Goal: Communication & Community: Answer question/provide support

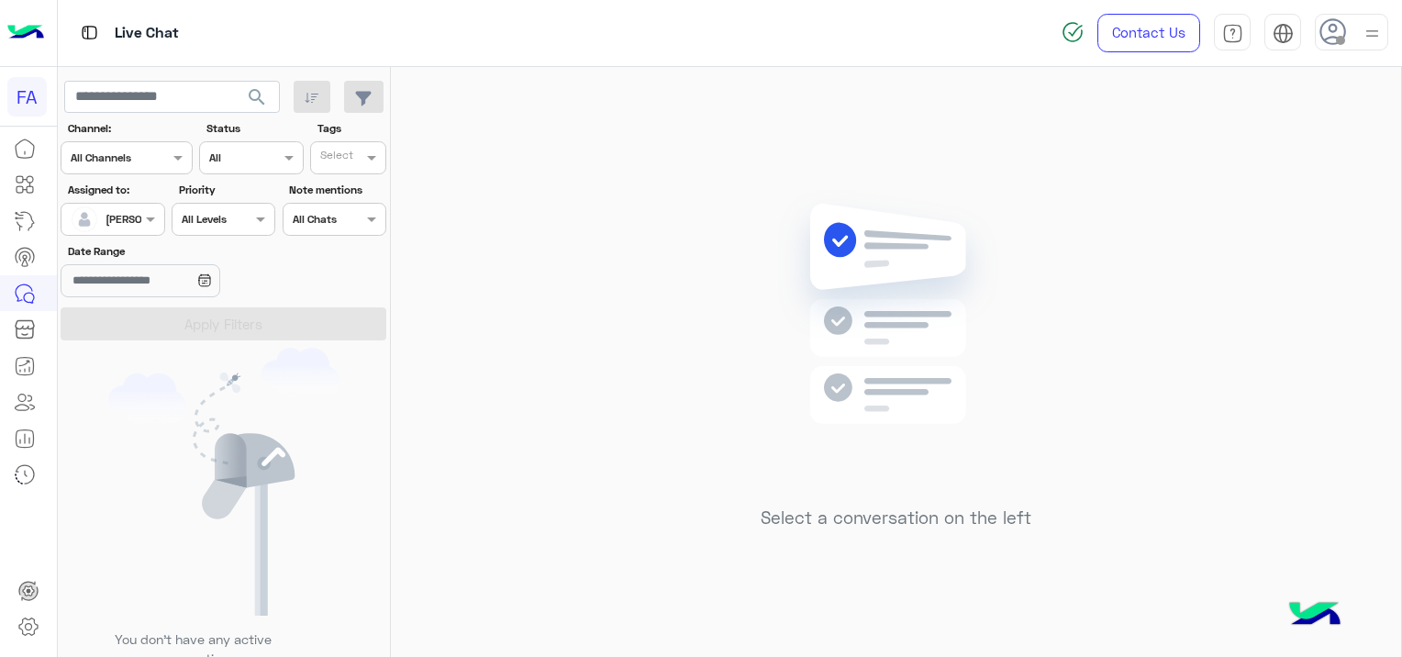
click at [261, 88] on span "search" at bounding box center [257, 97] width 22 height 22
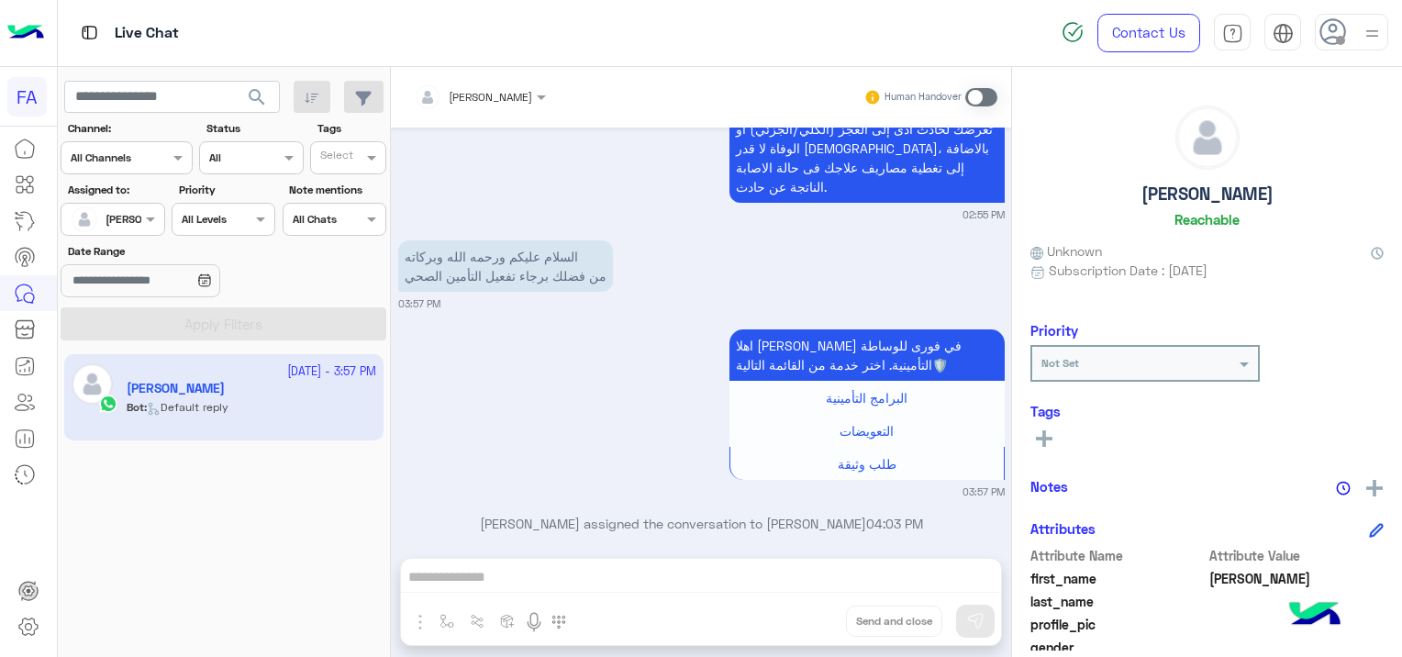
scroll to position [350, 0]
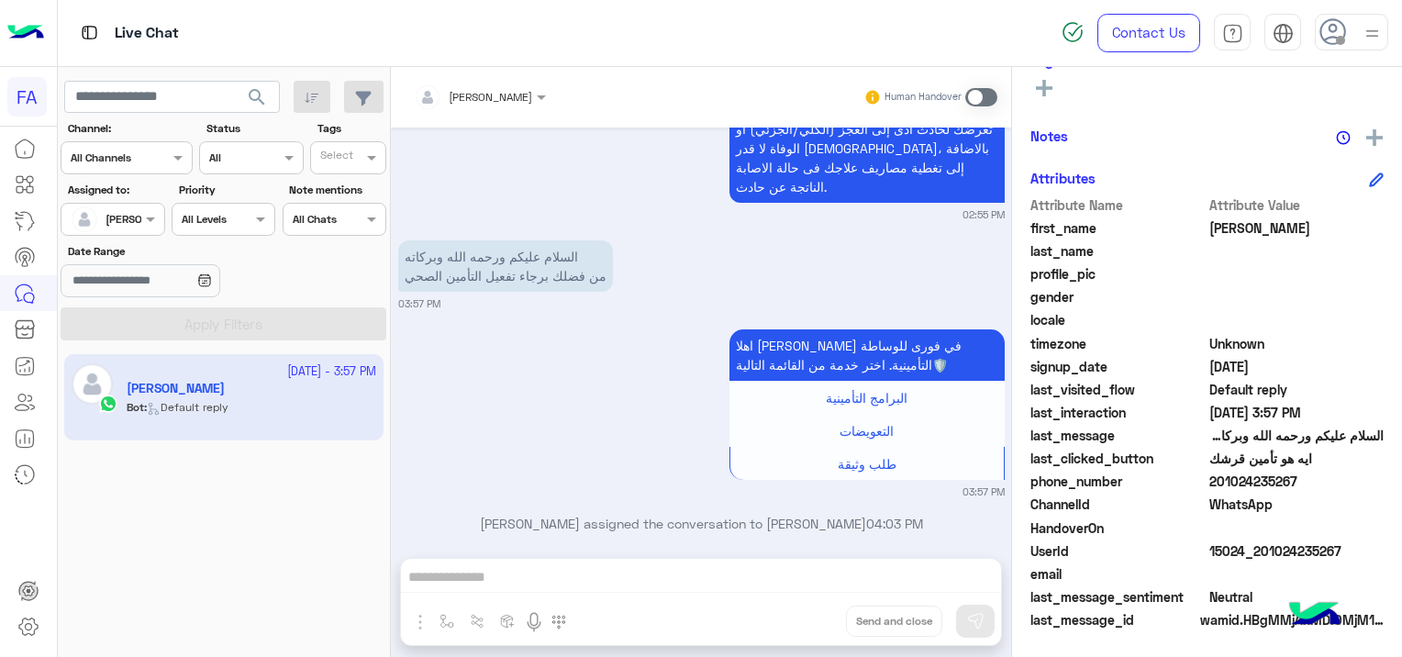
drag, startPoint x: 1347, startPoint y: 539, endPoint x: 1260, endPoint y: 552, distance: 87.2
click at [1260, 552] on span "15024_201024235267" at bounding box center [1296, 550] width 175 height 19
copy span "01024235267"
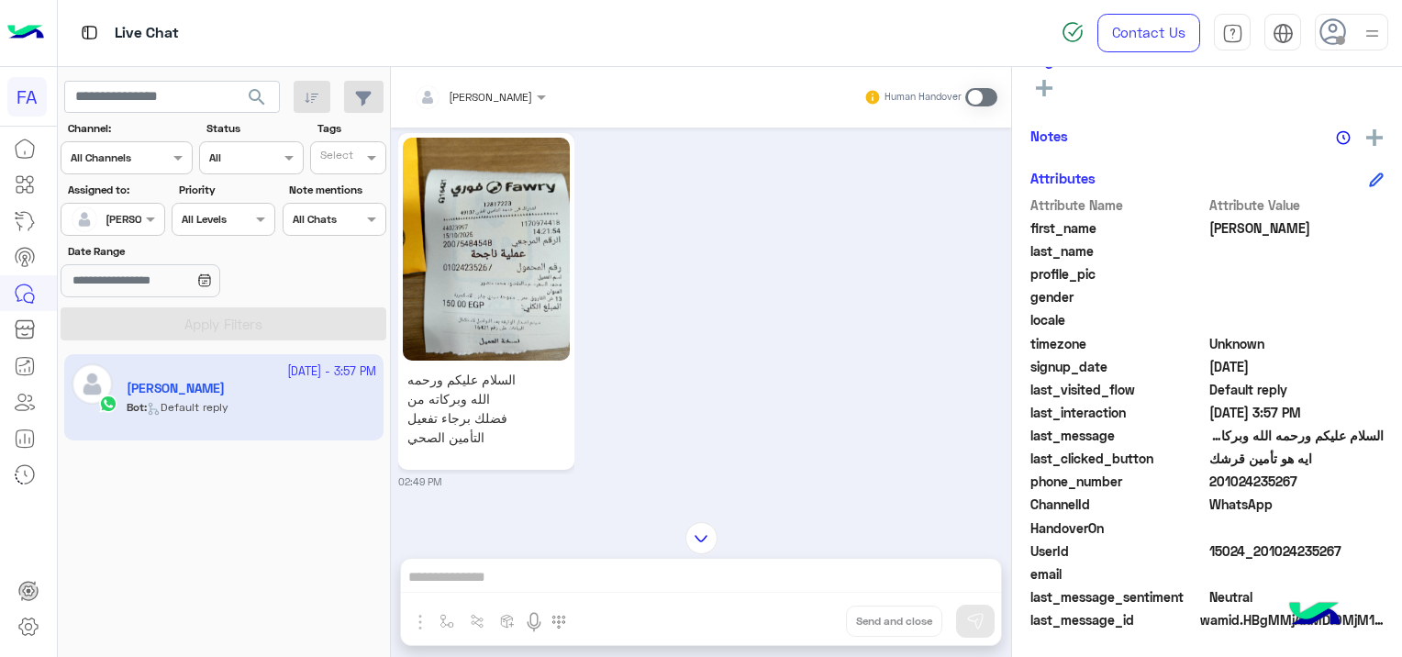
scroll to position [0, 0]
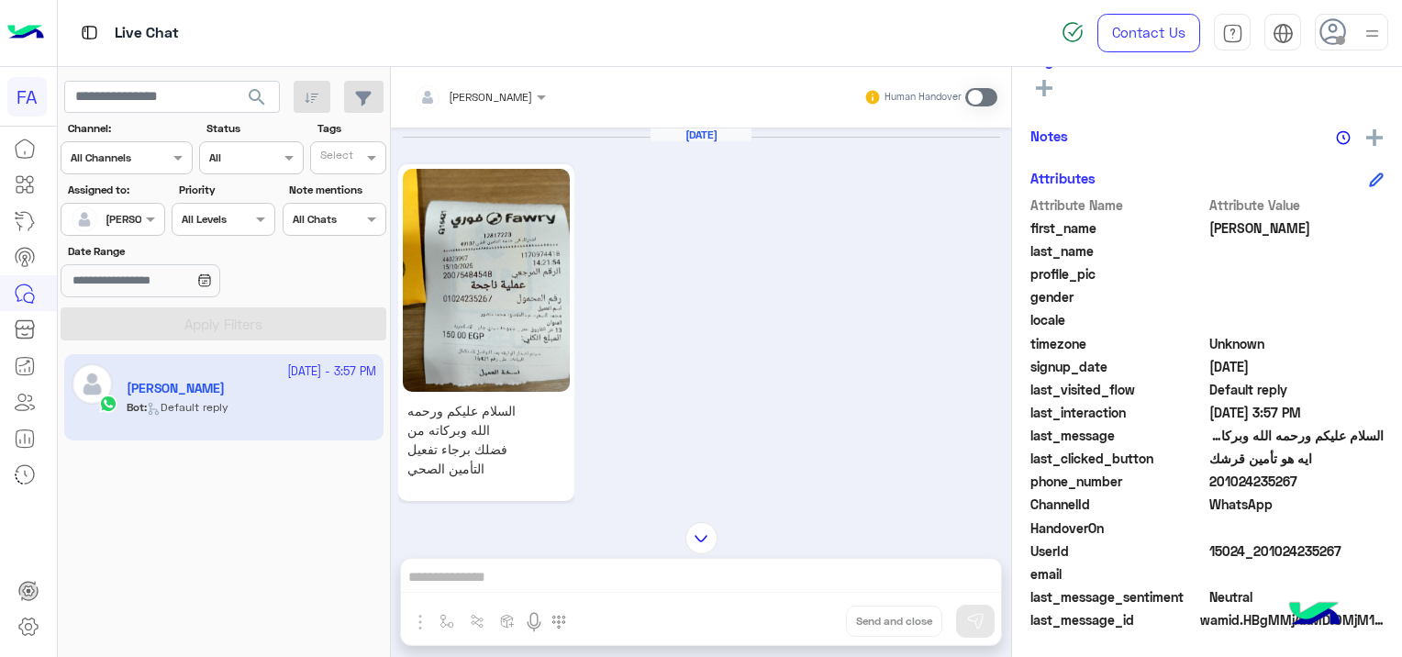
click at [489, 272] on img at bounding box center [487, 280] width 168 height 223
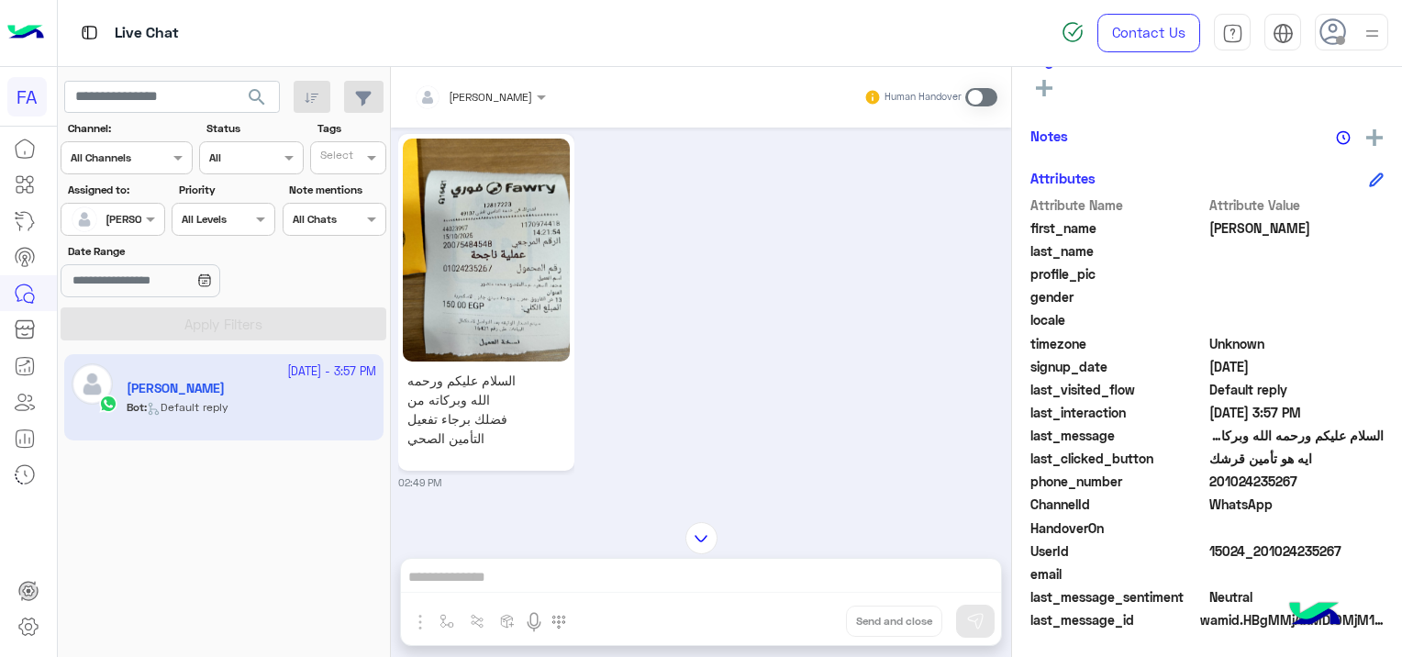
scroll to position [28, 0]
click at [481, 287] on img at bounding box center [487, 251] width 168 height 223
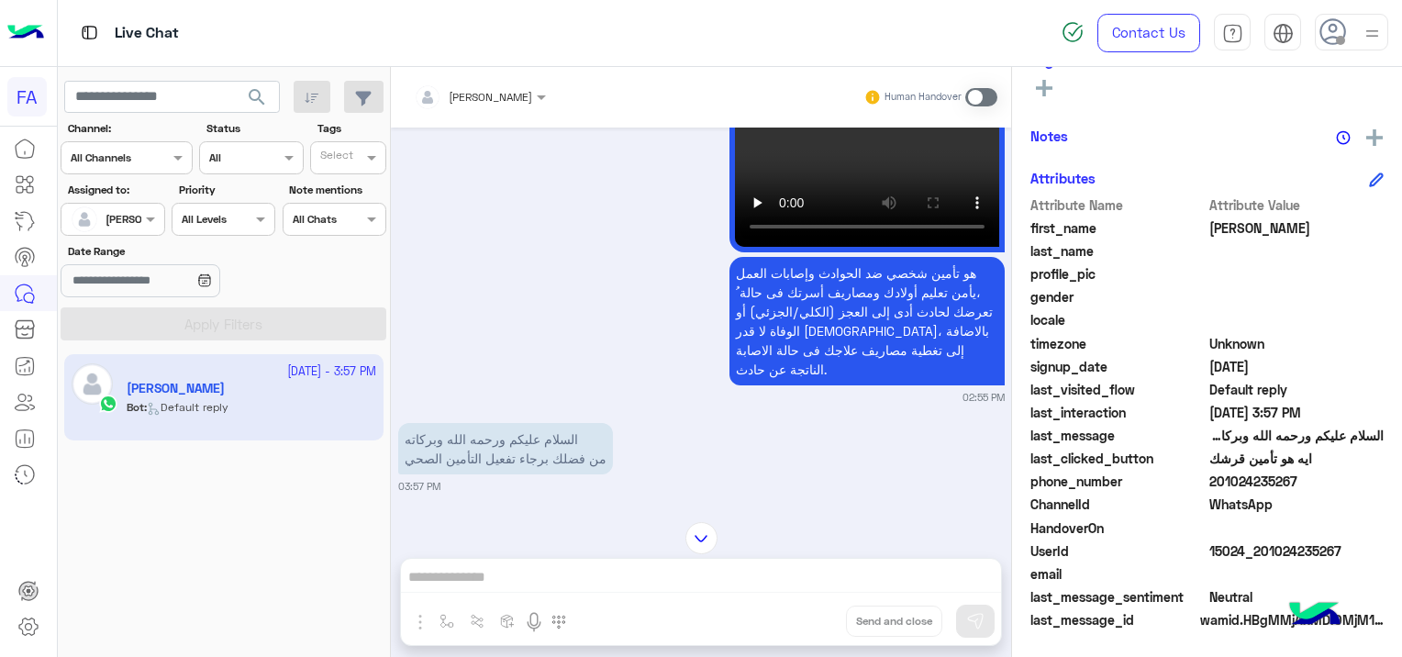
scroll to position [2230, 0]
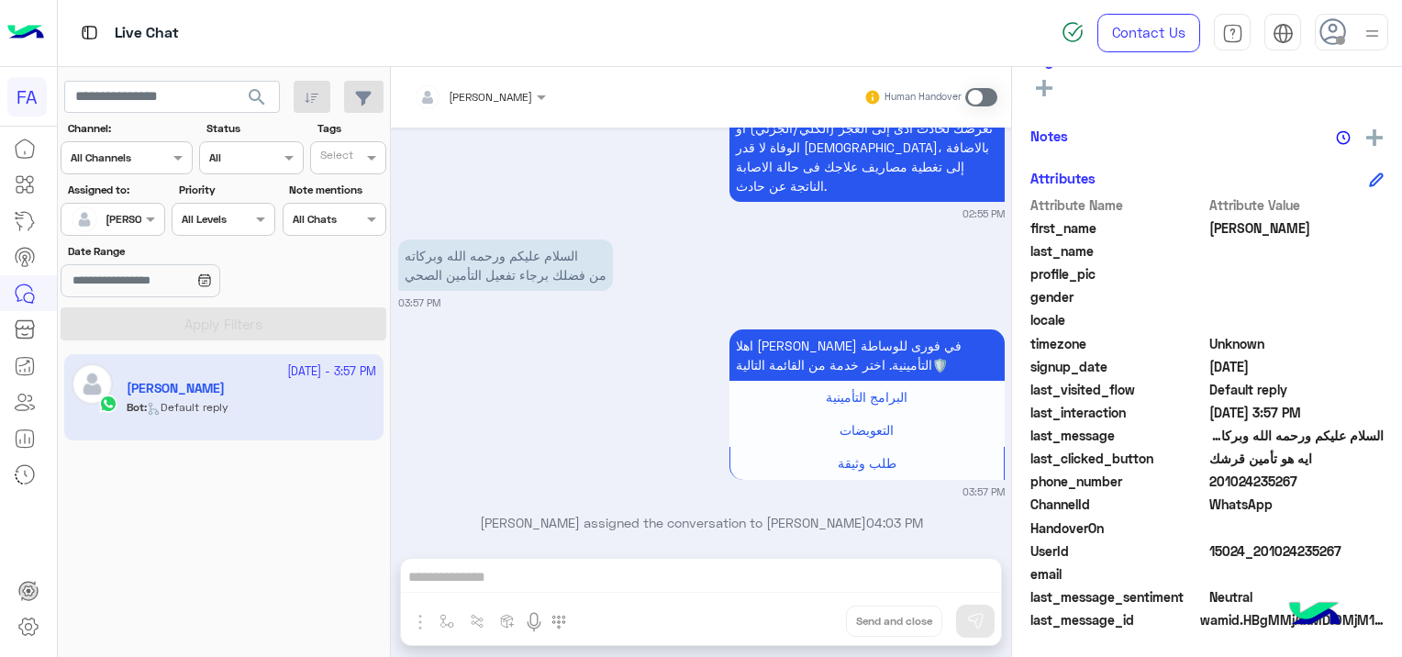
click at [980, 95] on span at bounding box center [981, 97] width 32 height 18
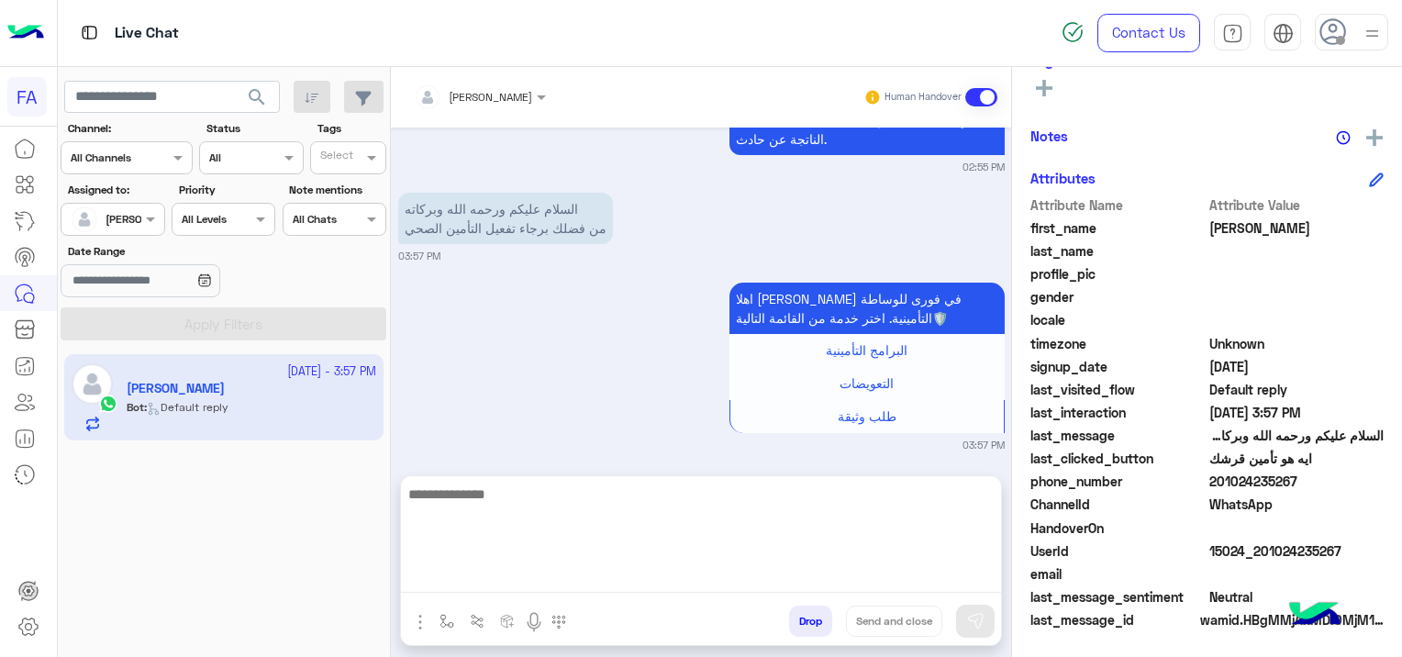
click at [598, 573] on textarea at bounding box center [701, 537] width 600 height 110
click at [504, 581] on textarea at bounding box center [701, 537] width 600 height 110
paste textarea "**********"
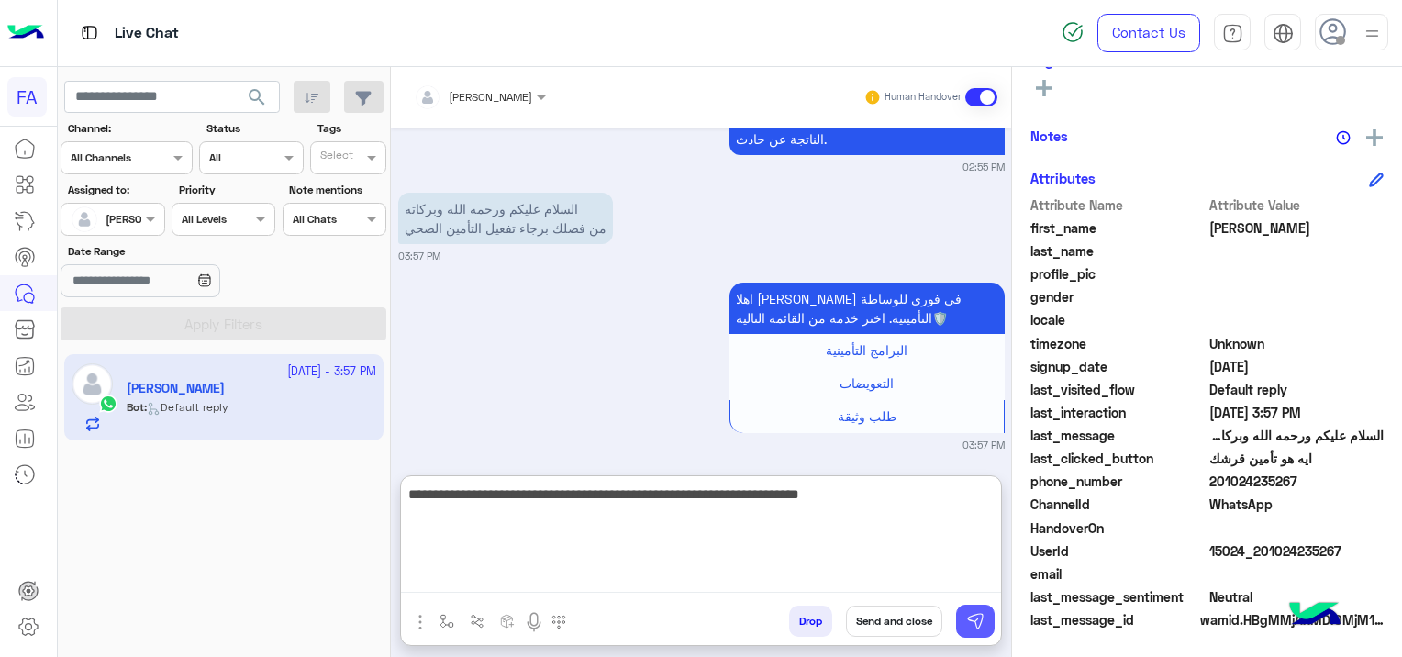
type textarea "**********"
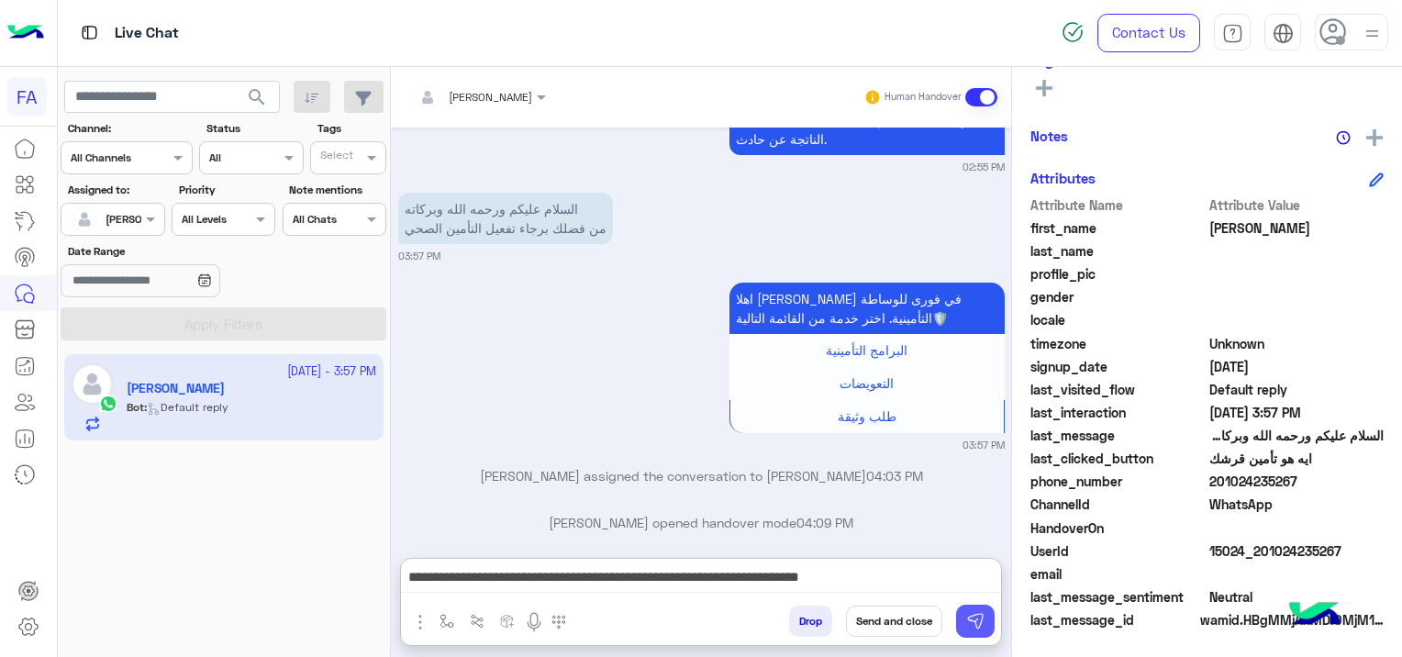
click at [966, 615] on img at bounding box center [975, 621] width 18 height 18
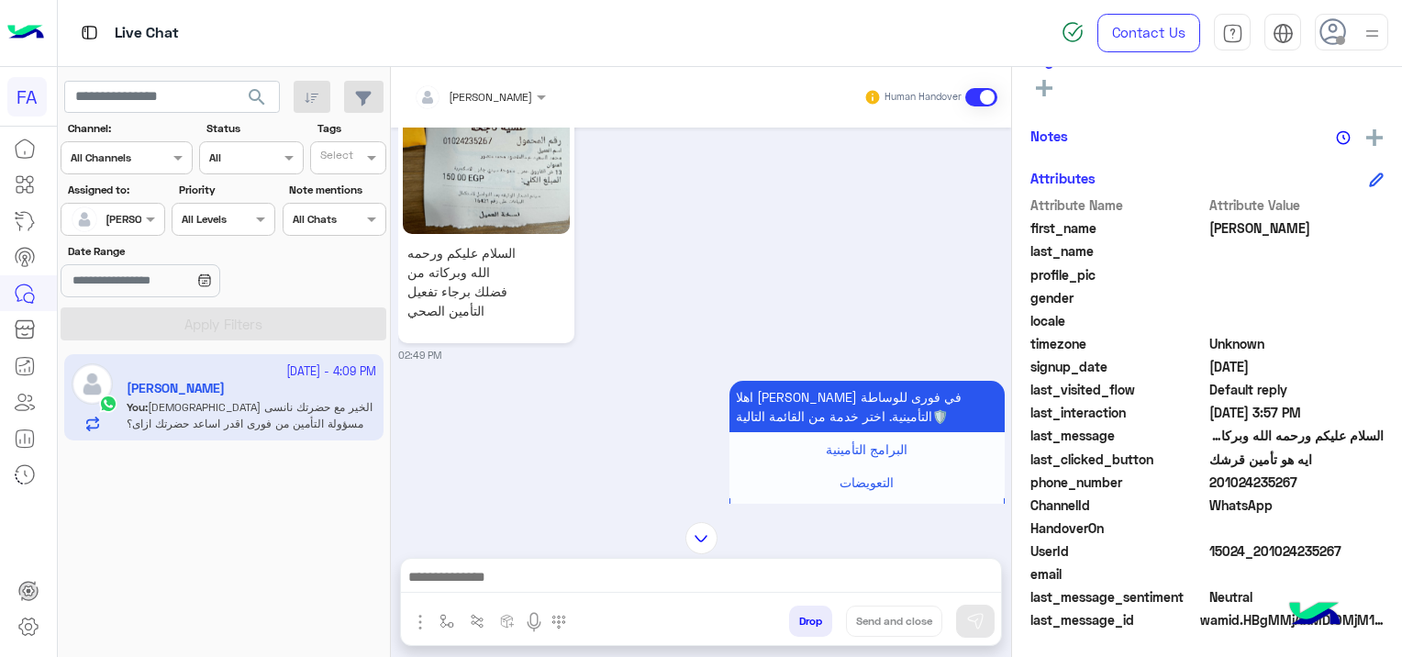
scroll to position [0, 0]
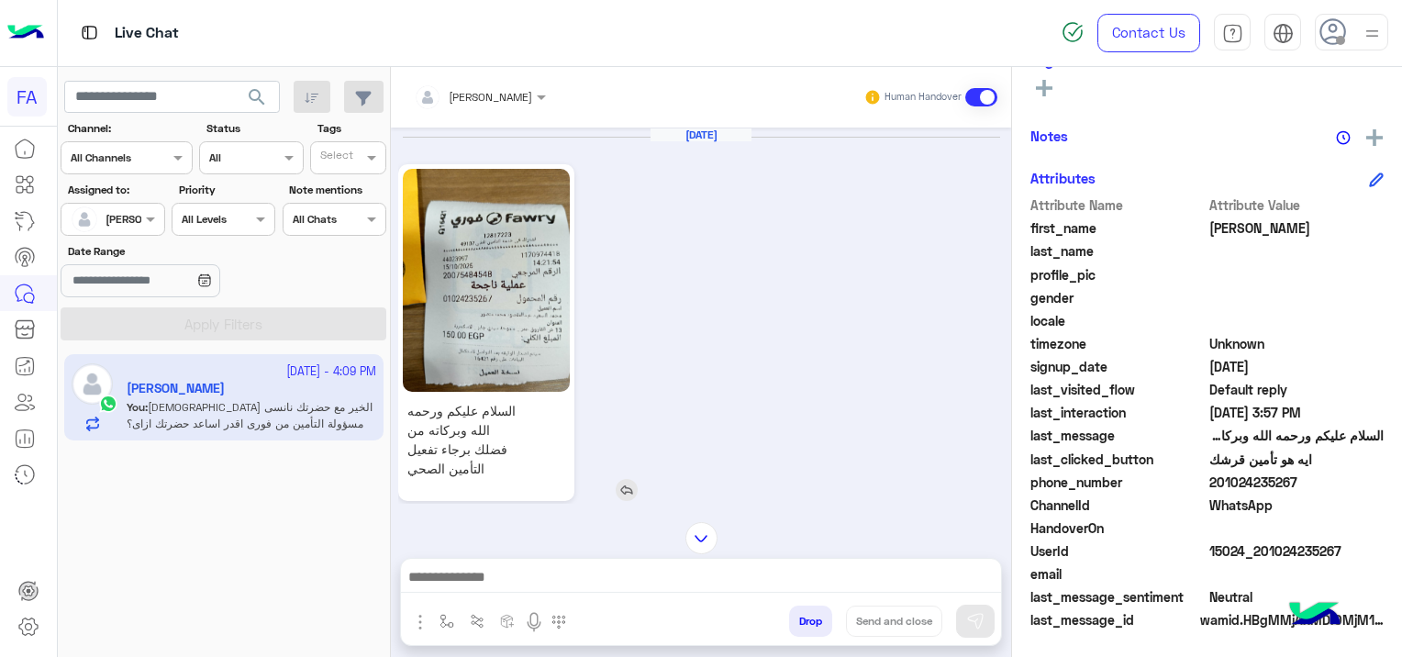
click at [625, 488] on img at bounding box center [626, 490] width 22 height 22
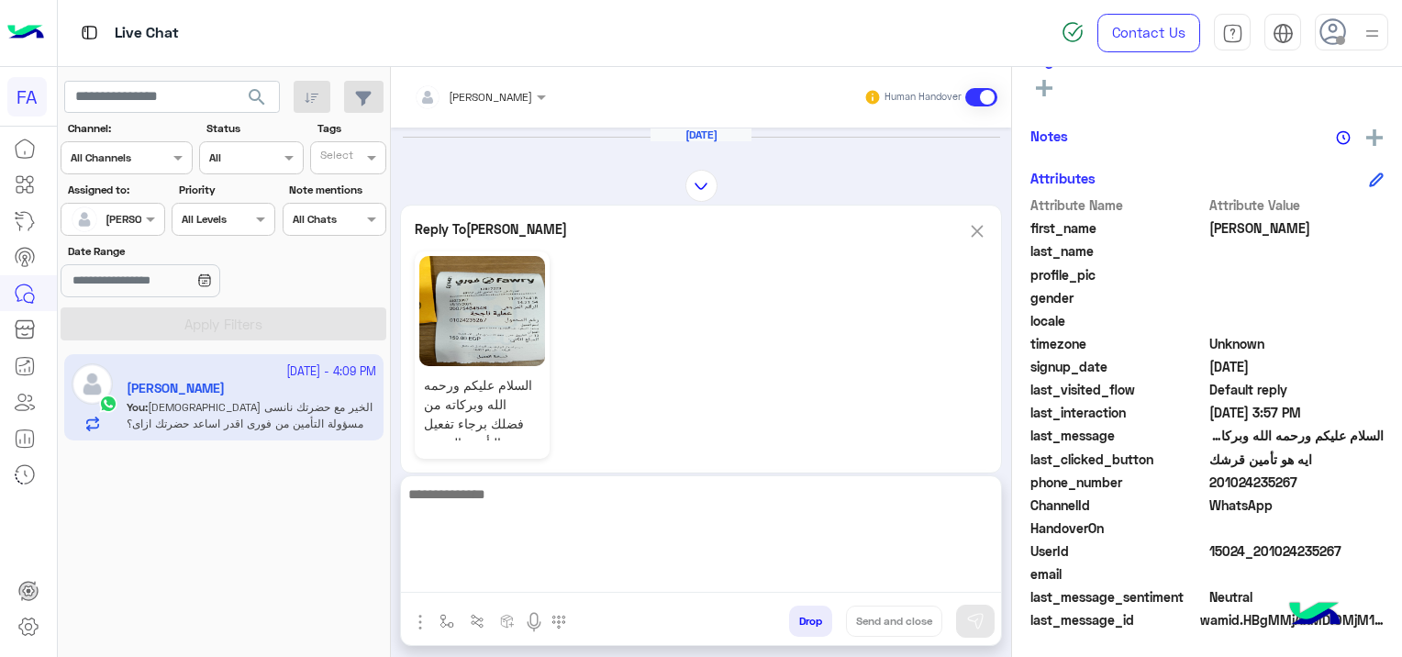
click at [560, 592] on textarea at bounding box center [701, 537] width 600 height 110
type textarea "*"
click at [911, 498] on textarea "**********" at bounding box center [701, 537] width 600 height 110
click at [912, 495] on textarea "**********" at bounding box center [701, 537] width 600 height 110
click at [642, 493] on textarea "**********" at bounding box center [701, 537] width 600 height 110
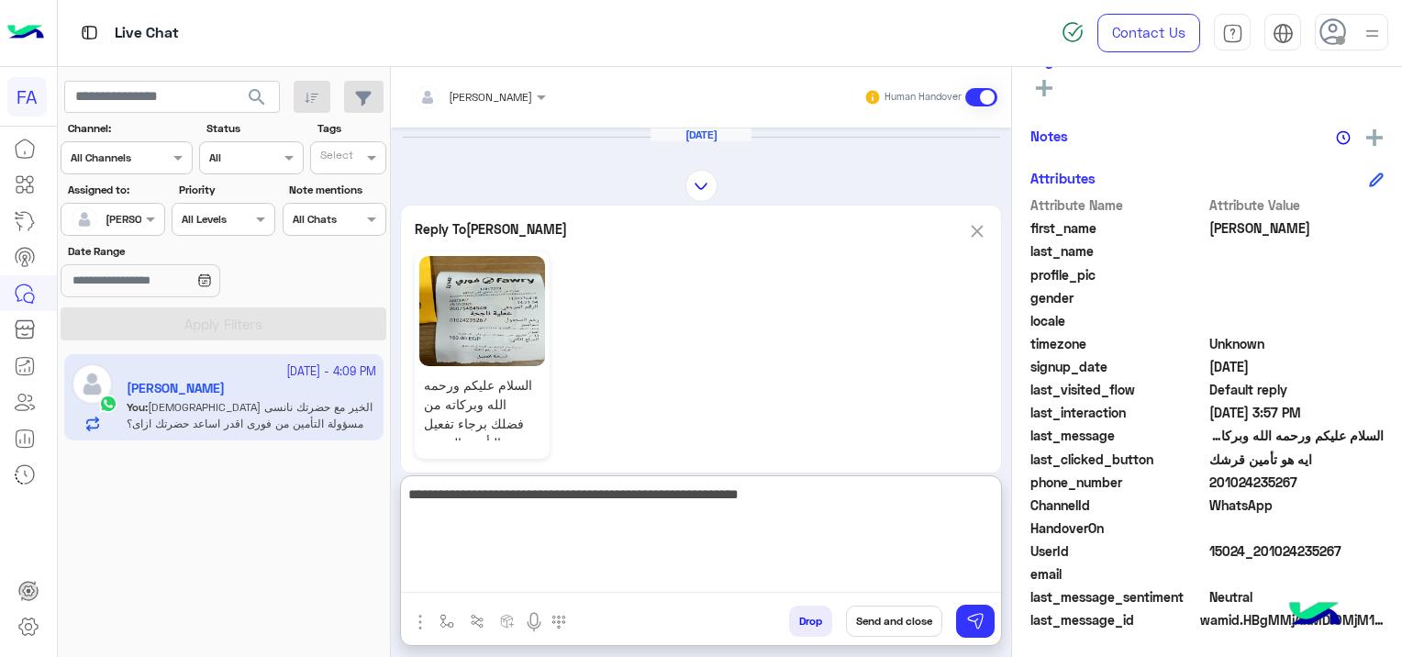
scroll to position [108, 0]
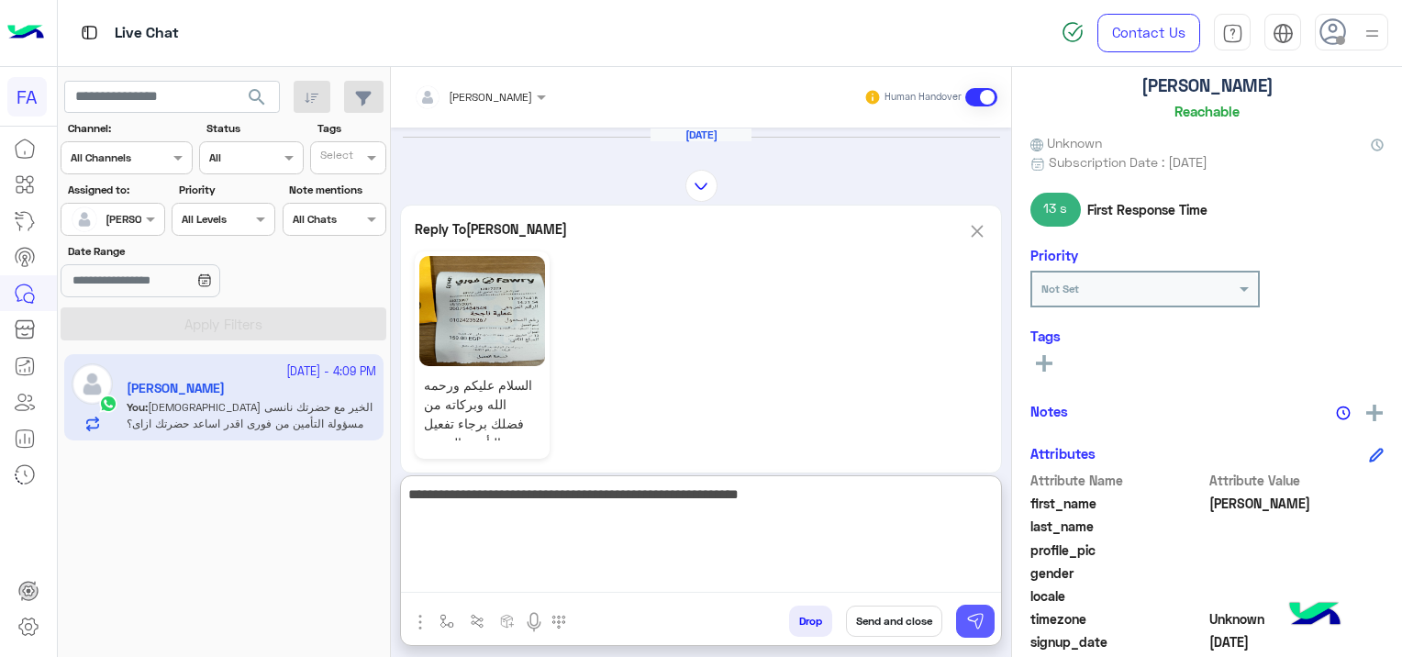
type textarea "**********"
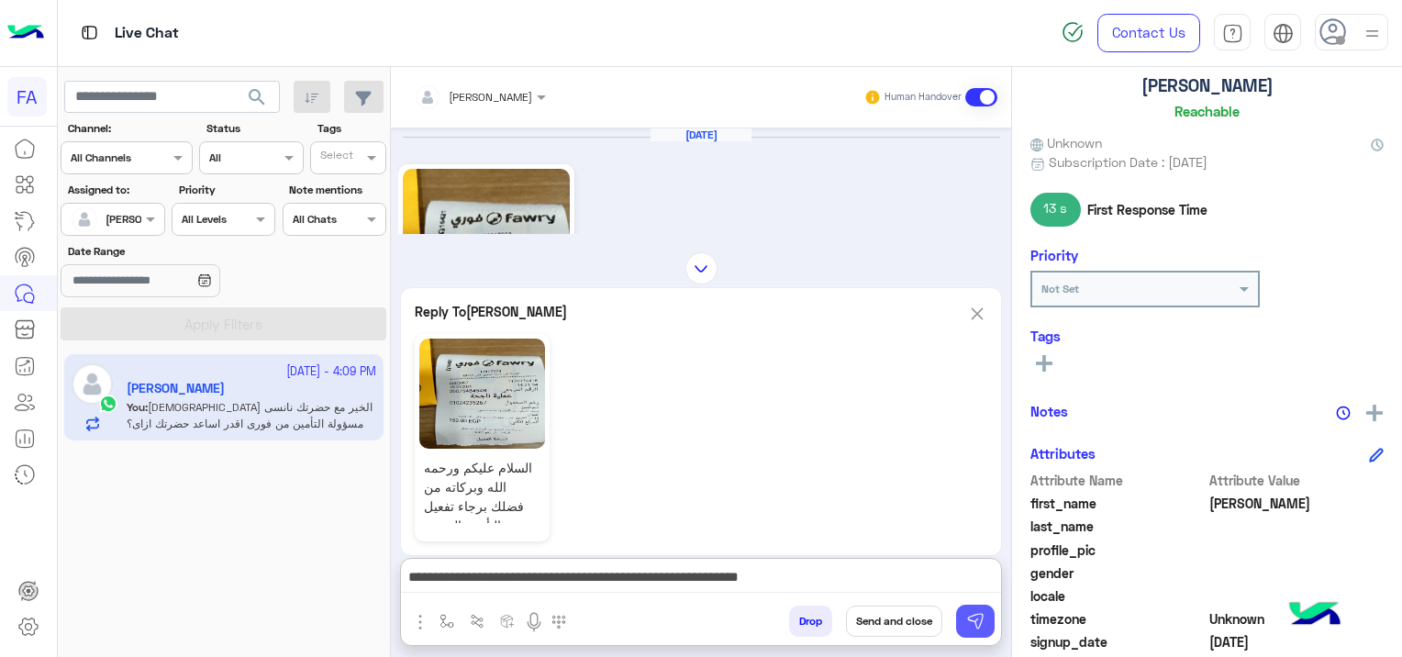
click at [987, 622] on button at bounding box center [975, 620] width 39 height 33
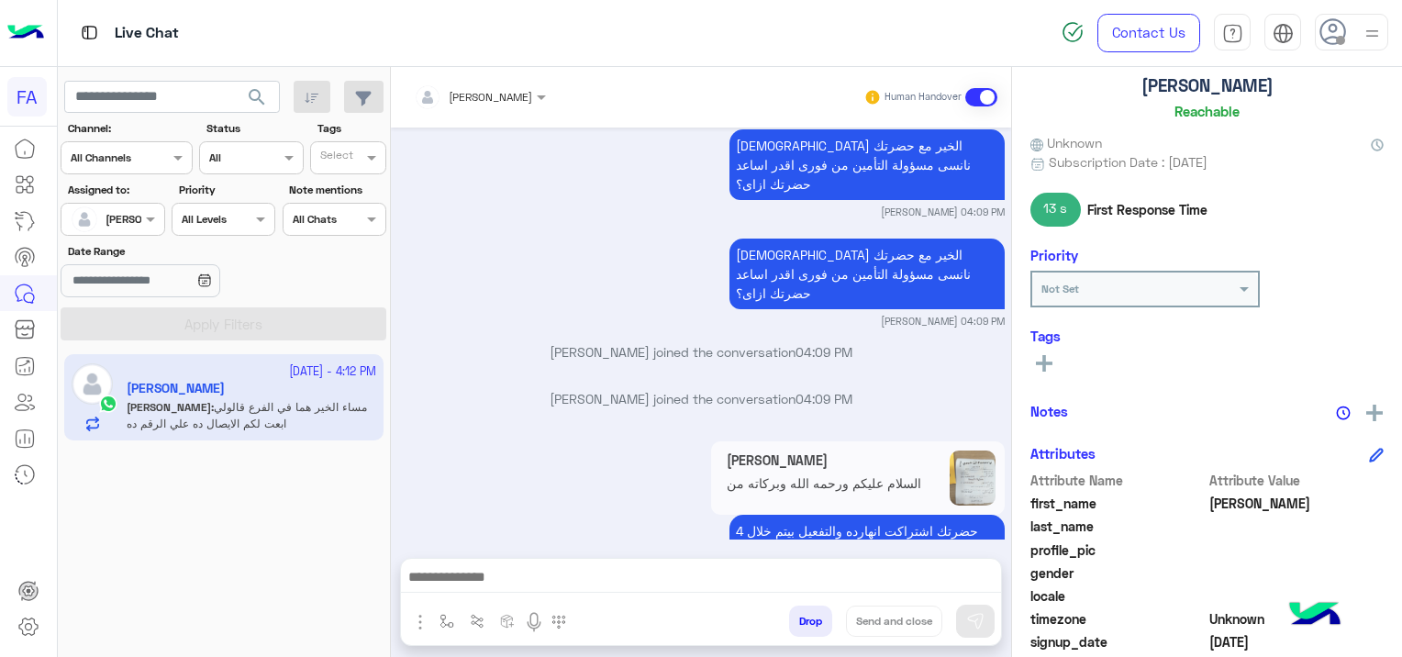
scroll to position [2920, 0]
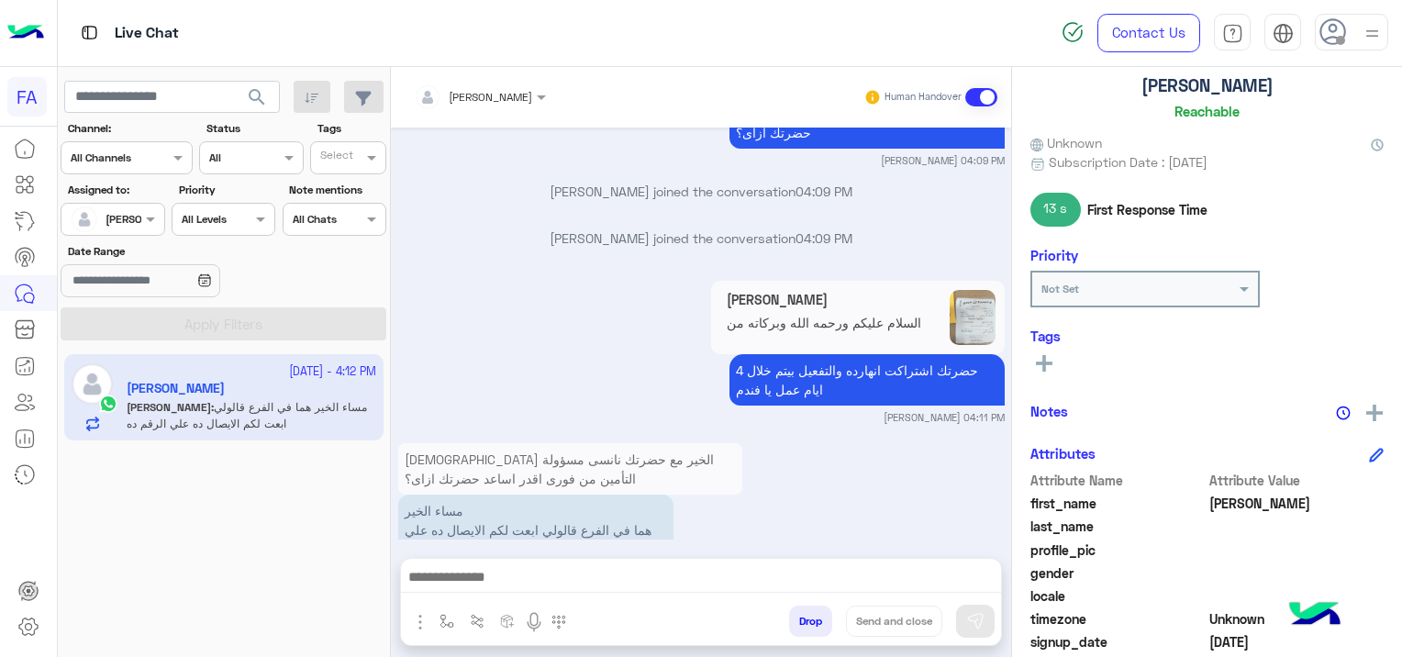
click at [726, 543] on img at bounding box center [726, 554] width 22 height 22
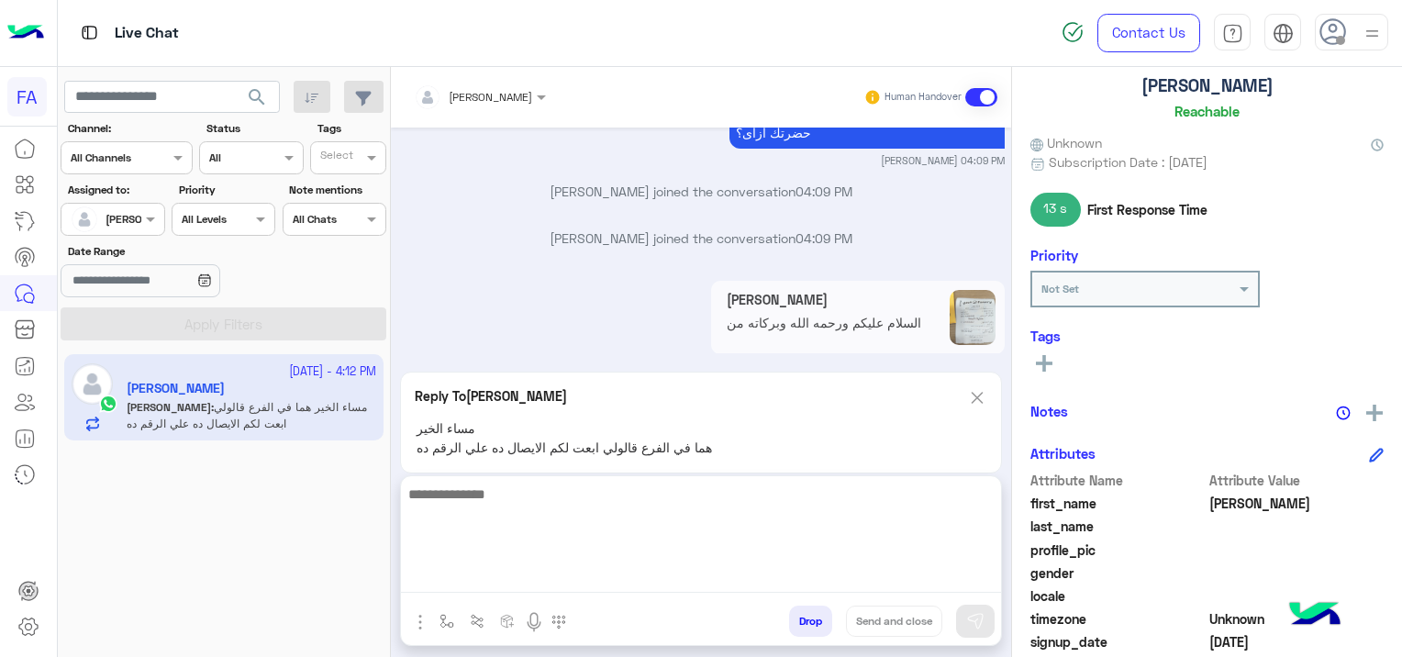
click at [657, 583] on textarea at bounding box center [701, 537] width 600 height 110
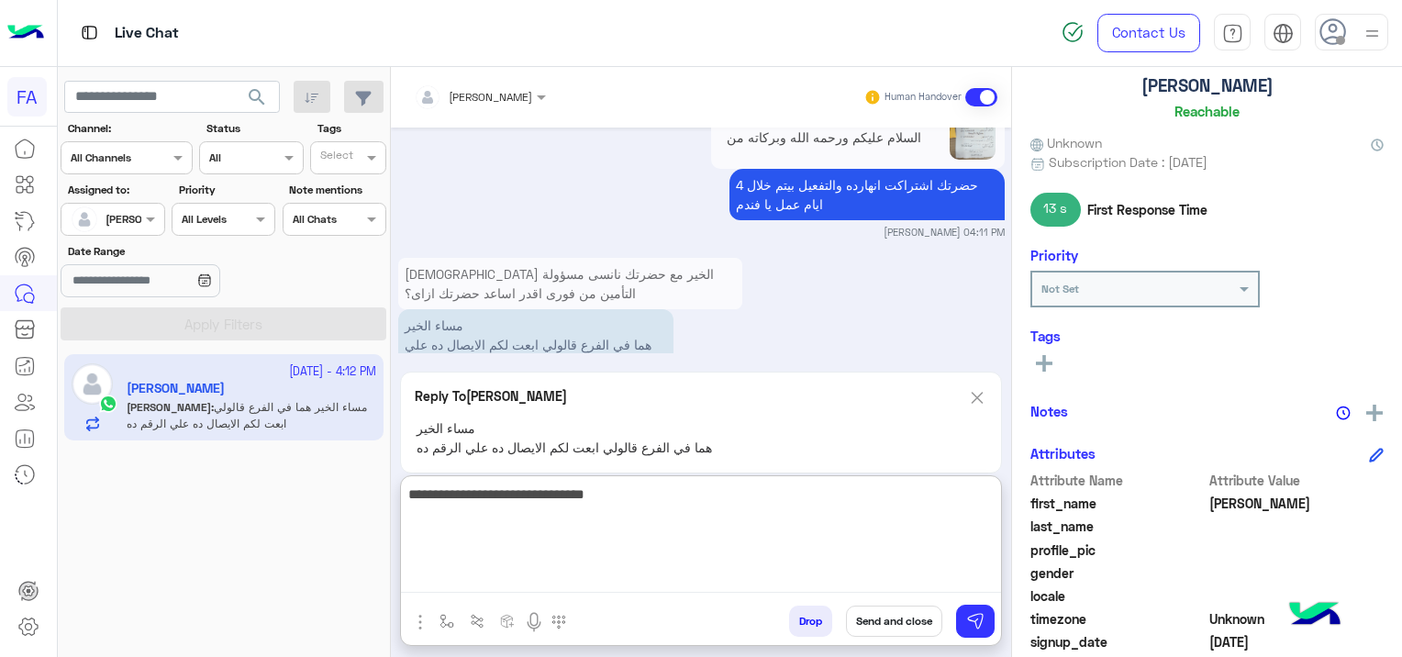
type textarea "**********"
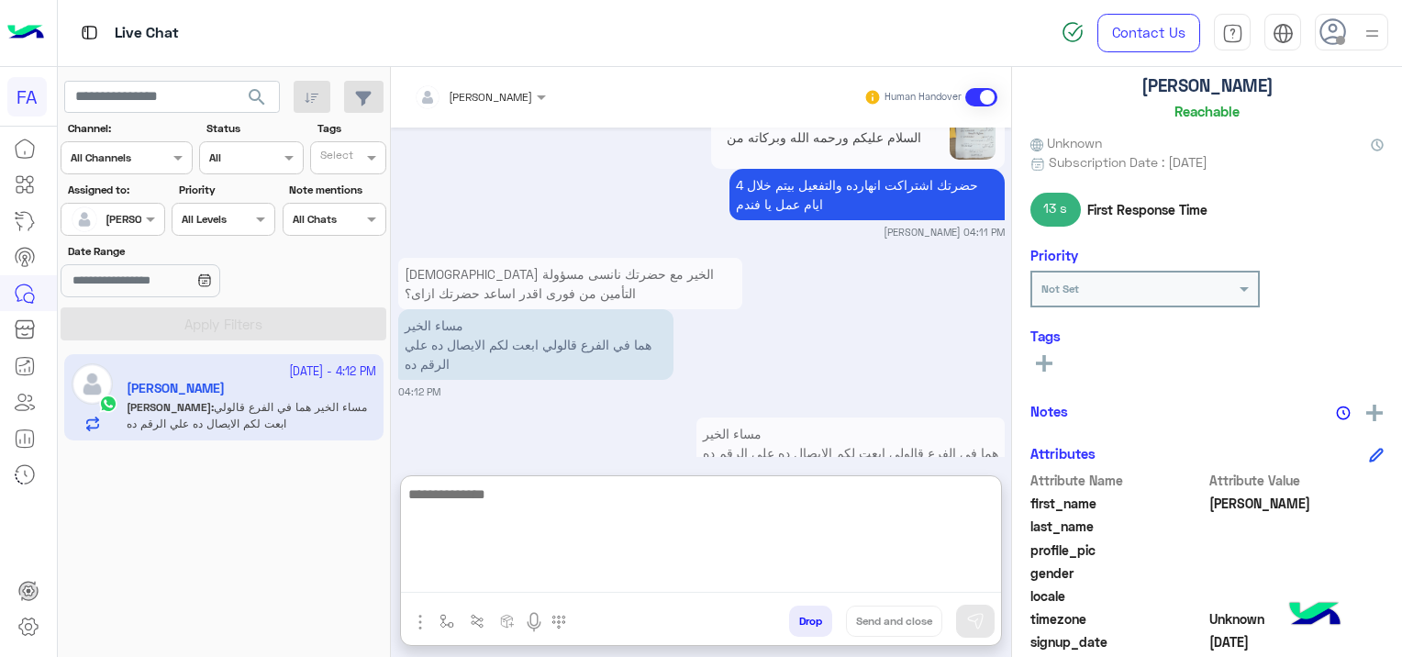
scroll to position [3123, 0]
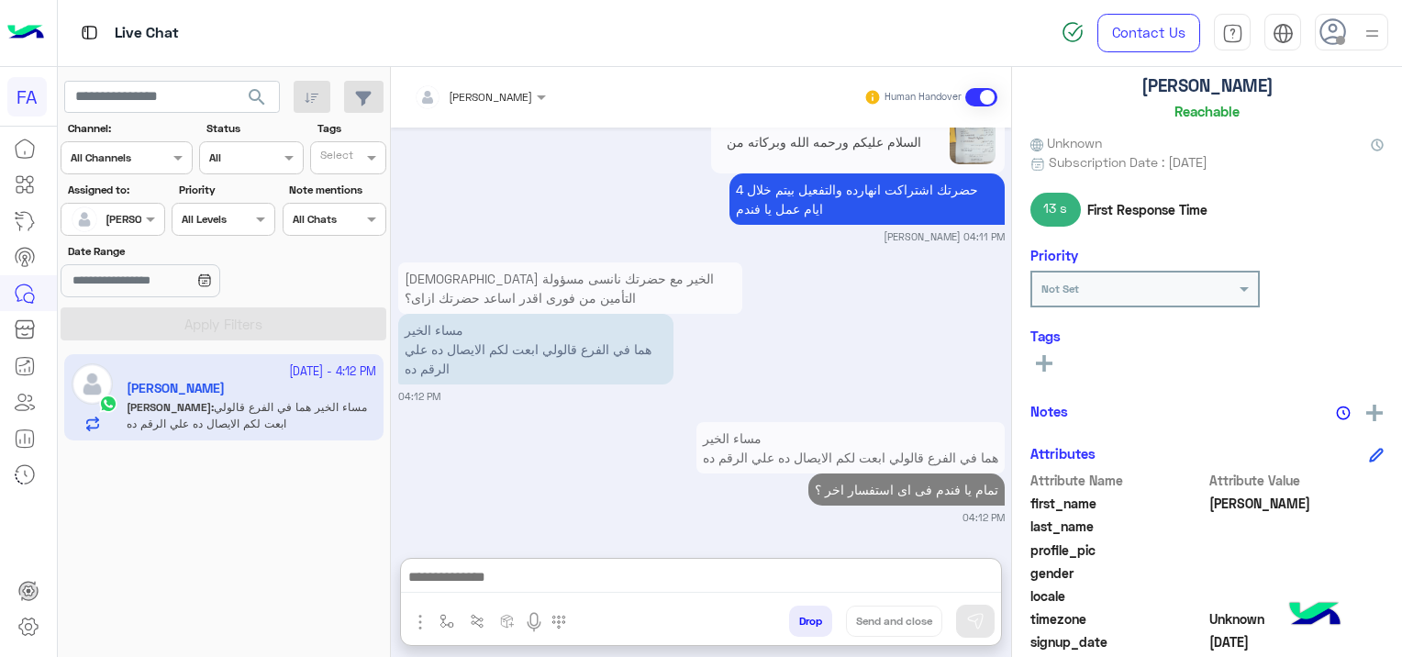
click at [593, 340] on div "Oct 15, 2025 السلام عليكم ورحمه الله وبركاته من فضلك برجاء تفعيل التأمين الصحي …" at bounding box center [701, 333] width 620 height 412
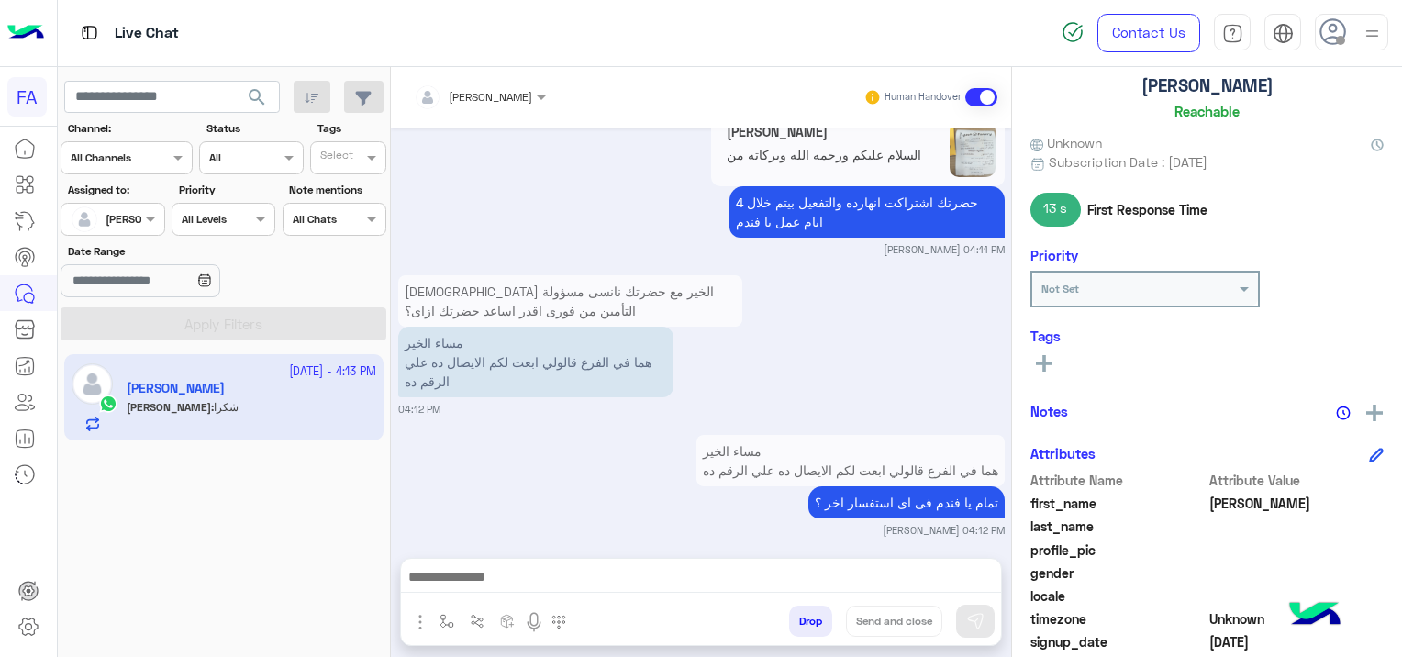
scroll to position [3111, 0]
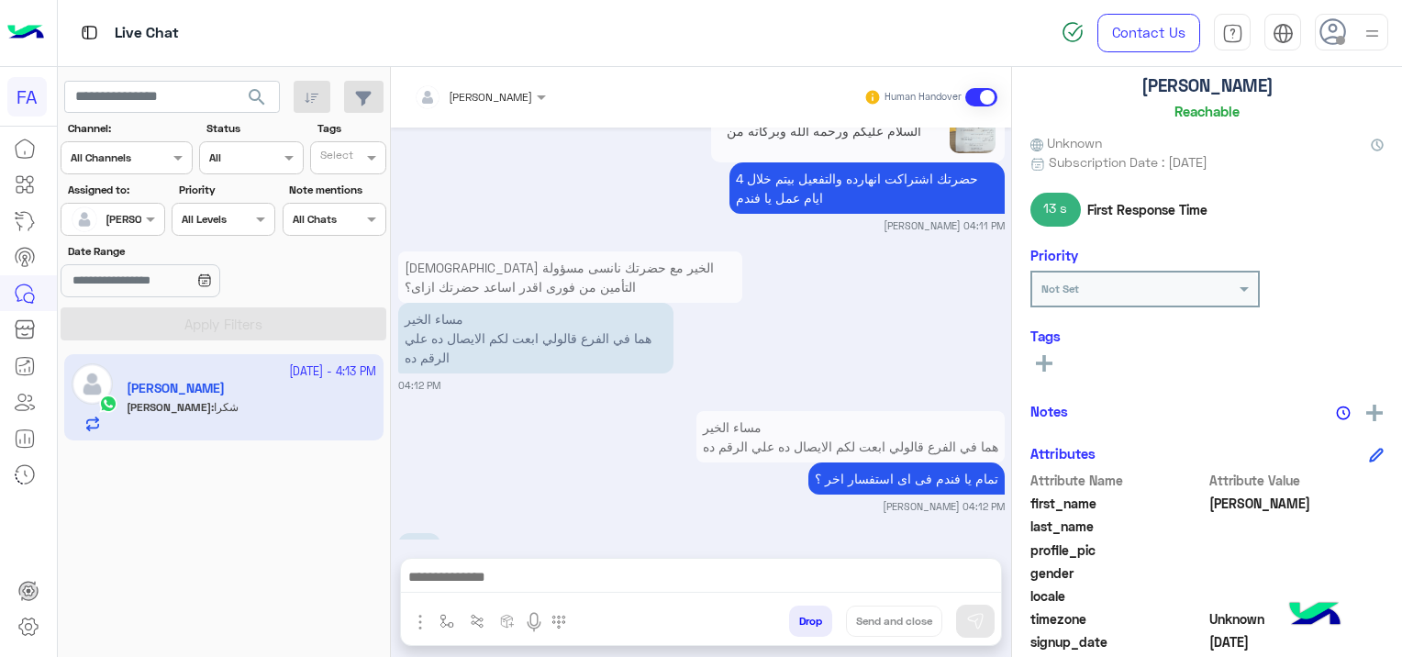
click at [1048, 358] on icon at bounding box center [1044, 363] width 17 height 17
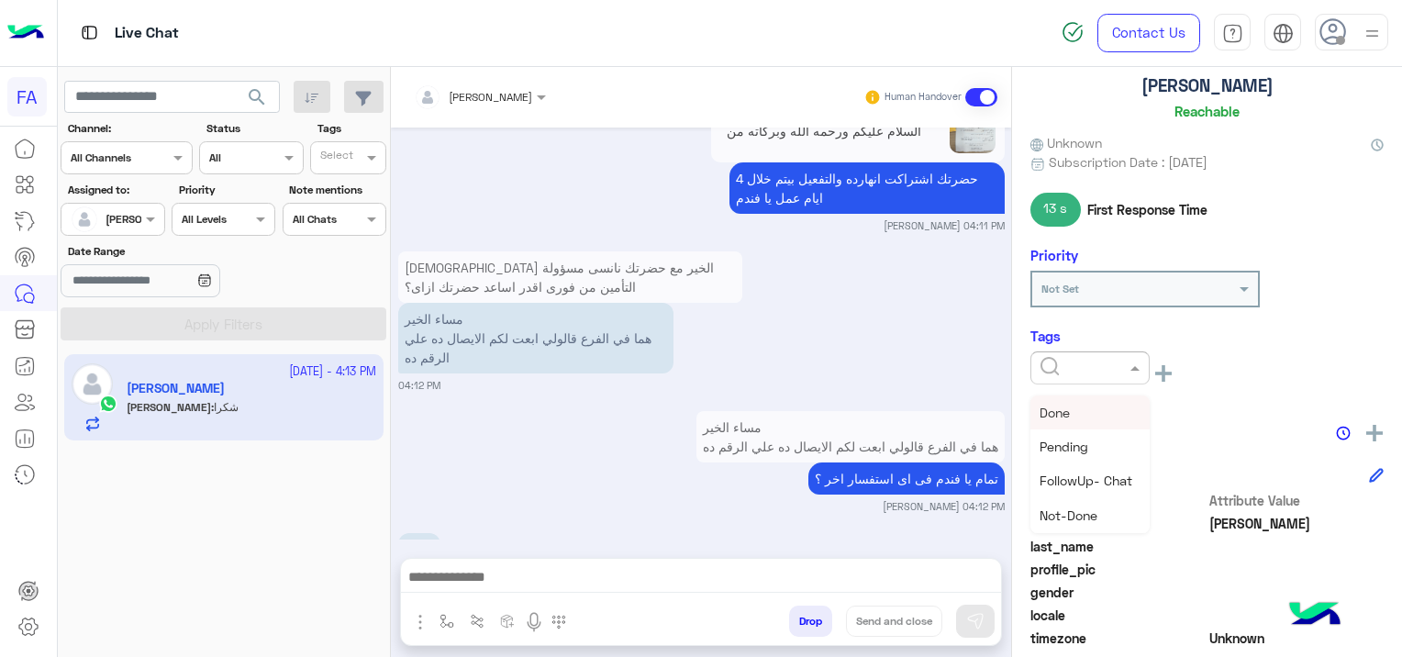
click at [1052, 358] on input "text" at bounding box center [1068, 366] width 56 height 17
click at [1082, 465] on span "Medical" at bounding box center [1062, 468] width 47 height 16
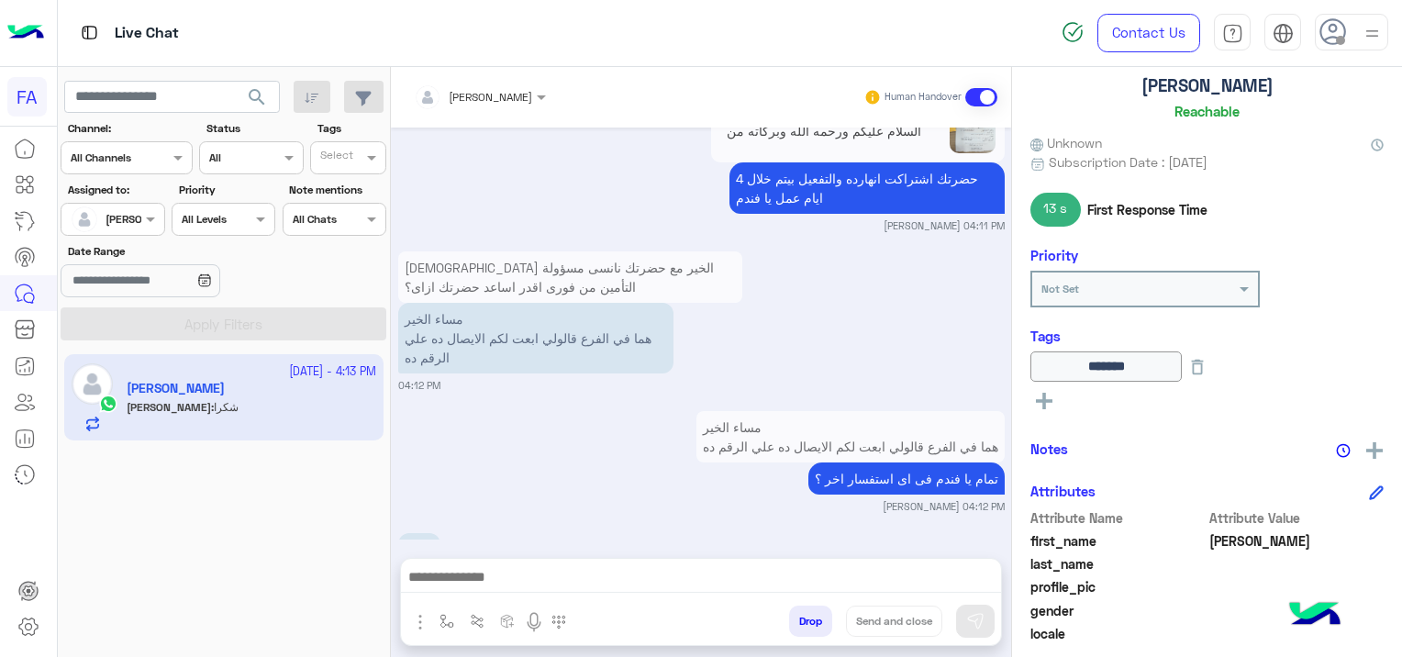
click at [1050, 393] on icon at bounding box center [1044, 401] width 17 height 17
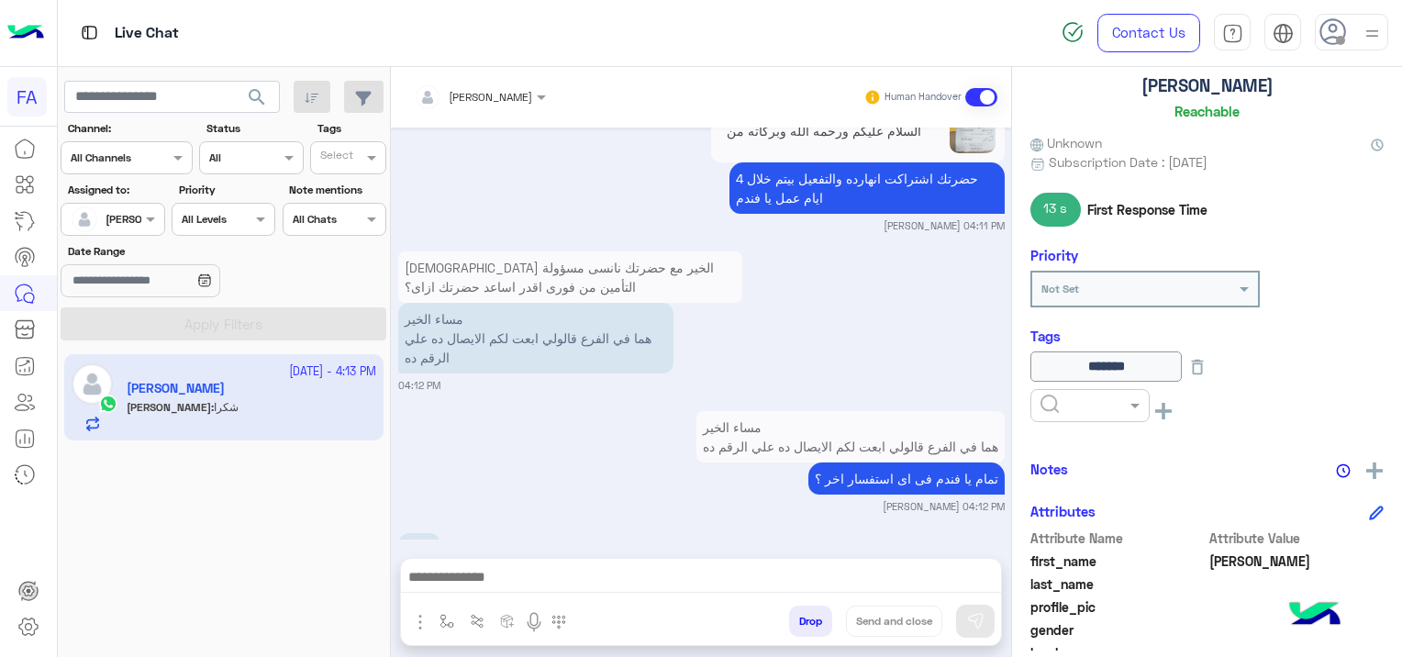
click at [1050, 398] on input "text" at bounding box center [1068, 403] width 56 height 17
click at [1087, 437] on div "Done" at bounding box center [1089, 450] width 119 height 34
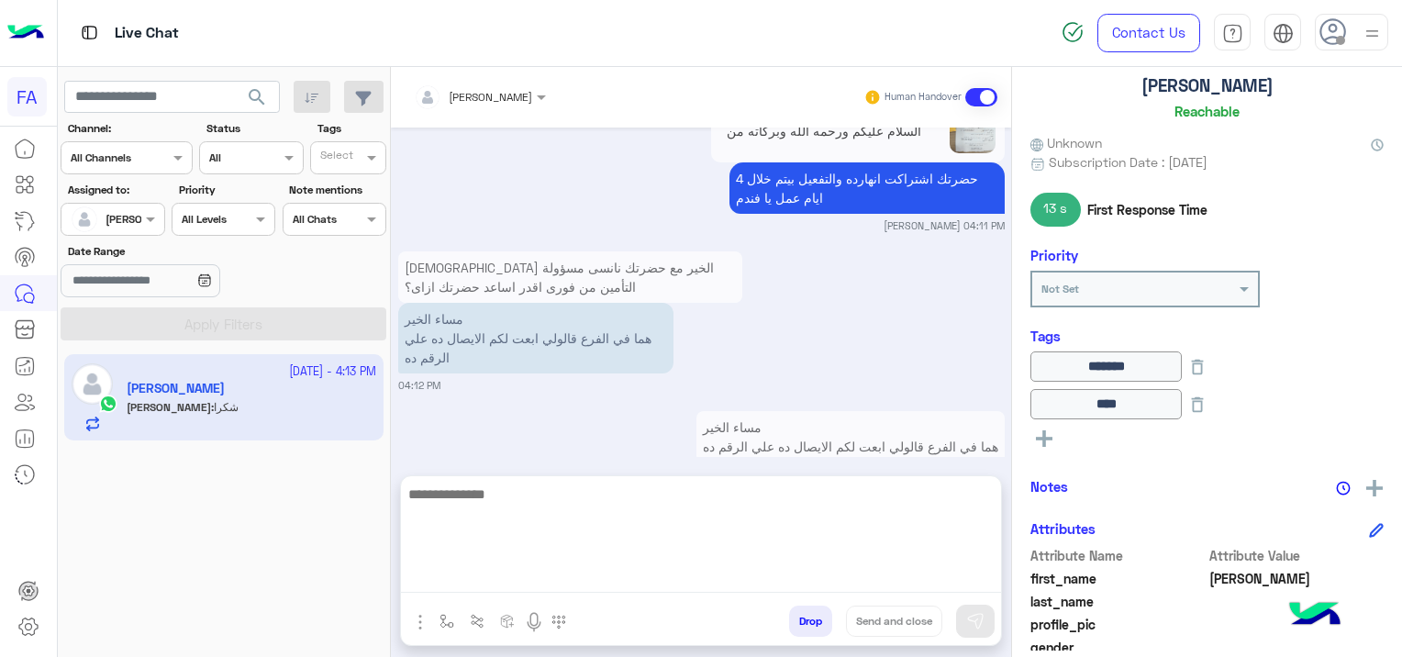
click at [480, 578] on textarea at bounding box center [701, 537] width 600 height 110
paste textarea "**********"
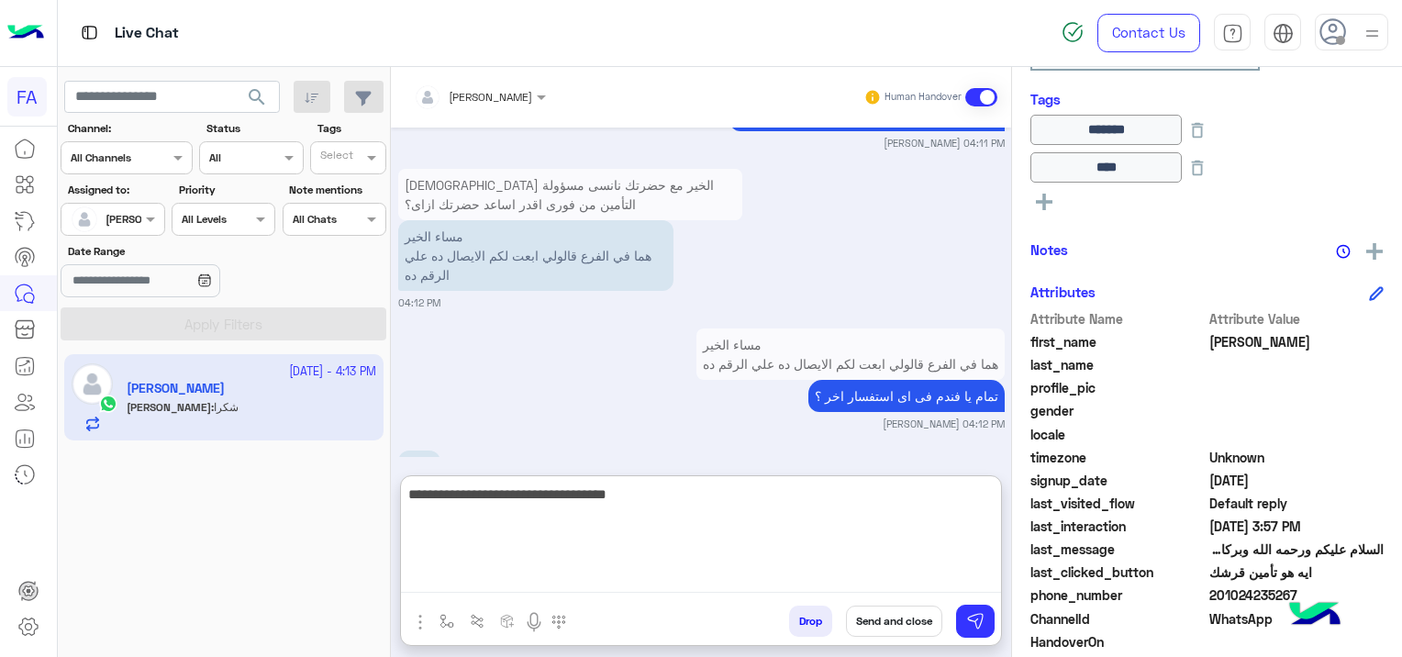
scroll to position [458, 0]
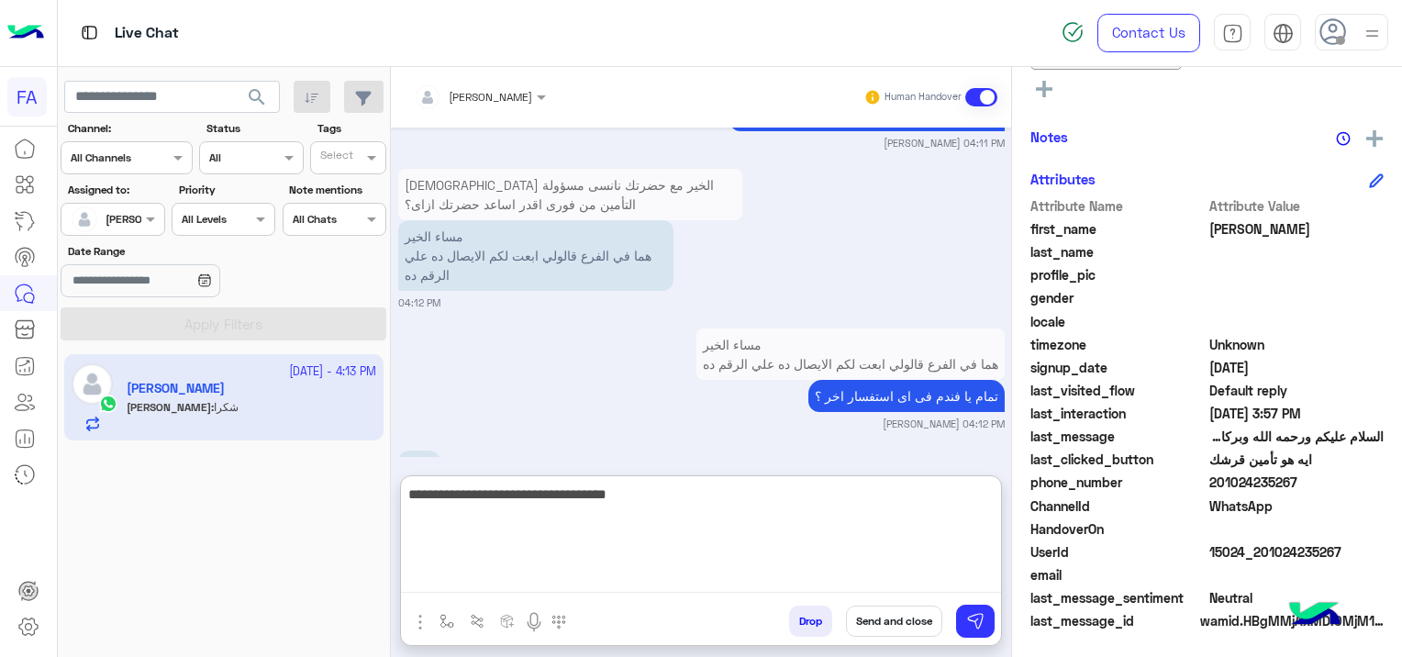
type textarea "**********"
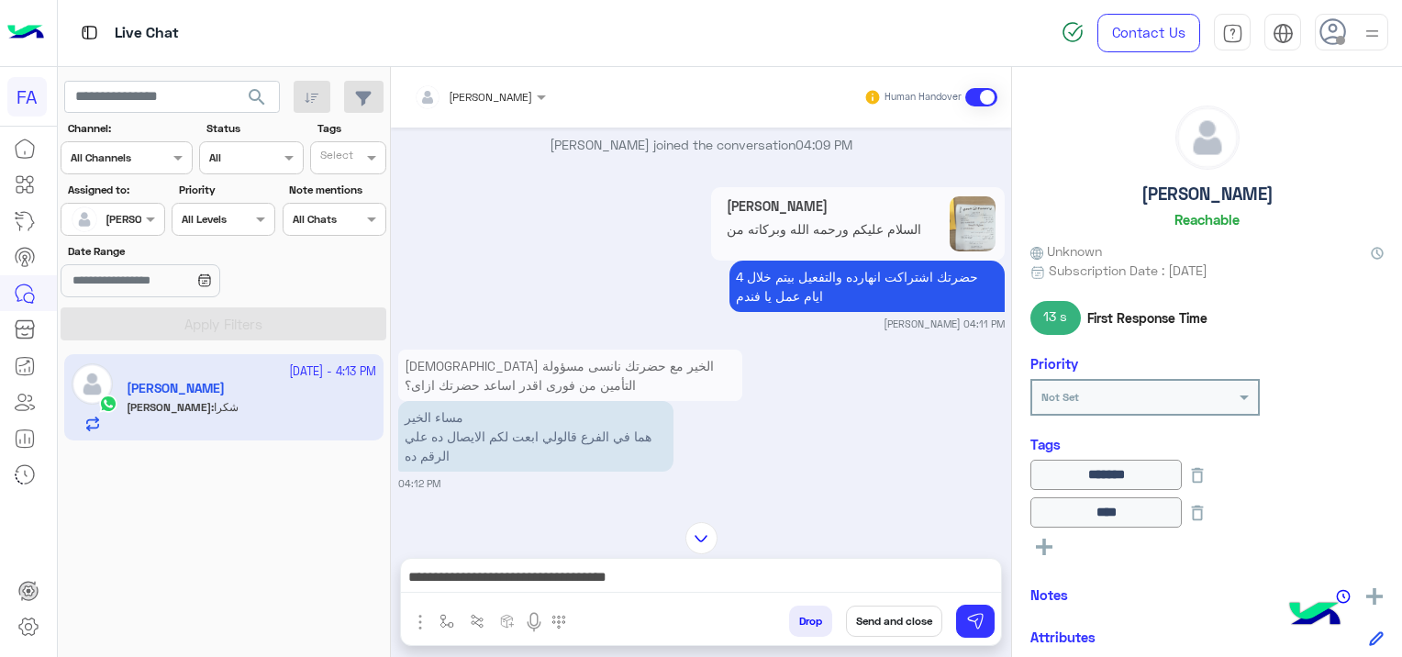
scroll to position [3010, 0]
drag, startPoint x: 726, startPoint y: 363, endPoint x: 588, endPoint y: 470, distance: 174.7
click at [588, 507] on div "مساء الخير هما في الفرع قالولي ابعت لكم الايصال ده علي الرقم ده تمام يا فندم فى…" at bounding box center [701, 560] width 606 height 107
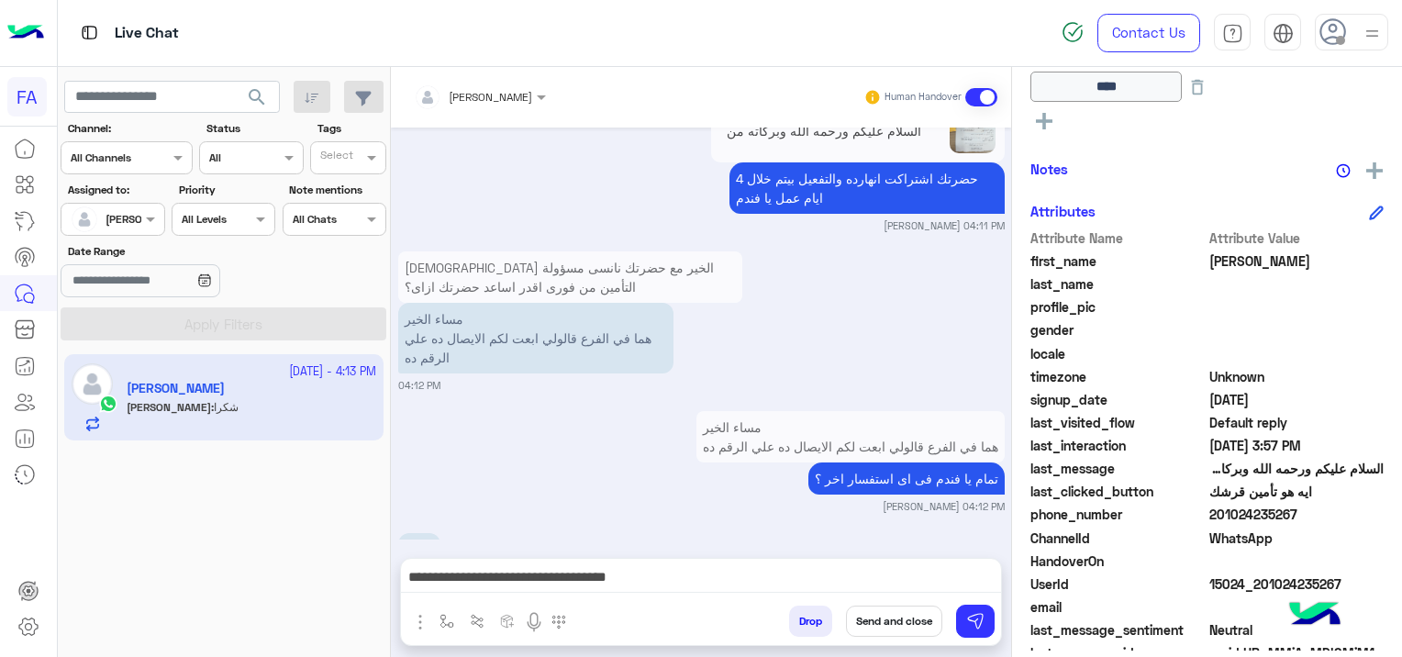
scroll to position [458, 0]
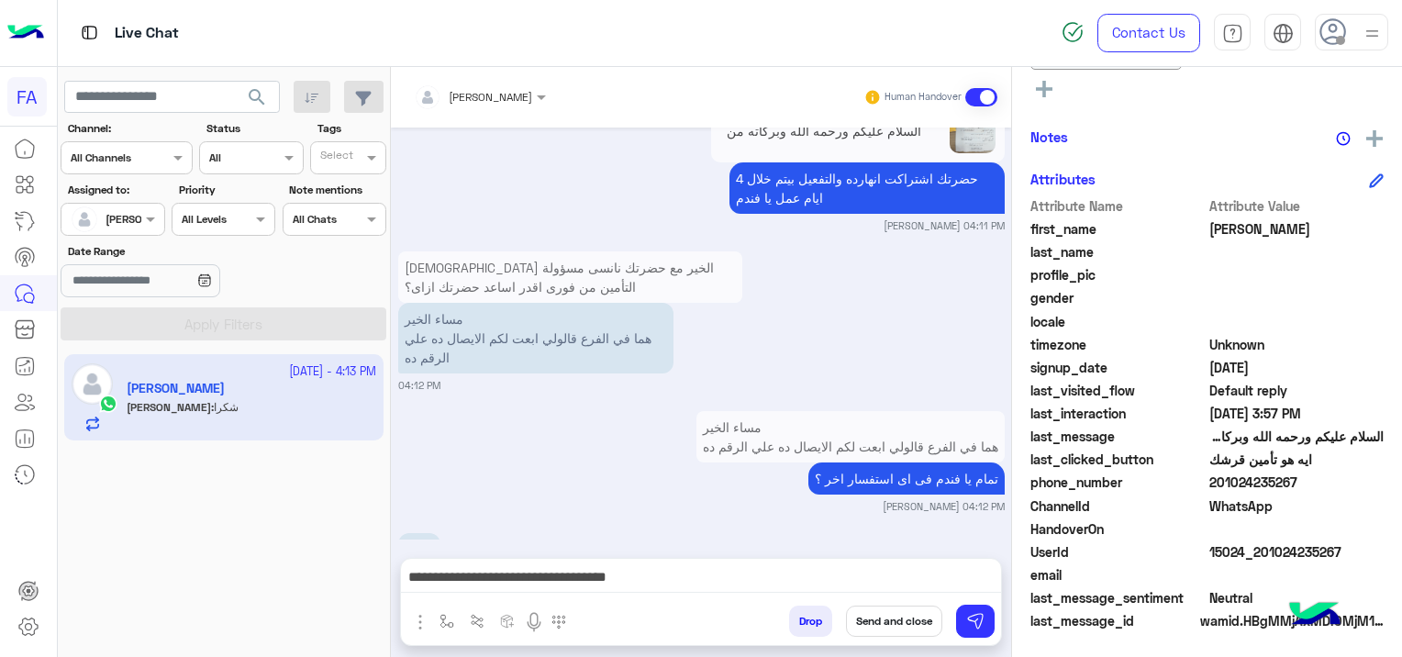
drag, startPoint x: 1338, startPoint y: 539, endPoint x: 1258, endPoint y: 558, distance: 82.8
click at [1258, 558] on span "15024_201024235267" at bounding box center [1296, 551] width 175 height 19
copy span "01024235267"
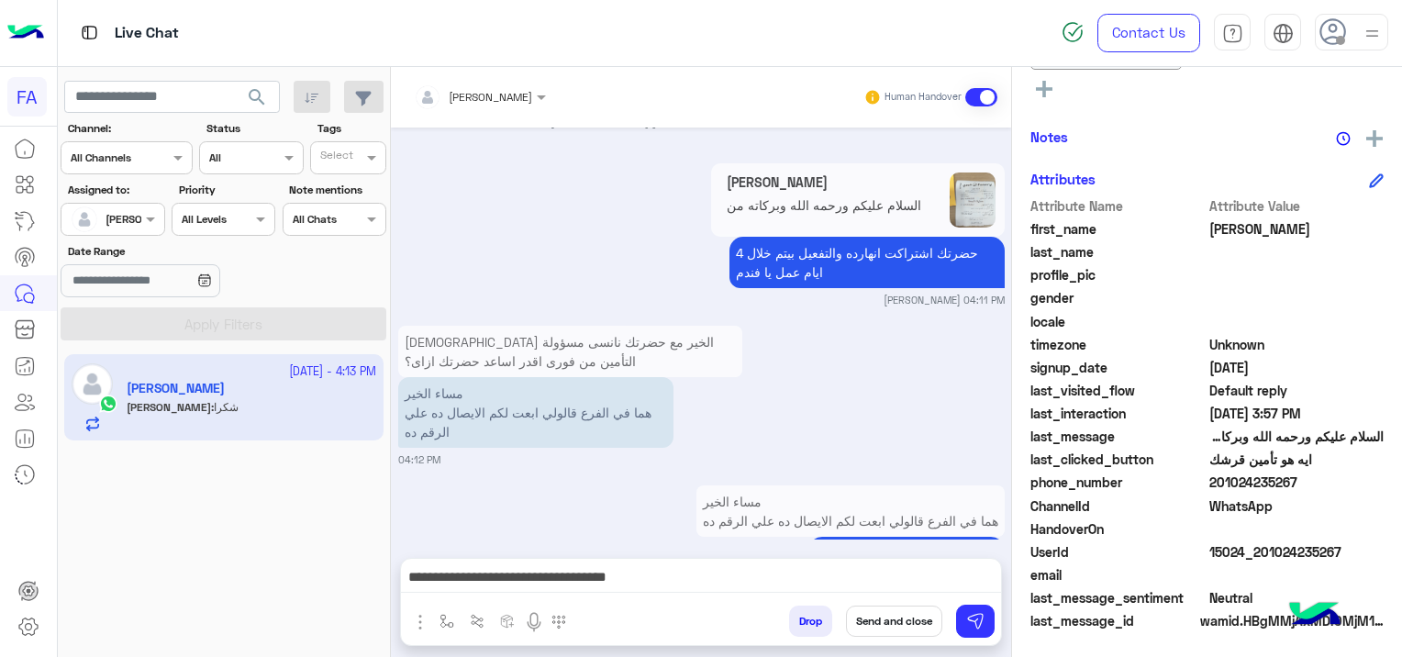
scroll to position [3020, 0]
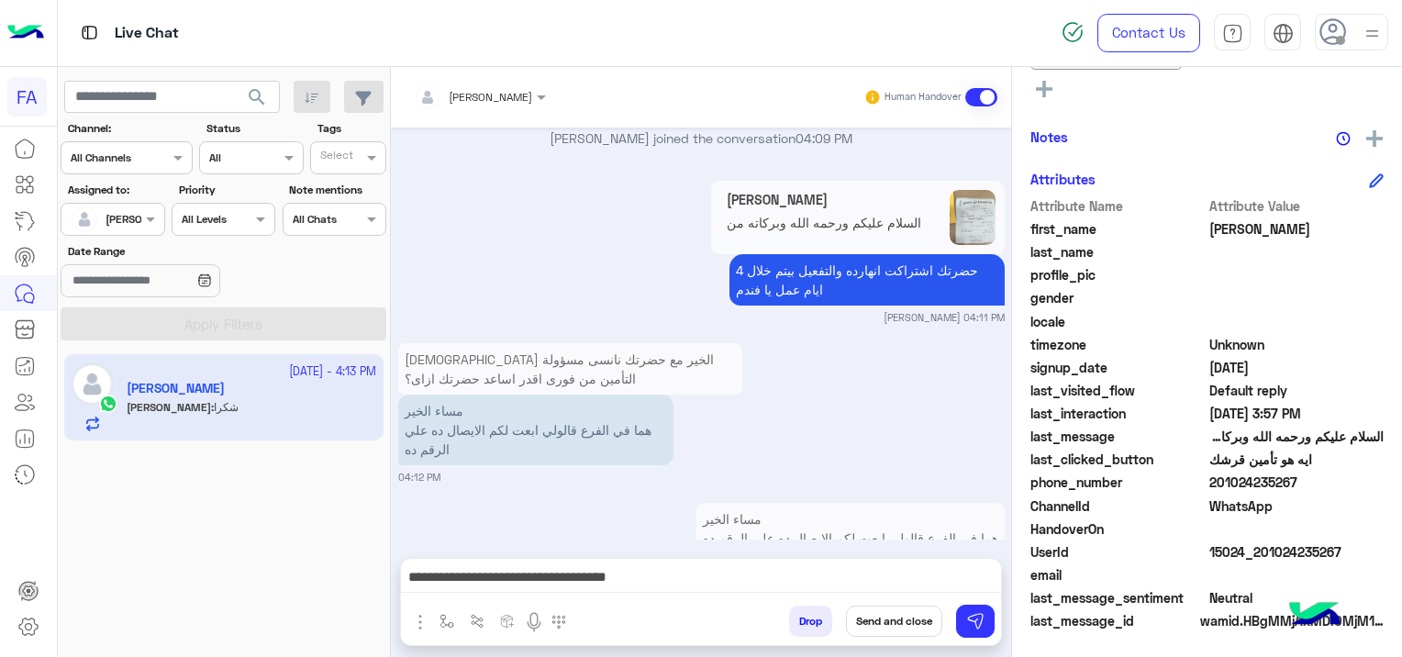
click at [1237, 134] on div "Notes" at bounding box center [1206, 137] width 353 height 23
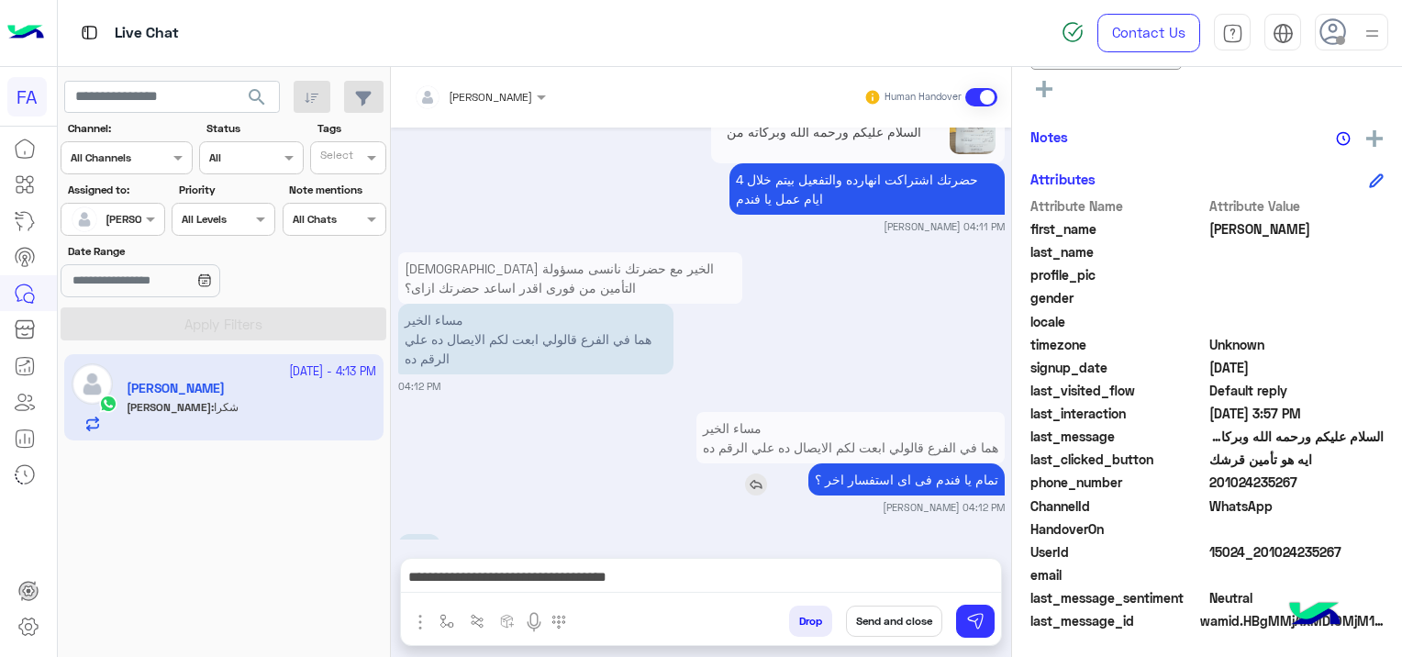
scroll to position [3111, 0]
click at [901, 615] on button "Send and close" at bounding box center [894, 620] width 96 height 31
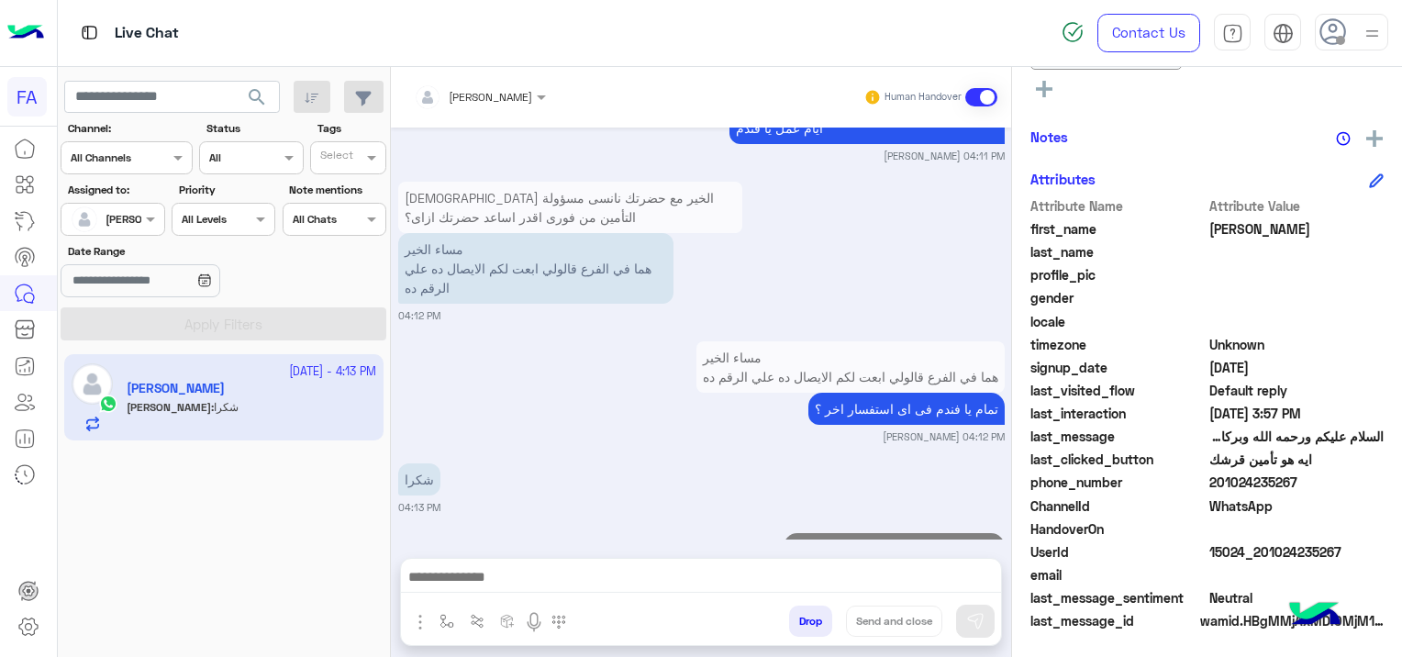
scroll to position [3228, 0]
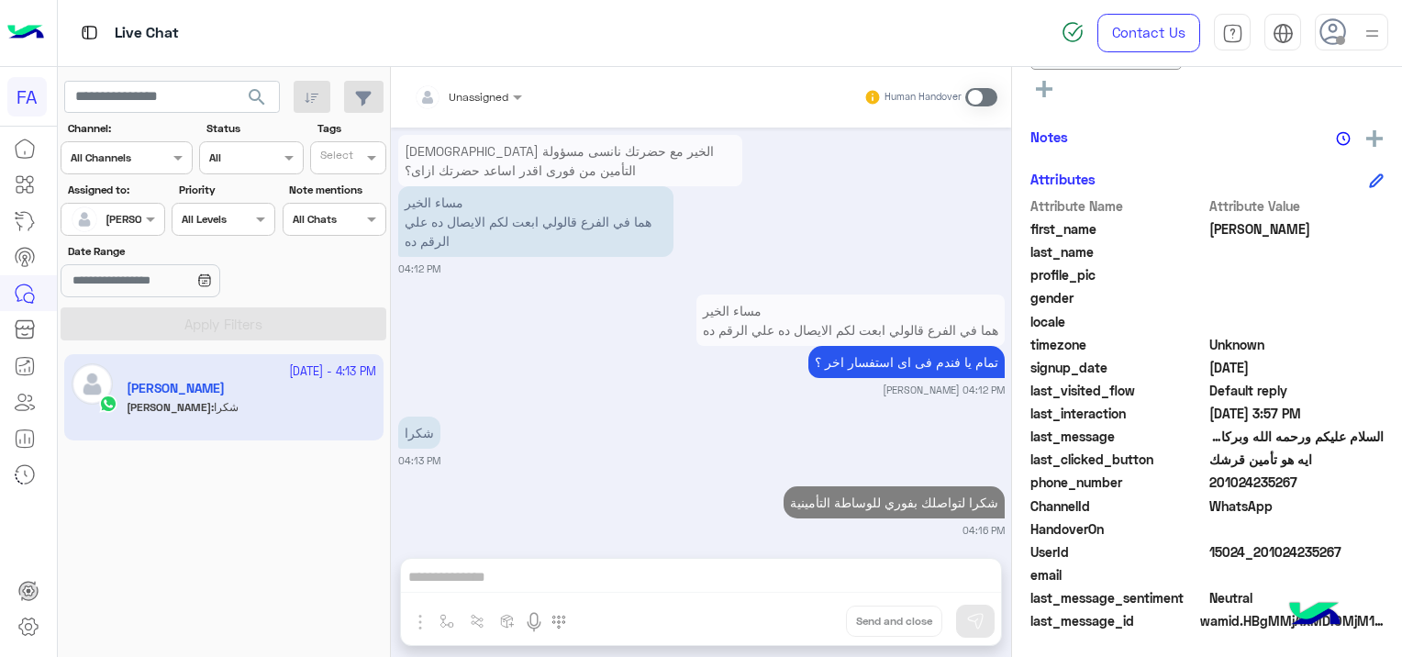
click at [257, 90] on span "search" at bounding box center [257, 97] width 22 height 22
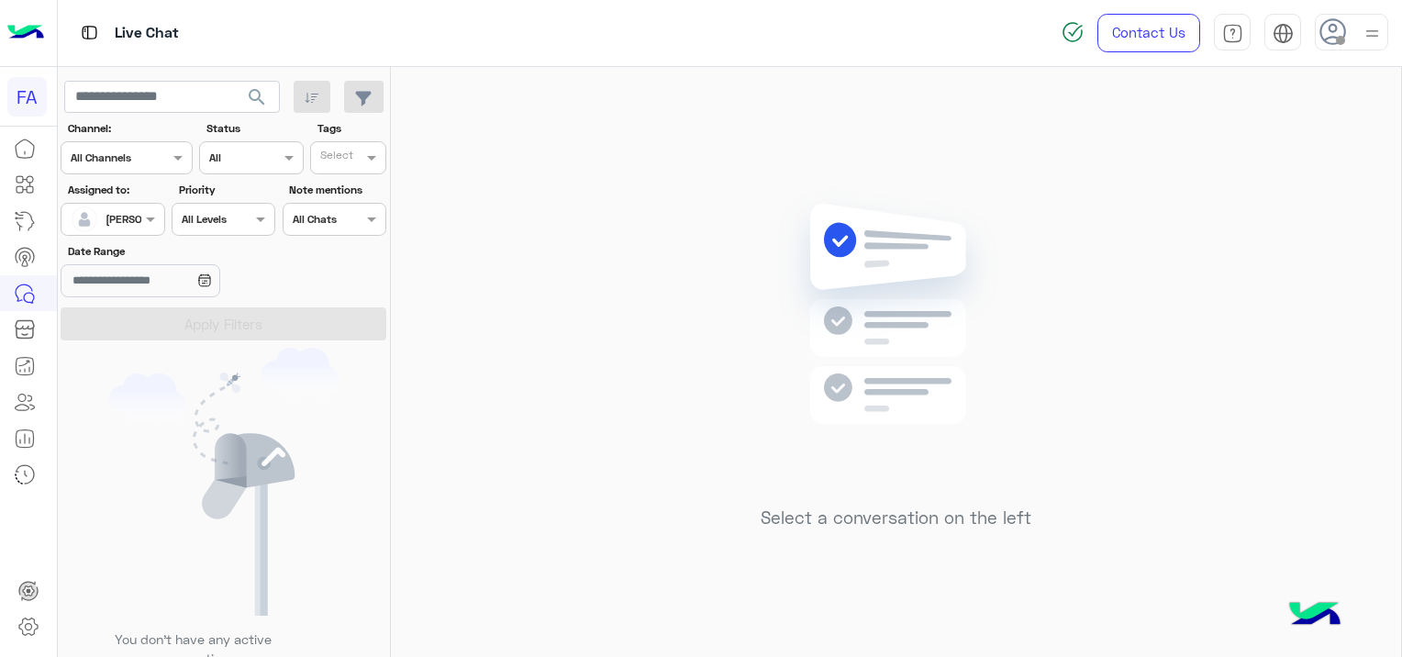
click at [261, 95] on span "search" at bounding box center [257, 97] width 22 height 22
click at [129, 214] on div at bounding box center [112, 216] width 102 height 17
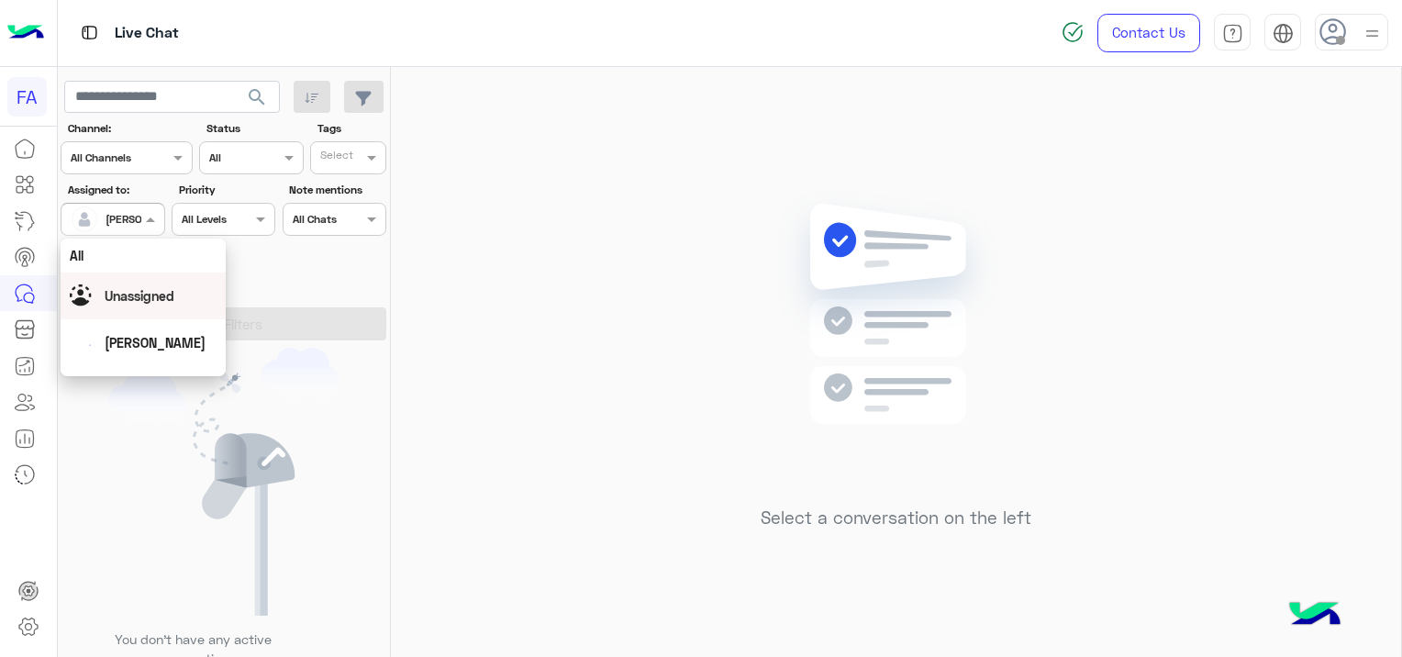
click at [178, 311] on div "Unassigned" at bounding box center [143, 296] width 147 height 32
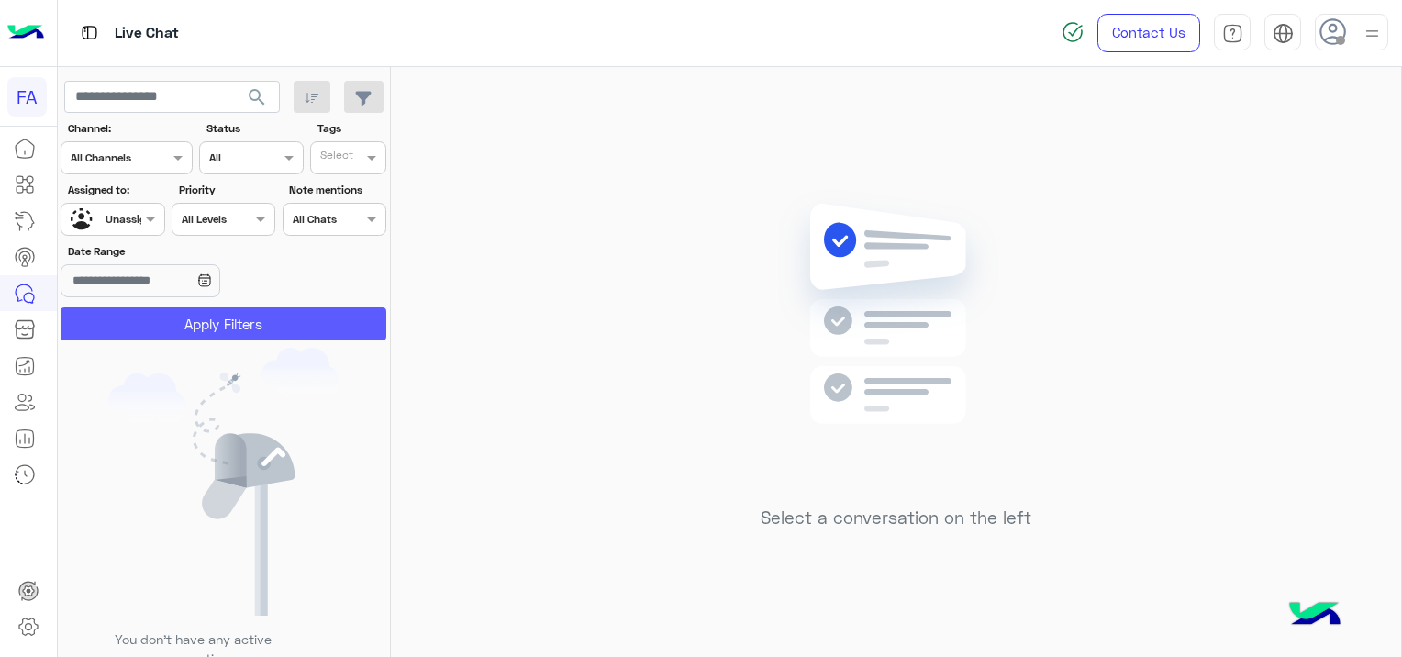
click at [238, 327] on button "Apply Filters" at bounding box center [224, 323] width 326 height 33
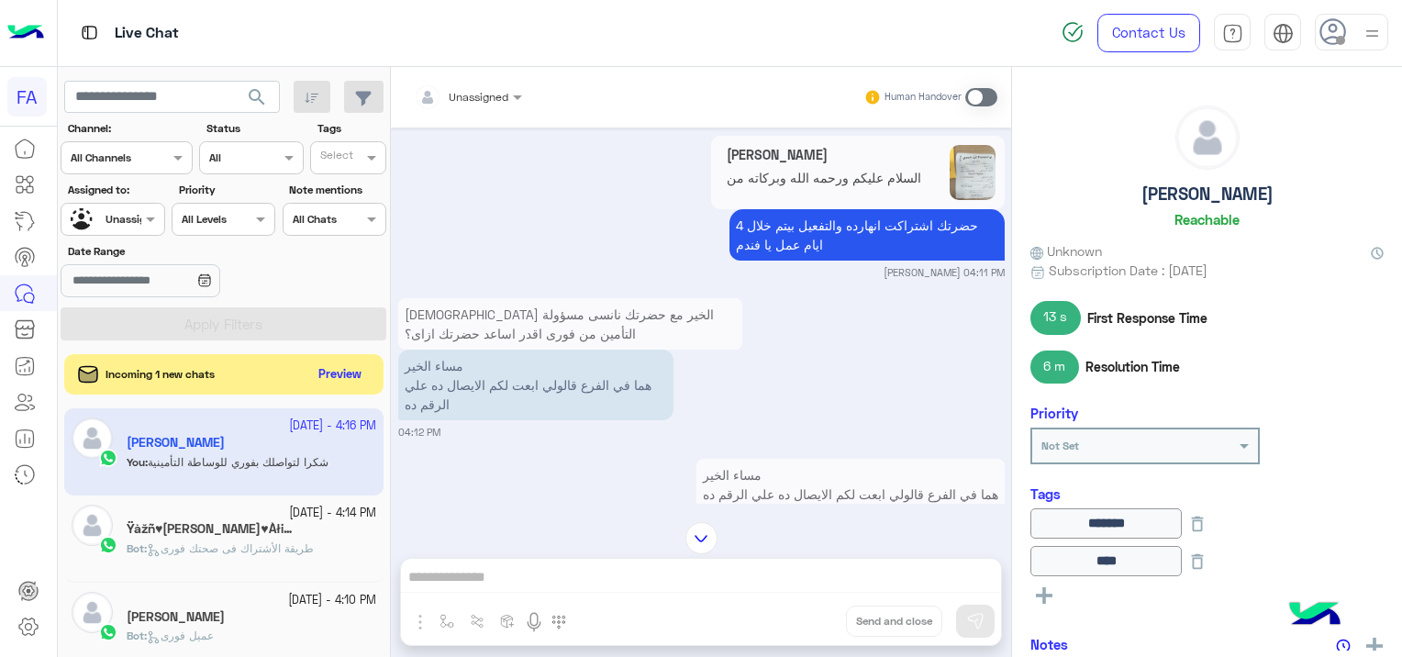
scroll to position [1654, 0]
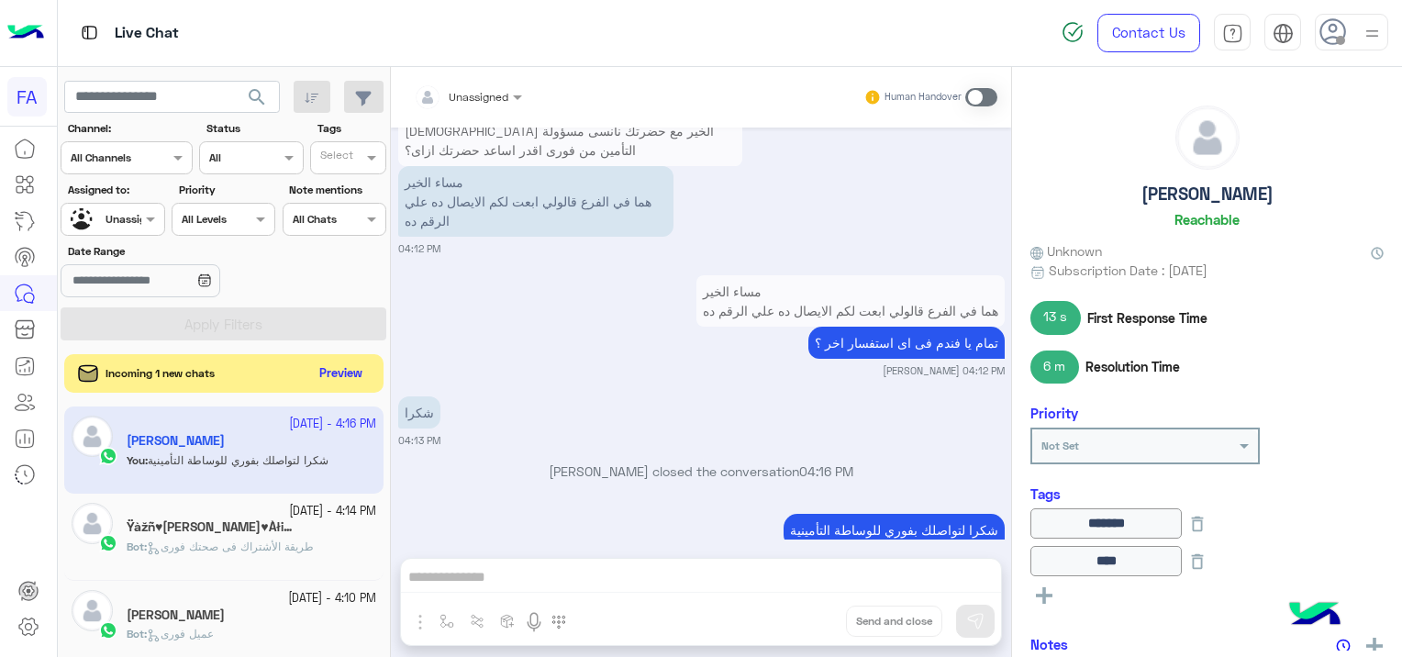
click at [347, 373] on button "Preview" at bounding box center [341, 373] width 57 height 25
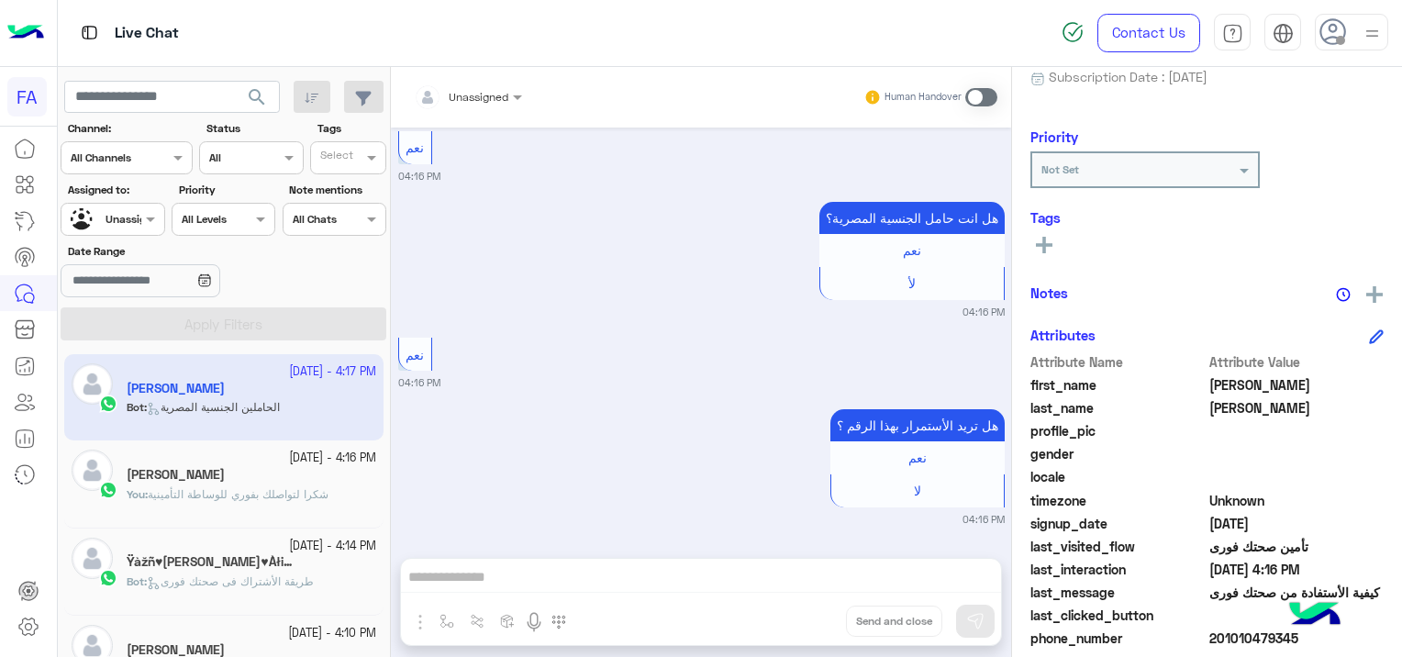
scroll to position [350, 0]
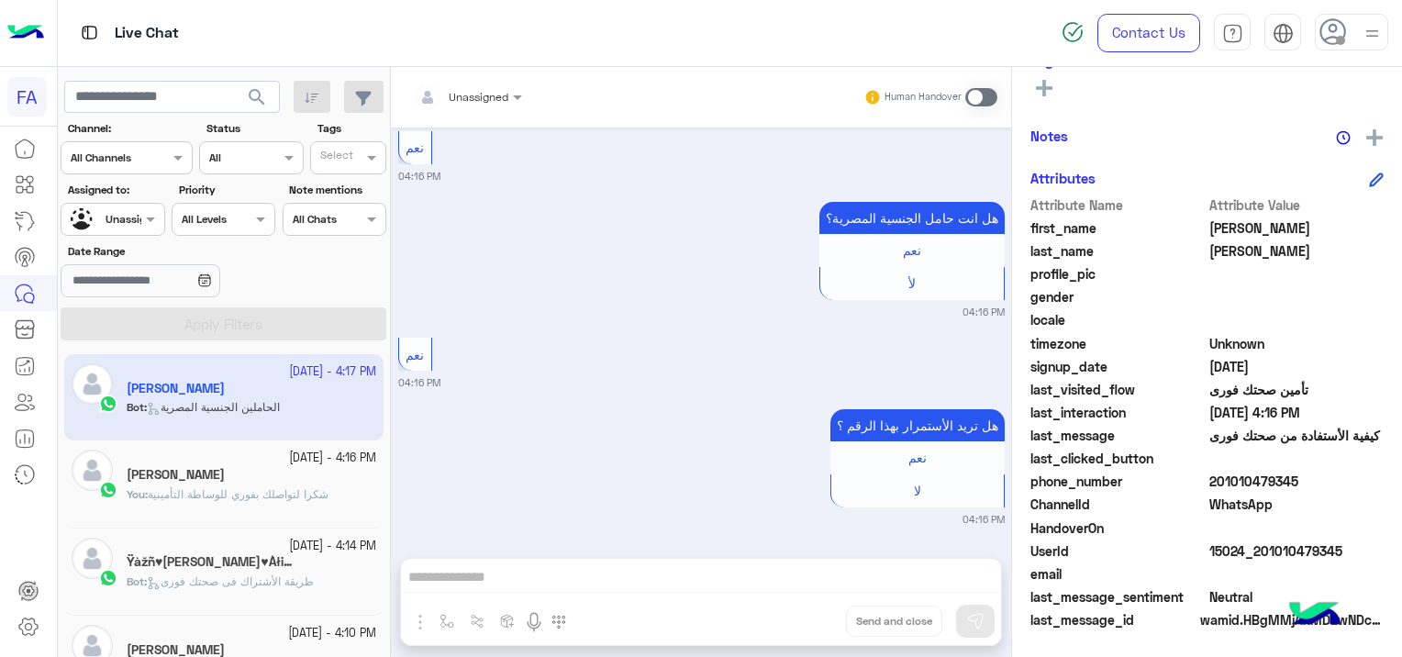
drag, startPoint x: 1343, startPoint y: 547, endPoint x: 1260, endPoint y: 544, distance: 82.6
click at [1260, 544] on span "15024_201010479345" at bounding box center [1296, 550] width 175 height 19
copy span "01010479345"
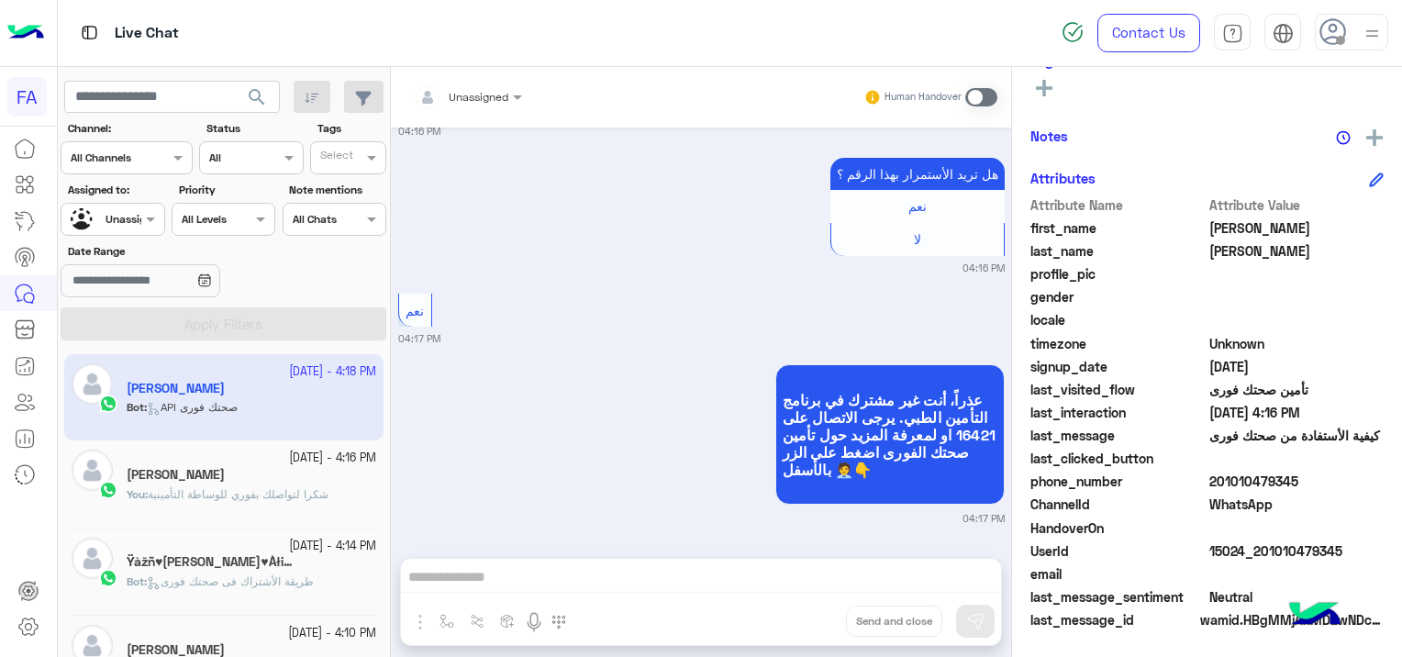
click at [1292, 279] on div "profile_pic" at bounding box center [1206, 275] width 353 height 23
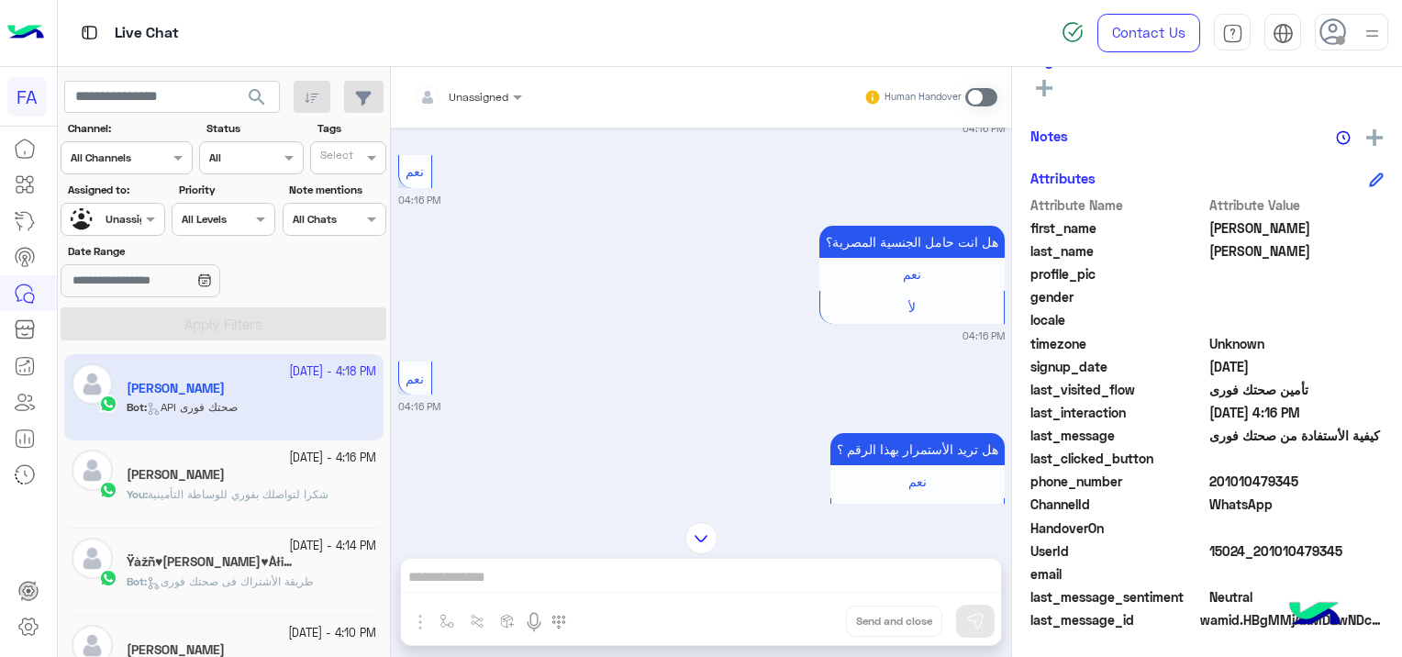
scroll to position [0, 0]
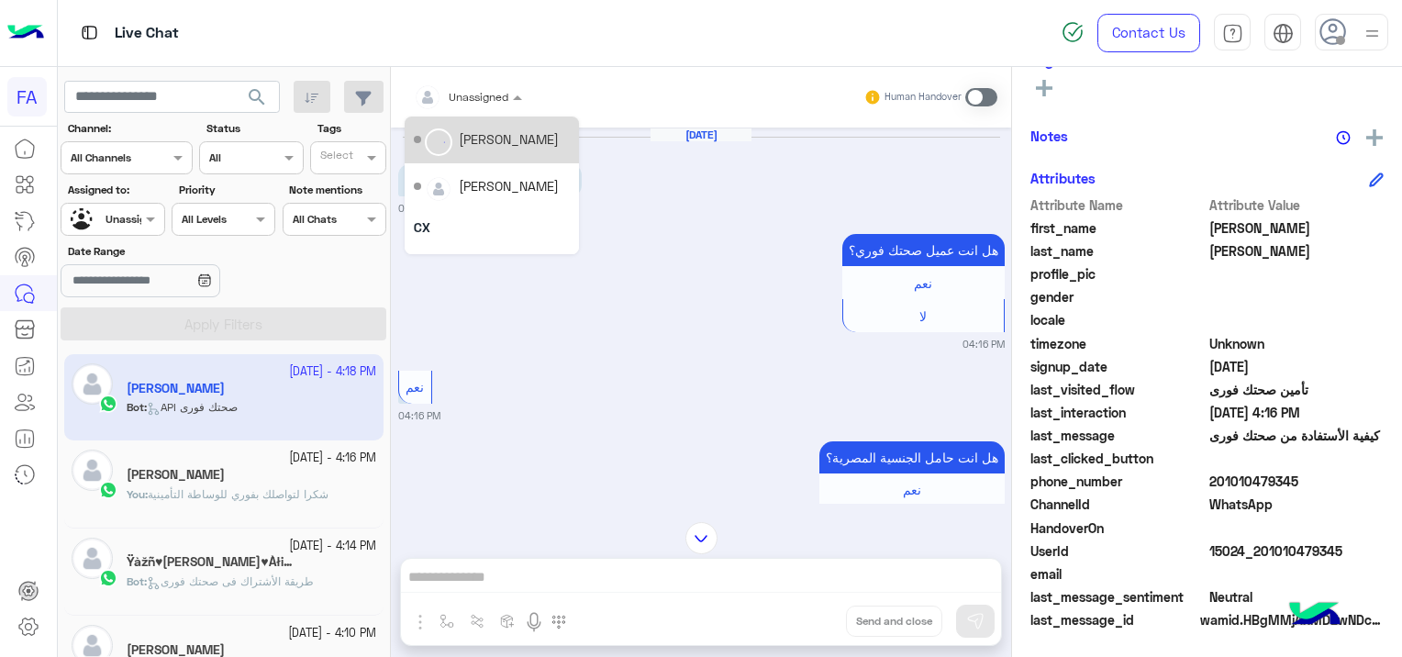
click at [481, 90] on div at bounding box center [468, 93] width 127 height 17
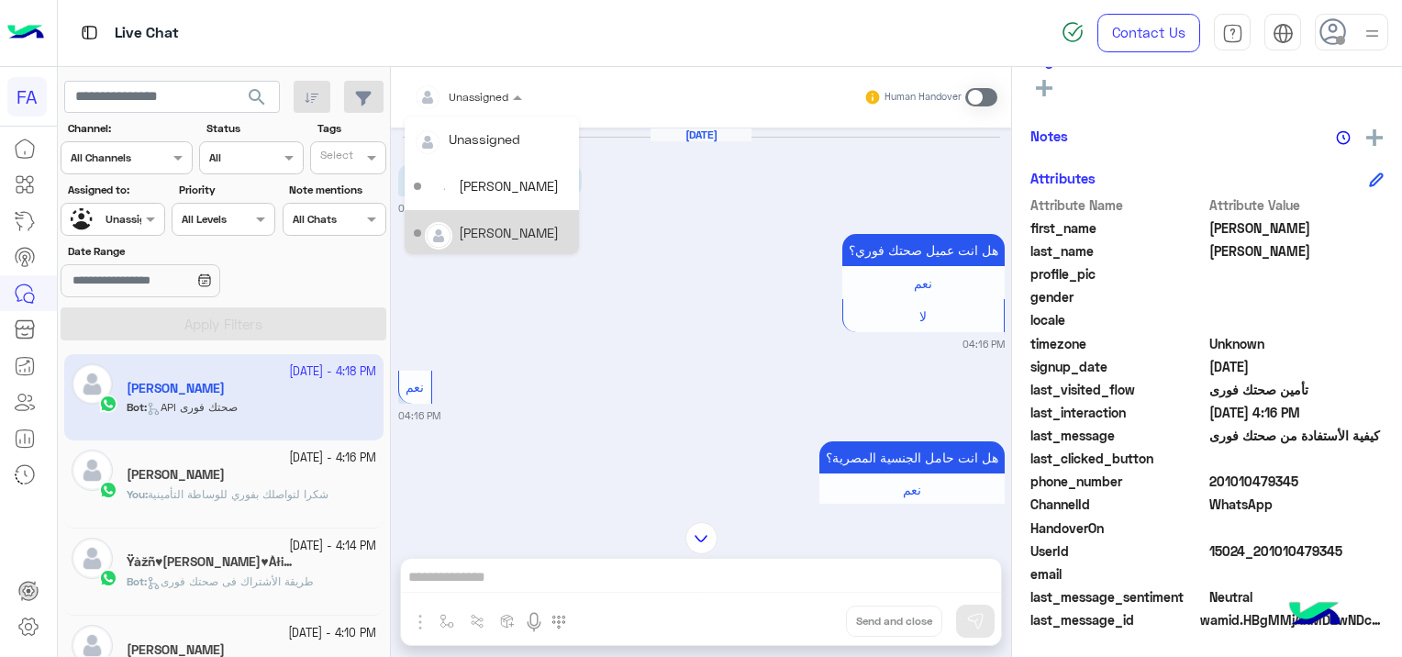
click at [499, 218] on div "[PERSON_NAME]" at bounding box center [492, 233] width 156 height 32
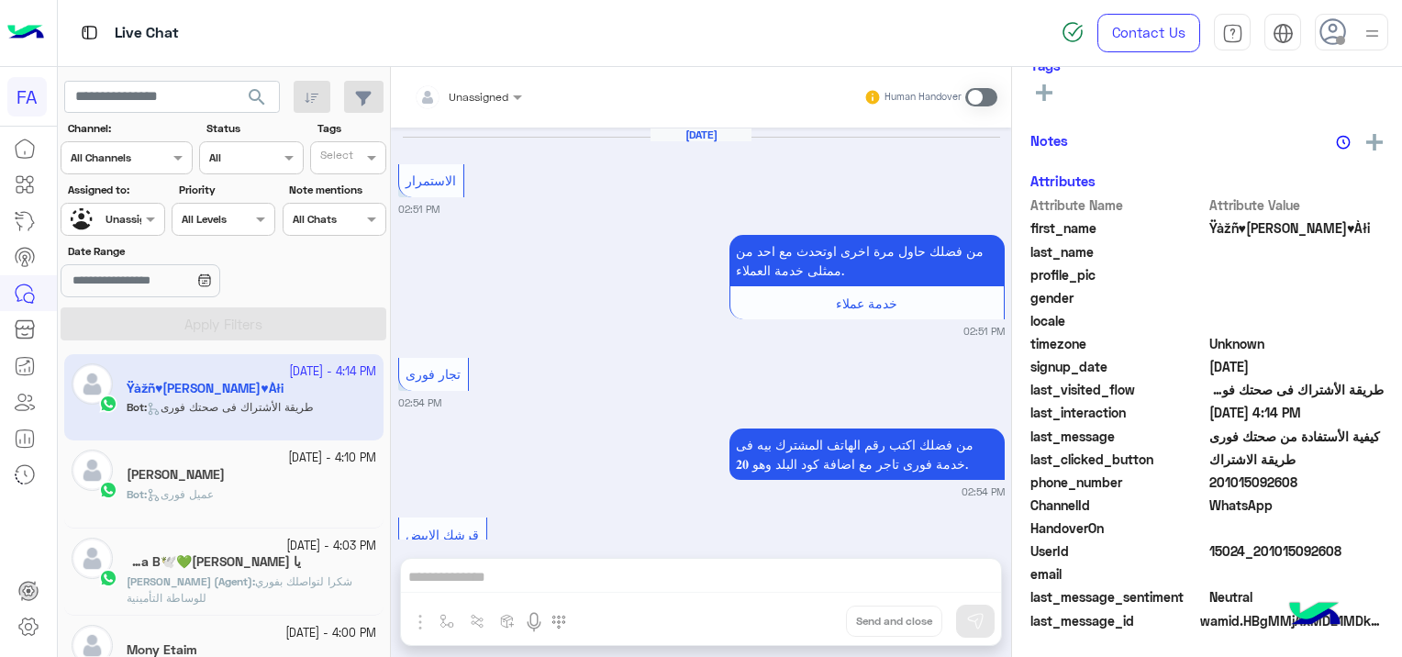
scroll to position [2329, 0]
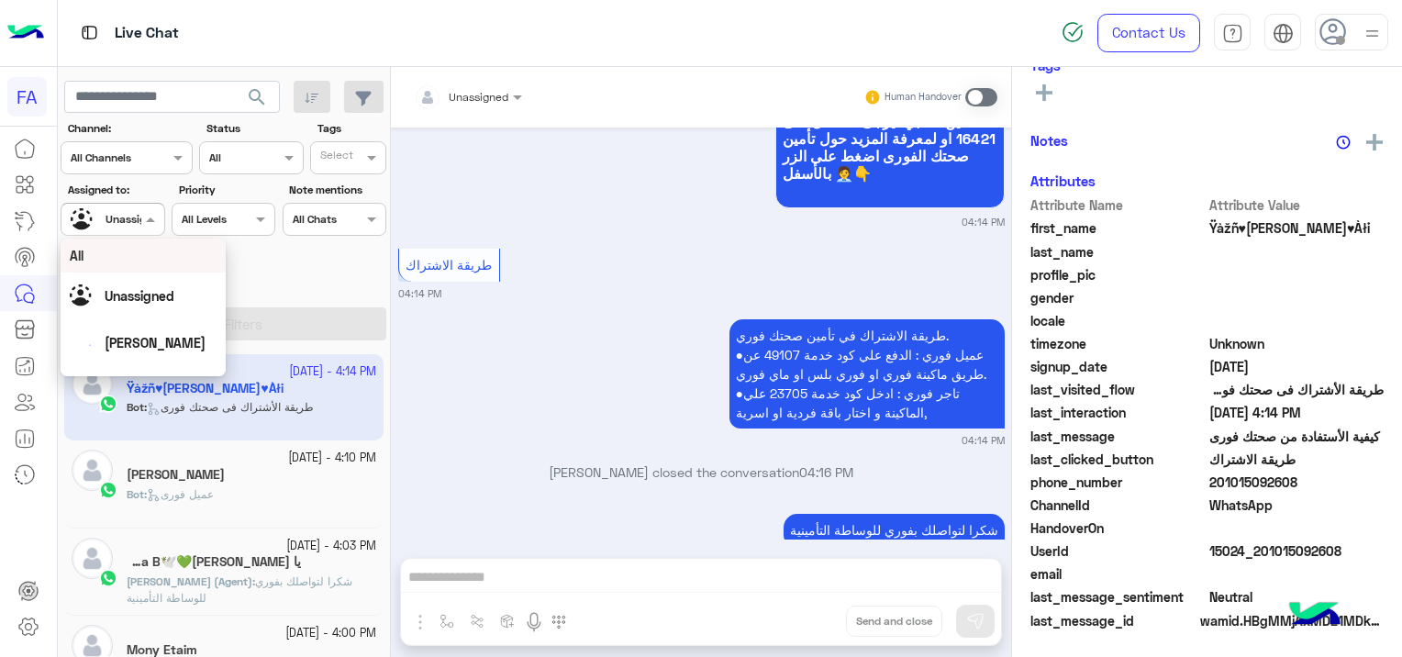
click at [124, 213] on div at bounding box center [112, 216] width 102 height 17
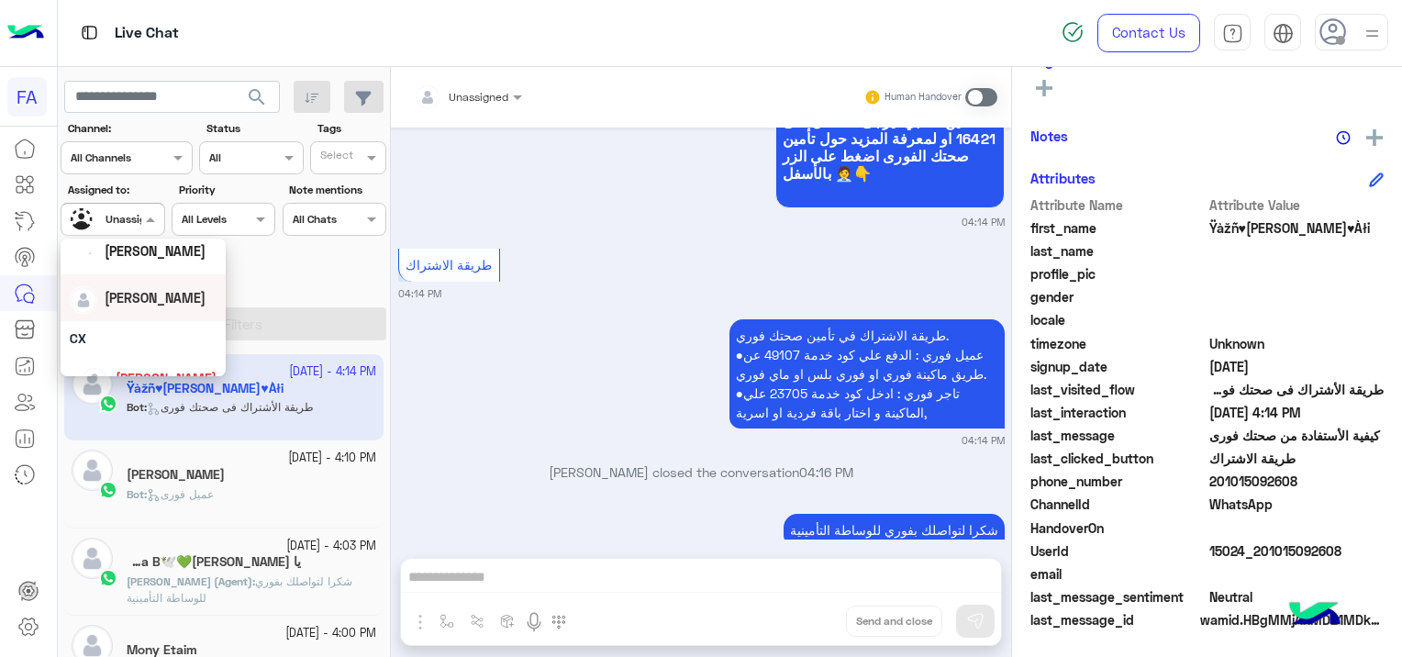
click at [150, 299] on span "[PERSON_NAME]" at bounding box center [155, 298] width 101 height 16
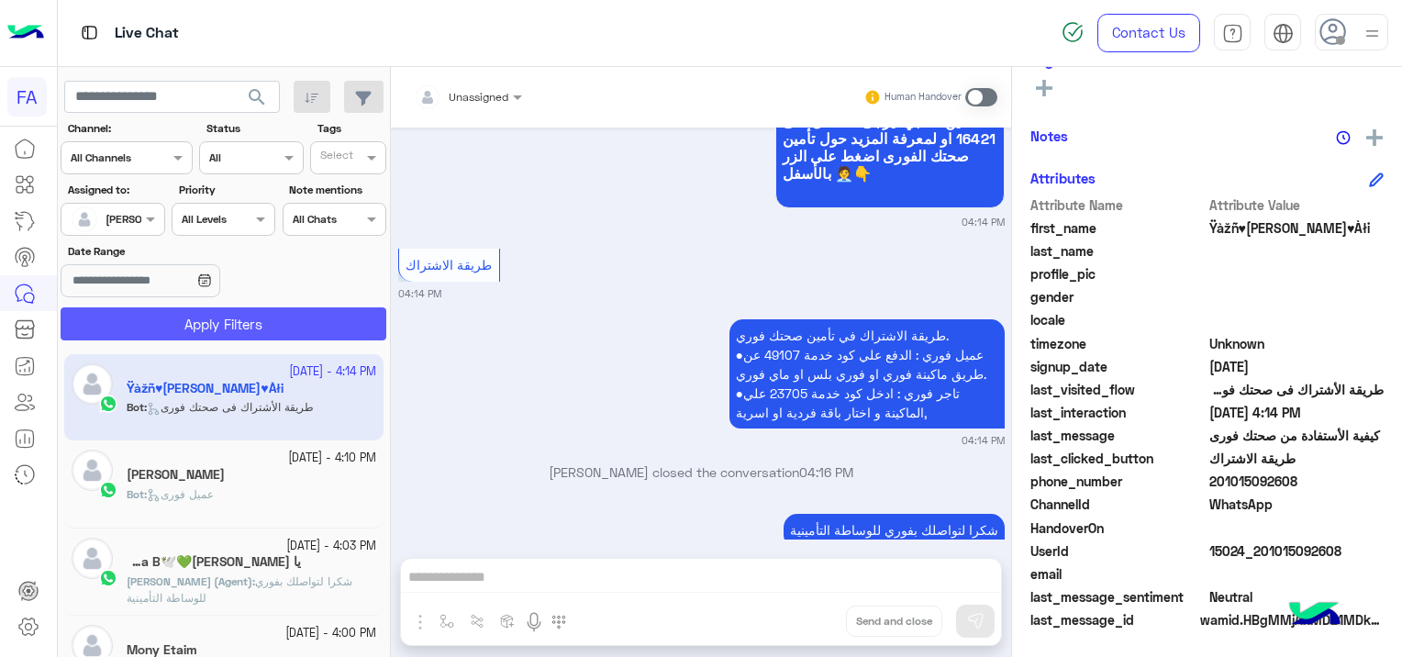
click at [261, 316] on button "Apply Filters" at bounding box center [224, 323] width 326 height 33
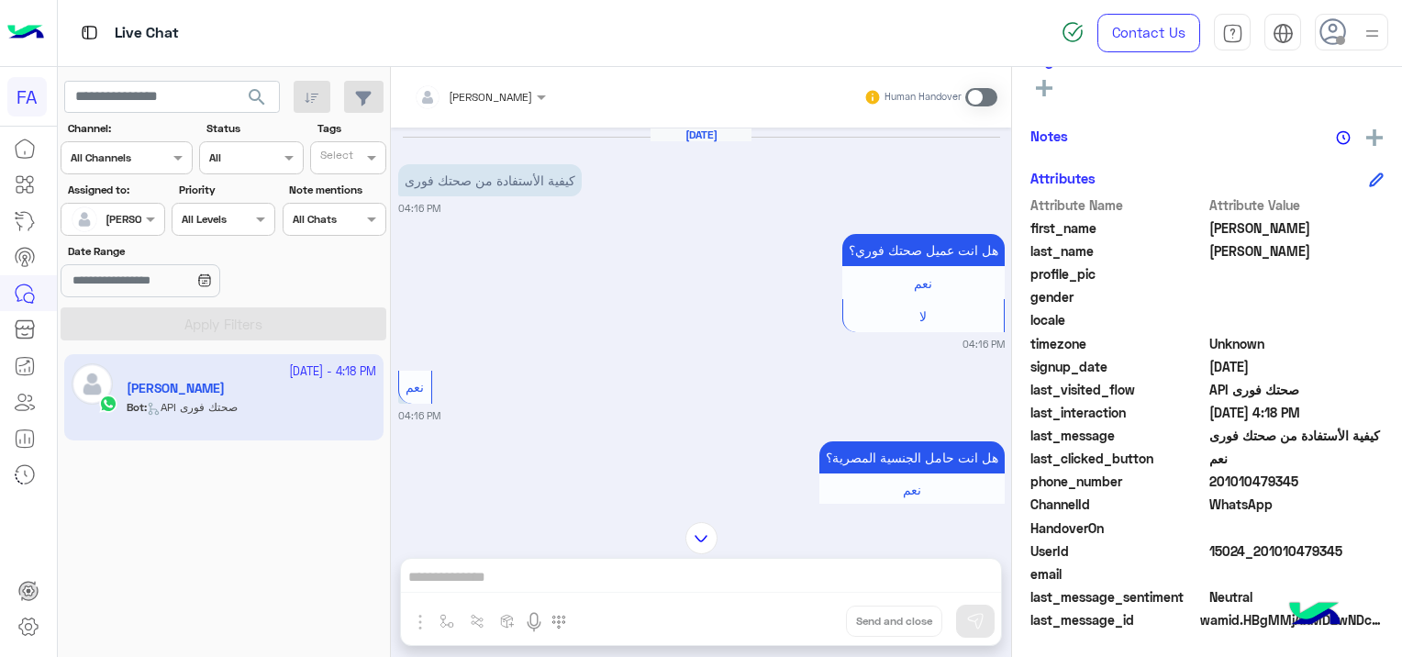
click at [965, 96] on span at bounding box center [981, 97] width 32 height 18
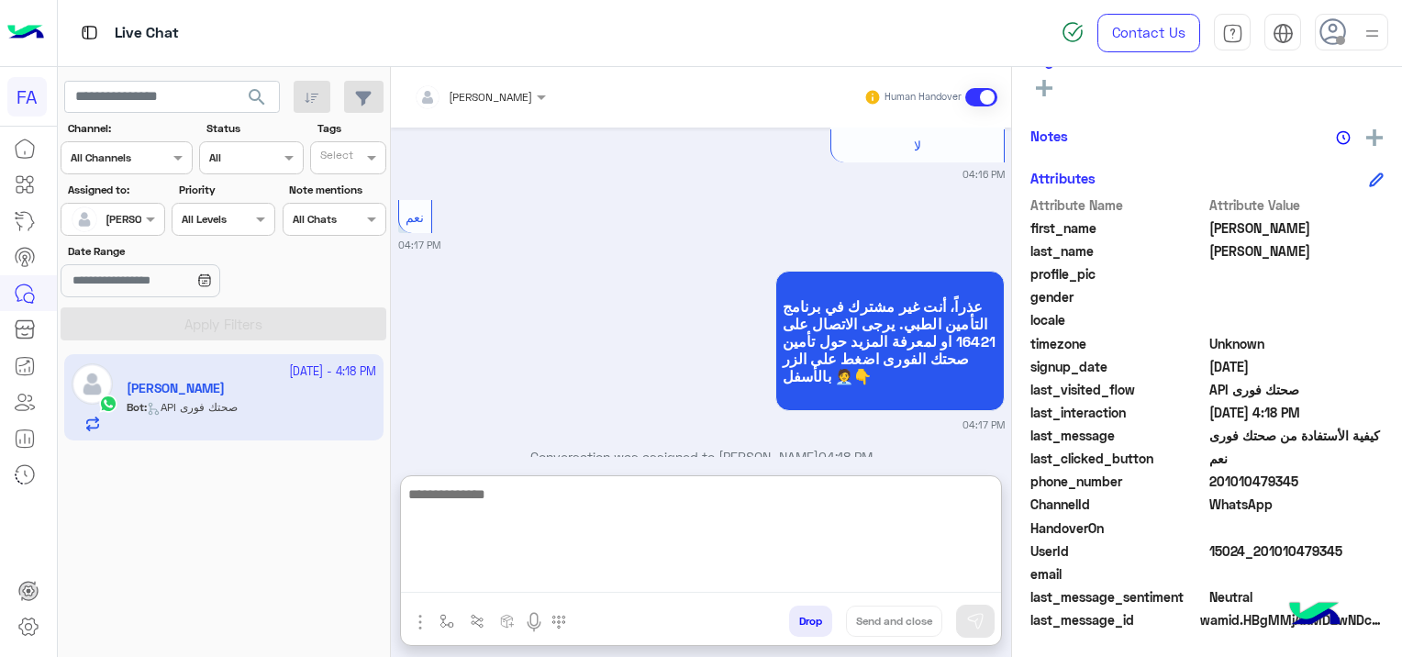
click at [576, 572] on textarea at bounding box center [701, 537] width 600 height 110
click at [488, 572] on textarea at bounding box center [701, 537] width 600 height 110
paste textarea "**********"
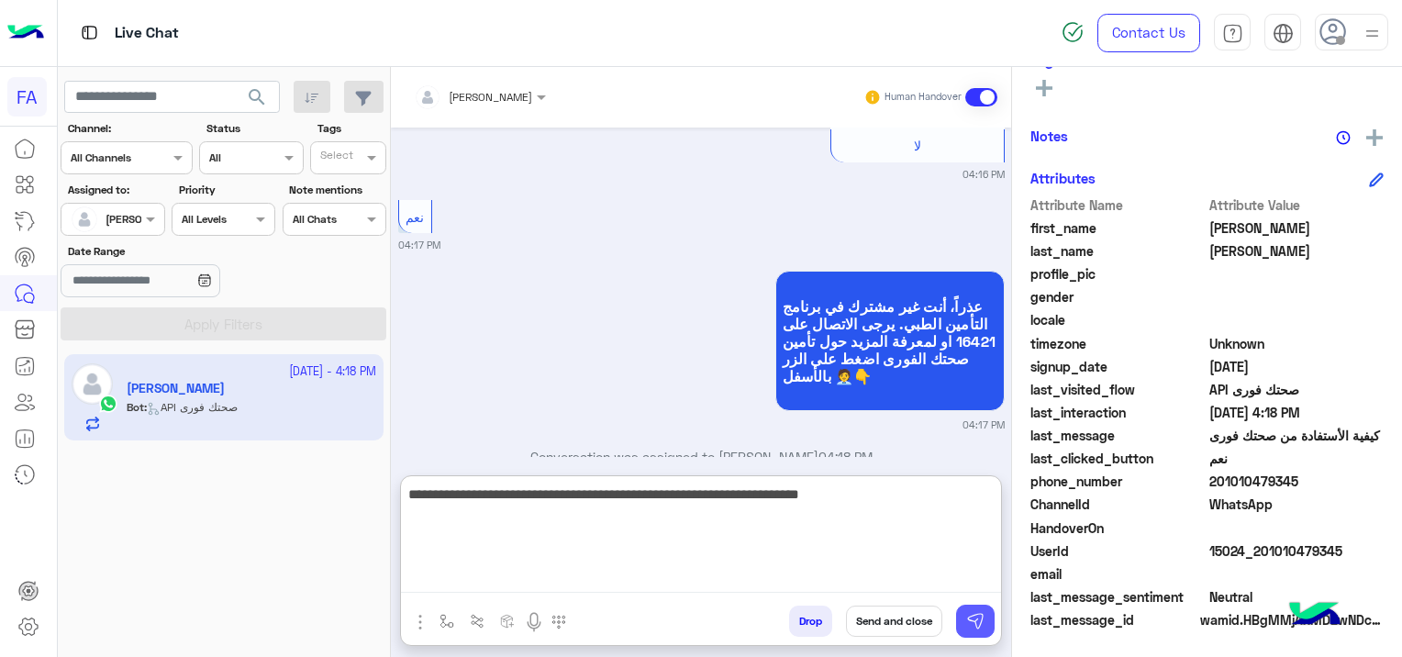
type textarea "**********"
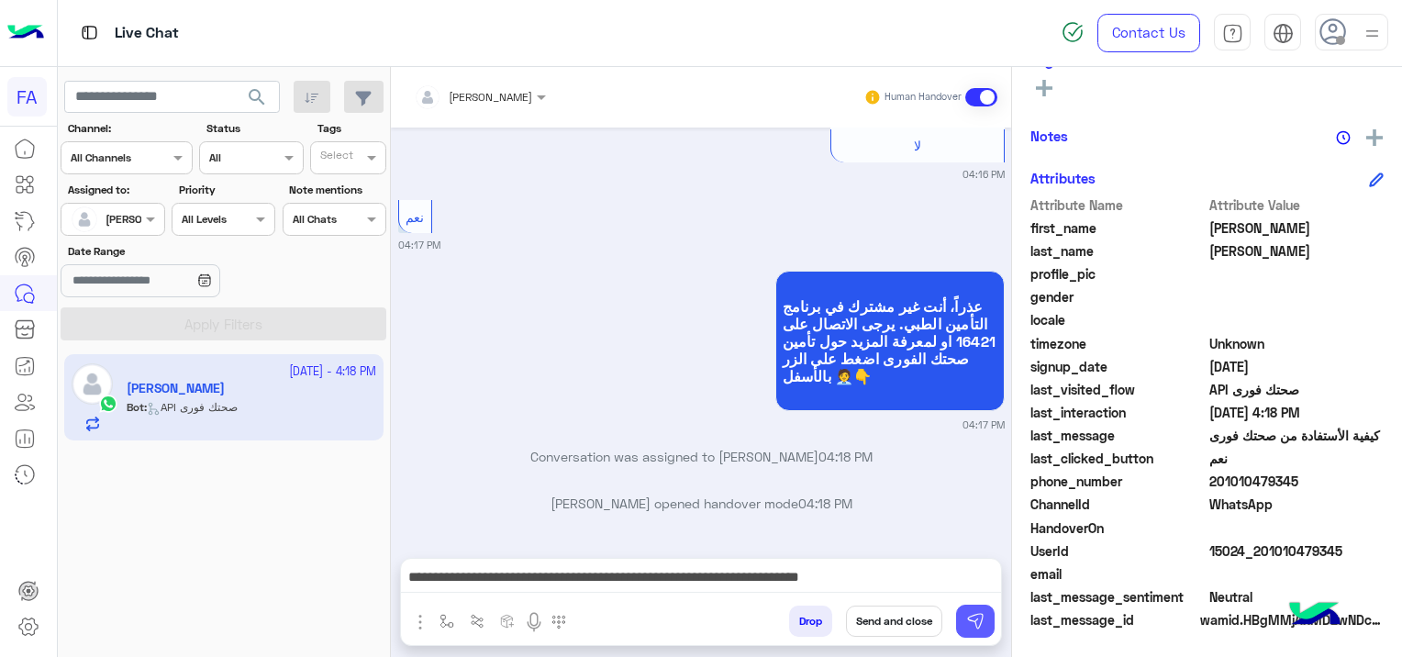
click at [971, 632] on button at bounding box center [975, 620] width 39 height 33
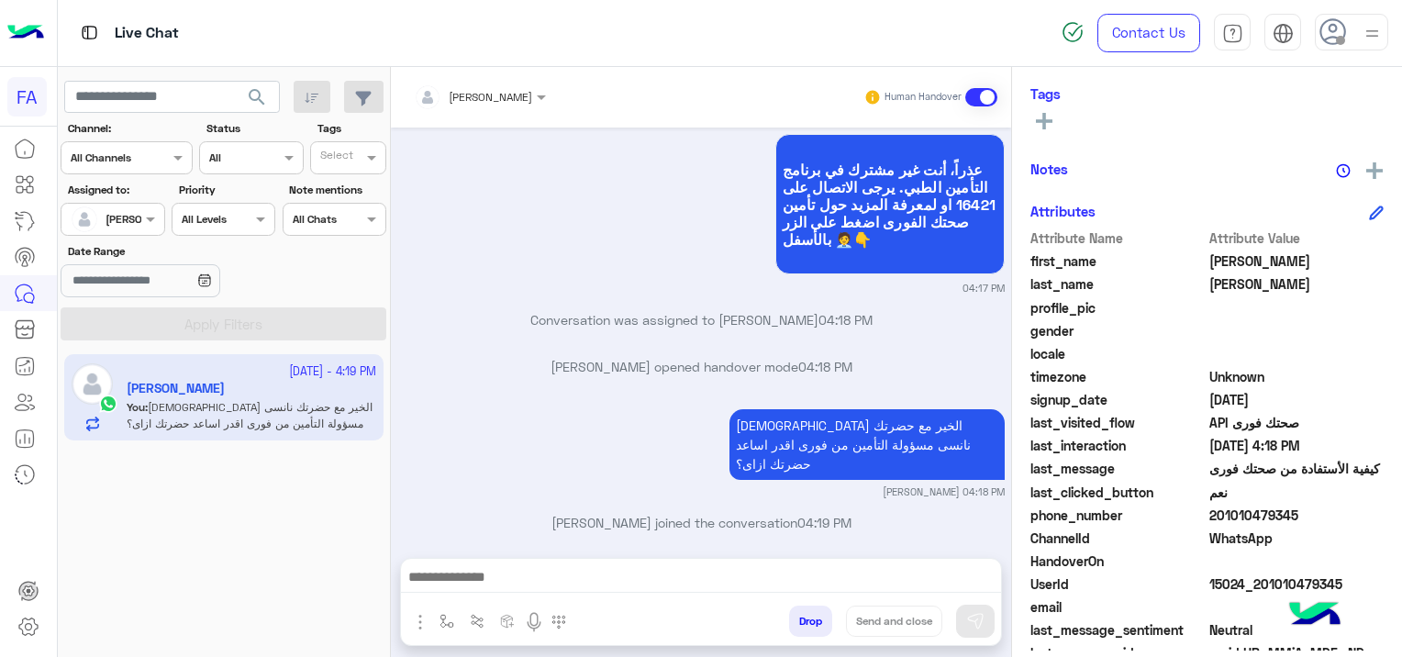
scroll to position [383, 0]
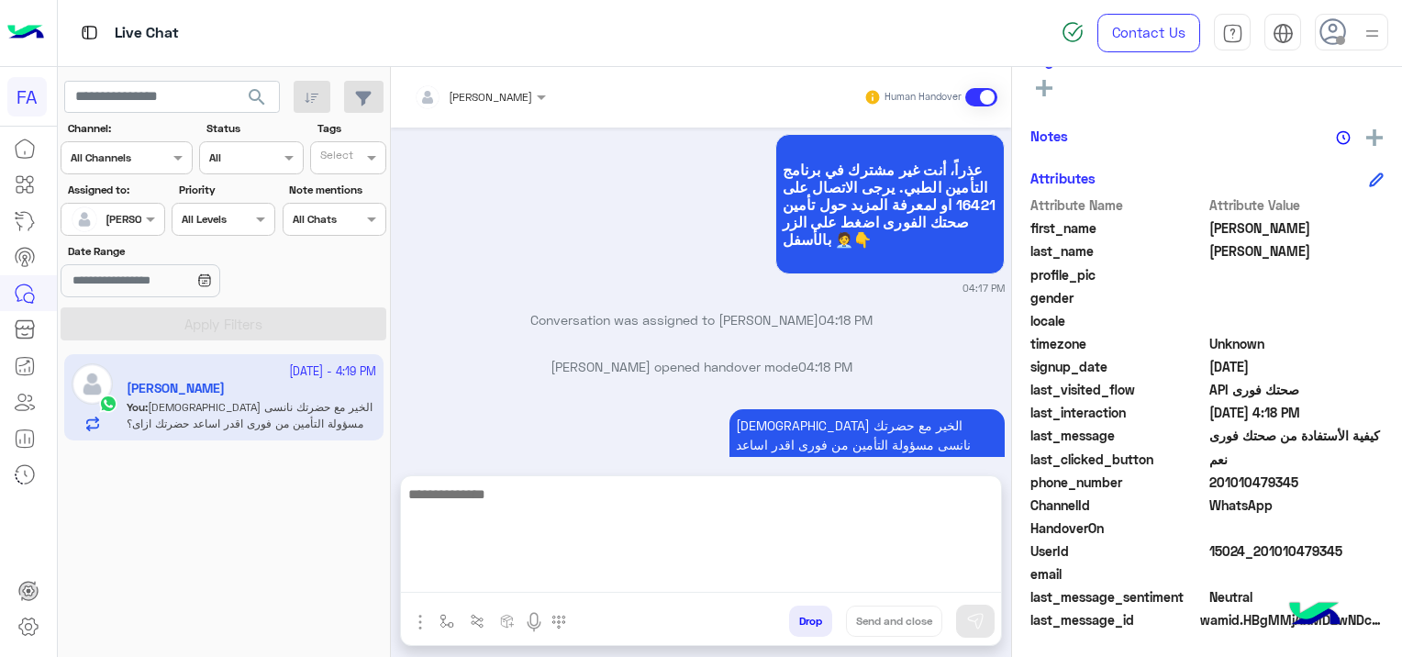
click at [499, 582] on textarea at bounding box center [701, 537] width 600 height 110
paste textarea "**********"
type textarea "**********"
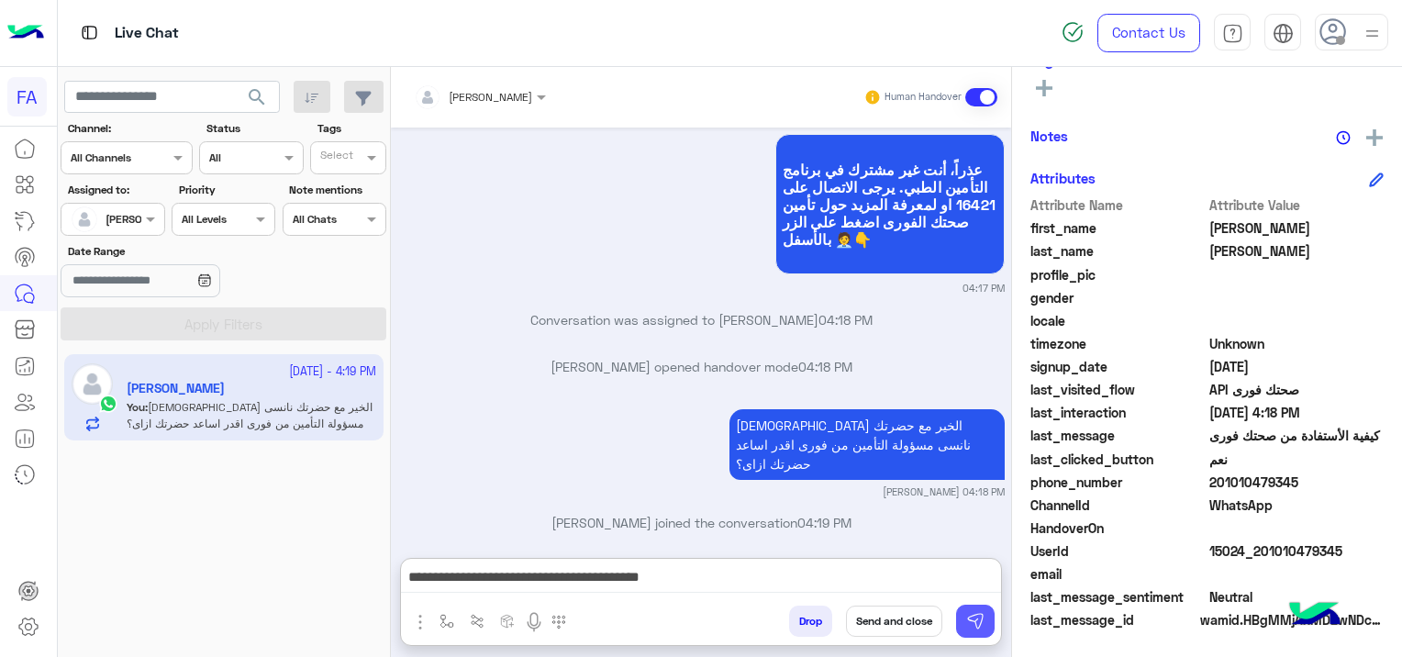
click at [978, 624] on img at bounding box center [975, 621] width 18 height 18
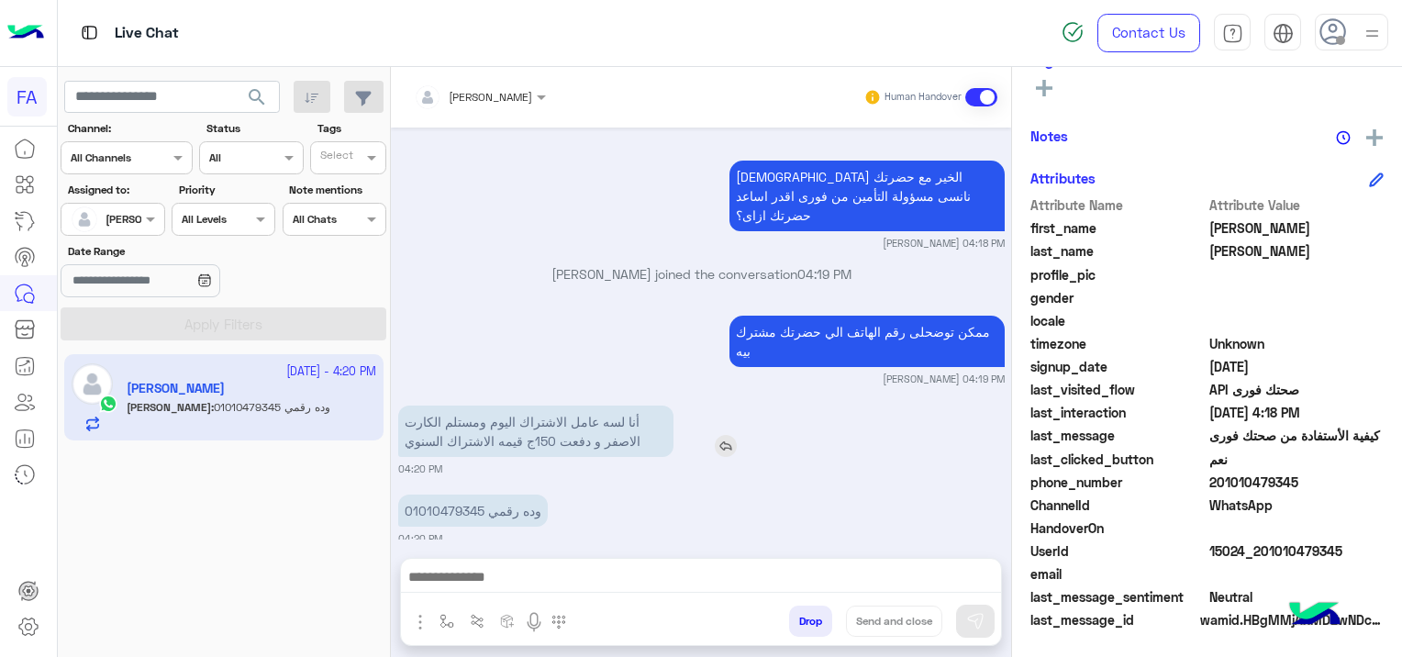
click at [730, 435] on img at bounding box center [726, 446] width 22 height 22
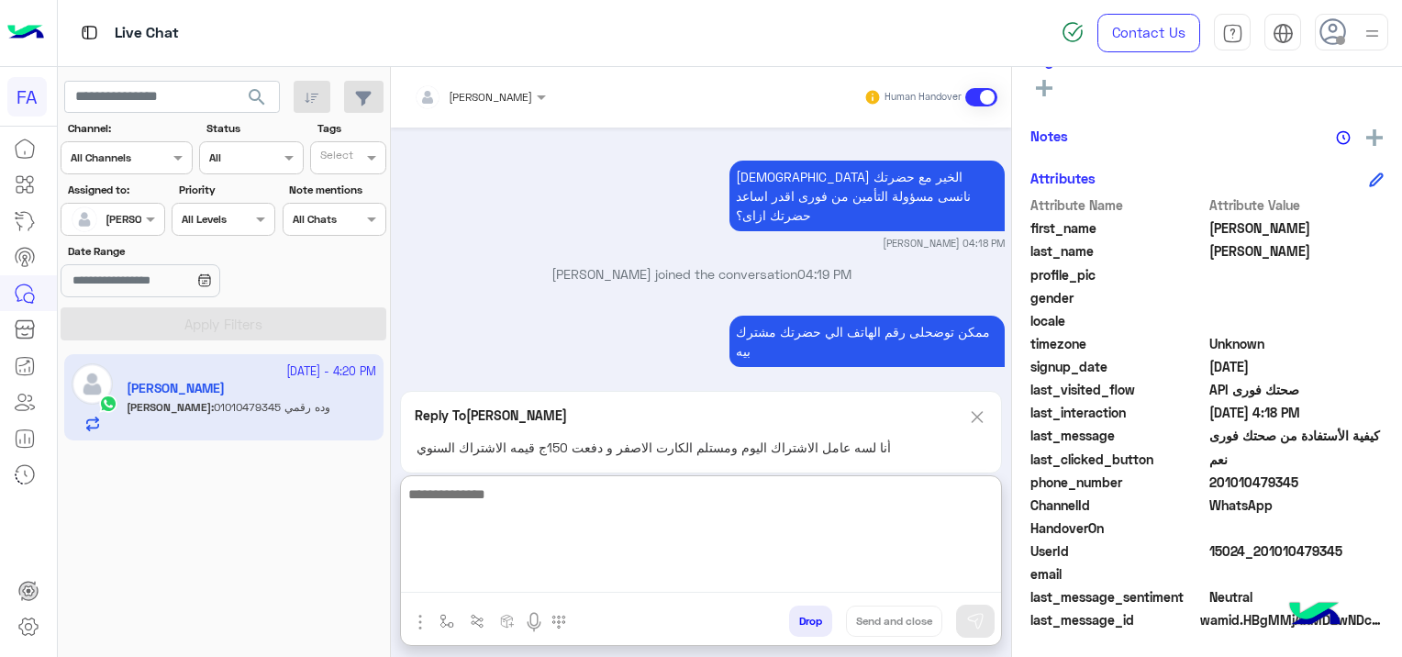
click at [533, 573] on textarea at bounding box center [701, 537] width 600 height 110
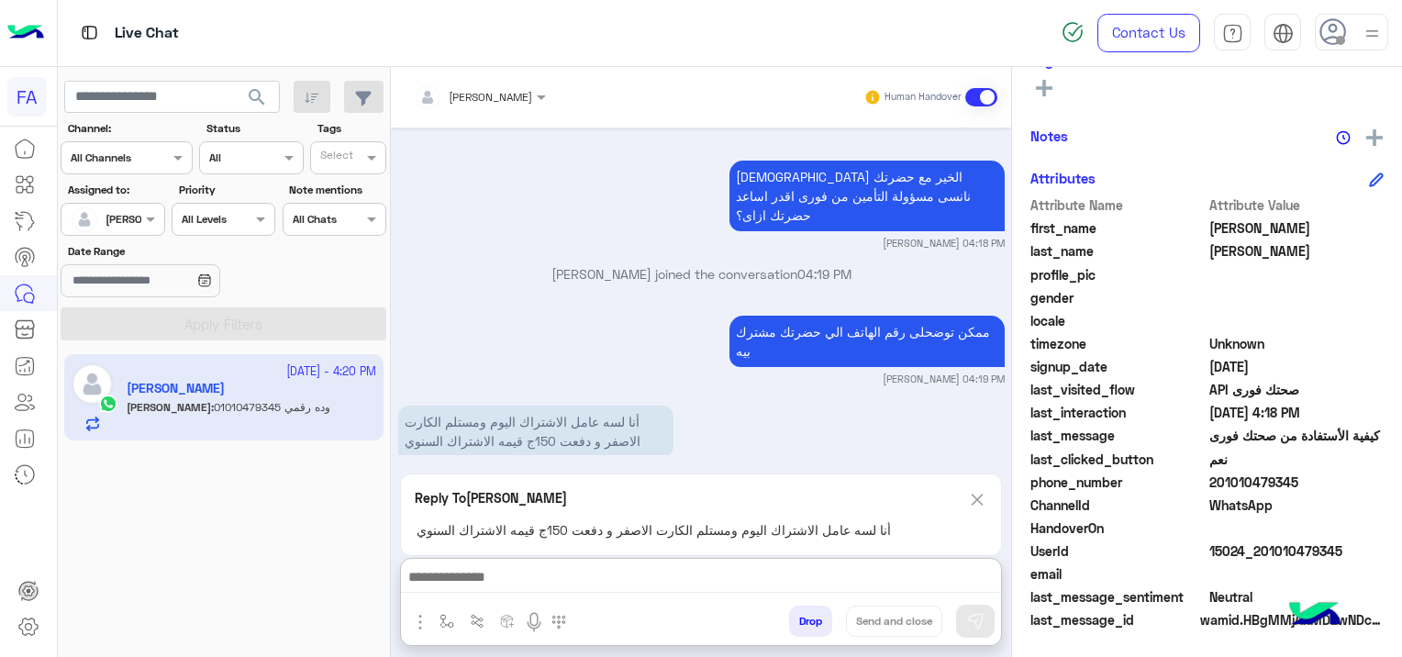
click at [532, 234] on div "Oct 15, 2025 كيفية الأستفادة من صحتك فورى 04:16 PM هل انت عميل صحتك فوري؟ نعم ل…" at bounding box center [701, 290] width 620 height 327
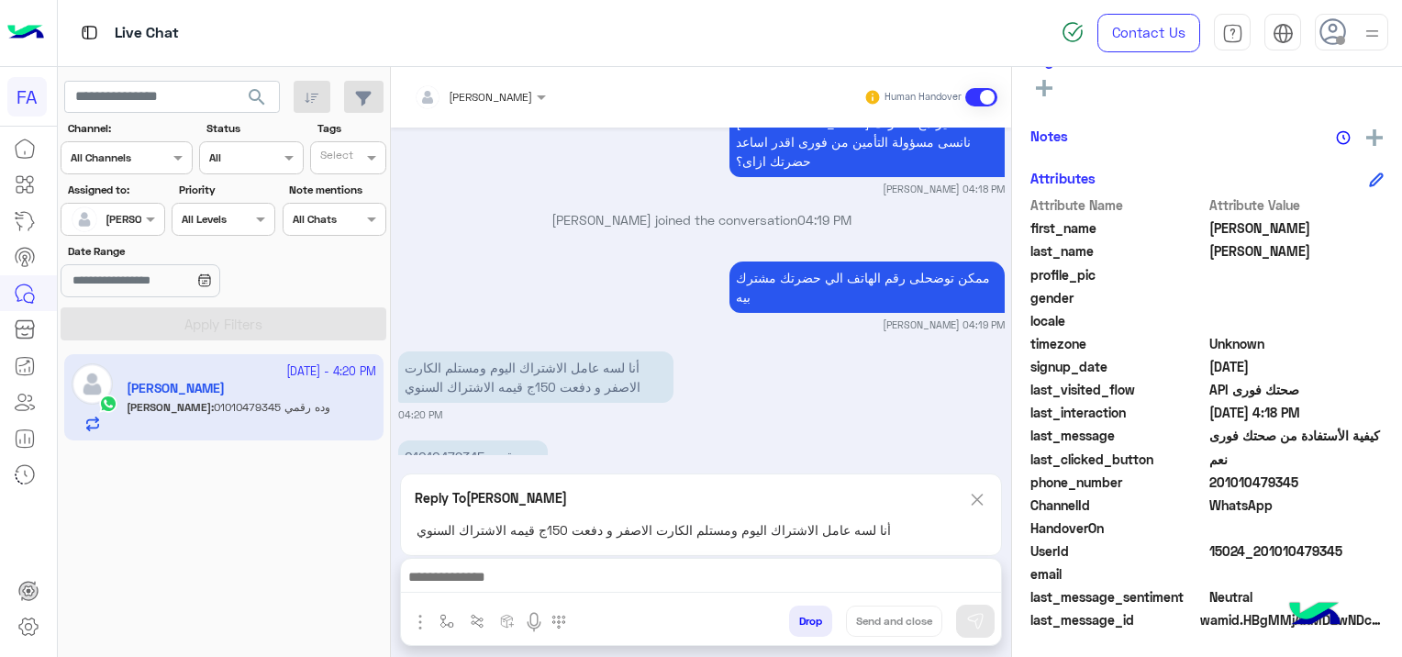
scroll to position [1053, 0]
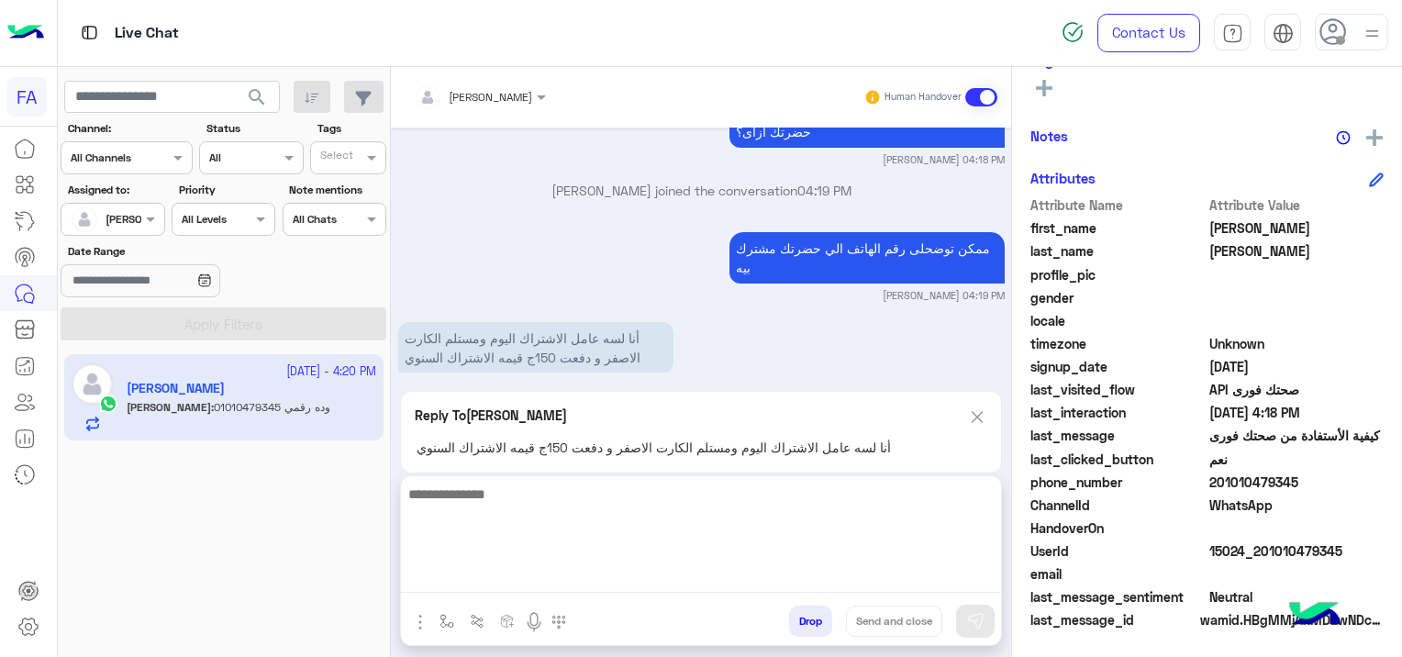
click at [514, 579] on textarea at bounding box center [701, 537] width 600 height 110
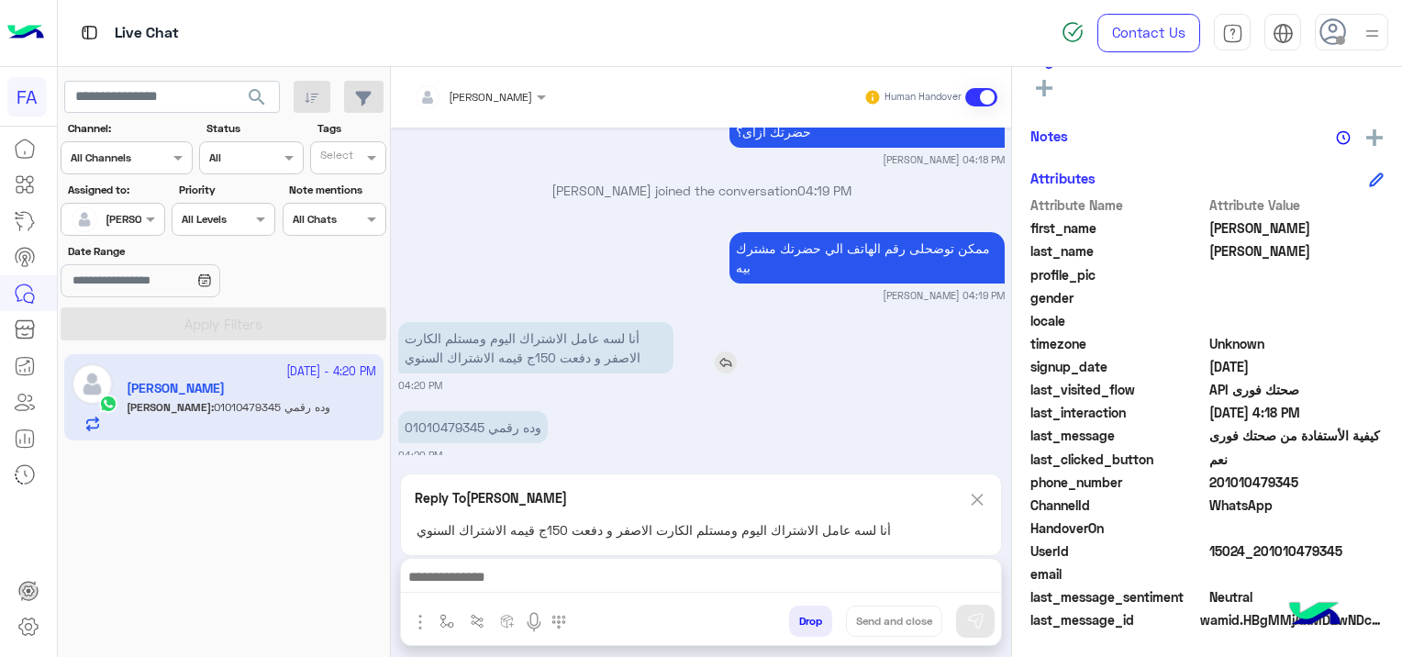
click at [586, 322] on p "أنا لسه عامل الاشتراك اليوم ومستلم الكارت الاصفر و دفعت 150ج قيمه الاشتراك السن…" at bounding box center [535, 347] width 275 height 51
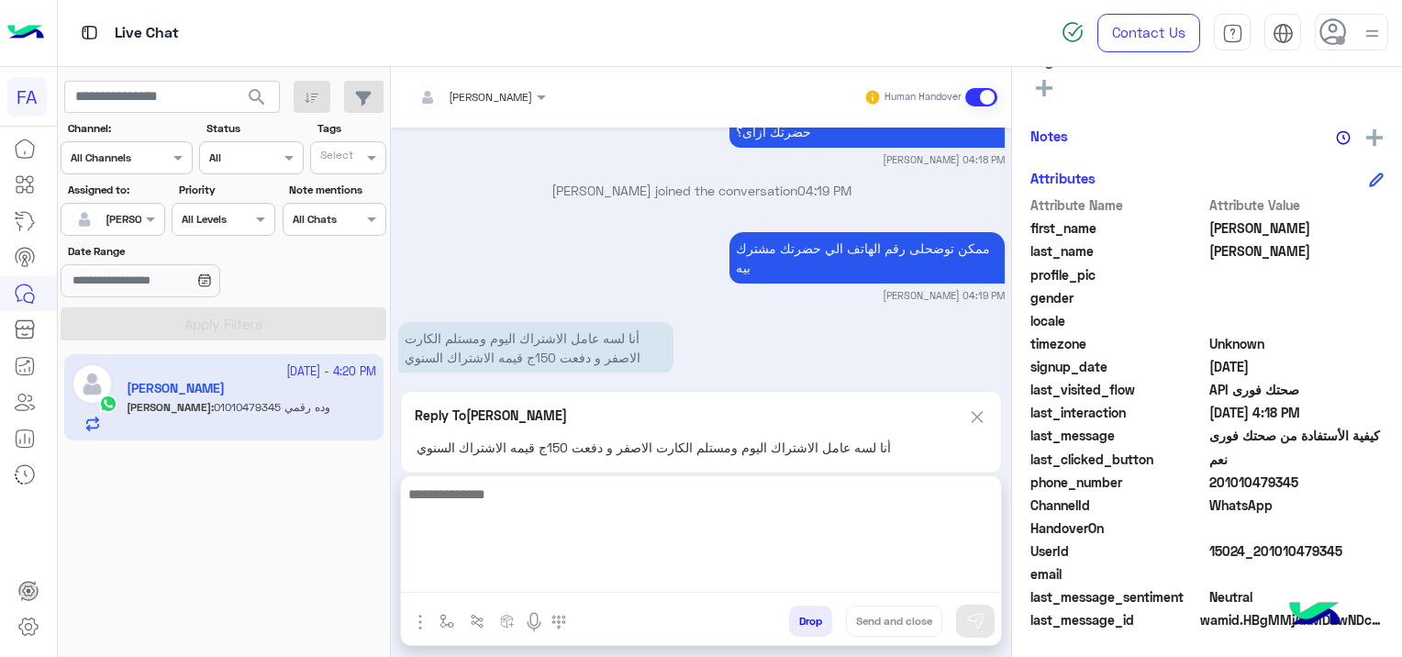
click at [492, 581] on textarea at bounding box center [701, 537] width 600 height 110
click at [892, 497] on textarea "**********" at bounding box center [701, 537] width 600 height 110
click at [921, 500] on textarea "**********" at bounding box center [701, 537] width 600 height 110
click at [635, 494] on textarea "**********" at bounding box center [701, 537] width 600 height 110
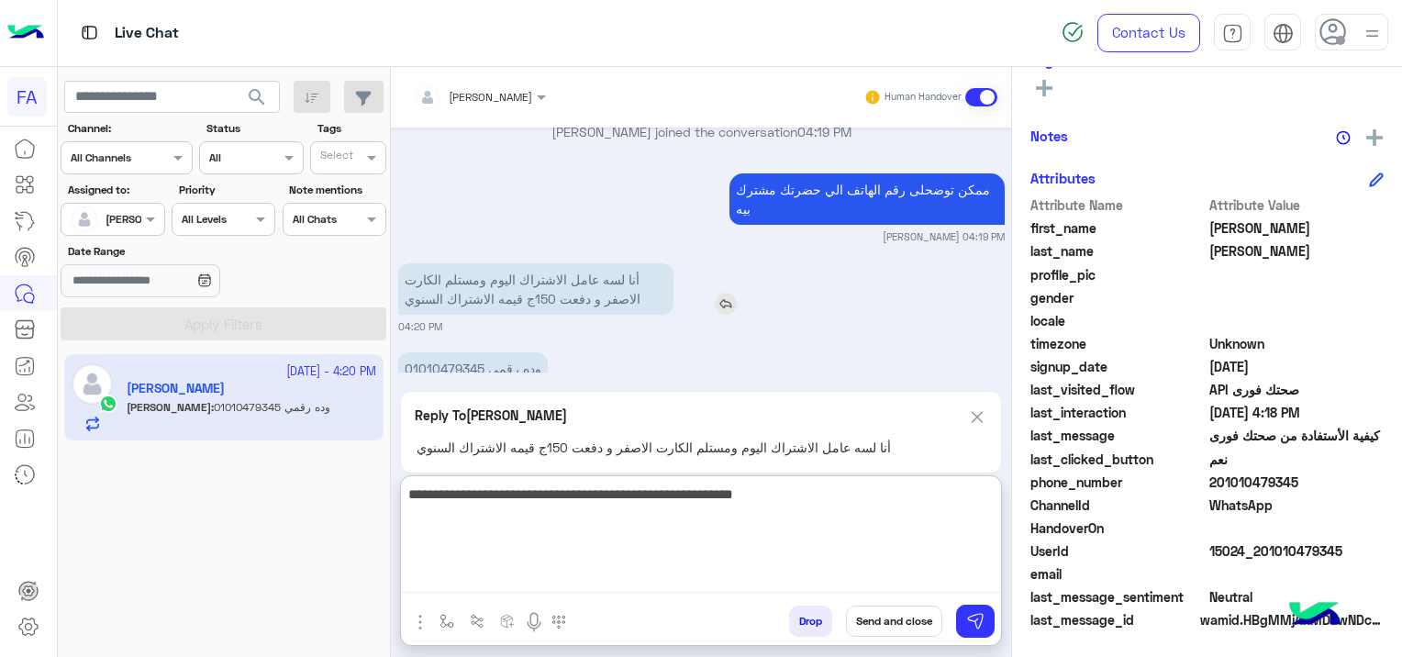
scroll to position [1136, 0]
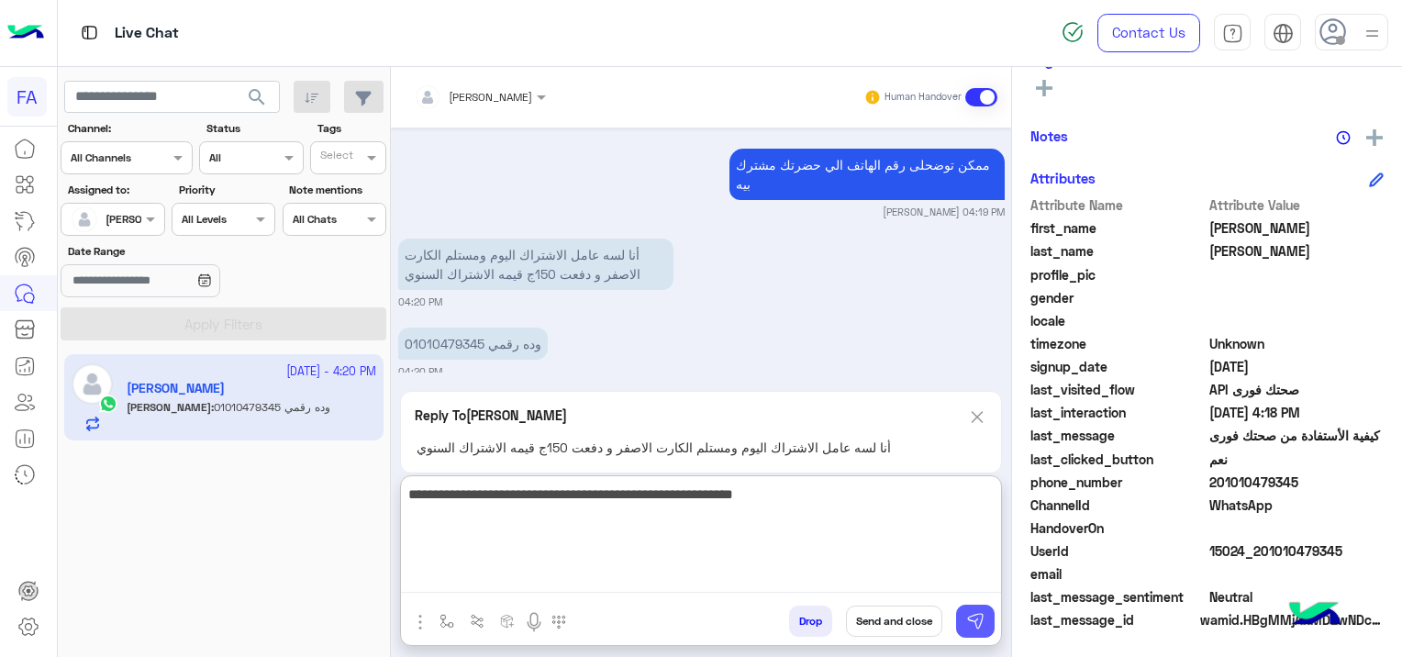
type textarea "**********"
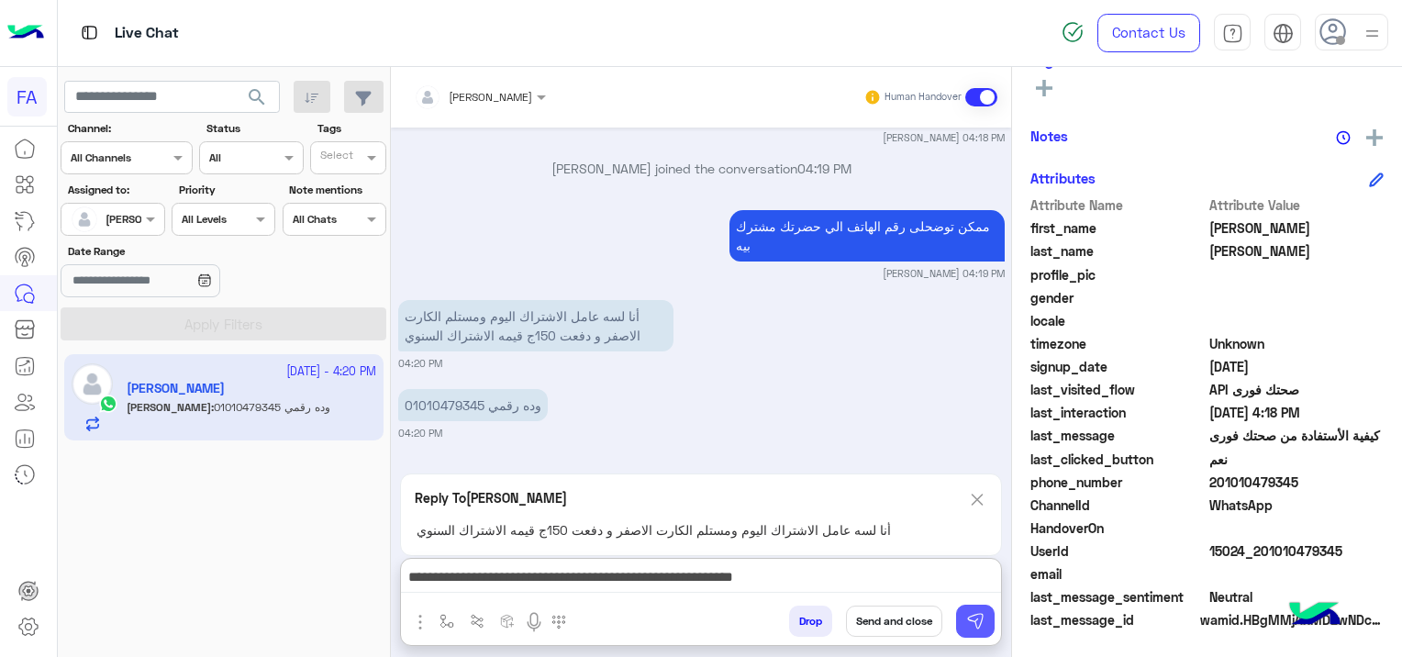
click at [974, 615] on img at bounding box center [975, 621] width 18 height 18
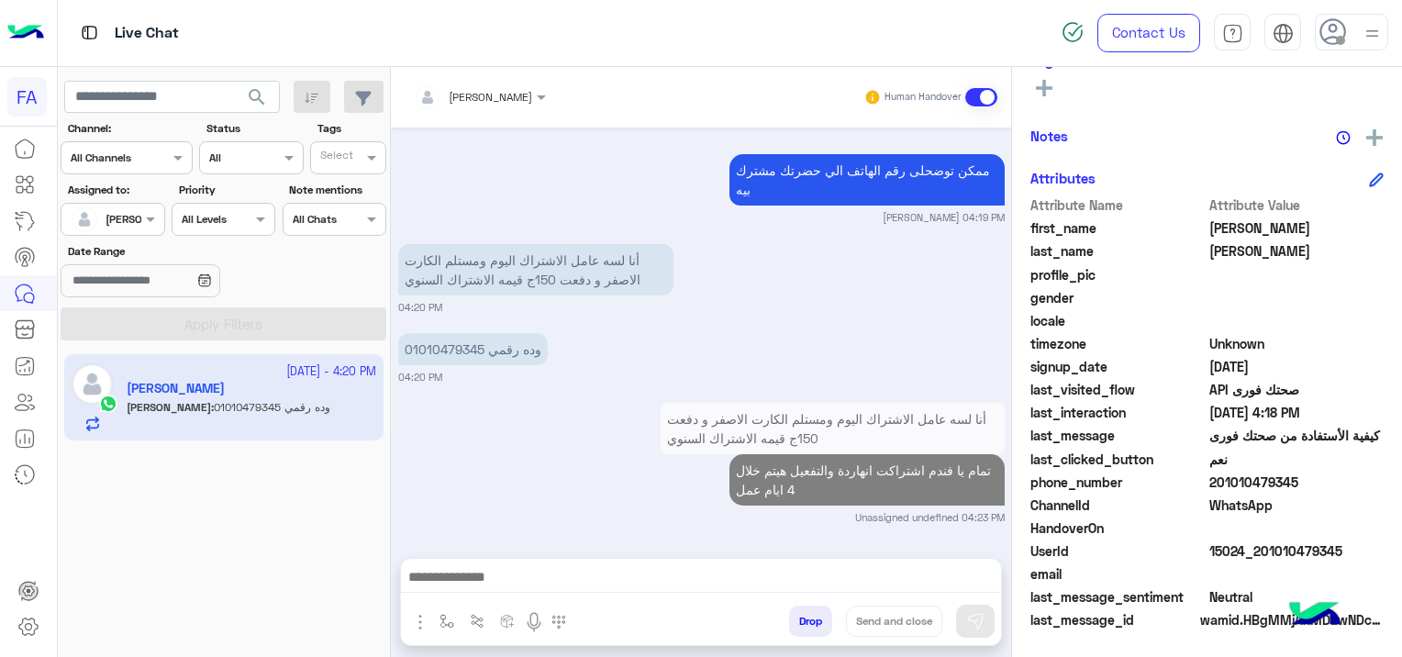
scroll to position [1111, 0]
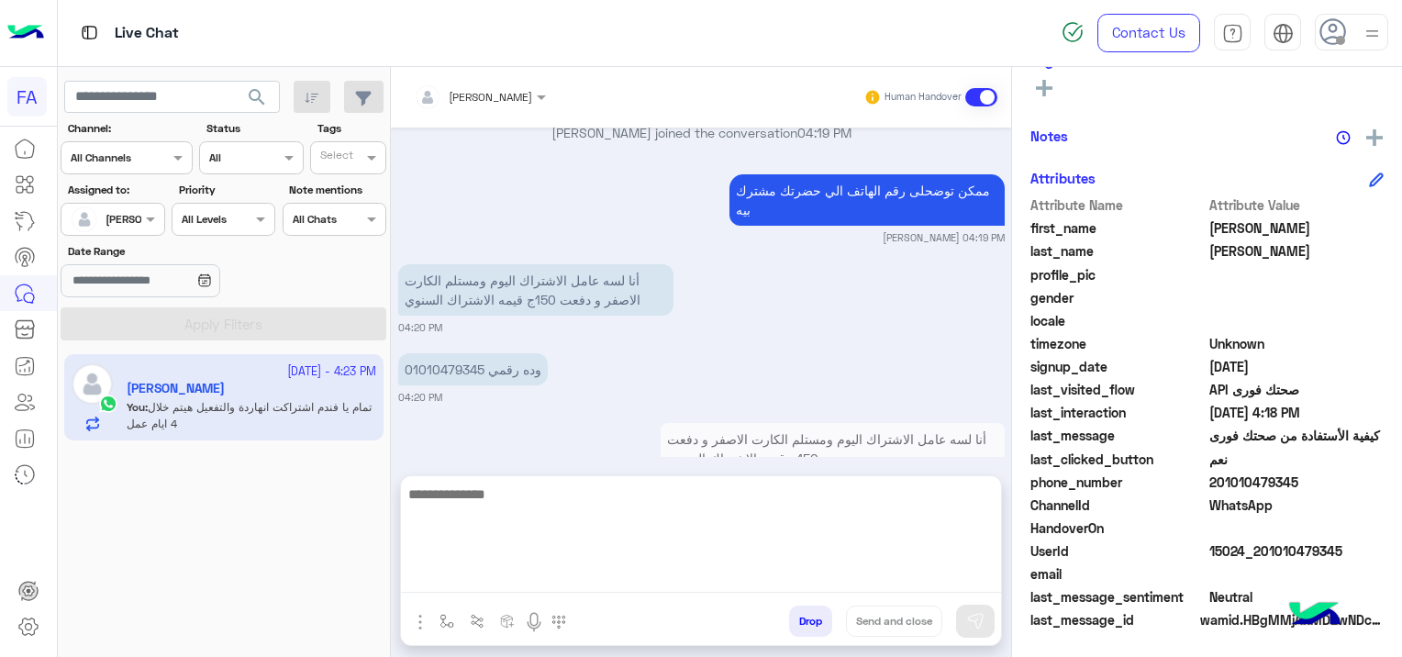
click at [635, 574] on textarea at bounding box center [701, 537] width 600 height 110
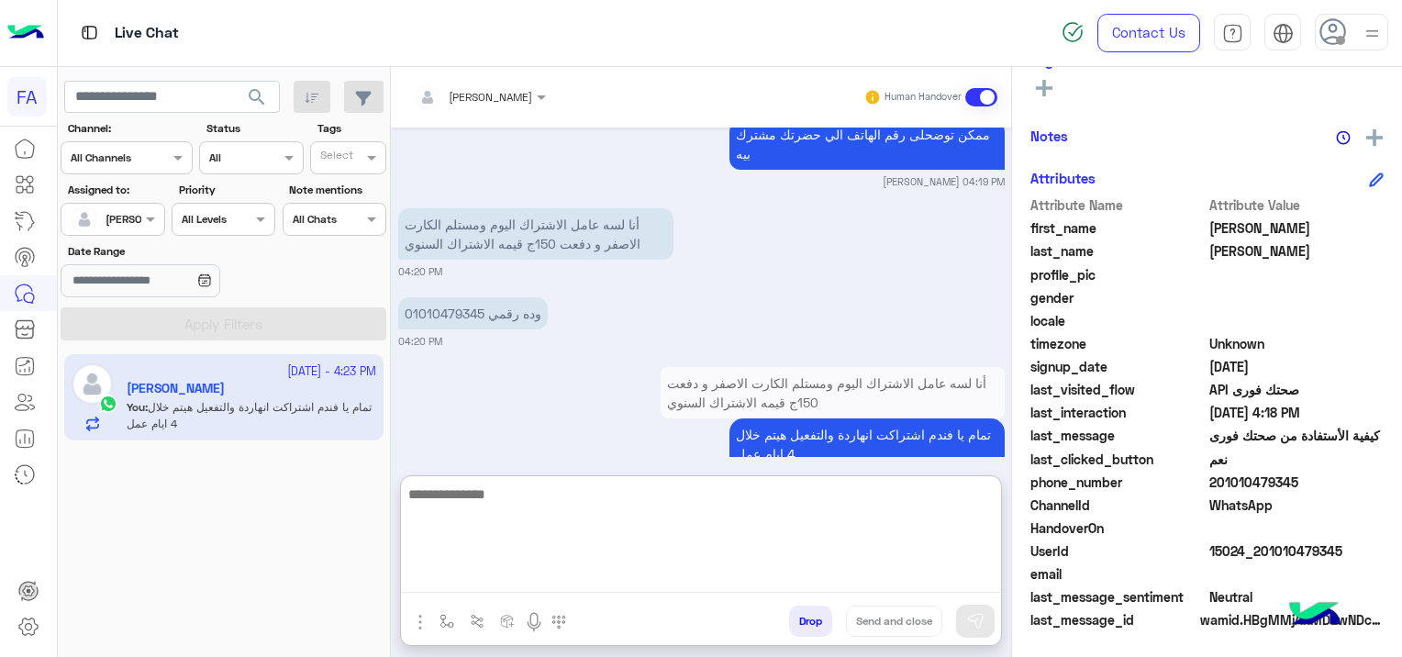
scroll to position [1168, 0]
type textarea "**********"
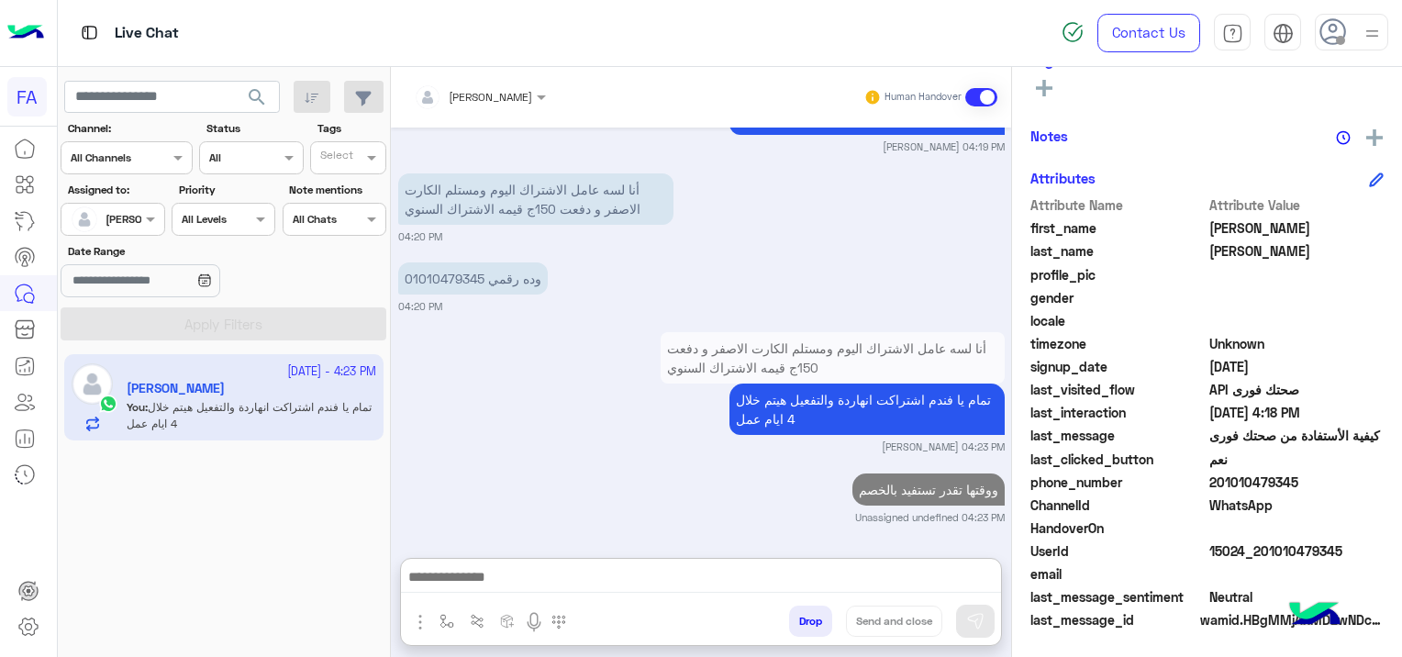
click at [521, 439] on small "[PERSON_NAME] 04:23 PM" at bounding box center [701, 446] width 606 height 15
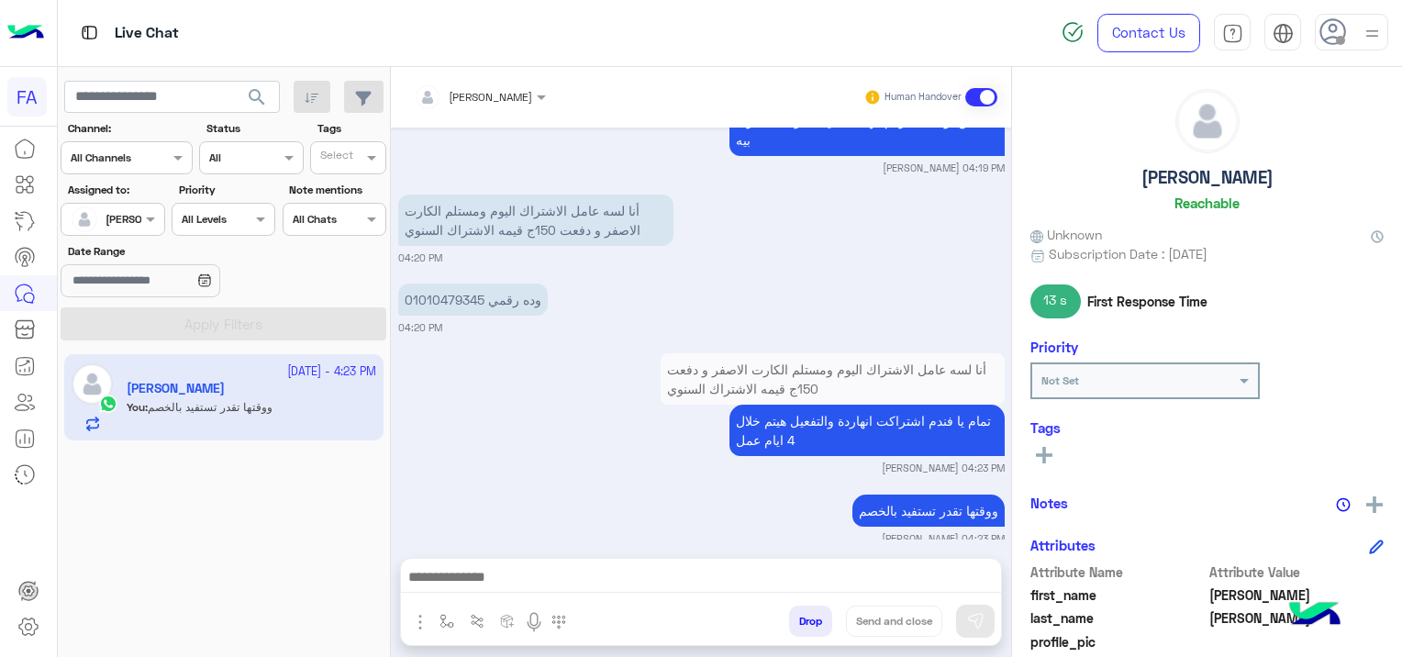
scroll to position [0, 0]
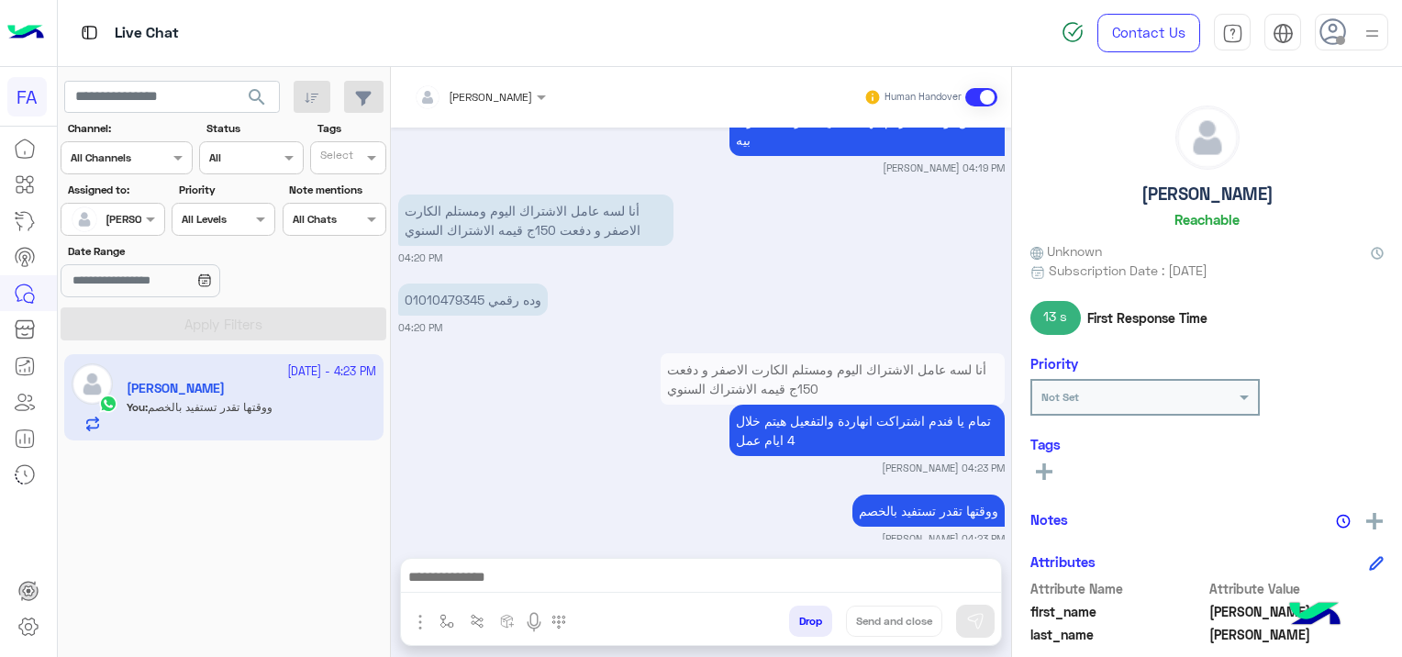
click at [1045, 470] on icon at bounding box center [1044, 471] width 17 height 17
click at [1051, 473] on input "text" at bounding box center [1068, 474] width 56 height 17
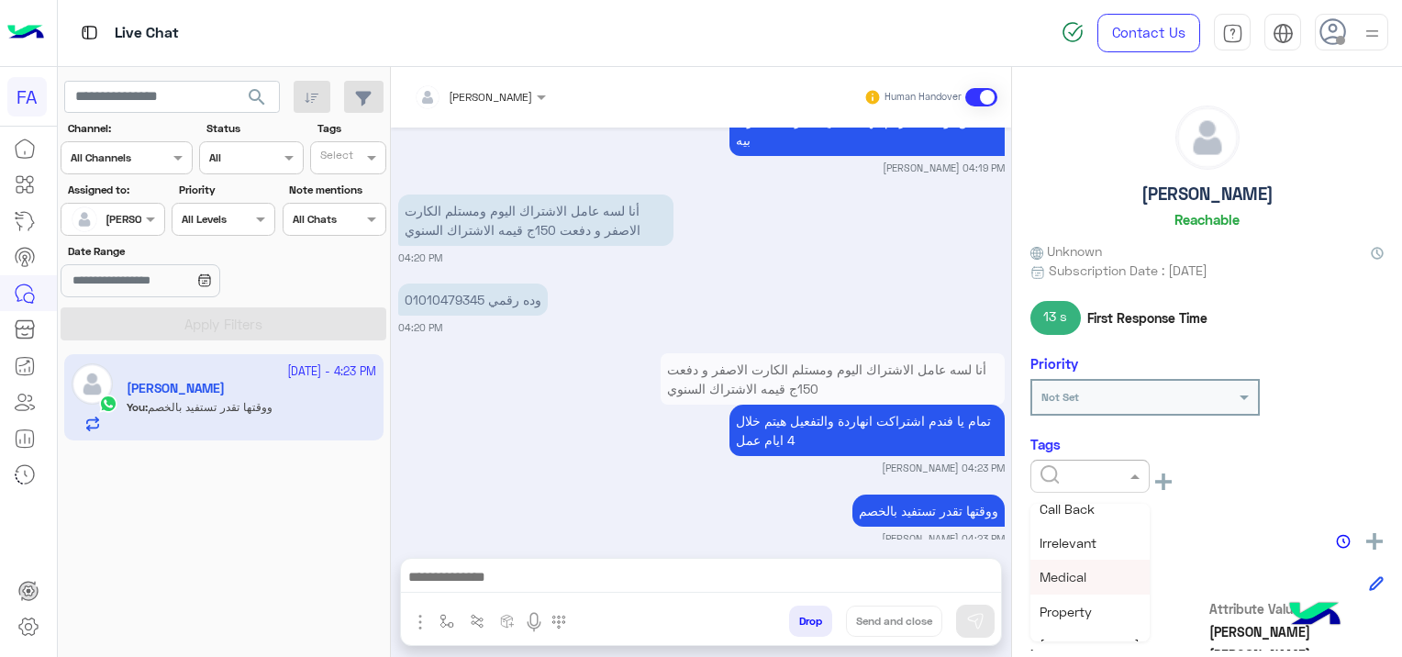
click at [1075, 569] on span "Medical" at bounding box center [1062, 577] width 47 height 16
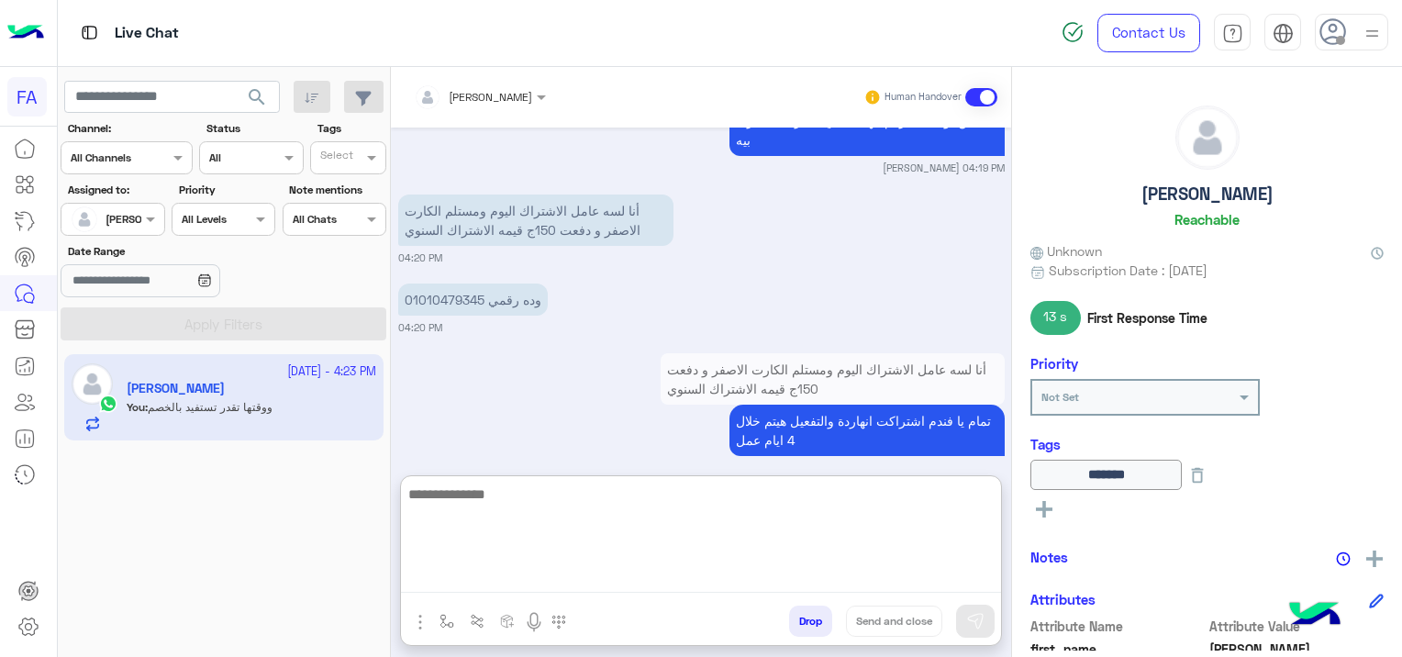
click at [788, 576] on textarea at bounding box center [701, 537] width 600 height 110
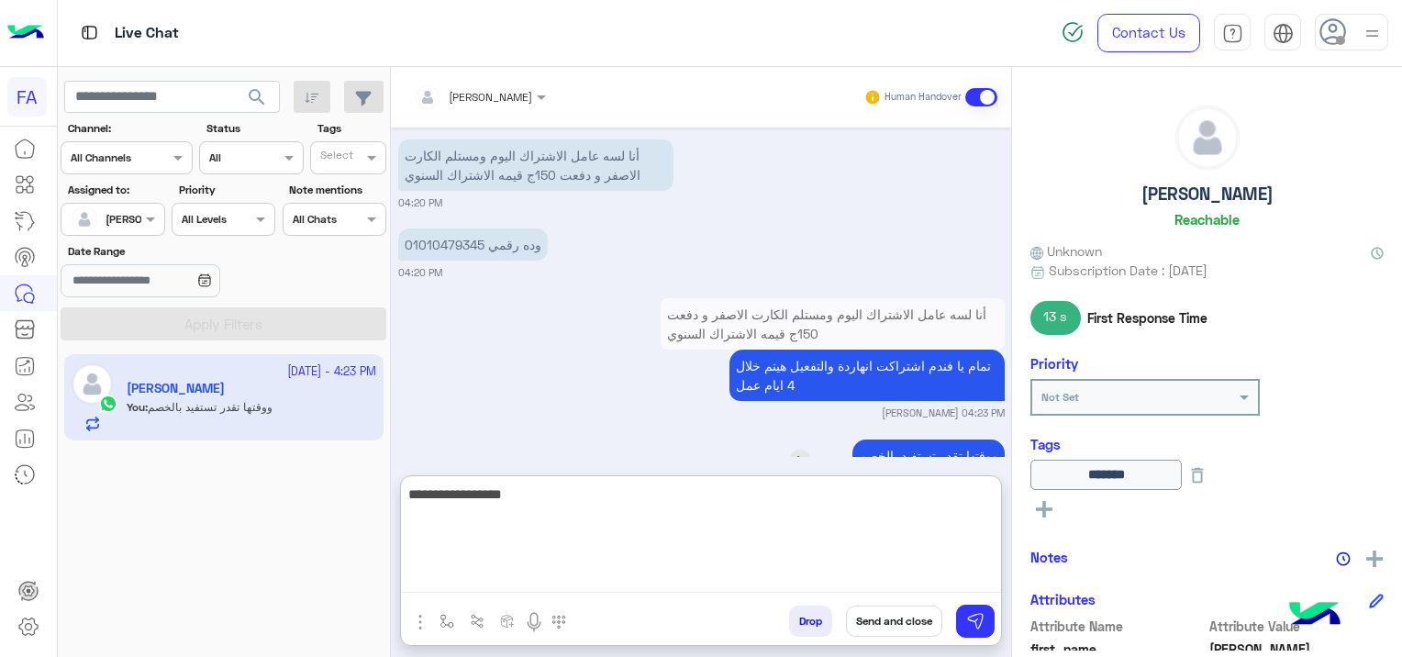
scroll to position [1263, 0]
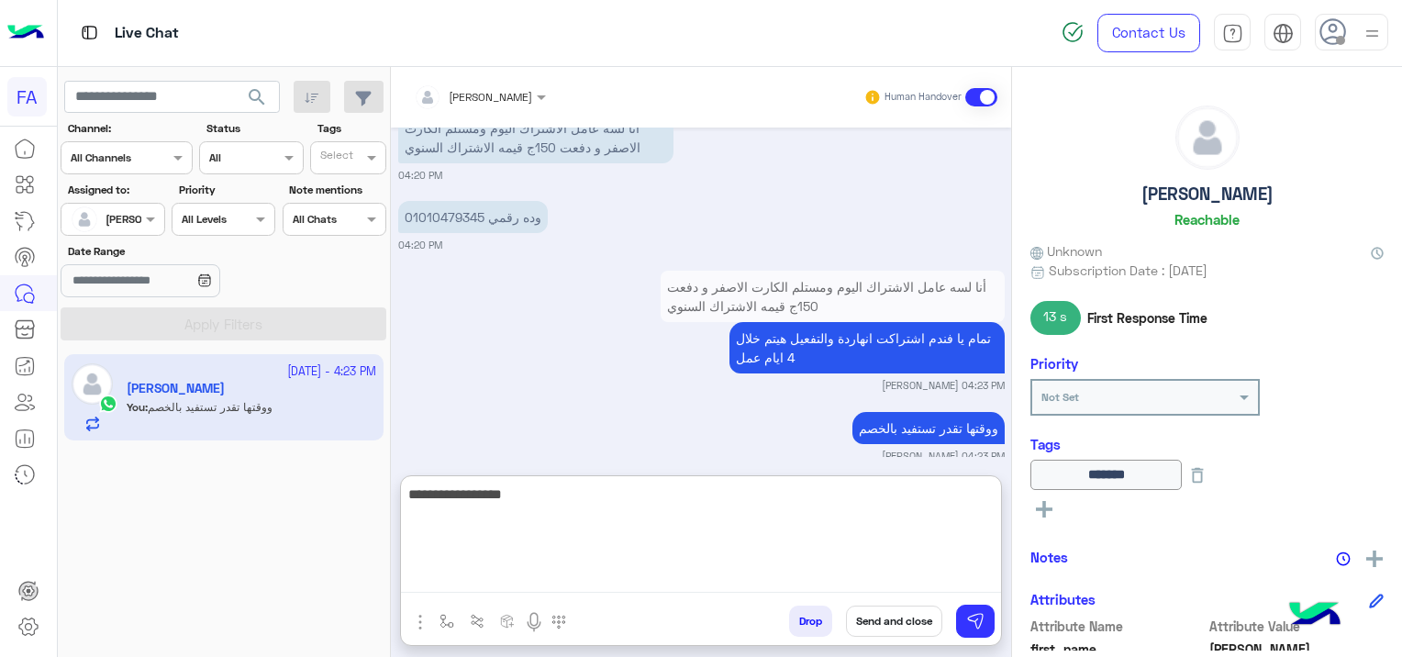
type textarea "**********"
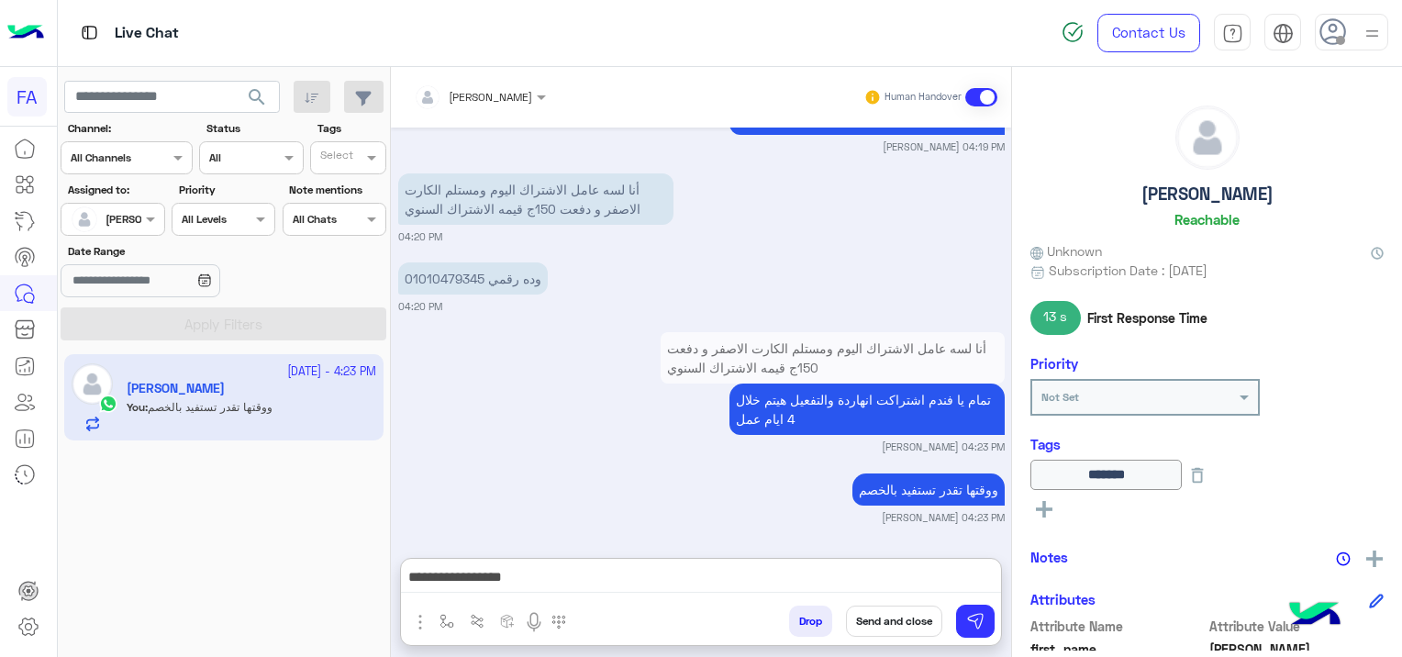
click at [663, 469] on div "ووقتها تقدر تستفيد بالخصم Sara Taha 04:23 PM" at bounding box center [701, 497] width 606 height 56
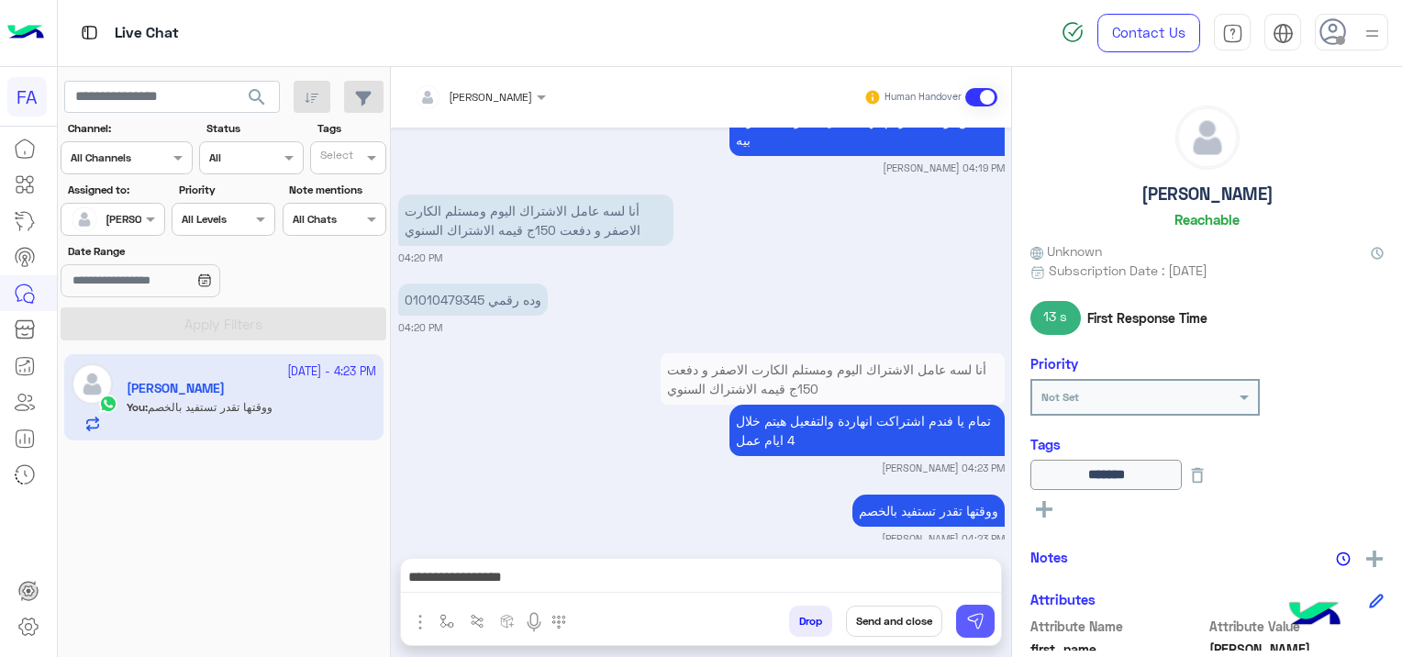
click at [975, 626] on img at bounding box center [975, 621] width 18 height 18
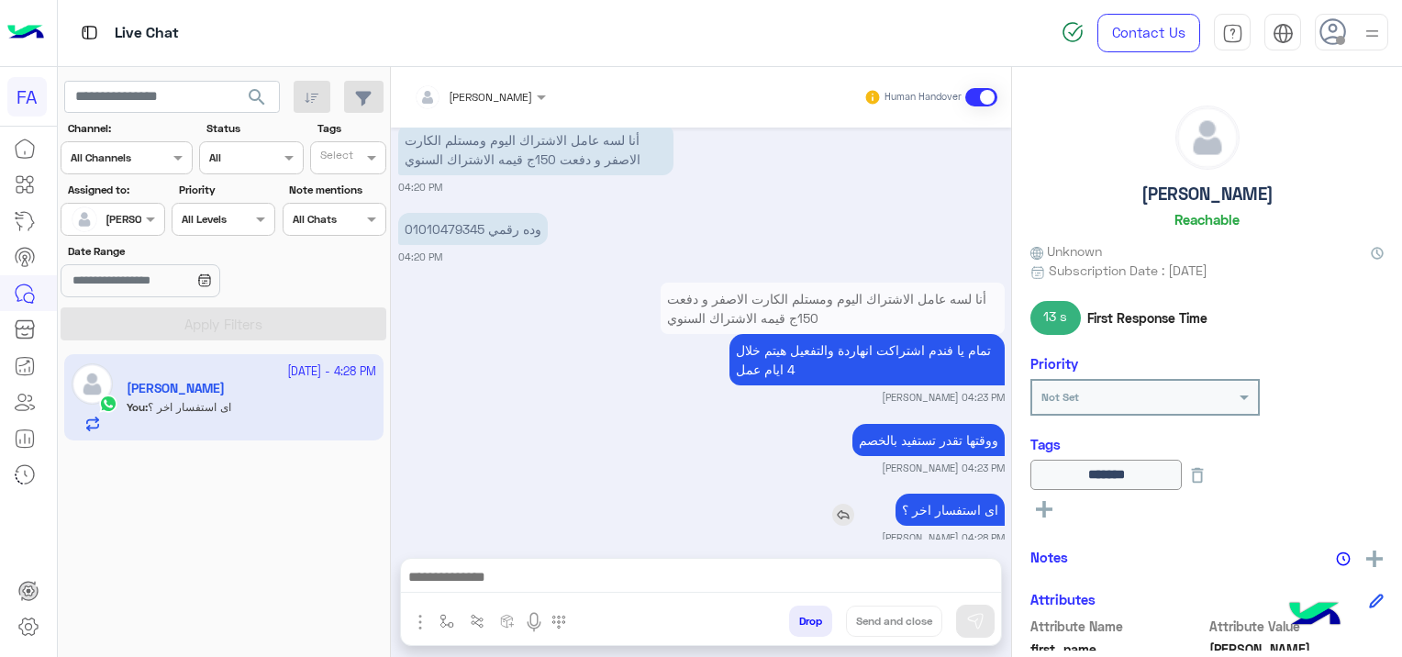
click at [835, 504] on img at bounding box center [843, 515] width 22 height 22
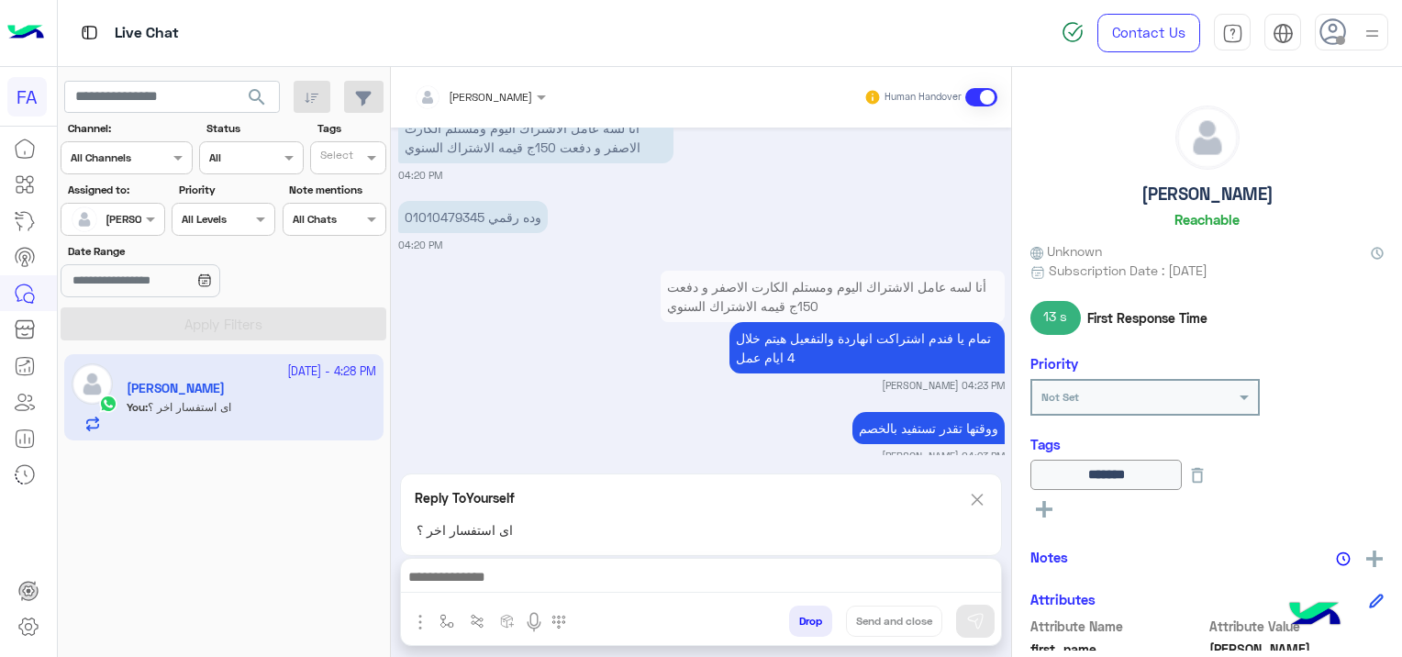
click at [979, 493] on img at bounding box center [977, 499] width 20 height 23
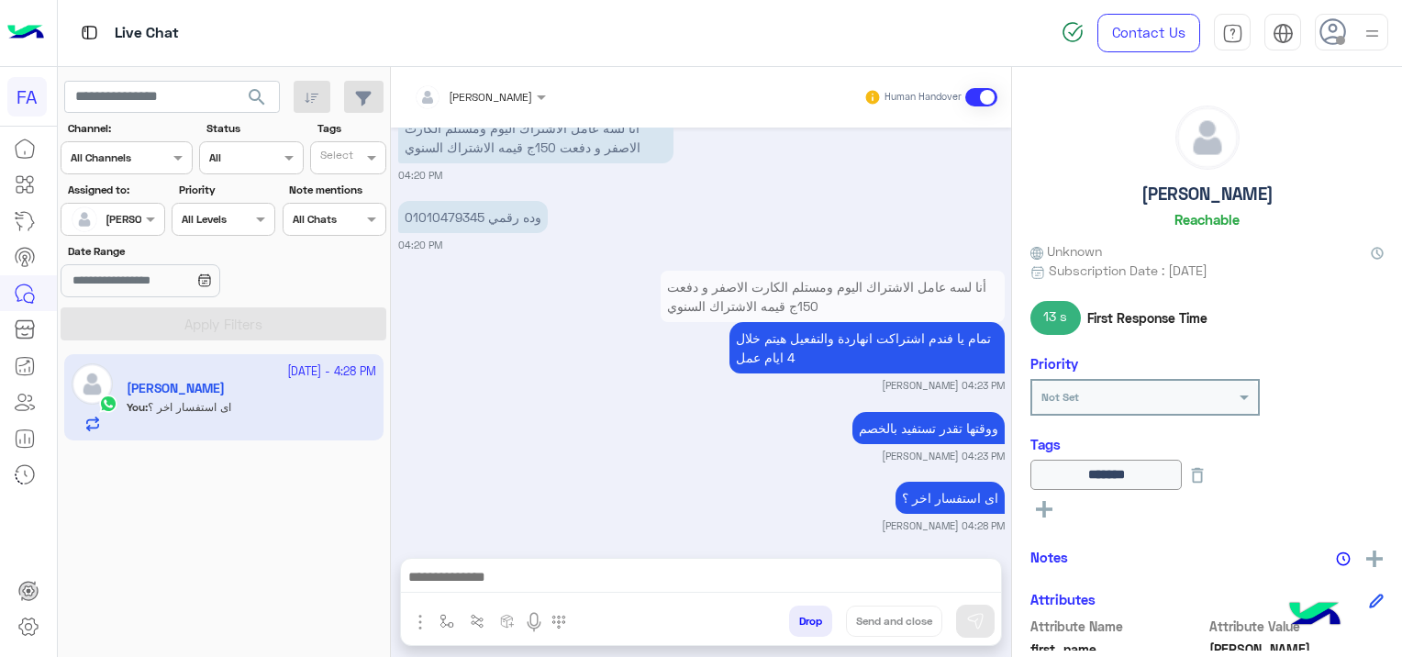
scroll to position [1251, 0]
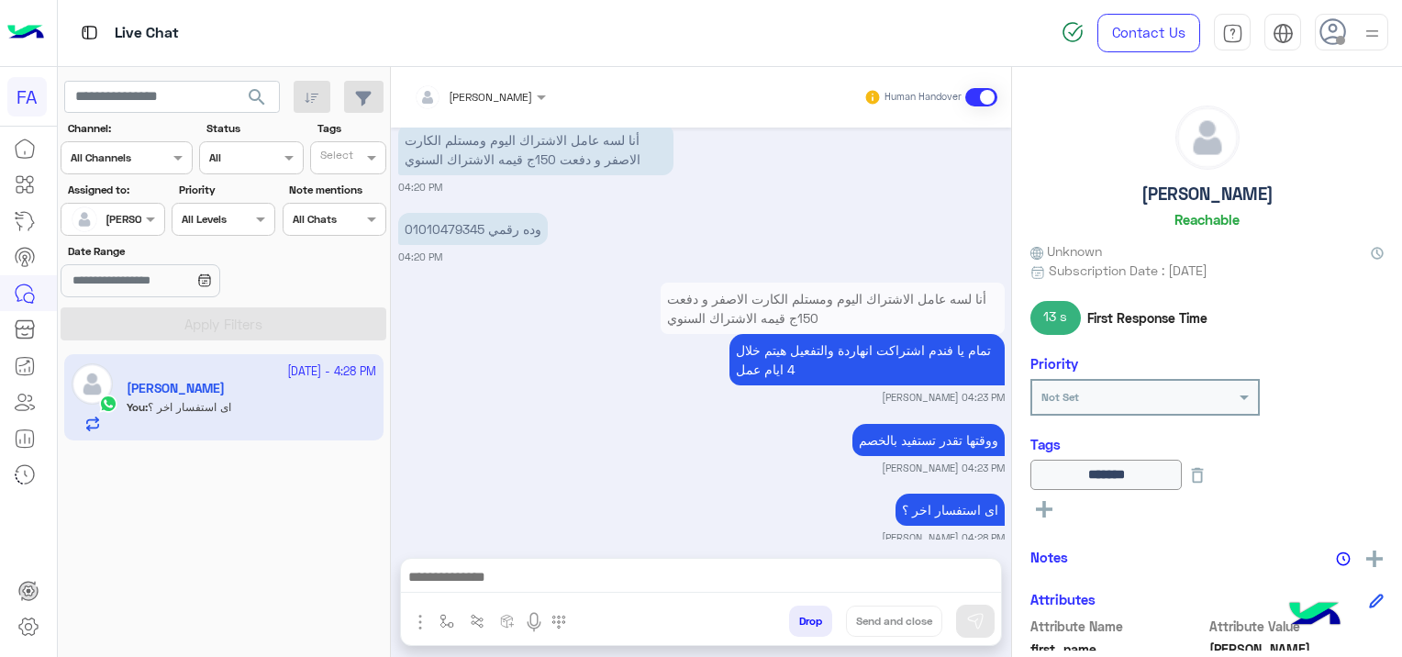
click at [574, 528] on div "Oct 15, 2025 كيفية الأستفادة من صحتك فورى 04:16 PM هل انت عميل صحتك فوري؟ نعم ل…" at bounding box center [701, 333] width 620 height 412
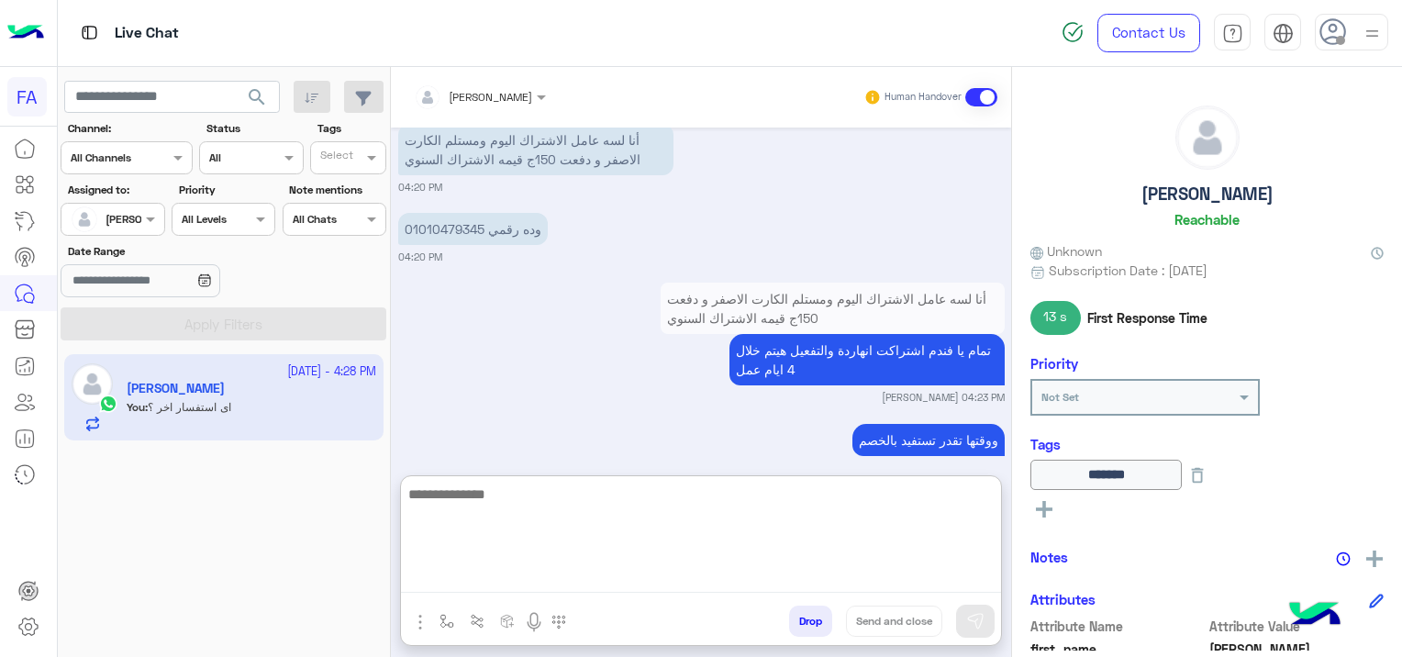
click at [881, 573] on textarea at bounding box center [701, 537] width 600 height 110
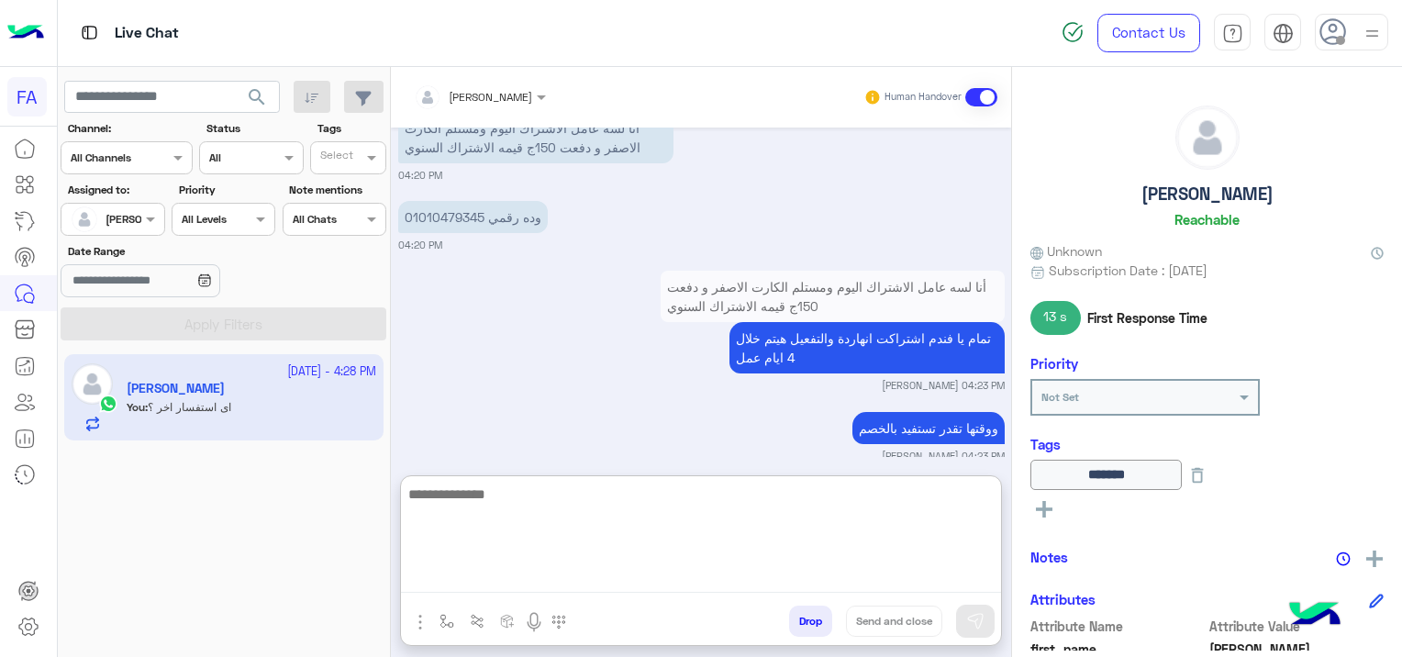
scroll to position [1334, 0]
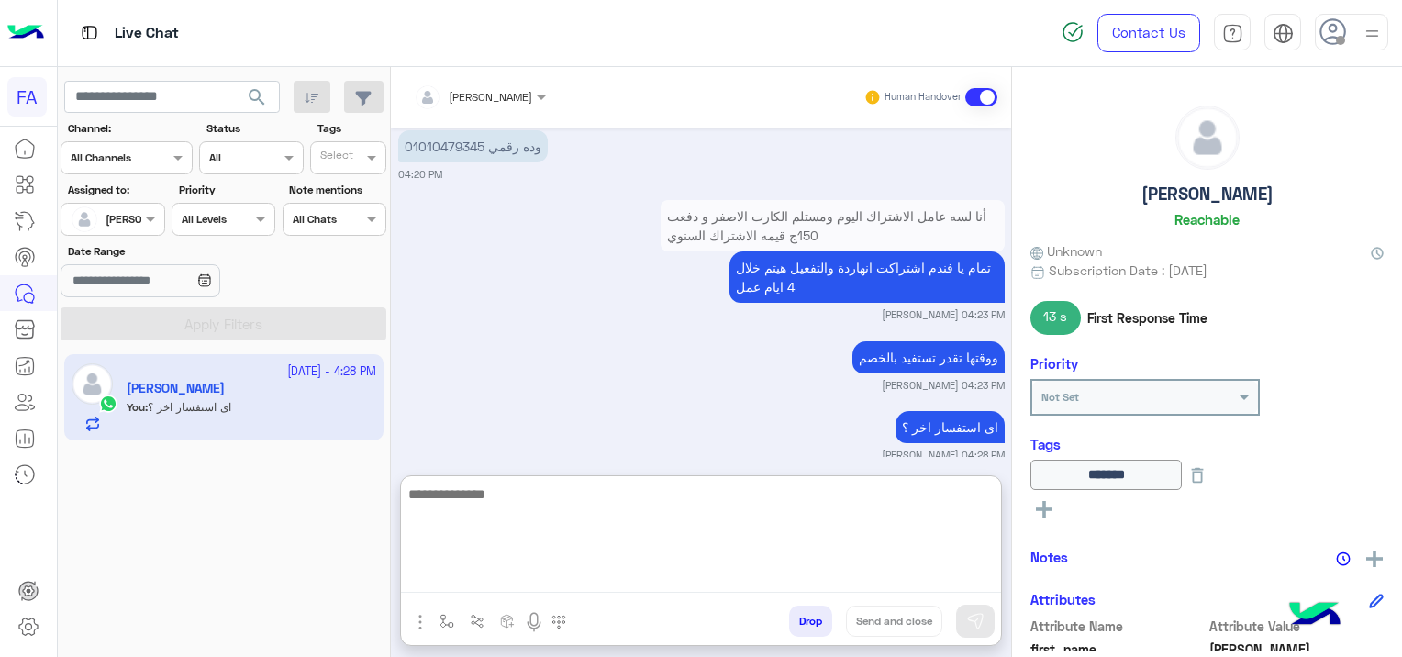
paste textarea "**********"
type textarea "**********"
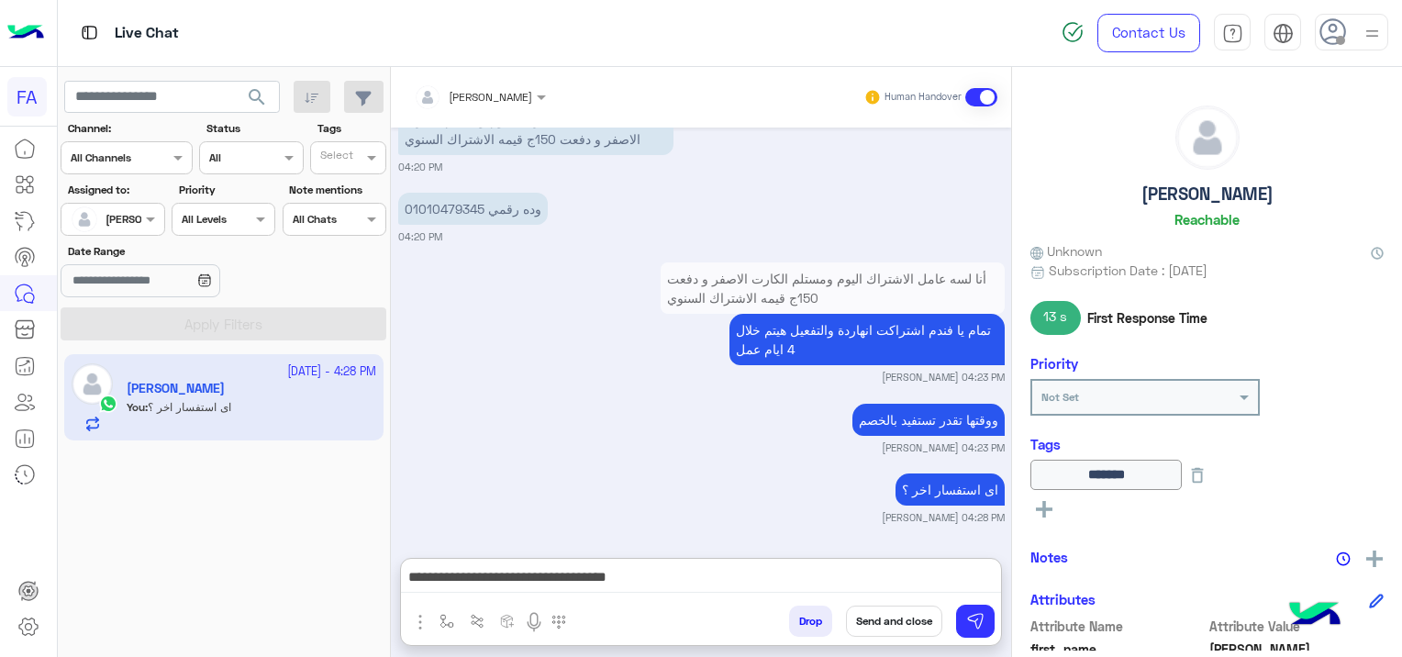
click at [903, 617] on button "Send and close" at bounding box center [894, 620] width 96 height 31
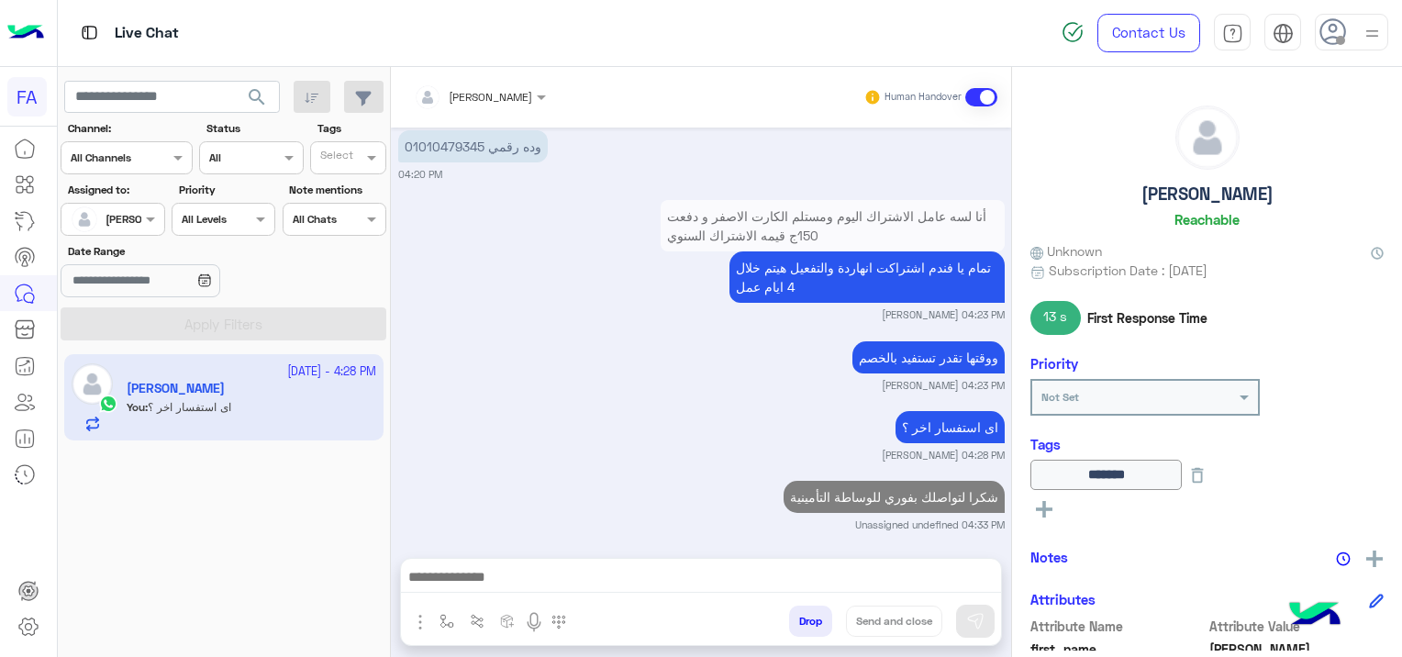
scroll to position [1321, 0]
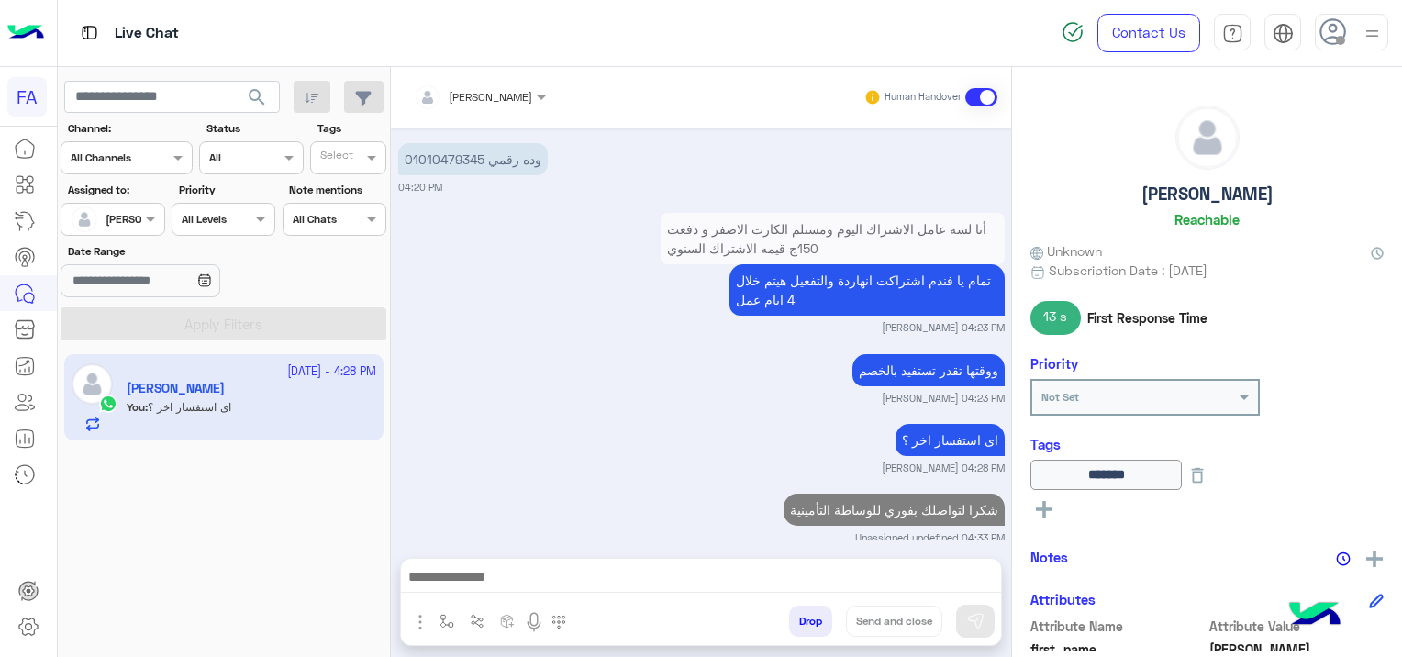
click at [987, 88] on span at bounding box center [981, 97] width 32 height 18
click at [264, 90] on span "search" at bounding box center [257, 97] width 22 height 22
click at [272, 84] on button "search" at bounding box center [257, 100] width 45 height 39
click at [970, 0] on div "Live Chat Contact Us Help Center عربي English" at bounding box center [730, 33] width 1345 height 67
click at [248, 94] on span "search" at bounding box center [257, 97] width 22 height 22
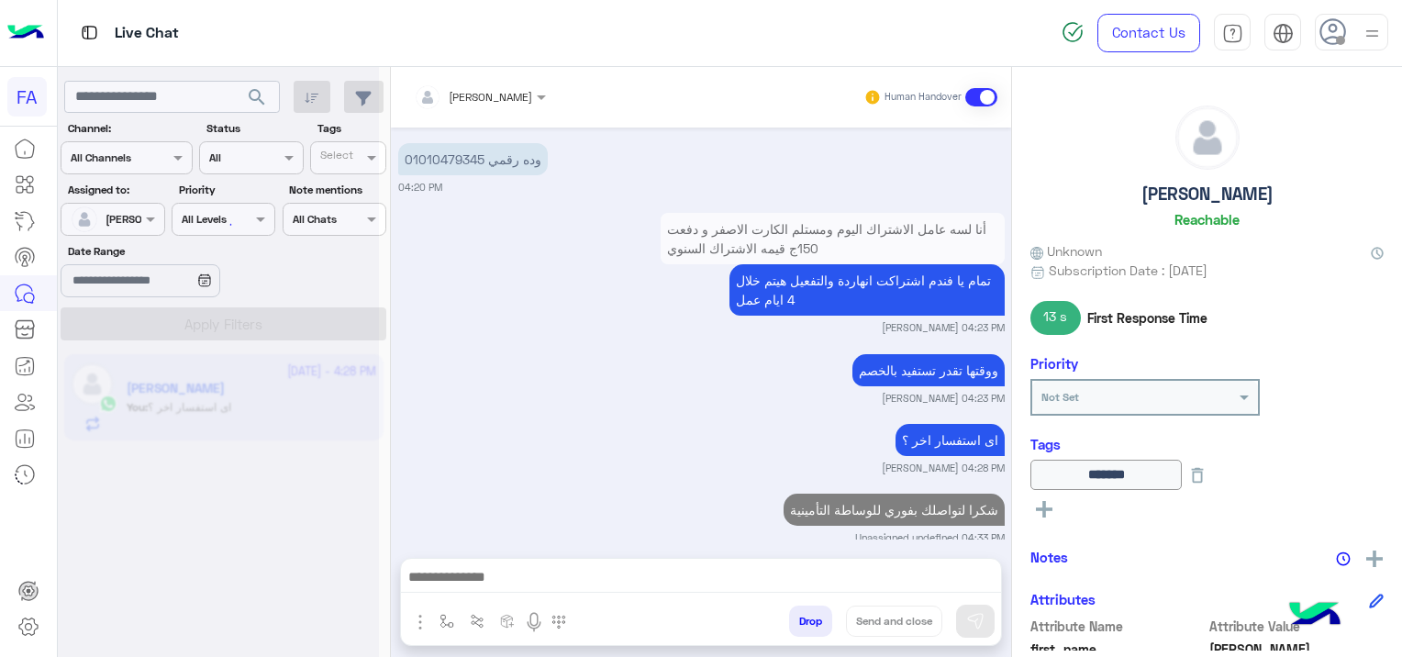
click at [992, 92] on span at bounding box center [981, 97] width 32 height 18
drag, startPoint x: 992, startPoint y: 92, endPoint x: 1003, endPoint y: 143, distance: 52.5
click at [1003, 142] on div "Sara Taha Human Handover Oct 15, 2025 كيفية الأستفادة من صحتك فورى 04:16 PM هل …" at bounding box center [701, 365] width 620 height 597
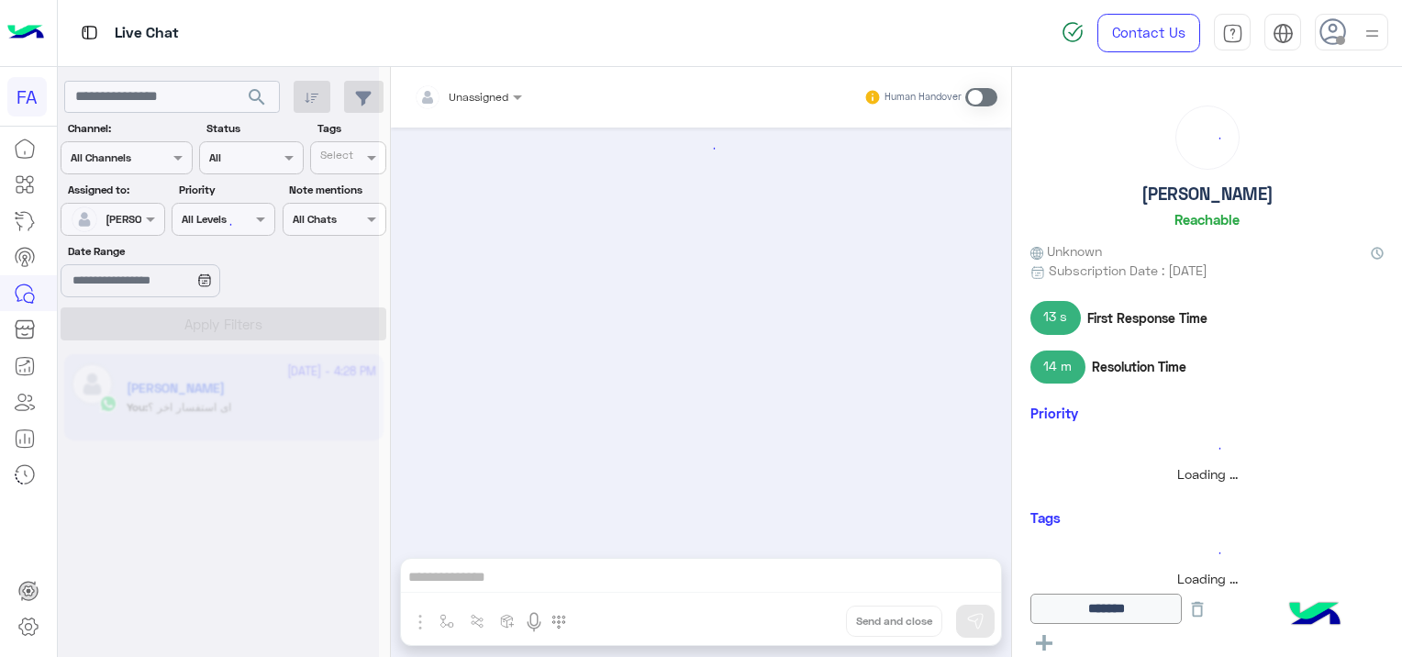
click at [670, 295] on div at bounding box center [701, 333] width 620 height 412
click at [128, 219] on div at bounding box center [218, 335] width 321 height 657
click at [129, 219] on div at bounding box center [218, 335] width 321 height 657
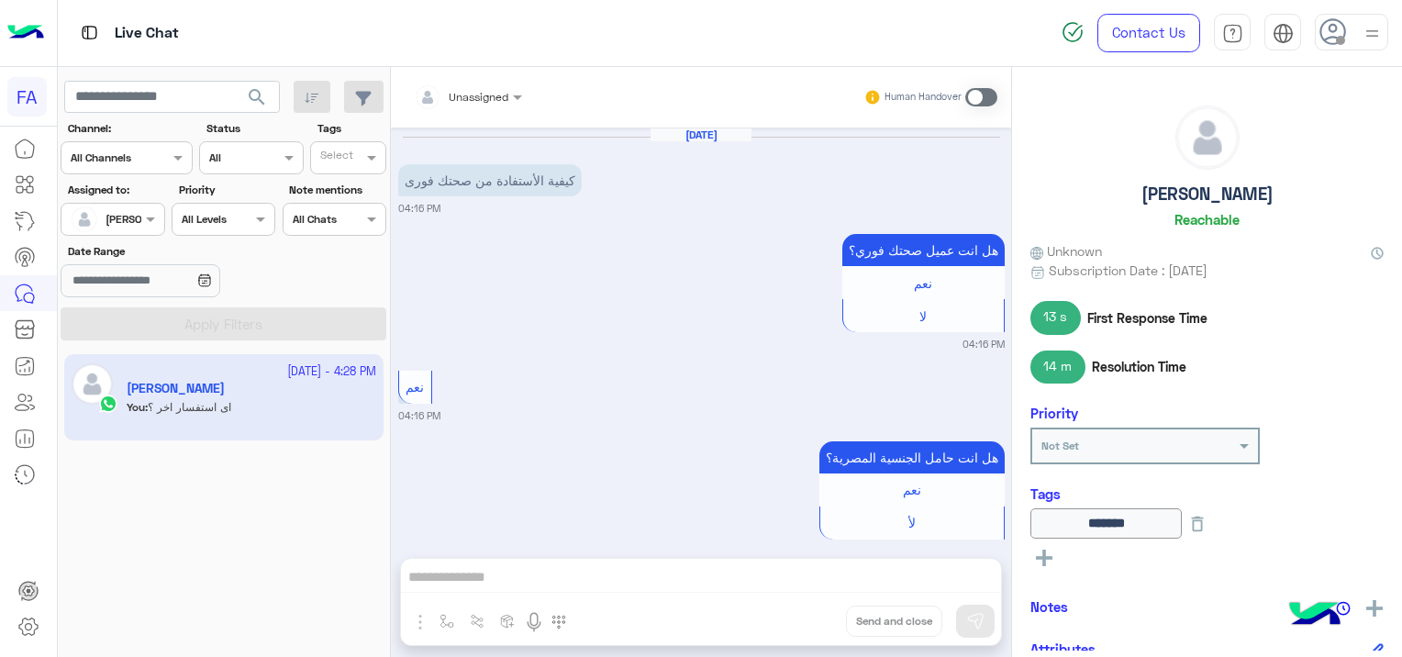
scroll to position [1298, 0]
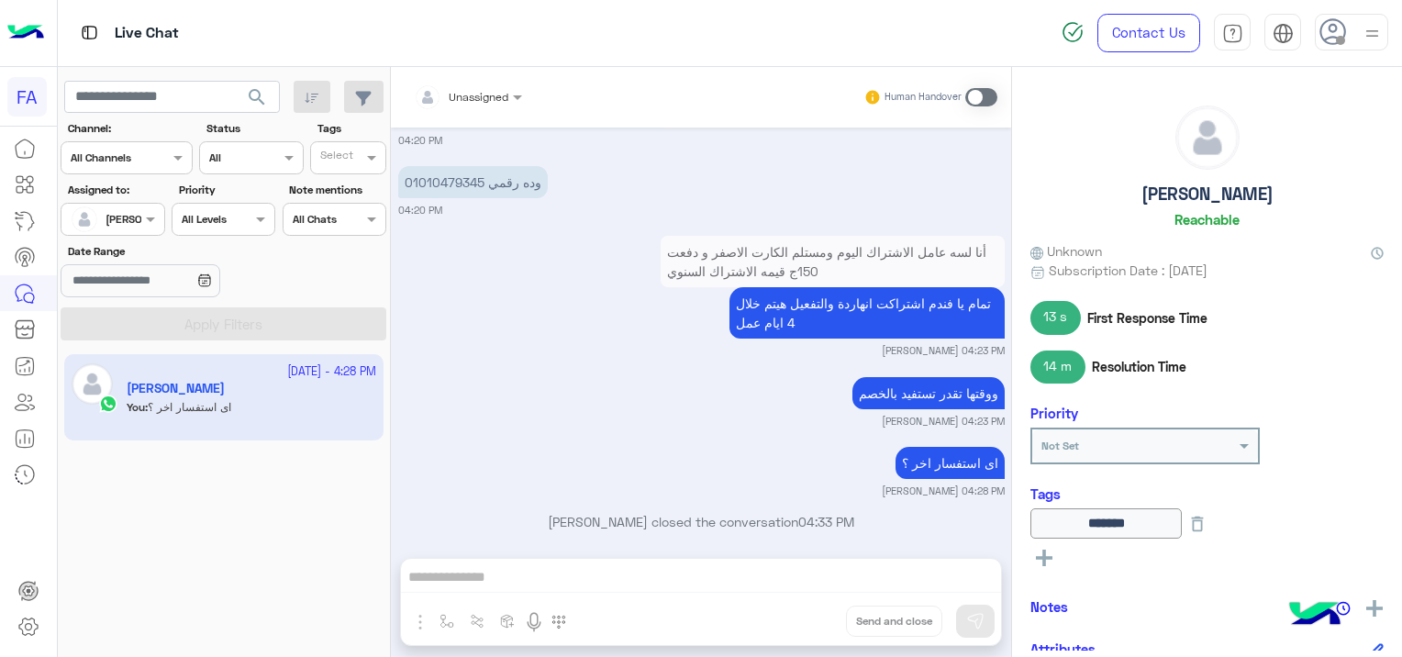
click at [976, 99] on span at bounding box center [981, 97] width 32 height 18
click at [977, 95] on span at bounding box center [981, 97] width 32 height 18
click at [253, 88] on span "search" at bounding box center [257, 97] width 22 height 22
click at [974, 95] on span at bounding box center [981, 97] width 32 height 18
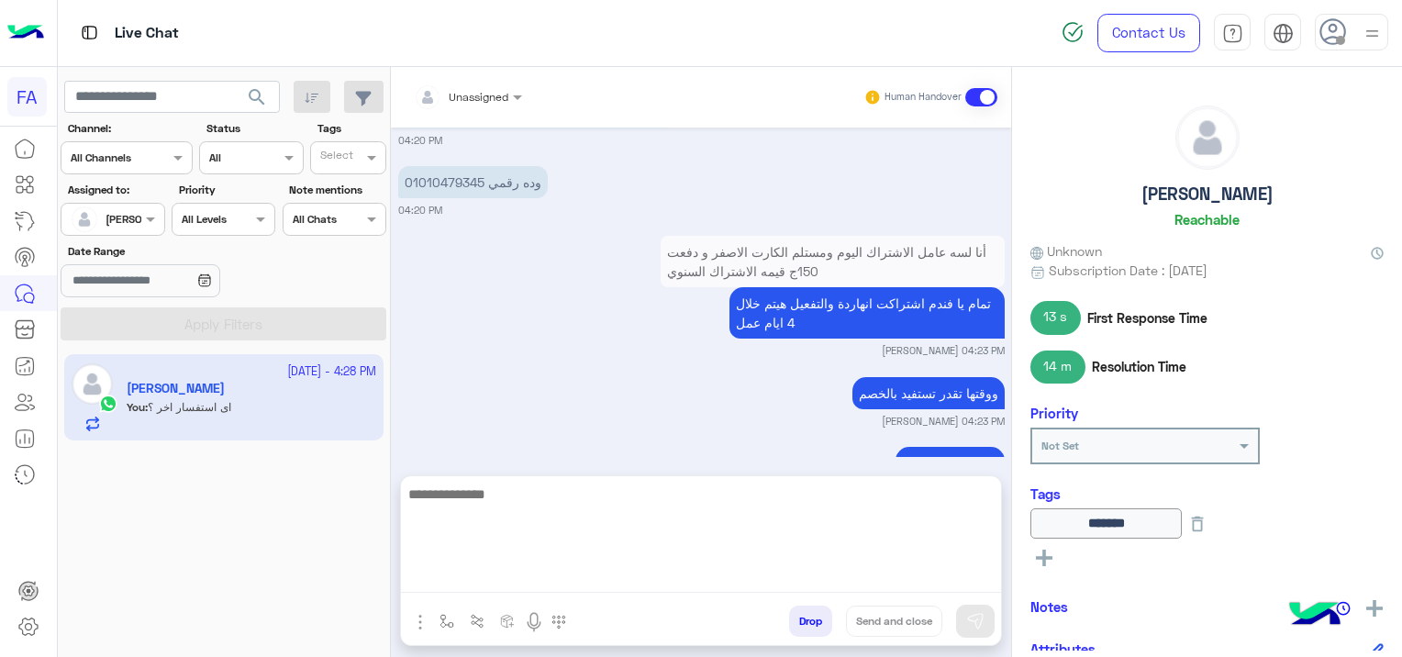
click at [582, 583] on textarea at bounding box center [701, 537] width 600 height 110
paste textarea "**********"
type textarea "**********"
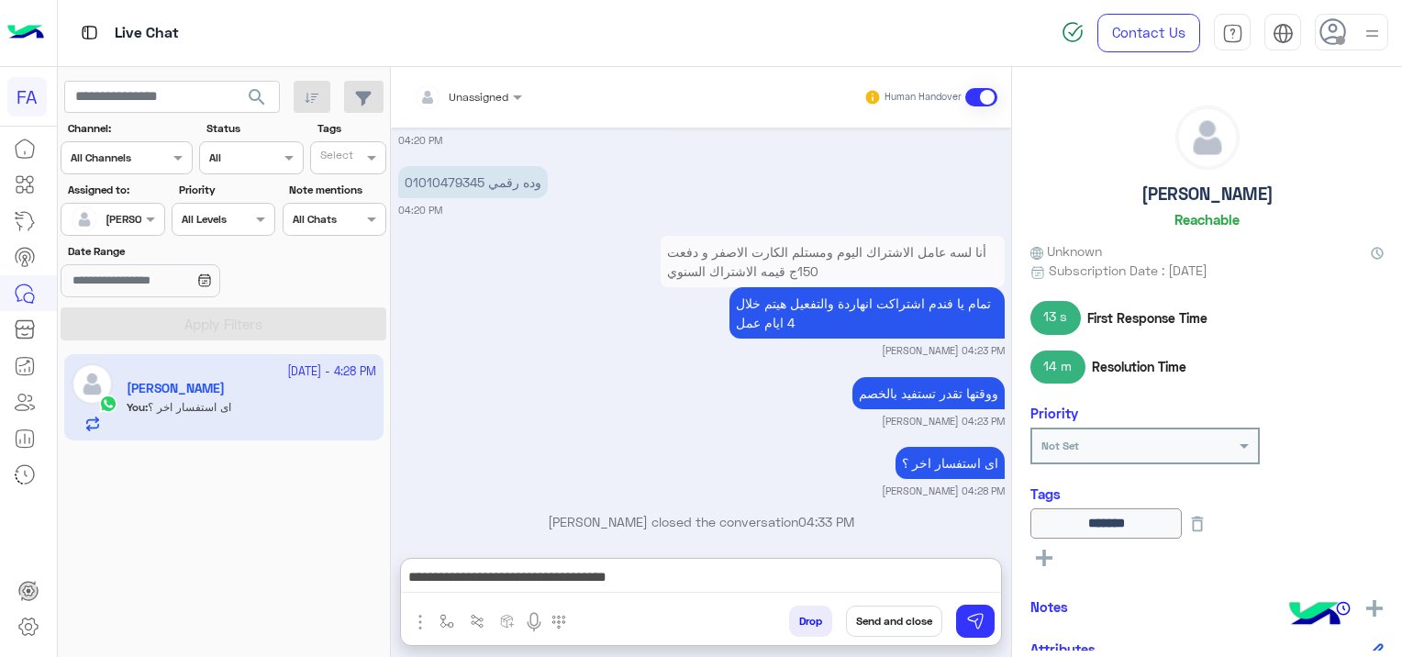
click at [915, 615] on button "Send and close" at bounding box center [894, 620] width 96 height 31
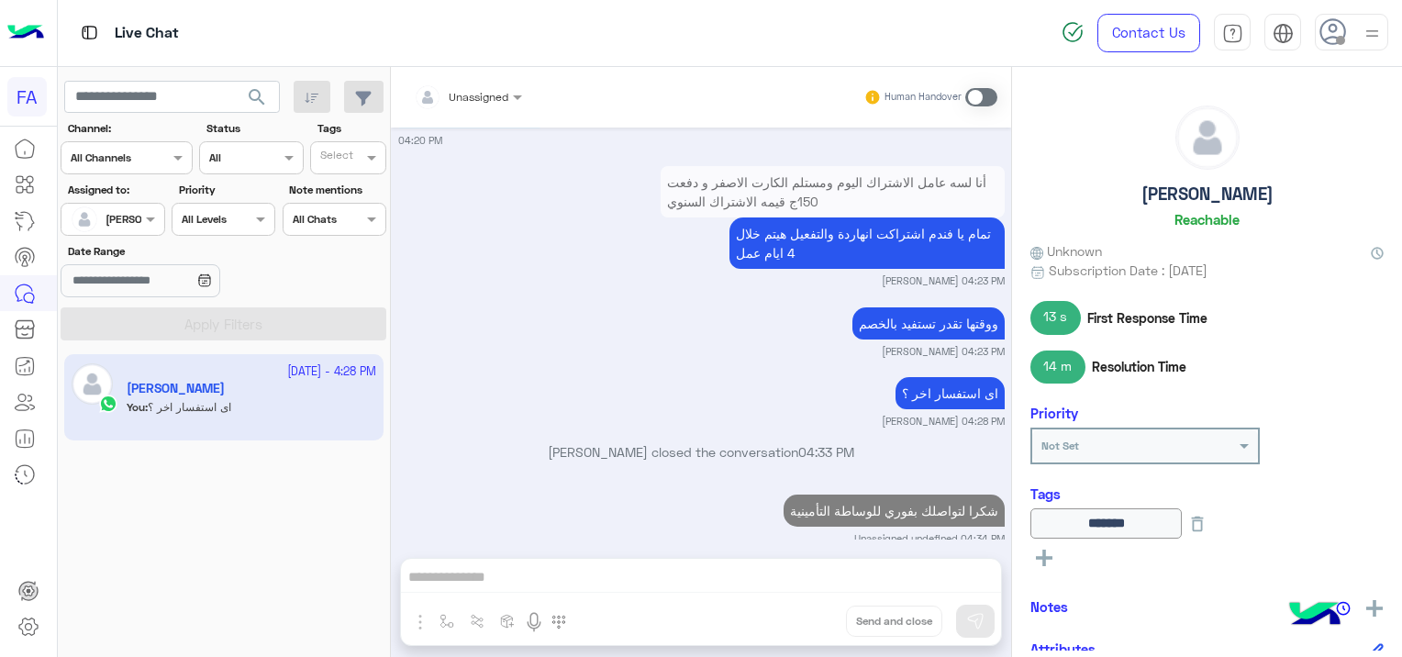
drag, startPoint x: 263, startPoint y: 77, endPoint x: 266, endPoint y: 86, distance: 9.6
click at [266, 85] on app-inbox-users-filters "search Channel: Channel All Channels Status Channel All Tags Select Assigned to…" at bounding box center [224, 207] width 333 height 281
click at [273, 95] on button "search" at bounding box center [257, 100] width 45 height 39
drag, startPoint x: 103, startPoint y: 225, endPoint x: 117, endPoint y: 229, distance: 15.4
click at [103, 225] on div at bounding box center [88, 219] width 35 height 37
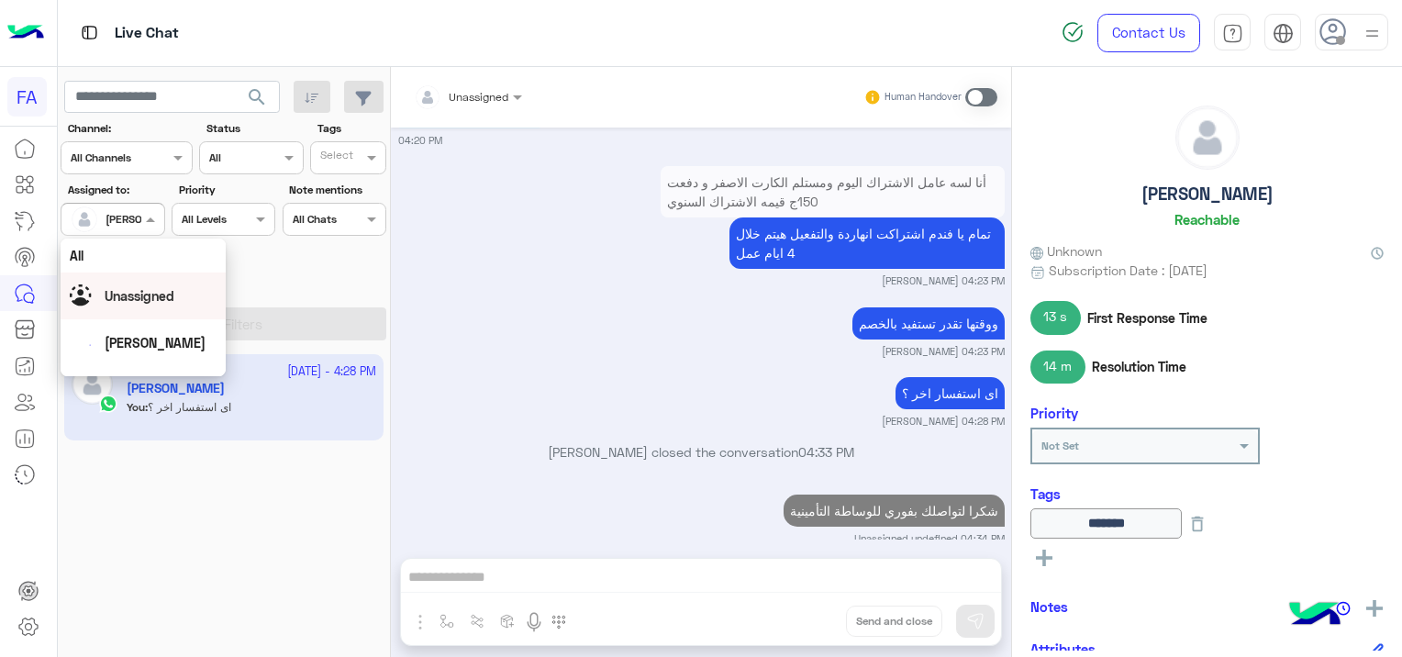
click at [150, 279] on div "Unassigned" at bounding box center [143, 295] width 165 height 47
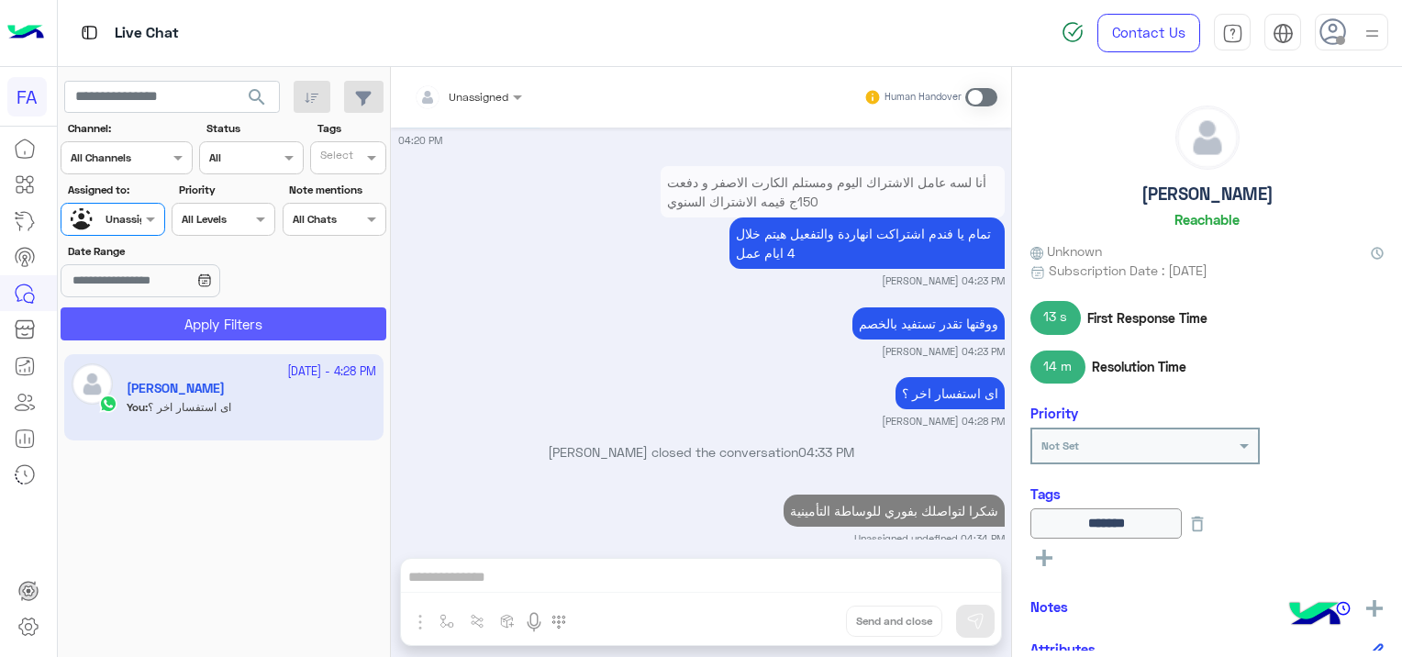
click at [230, 317] on button "Apply Filters" at bounding box center [224, 323] width 326 height 33
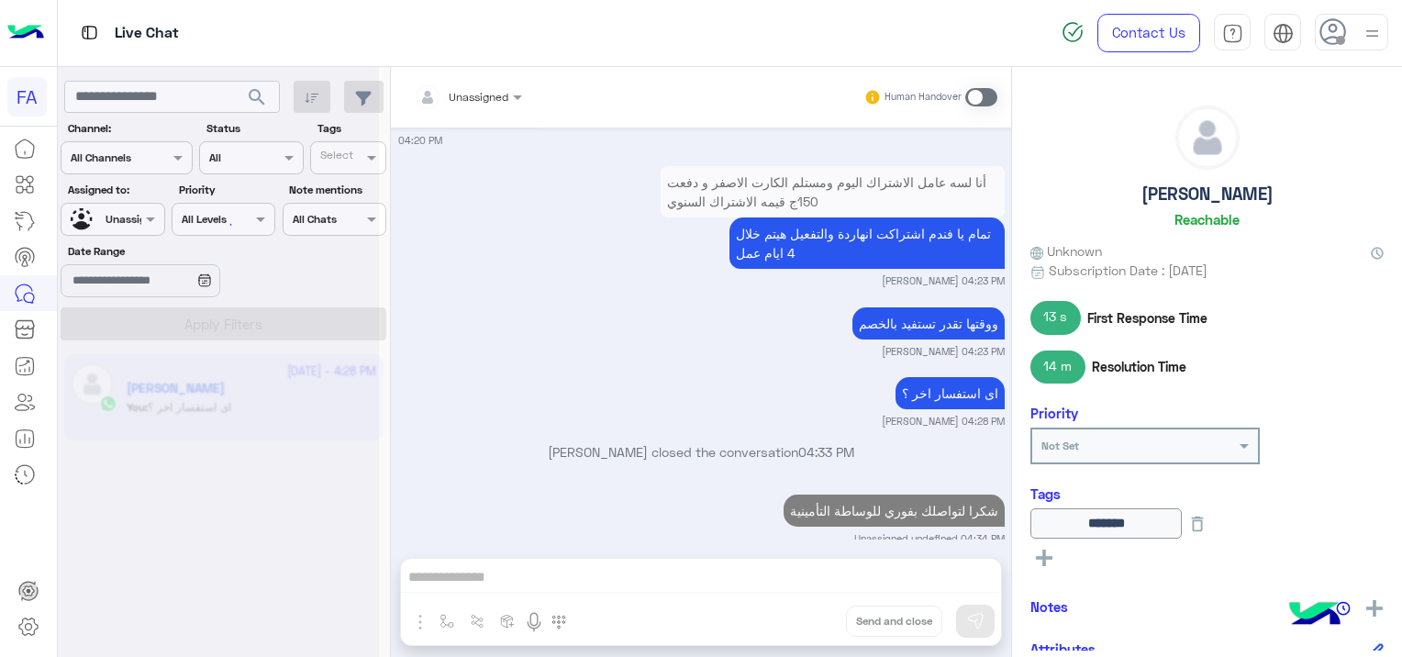
scroll to position [0, 0]
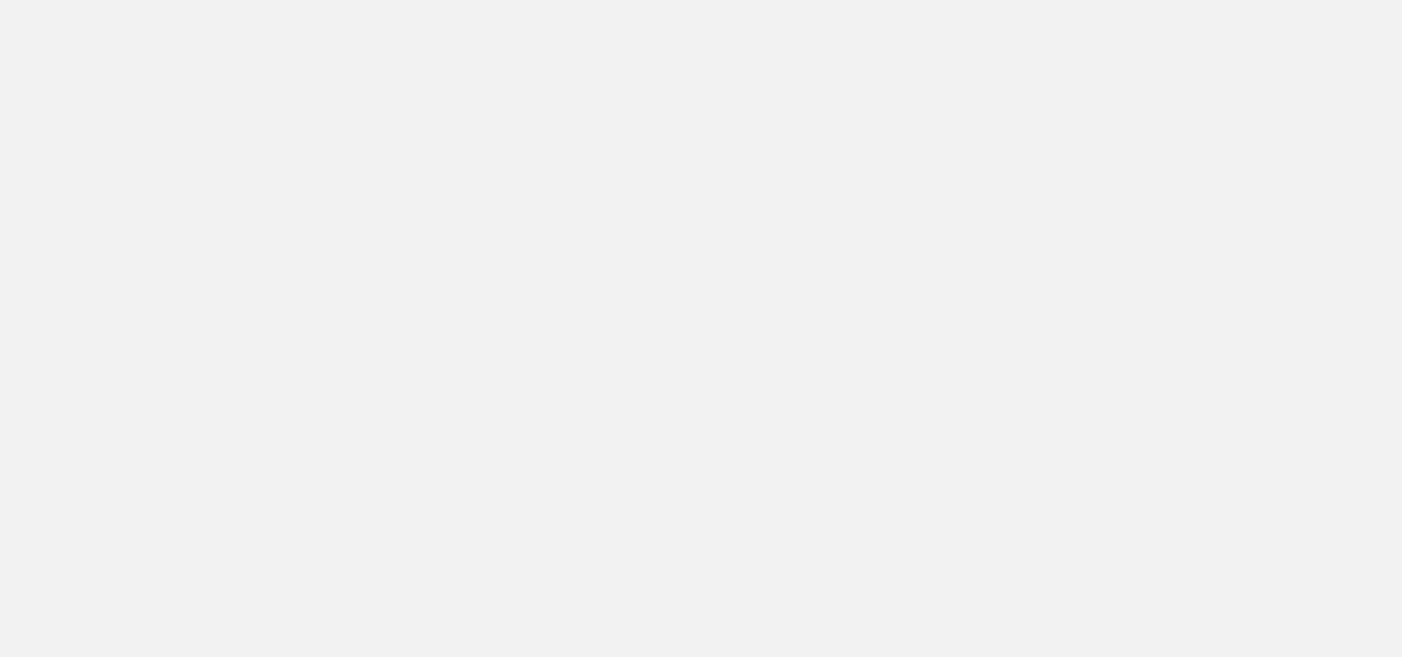
click at [923, 188] on app-root at bounding box center [701, 328] width 1402 height 657
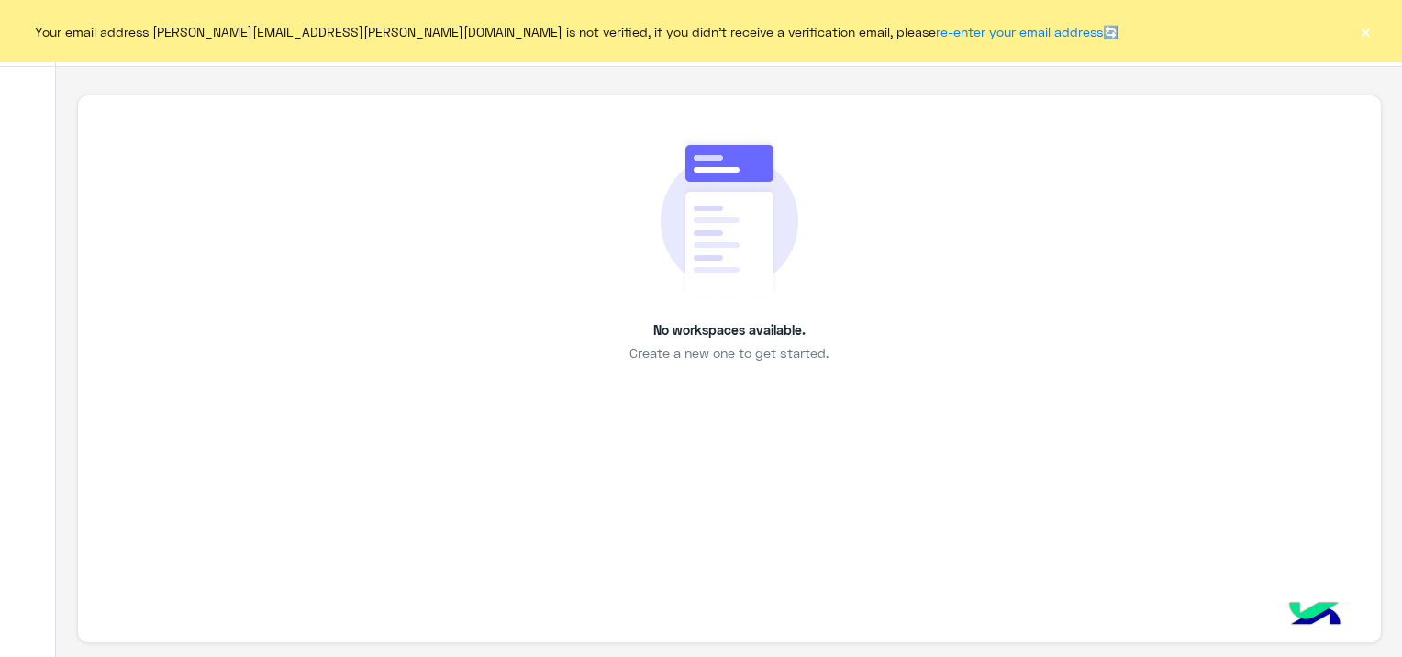
click at [1365, 24] on button "×" at bounding box center [1365, 31] width 18 height 18
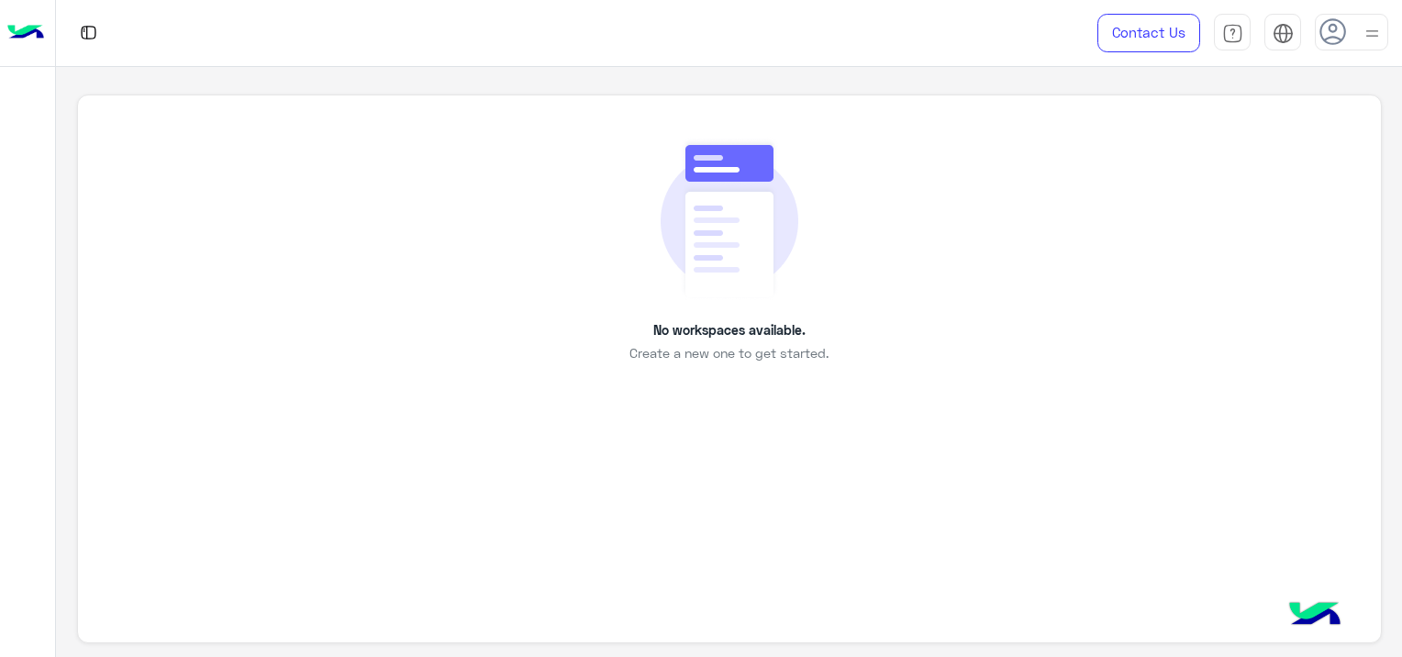
click at [737, 247] on img at bounding box center [729, 218] width 138 height 163
click at [736, 338] on p "No workspaces available." at bounding box center [729, 329] width 152 height 19
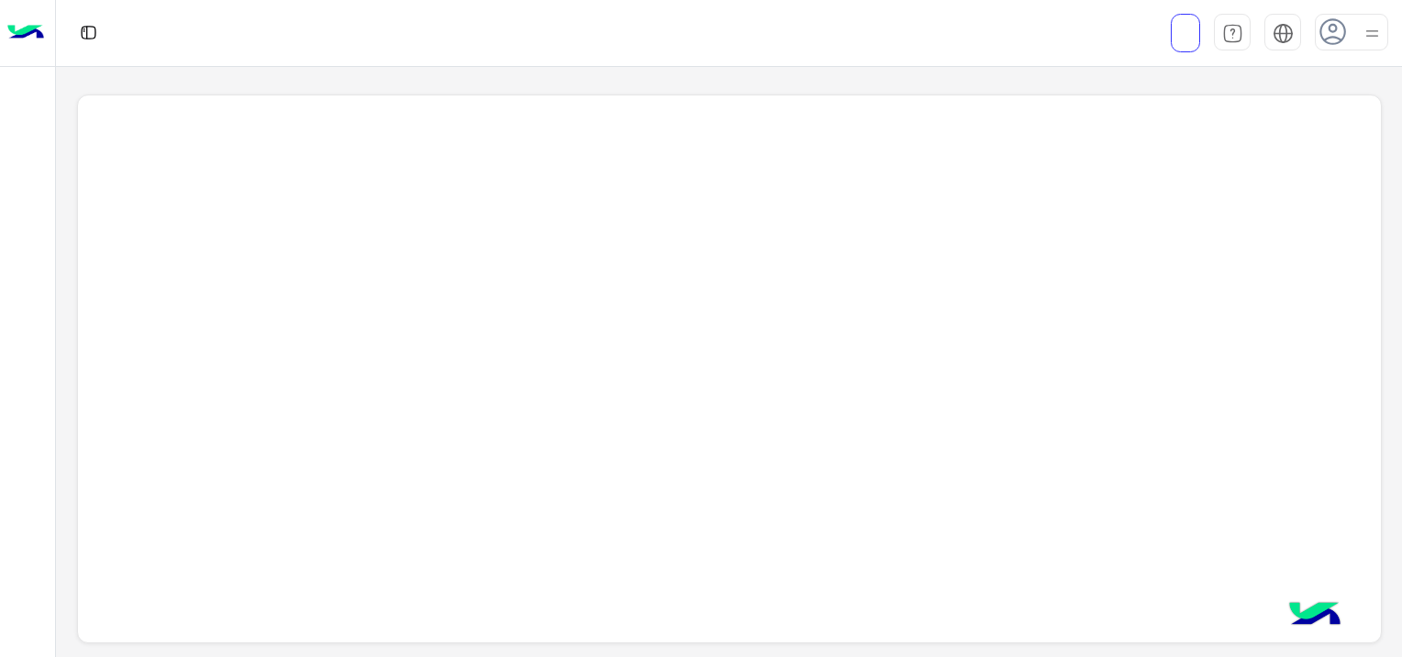
click at [311, 216] on div at bounding box center [729, 368] width 1304 height 549
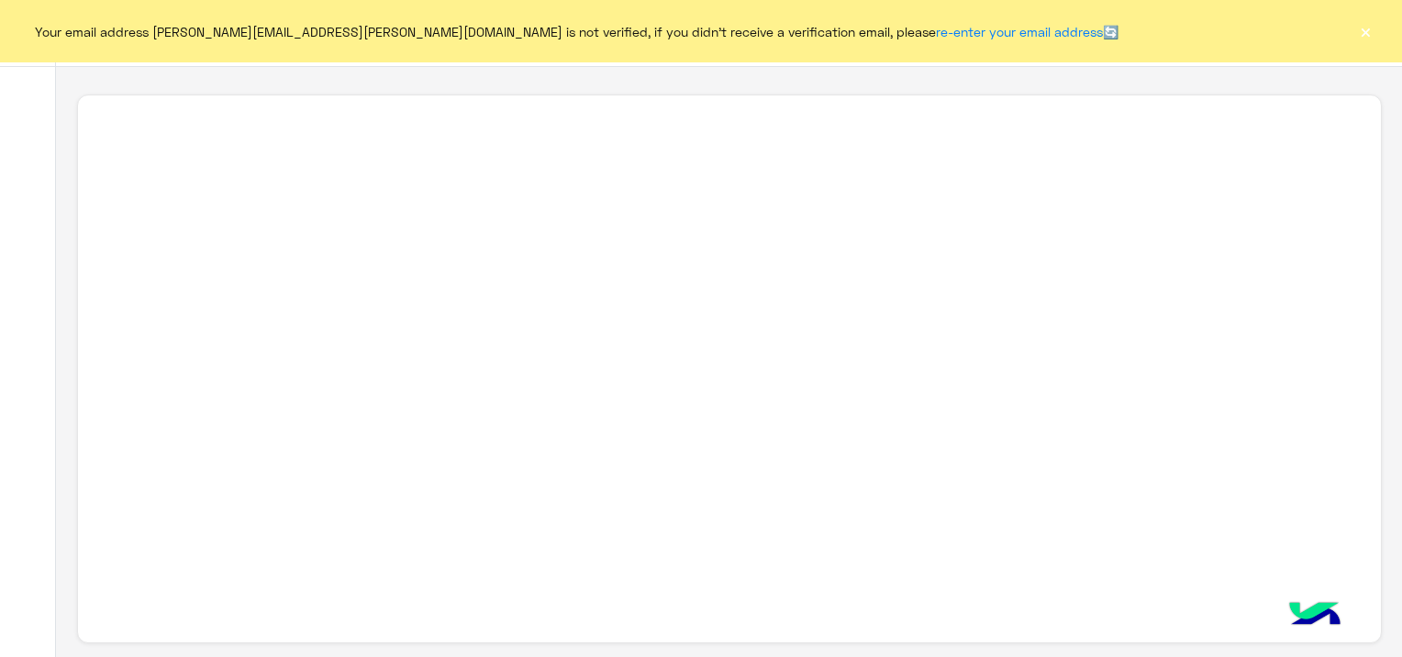
click at [1361, 33] on button "×" at bounding box center [1365, 31] width 18 height 18
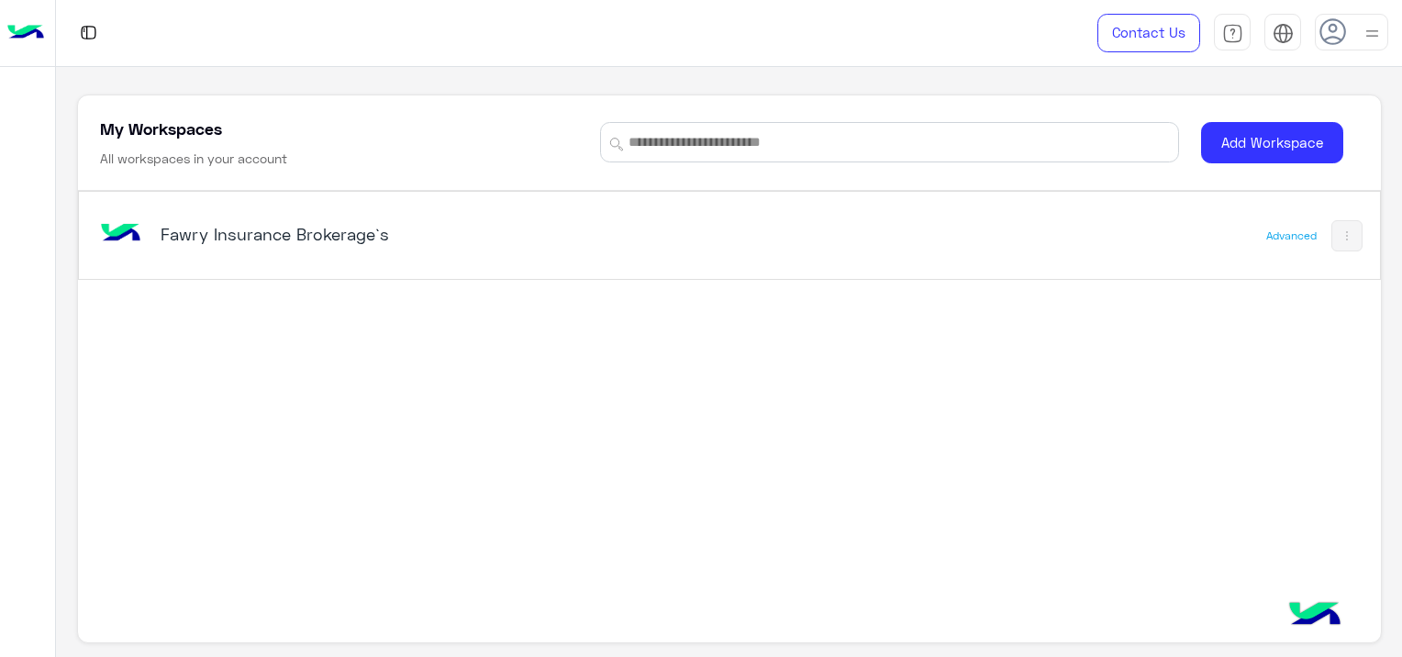
click at [241, 216] on div "Fawry Insurance Brokerage`s" at bounding box center [475, 235] width 759 height 53
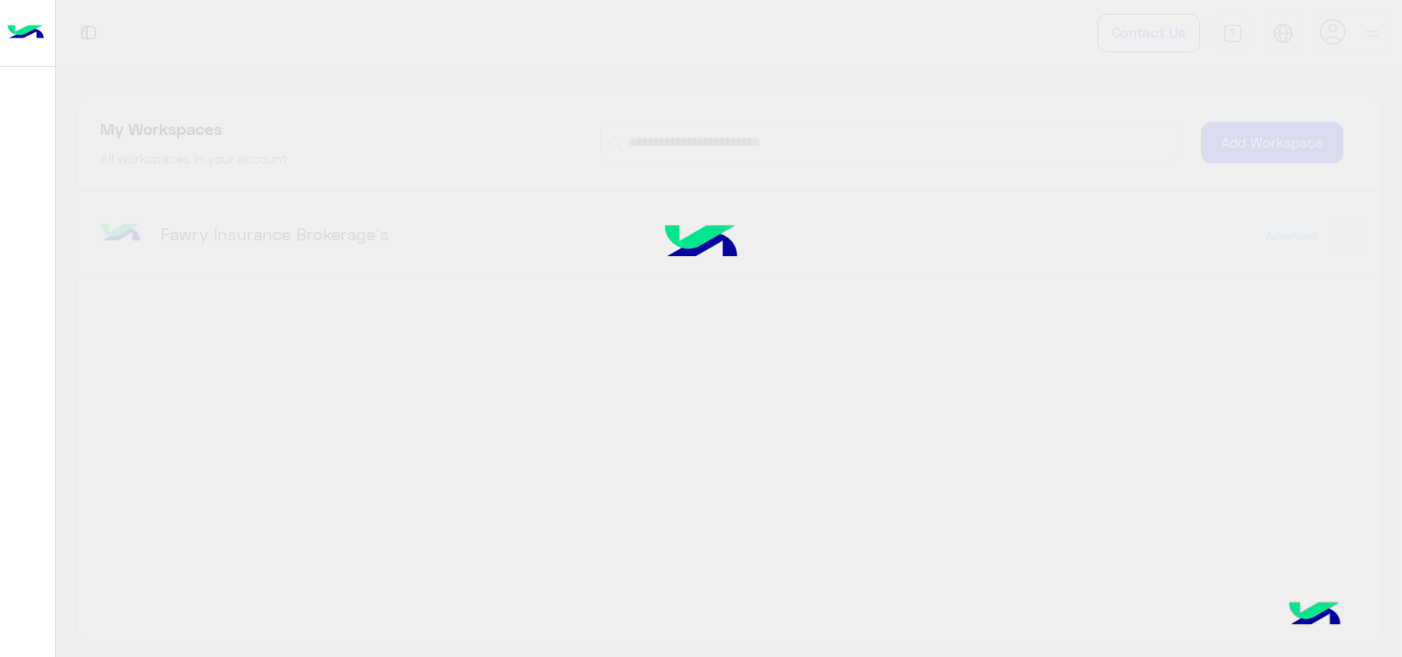
click at [238, 233] on div at bounding box center [701, 328] width 1402 height 657
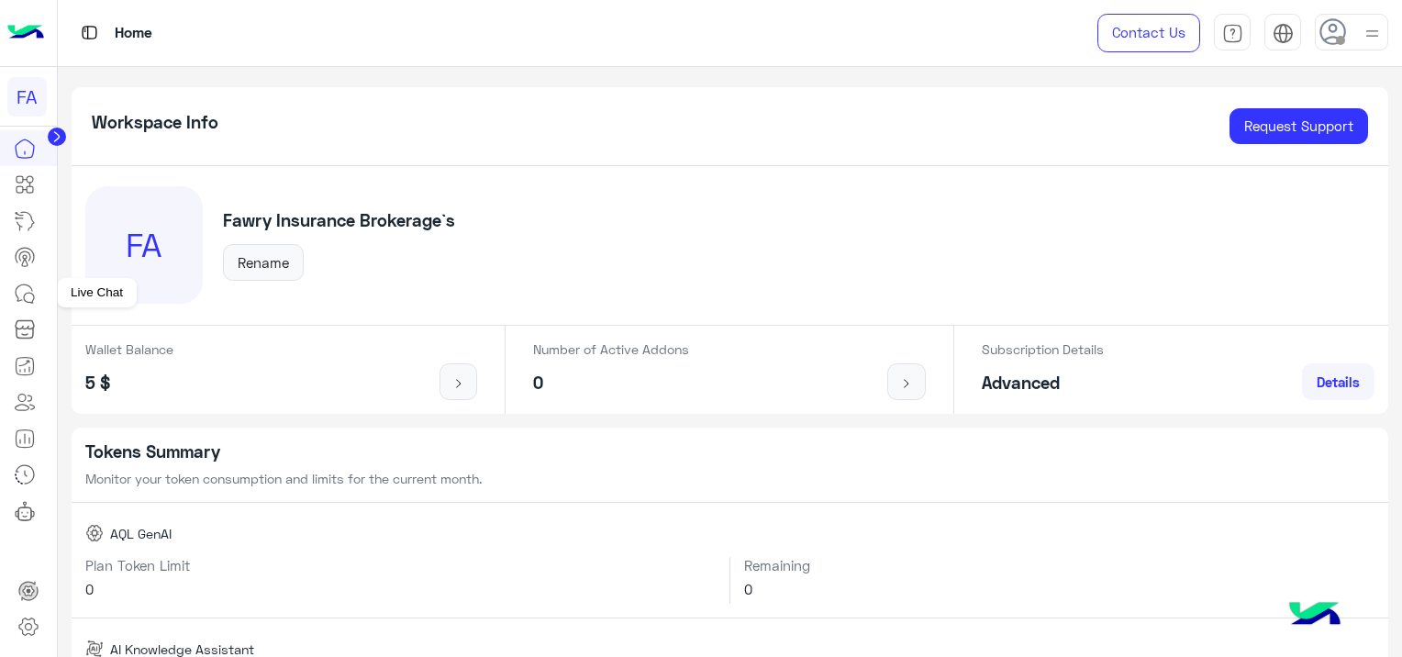
click at [26, 292] on icon at bounding box center [25, 294] width 22 height 22
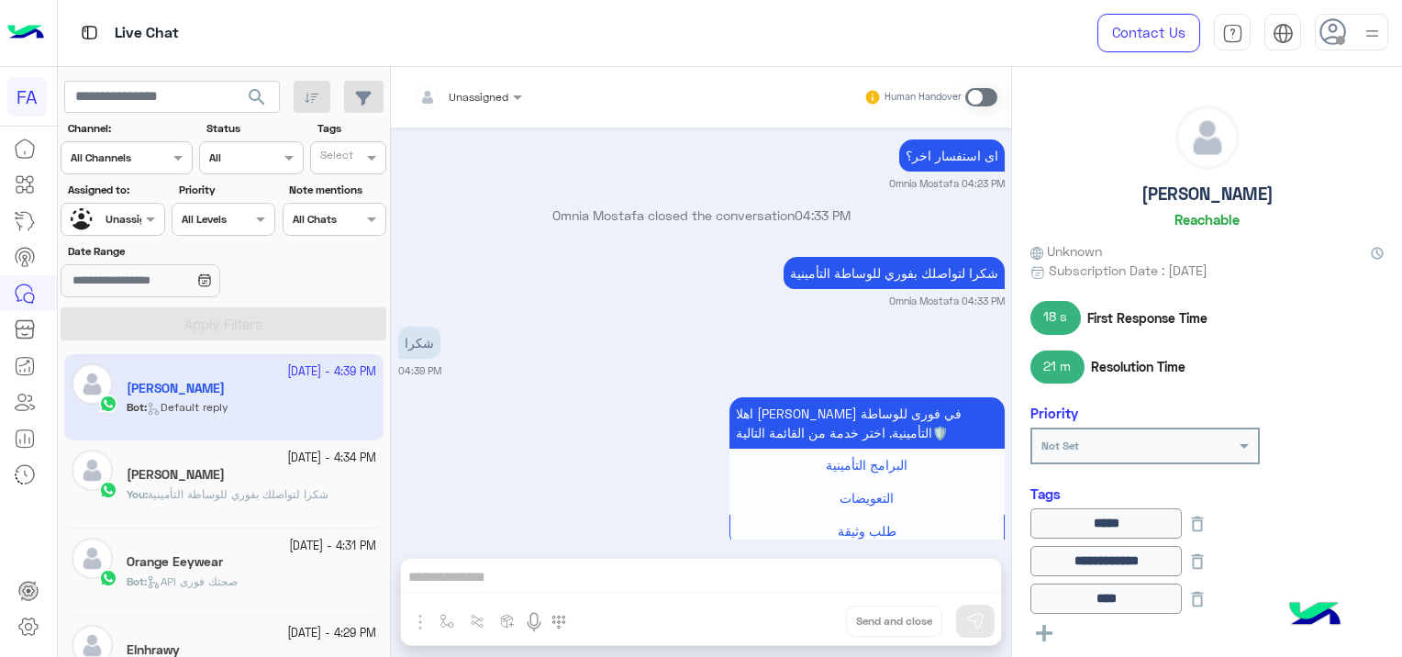
scroll to position [1244, 0]
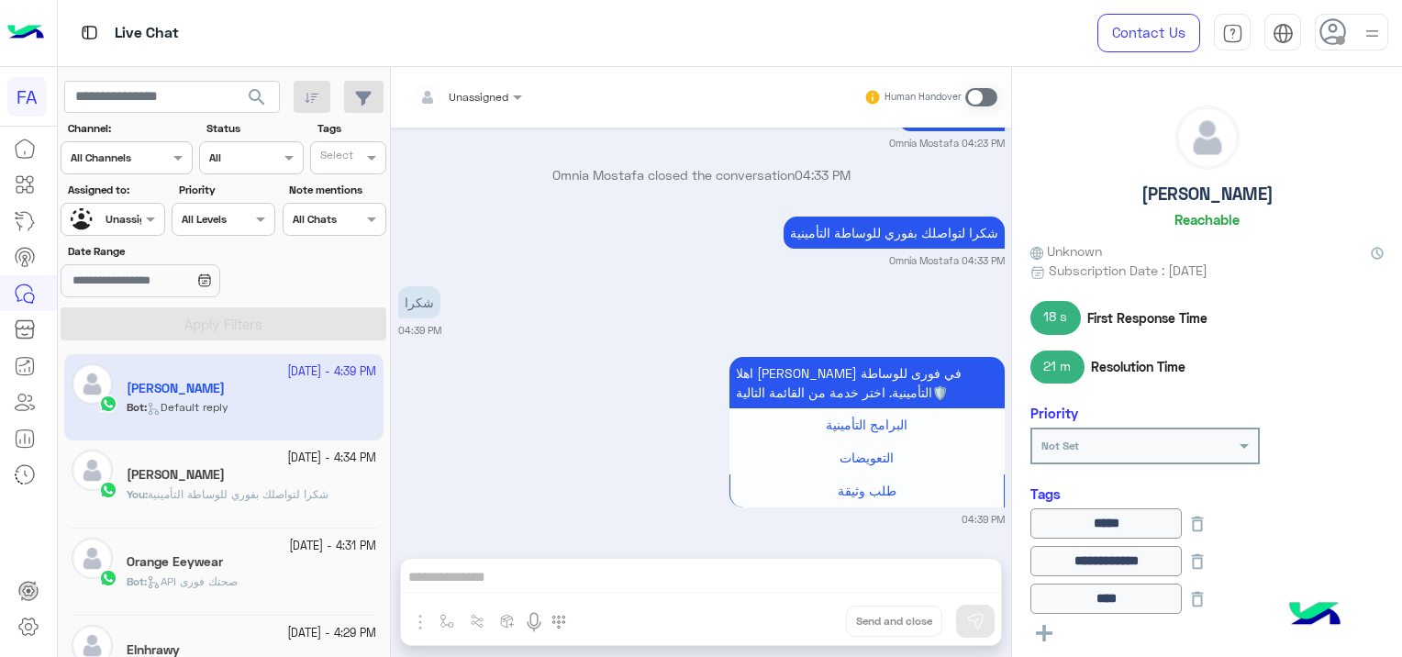
click at [316, 564] on div "Orange Eeywear" at bounding box center [251, 563] width 249 height 19
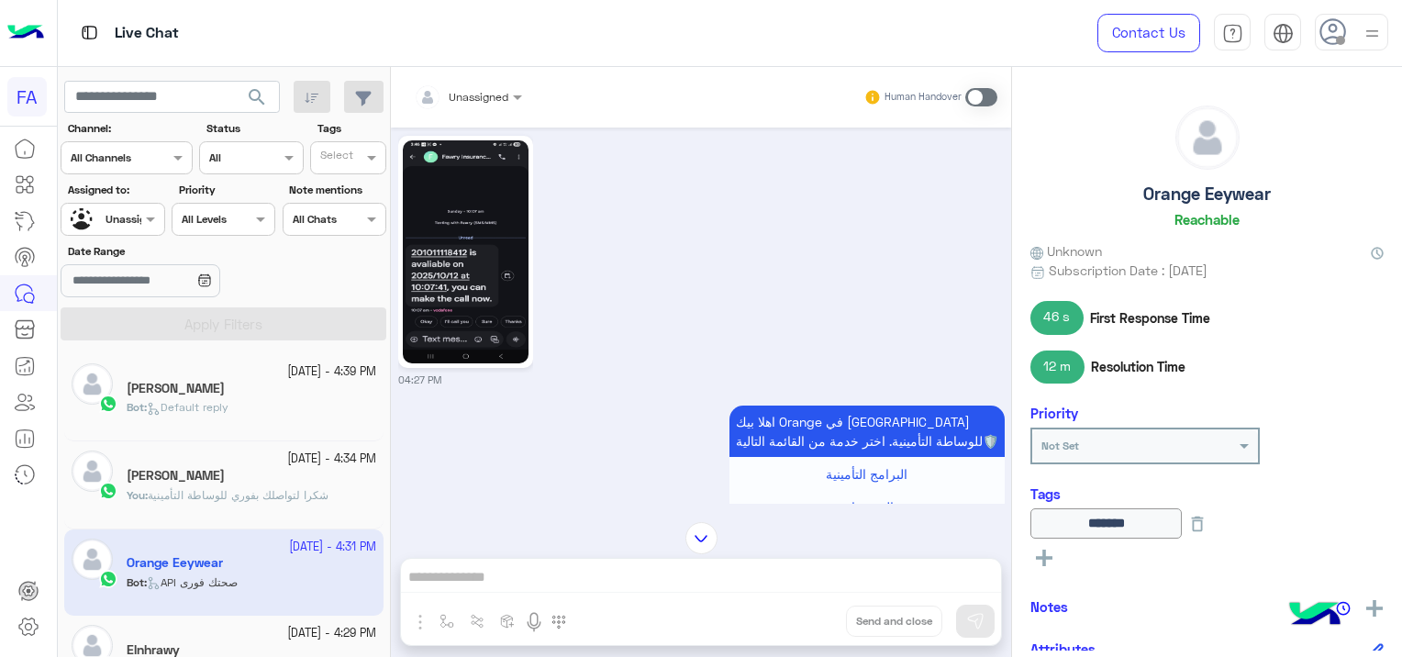
scroll to position [802, 0]
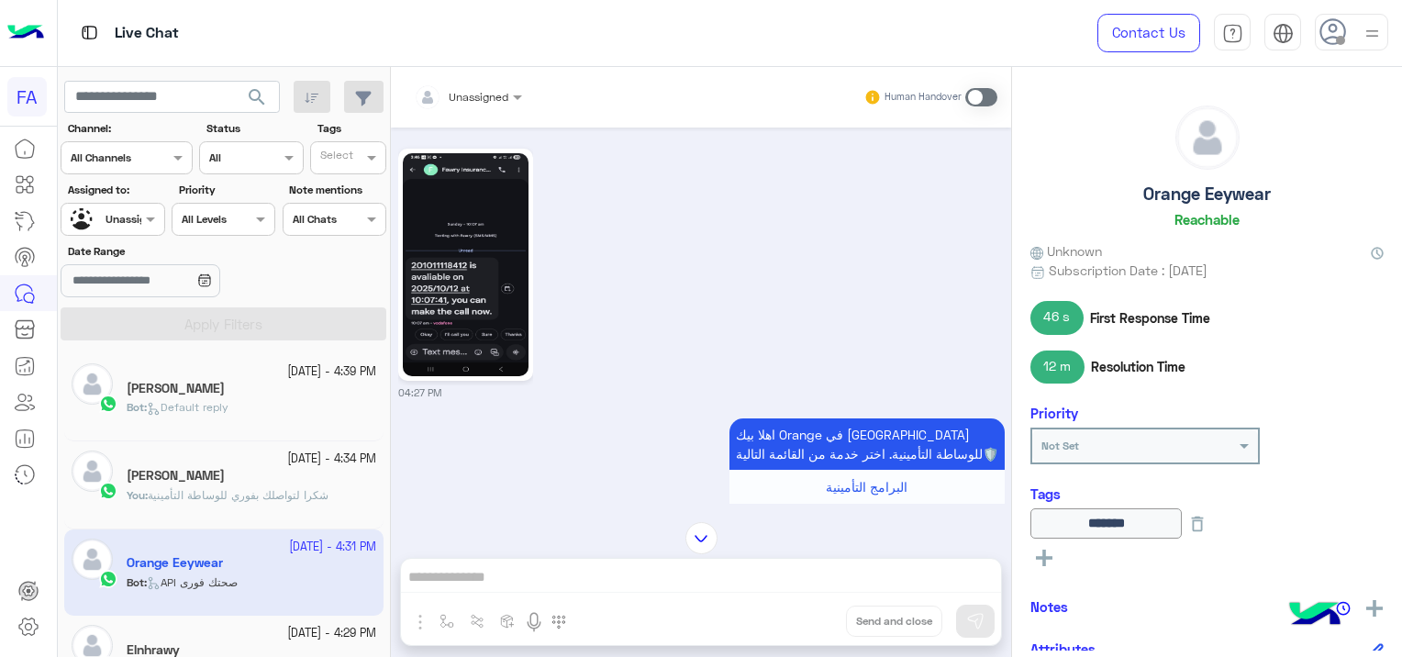
click at [458, 261] on img at bounding box center [466, 264] width 126 height 223
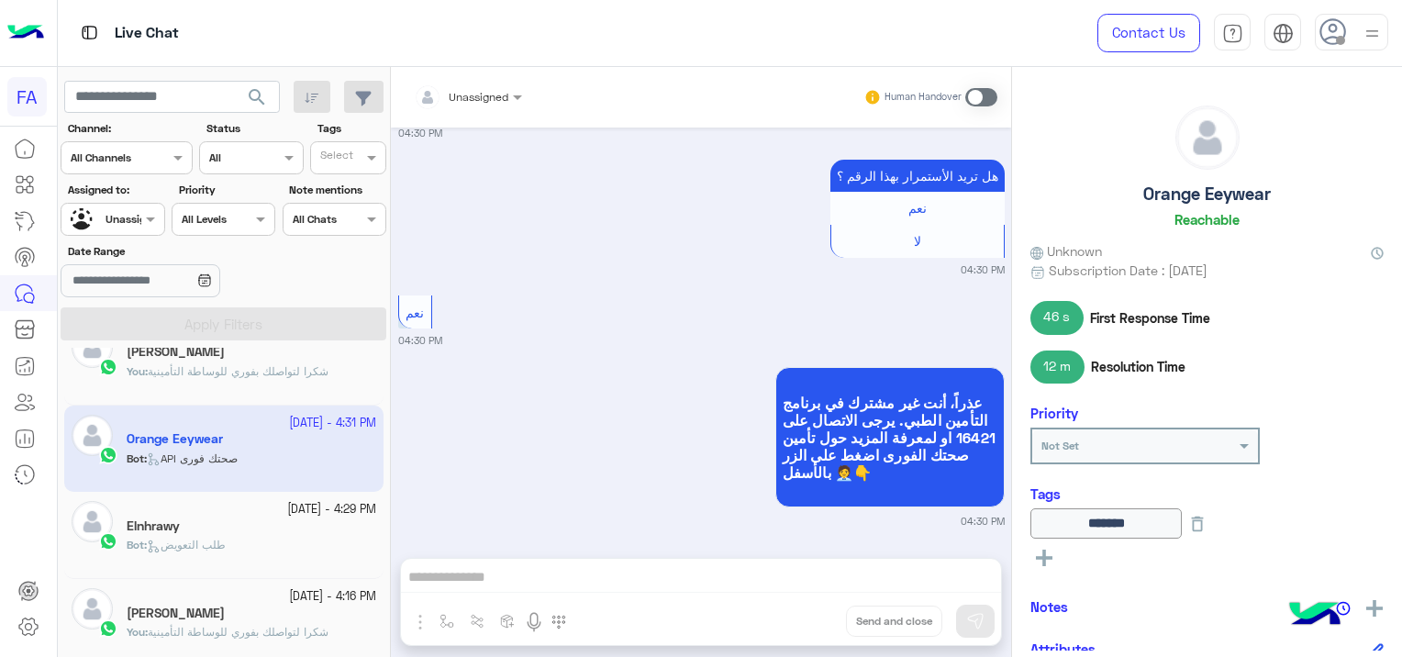
scroll to position [367, 0]
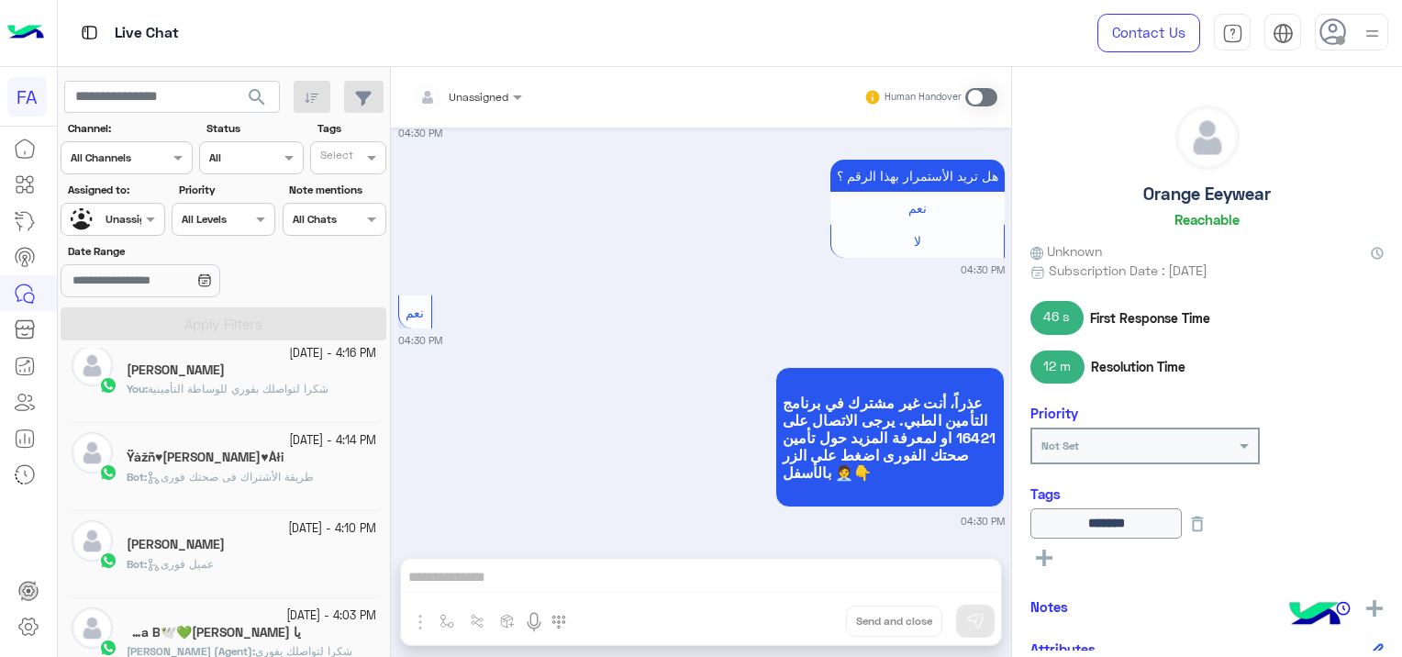
click at [305, 459] on div "Ÿàžñ♥[PERSON_NAME]♥Àłi" at bounding box center [251, 458] width 249 height 19
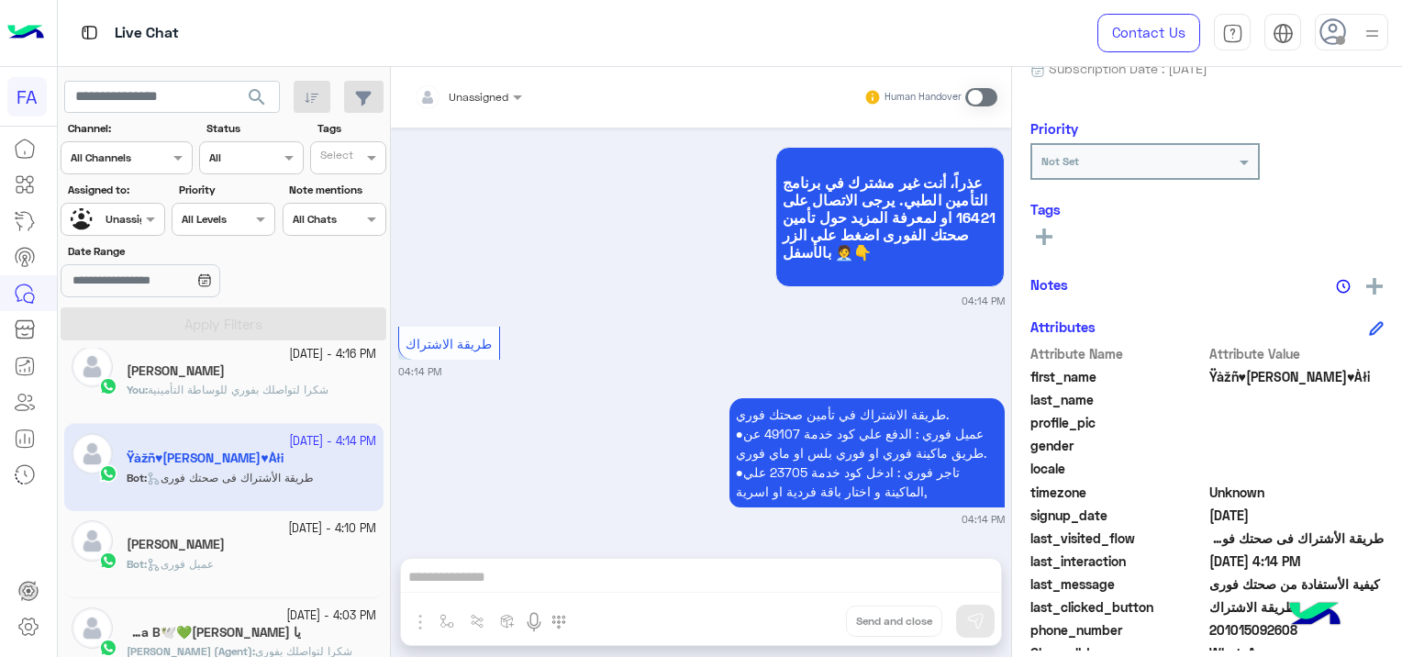
scroll to position [350, 0]
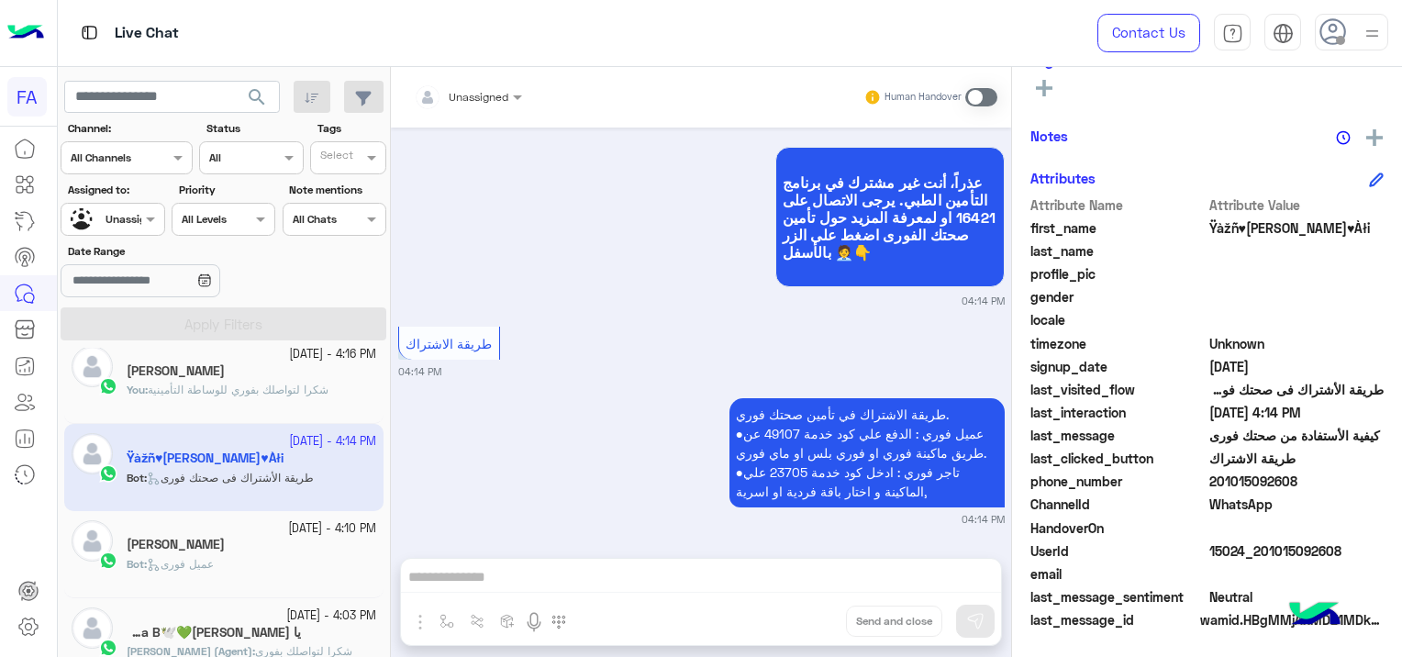
drag, startPoint x: 1356, startPoint y: 542, endPoint x: 1259, endPoint y: 549, distance: 96.5
click at [1259, 549] on span "15024_201015092608" at bounding box center [1296, 550] width 175 height 19
copy span "01015092608"
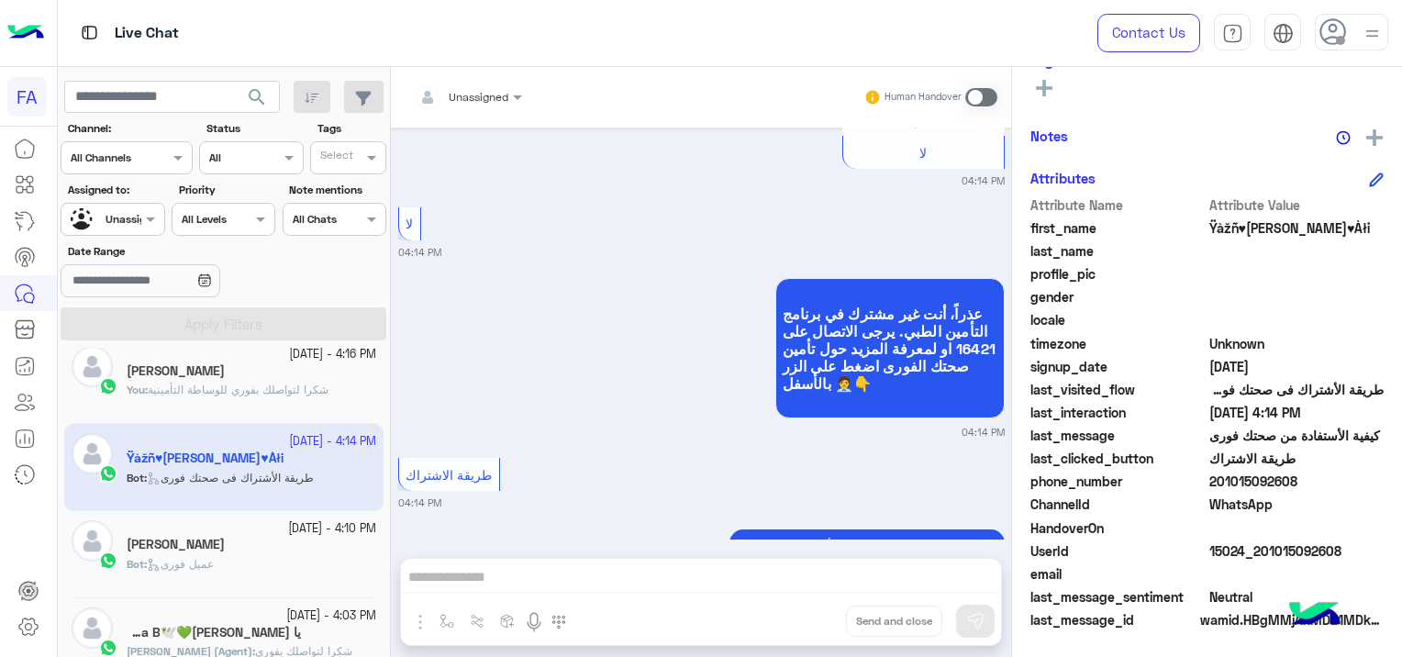
scroll to position [111, 0]
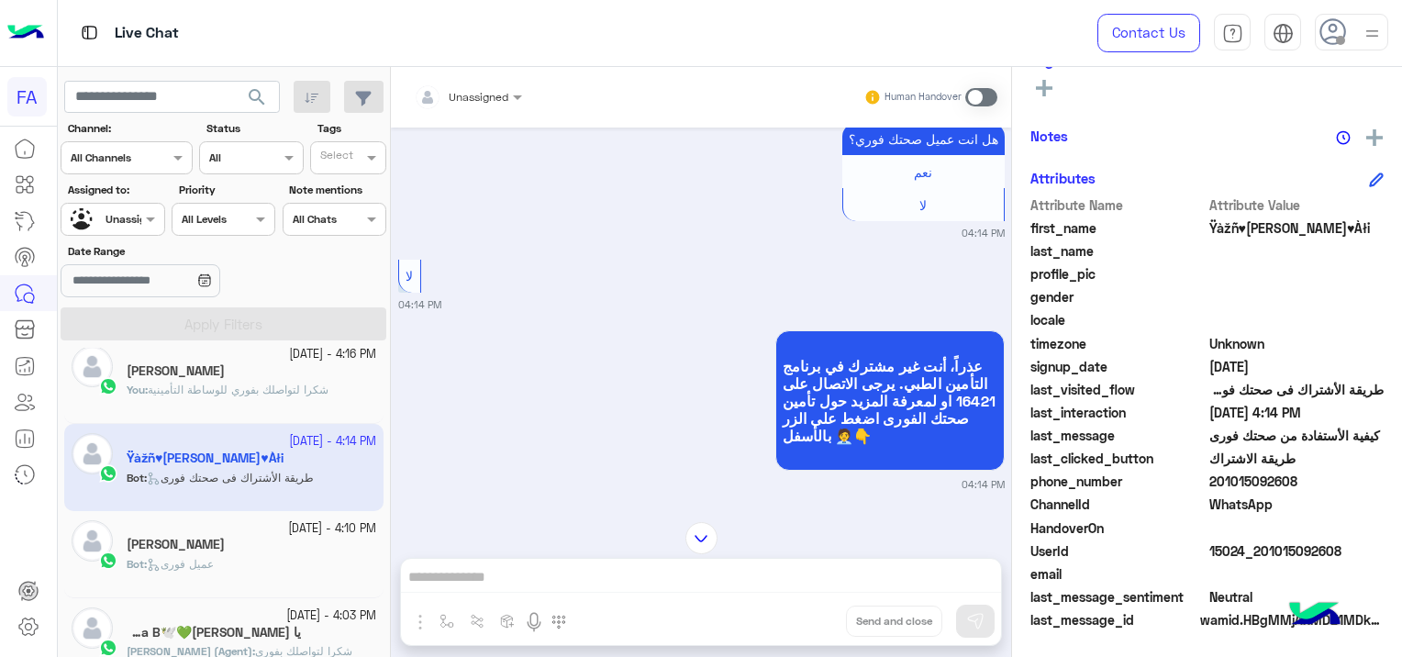
click at [1170, 118] on div "Ÿàžñ♥[PERSON_NAME]♥Àłi Reachable Unknown Subscription Date : [DATE] Priority No…" at bounding box center [1207, 358] width 390 height 583
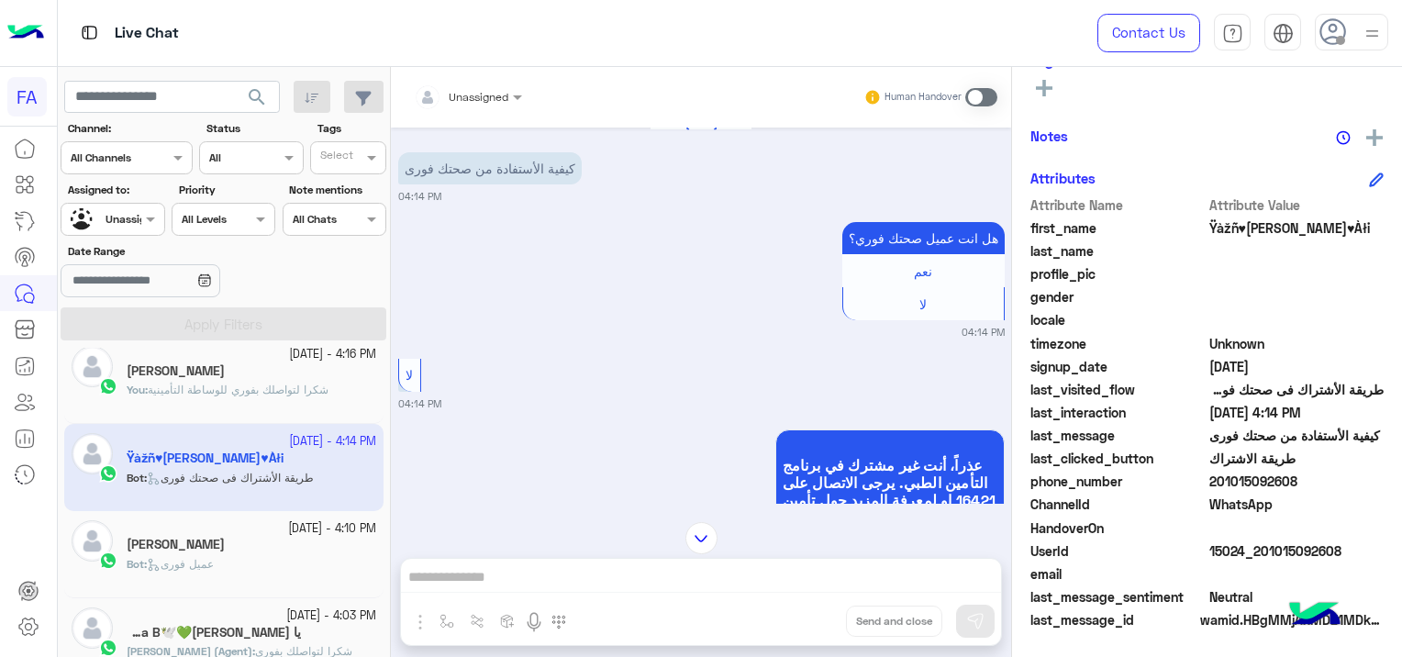
scroll to position [0, 0]
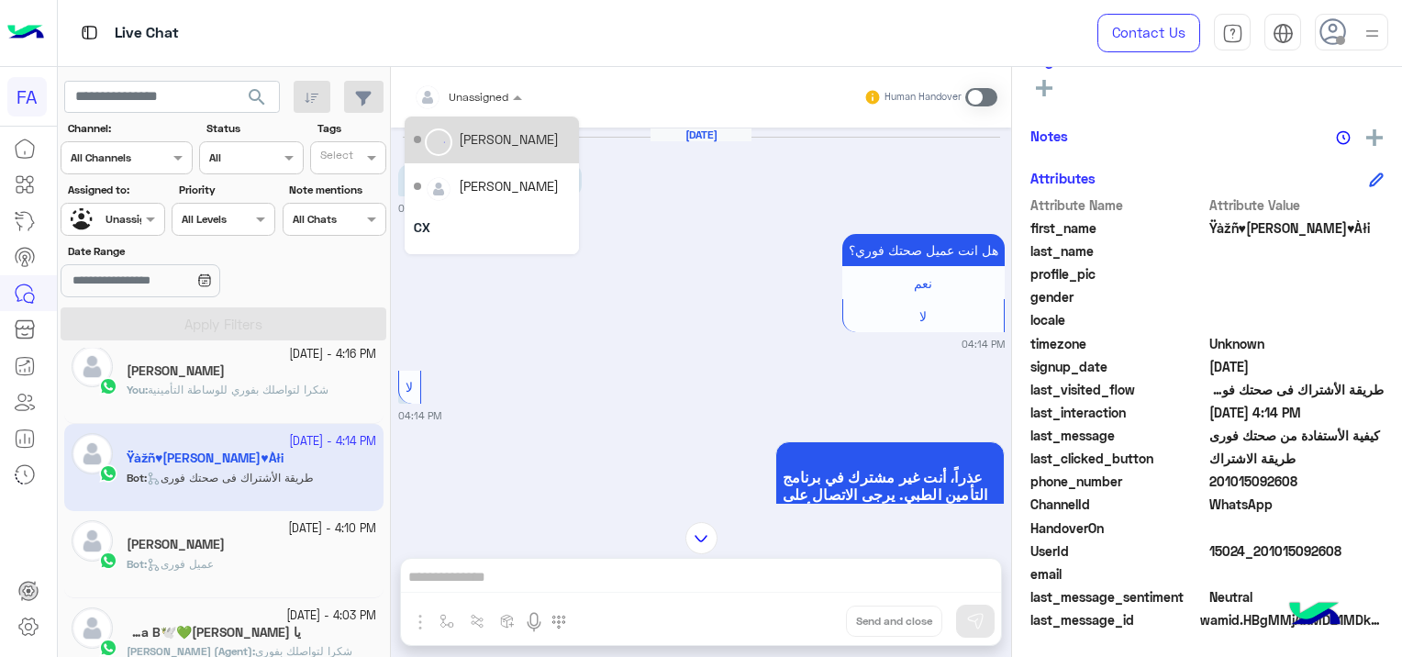
click at [509, 90] on span at bounding box center [519, 96] width 23 height 19
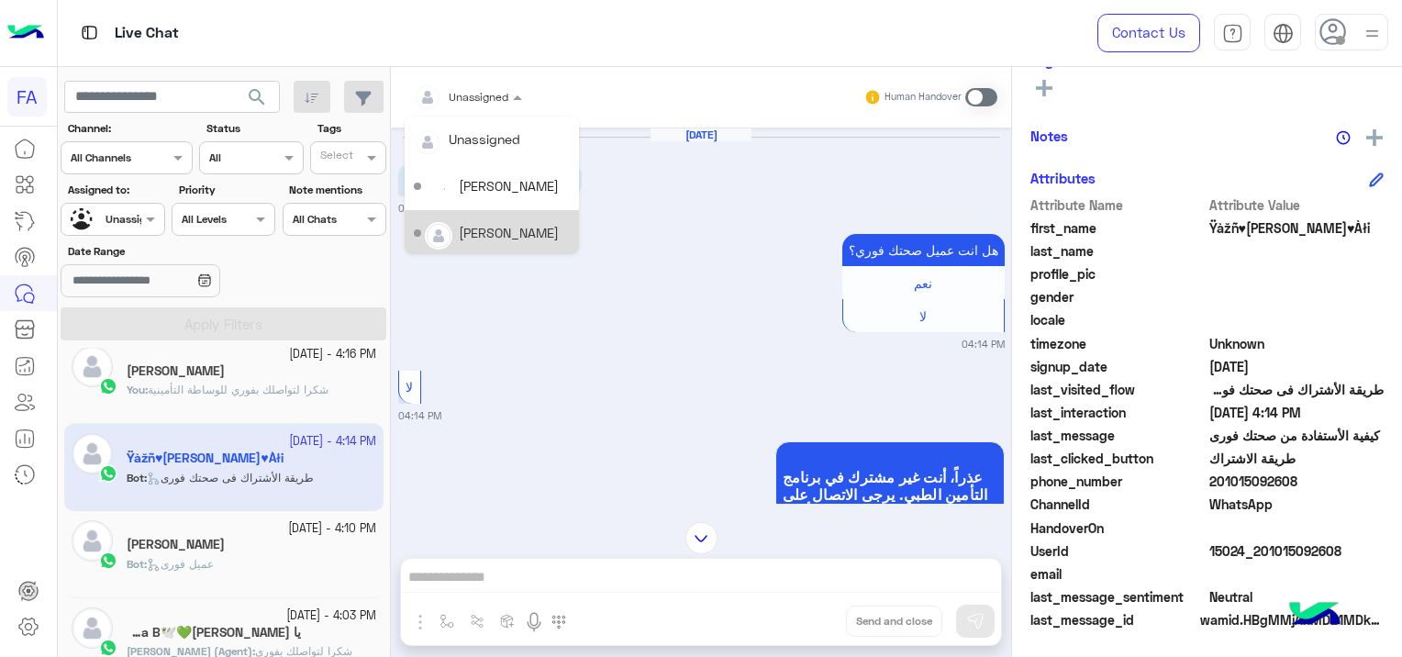
click at [536, 243] on div "[PERSON_NAME]" at bounding box center [492, 233] width 156 height 32
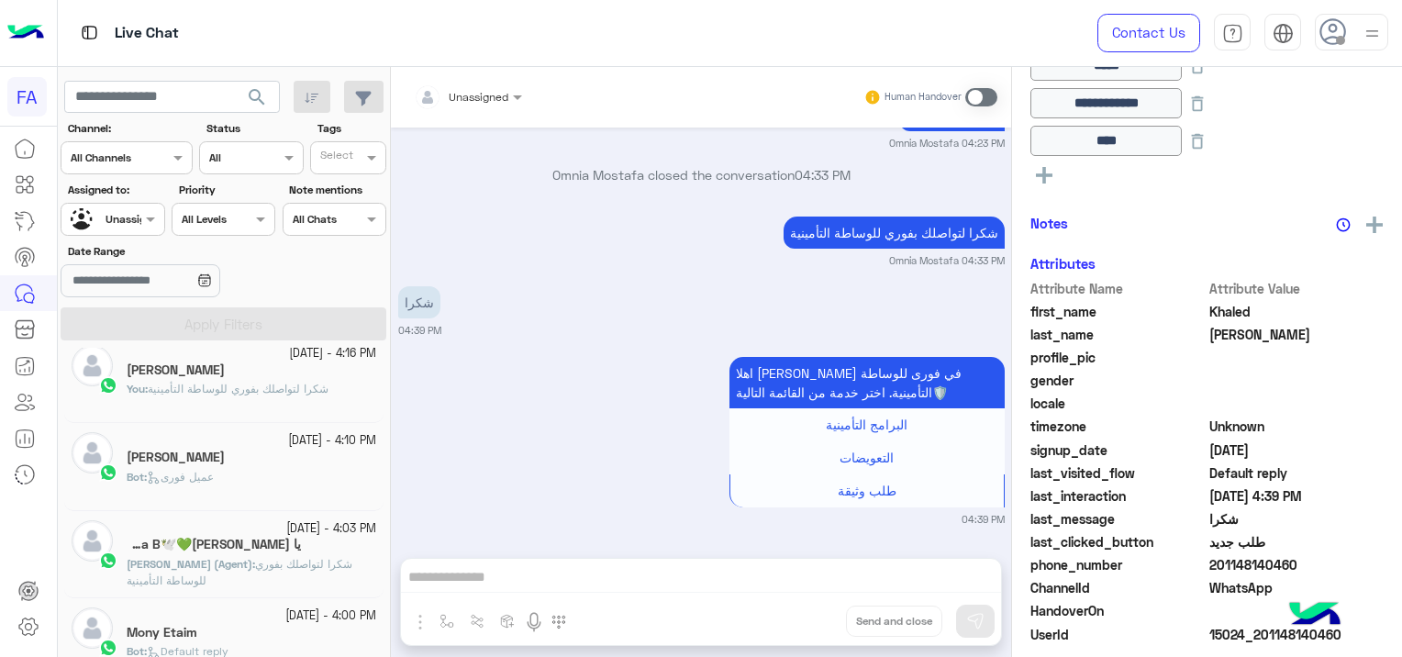
scroll to position [433, 0]
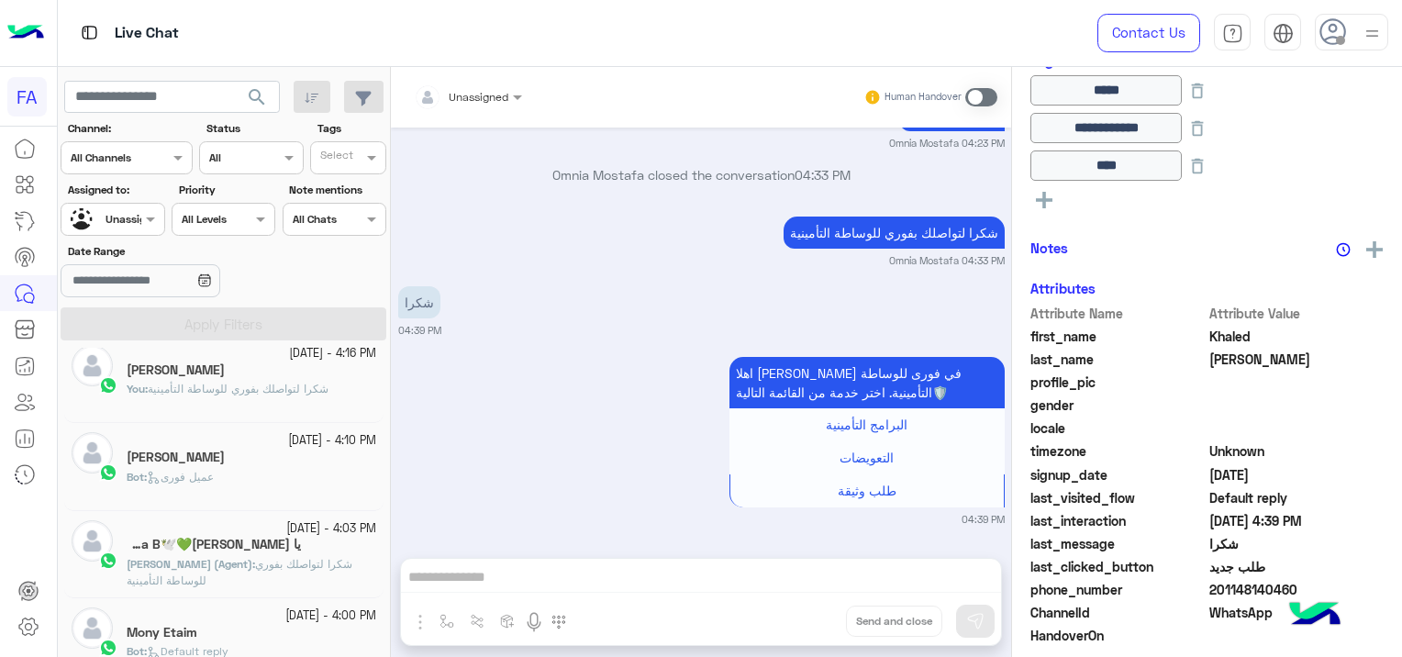
click at [120, 215] on div at bounding box center [112, 216] width 102 height 17
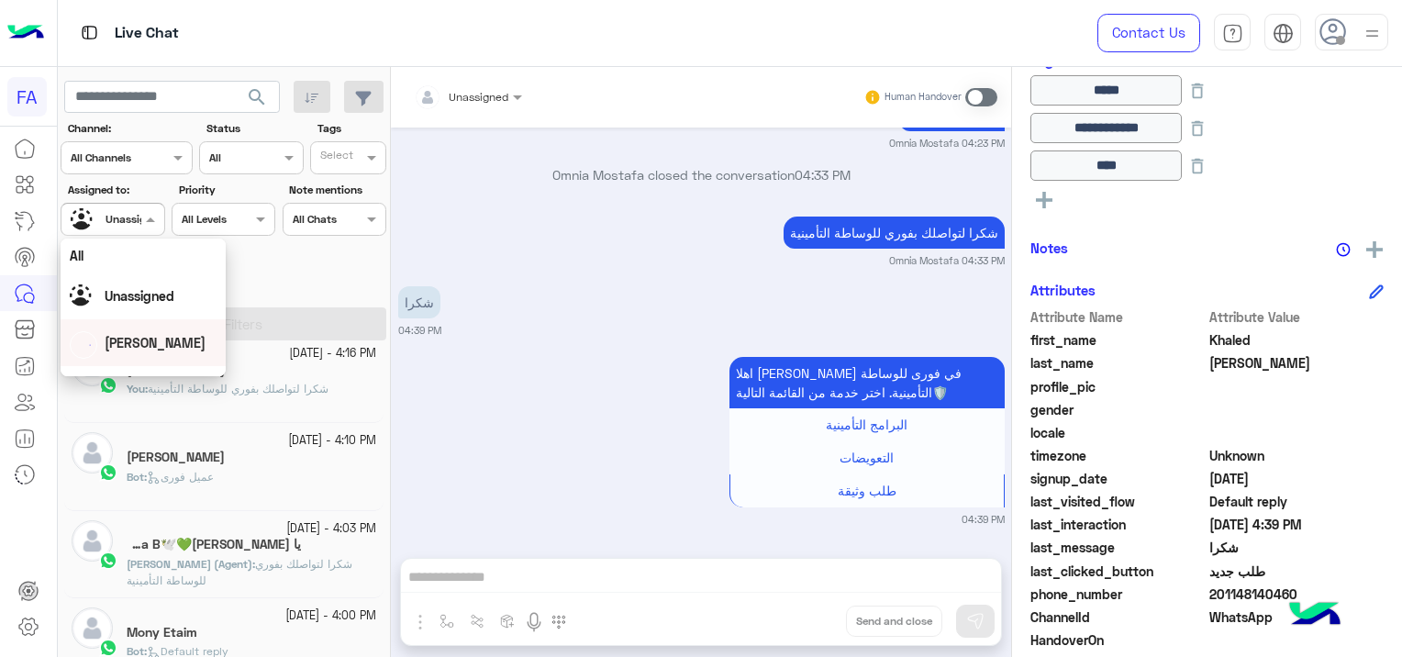
scroll to position [92, 0]
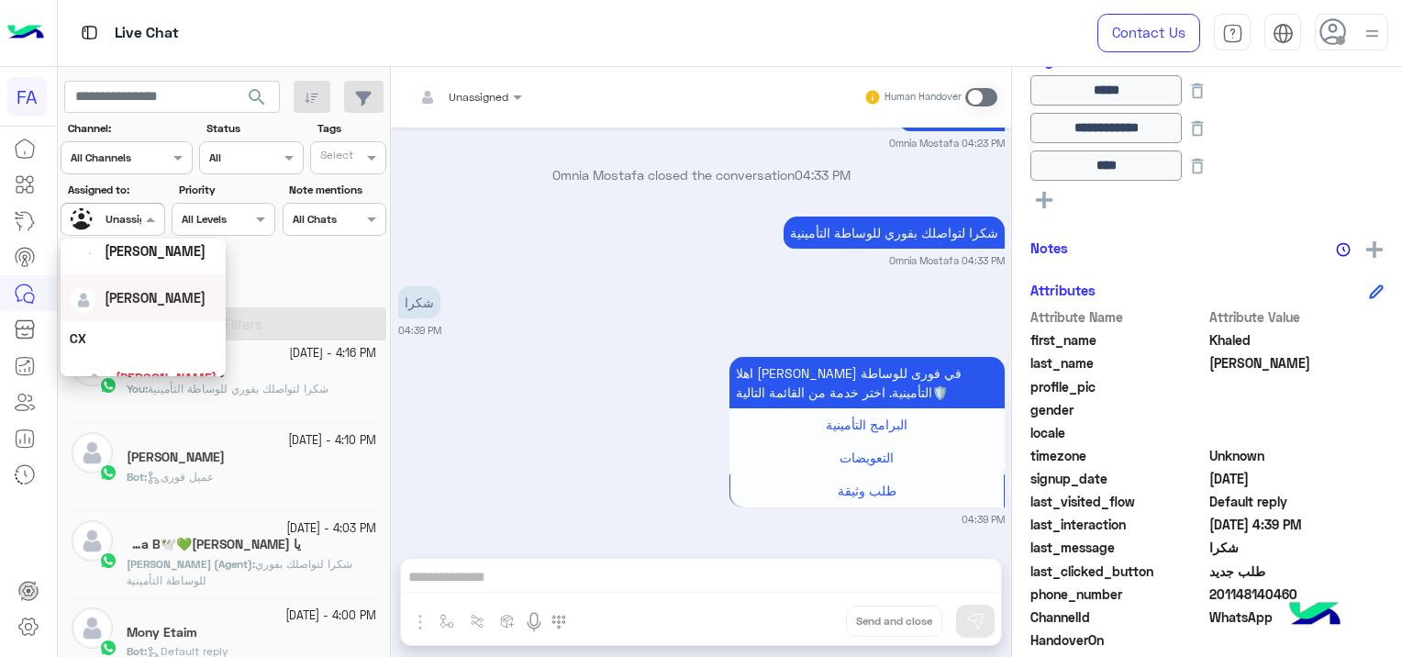
click at [150, 302] on span "[PERSON_NAME]" at bounding box center [155, 298] width 101 height 16
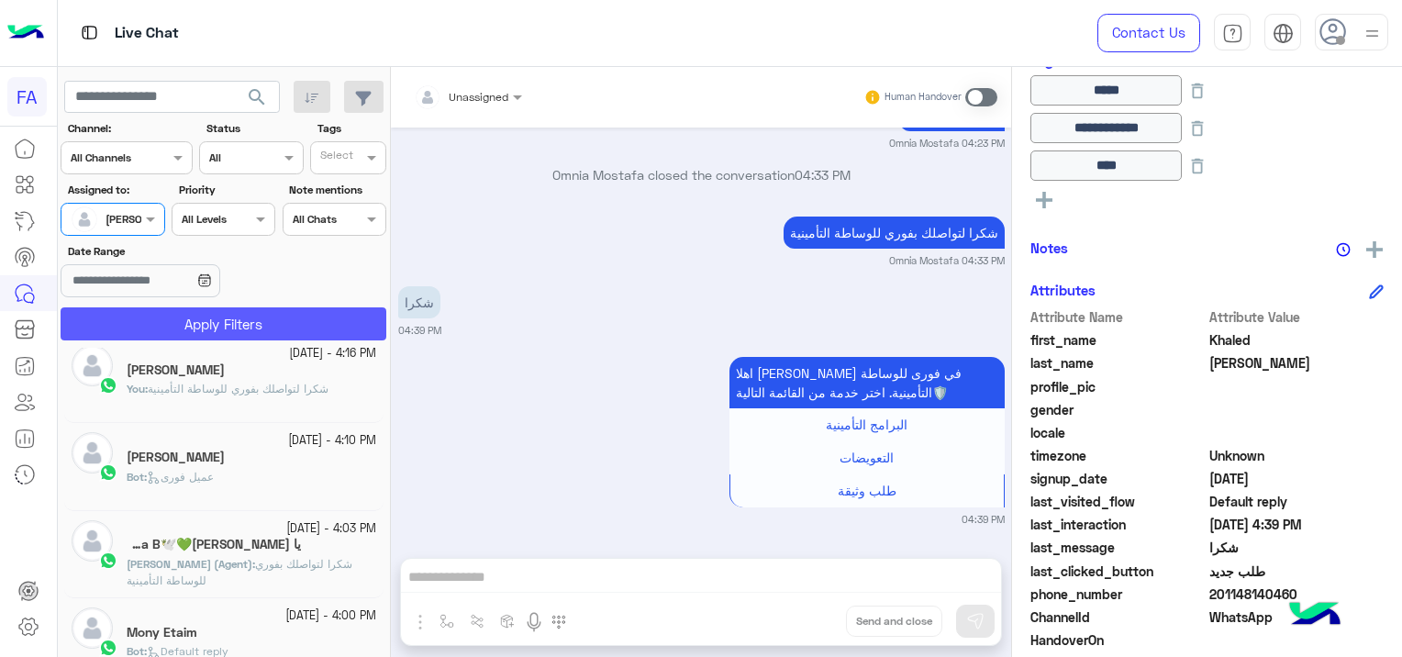
click at [244, 328] on button "Apply Filters" at bounding box center [224, 323] width 326 height 33
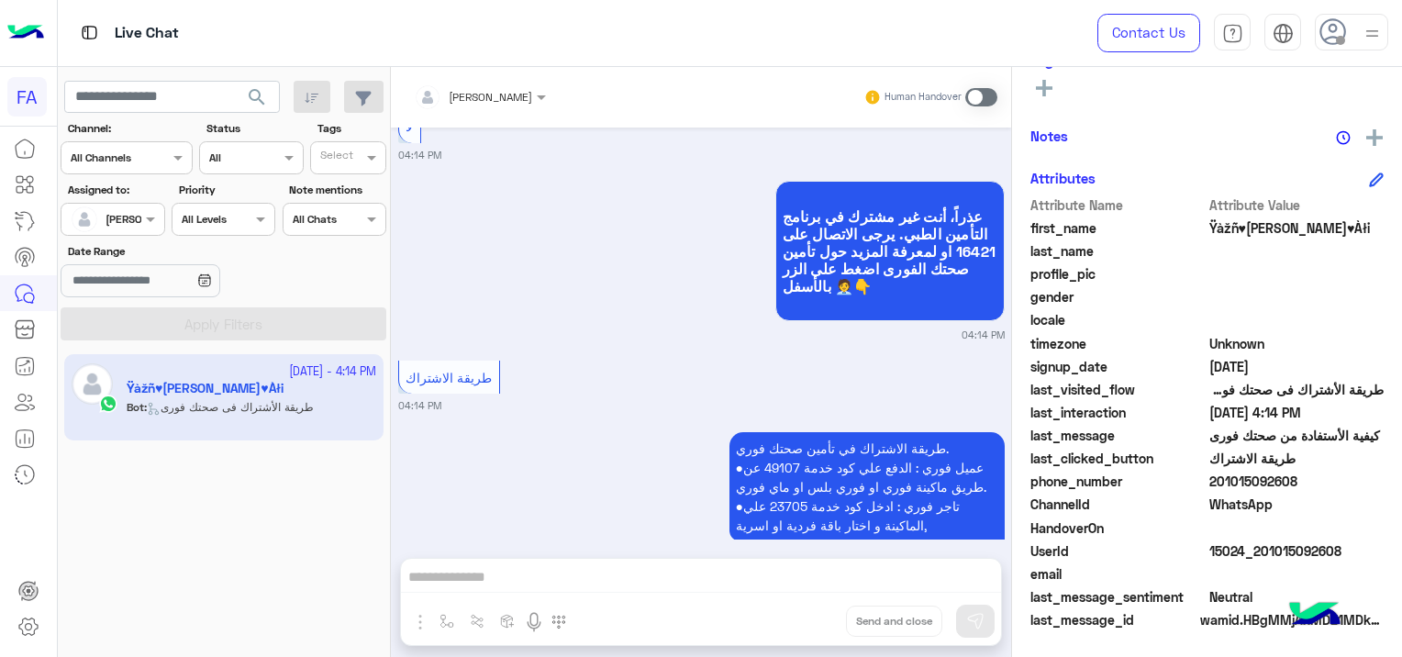
scroll to position [341, 0]
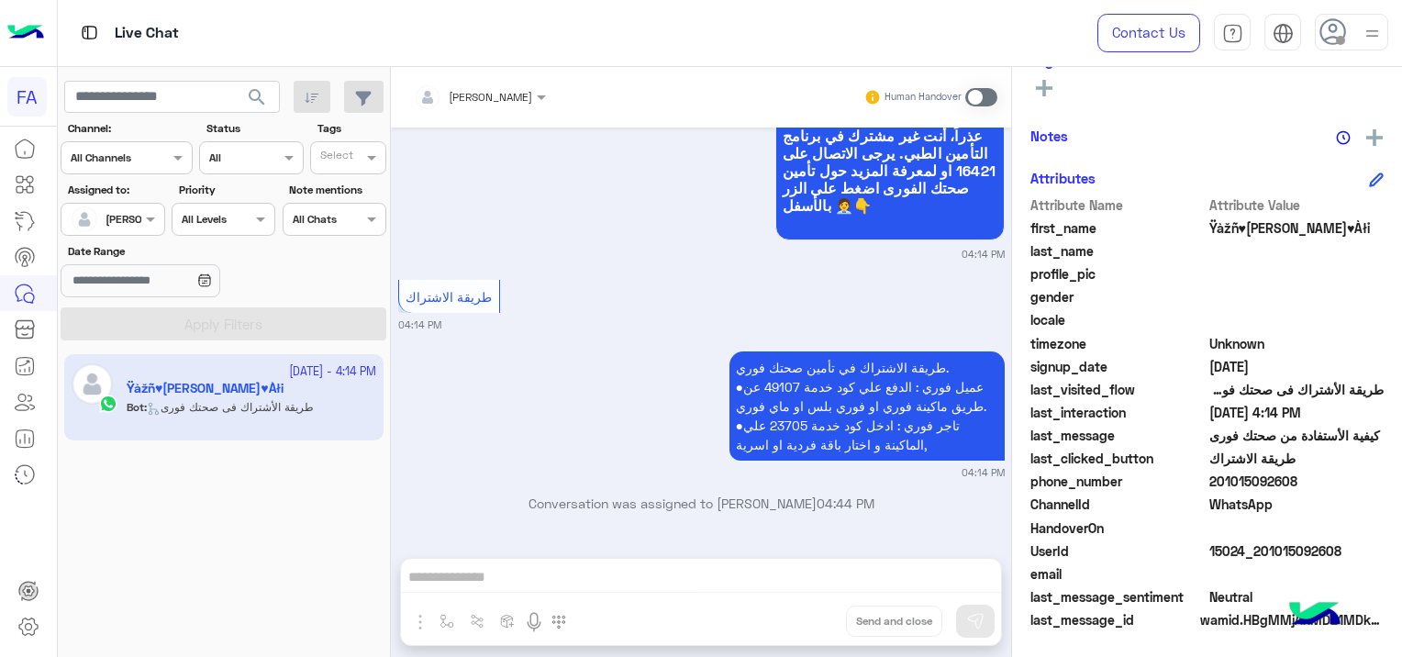
click at [535, 570] on div "[PERSON_NAME] Human Handover [DATE] كيفية الأستفادة من صحتك فورى 04:14 PM هل ان…" at bounding box center [701, 365] width 620 height 597
click at [528, 572] on div "[PERSON_NAME] Human Handover [DATE] كيفية الأستفادة من صحتك فورى 04:14 PM هل ان…" at bounding box center [701, 365] width 620 height 597
click at [970, 93] on span at bounding box center [981, 97] width 32 height 18
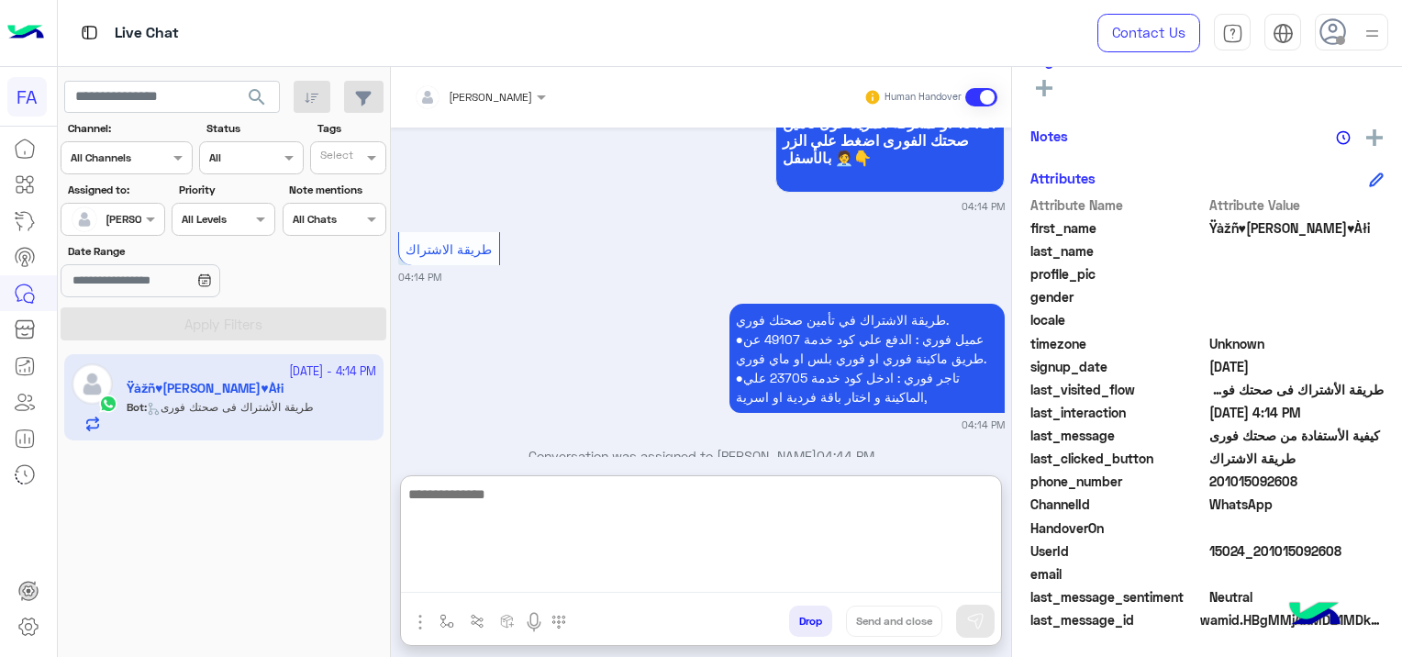
click at [576, 572] on textarea at bounding box center [701, 537] width 600 height 110
click at [495, 582] on textarea at bounding box center [701, 537] width 600 height 110
paste textarea "**********"
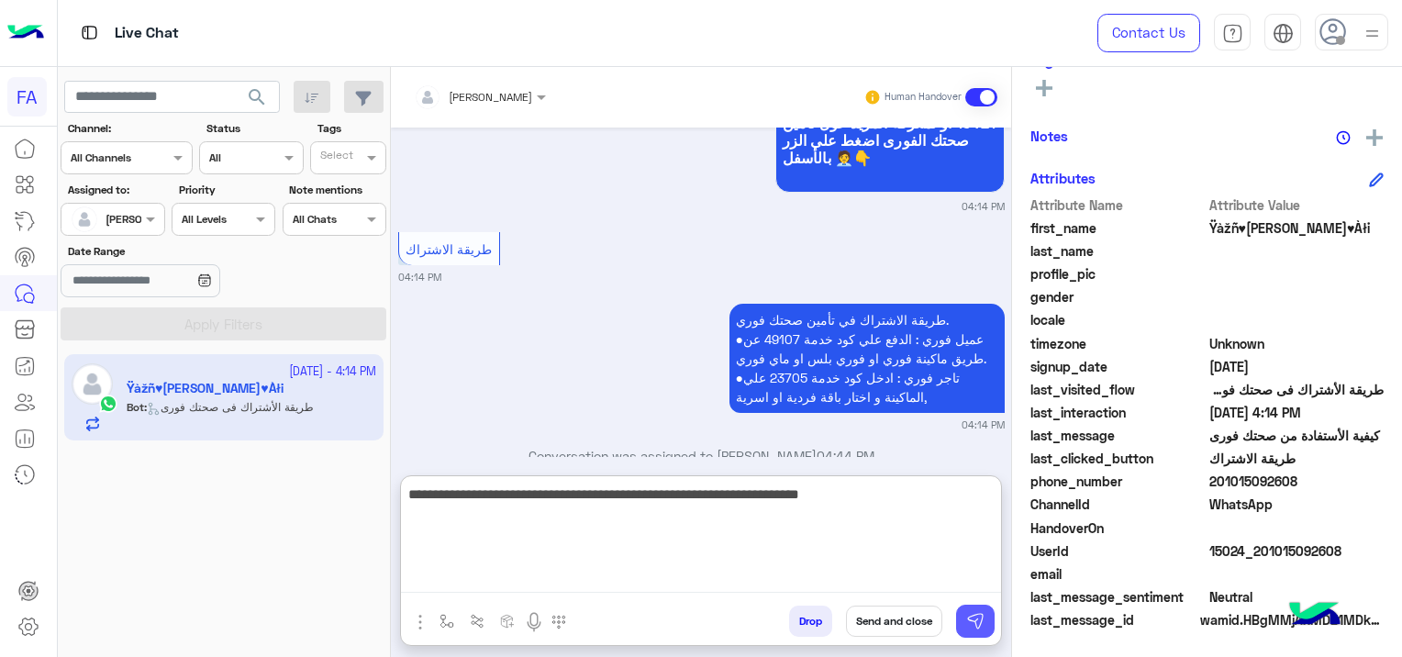
type textarea "**********"
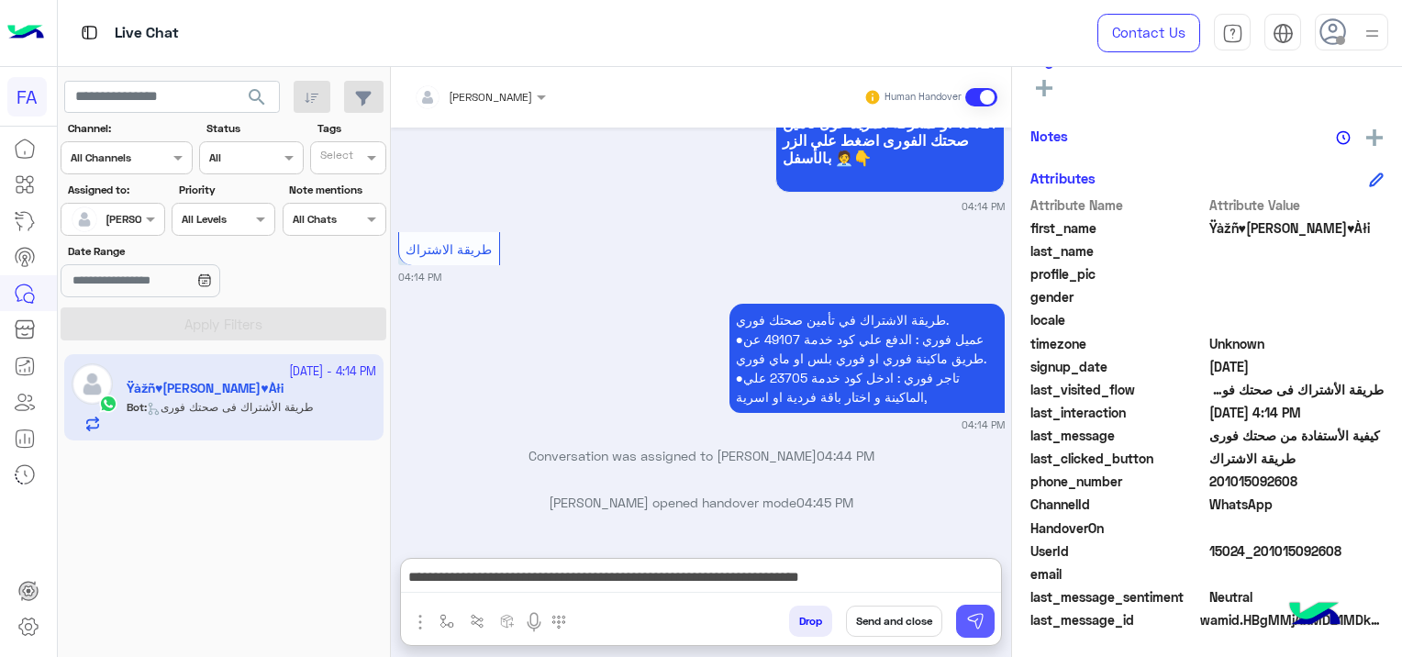
click at [970, 617] on img at bounding box center [975, 621] width 18 height 18
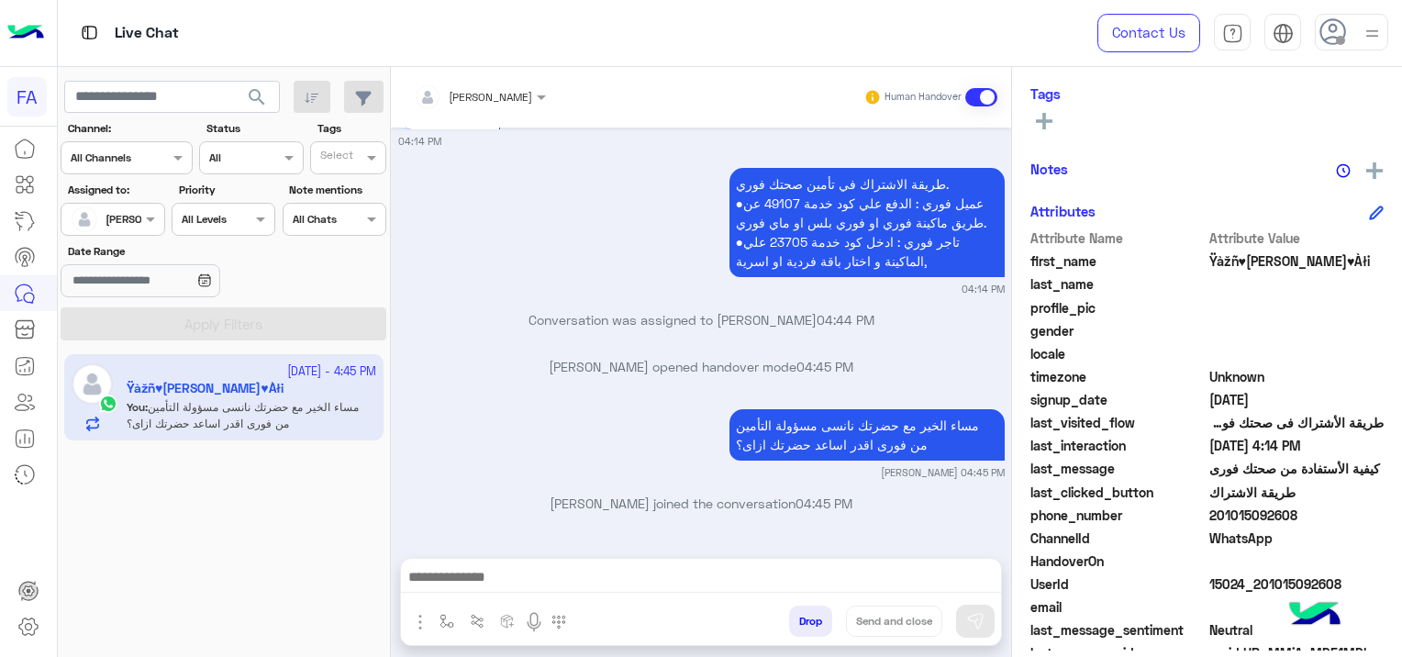
scroll to position [383, 0]
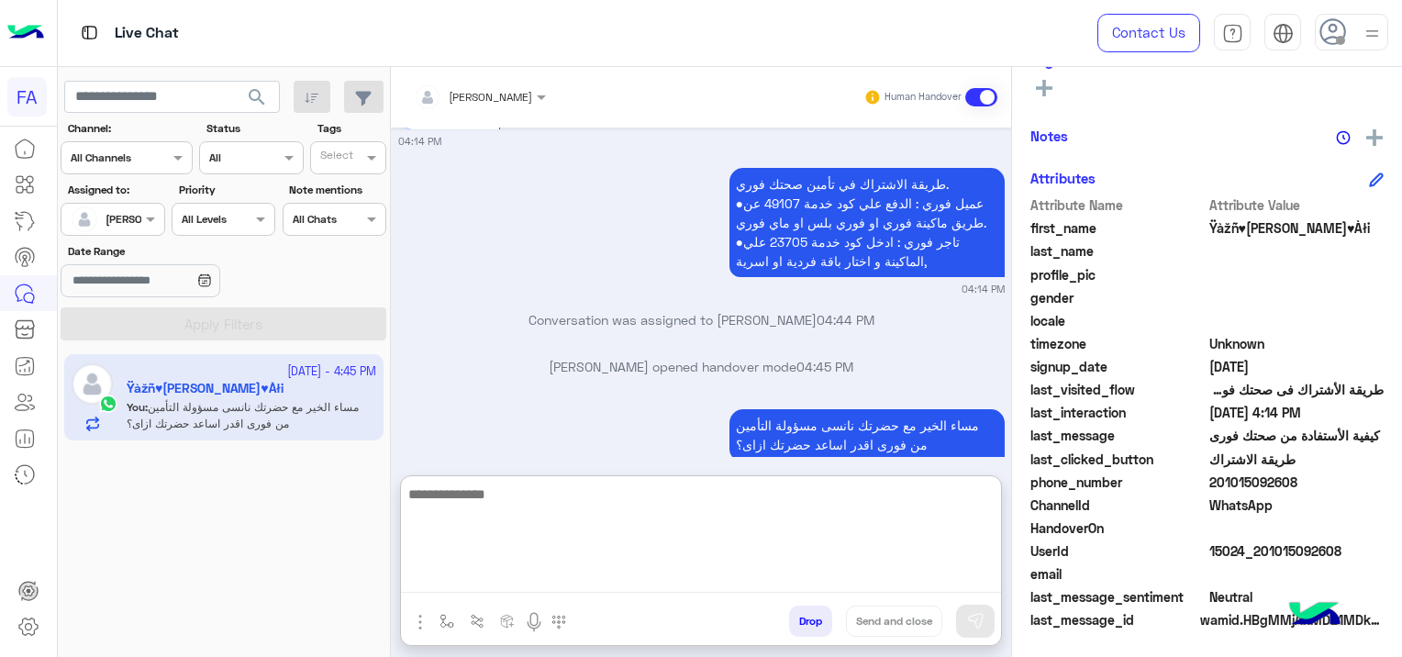
click at [538, 571] on textarea at bounding box center [701, 537] width 600 height 110
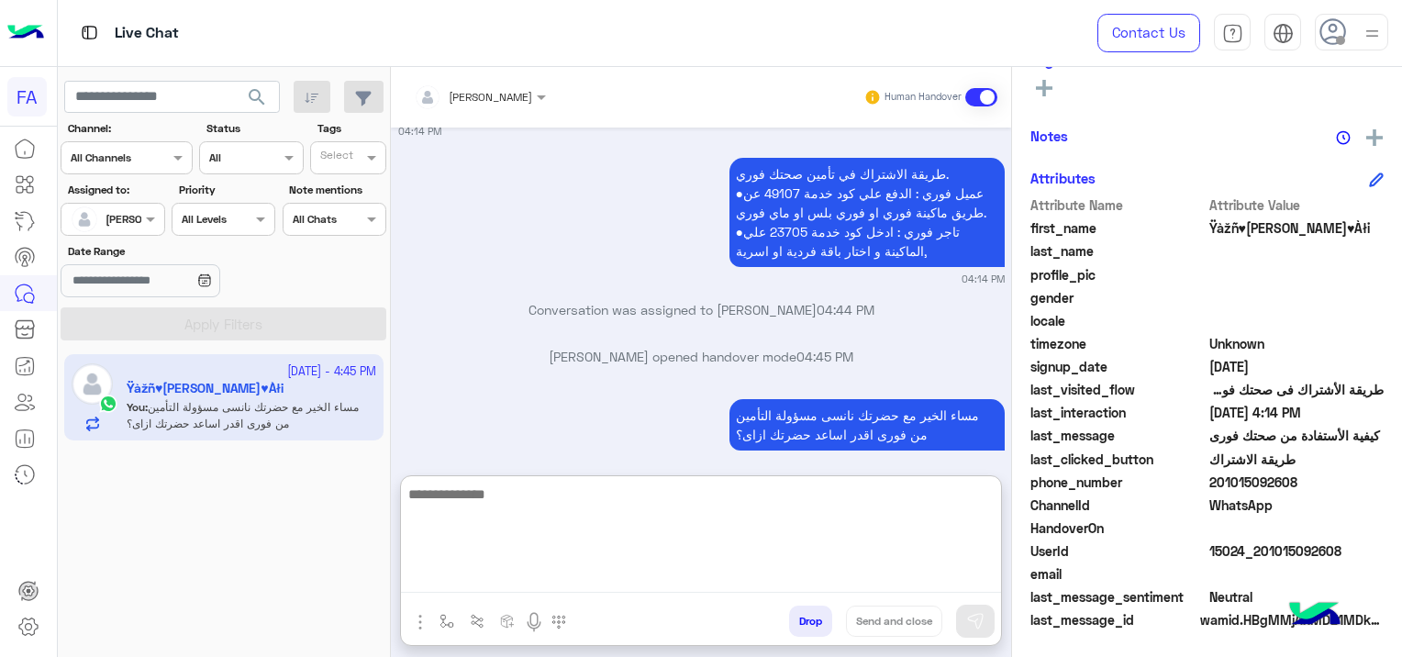
paste textarea "**********"
type textarea "**********"
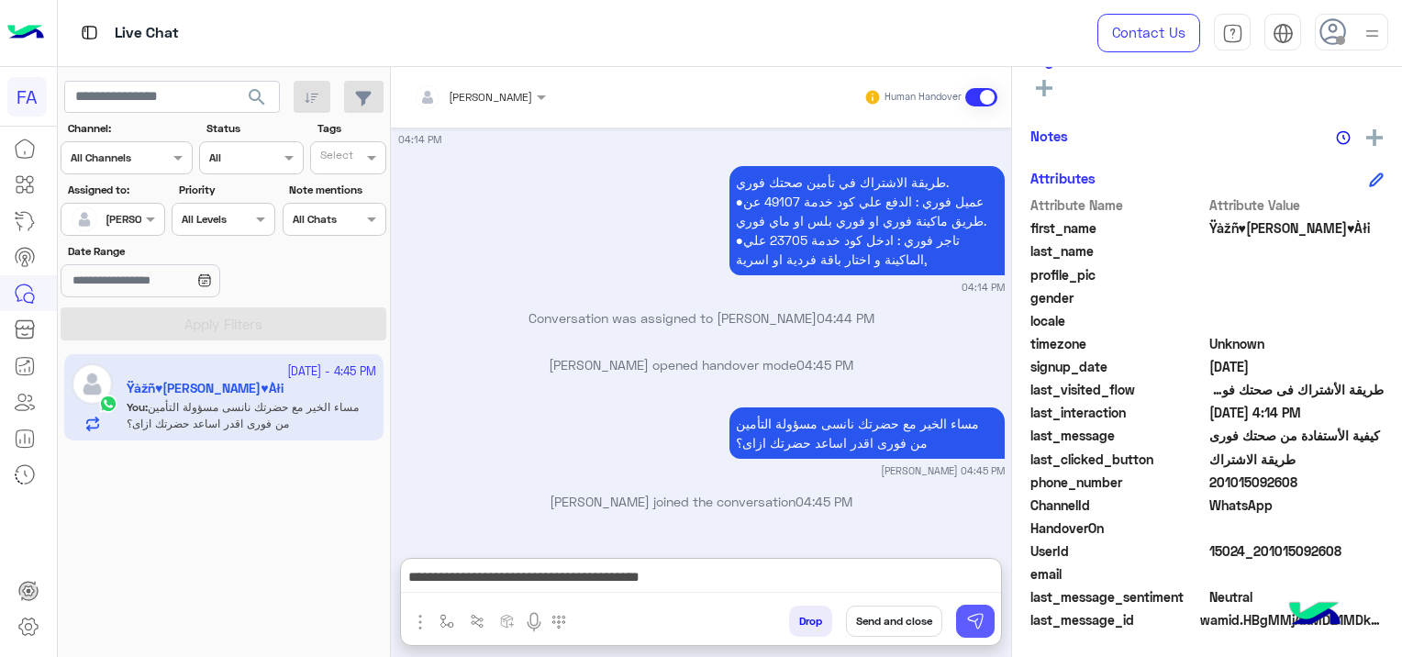
click at [962, 619] on button at bounding box center [975, 620] width 39 height 33
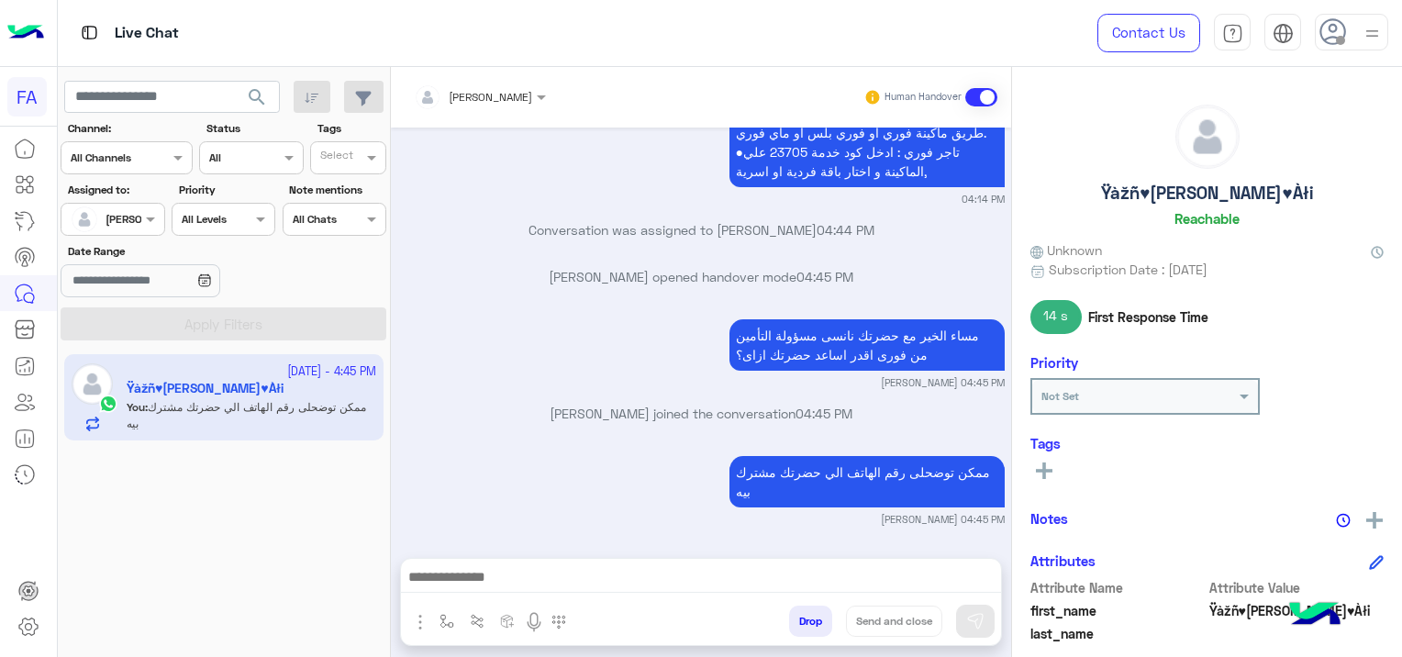
scroll to position [0, 0]
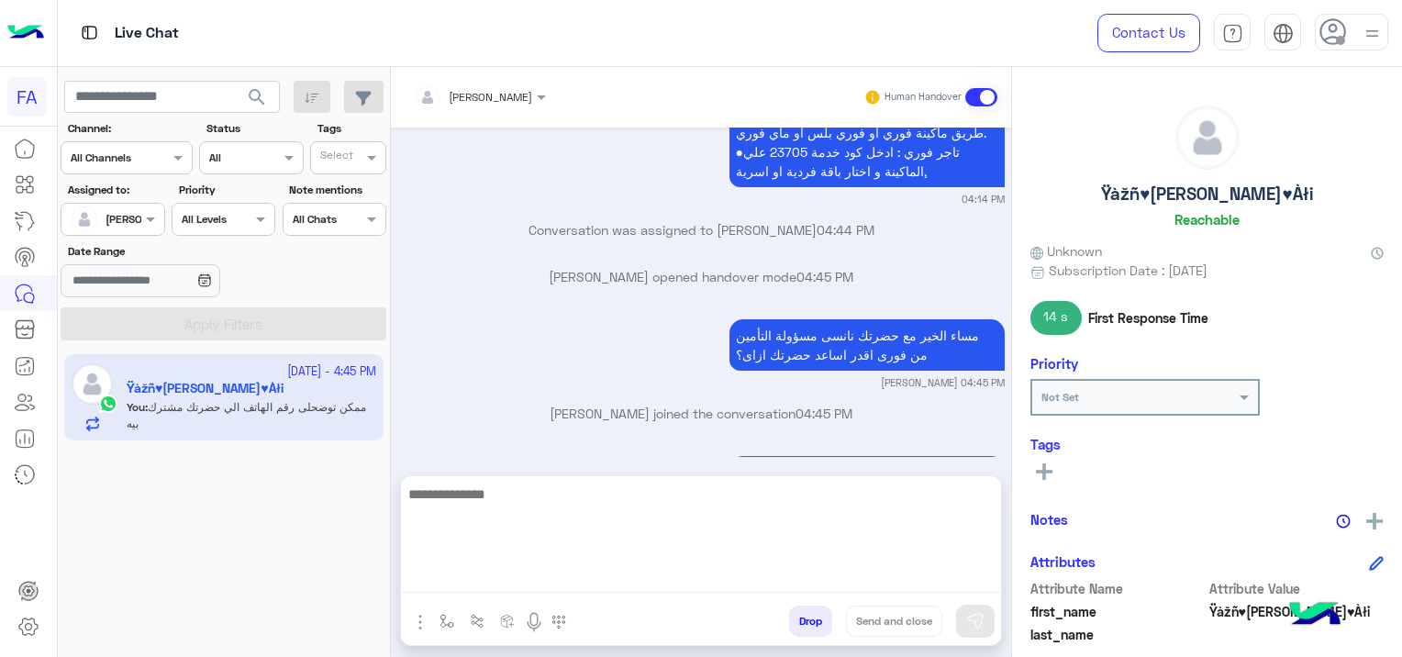
click at [519, 569] on textarea at bounding box center [701, 537] width 600 height 110
paste textarea "**********"
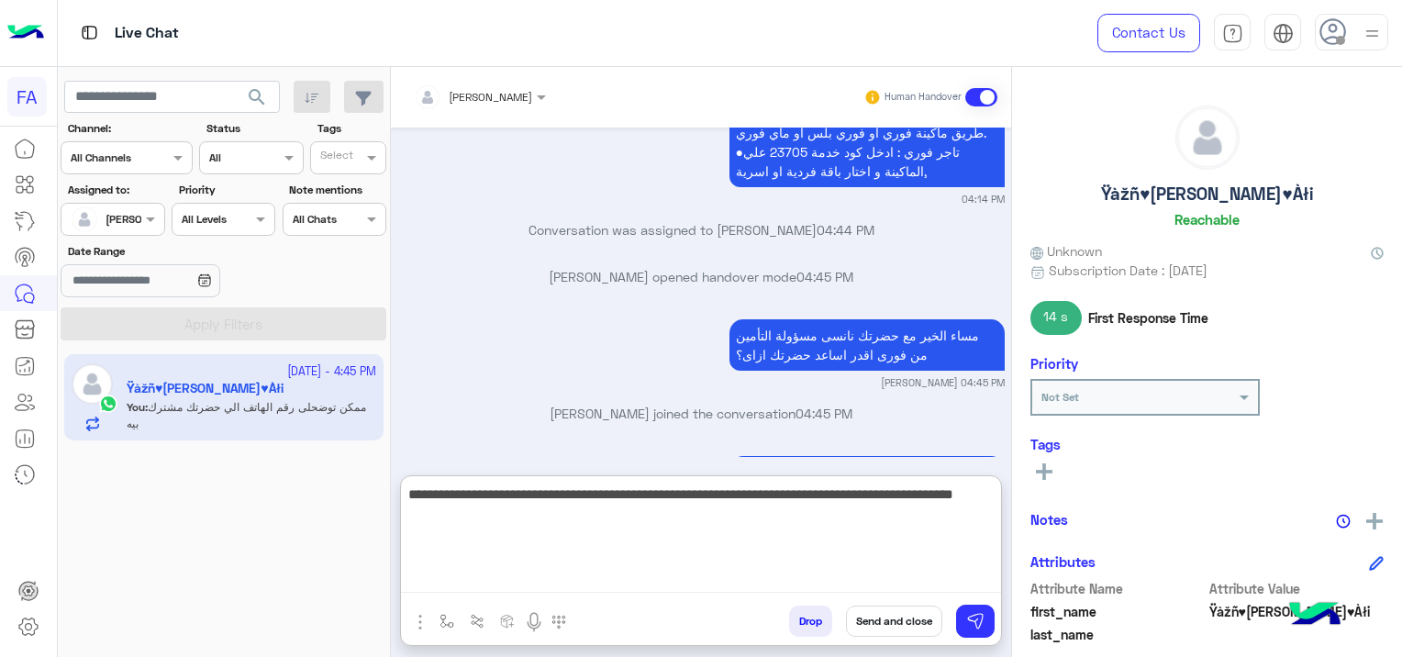
type textarea "**********"
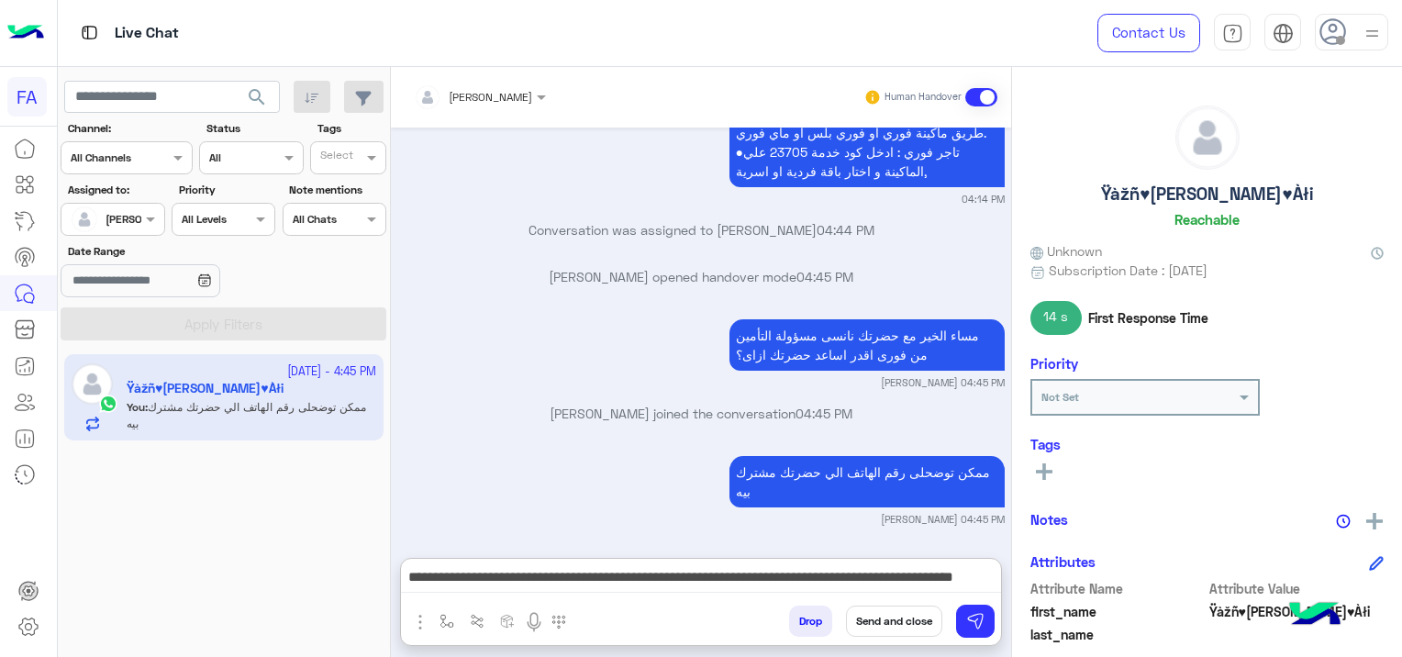
click at [1050, 463] on icon at bounding box center [1044, 471] width 17 height 17
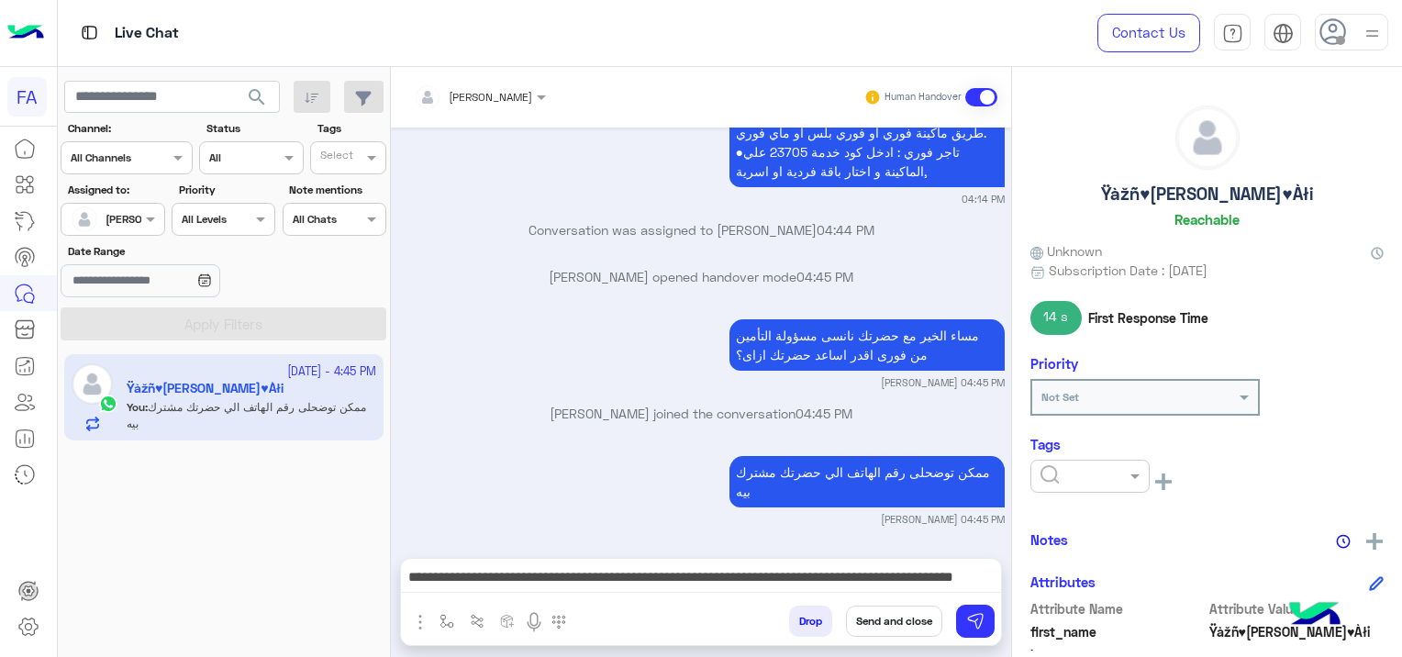
click at [1049, 466] on input "text" at bounding box center [1068, 474] width 56 height 17
click at [1086, 555] on span "Pending" at bounding box center [1063, 555] width 49 height 16
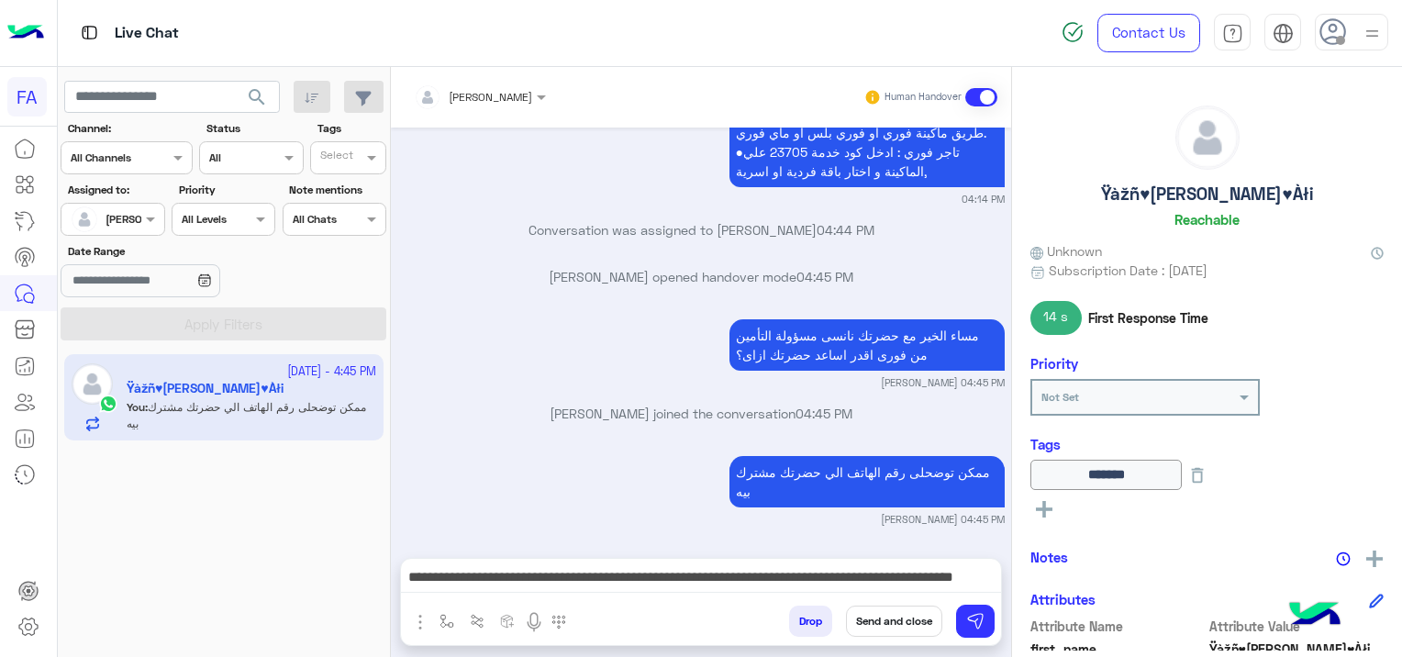
click at [892, 622] on button "Send and close" at bounding box center [894, 620] width 96 height 31
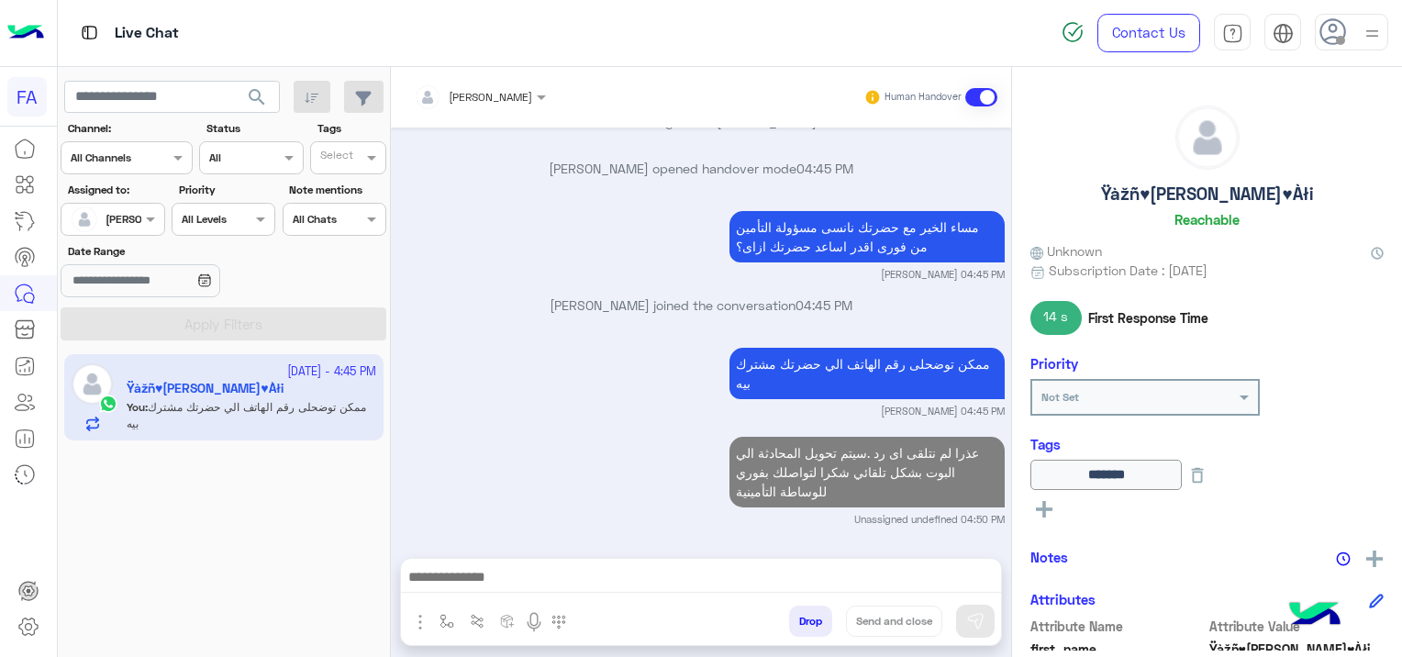
scroll to position [770, 0]
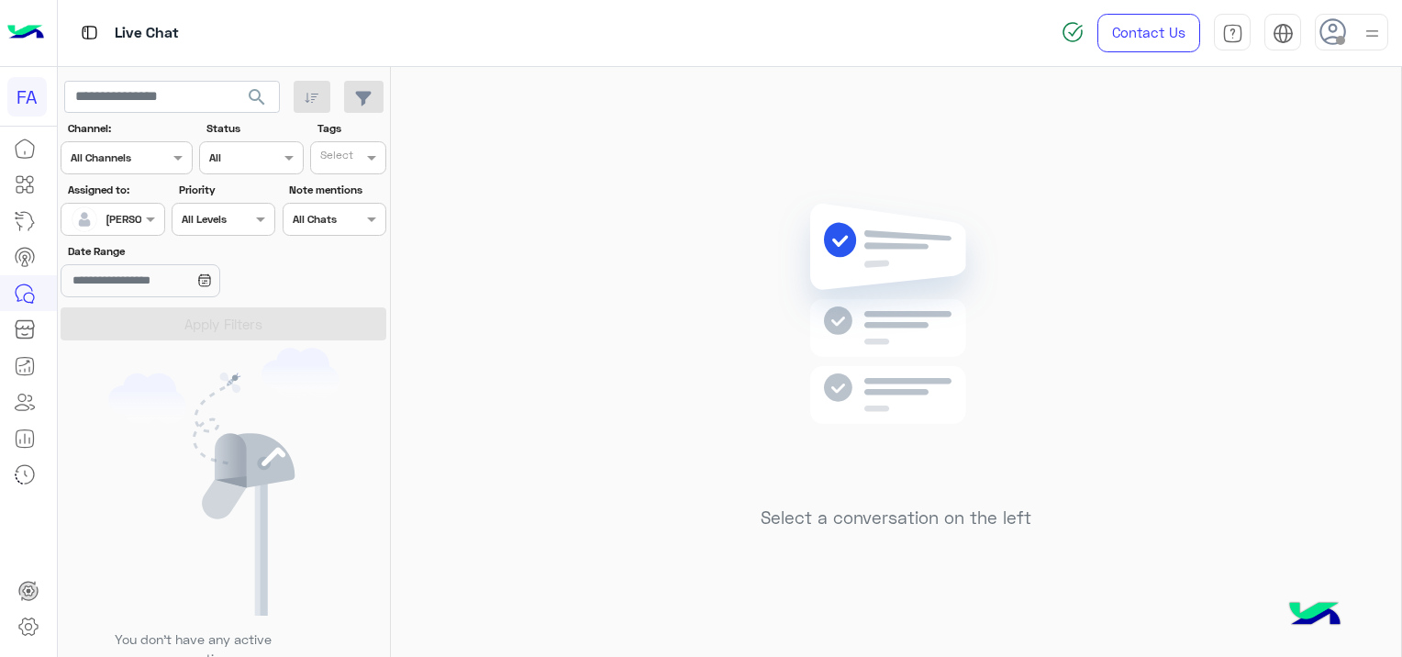
click at [252, 93] on span "search" at bounding box center [257, 97] width 22 height 22
click at [138, 208] on div at bounding box center [112, 216] width 102 height 17
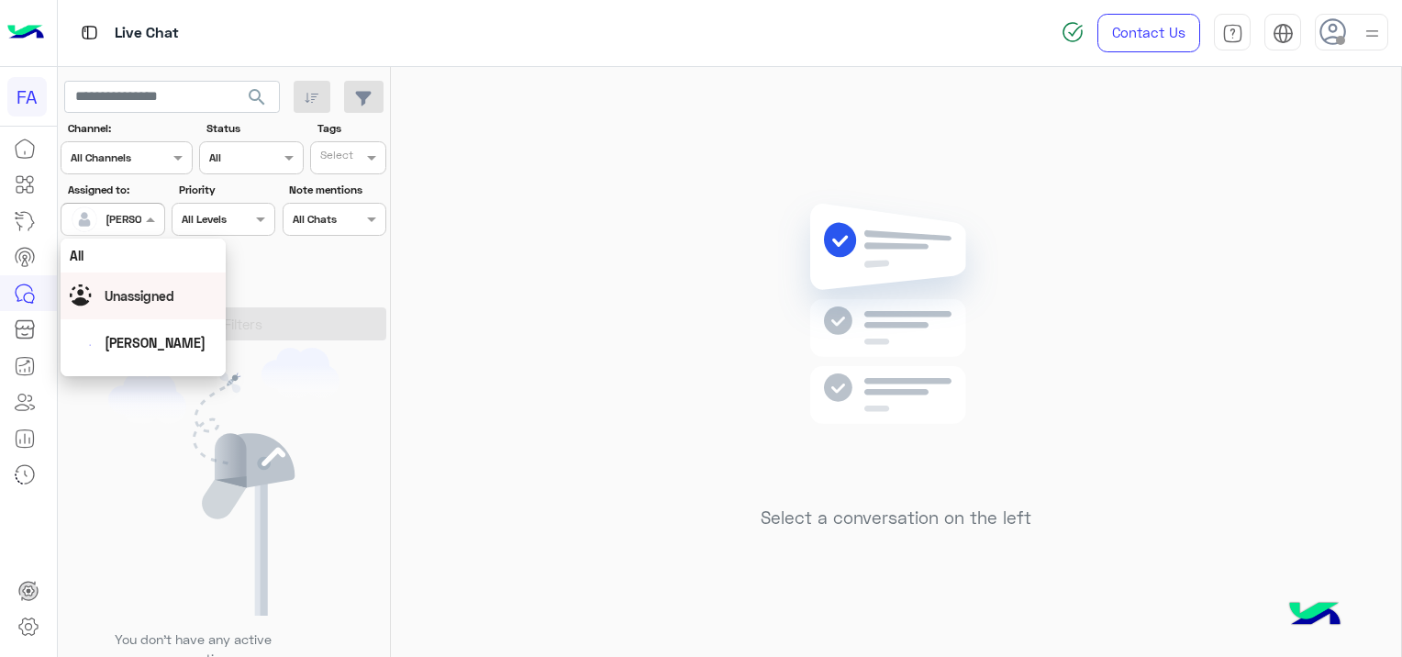
click at [159, 297] on span "Unassigned" at bounding box center [140, 296] width 70 height 16
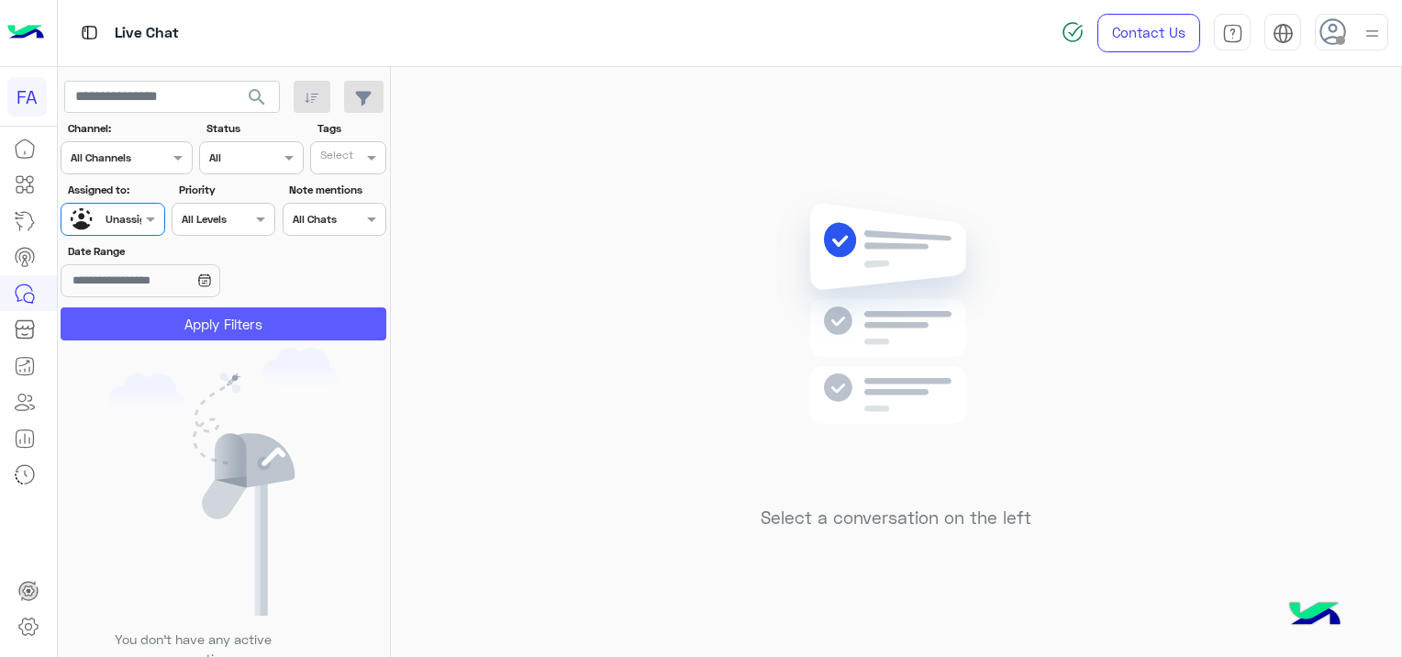
click at [229, 310] on button "Apply Filters" at bounding box center [224, 323] width 326 height 33
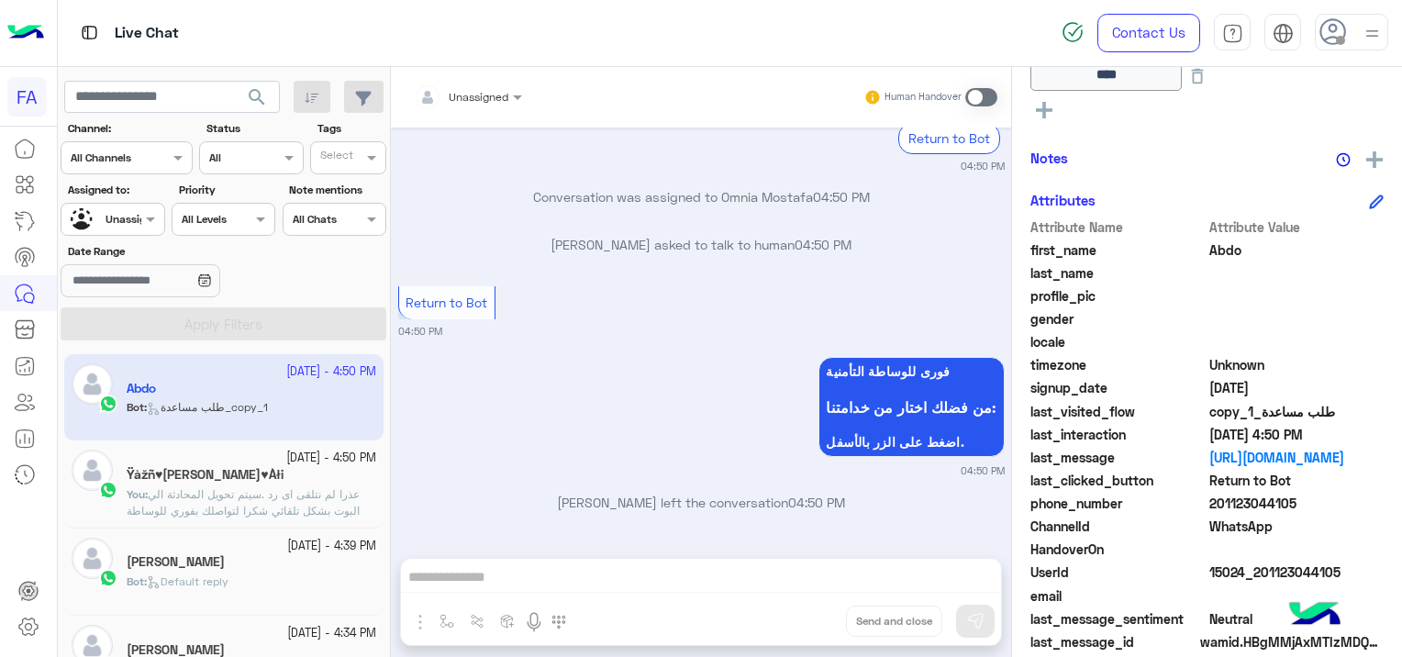
scroll to position [425, 0]
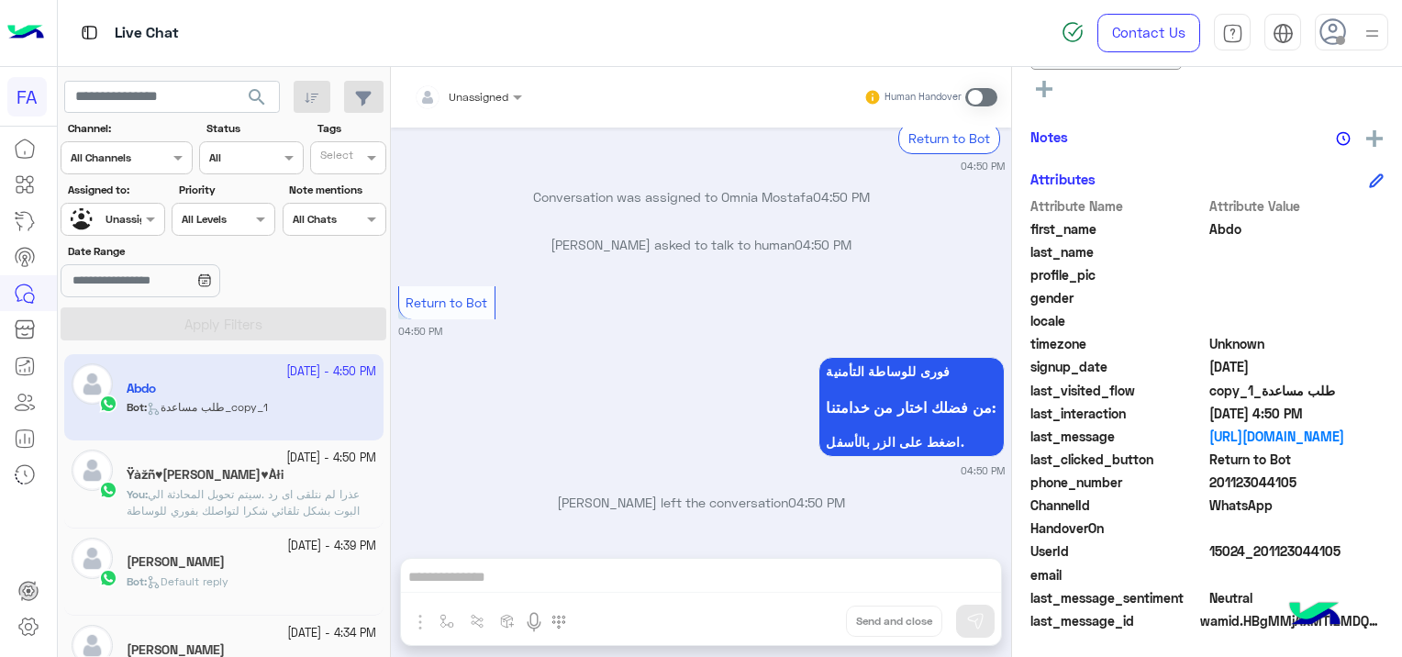
drag, startPoint x: 1349, startPoint y: 540, endPoint x: 1292, endPoint y: 562, distance: 61.8
click at [1292, 562] on div "Attribute Name Attribute Value first_name [PERSON_NAME] last_name profile_pic g…" at bounding box center [1206, 415] width 353 height 438
drag, startPoint x: 1292, startPoint y: 562, endPoint x: 1304, endPoint y: 563, distance: 12.9
click at [1304, 565] on span at bounding box center [1296, 574] width 175 height 19
click at [1324, 566] on span at bounding box center [1296, 574] width 175 height 19
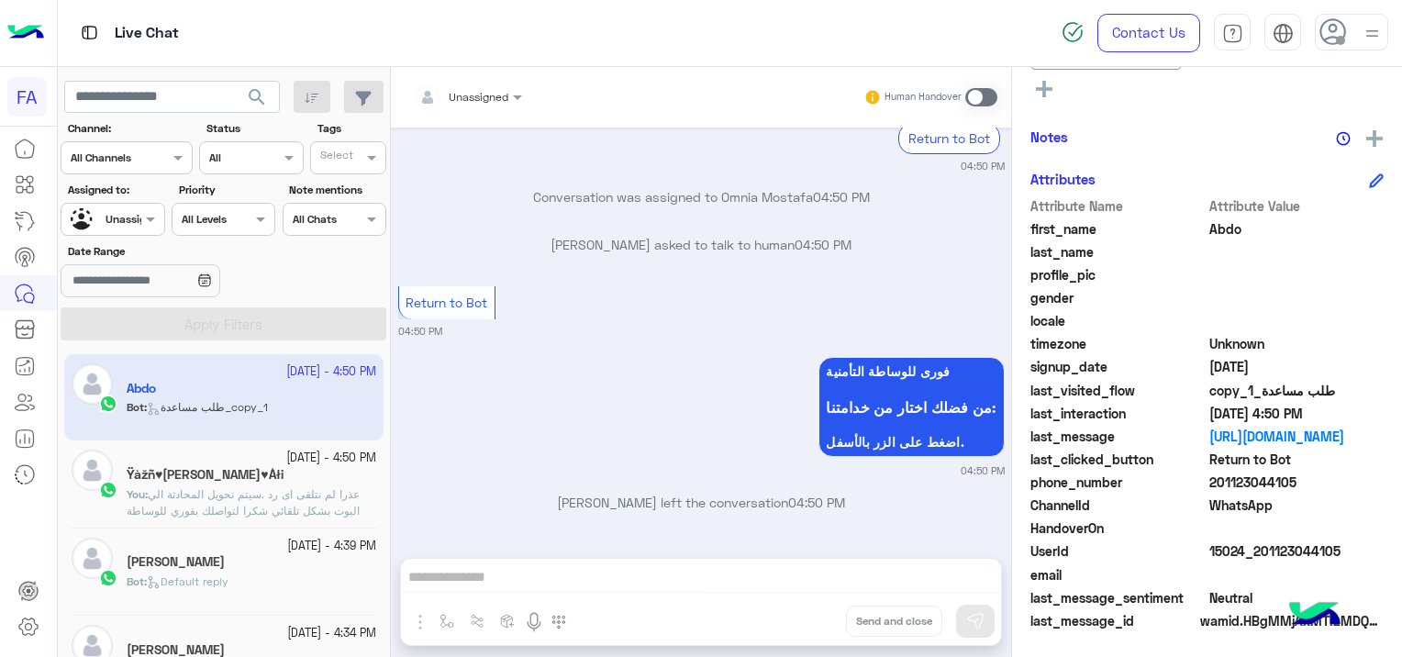
drag, startPoint x: 1335, startPoint y: 545, endPoint x: 1251, endPoint y: 559, distance: 84.6
click at [1251, 559] on div "UserId 15024_201123044105" at bounding box center [1206, 552] width 353 height 23
drag, startPoint x: 1251, startPoint y: 559, endPoint x: 1260, endPoint y: 572, distance: 16.5
click at [1255, 572] on span at bounding box center [1296, 574] width 175 height 19
drag, startPoint x: 1256, startPoint y: 548, endPoint x: 1342, endPoint y: 538, distance: 86.7
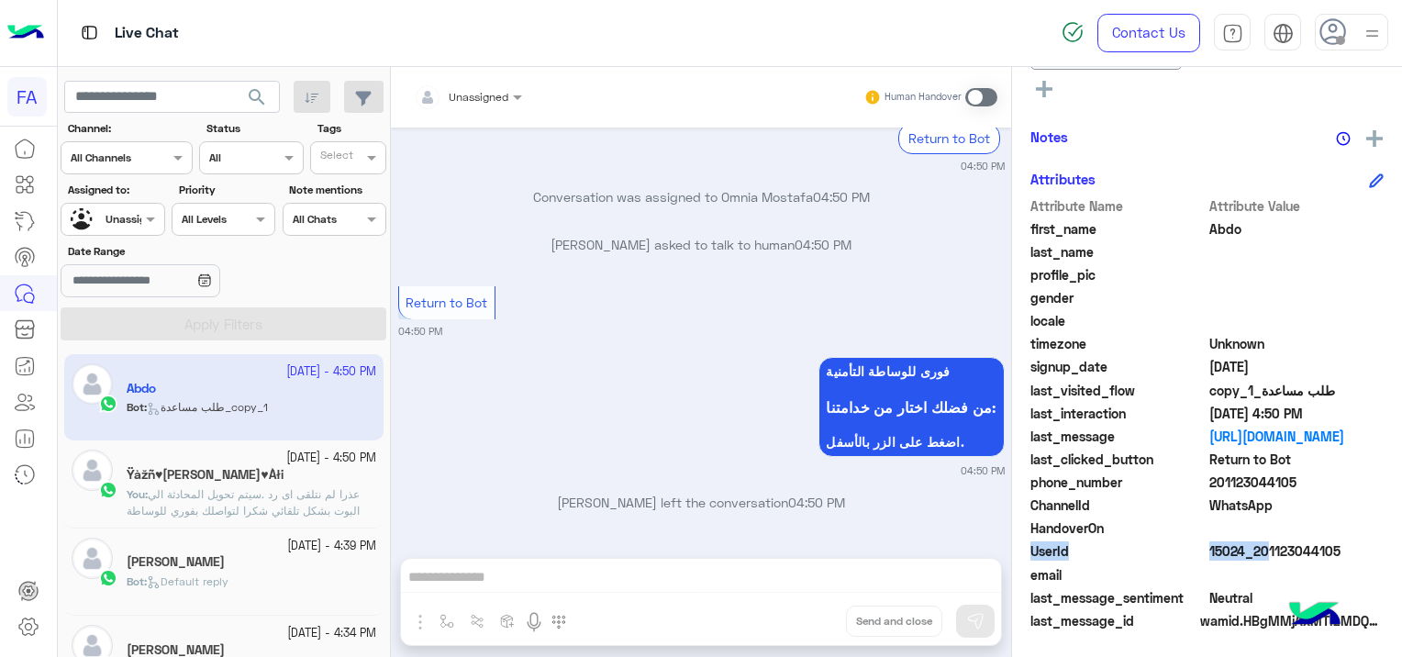
click at [1342, 538] on div "Attribute Name Attribute Value first_name [PERSON_NAME] last_name profile_pic g…" at bounding box center [1206, 415] width 353 height 438
drag, startPoint x: 1342, startPoint y: 538, endPoint x: 1277, endPoint y: 556, distance: 67.4
click at [1277, 556] on span "15024_201123044105" at bounding box center [1296, 550] width 175 height 19
drag, startPoint x: 1255, startPoint y: 549, endPoint x: 1340, endPoint y: 542, distance: 85.5
click at [1340, 542] on span "15024_201123044105" at bounding box center [1296, 550] width 175 height 19
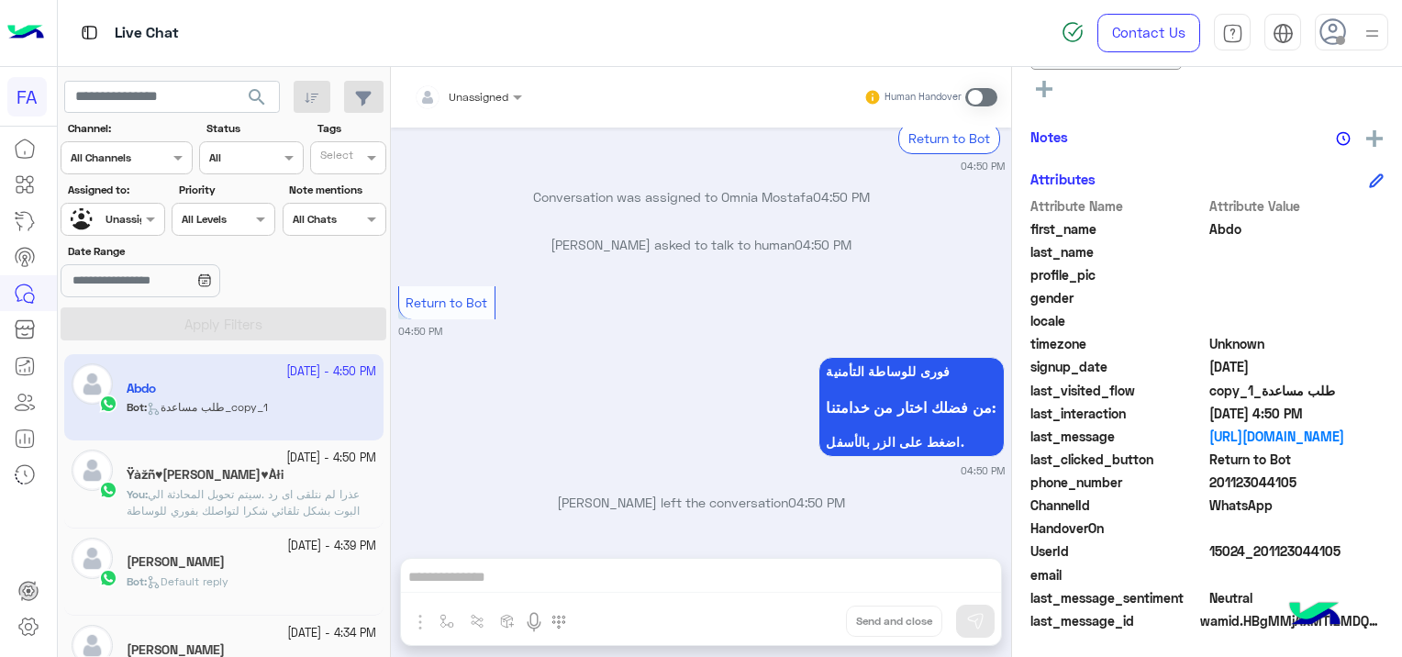
copy span "01123044105"
click at [501, 67] on div "Unassigned Human Handover" at bounding box center [701, 97] width 620 height 61
click at [479, 94] on div at bounding box center [468, 93] width 127 height 17
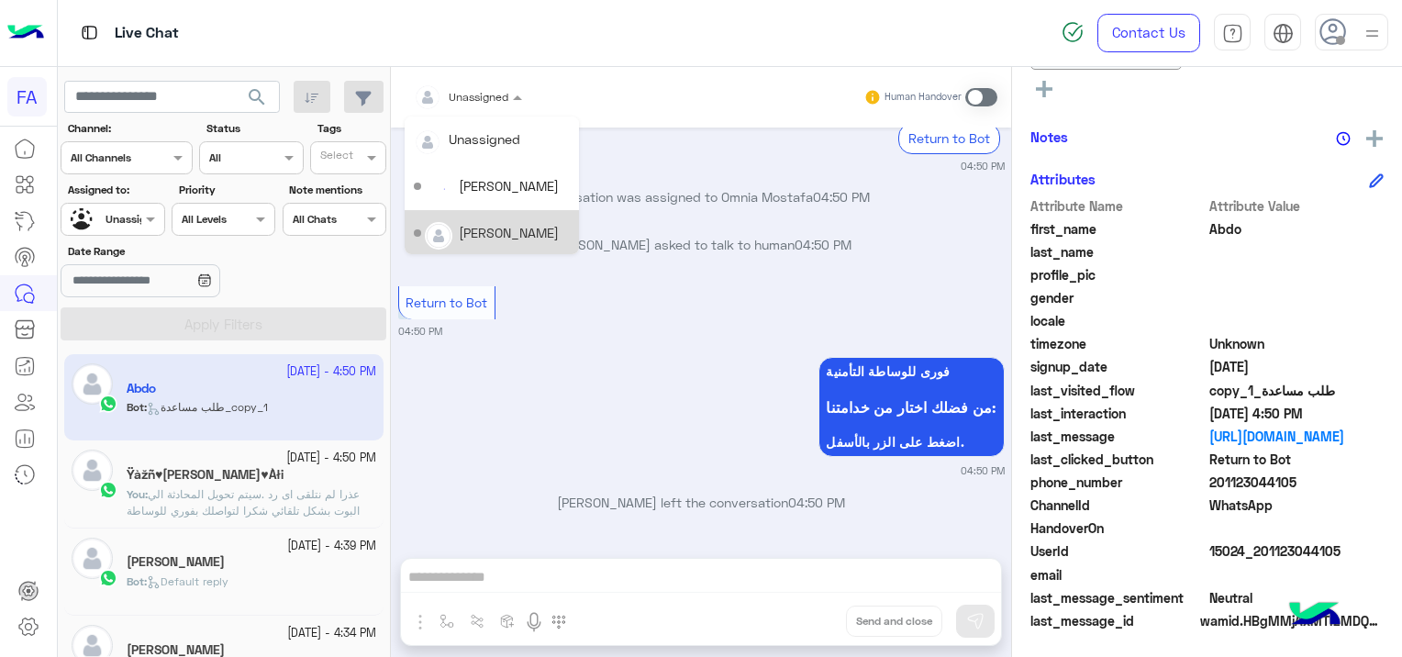
click at [481, 233] on div "[PERSON_NAME]" at bounding box center [509, 232] width 100 height 19
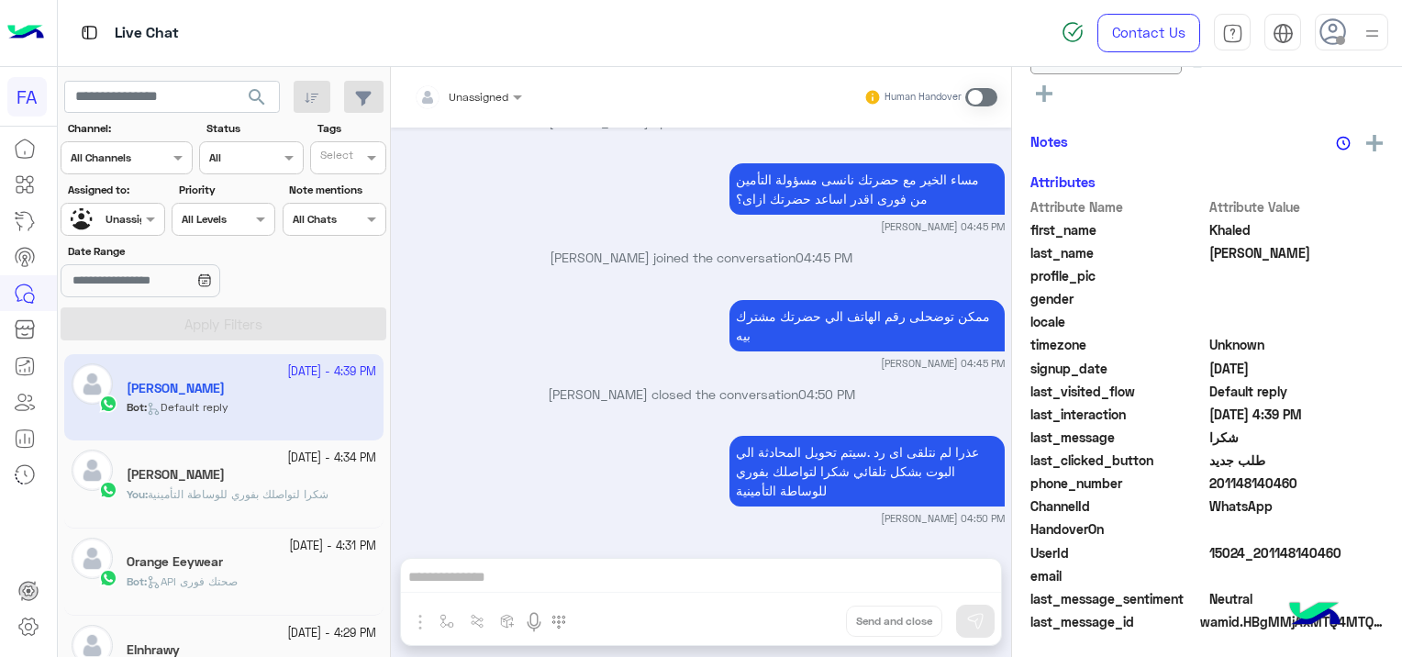
scroll to position [544, 0]
drag, startPoint x: 123, startPoint y: 205, endPoint x: 119, endPoint y: 231, distance: 25.9
click at [122, 205] on div "Unassigned" at bounding box center [106, 220] width 70 height 32
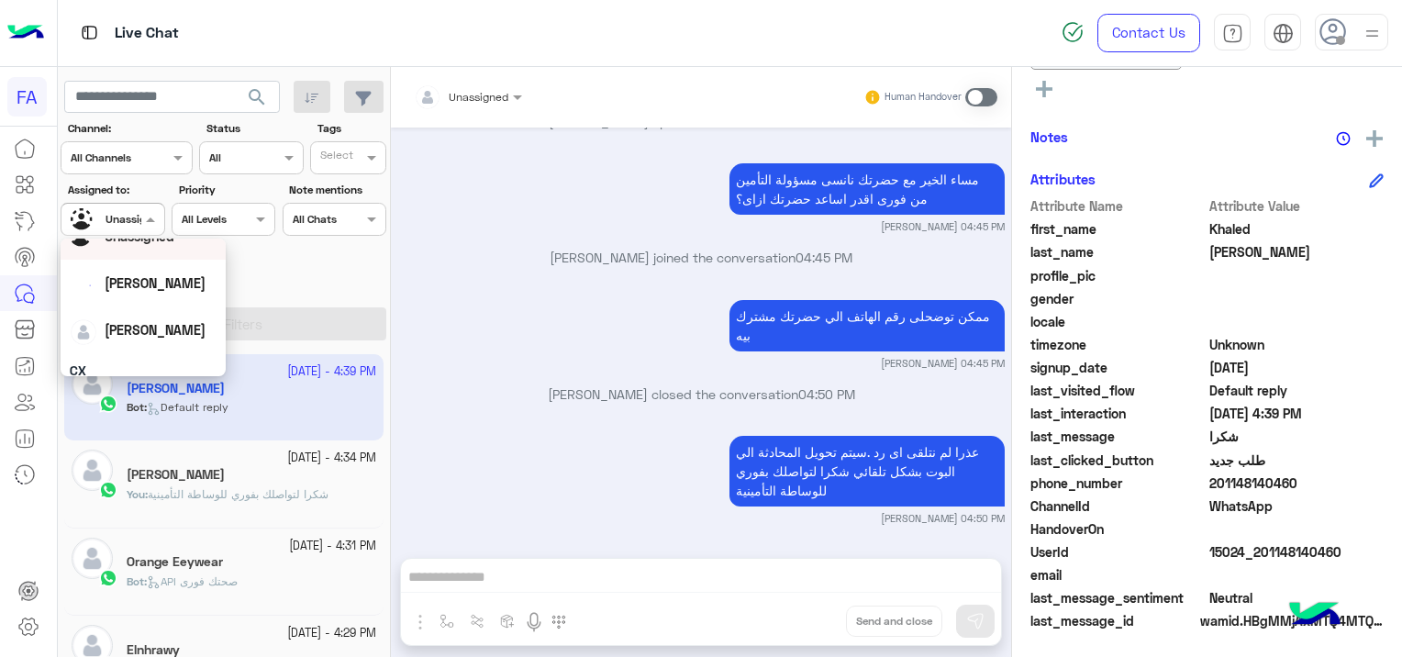
scroll to position [92, 0]
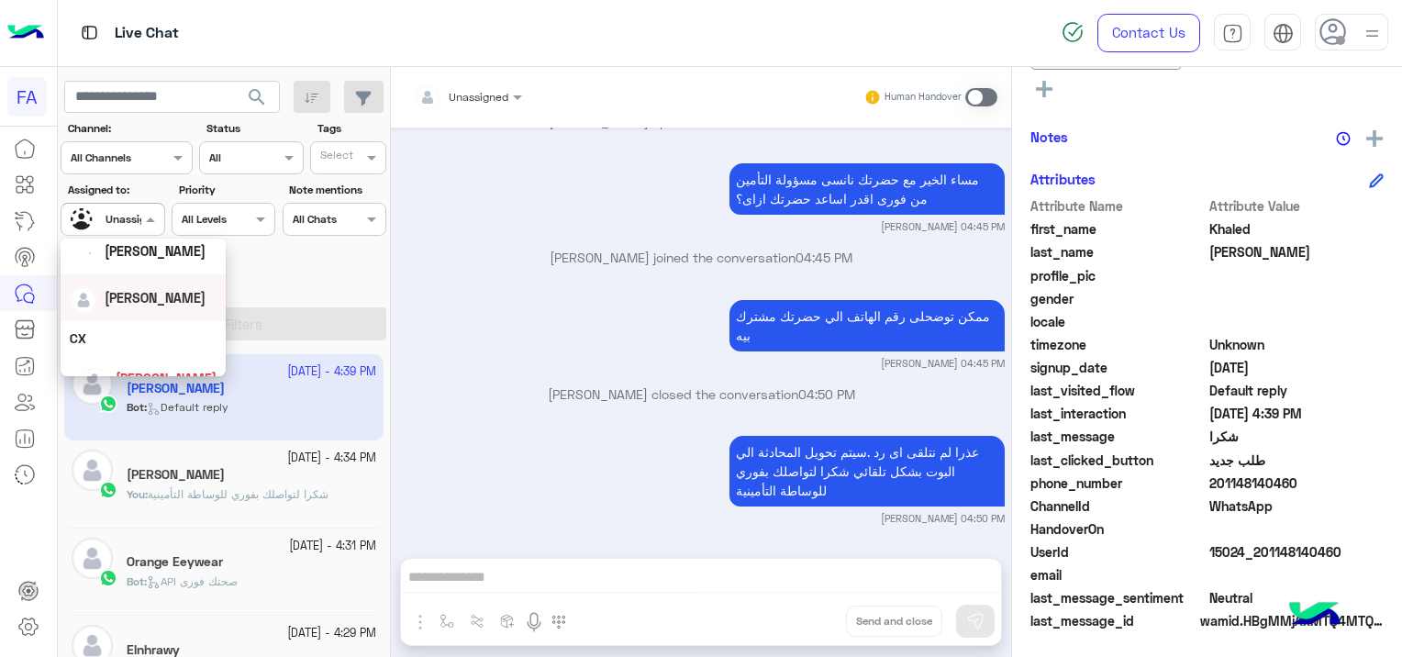
click at [140, 299] on span "[PERSON_NAME]" at bounding box center [155, 298] width 101 height 16
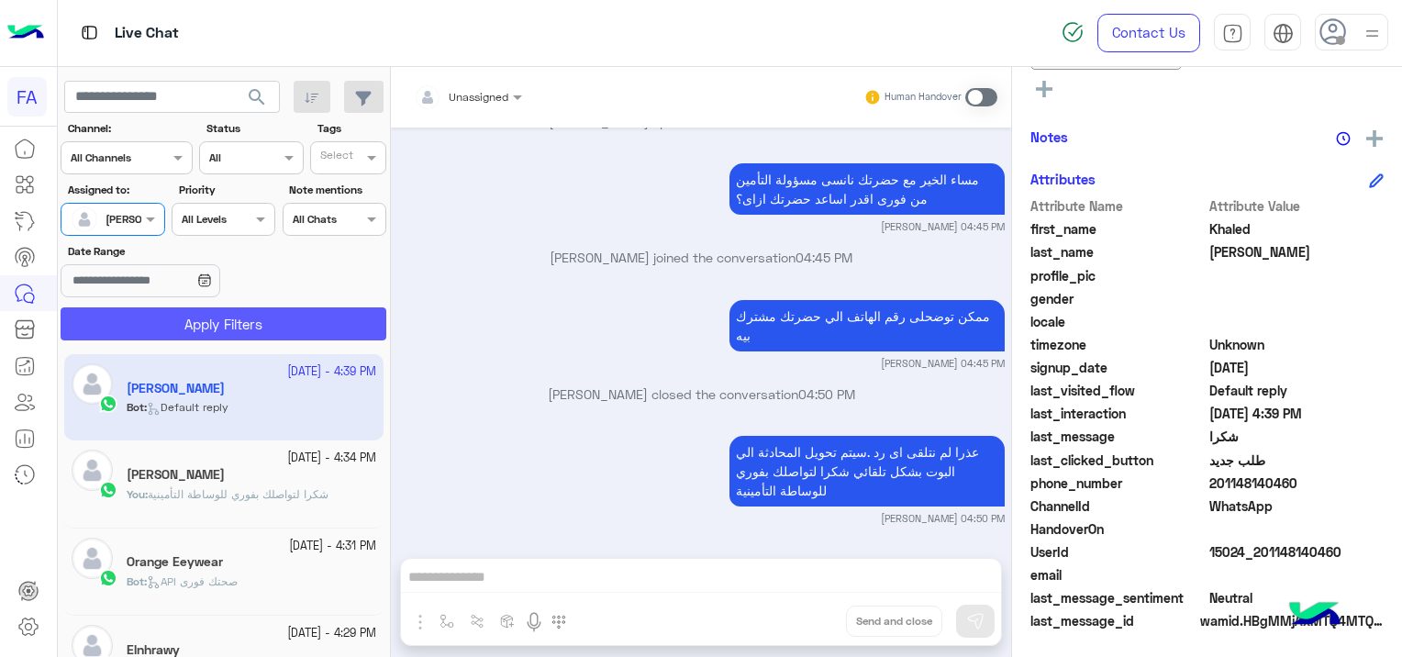
click at [207, 323] on button "Apply Filters" at bounding box center [224, 323] width 326 height 33
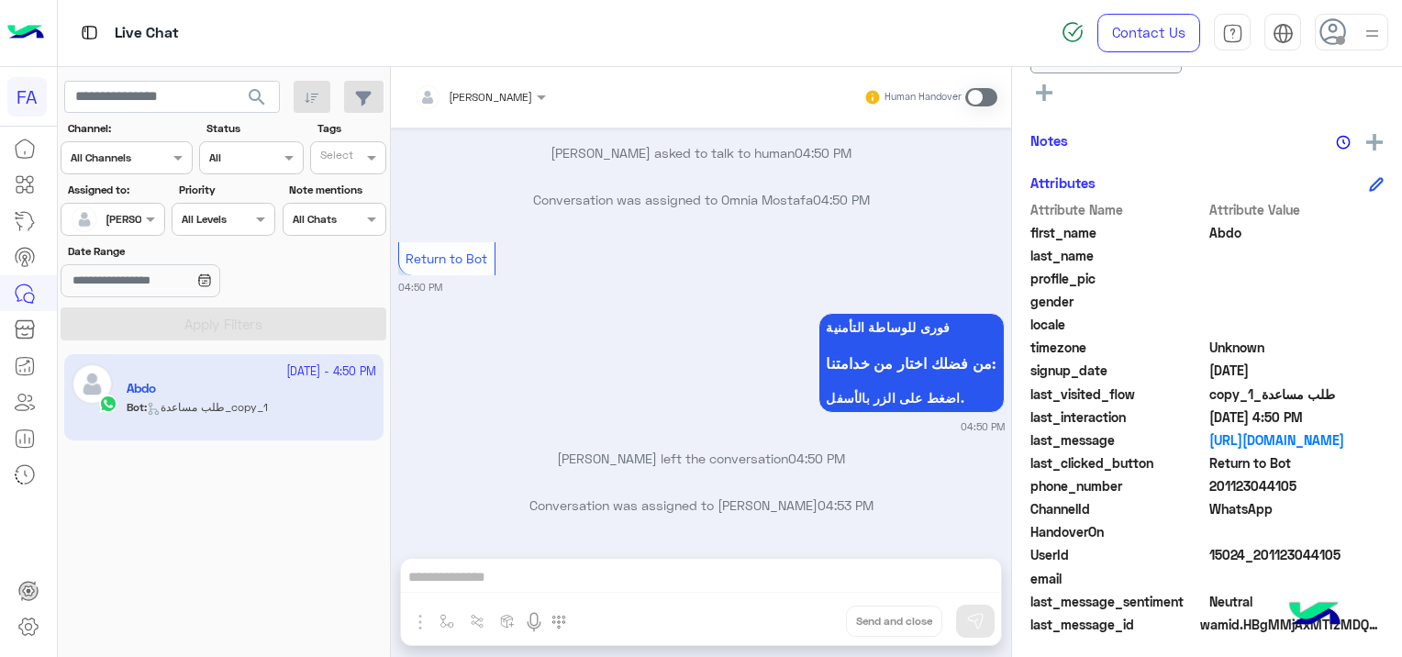
scroll to position [425, 0]
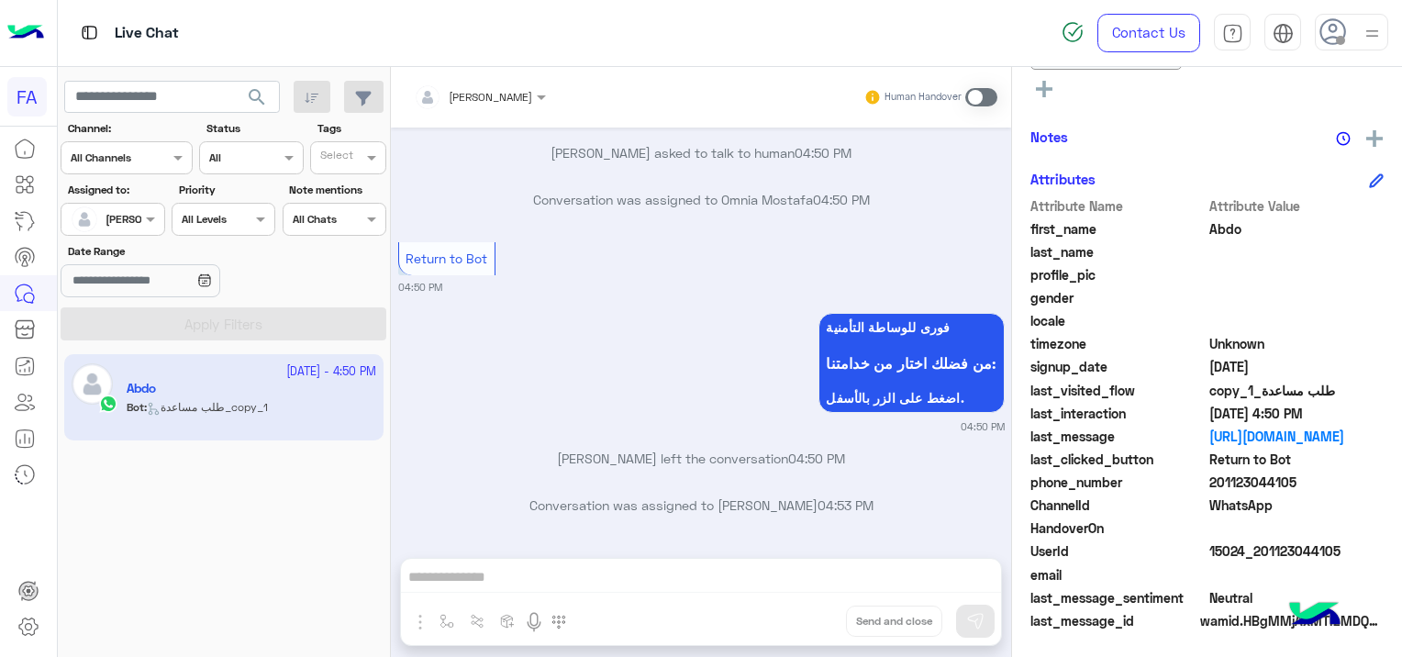
click at [978, 99] on span at bounding box center [981, 97] width 32 height 18
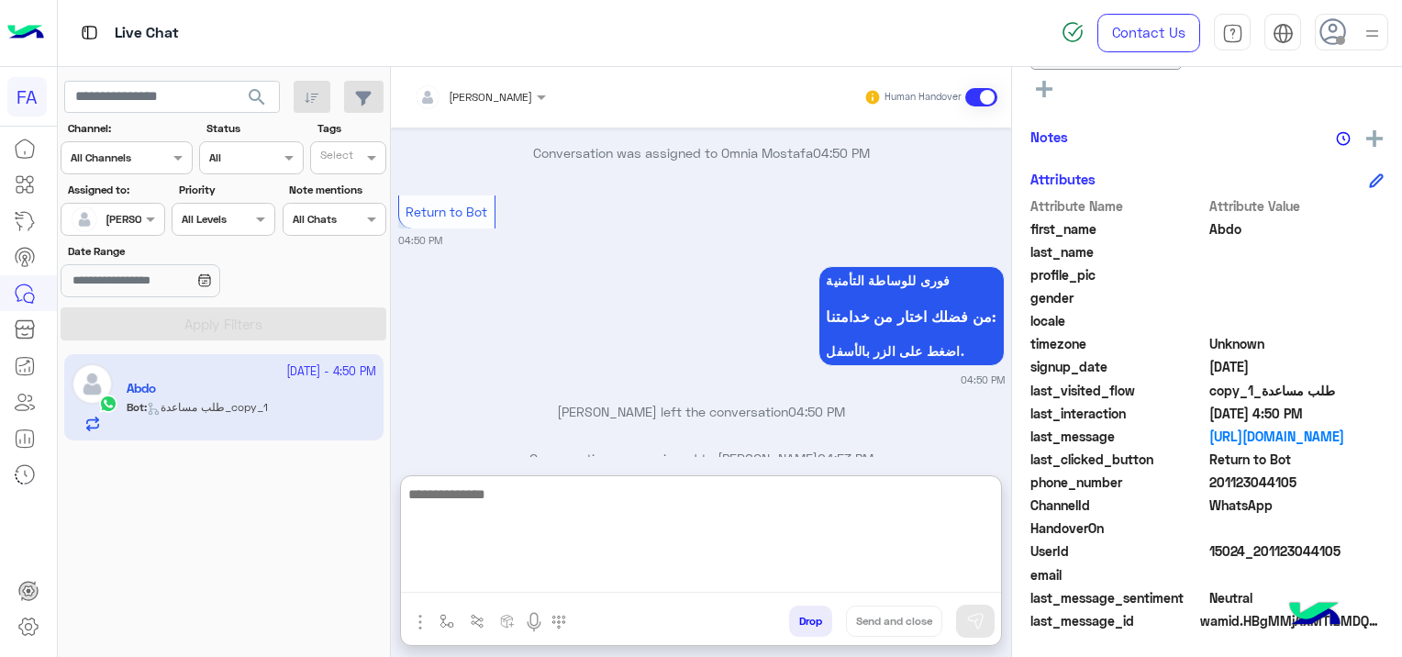
click at [544, 582] on textarea at bounding box center [701, 537] width 600 height 110
click at [624, 568] on textarea at bounding box center [701, 537] width 600 height 110
paste textarea "**********"
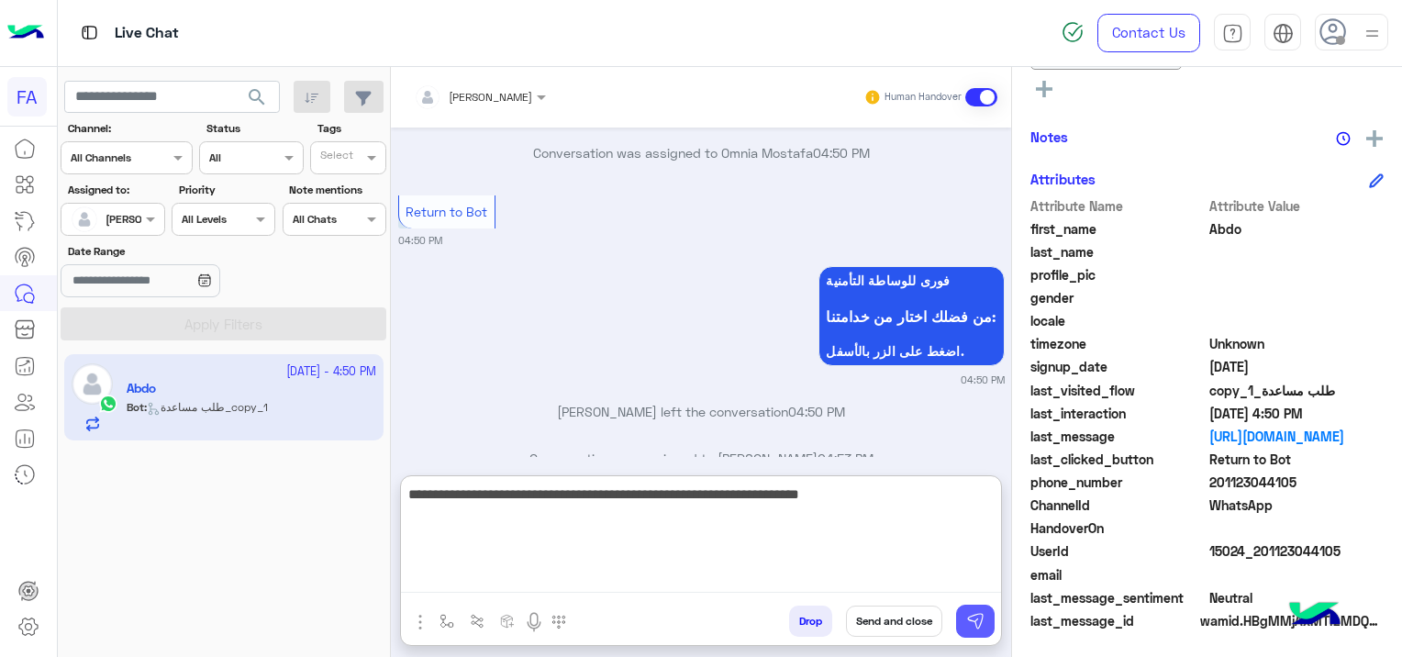
type textarea "**********"
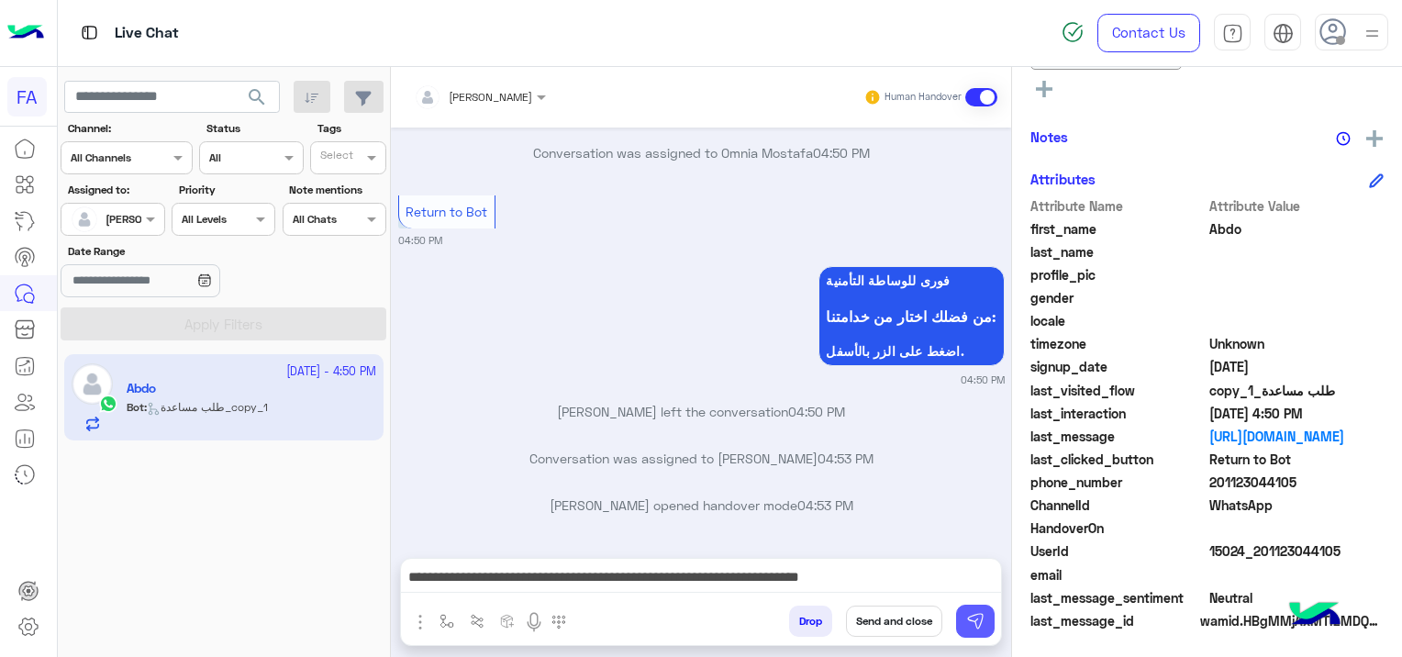
click at [984, 636] on button at bounding box center [975, 620] width 39 height 33
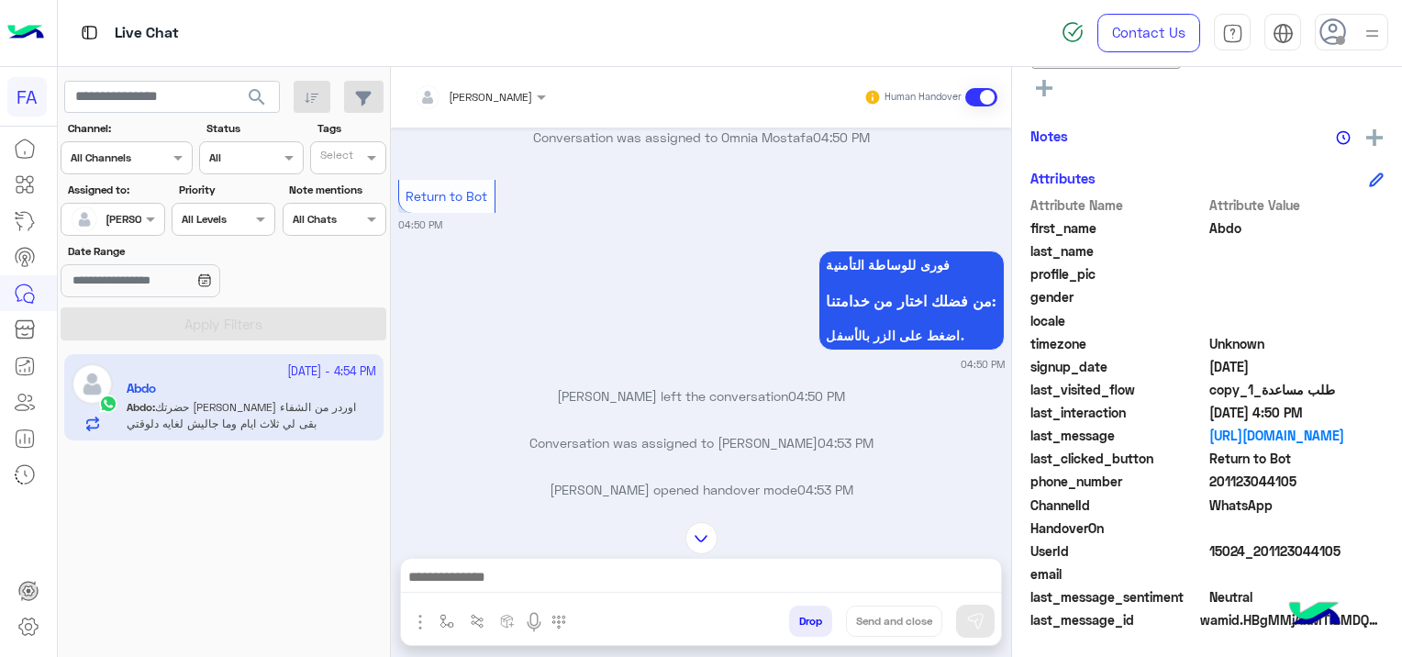
scroll to position [3664, 0]
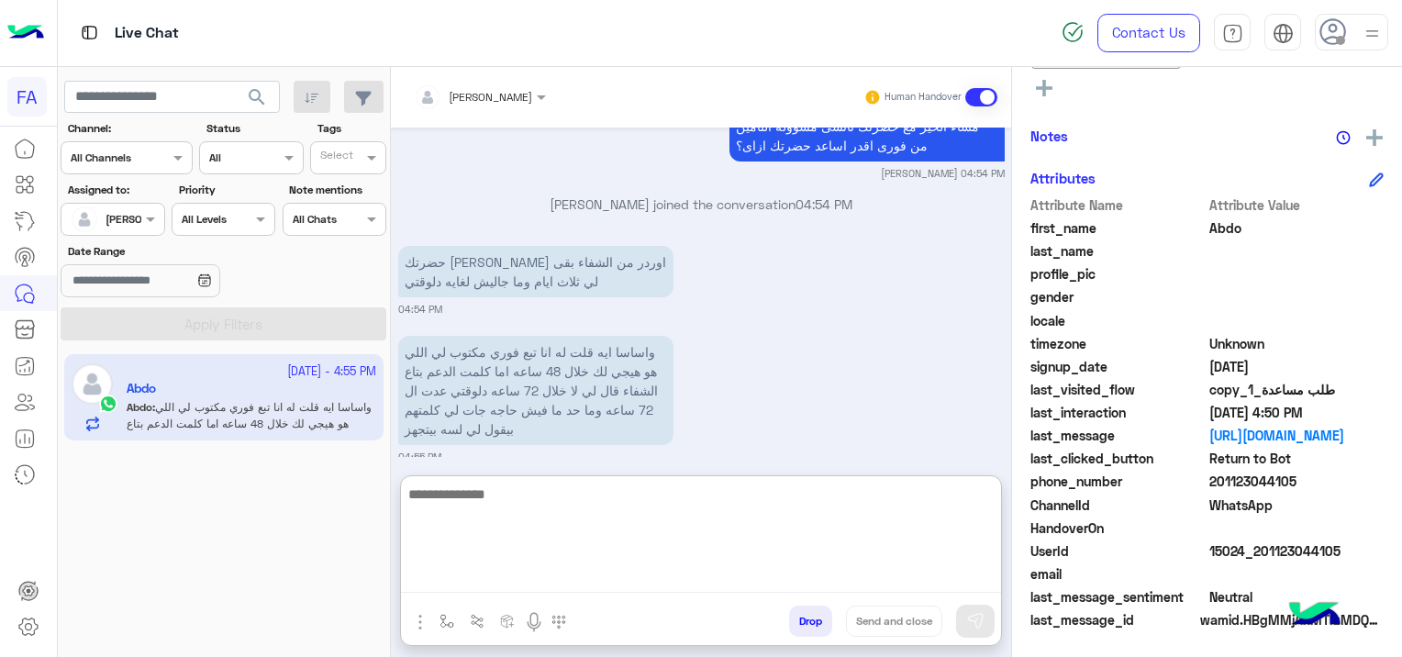
click at [759, 576] on textarea at bounding box center [701, 537] width 600 height 110
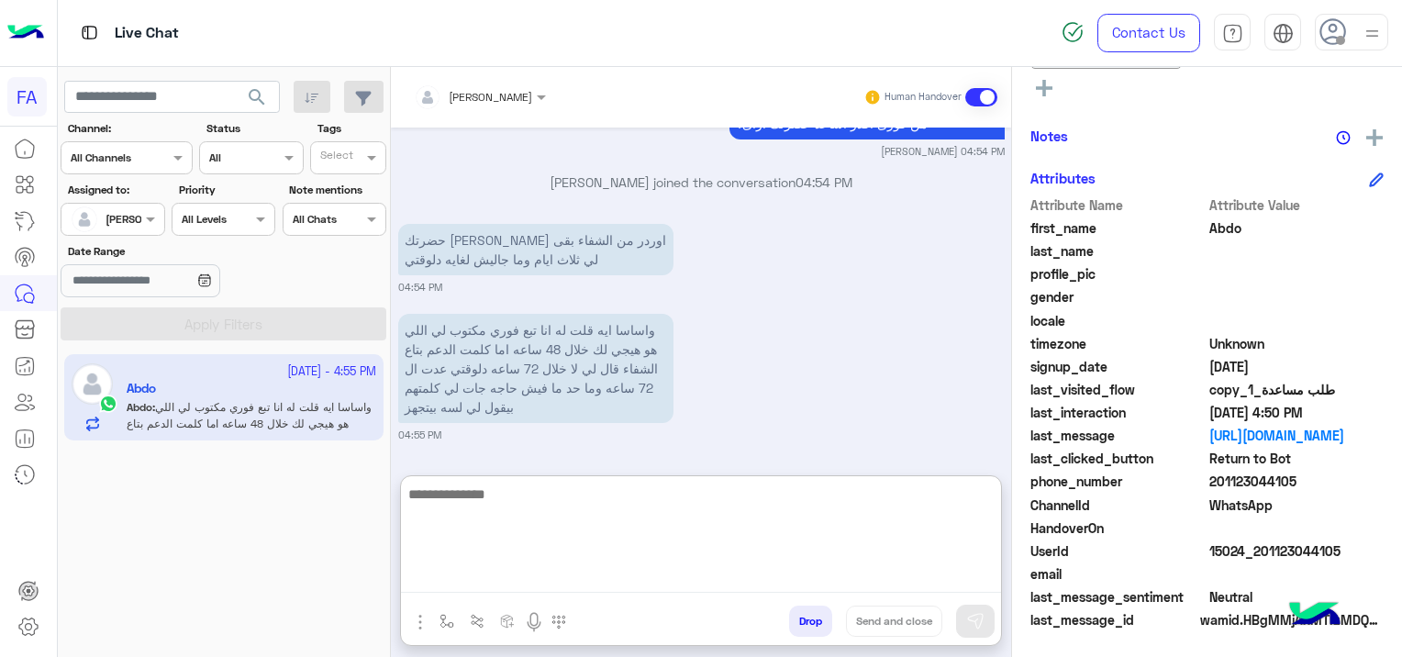
click at [772, 534] on textarea at bounding box center [701, 537] width 600 height 110
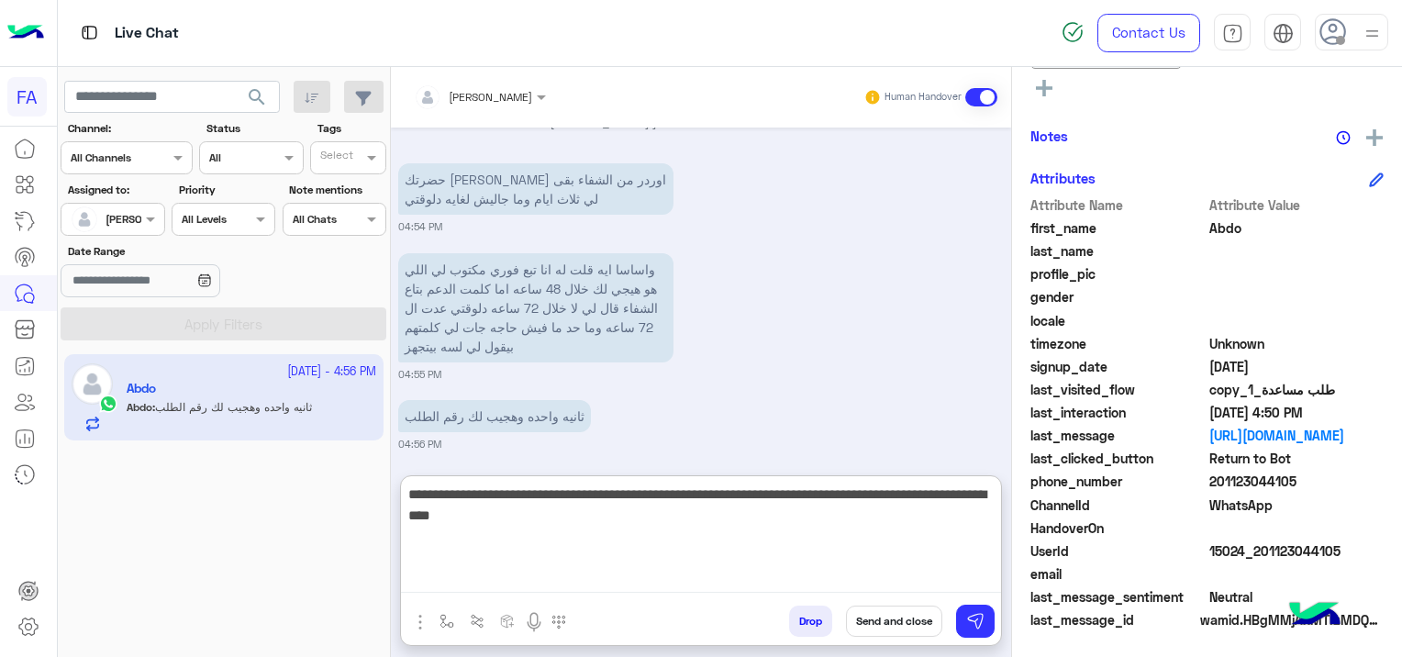
scroll to position [3964, 0]
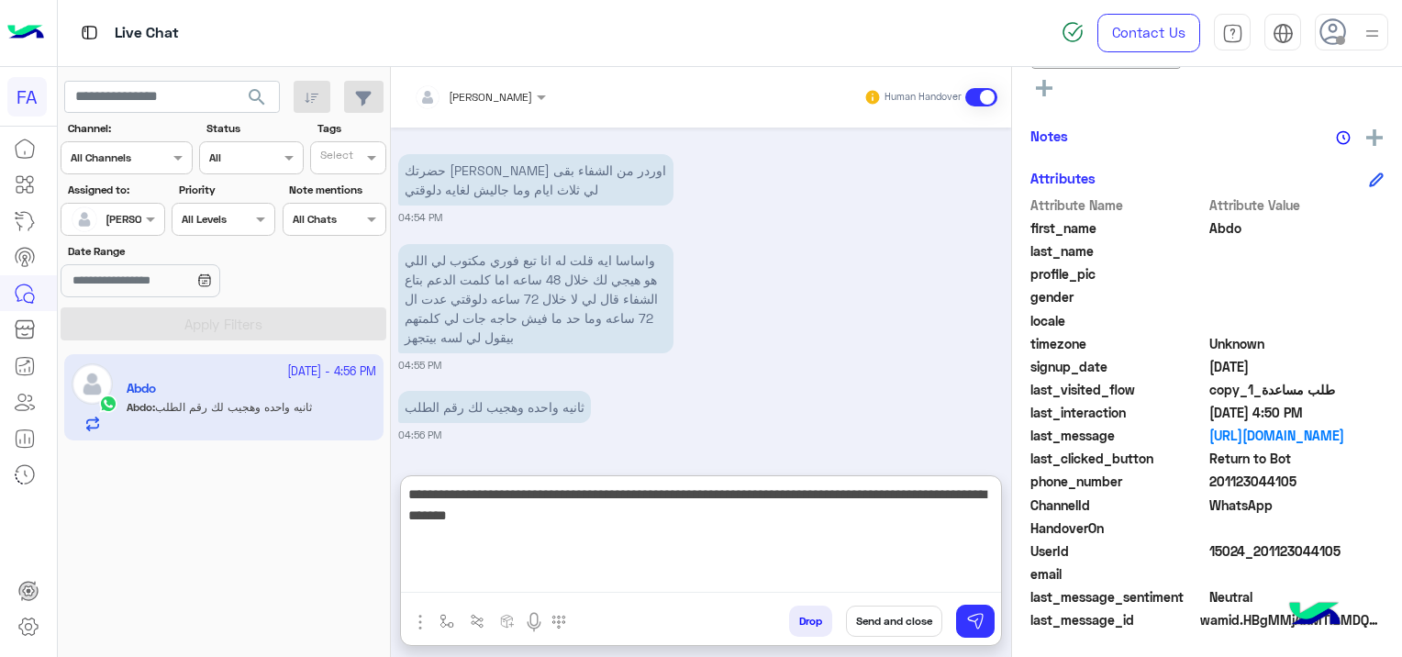
type textarea "**********"
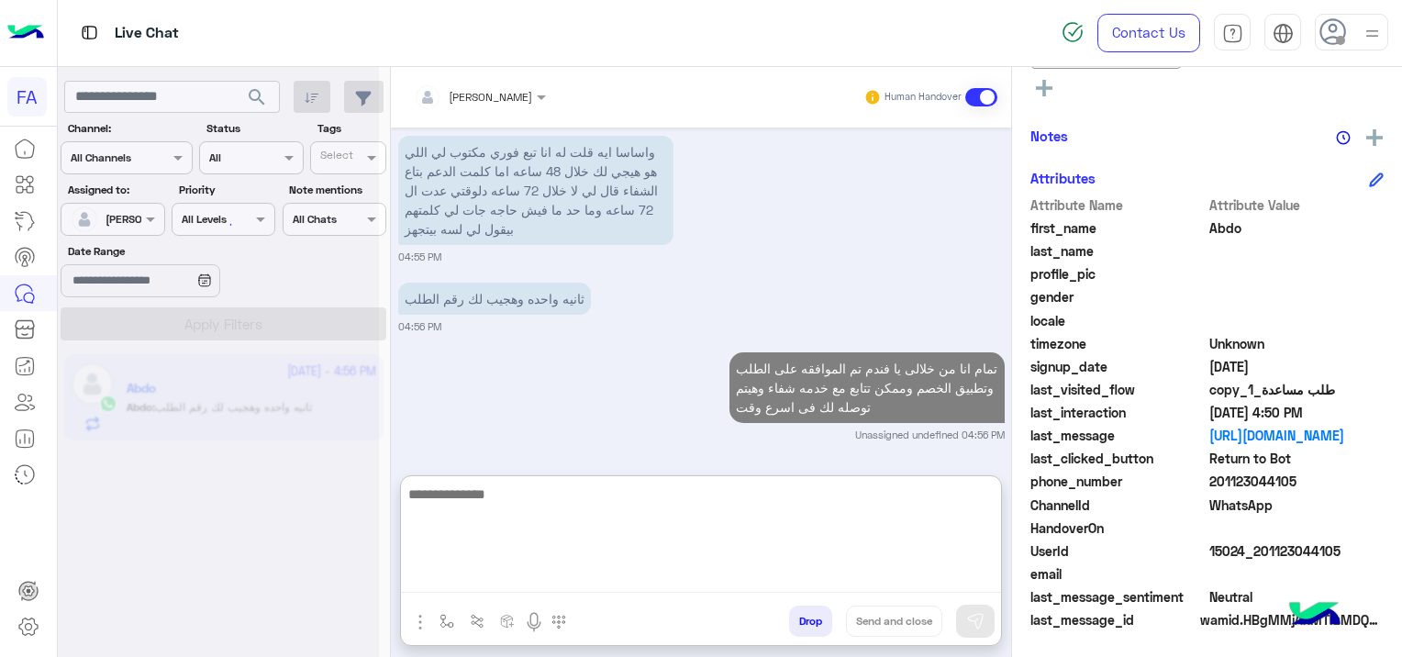
scroll to position [4256, 0]
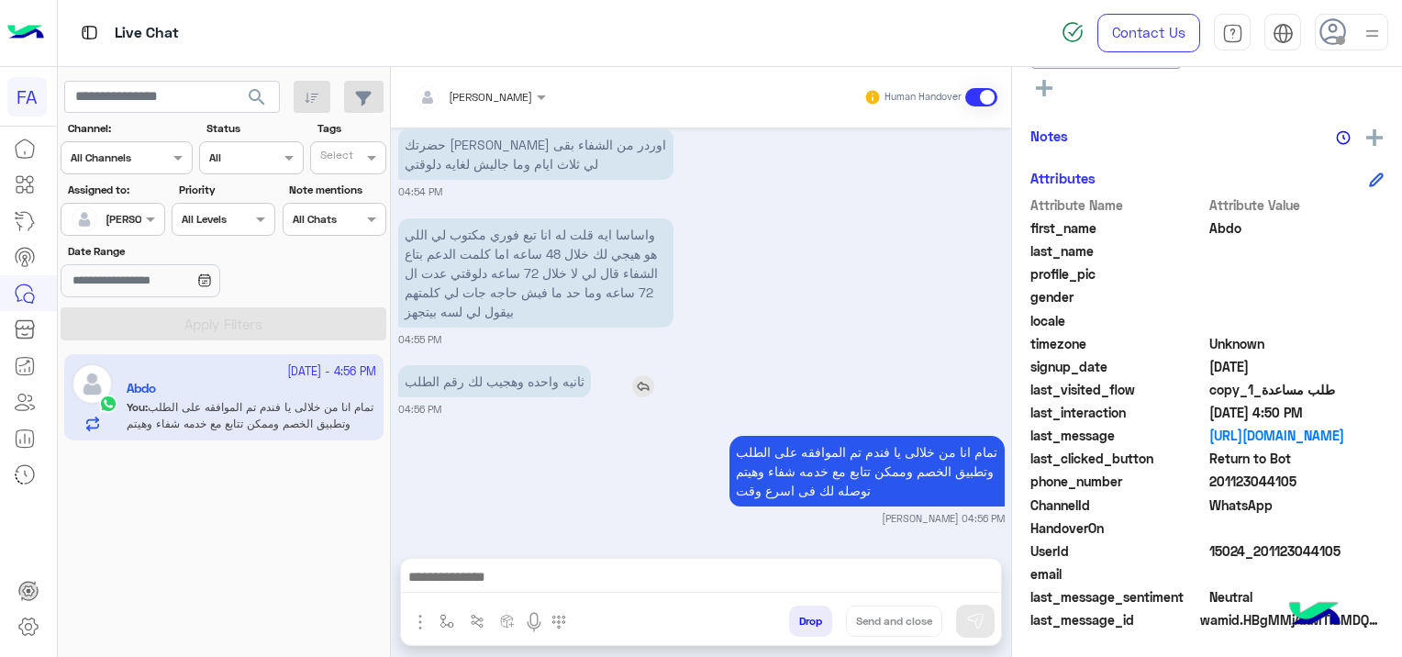
click at [638, 297] on div "[DATE] فورى للوساطة التأمنية اهلاً Abdo, بما انك واحد من عائلة مستخدمي الكارت ا…" at bounding box center [701, 333] width 620 height 412
click at [642, 385] on img at bounding box center [643, 386] width 22 height 22
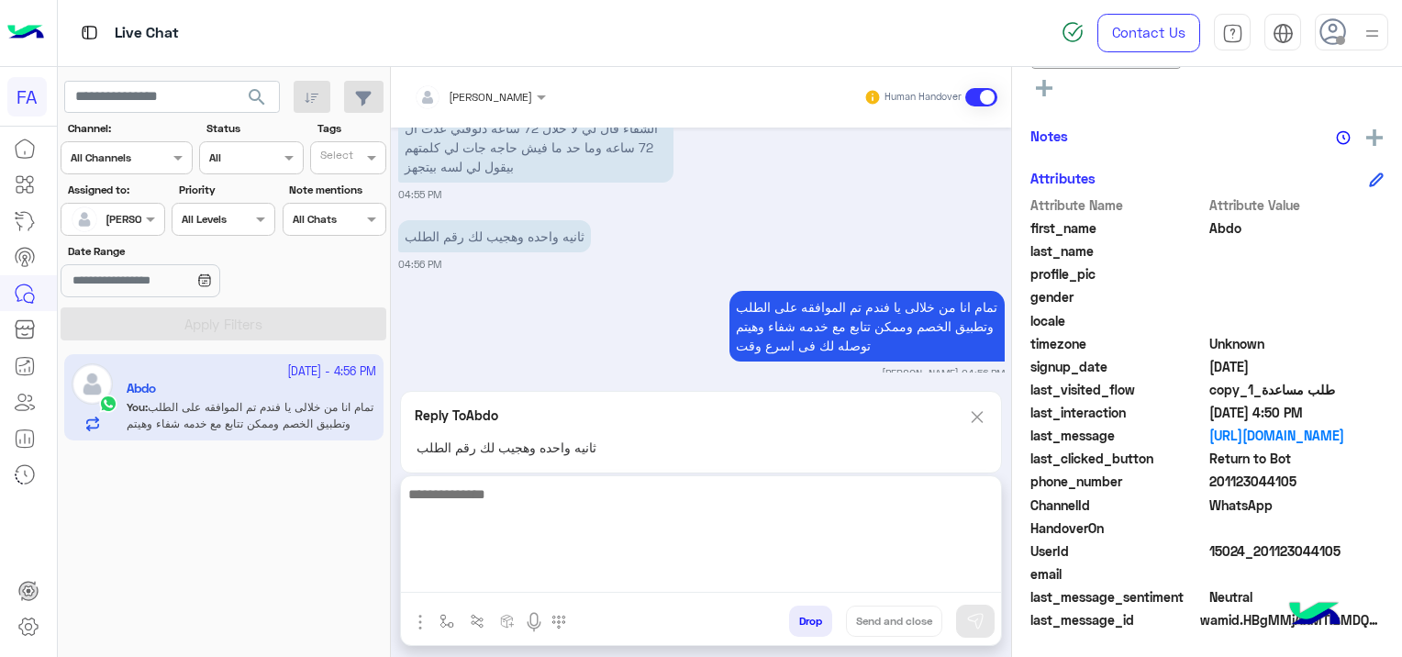
drag, startPoint x: 642, startPoint y: 583, endPoint x: 662, endPoint y: 561, distance: 29.9
click at [642, 583] on textarea at bounding box center [701, 537] width 600 height 110
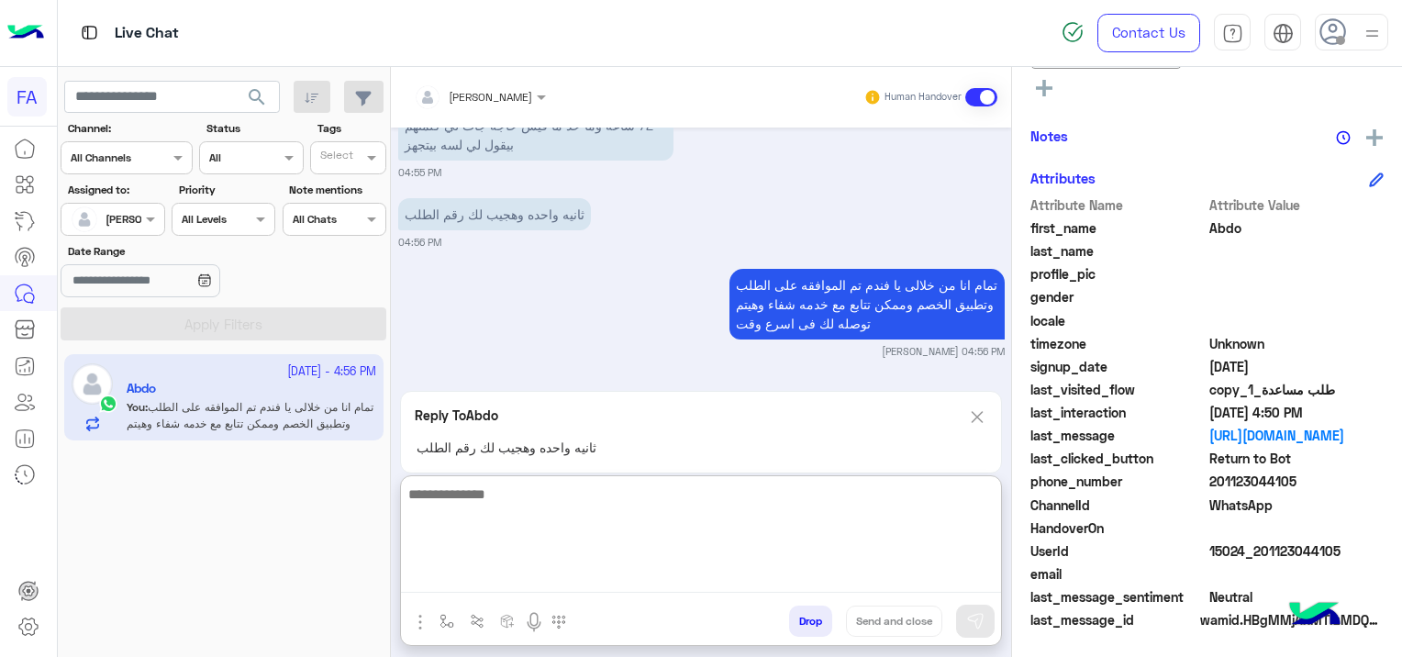
type textarea "*"
type textarea "**********"
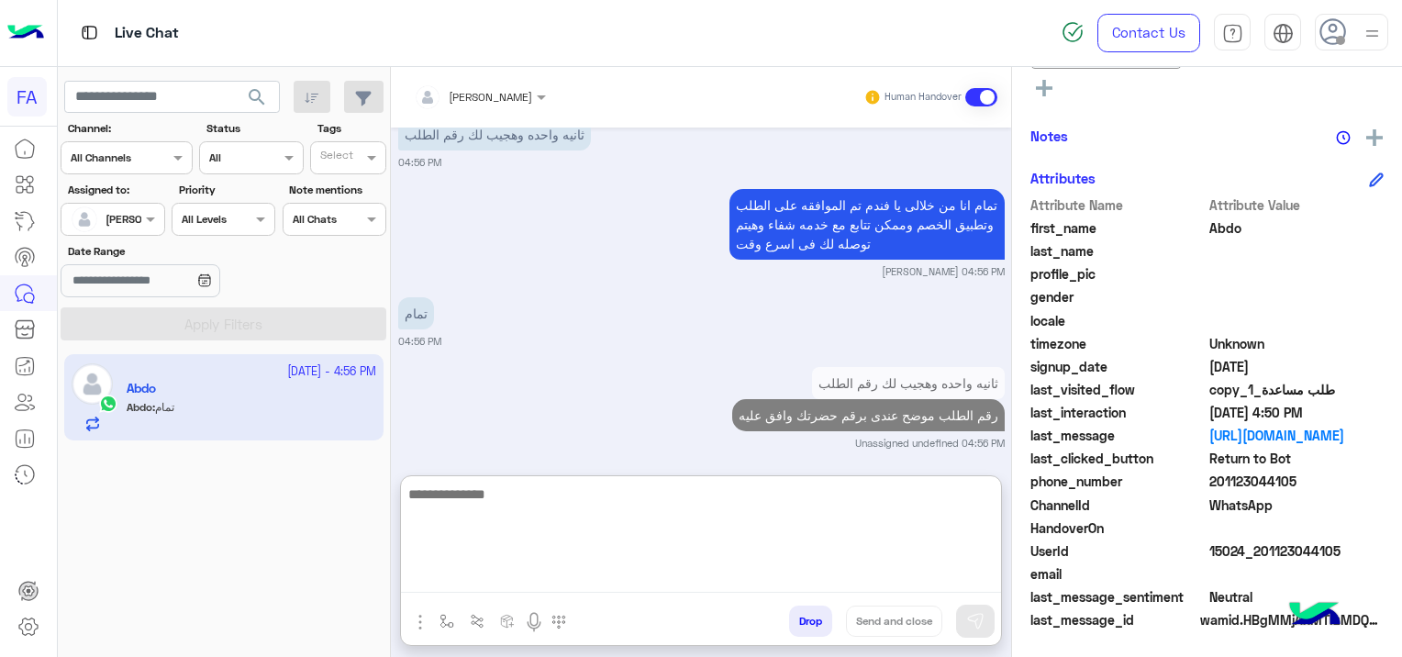
scroll to position [4429, 0]
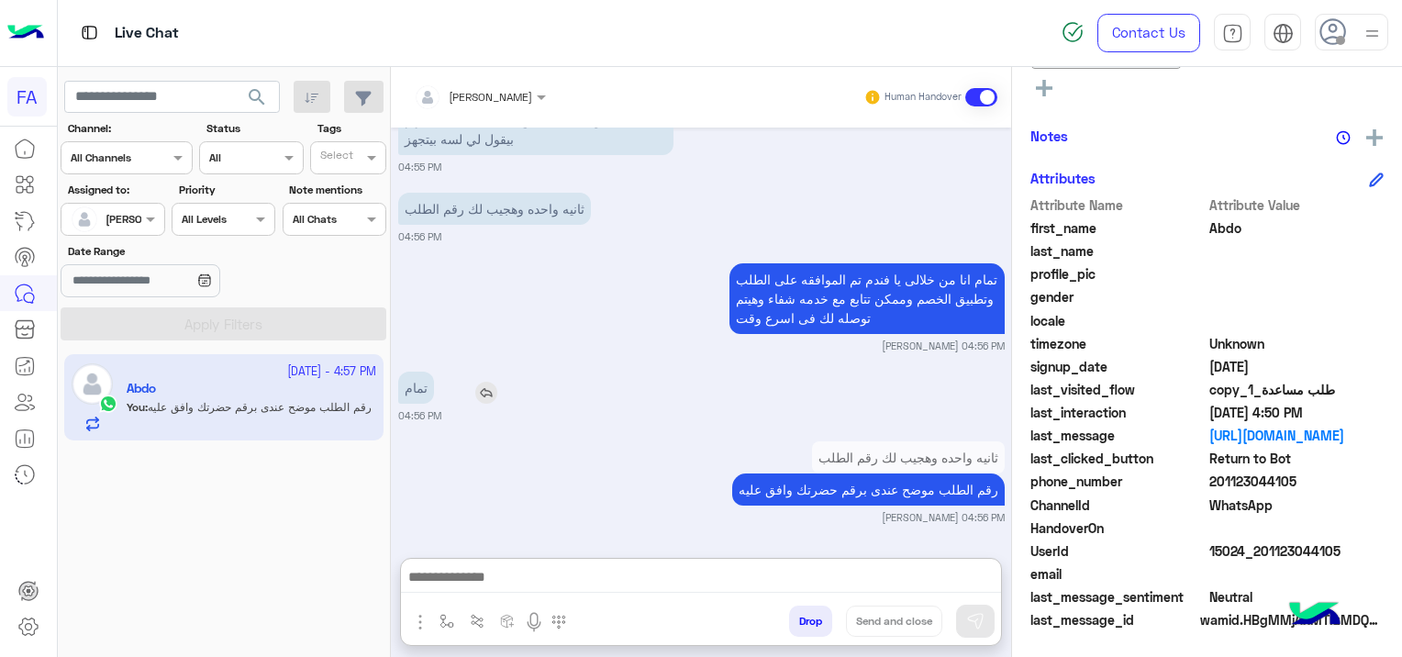
click at [460, 371] on div "تمام" at bounding box center [468, 387] width 140 height 32
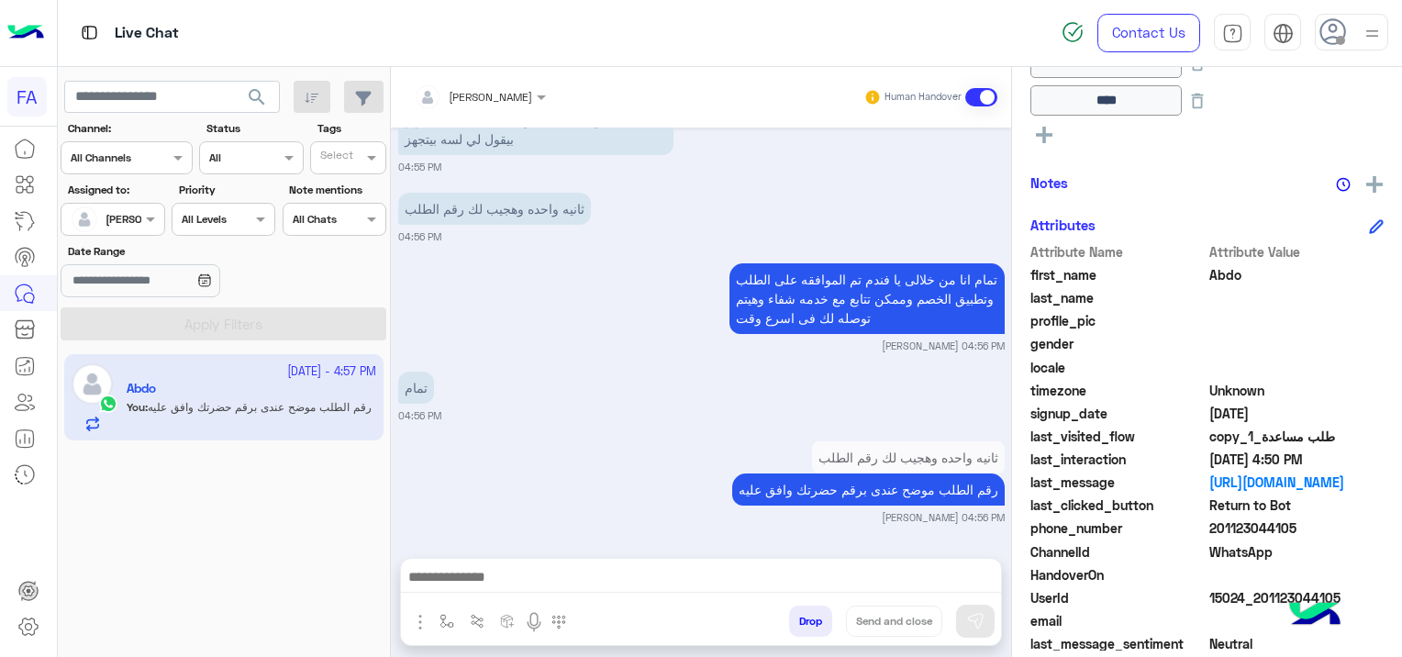
scroll to position [458, 0]
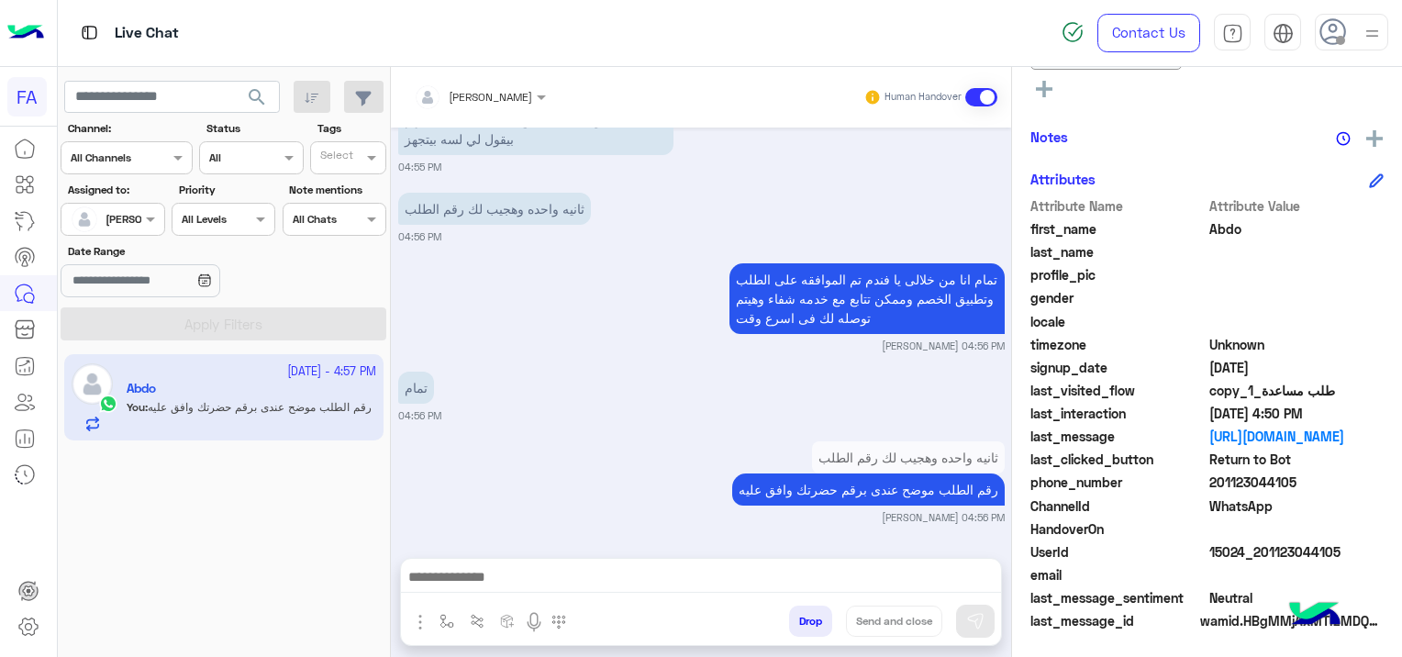
drag, startPoint x: 1350, startPoint y: 546, endPoint x: 1334, endPoint y: 546, distance: 16.5
click at [1336, 546] on span "15024_201123044105" at bounding box center [1296, 551] width 175 height 19
drag, startPoint x: 1334, startPoint y: 546, endPoint x: 1255, endPoint y: 557, distance: 79.6
click at [1255, 557] on span "15024_201123044105" at bounding box center [1296, 551] width 175 height 19
copy span "01123044105"
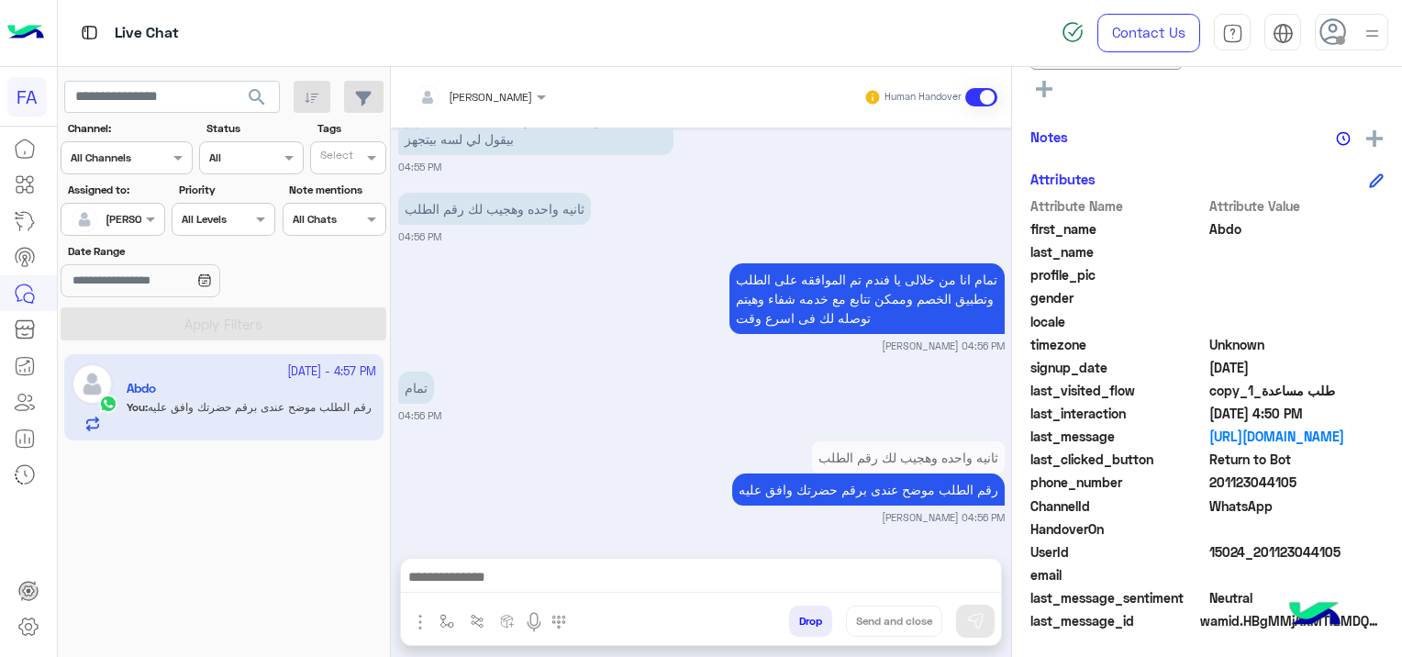
click at [1240, 126] on div "Notes" at bounding box center [1206, 137] width 353 height 23
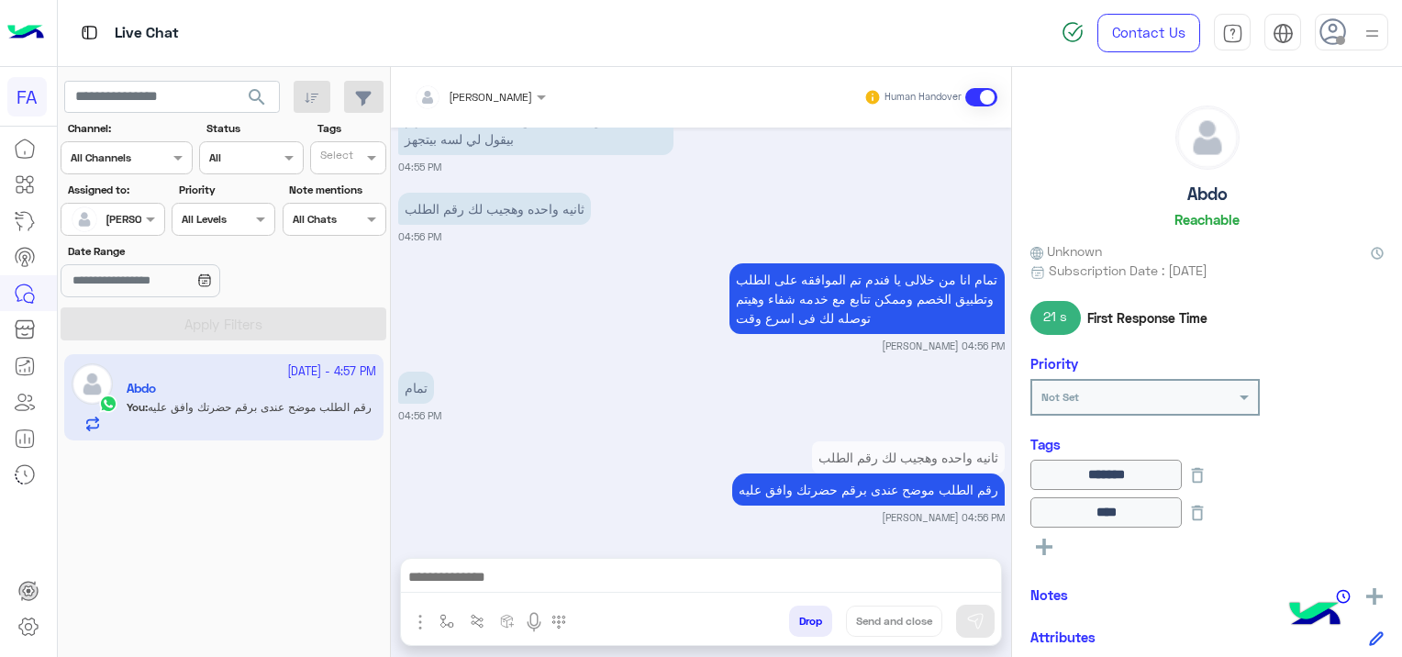
scroll to position [0, 0]
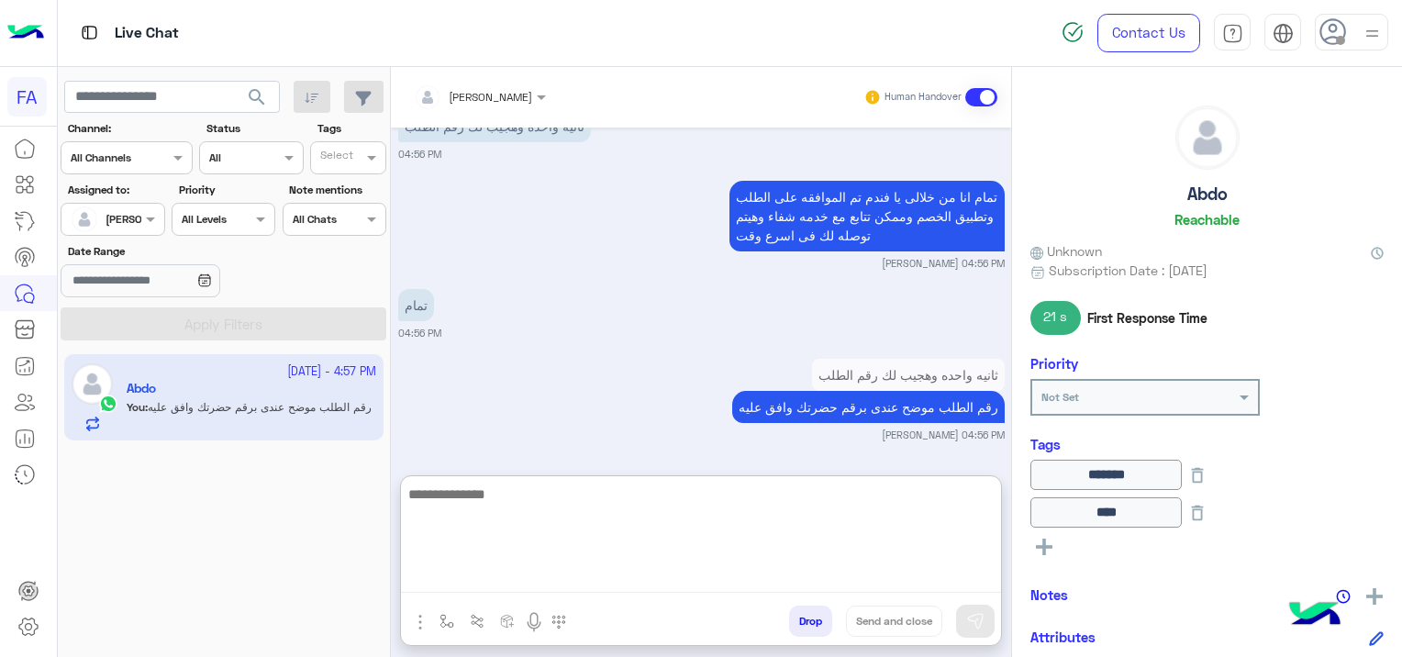
click at [708, 587] on textarea at bounding box center [701, 537] width 600 height 110
type textarea "**********"
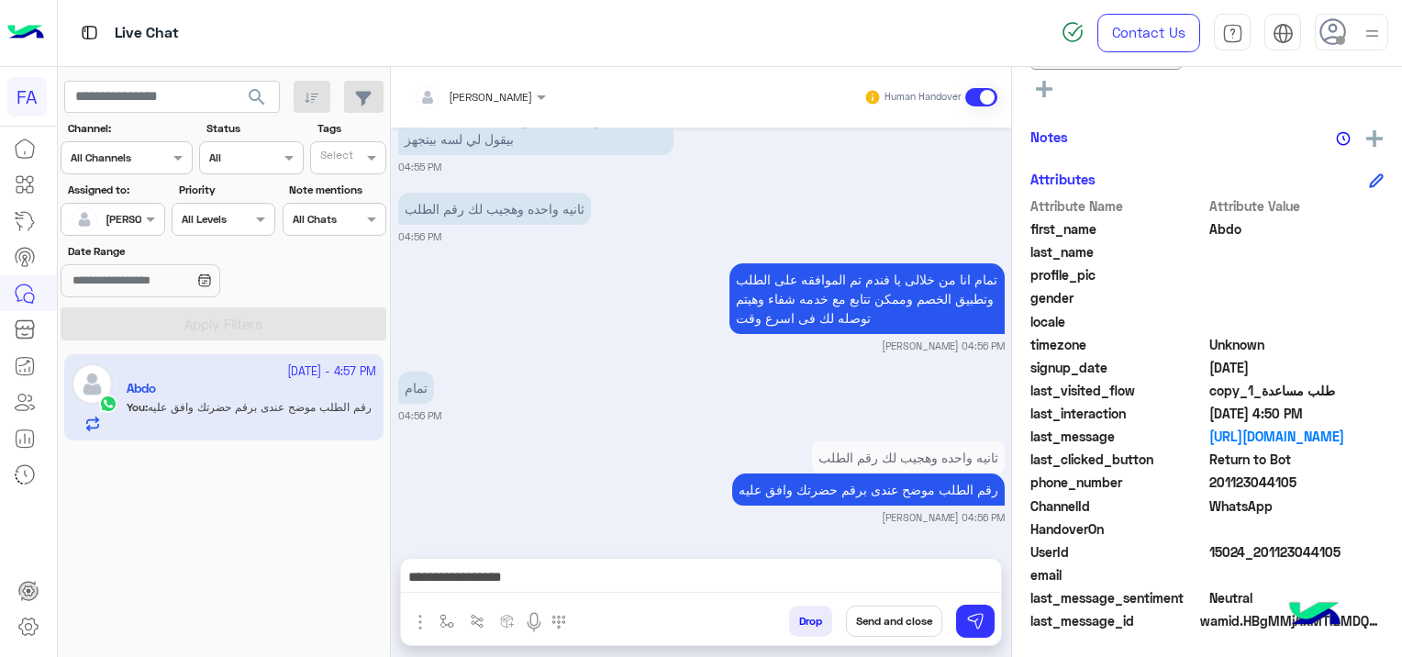
scroll to position [4346, 0]
drag, startPoint x: 1343, startPoint y: 539, endPoint x: 1327, endPoint y: 545, distance: 16.5
click at [1327, 545] on span "15024_201123044105" at bounding box center [1296, 551] width 175 height 19
drag, startPoint x: 1327, startPoint y: 545, endPoint x: 1306, endPoint y: 524, distance: 29.8
click at [1290, 514] on div "ChannelId WhatsApp" at bounding box center [1206, 507] width 353 height 23
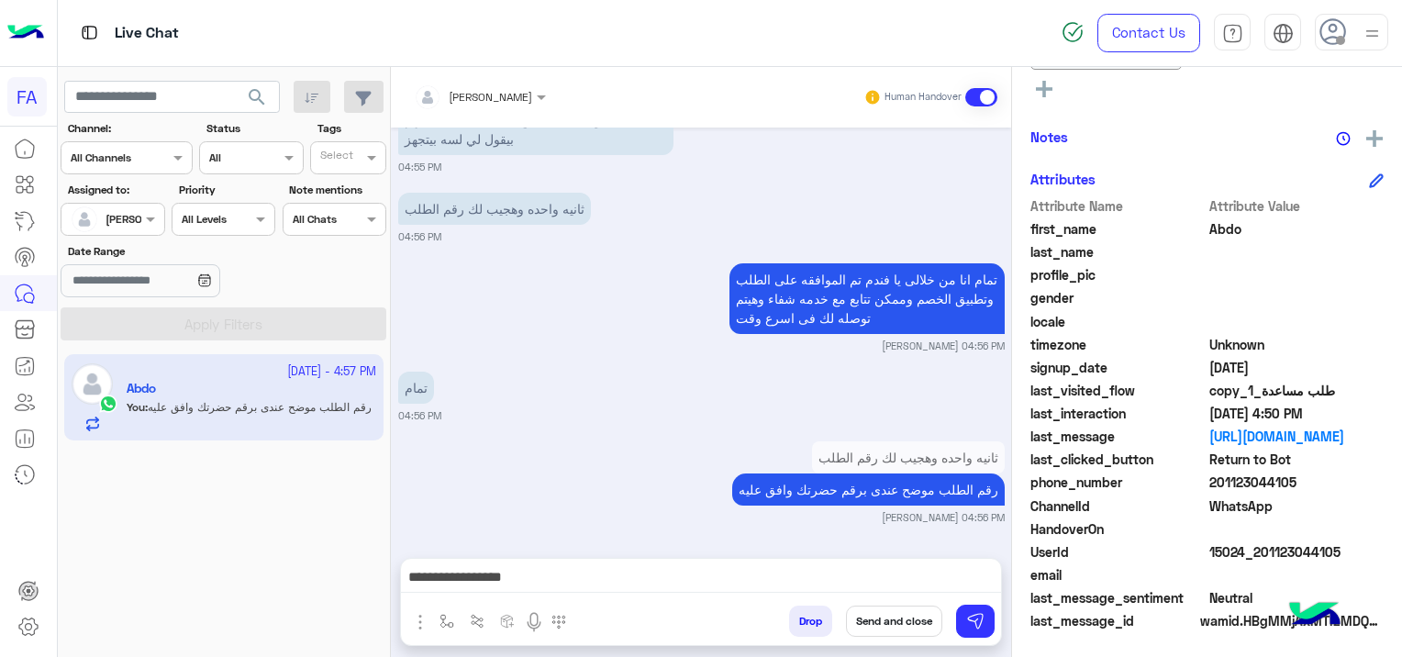
drag, startPoint x: 1347, startPoint y: 541, endPoint x: 1258, endPoint y: 554, distance: 90.8
click at [1258, 554] on span "15024_201123044105" at bounding box center [1296, 551] width 175 height 19
click at [1312, 591] on img at bounding box center [1314, 615] width 64 height 64
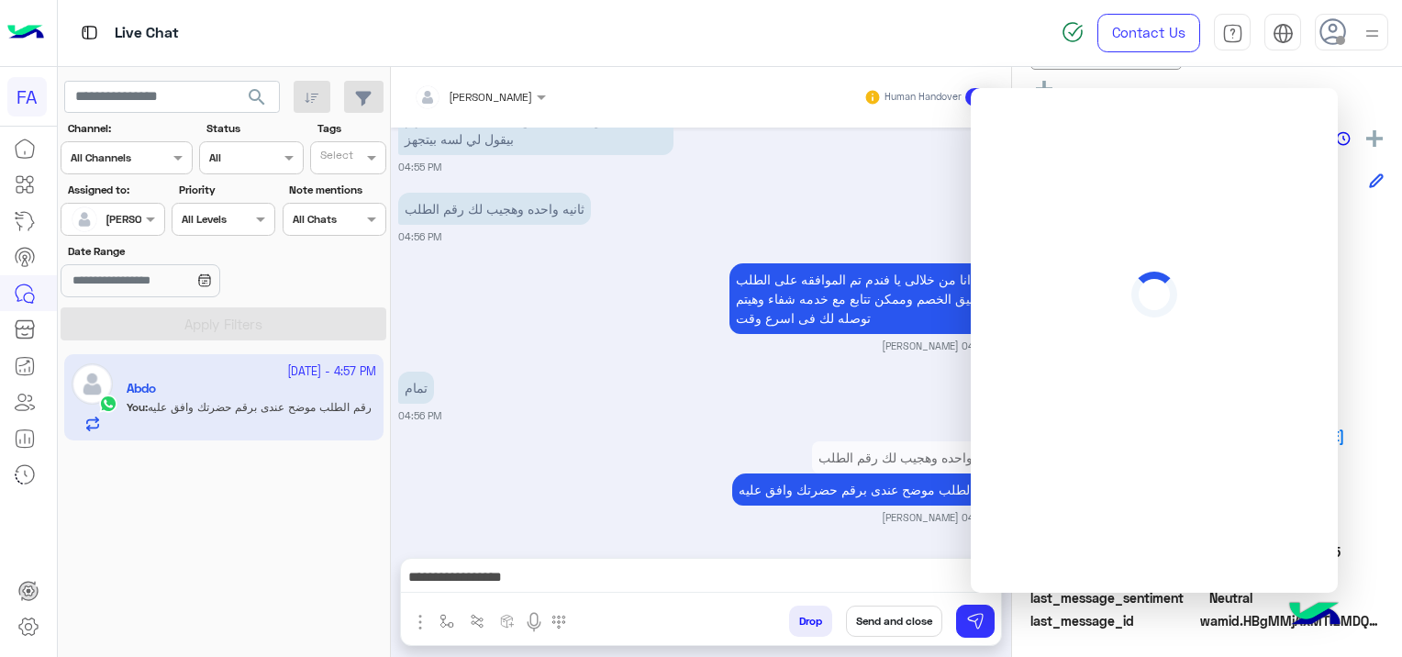
click at [1375, 510] on span "WhatsApp" at bounding box center [1296, 505] width 175 height 19
click at [1373, 510] on span "WhatsApp" at bounding box center [1296, 505] width 175 height 19
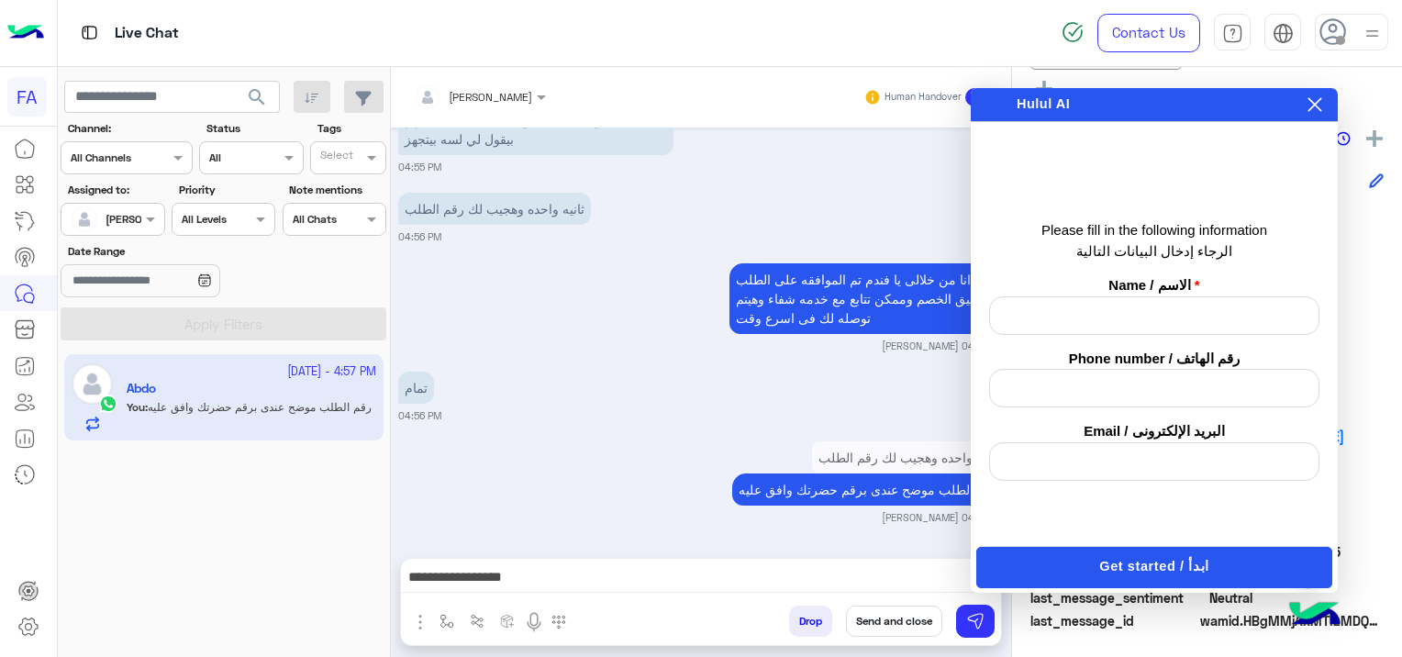
click at [1322, 94] on div "Enabling auto play will automatically play the message, allowing you to hear it…" at bounding box center [1301, 104] width 46 height 20
click at [1312, 99] on icon at bounding box center [1314, 104] width 15 height 15
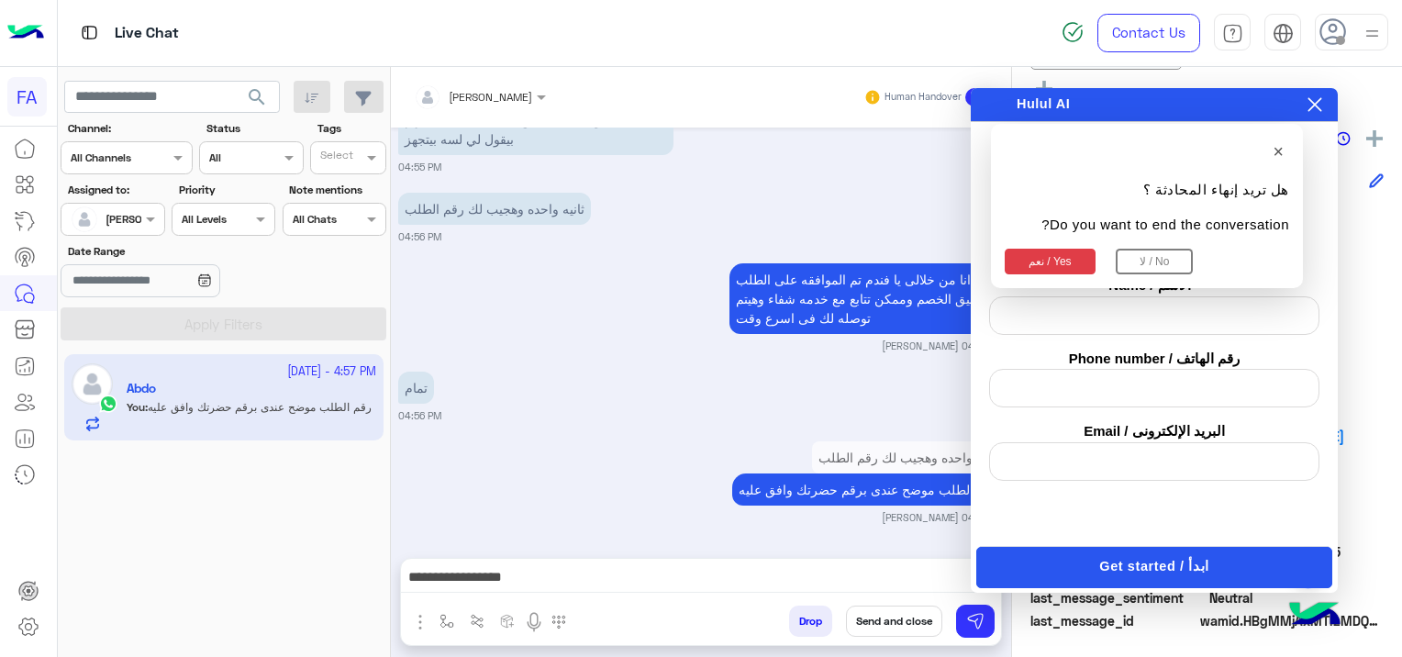
click at [1066, 259] on button "نعم / Yes" at bounding box center [1049, 262] width 91 height 26
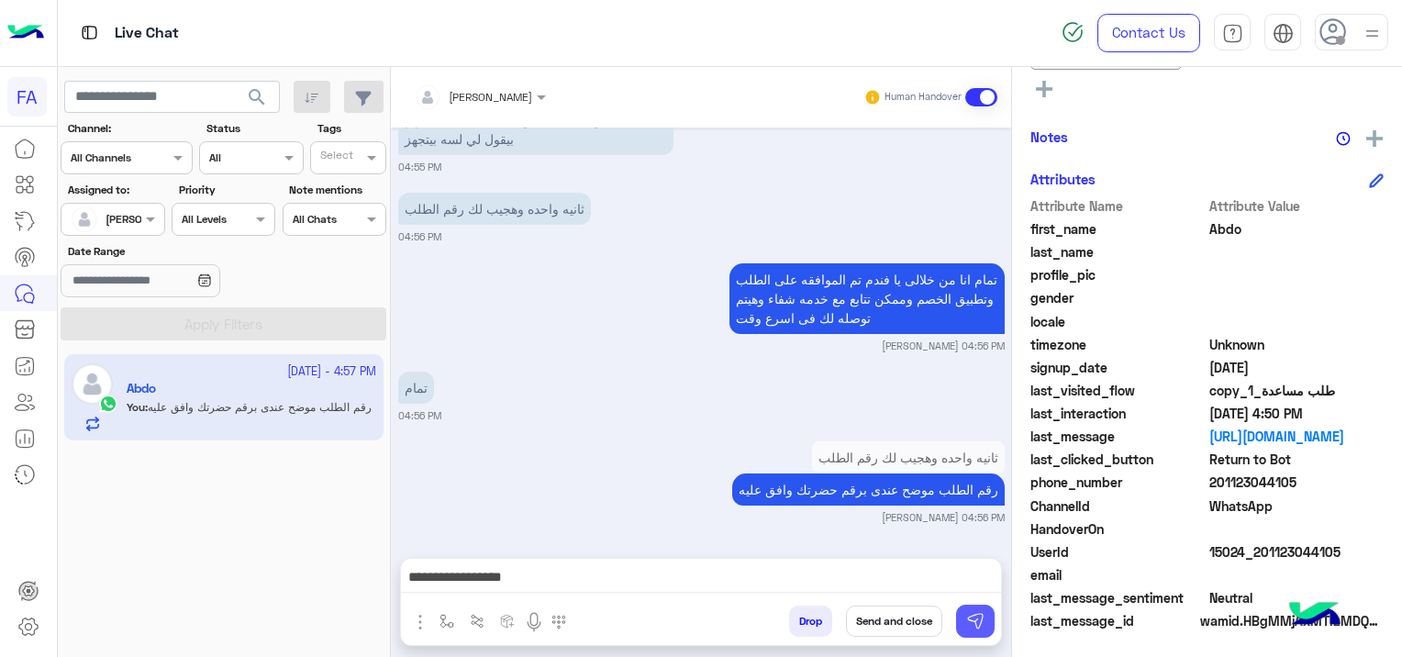
click at [969, 610] on button at bounding box center [975, 620] width 39 height 33
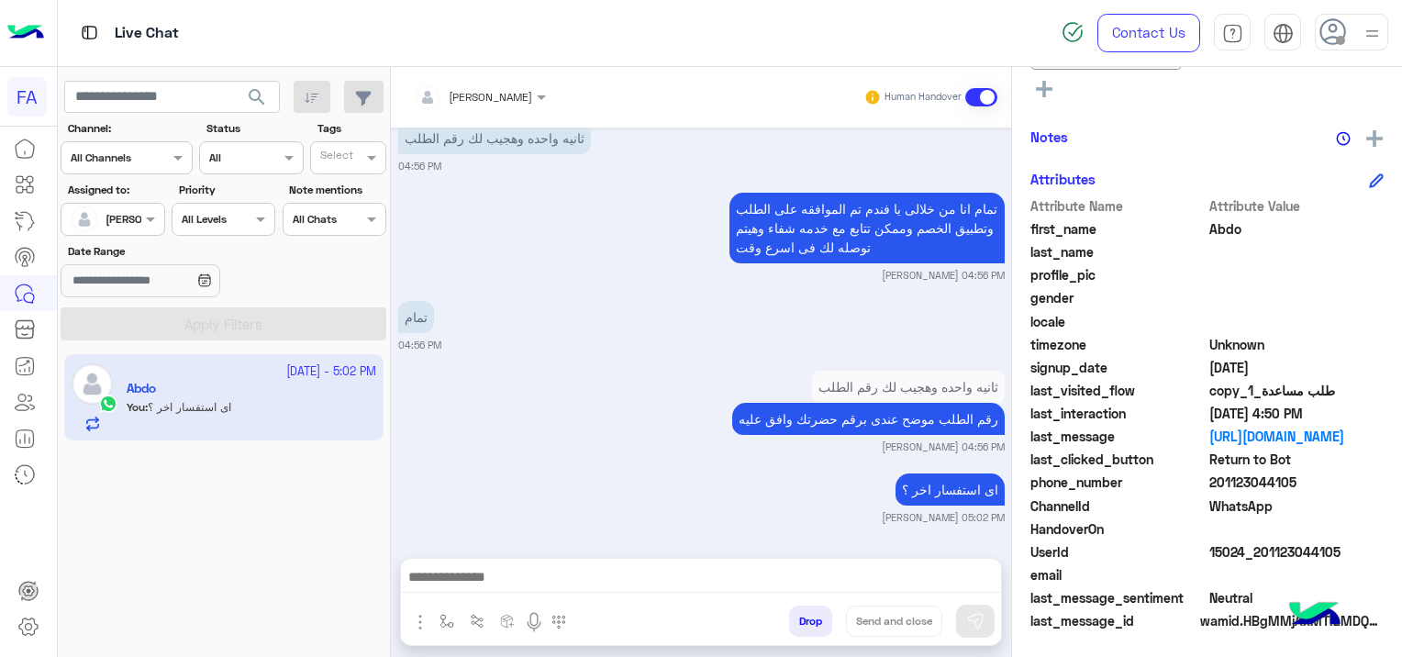
scroll to position [4518, 0]
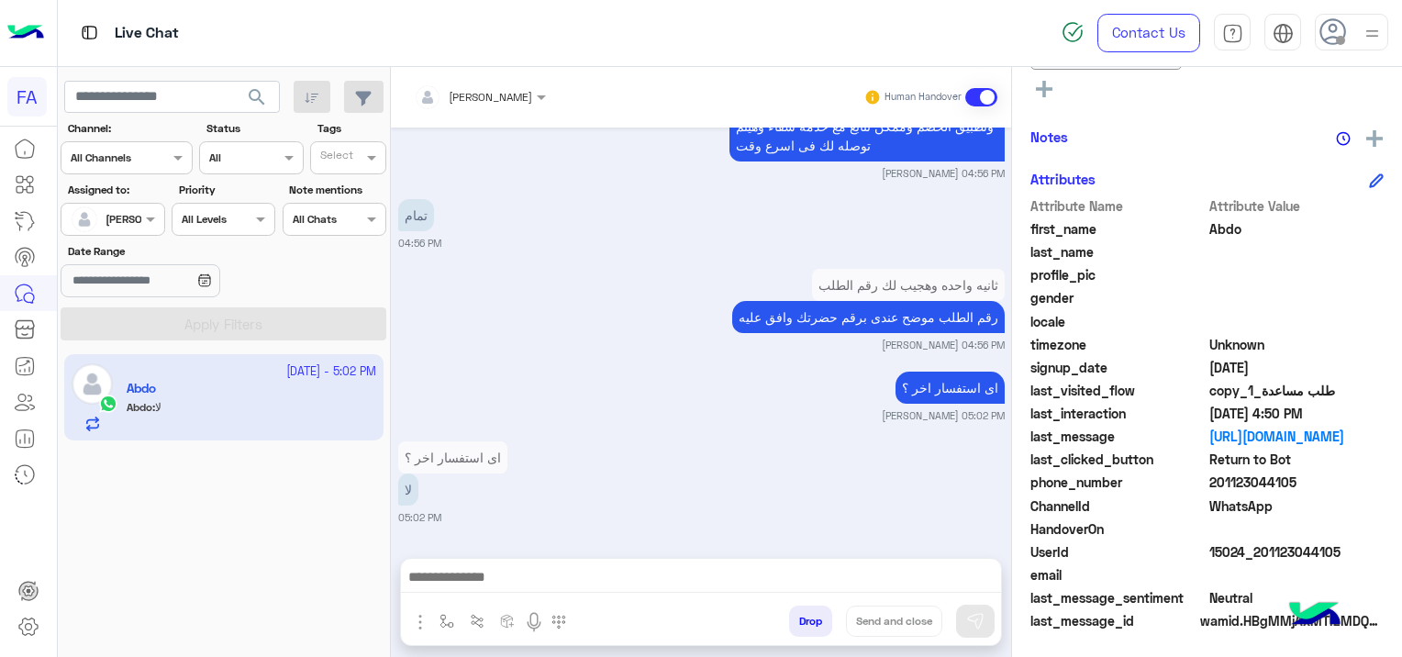
click at [459, 563] on div at bounding box center [701, 582] width 600 height 46
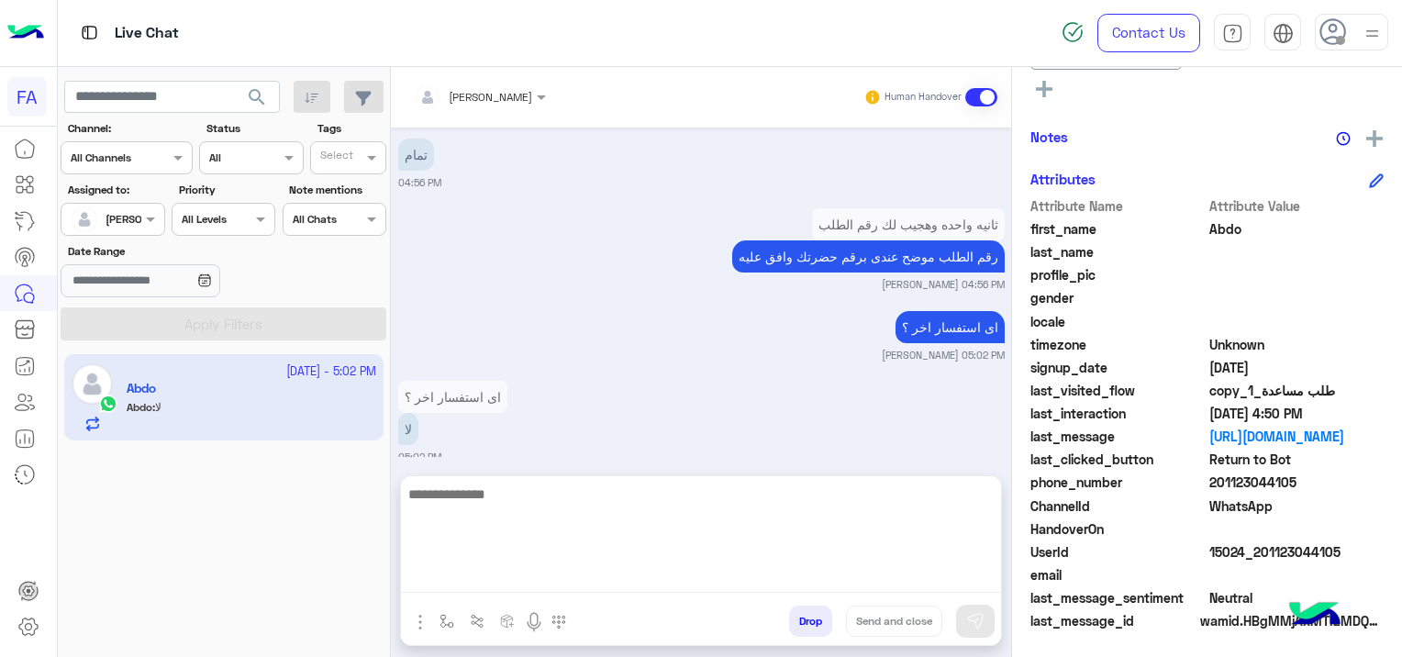
click at [472, 578] on textarea at bounding box center [701, 537] width 600 height 110
paste textarea "**********"
type textarea "**********"
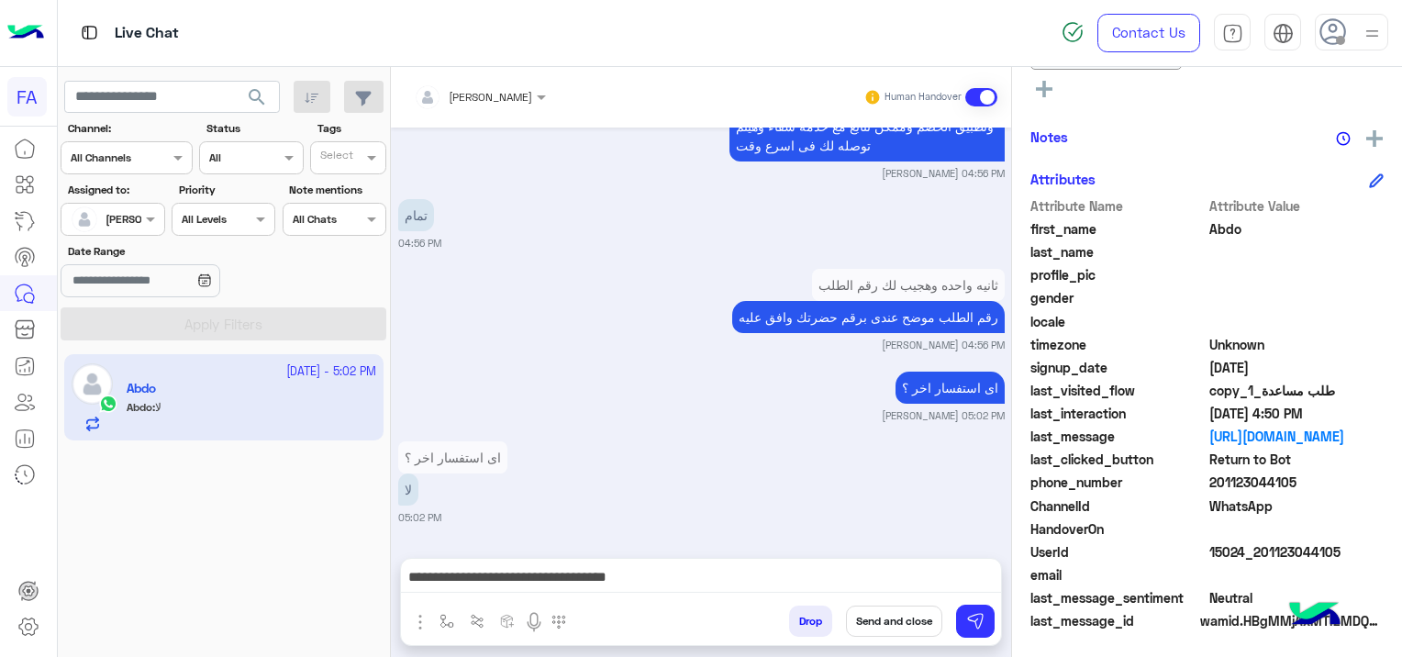
click at [909, 619] on button "Send and close" at bounding box center [894, 620] width 96 height 31
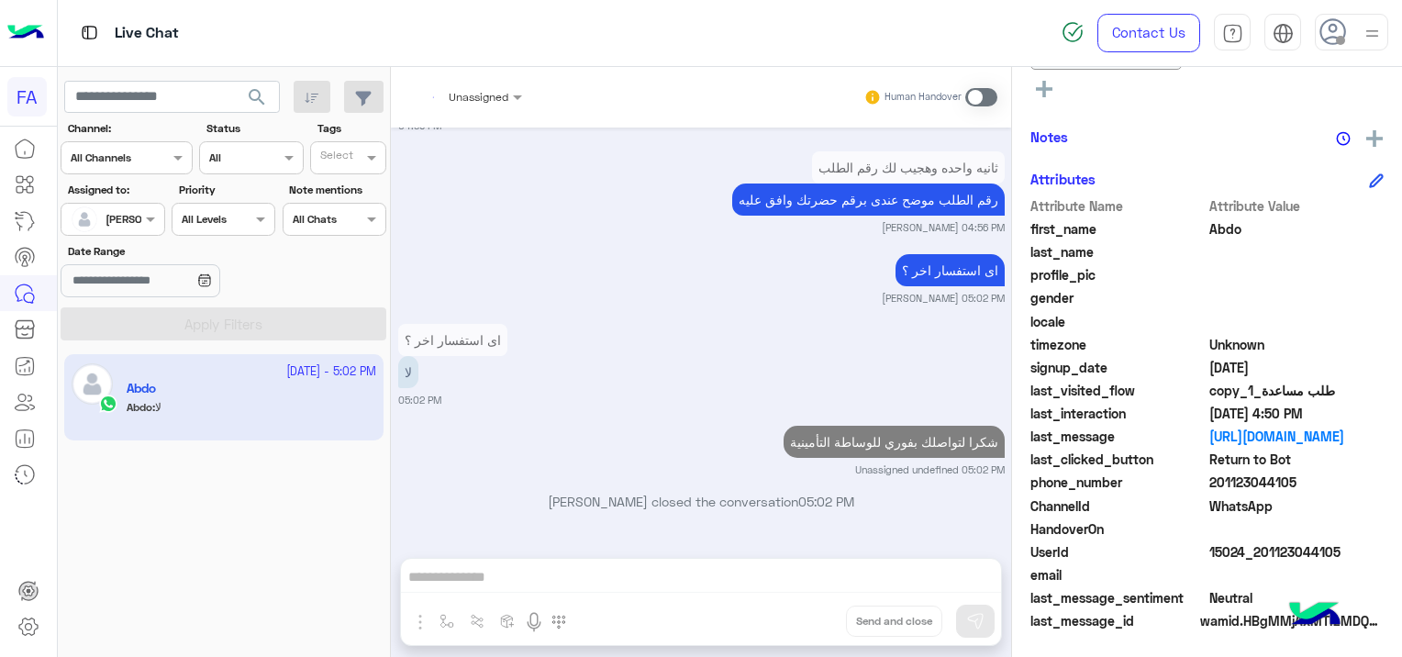
scroll to position [4627, 0]
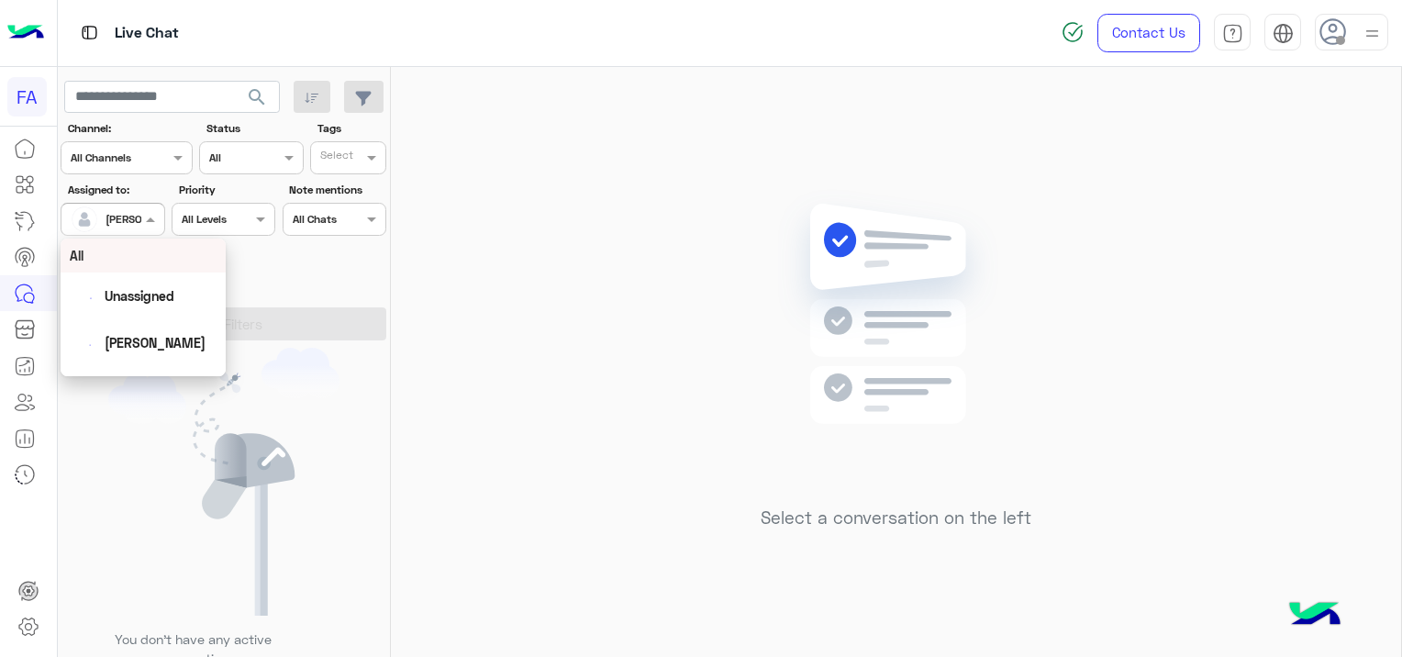
click at [127, 213] on div at bounding box center [112, 216] width 102 height 17
click at [165, 303] on span "Unassigned" at bounding box center [140, 296] width 70 height 16
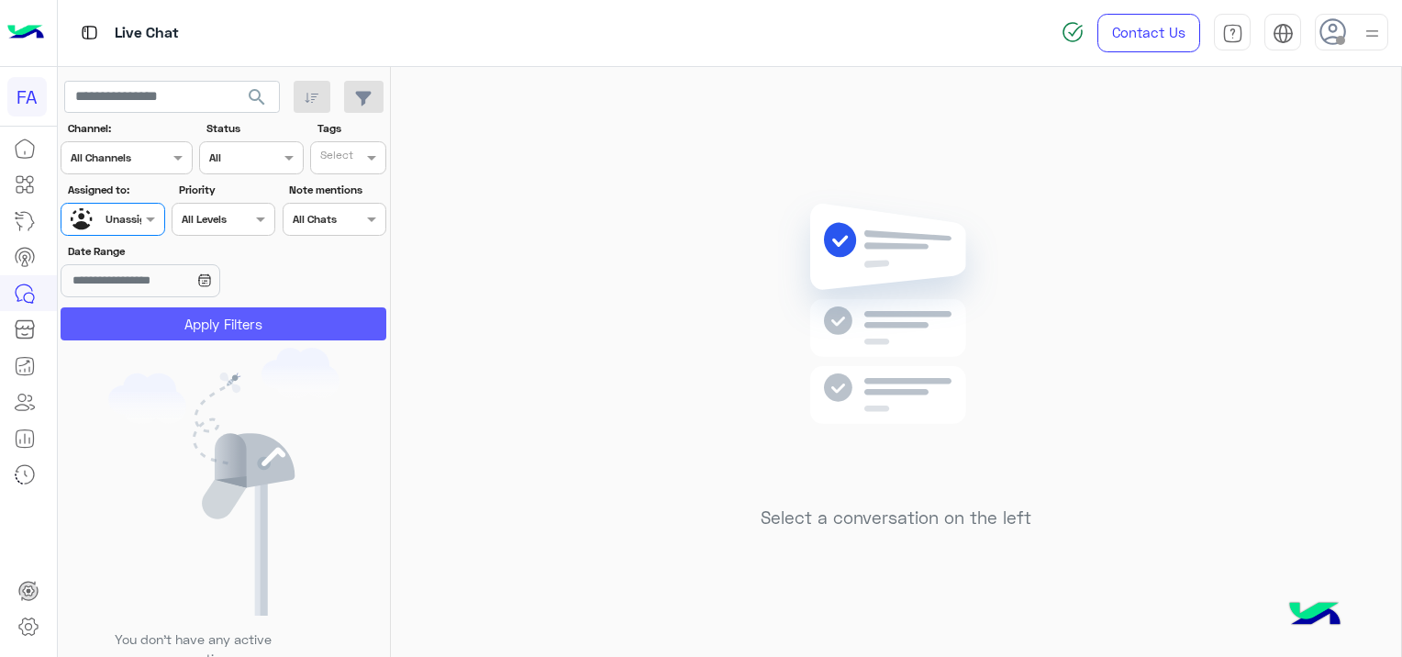
click at [225, 322] on button "Apply Filters" at bounding box center [224, 323] width 326 height 33
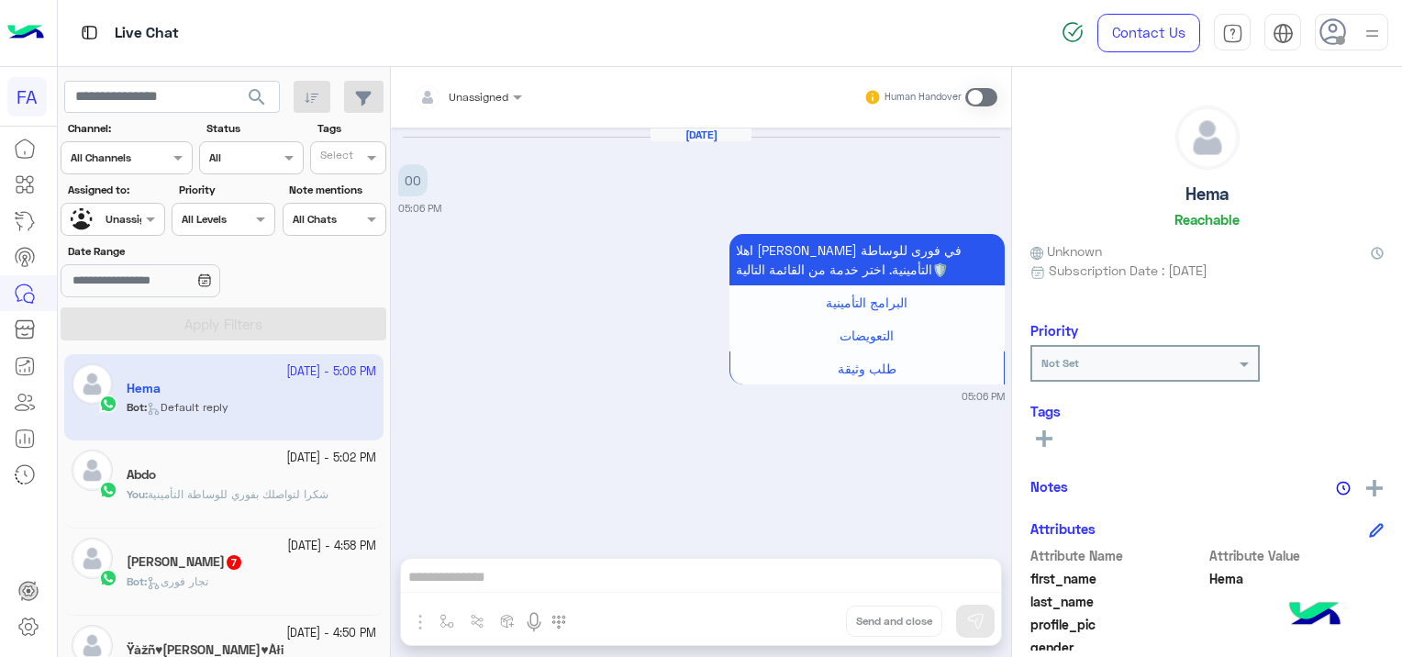
click at [336, 467] on div "Abdo" at bounding box center [251, 476] width 249 height 19
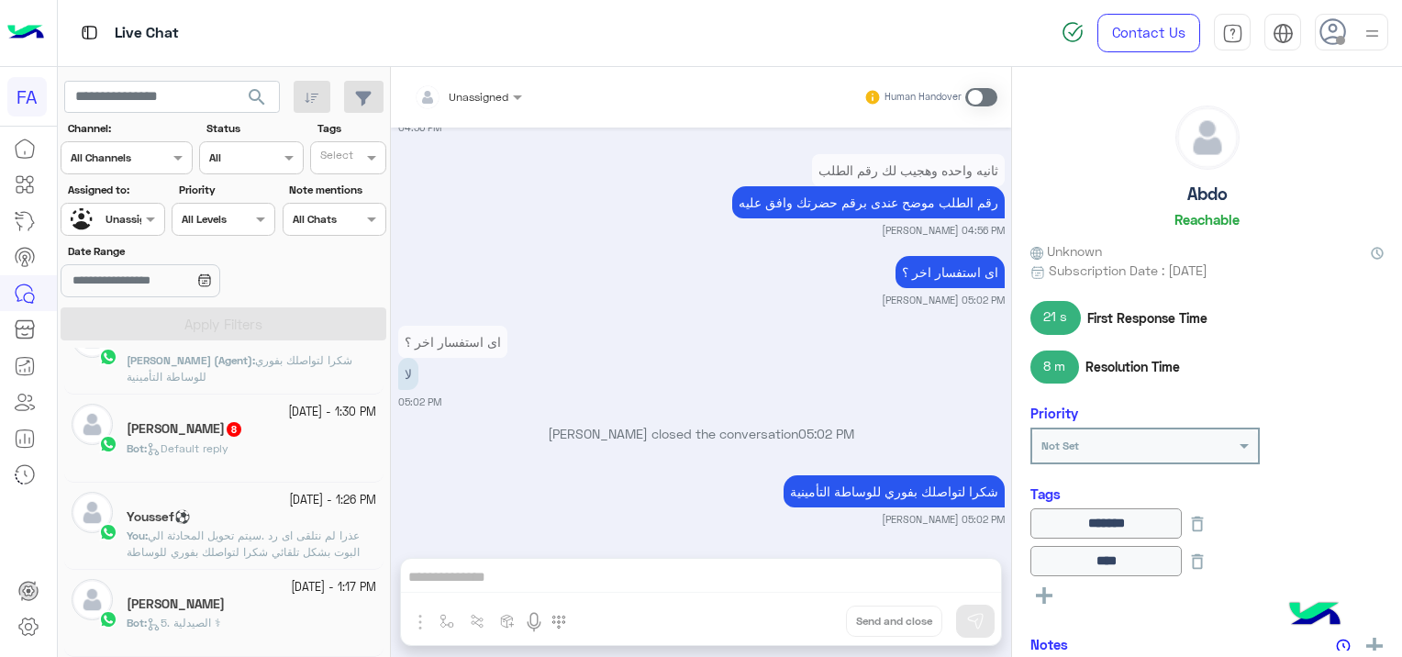
scroll to position [9, 0]
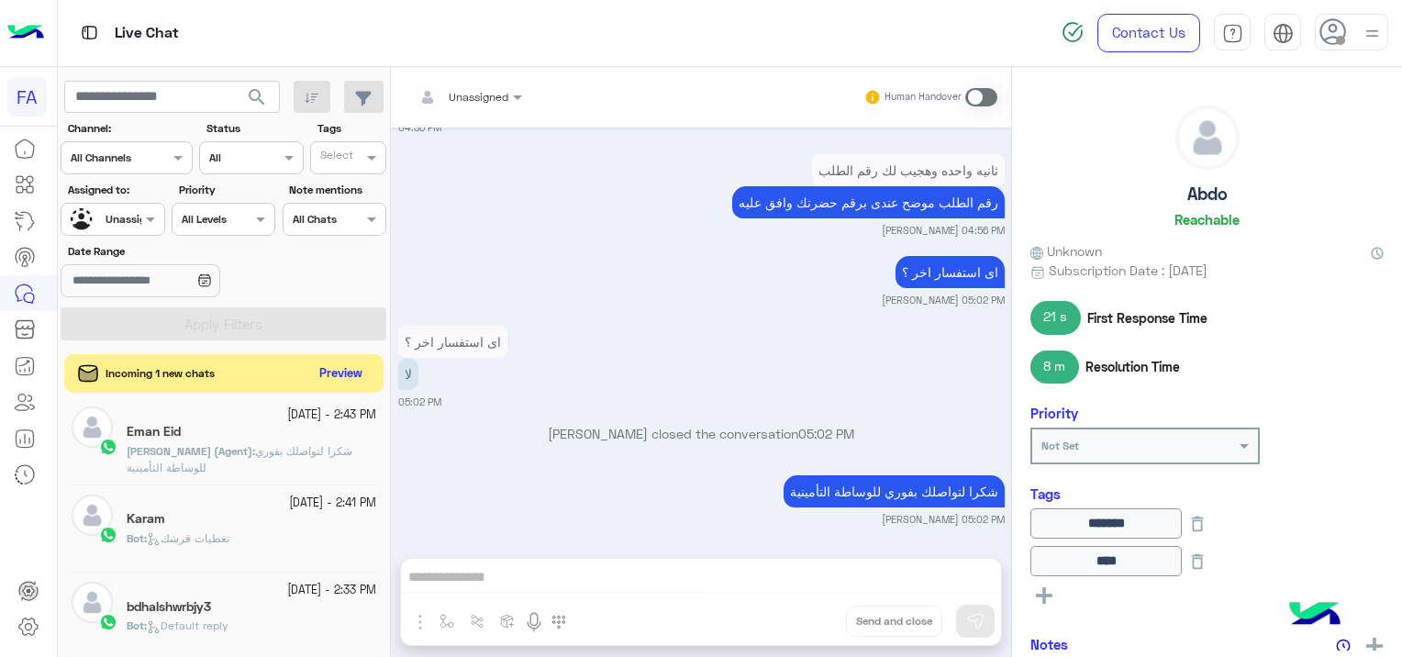
click at [328, 369] on button "Preview" at bounding box center [341, 373] width 57 height 25
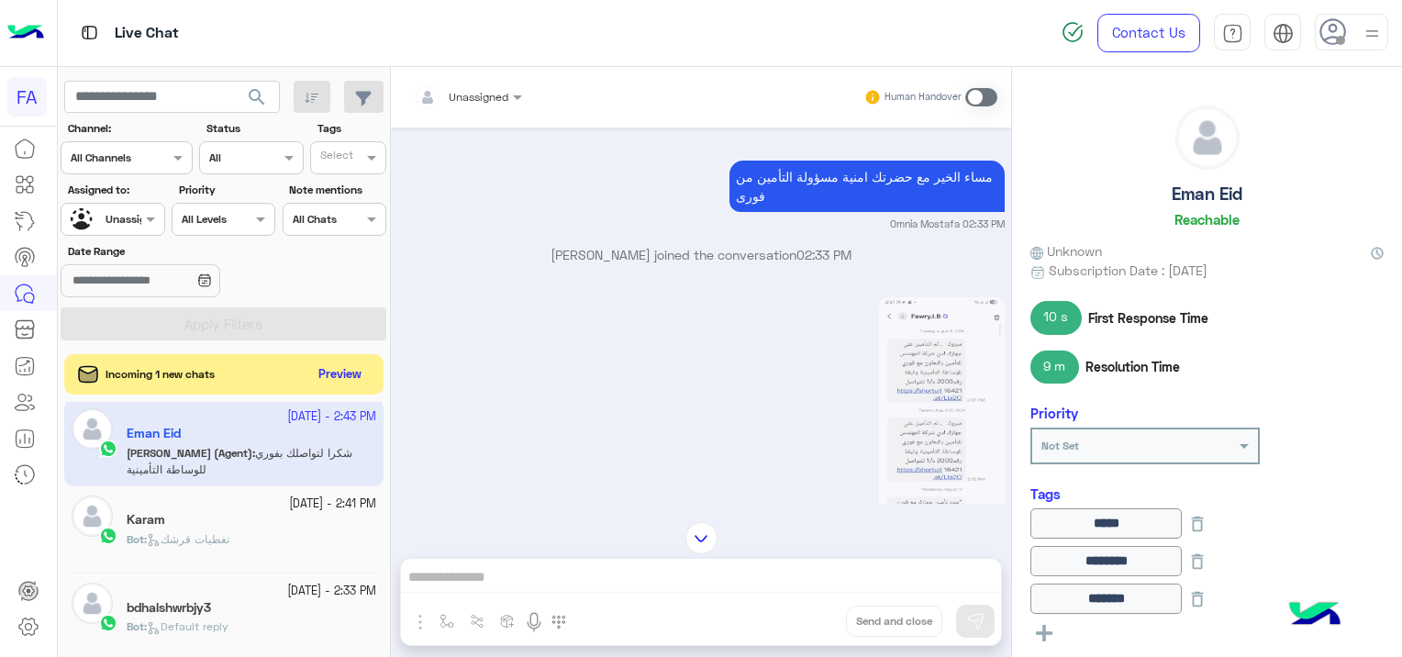
scroll to position [1145, 0]
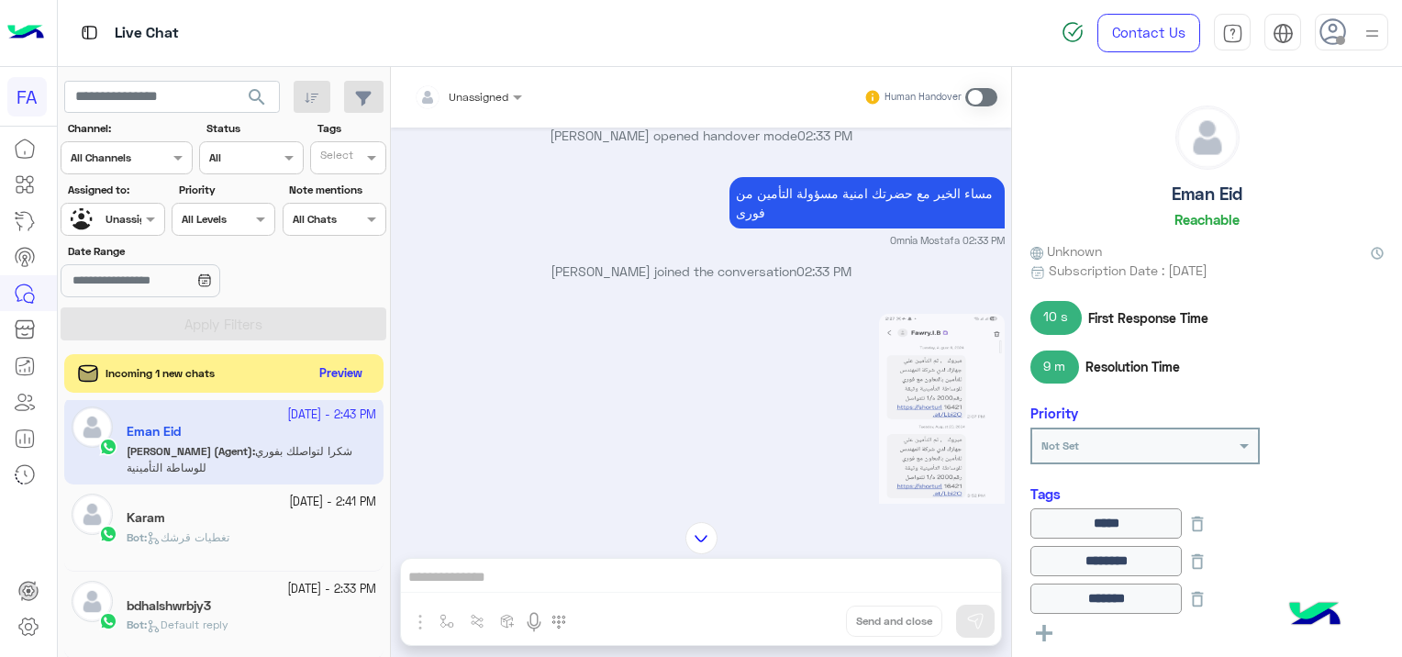
click at [337, 374] on button "Preview" at bounding box center [341, 373] width 57 height 25
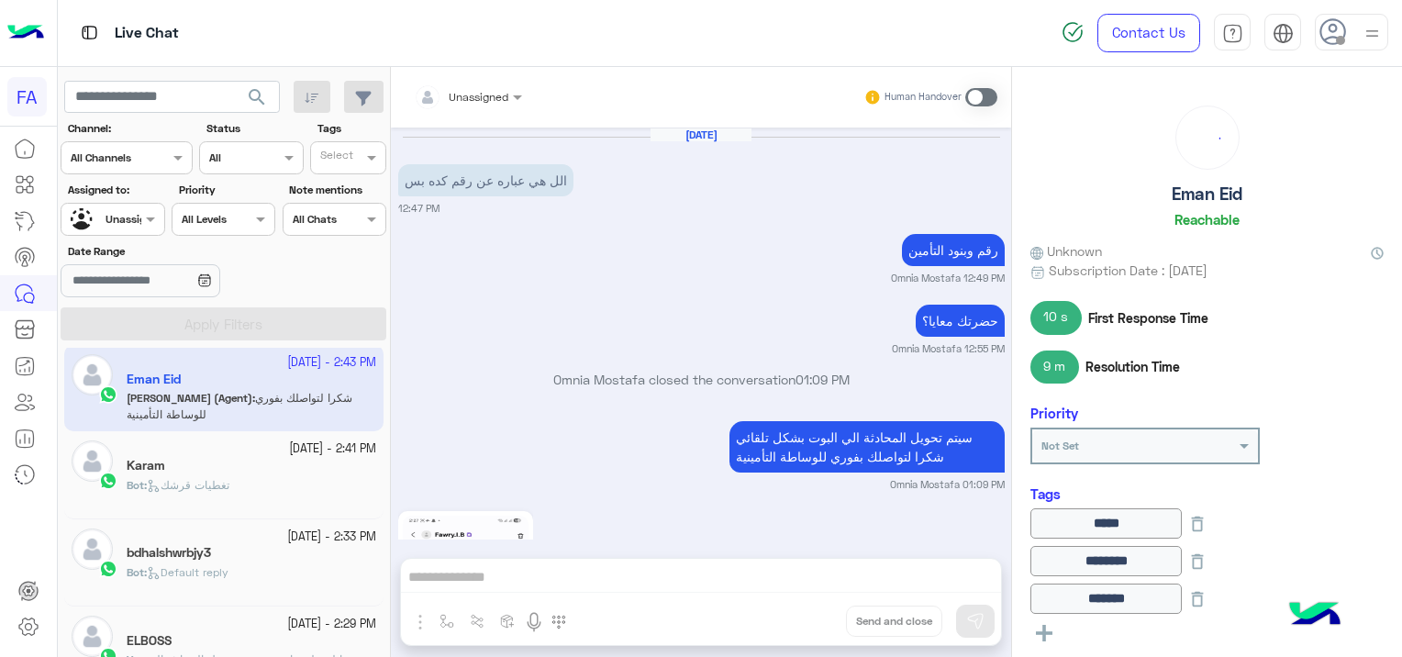
scroll to position [1603, 0]
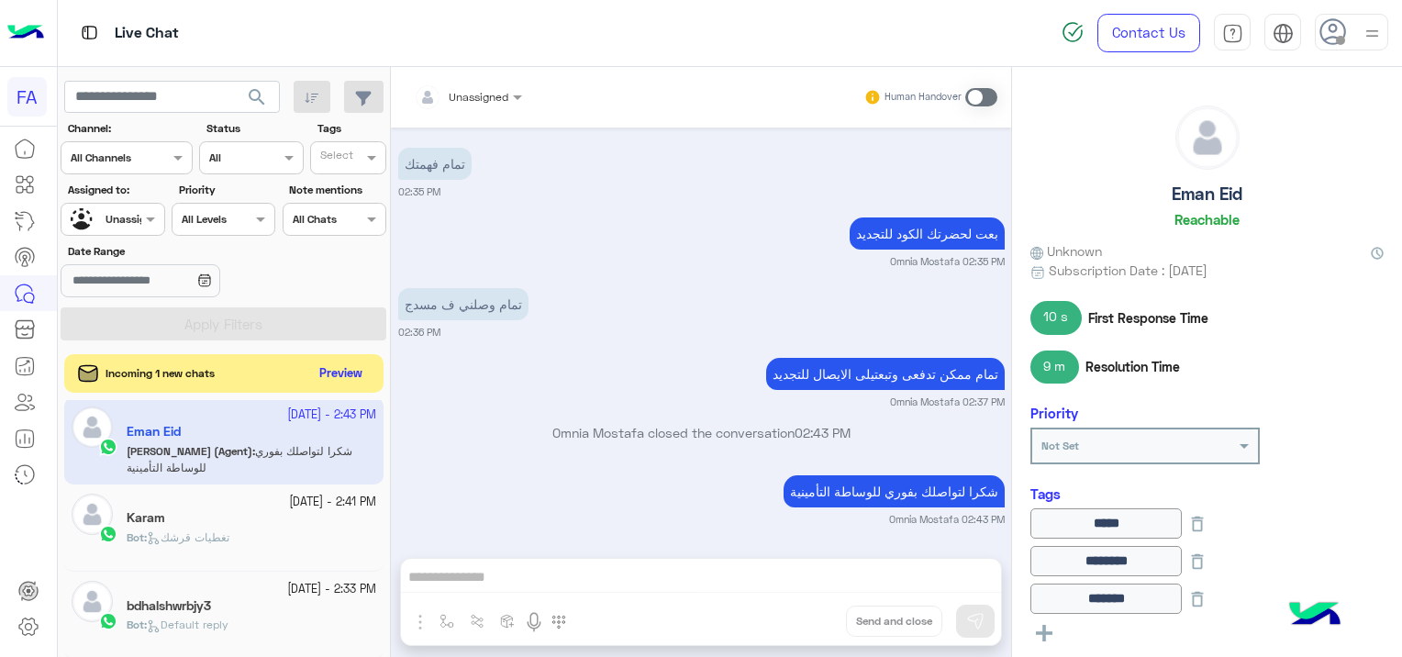
click at [322, 367] on button "Preview" at bounding box center [341, 373] width 57 height 25
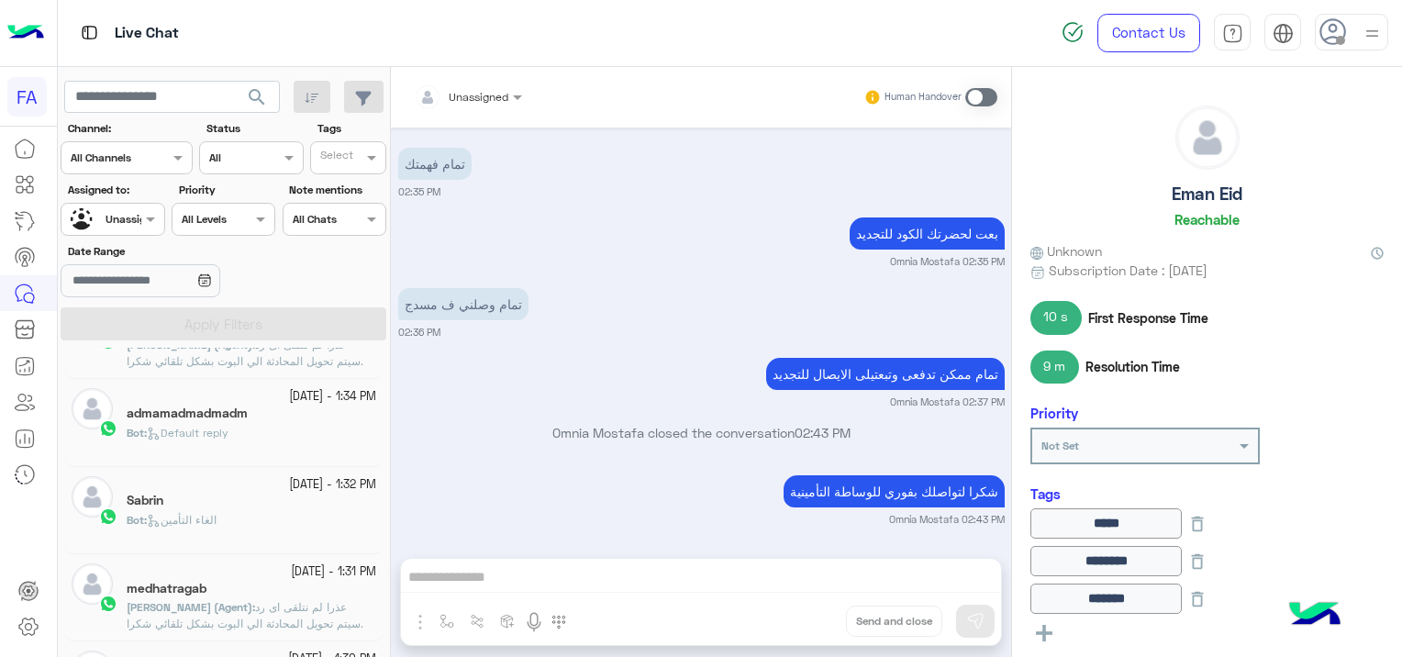
scroll to position [1385, 0]
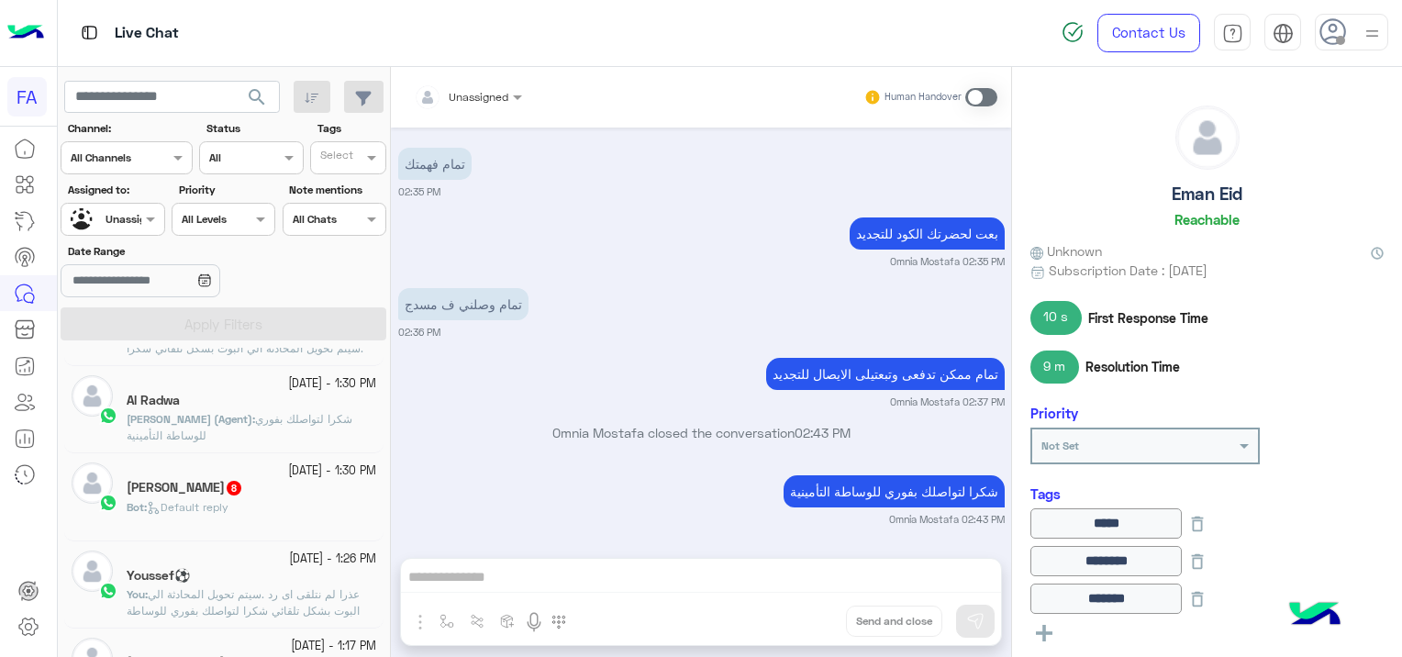
click at [214, 499] on p "Bot : Default reply" at bounding box center [178, 507] width 102 height 17
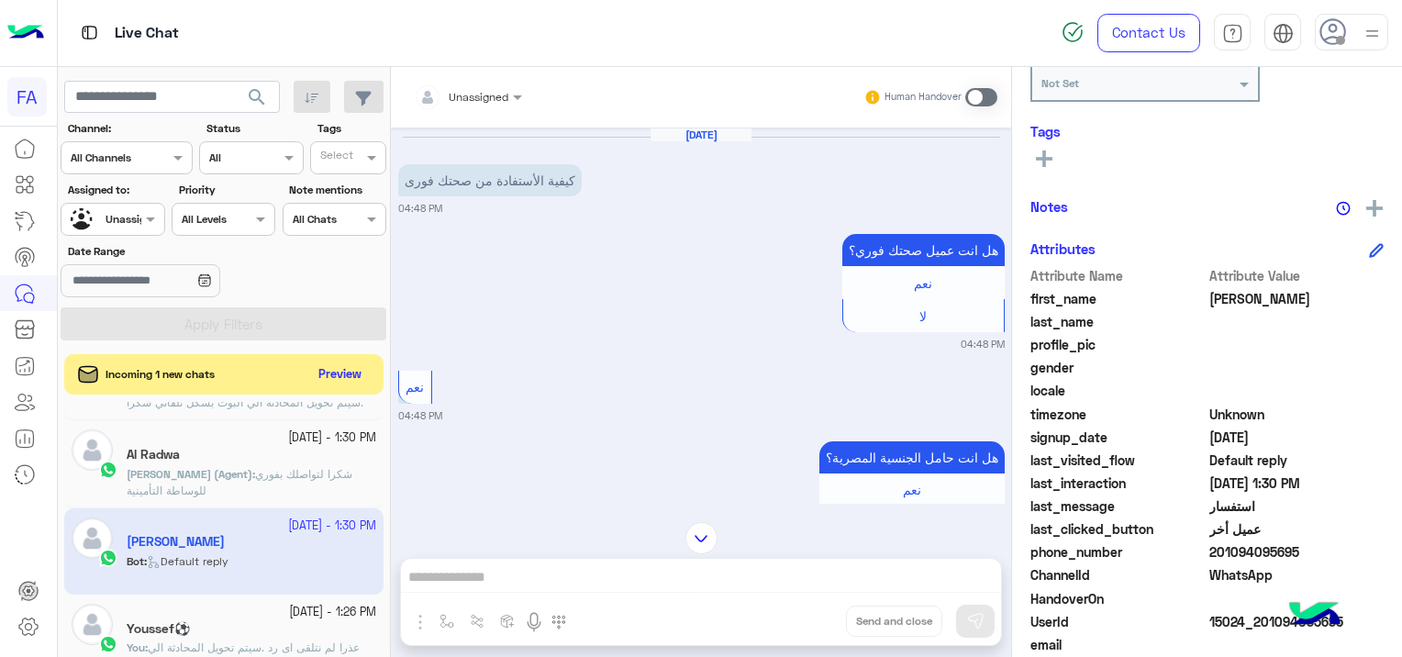
scroll to position [350, 0]
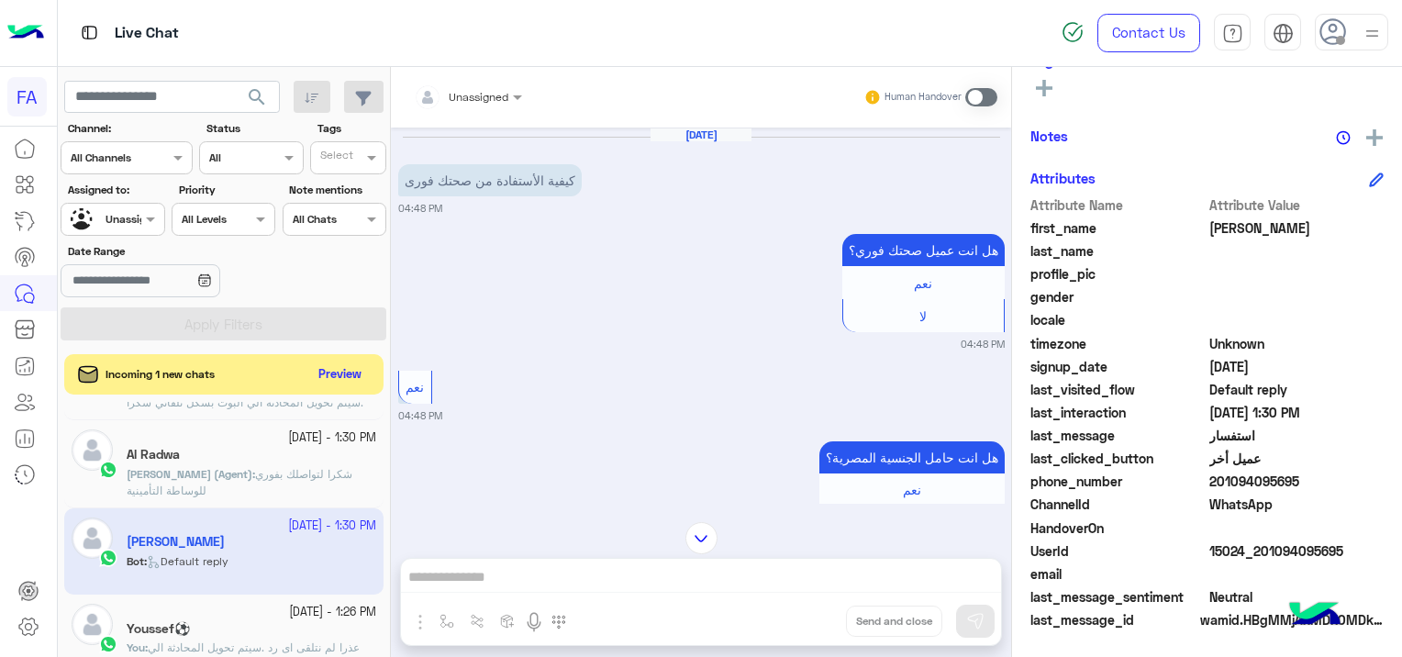
drag, startPoint x: 1337, startPoint y: 548, endPoint x: 1258, endPoint y: 553, distance: 79.1
click at [1258, 553] on span "15024_201094095695" at bounding box center [1296, 550] width 175 height 19
copy span "01094095695"
click at [484, 93] on div at bounding box center [468, 93] width 127 height 17
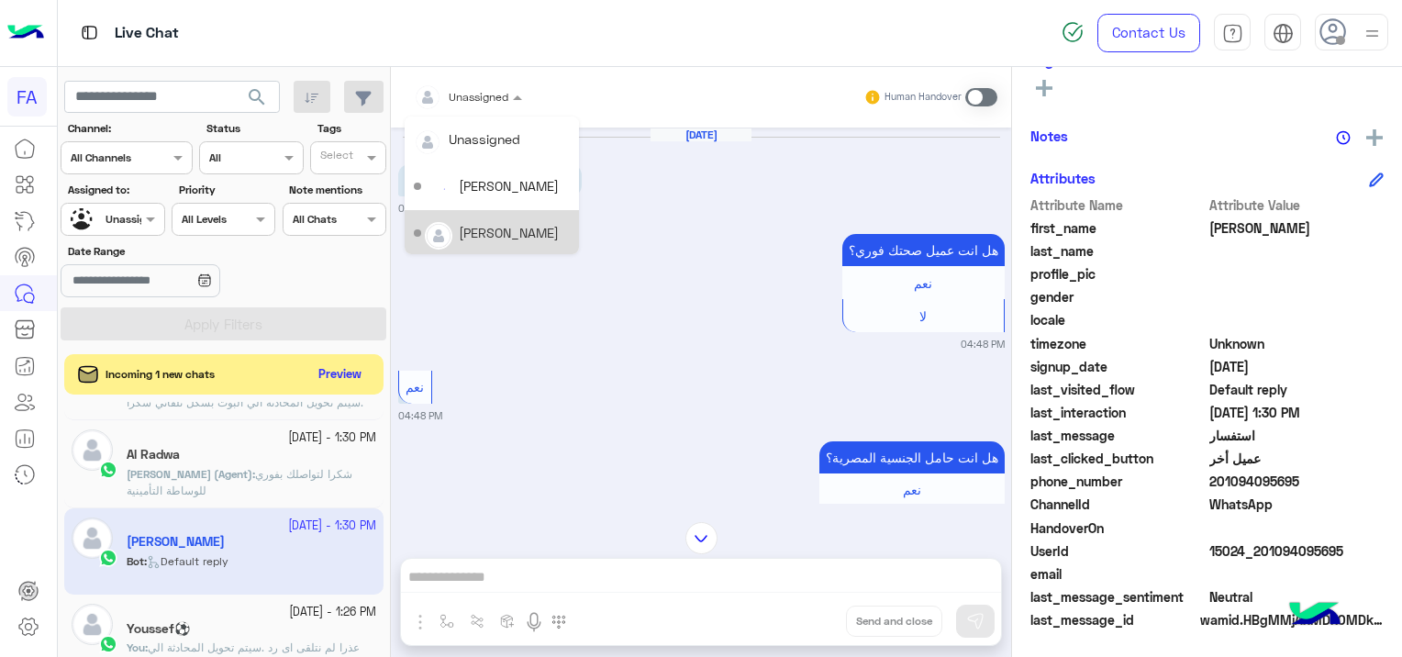
click at [516, 228] on div "[PERSON_NAME]" at bounding box center [509, 232] width 100 height 19
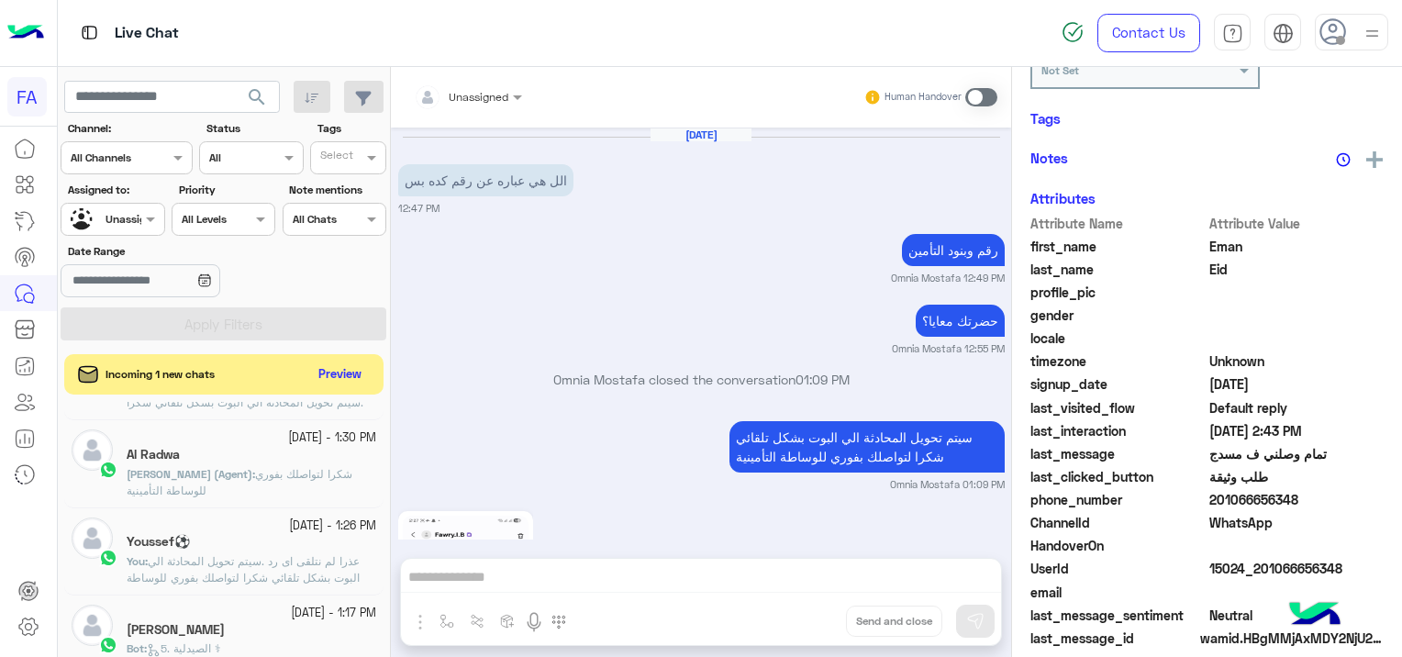
scroll to position [393, 0]
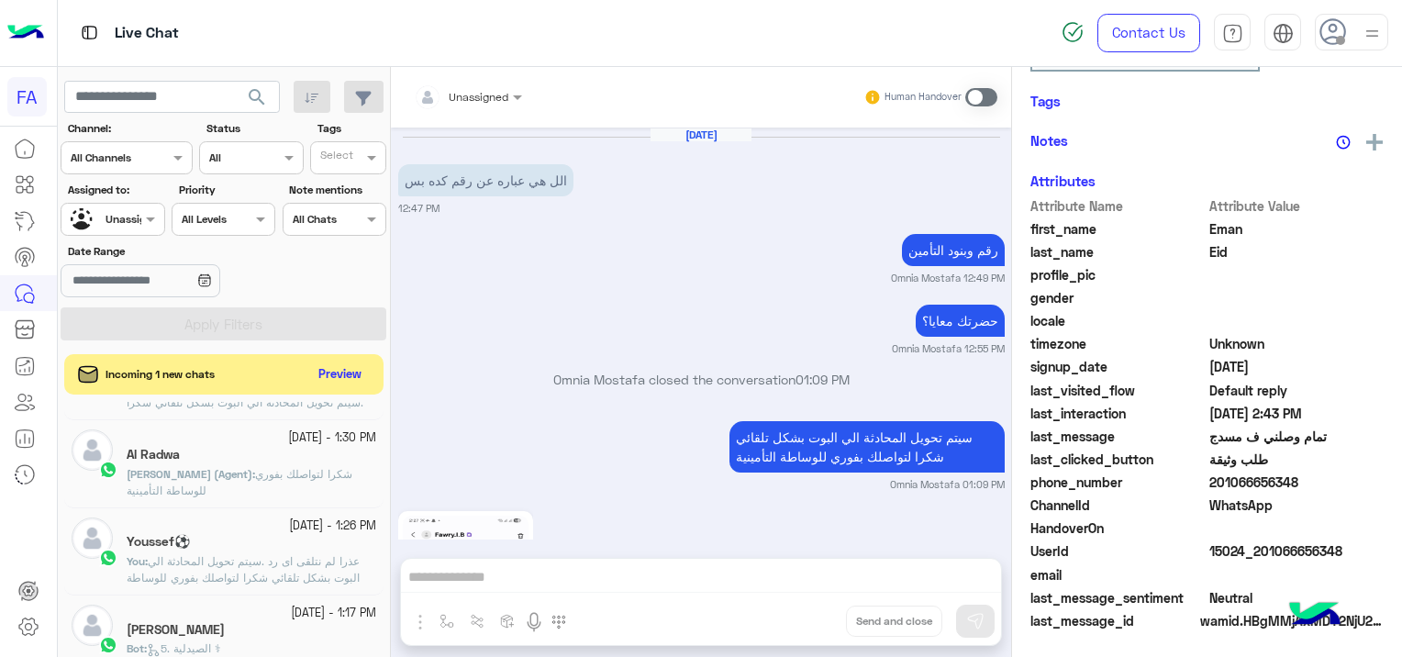
click at [127, 215] on div at bounding box center [112, 216] width 102 height 17
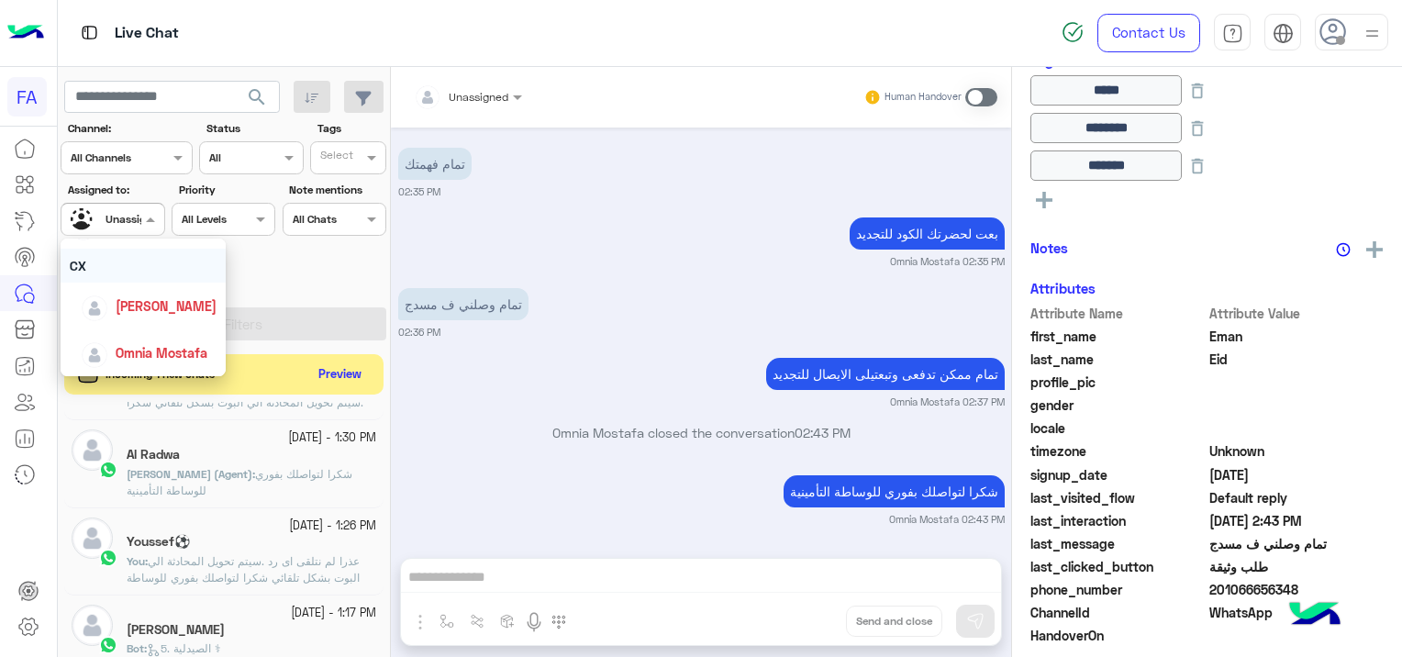
scroll to position [72, 0]
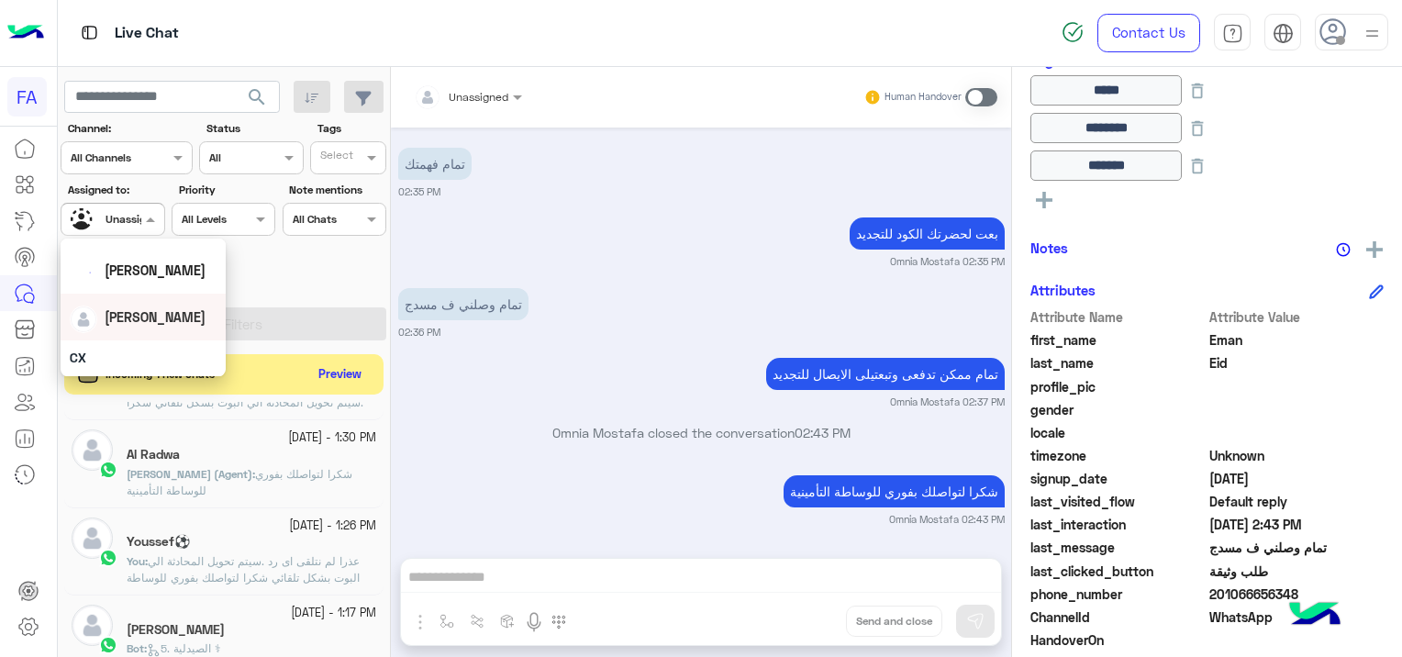
click at [172, 308] on div "[PERSON_NAME]" at bounding box center [143, 317] width 147 height 32
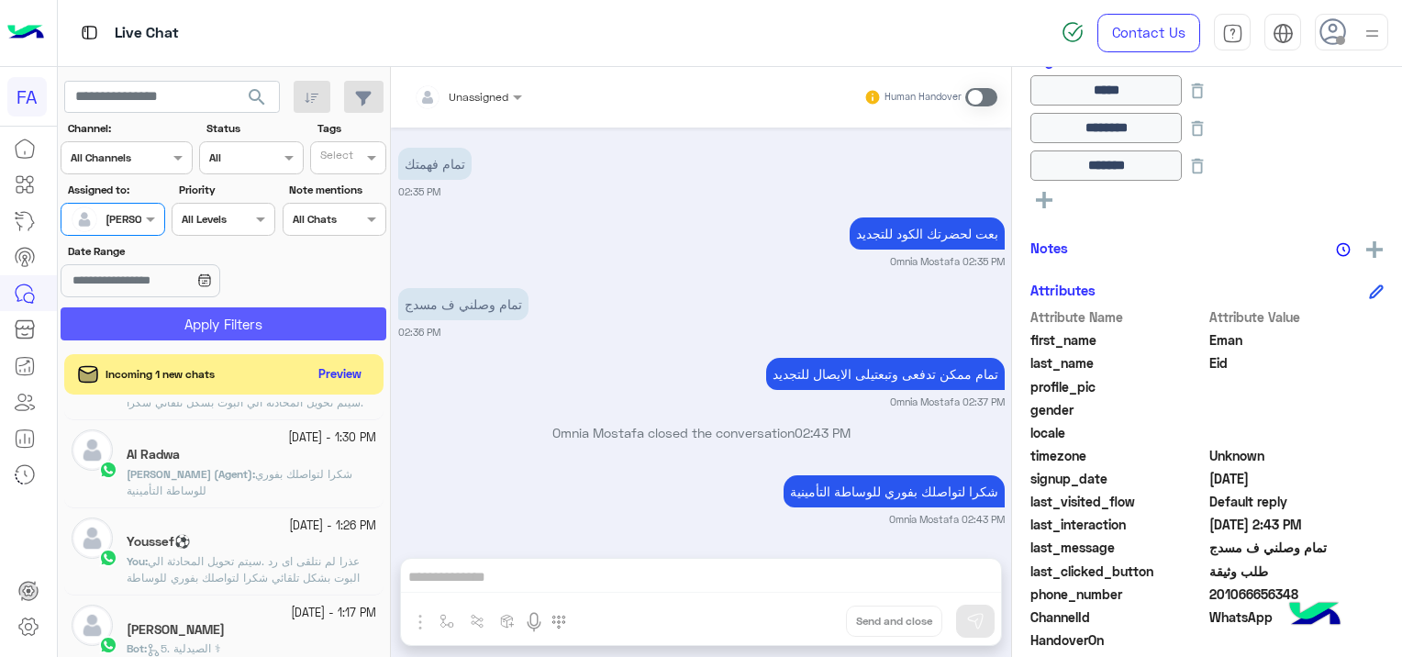
click at [249, 306] on section "Channel: Channel All Channels Status Channel All Tags Select Assigned to: Assig…" at bounding box center [224, 230] width 305 height 220
click at [274, 323] on button "Apply Filters" at bounding box center [224, 323] width 326 height 33
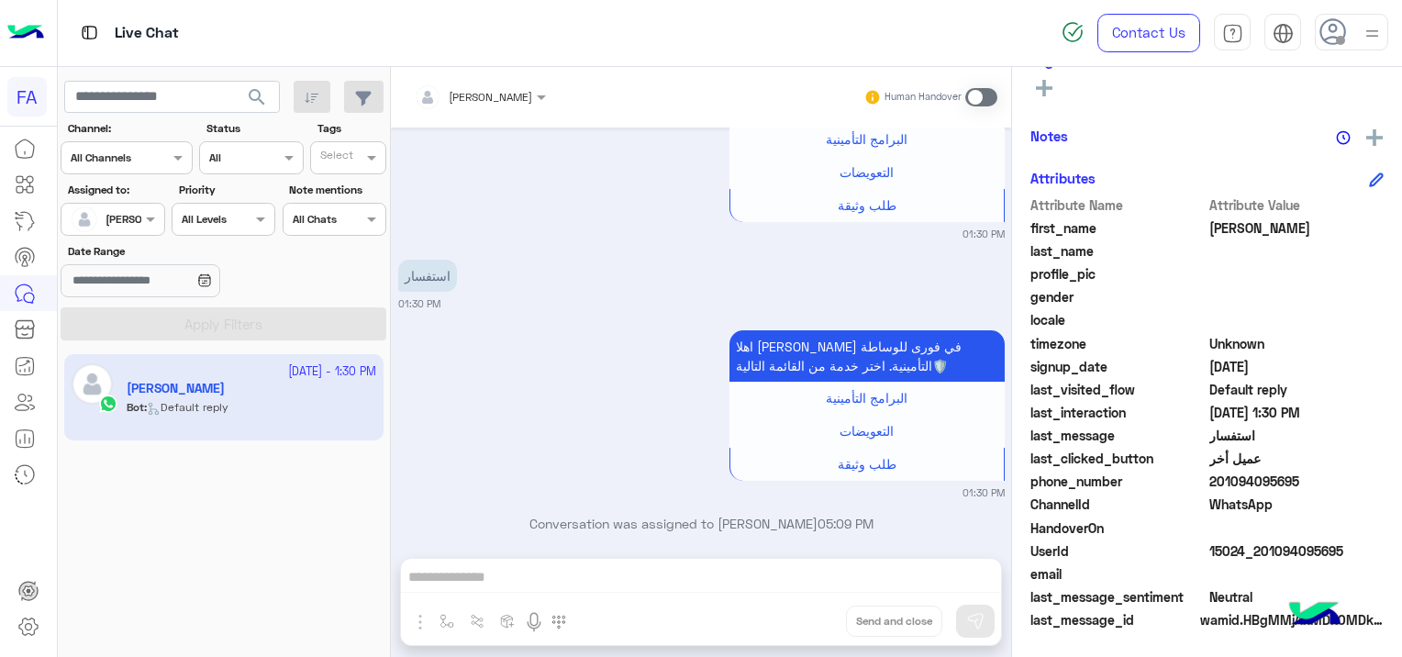
scroll to position [2256, 0]
click at [979, 96] on span at bounding box center [981, 97] width 32 height 18
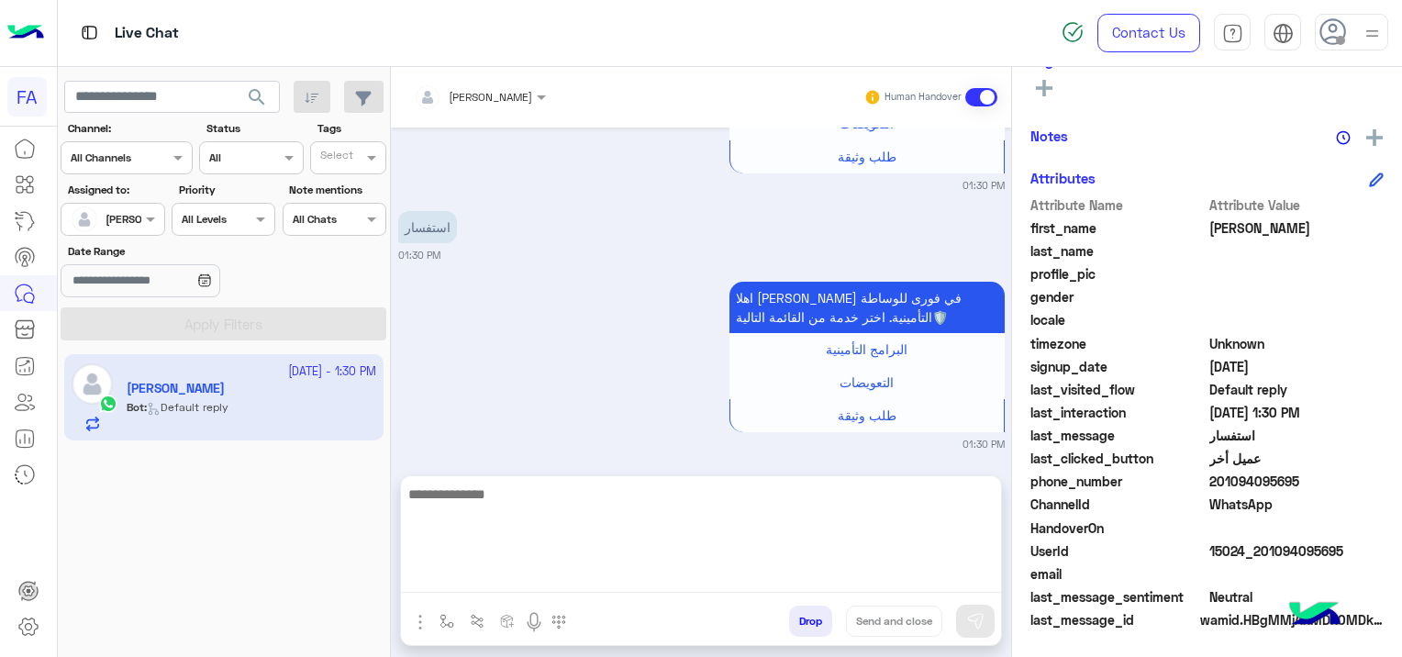
click at [490, 573] on textarea at bounding box center [701, 537] width 600 height 110
paste textarea "**********"
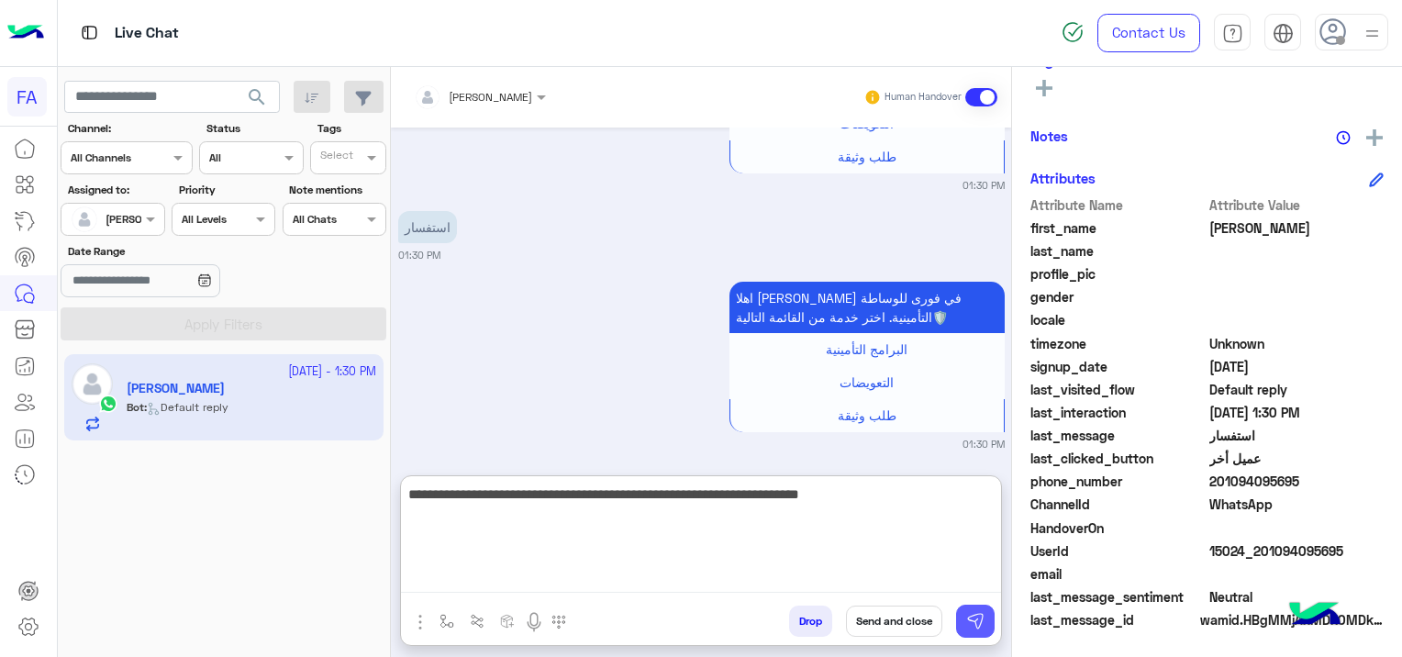
type textarea "**********"
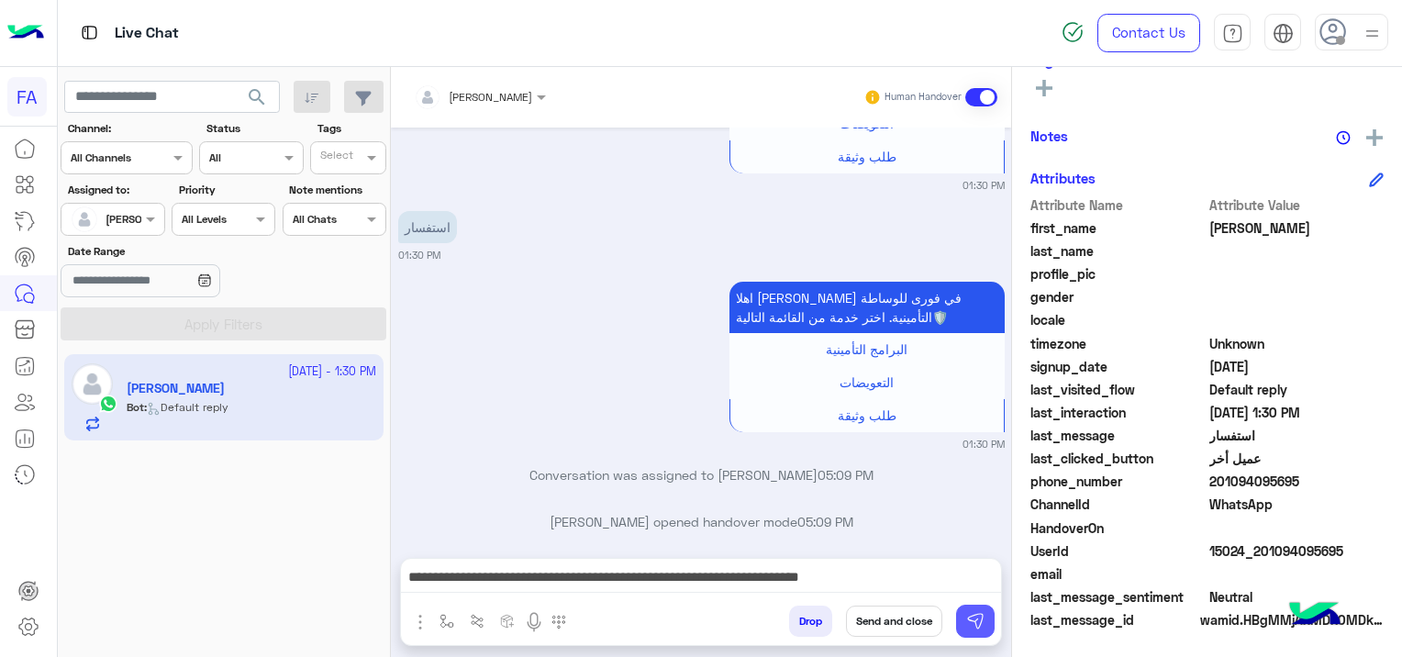
click at [971, 624] on img at bounding box center [975, 621] width 18 height 18
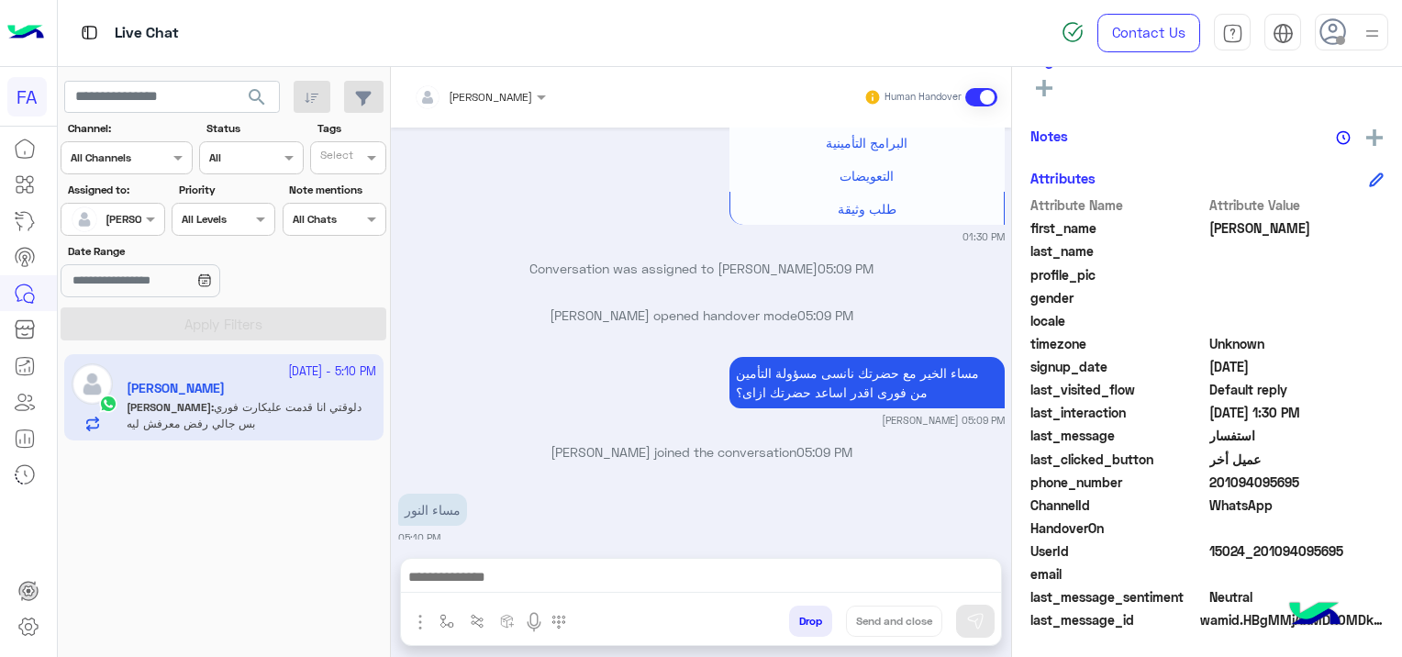
scroll to position [3083, 0]
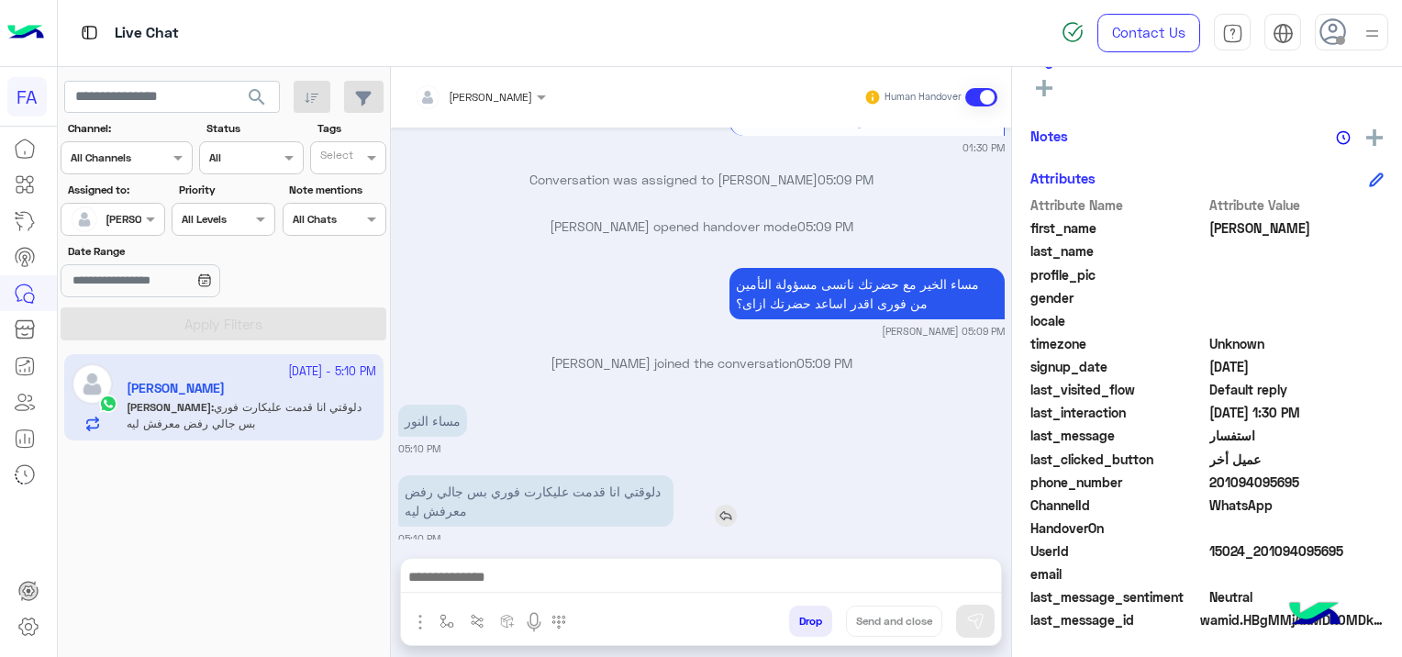
drag, startPoint x: 498, startPoint y: 494, endPoint x: 505, endPoint y: 486, distance: 11.0
click at [504, 485] on p "دلوقتي انا قدمت عليكارت فوري بس جالي رفض معرفش ليه" at bounding box center [535, 500] width 275 height 51
click at [657, 531] on div "[DATE] كيفية الأستفادة من صحتك فورى 04:48 PM هل انت عميل صحتك فوري؟ نعم لا 04:4…" at bounding box center [701, 333] width 620 height 412
click at [719, 504] on img at bounding box center [726, 515] width 22 height 22
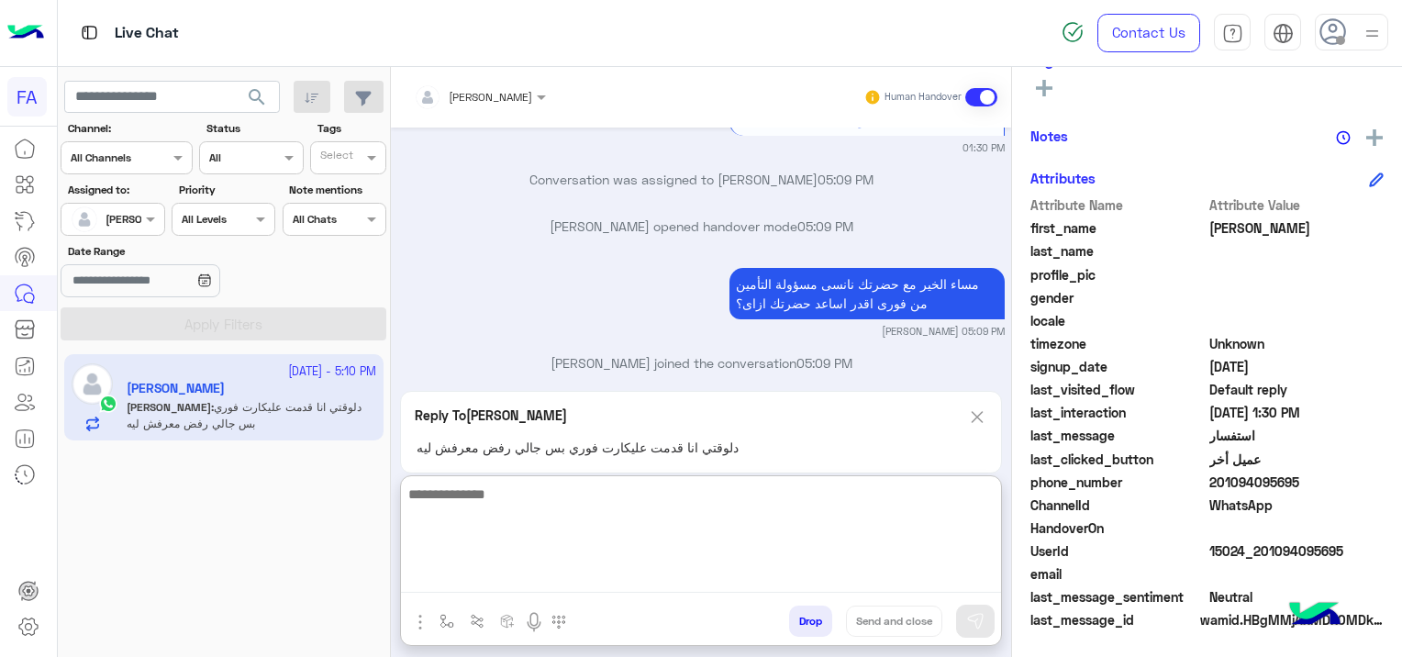
click at [571, 576] on textarea at bounding box center [701, 537] width 600 height 110
paste textarea "**********"
type textarea "**********"
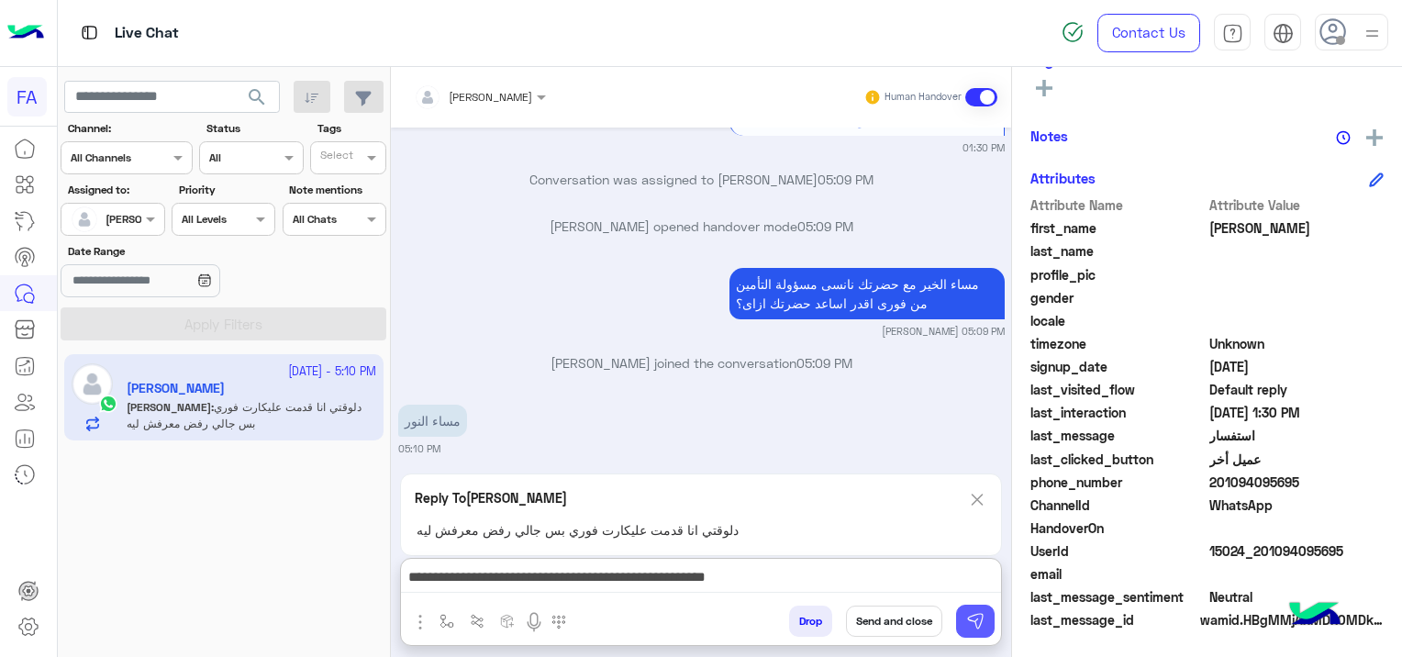
click at [984, 615] on button at bounding box center [975, 620] width 39 height 33
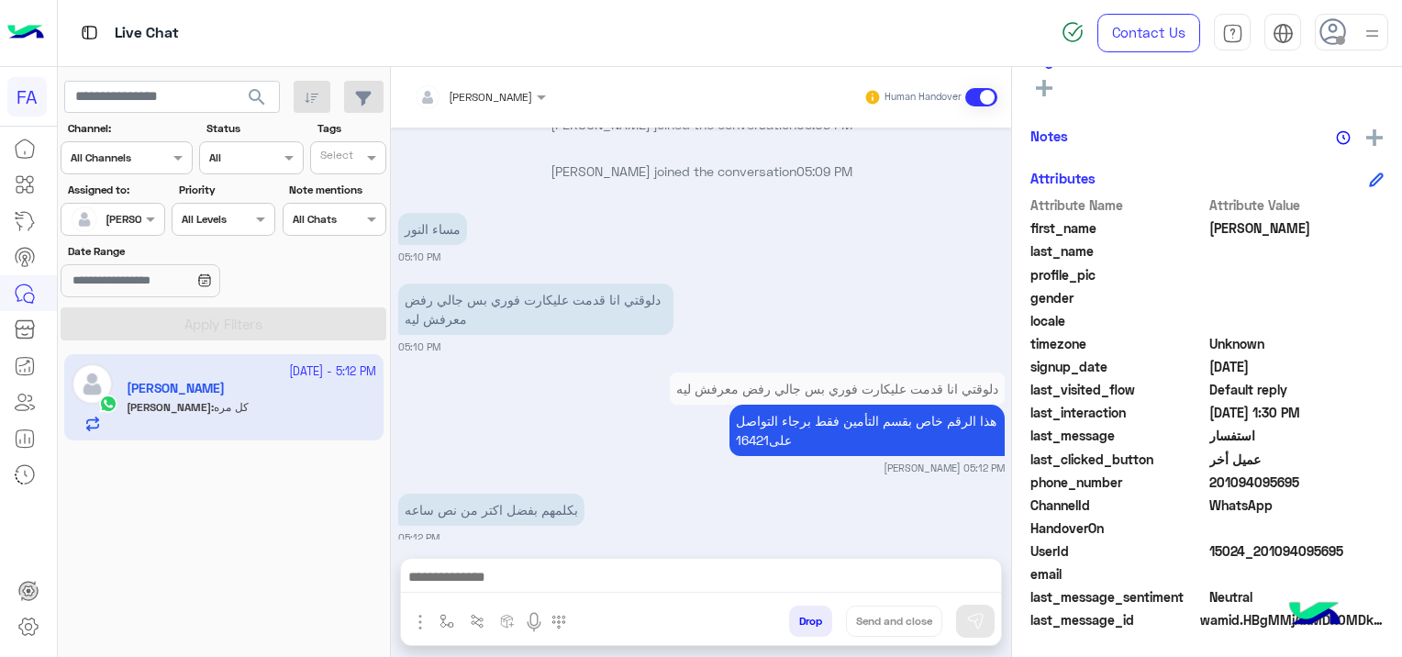
scroll to position [3529, 0]
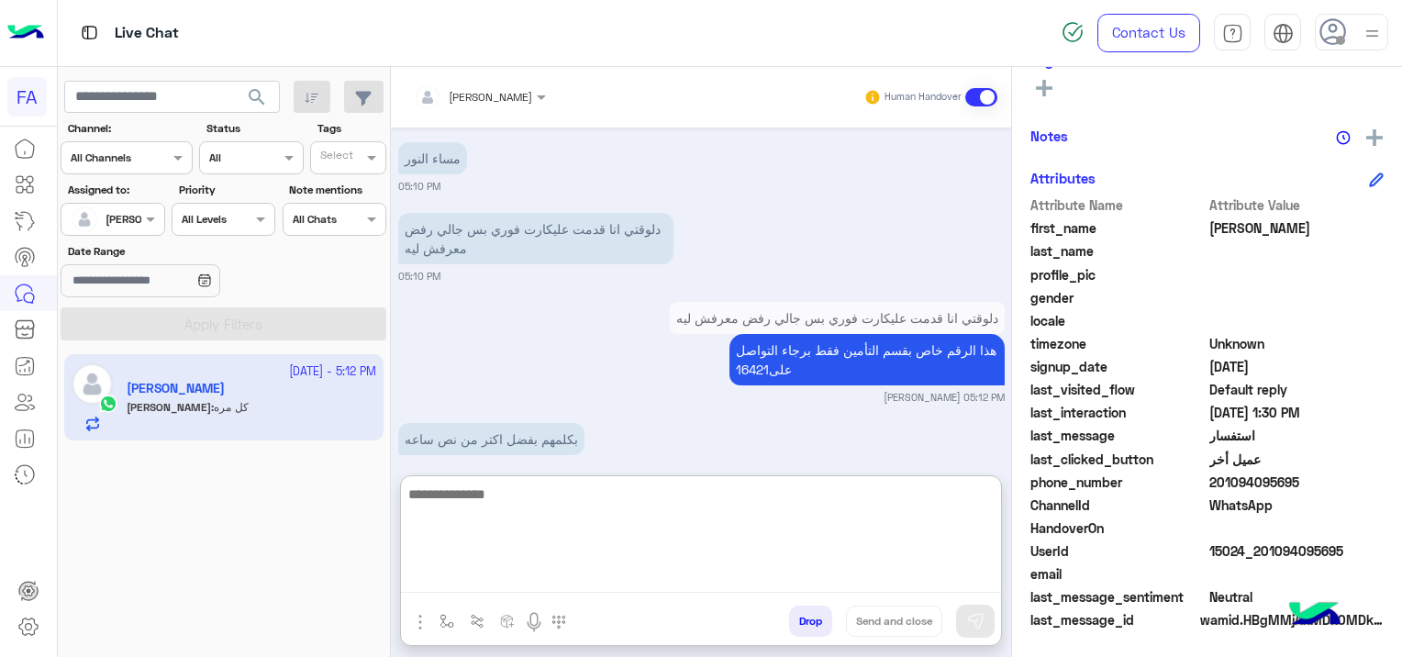
click at [536, 581] on textarea at bounding box center [701, 537] width 600 height 110
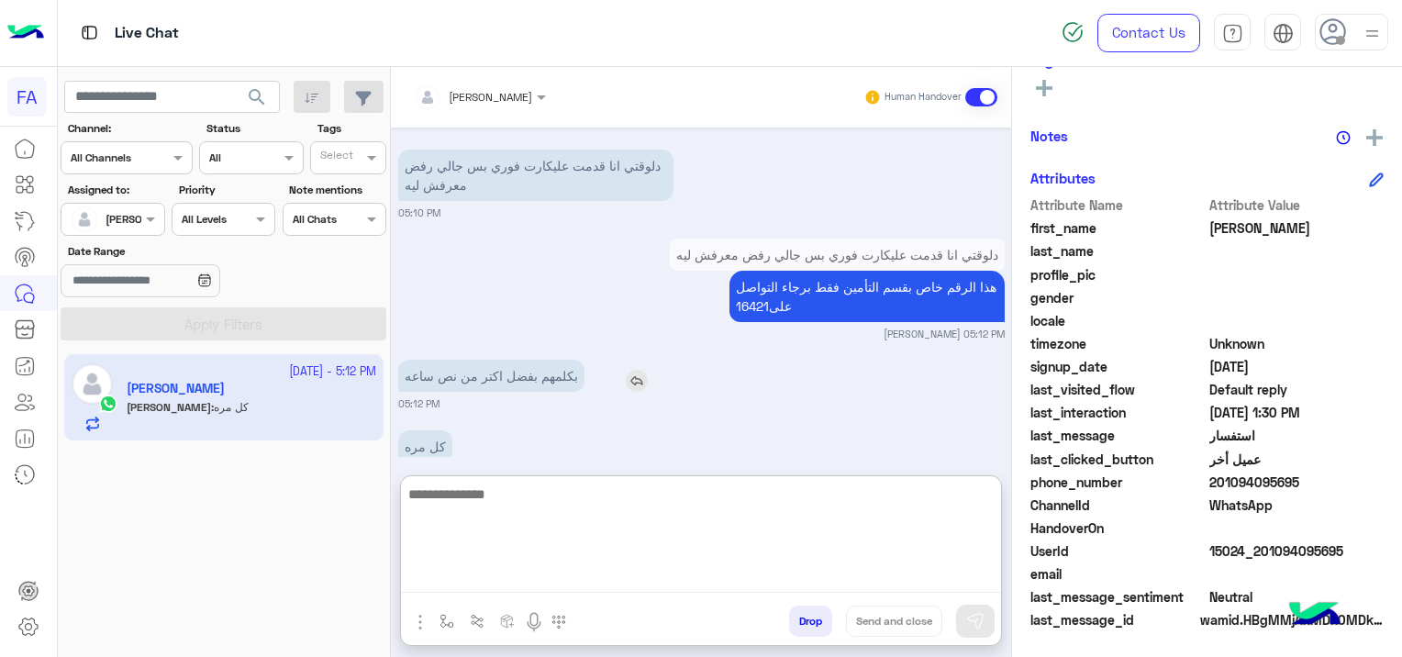
scroll to position [3611, 0]
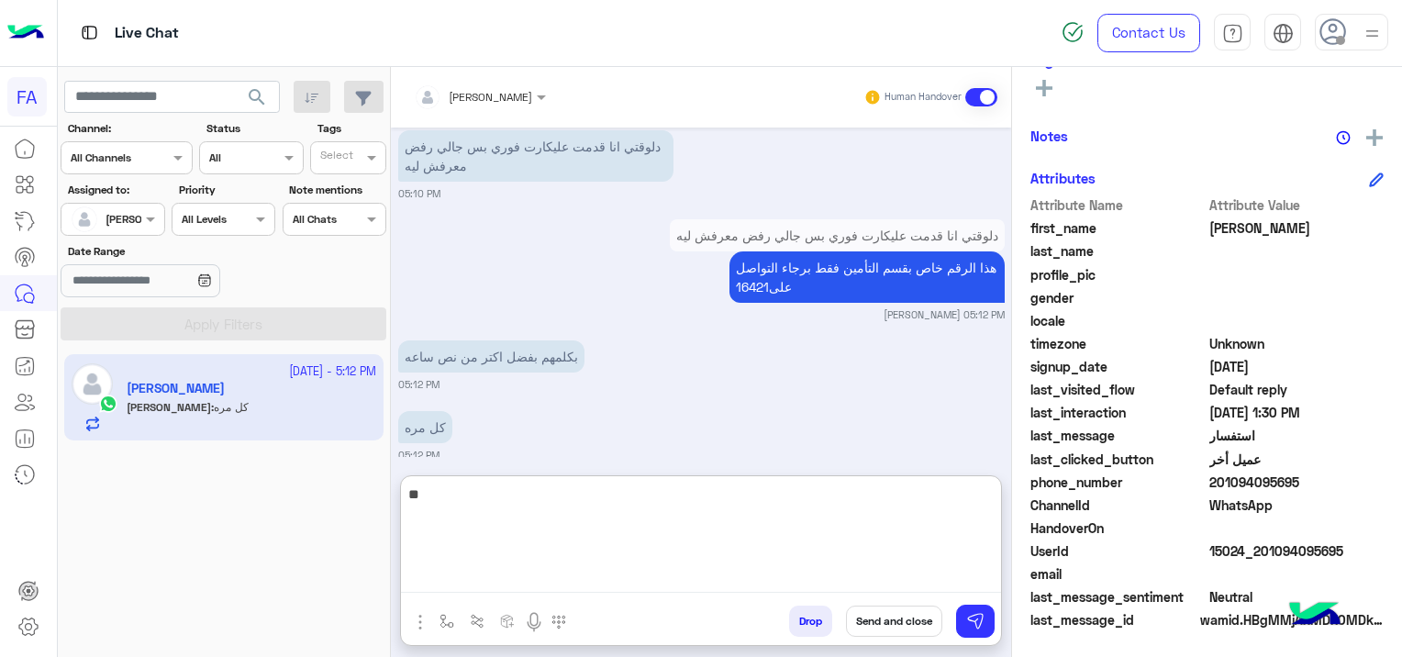
type textarea "*"
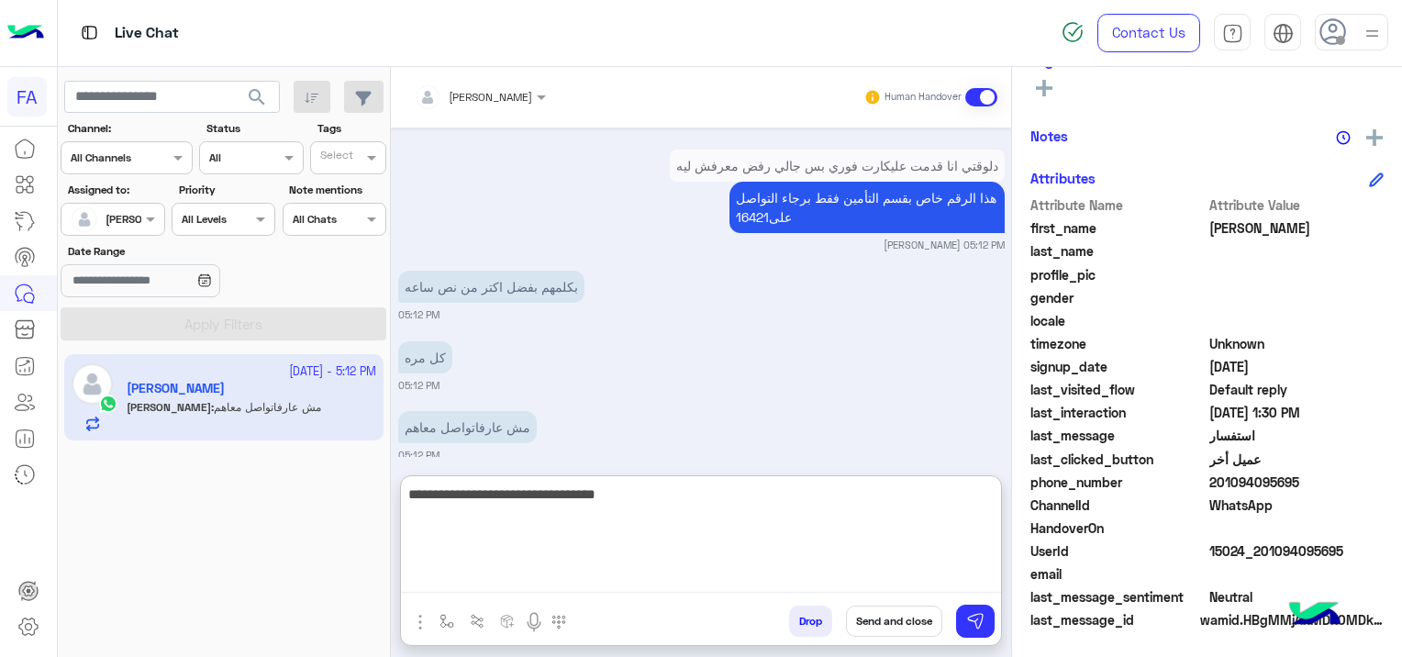
scroll to position [3752, 0]
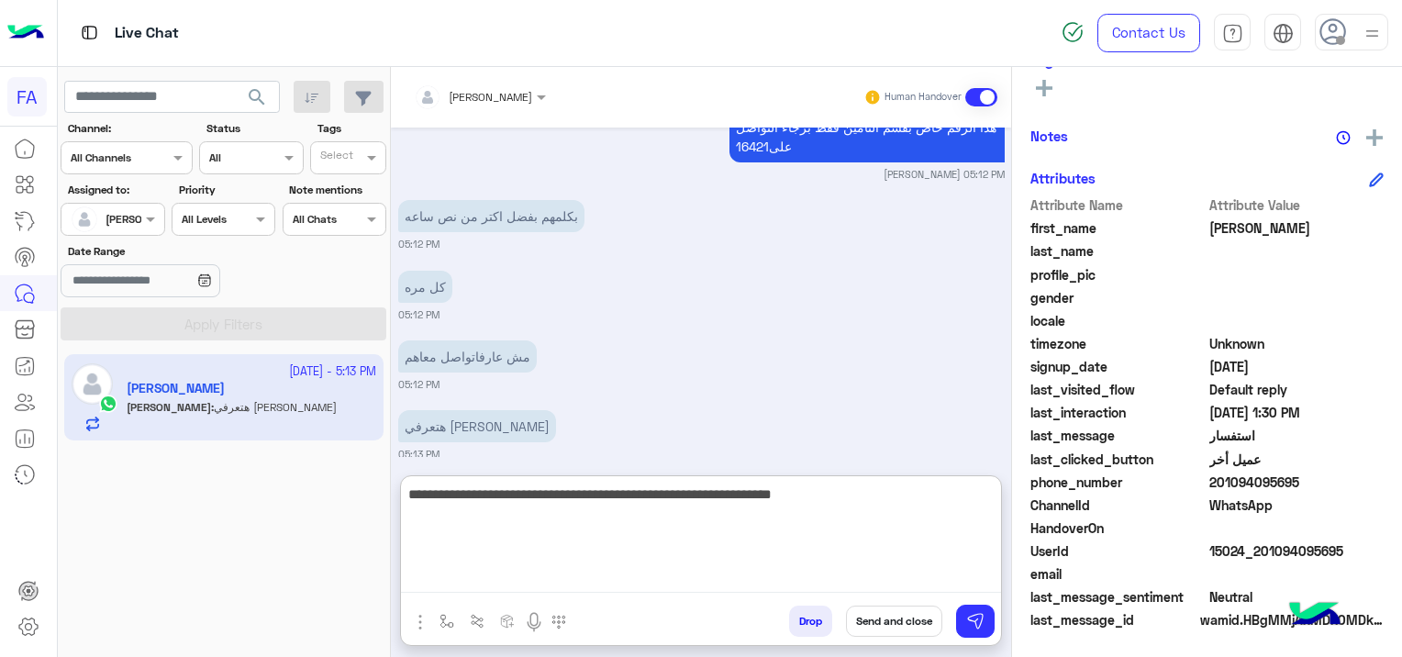
type textarea "**********"
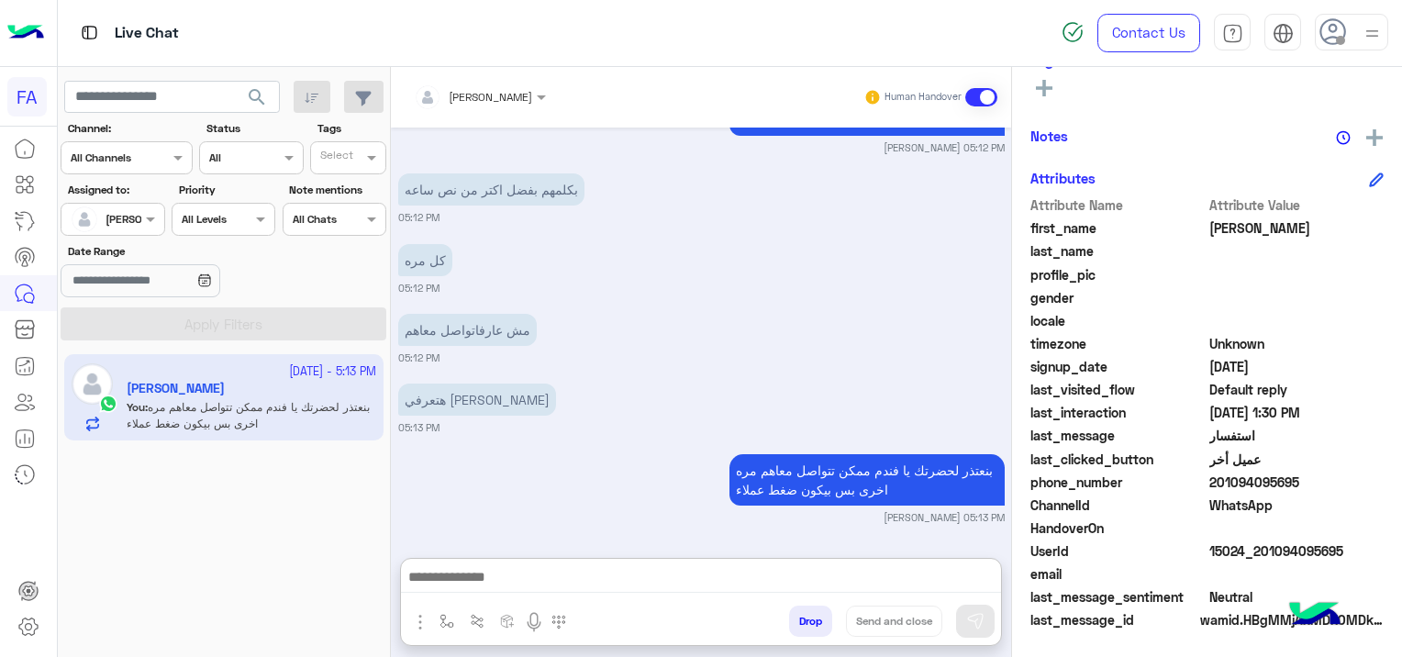
click at [577, 379] on div "هتعرفي تفيديني 05:13 PM" at bounding box center [701, 407] width 606 height 56
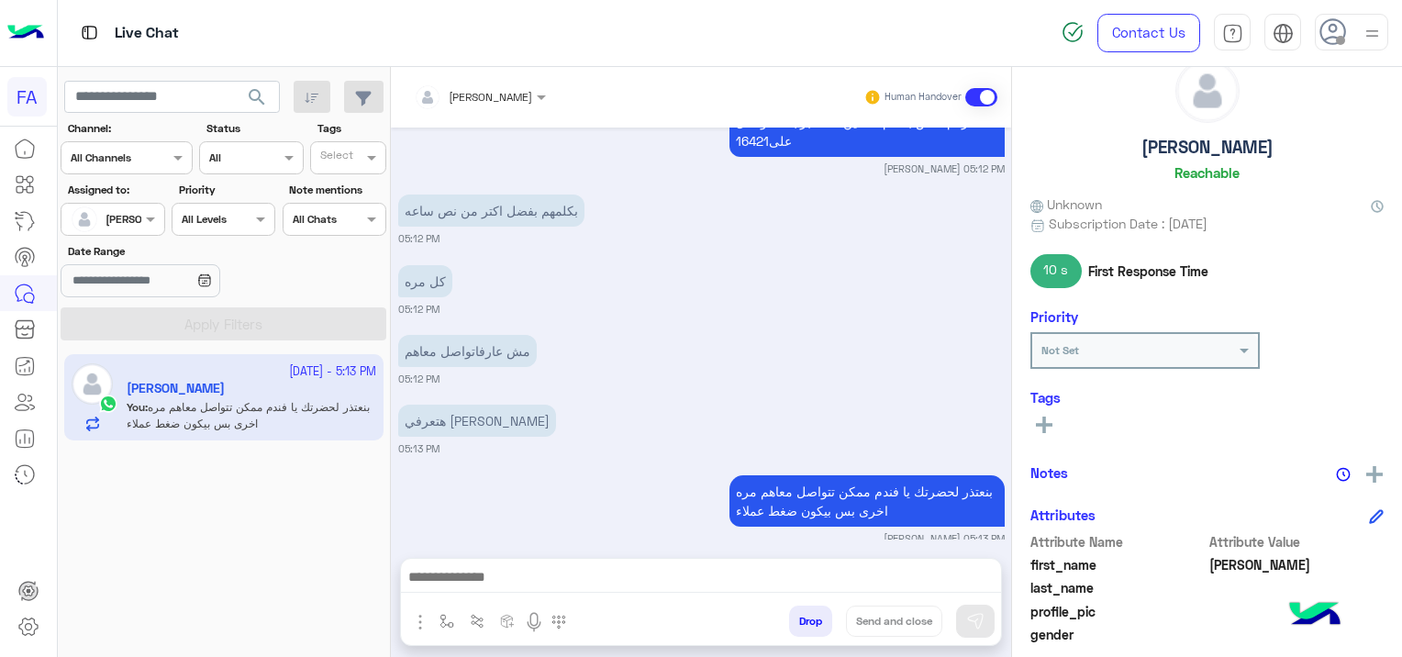
scroll to position [17, 0]
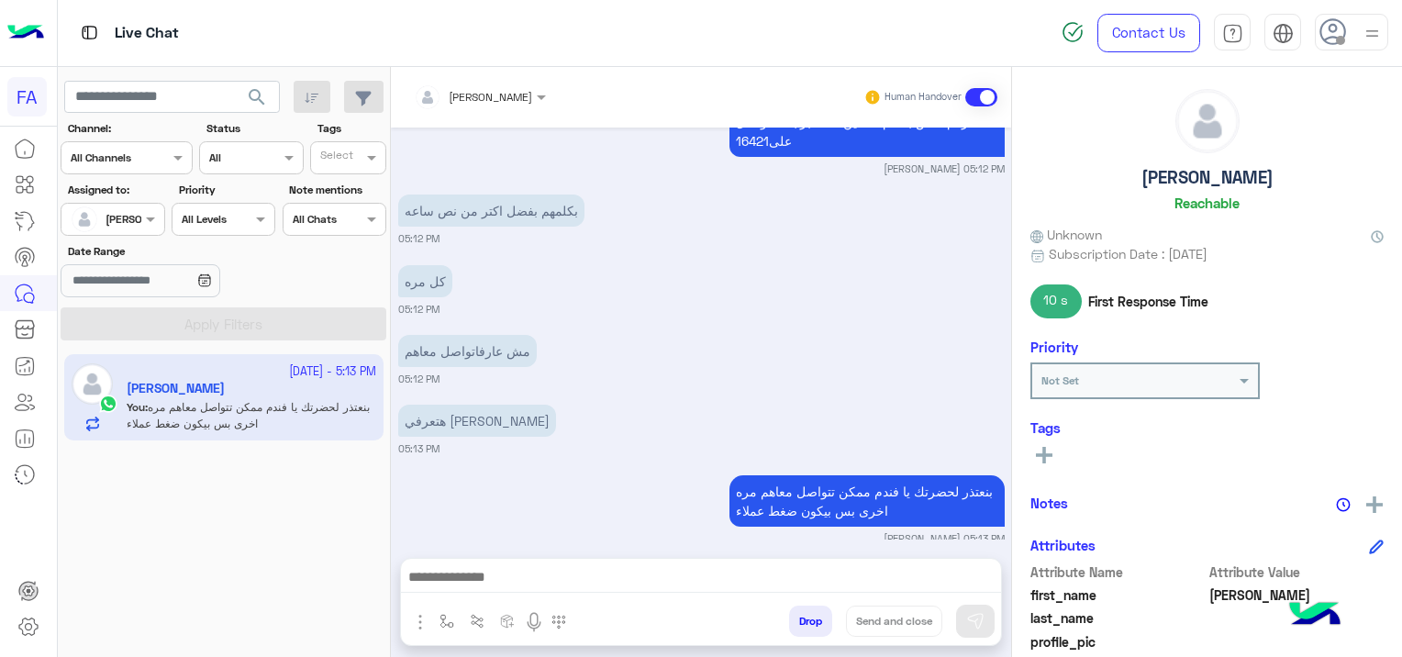
click at [1053, 452] on button at bounding box center [1044, 454] width 28 height 22
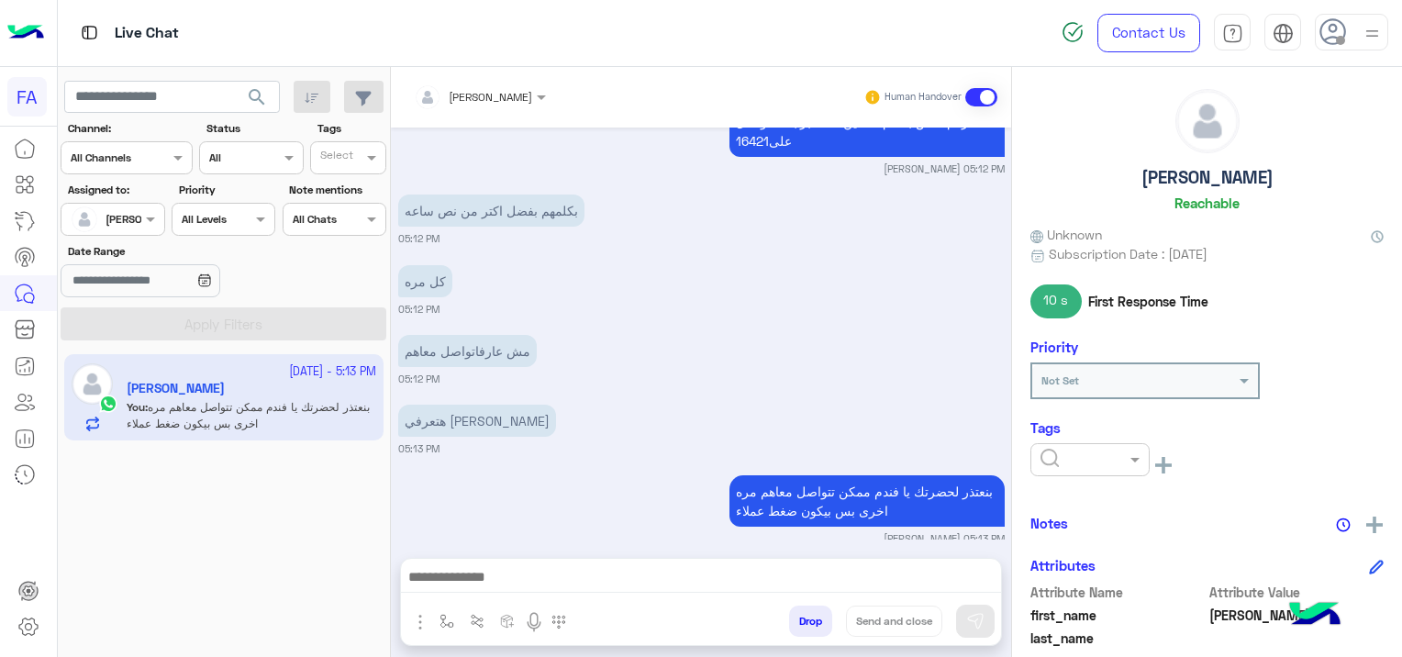
click at [1056, 454] on input "text" at bounding box center [1068, 457] width 56 height 17
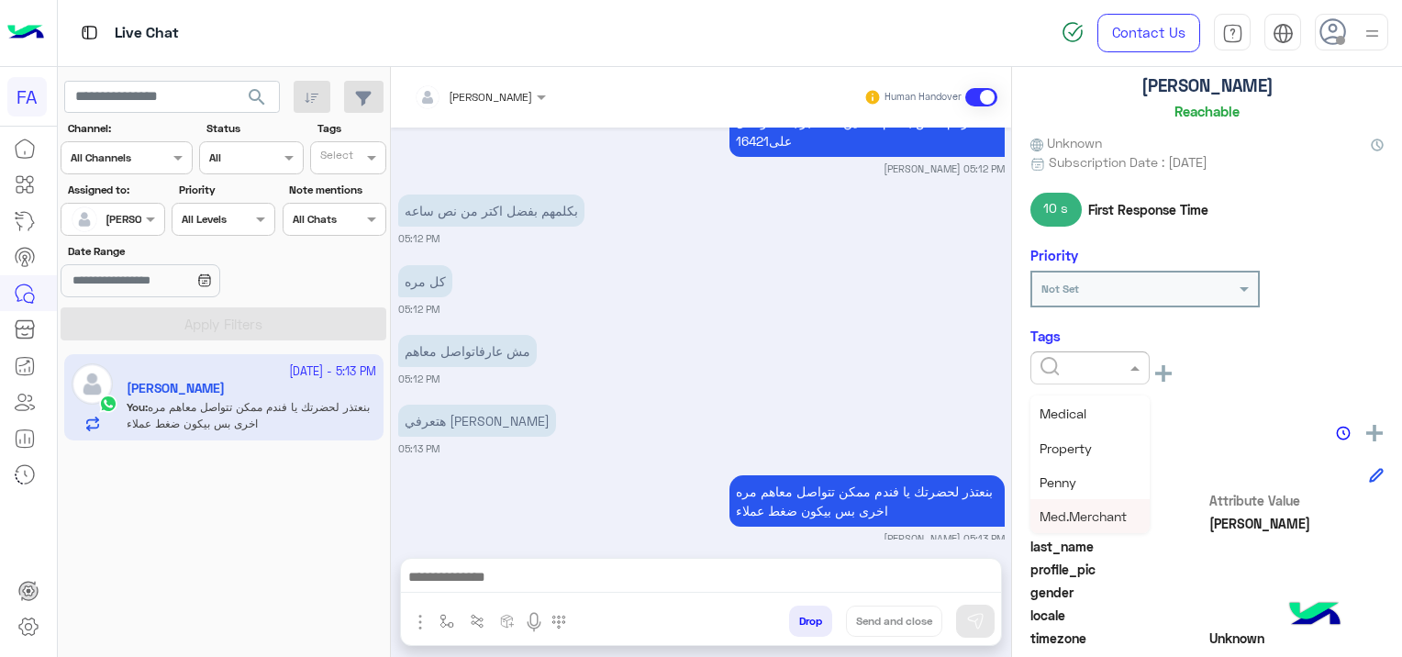
scroll to position [147, 0]
click at [1064, 475] on span "Irrelevant" at bounding box center [1067, 471] width 57 height 16
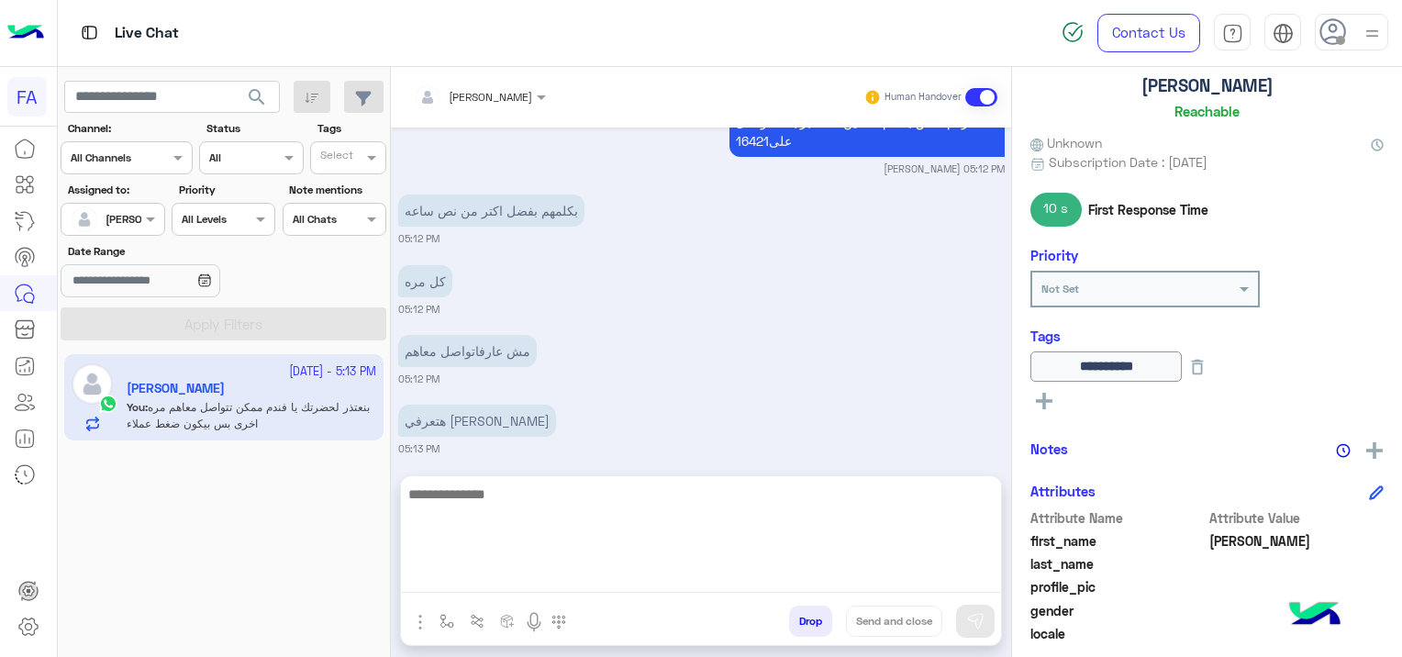
click at [529, 575] on textarea at bounding box center [701, 537] width 600 height 110
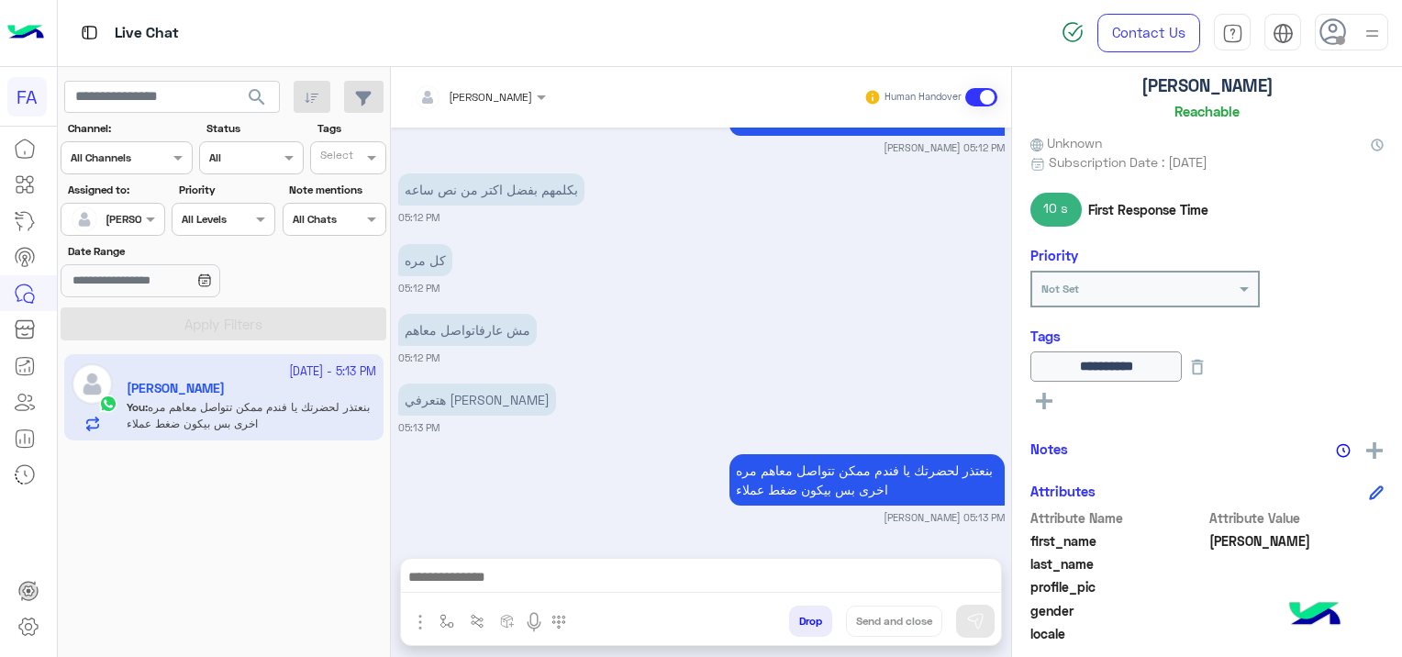
click at [616, 379] on div "هتعرفي تفيديني 05:13 PM" at bounding box center [701, 407] width 606 height 56
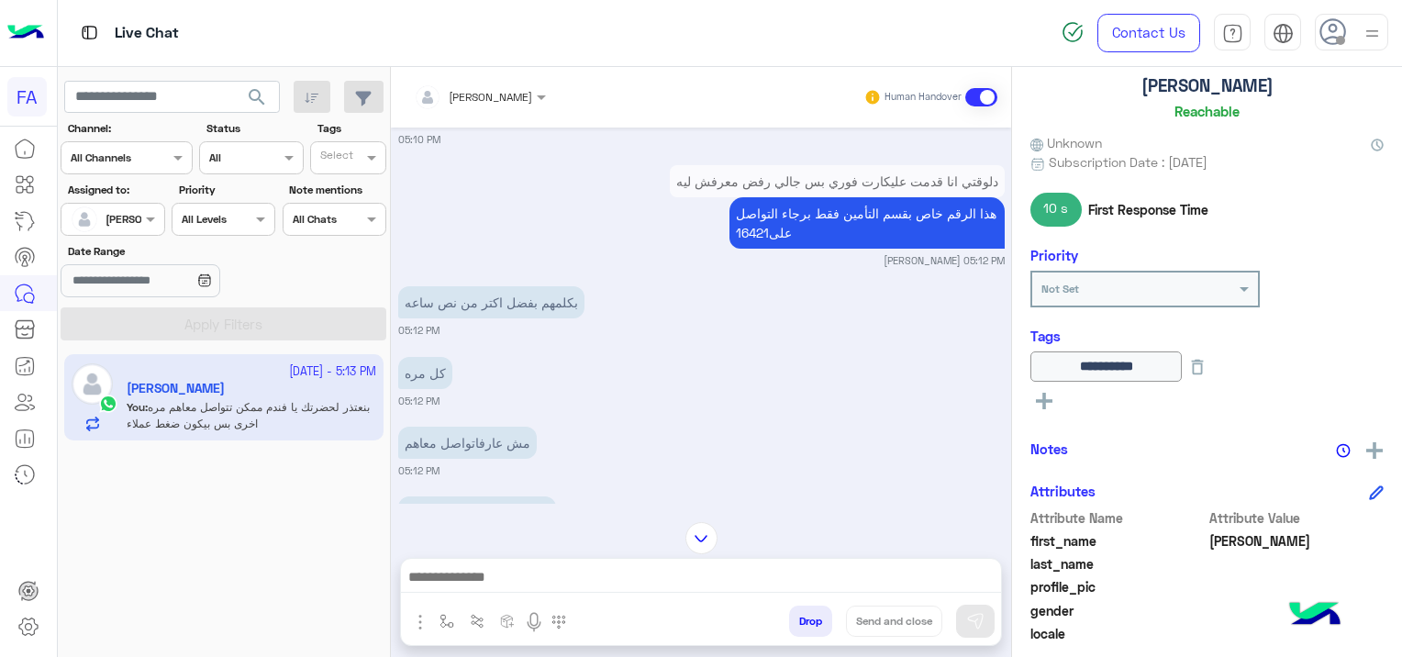
scroll to position [3757, 0]
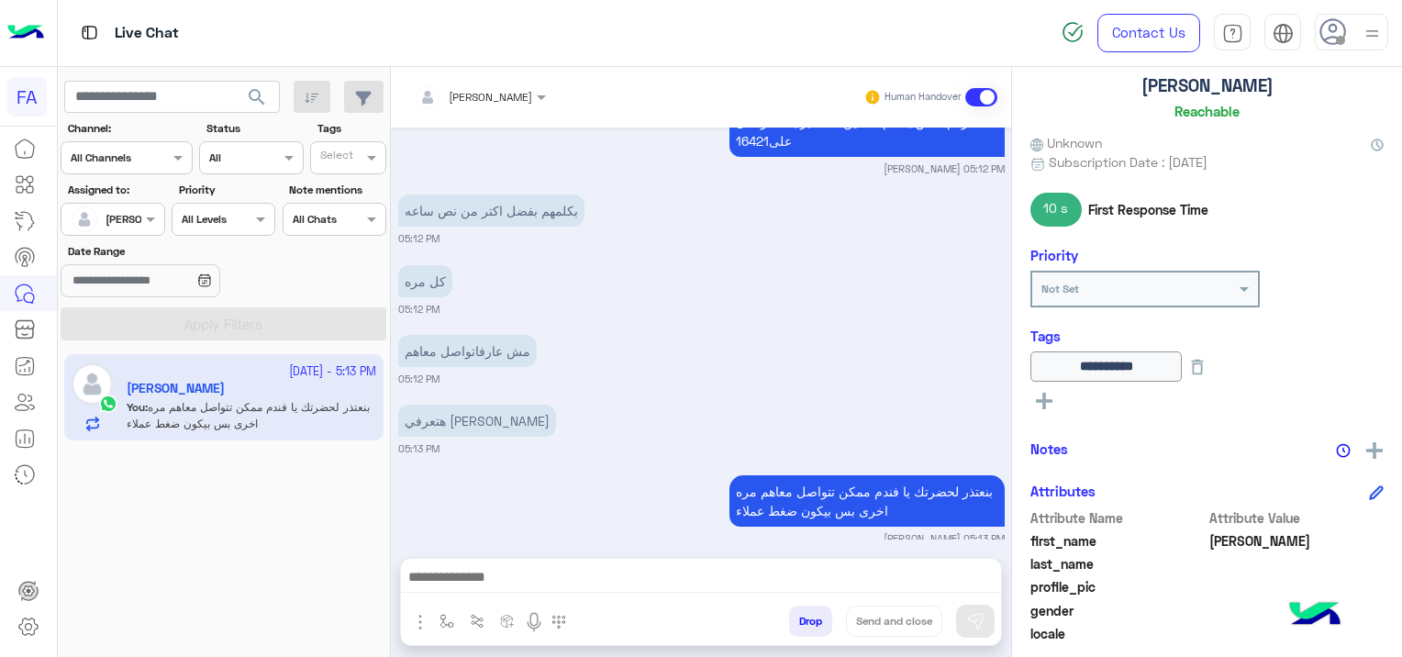
drag, startPoint x: 554, startPoint y: 558, endPoint x: 552, endPoint y: 572, distance: 14.8
click at [553, 559] on div at bounding box center [701, 582] width 600 height 46
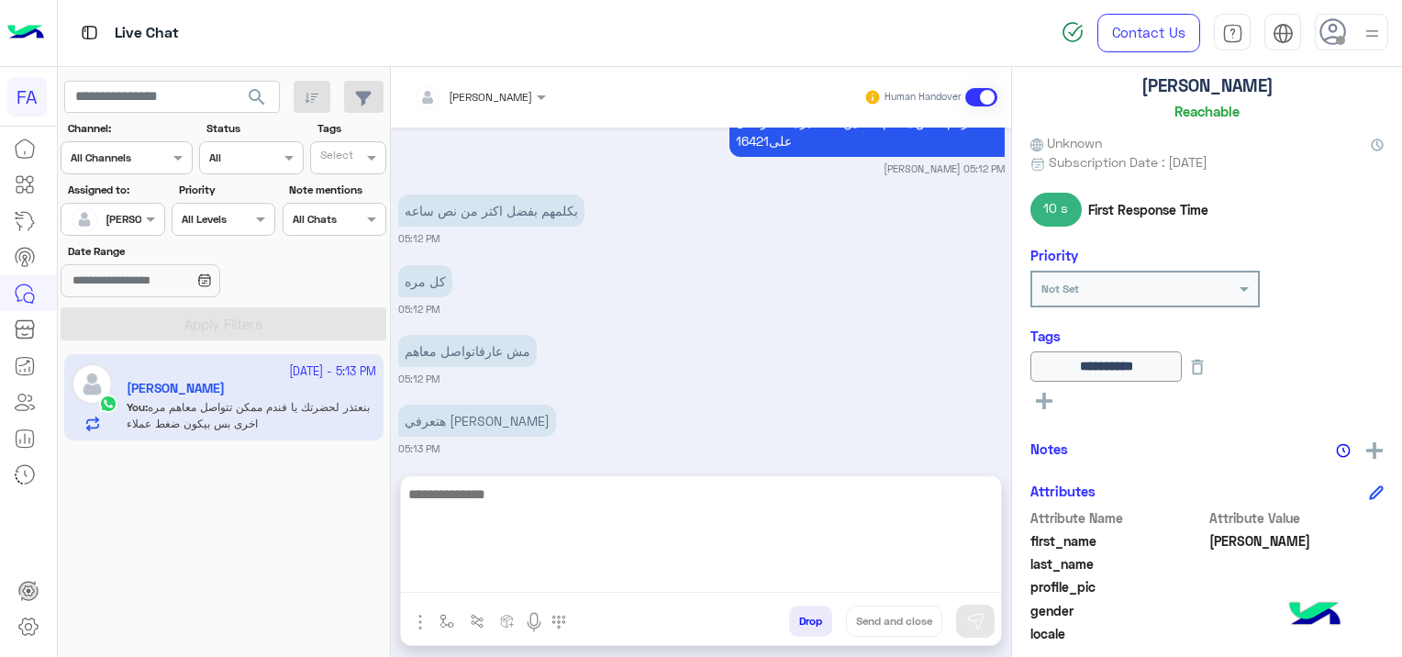
click at [552, 574] on textarea at bounding box center [701, 537] width 600 height 110
paste textarea "**********"
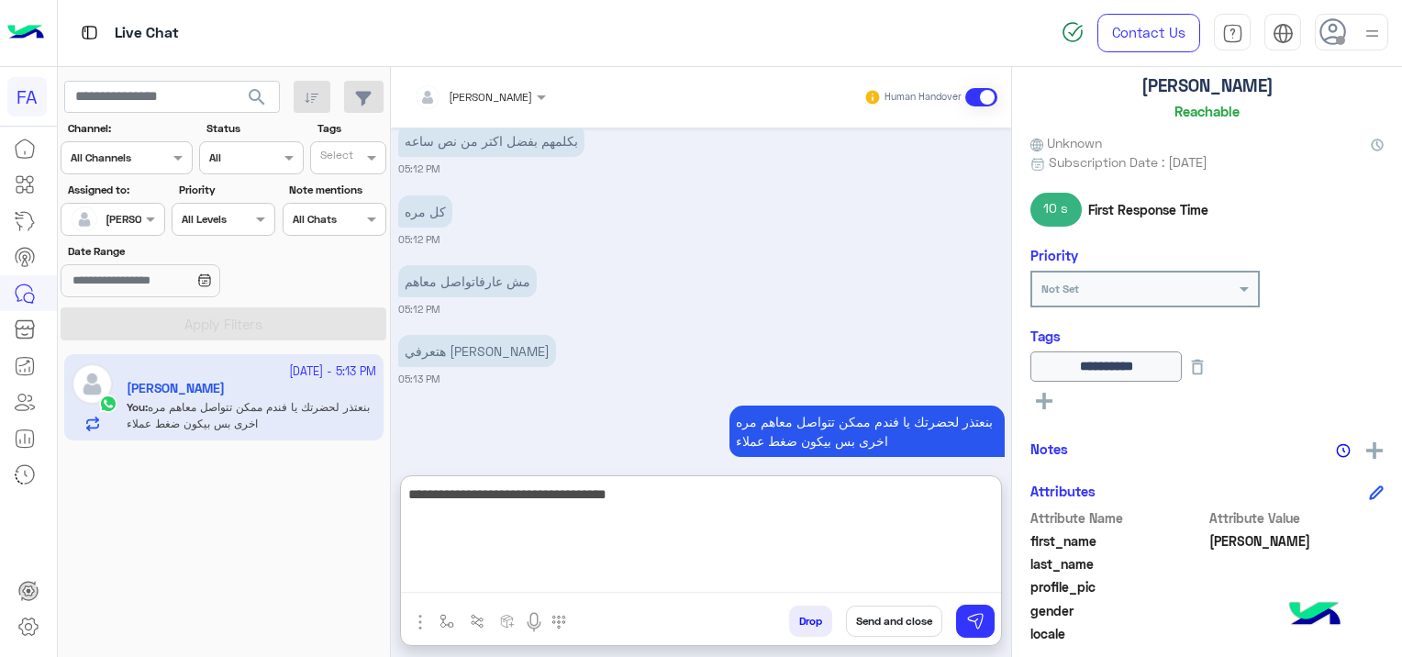
scroll to position [3841, 0]
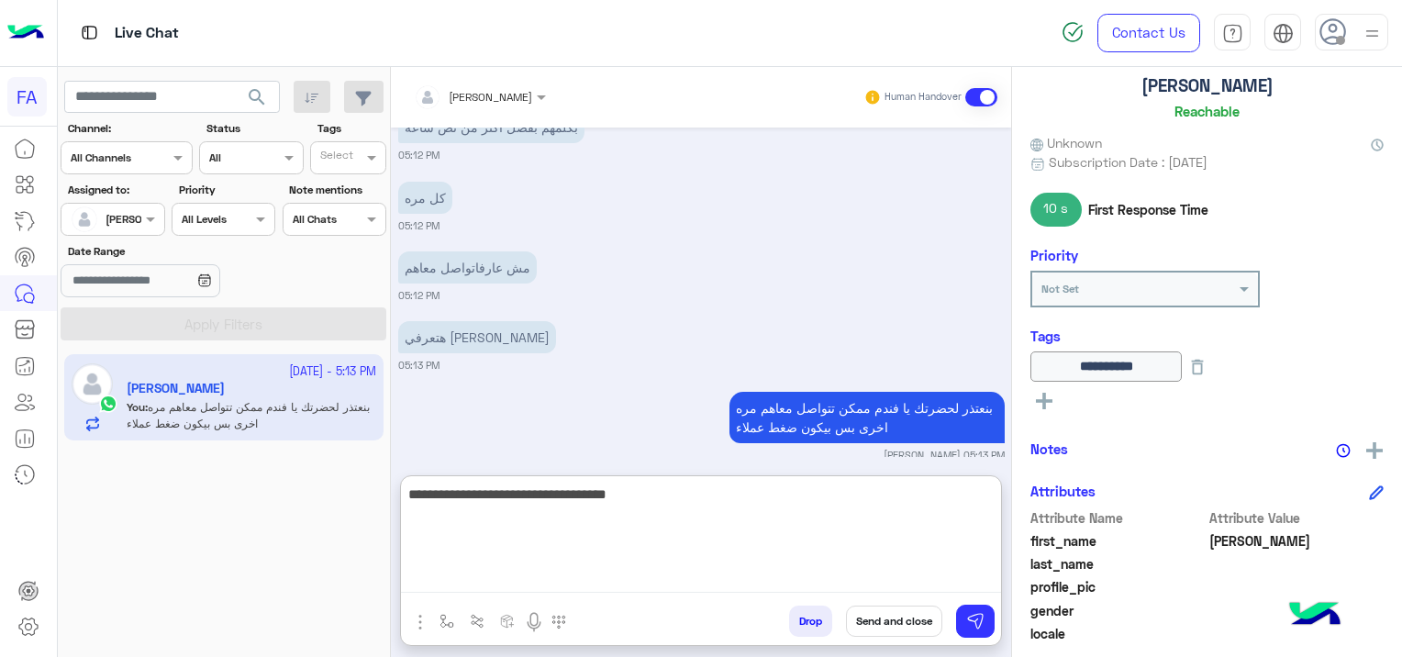
type textarea "**********"
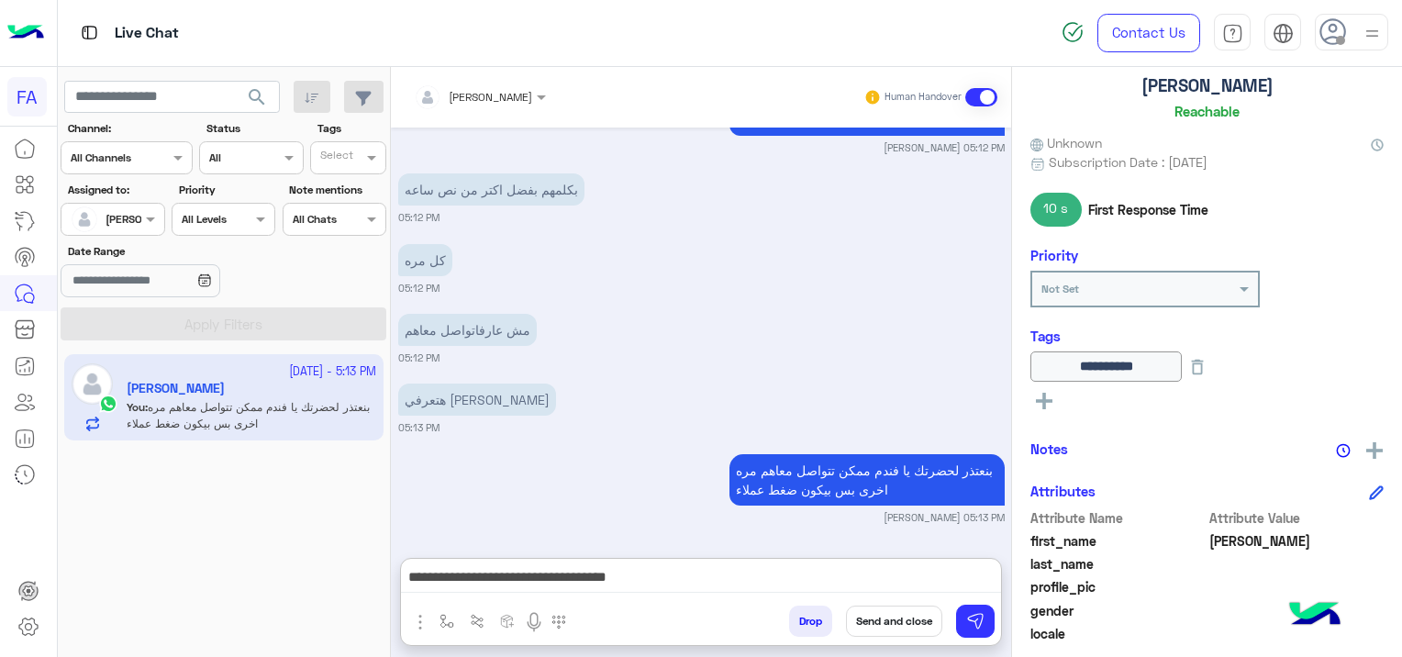
click at [883, 618] on button "Send and close" at bounding box center [894, 620] width 96 height 31
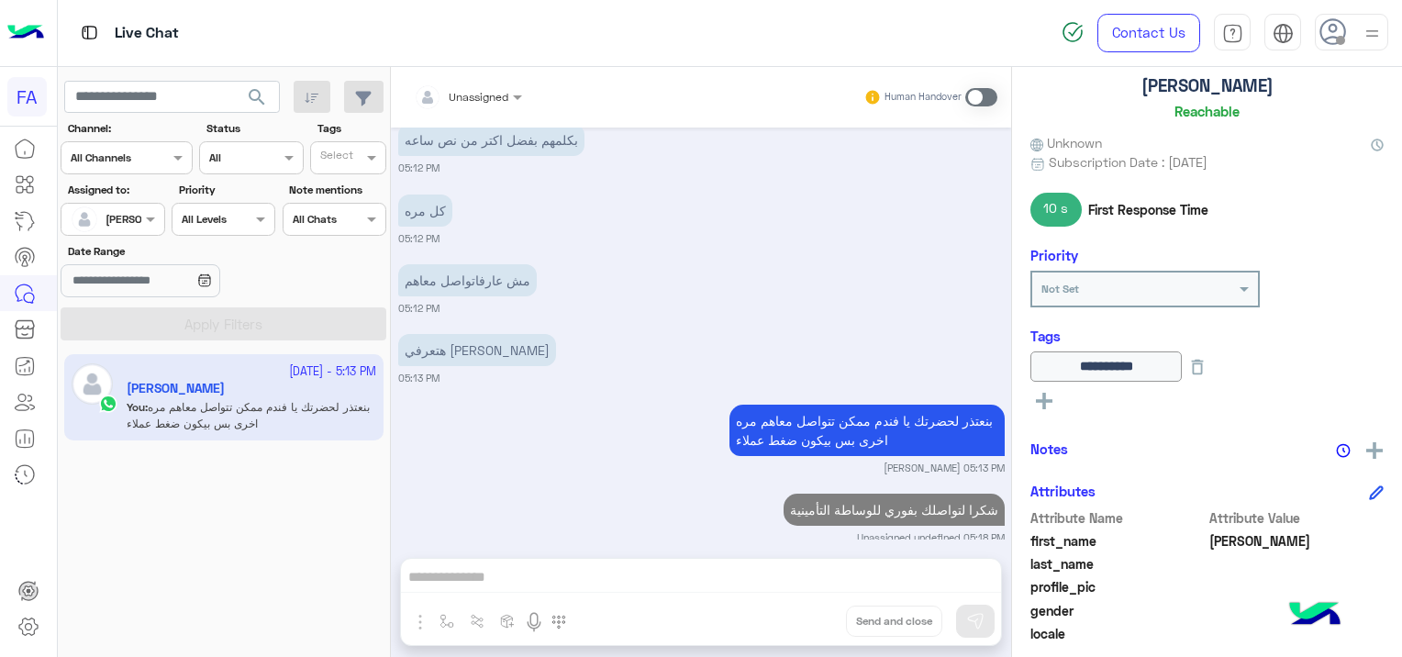
scroll to position [3875, 0]
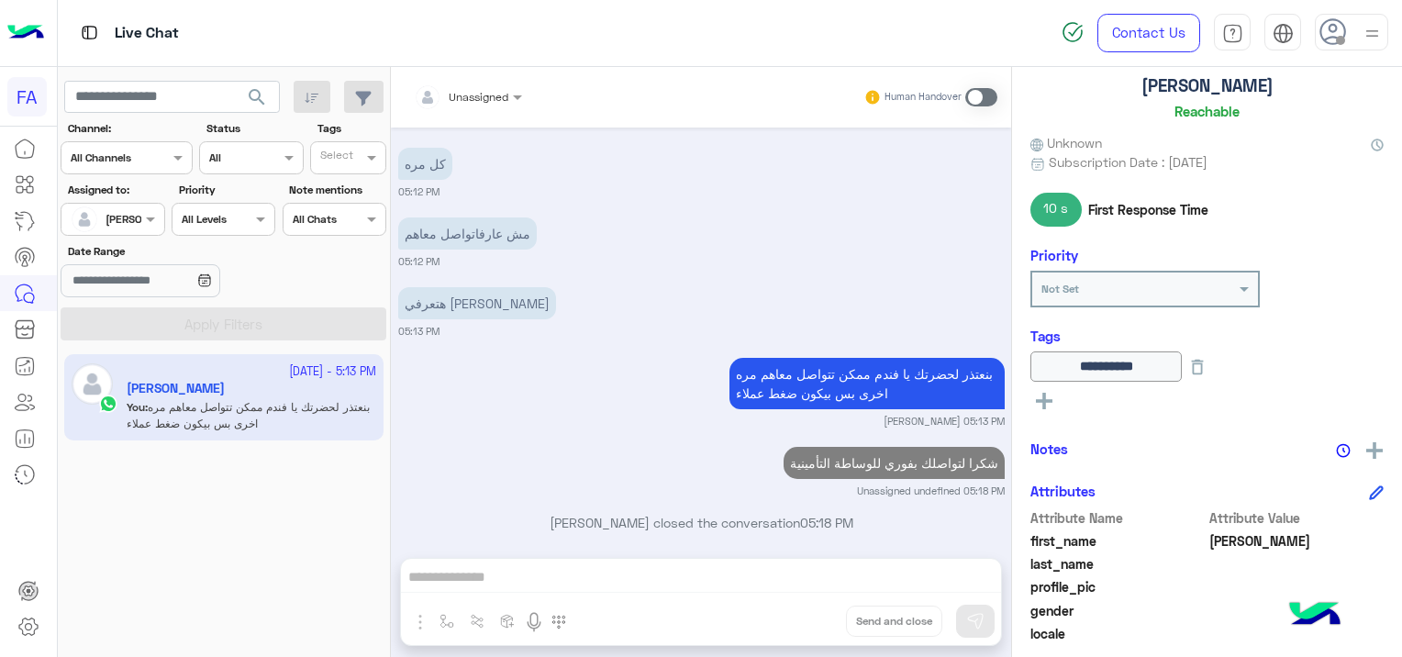
click at [261, 94] on span "search" at bounding box center [257, 97] width 22 height 22
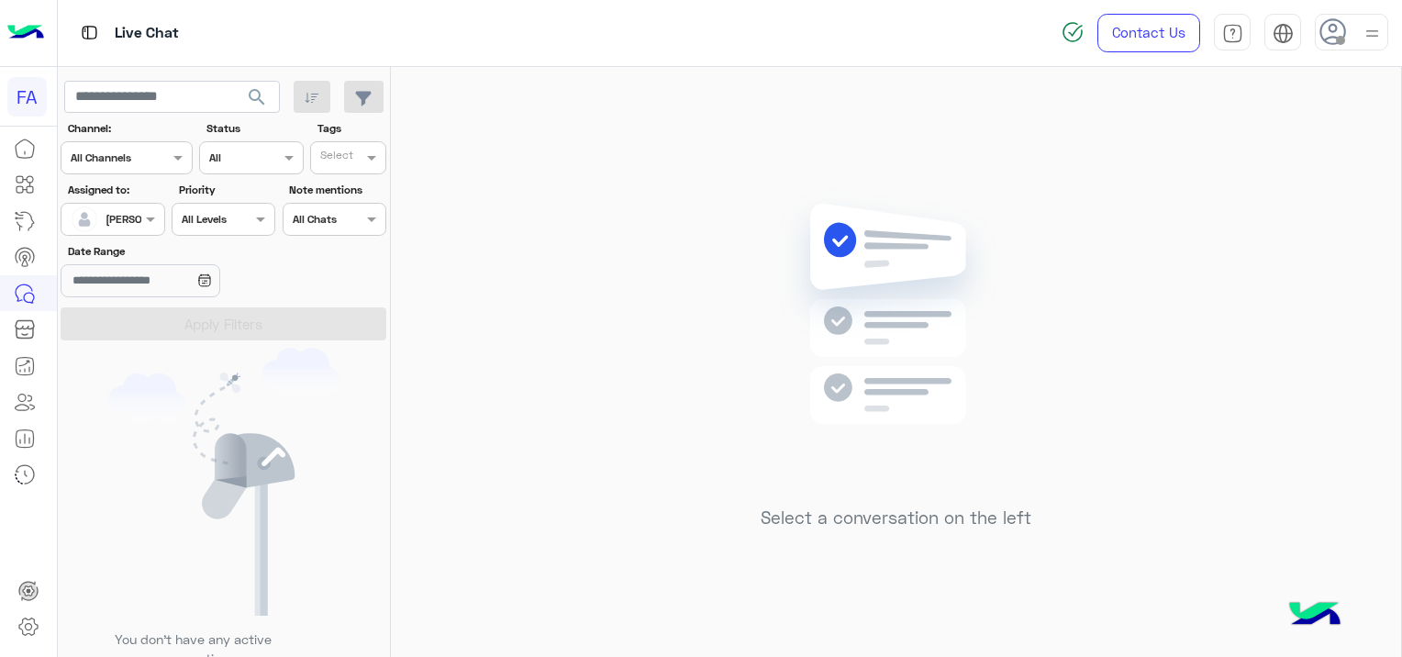
click at [264, 93] on span "search" at bounding box center [257, 97] width 22 height 22
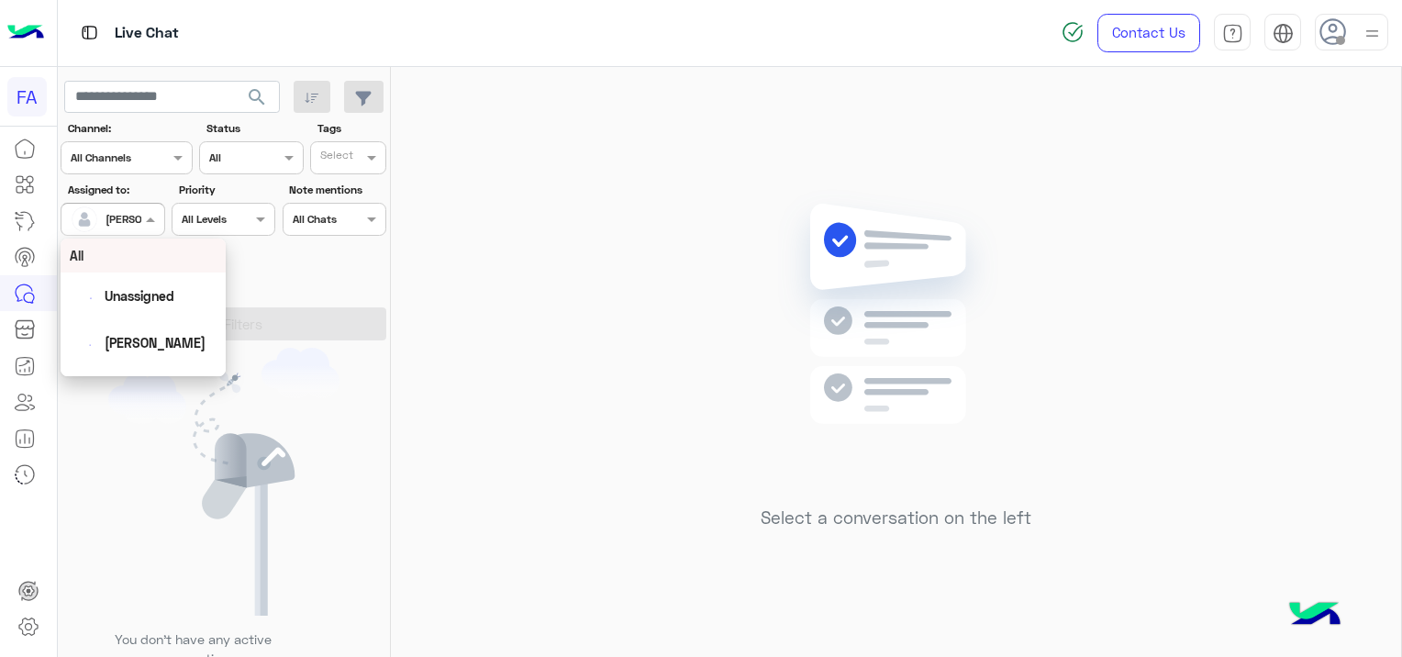
click at [132, 205] on div "[PERSON_NAME]" at bounding box center [106, 219] width 70 height 37
click at [161, 304] on span "Unassigned" at bounding box center [140, 296] width 70 height 16
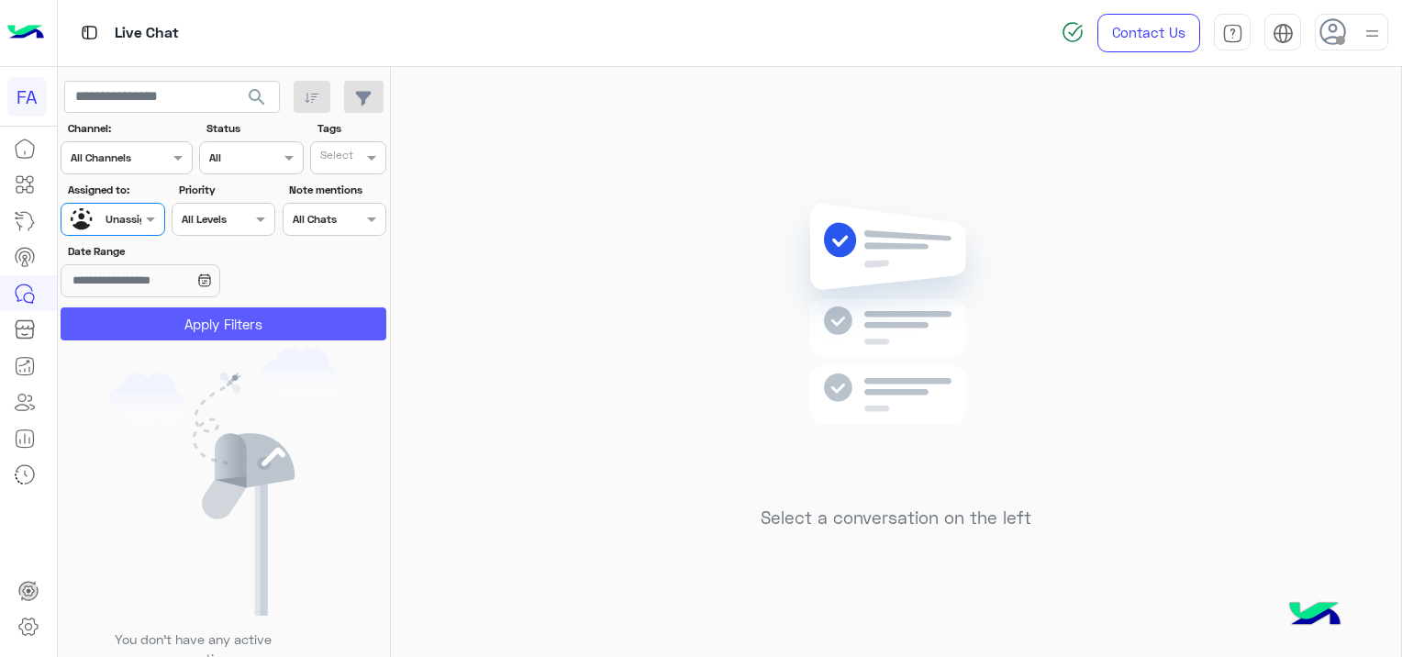
click at [202, 318] on button "Apply Filters" at bounding box center [224, 323] width 326 height 33
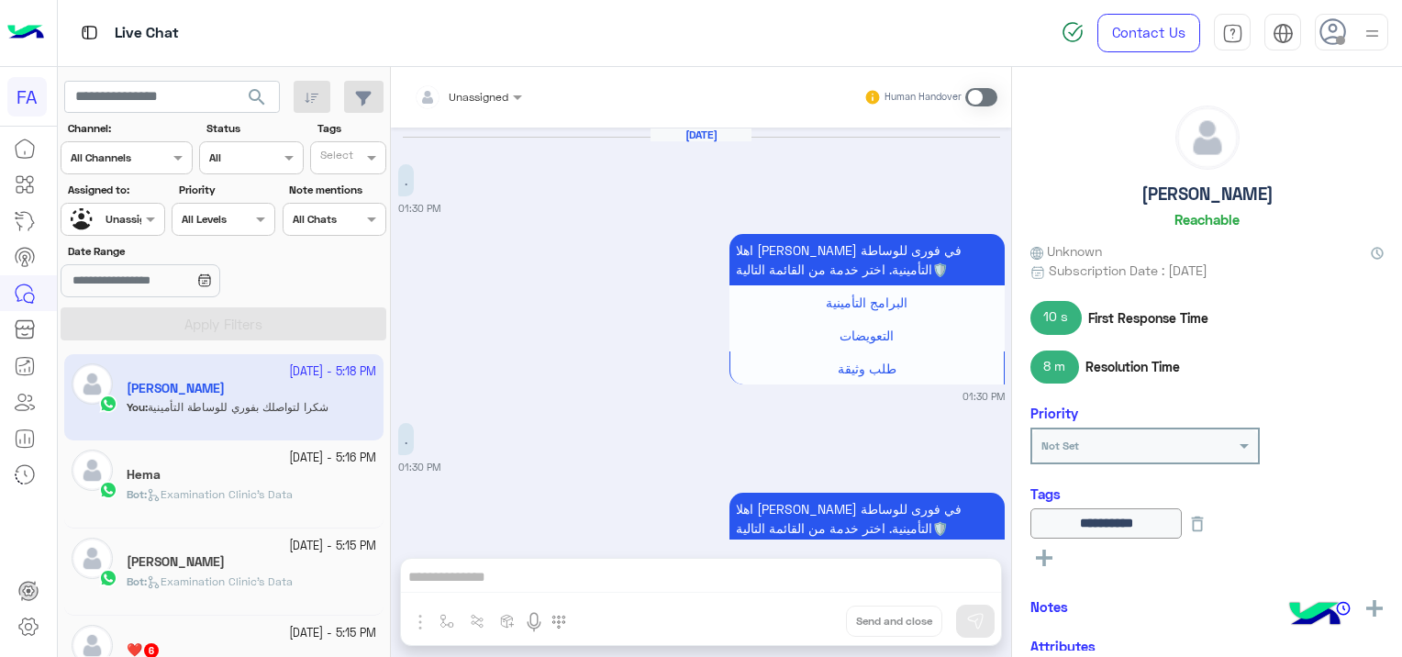
scroll to position [1393, 0]
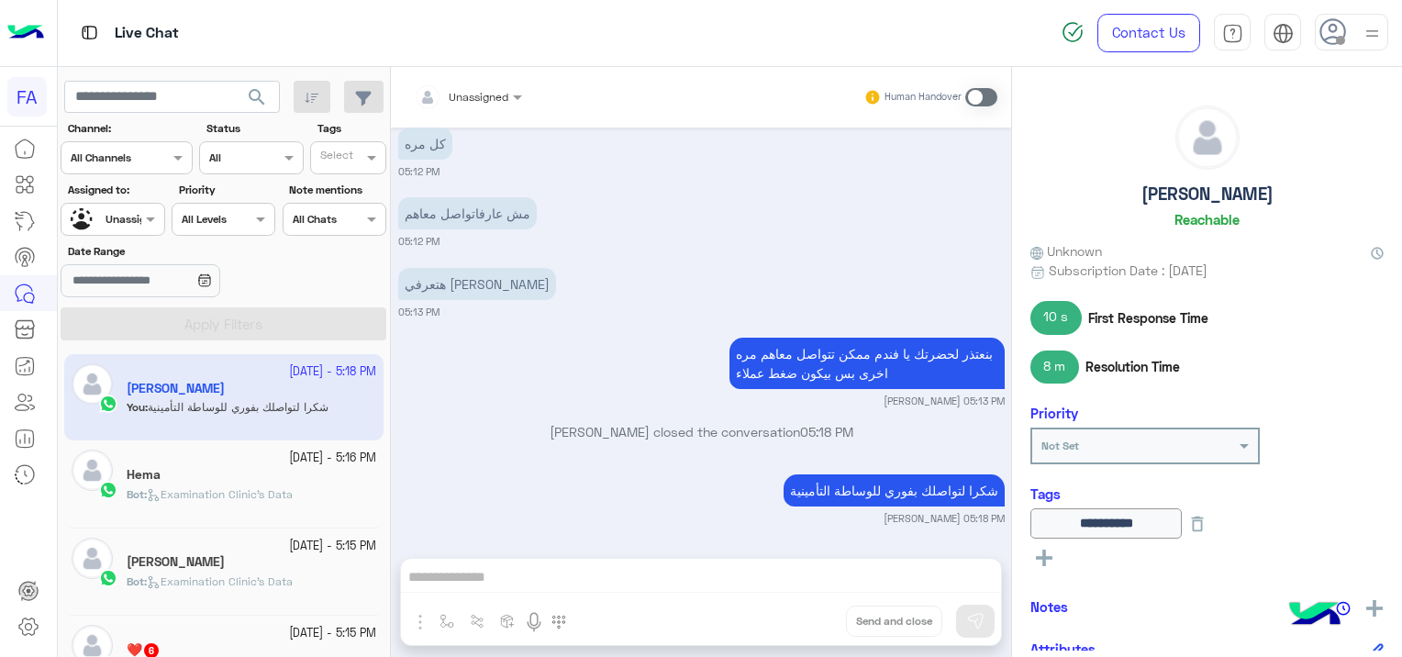
click at [210, 492] on span "Examination Clinic's Data" at bounding box center [220, 494] width 146 height 14
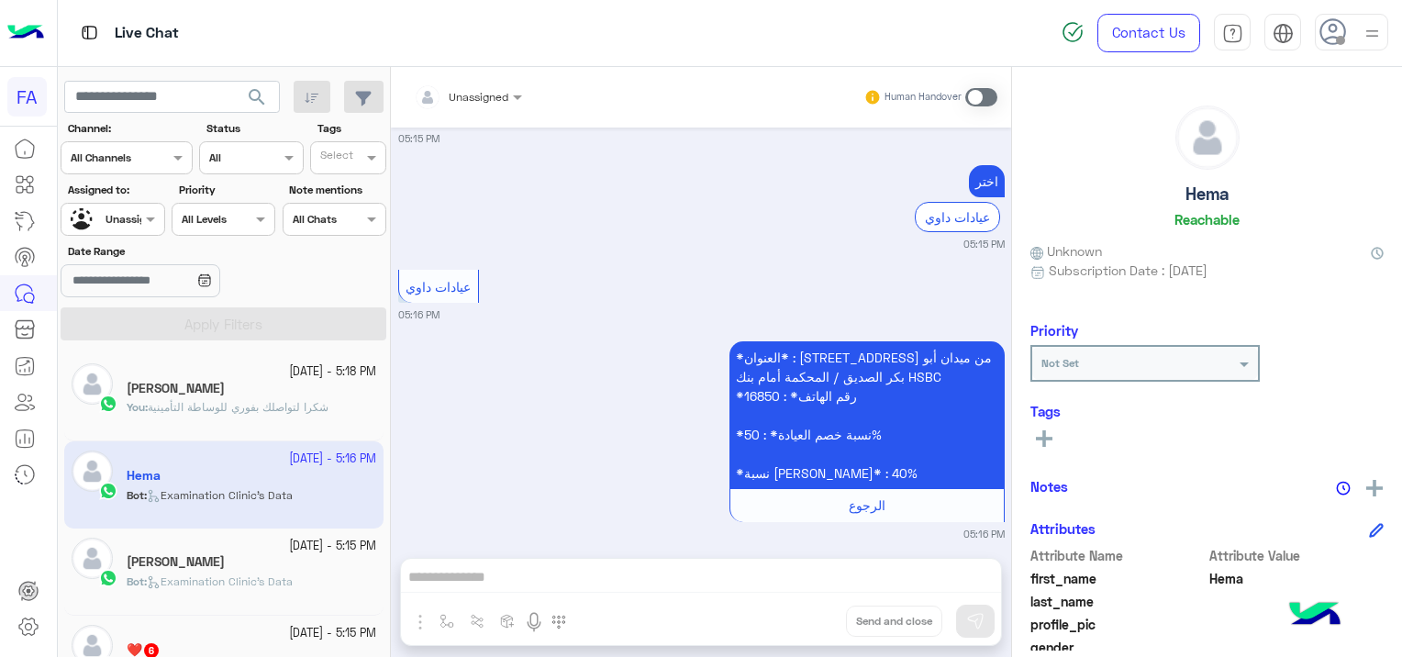
scroll to position [1683, 0]
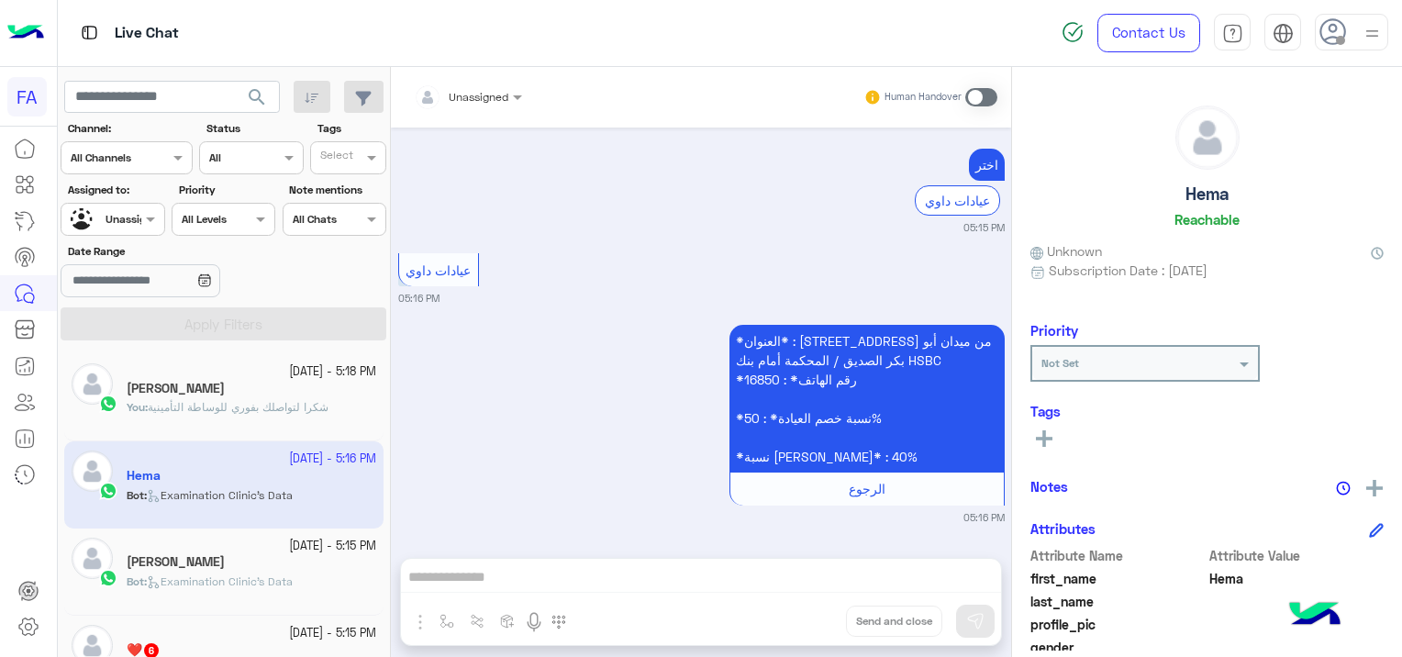
click at [212, 573] on p "Bot : Examination Clinic's Data" at bounding box center [210, 581] width 166 height 17
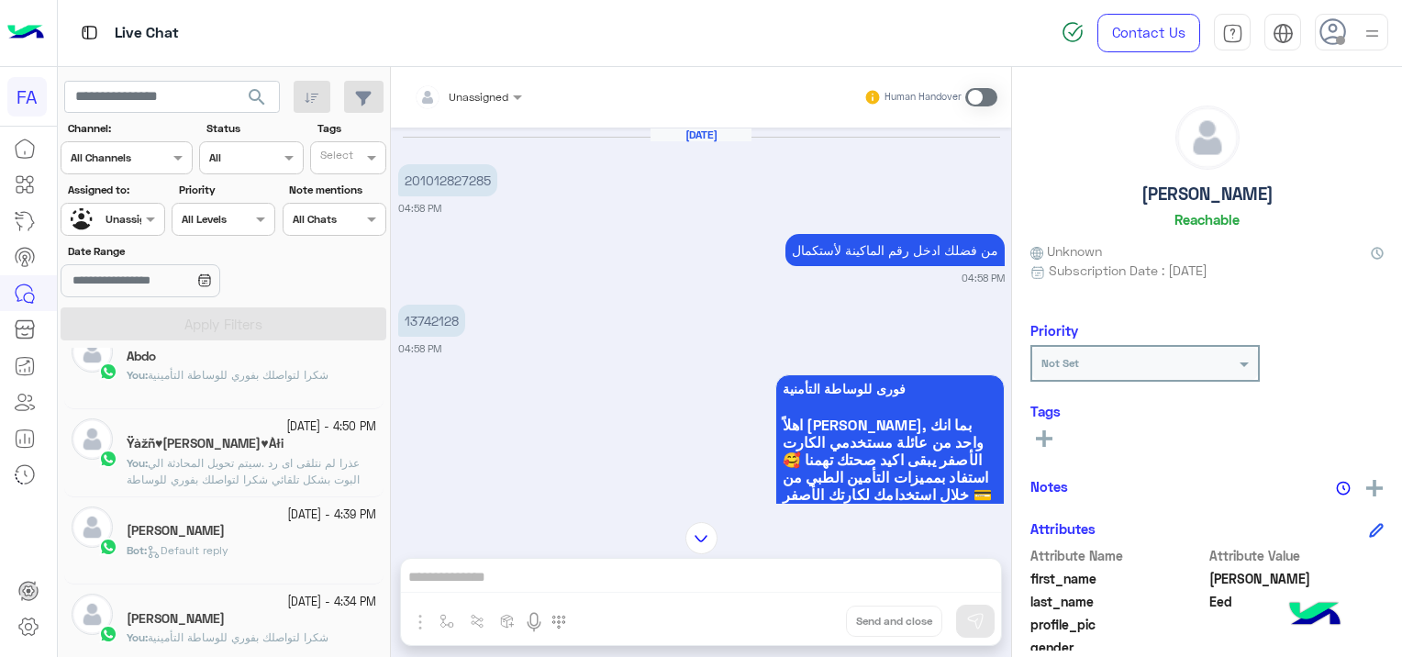
scroll to position [642, 0]
click at [269, 477] on div "Bot : Default reply" at bounding box center [251, 472] width 249 height 32
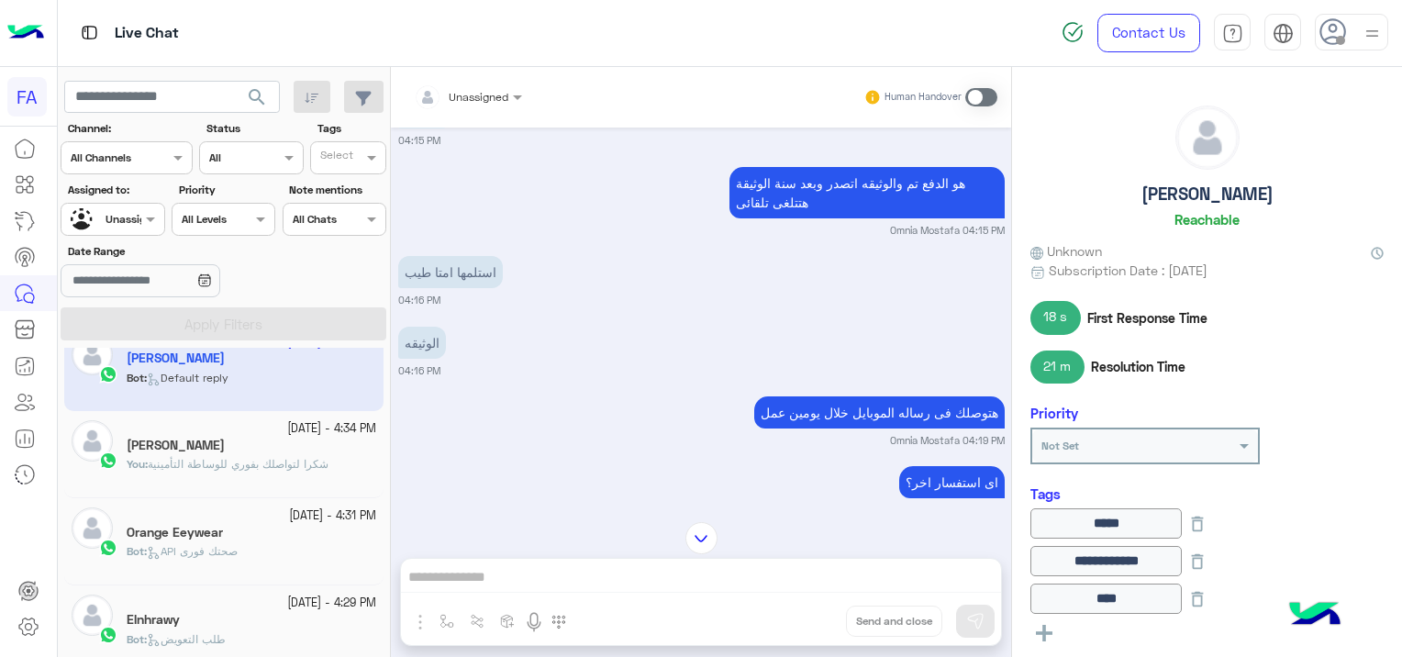
scroll to position [826, 0]
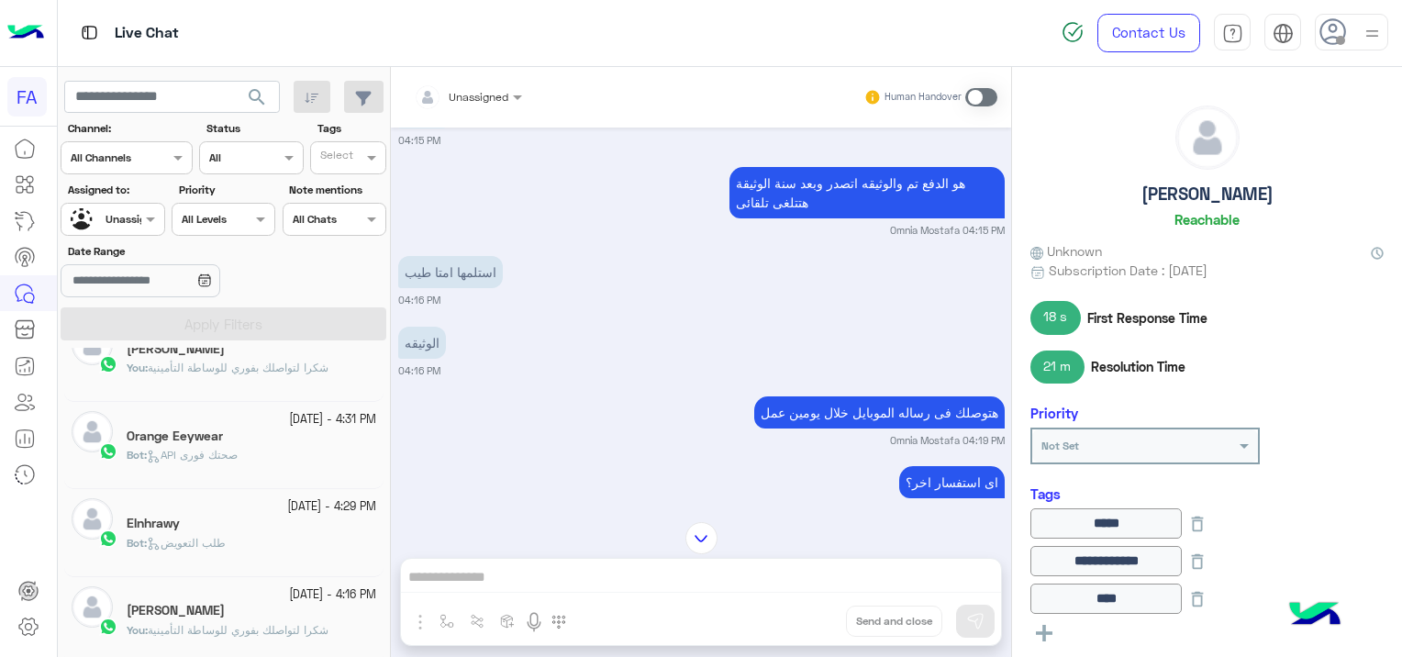
click at [242, 356] on div "[PERSON_NAME]" at bounding box center [251, 350] width 249 height 19
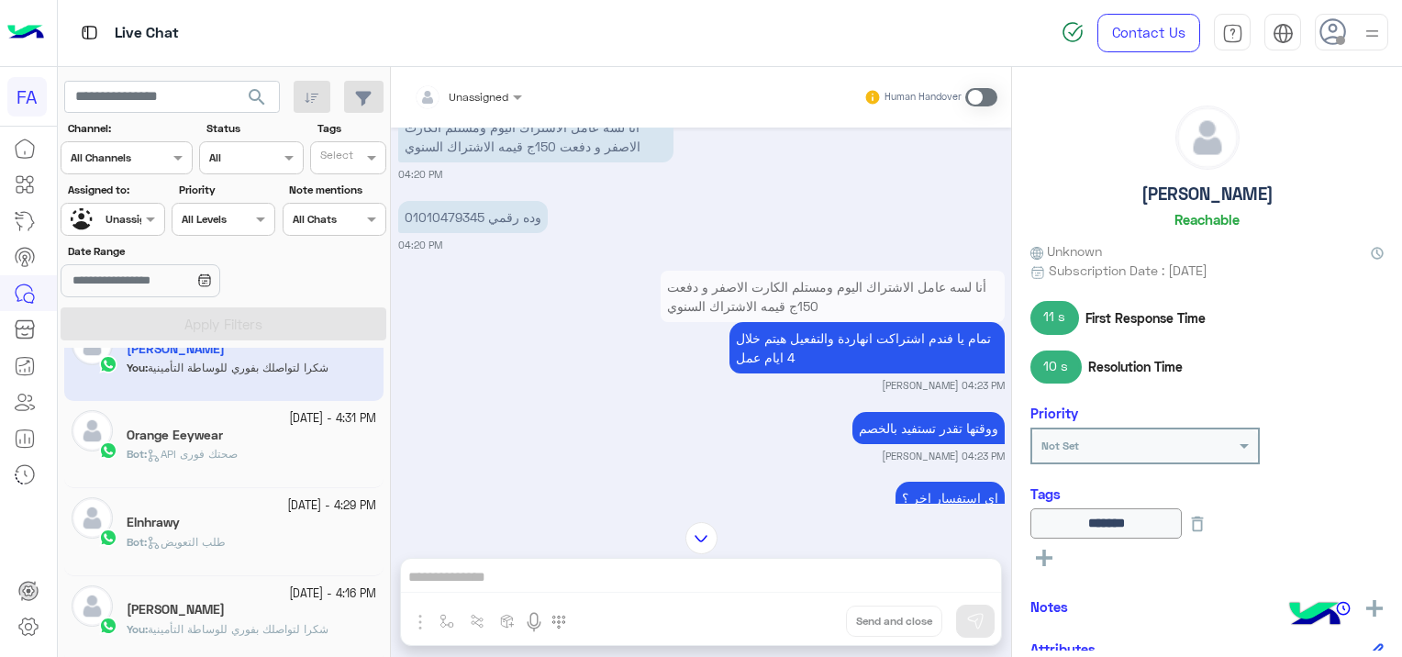
scroll to position [667, 0]
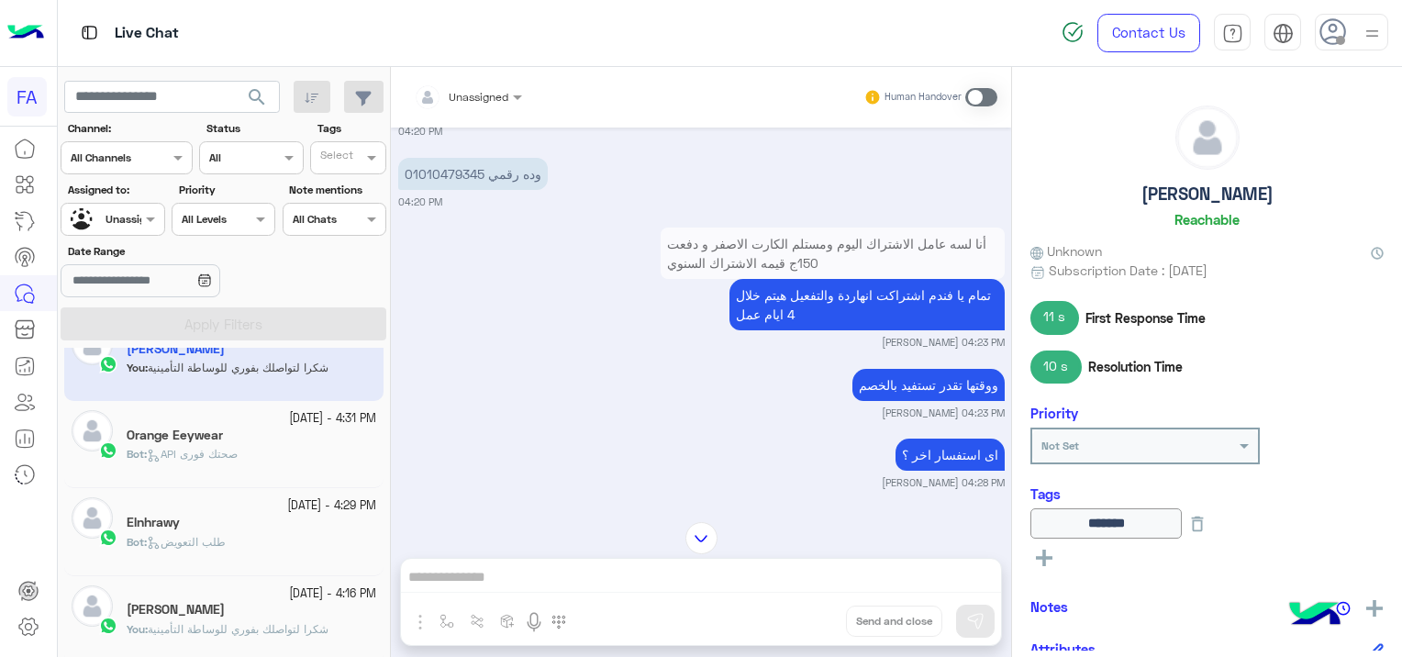
click at [212, 580] on div "[DATE] - 4:16 PM [PERSON_NAME] : شكرا لتواصلك بفوري للوساطة التأمينية" at bounding box center [223, 619] width 319 height 87
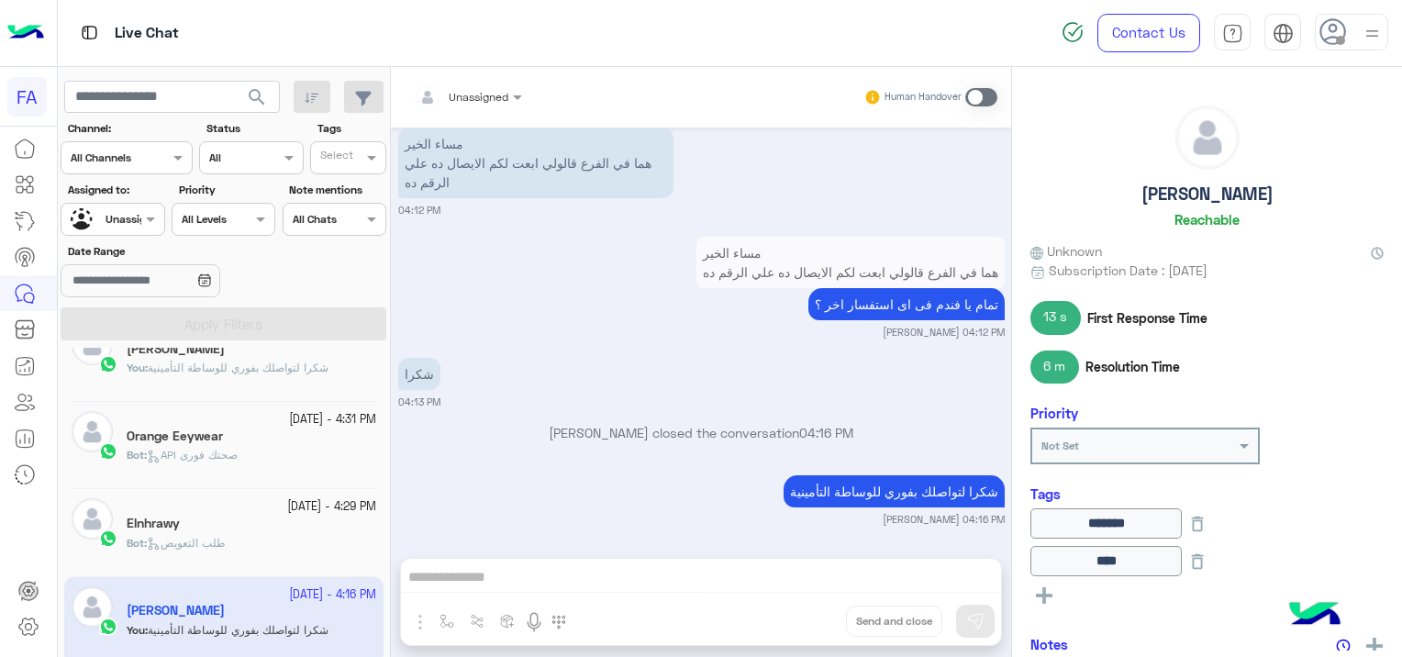
scroll to position [918, 0]
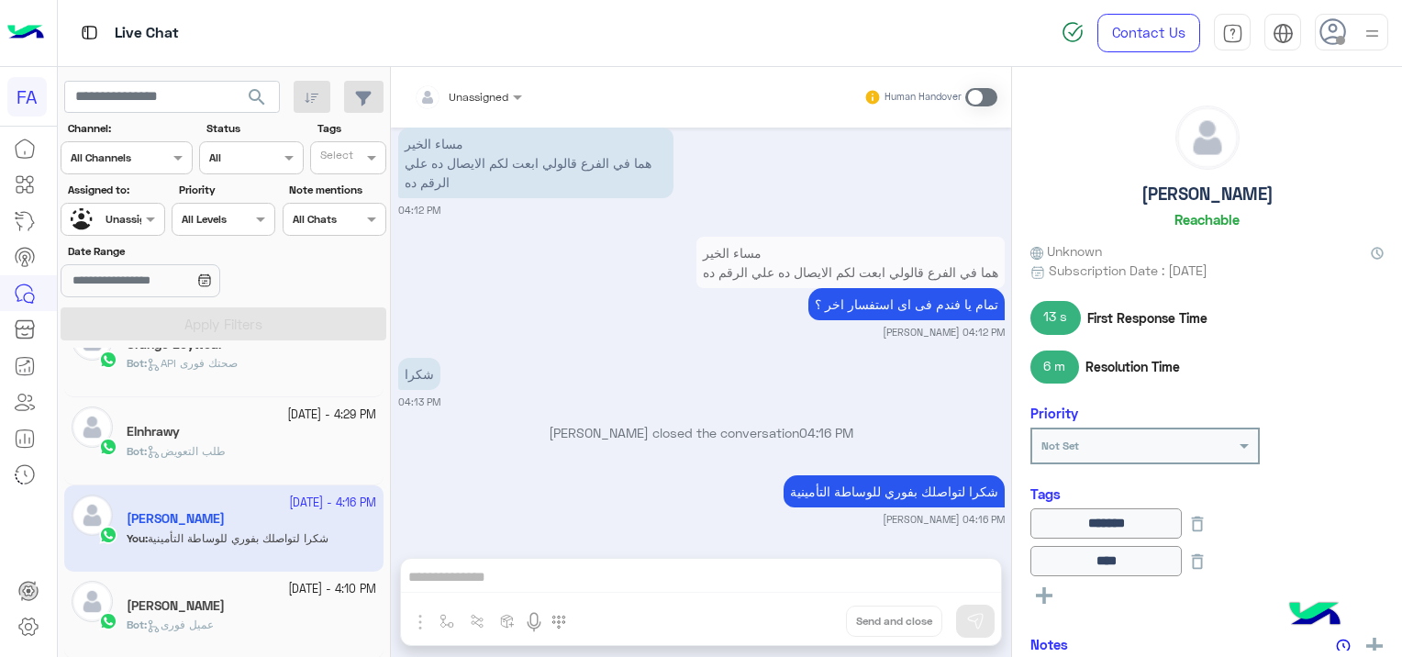
click at [214, 625] on span "عميل فورى" at bounding box center [180, 624] width 67 height 14
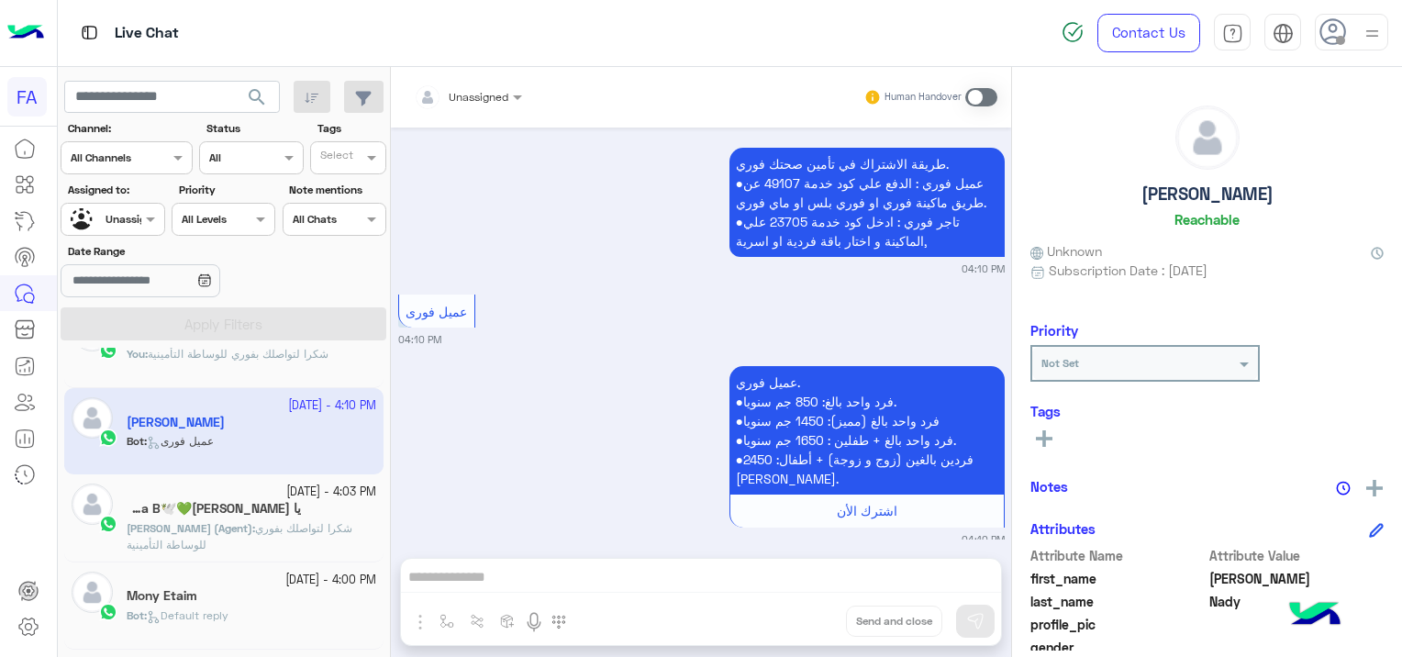
scroll to position [1103, 0]
click at [257, 531] on span "شكرا لتواصلك بفوري للوساطة التأمينية" at bounding box center [240, 535] width 226 height 30
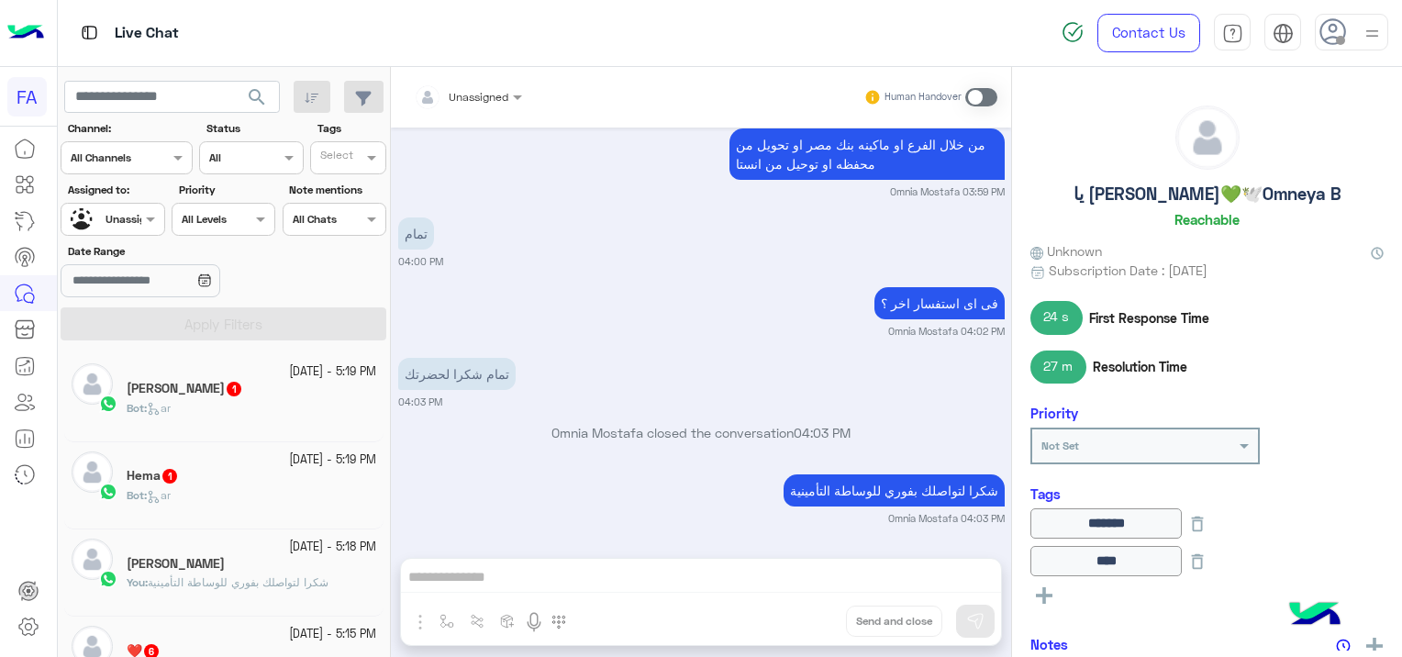
click at [237, 404] on div "Bot : ar" at bounding box center [251, 416] width 249 height 32
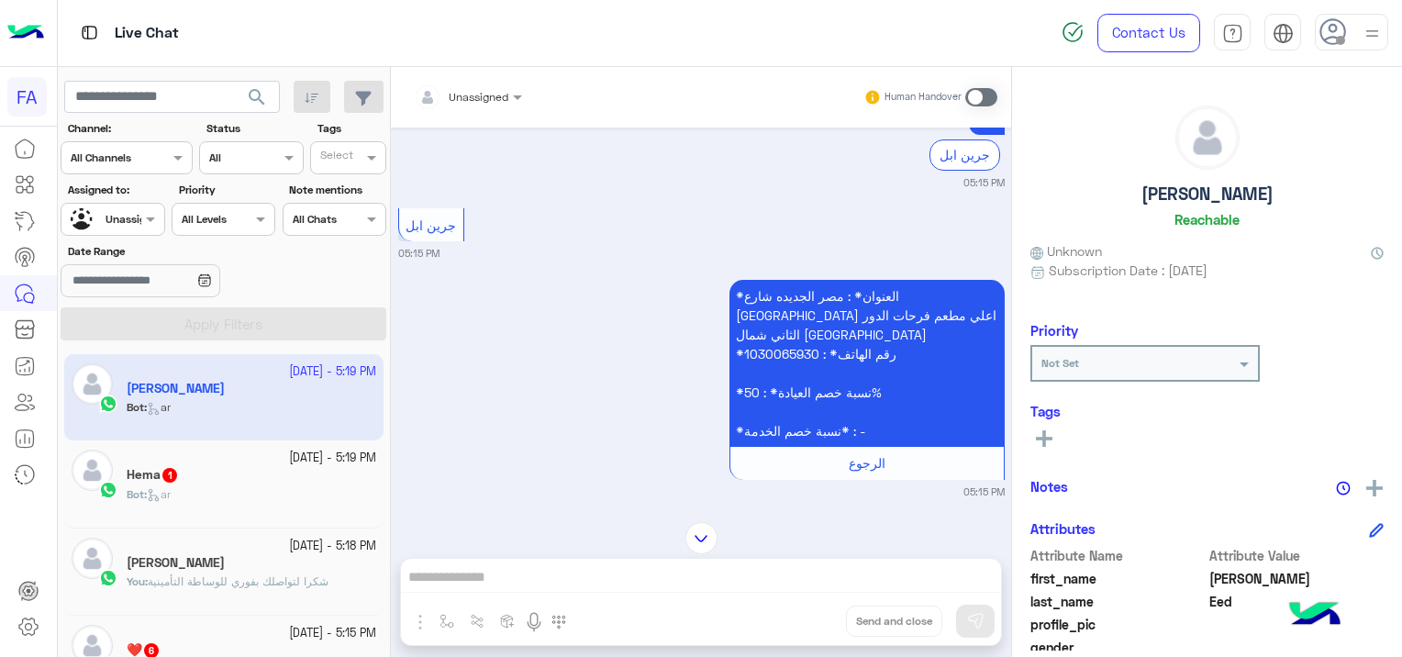
scroll to position [1683, 0]
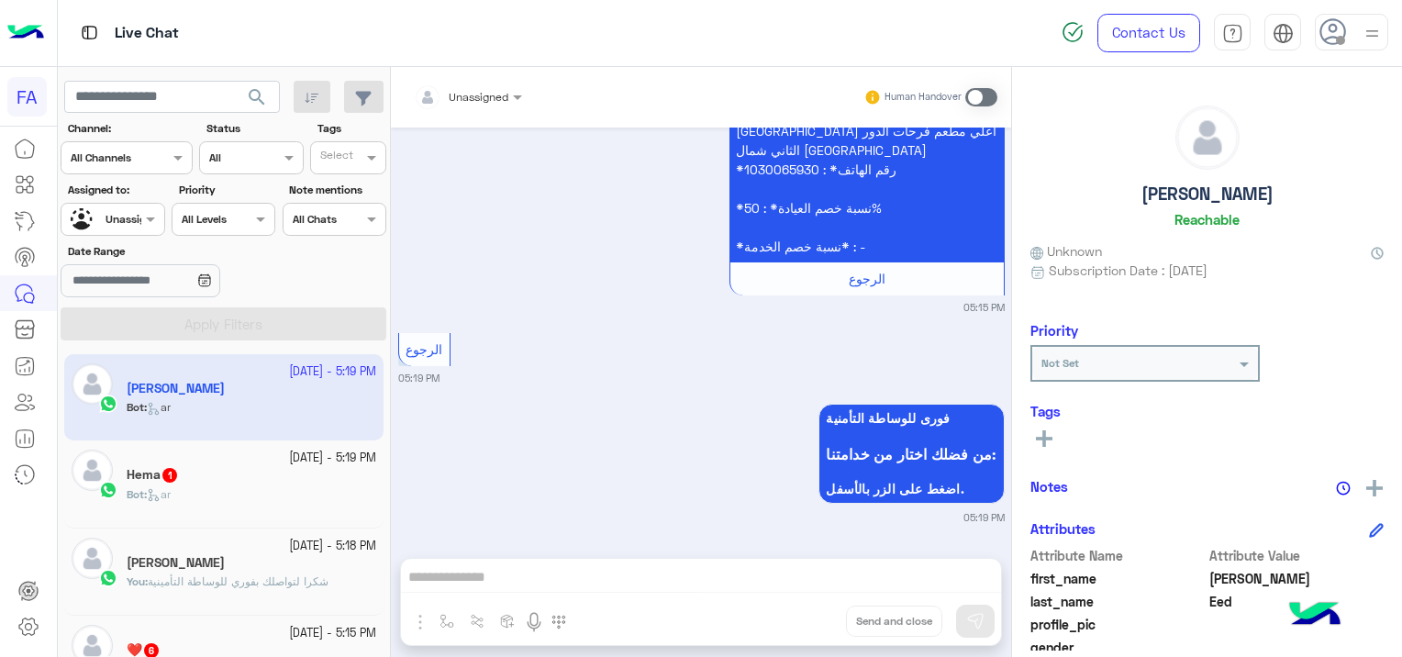
click at [224, 486] on div "Bot : ar" at bounding box center [251, 502] width 249 height 32
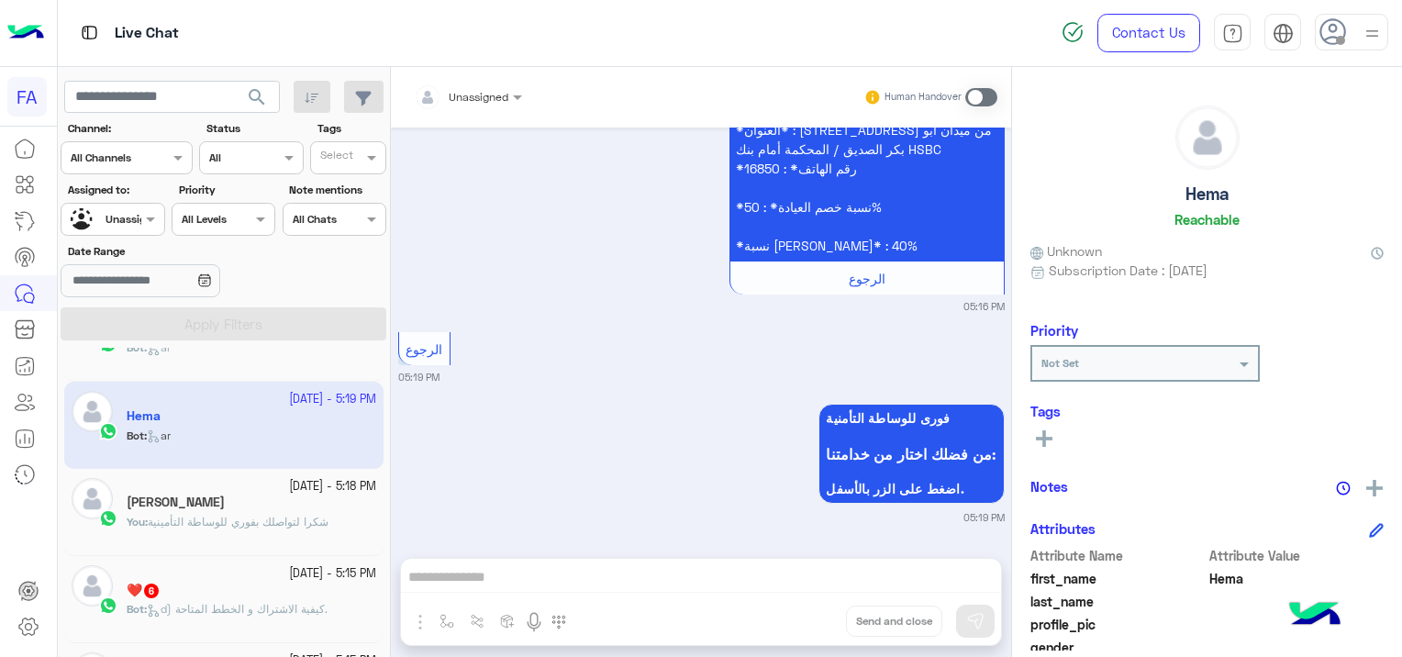
scroll to position [92, 0]
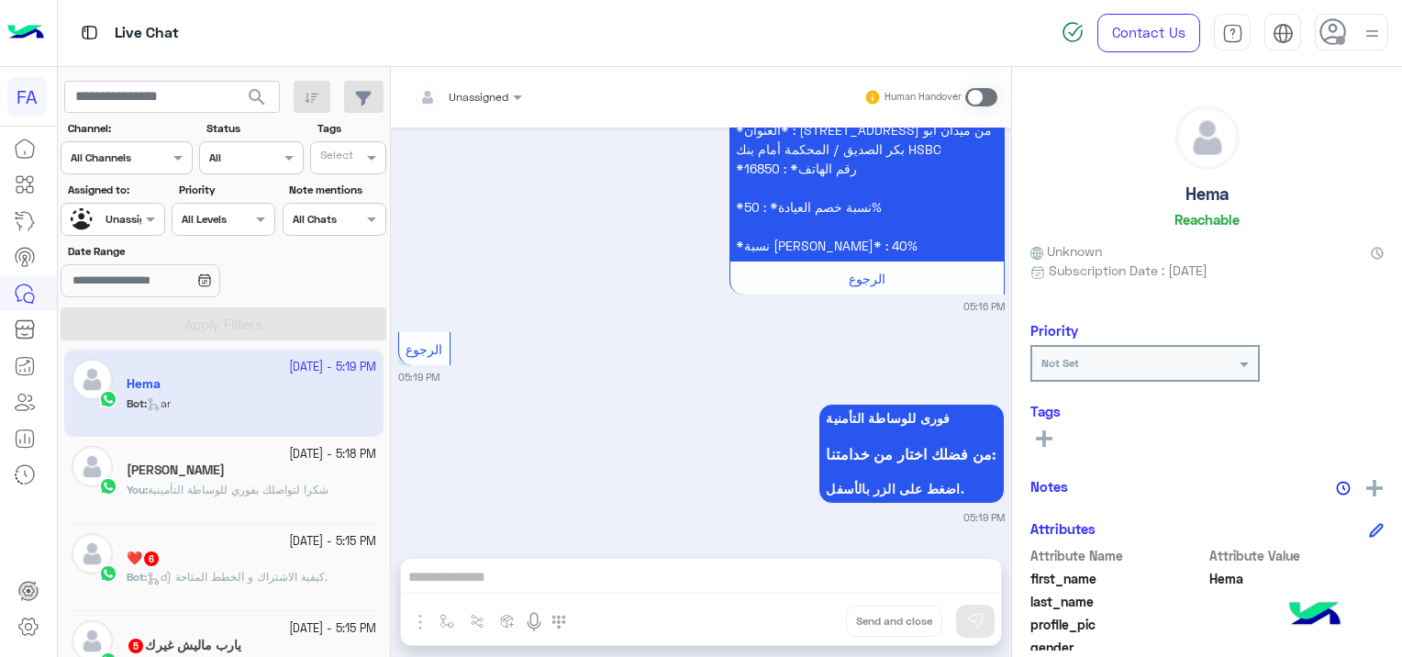
click at [213, 573] on span "d) كيفية الاشتراك و الخطط المتاحة." at bounding box center [237, 577] width 181 height 14
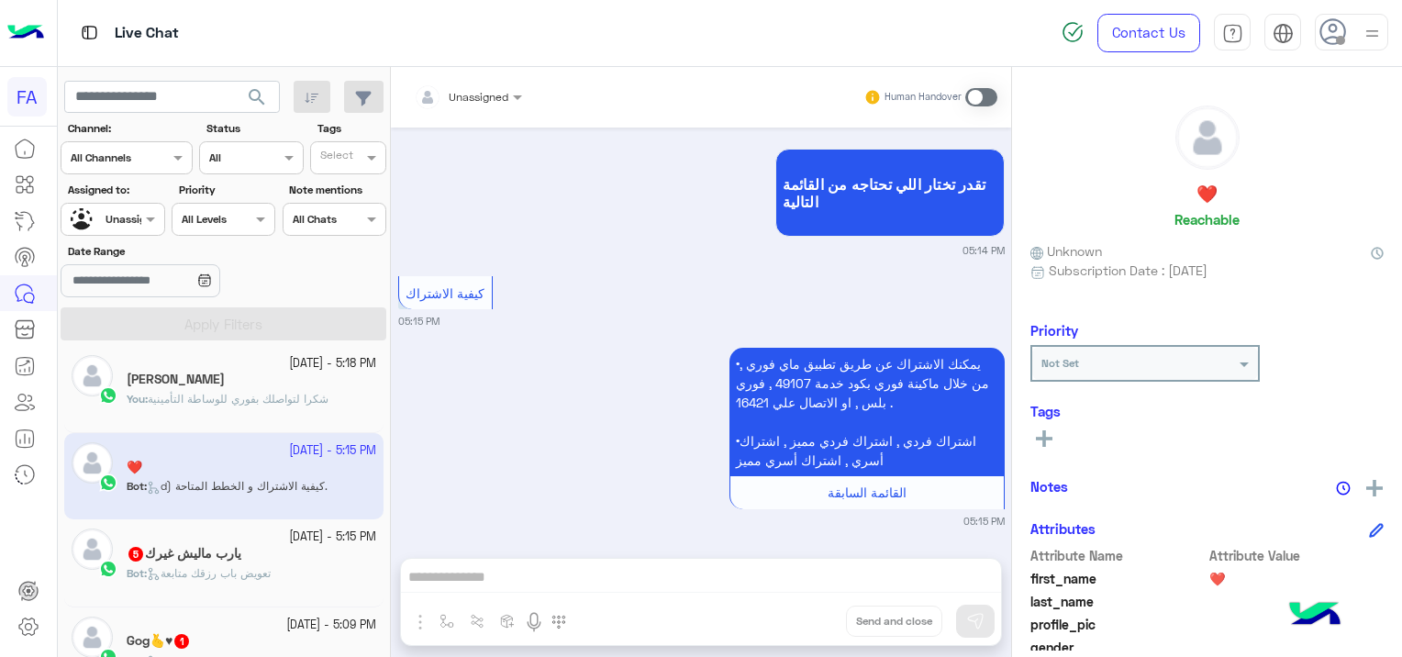
scroll to position [275, 0]
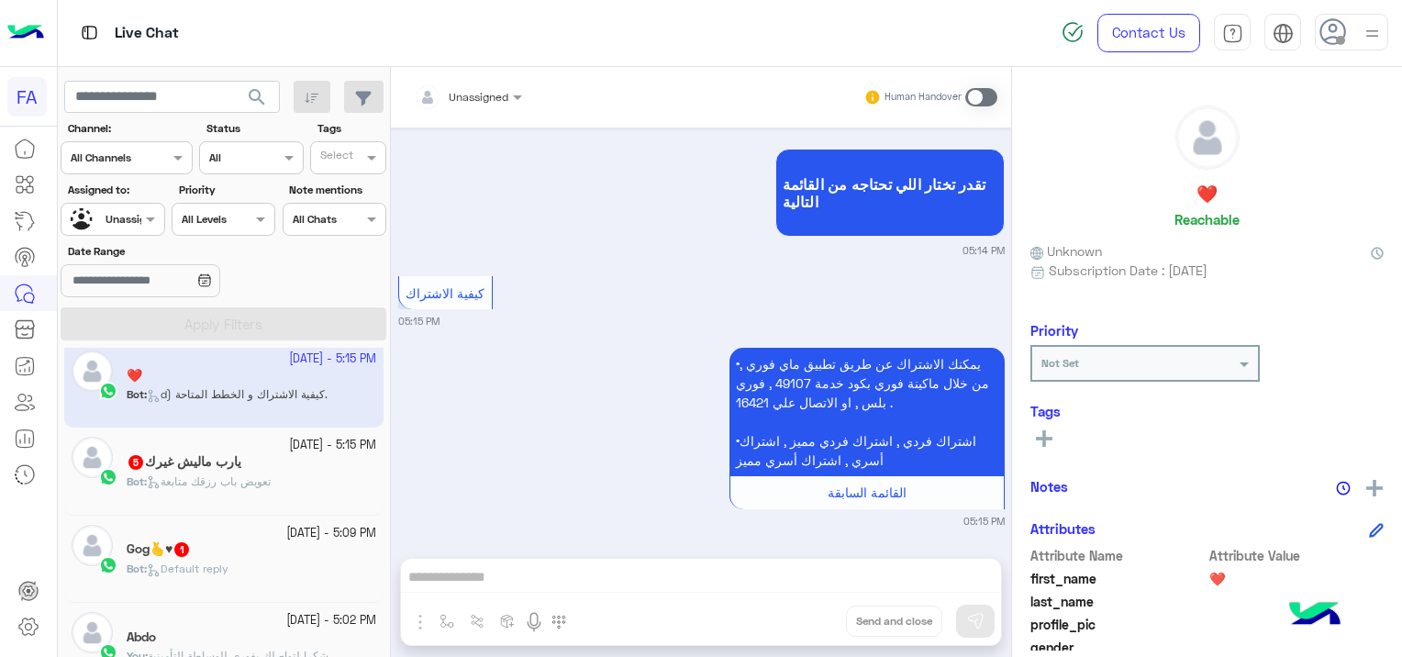
click at [246, 562] on div "Bot : Default reply" at bounding box center [251, 576] width 249 height 32
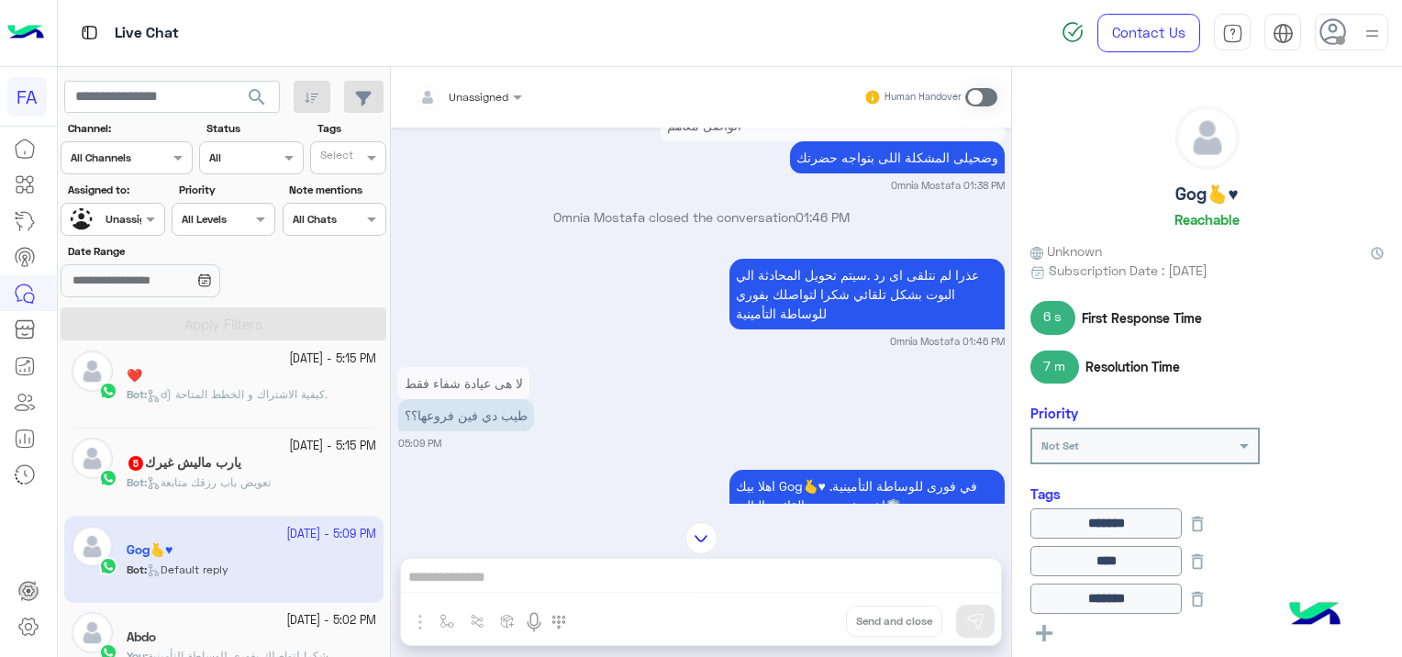
scroll to position [1402, 0]
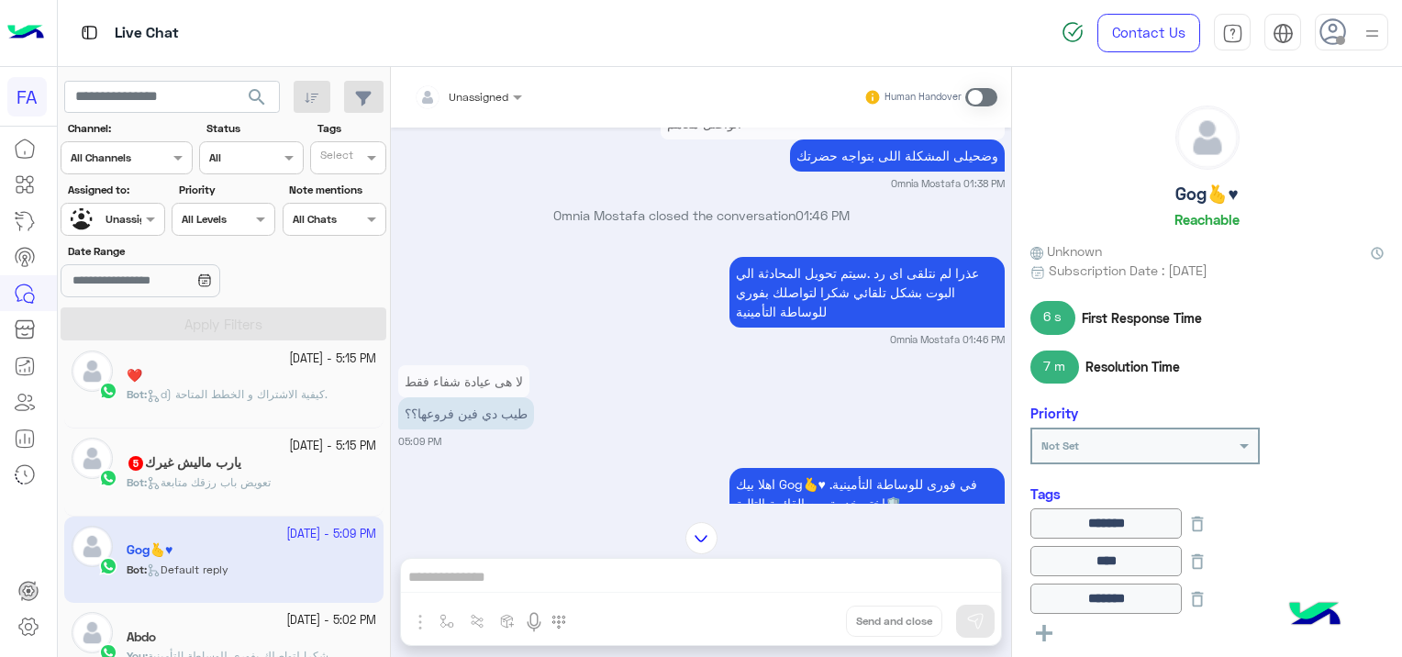
click at [495, 99] on div at bounding box center [468, 93] width 127 height 17
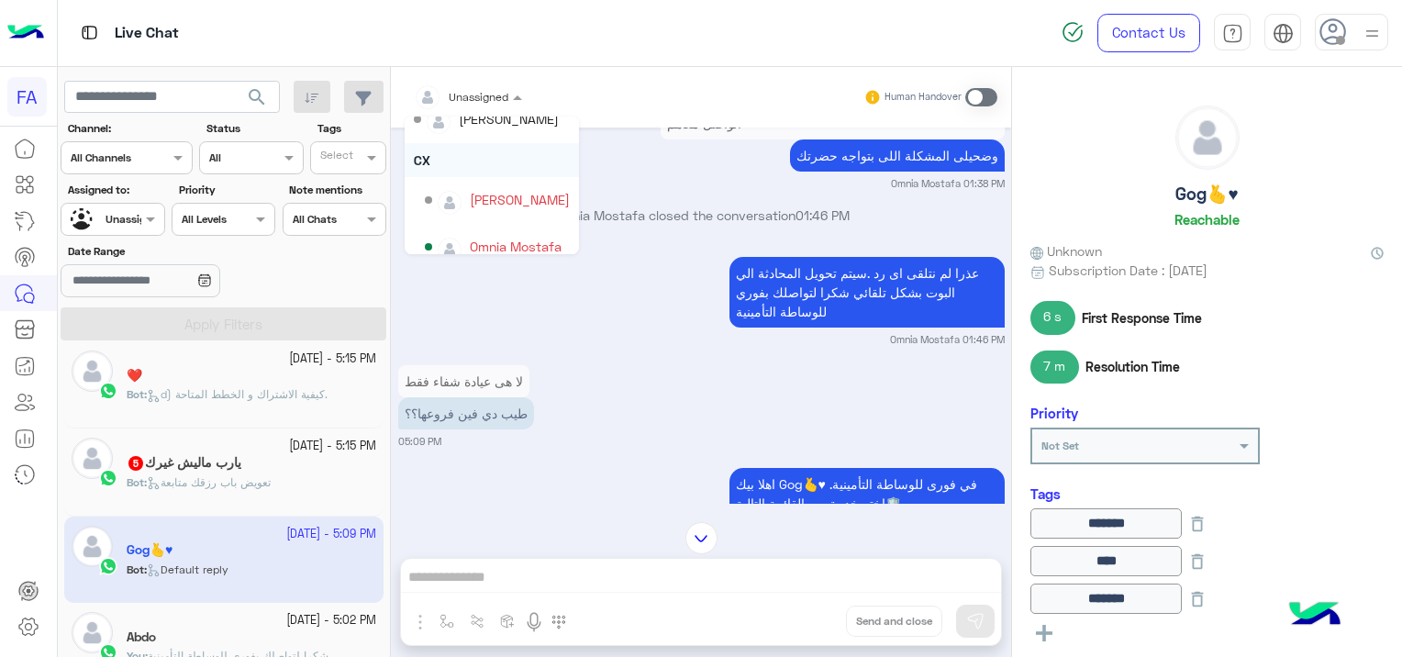
scroll to position [129, 0]
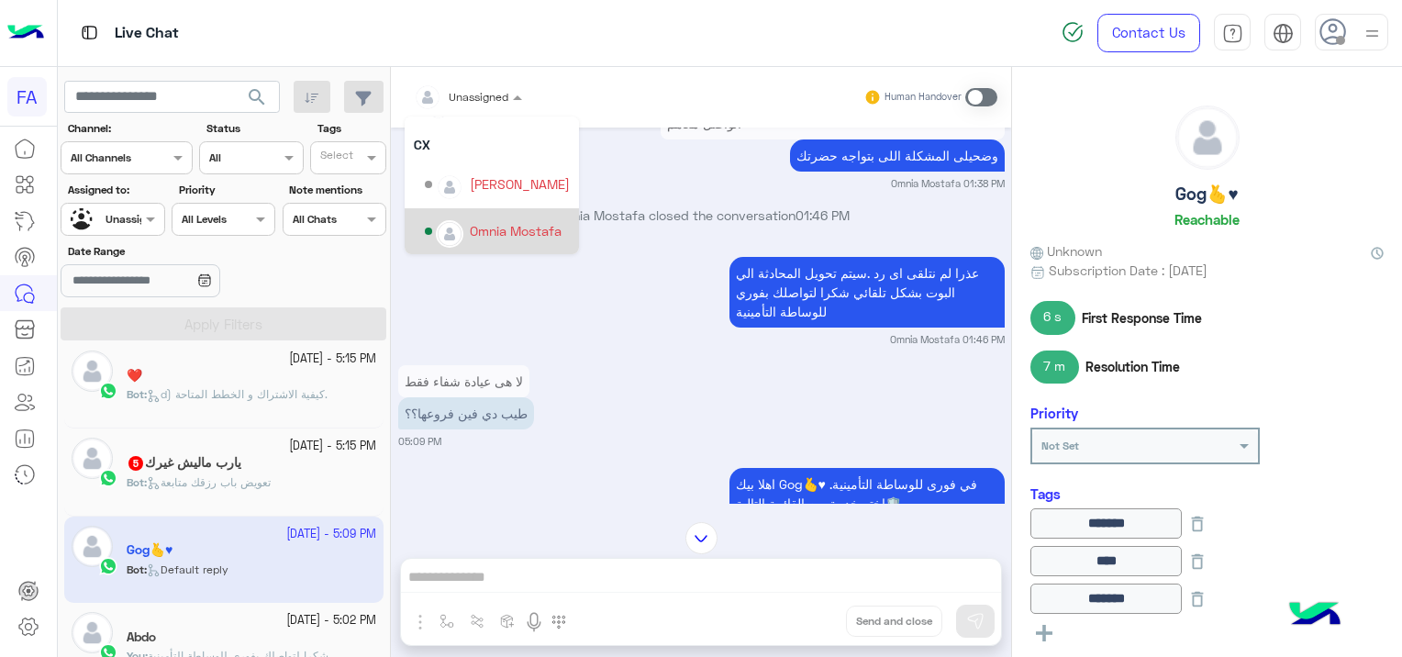
click at [509, 231] on div "Omnia Mostafa" at bounding box center [516, 230] width 92 height 19
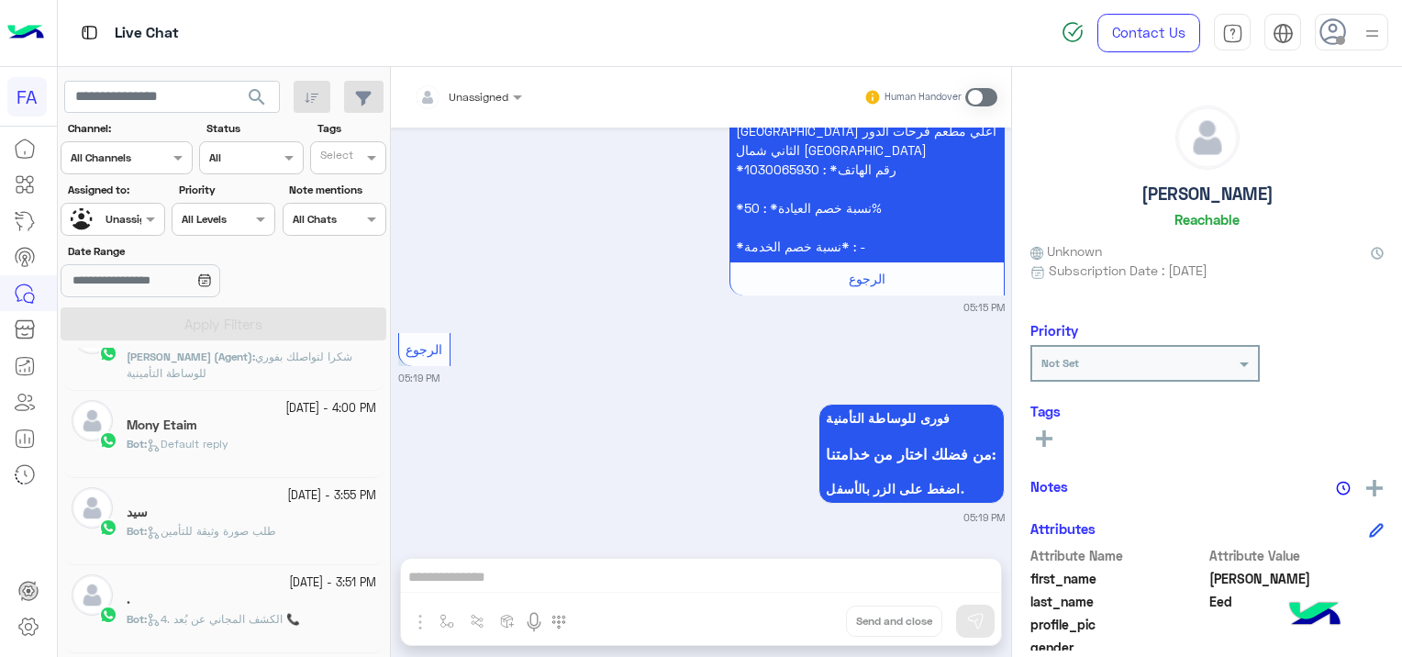
scroll to position [1284, 0]
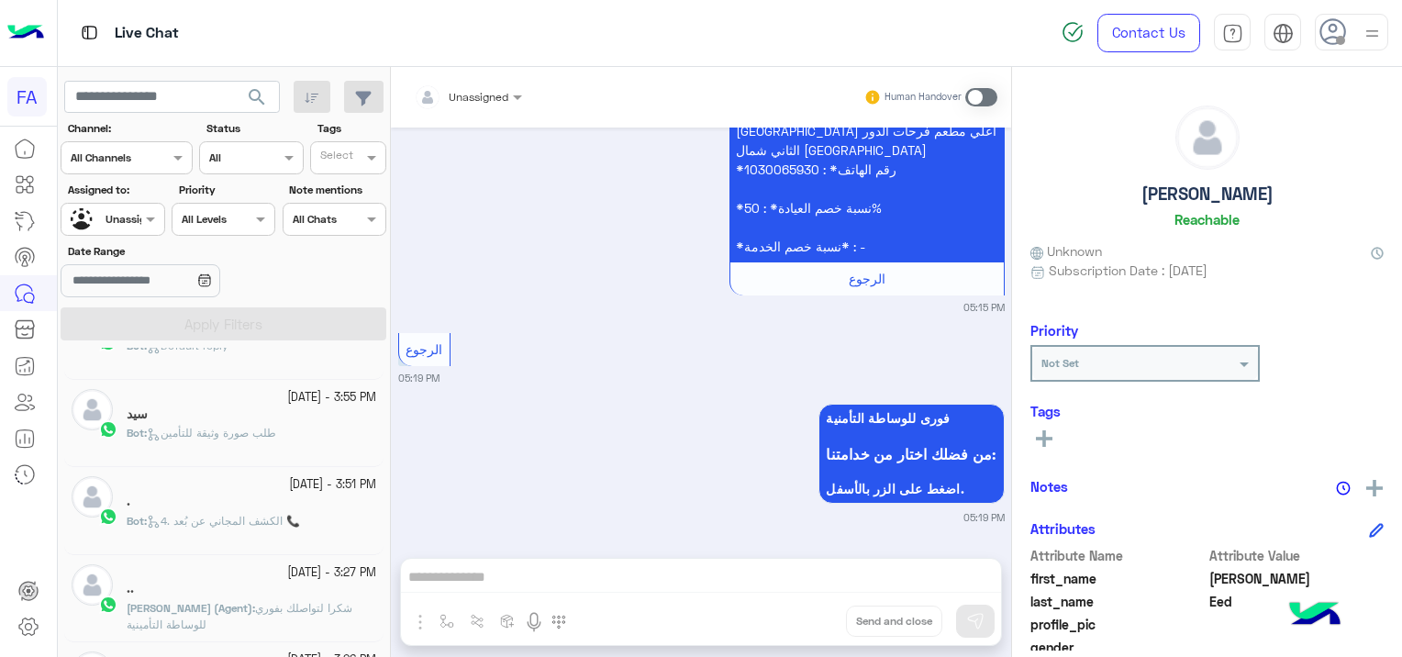
click at [276, 426] on span "طلب صورة وثيقة للتأمين" at bounding box center [211, 433] width 129 height 14
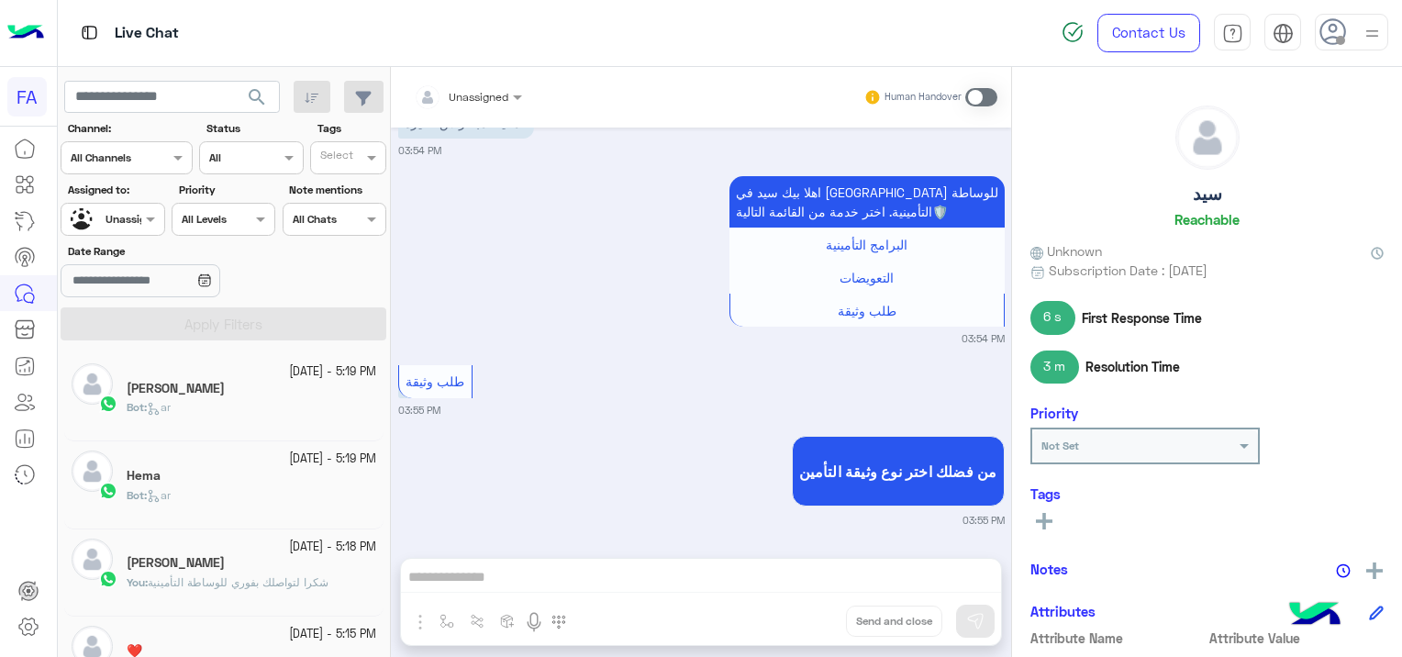
click at [252, 92] on span "search" at bounding box center [257, 97] width 22 height 22
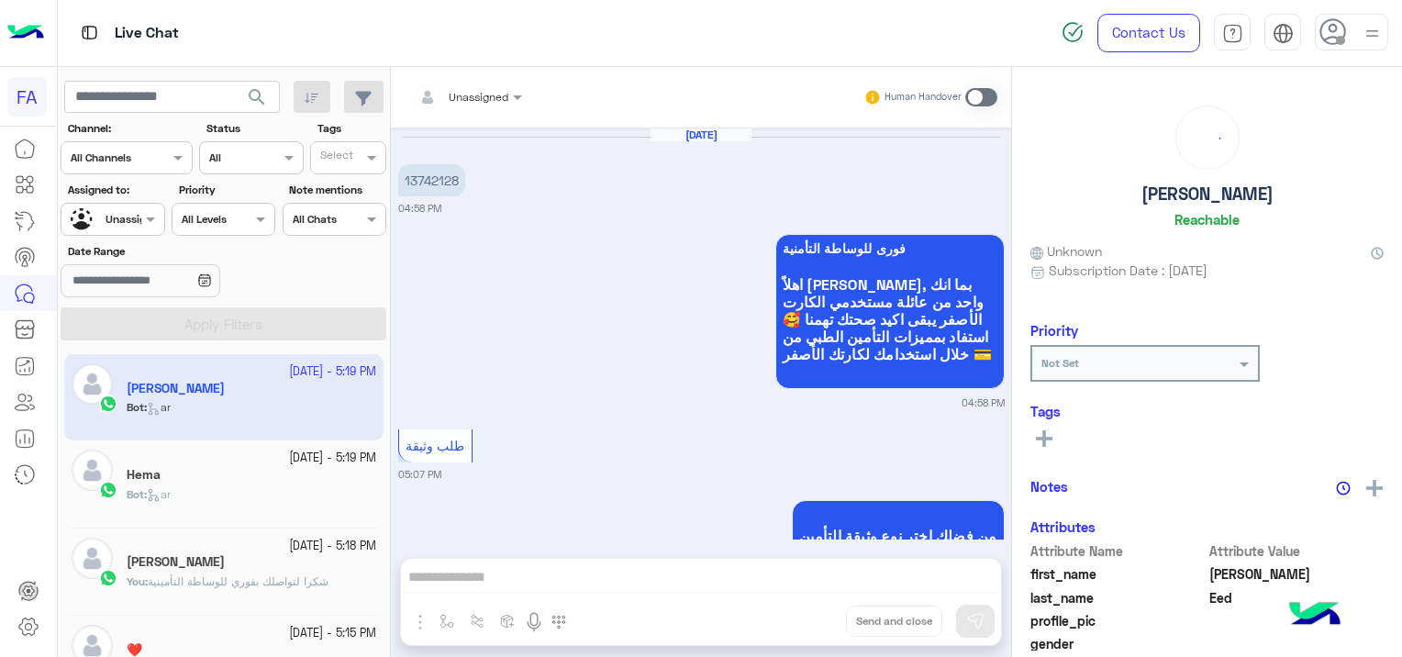
scroll to position [1683, 0]
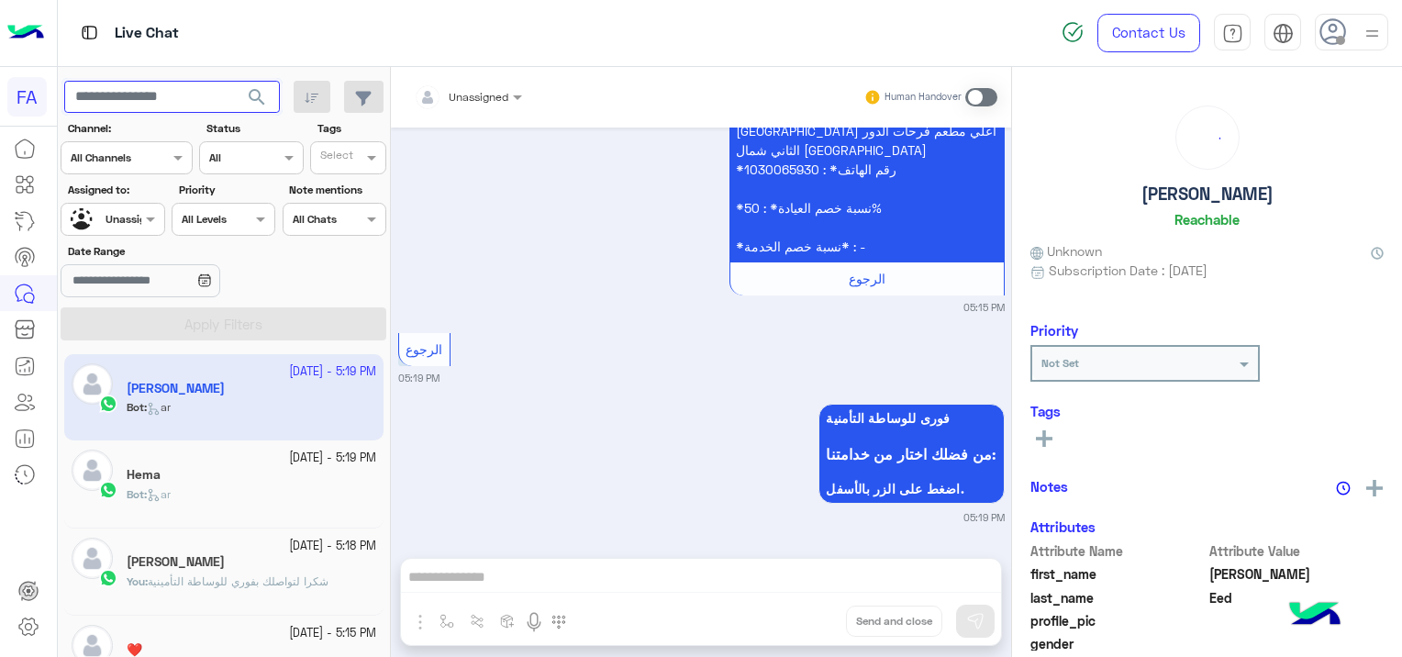
click at [235, 101] on input "text" at bounding box center [172, 97] width 216 height 33
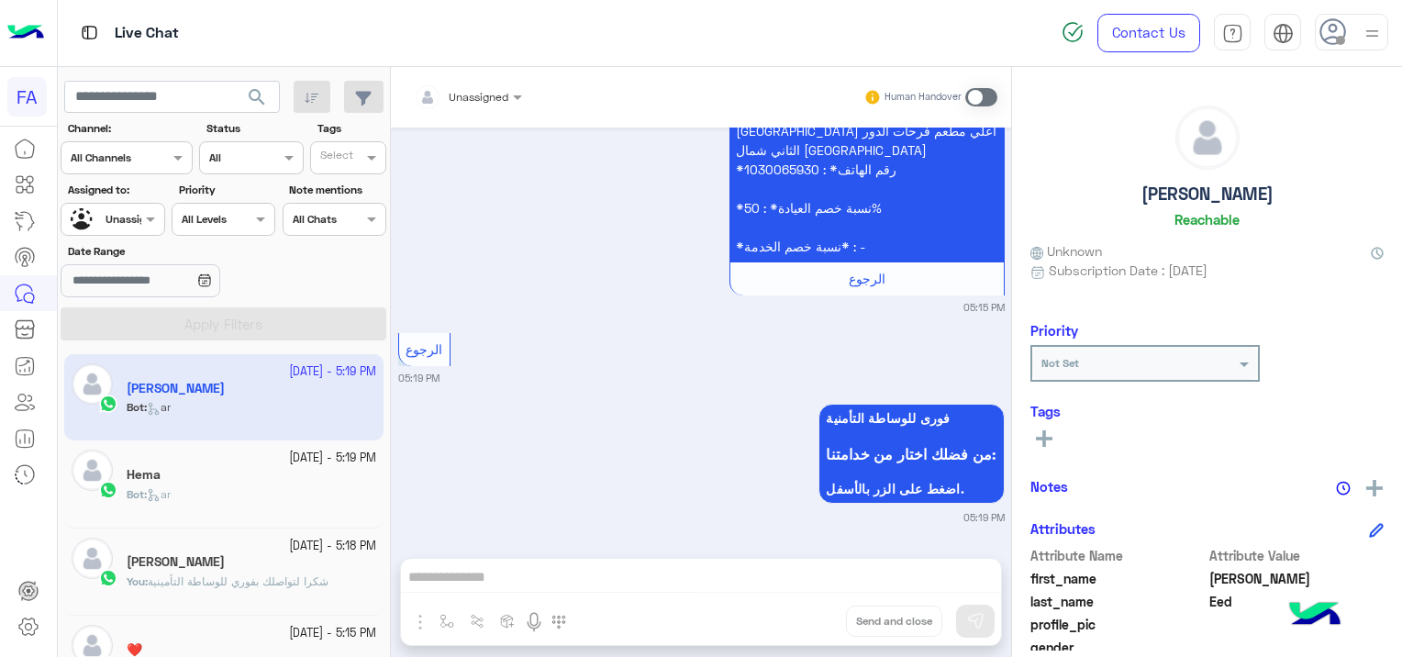
click at [260, 93] on span "search" at bounding box center [257, 97] width 22 height 22
click at [341, 517] on div "[DATE] - 5:19 PM Hema Bot : ar" at bounding box center [223, 483] width 319 height 87
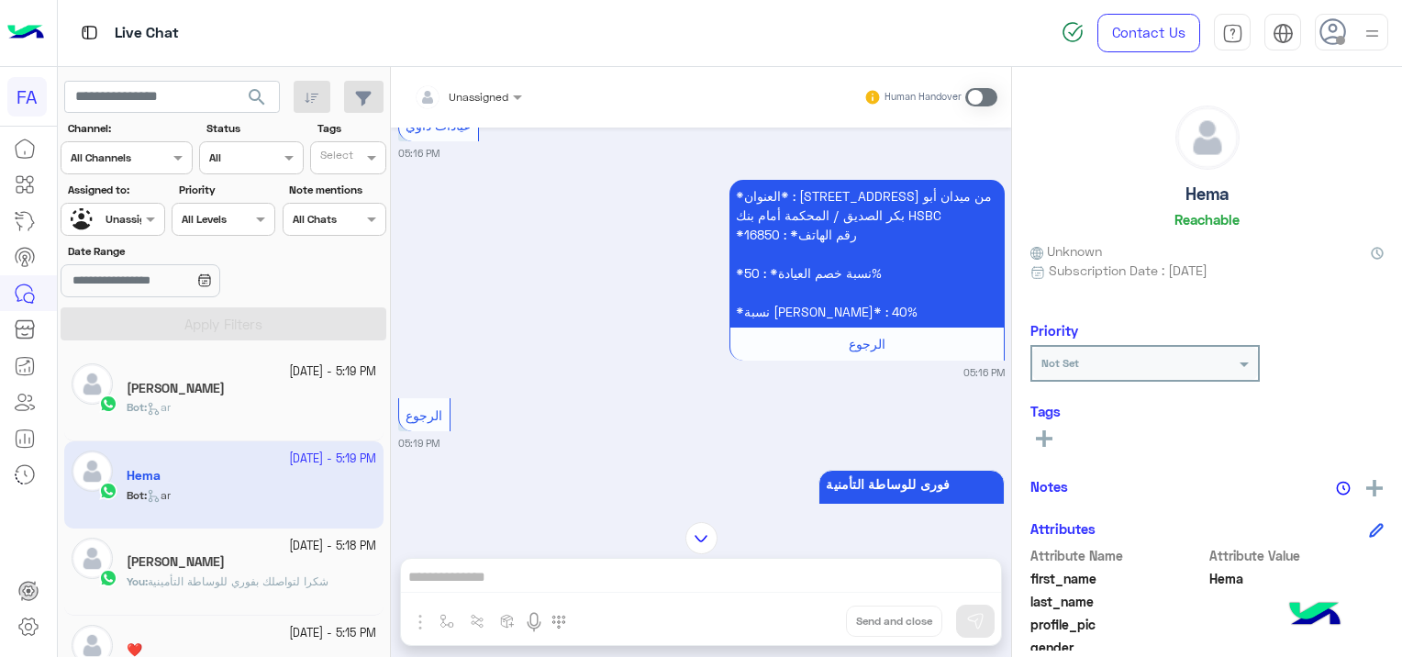
scroll to position [1710, 0]
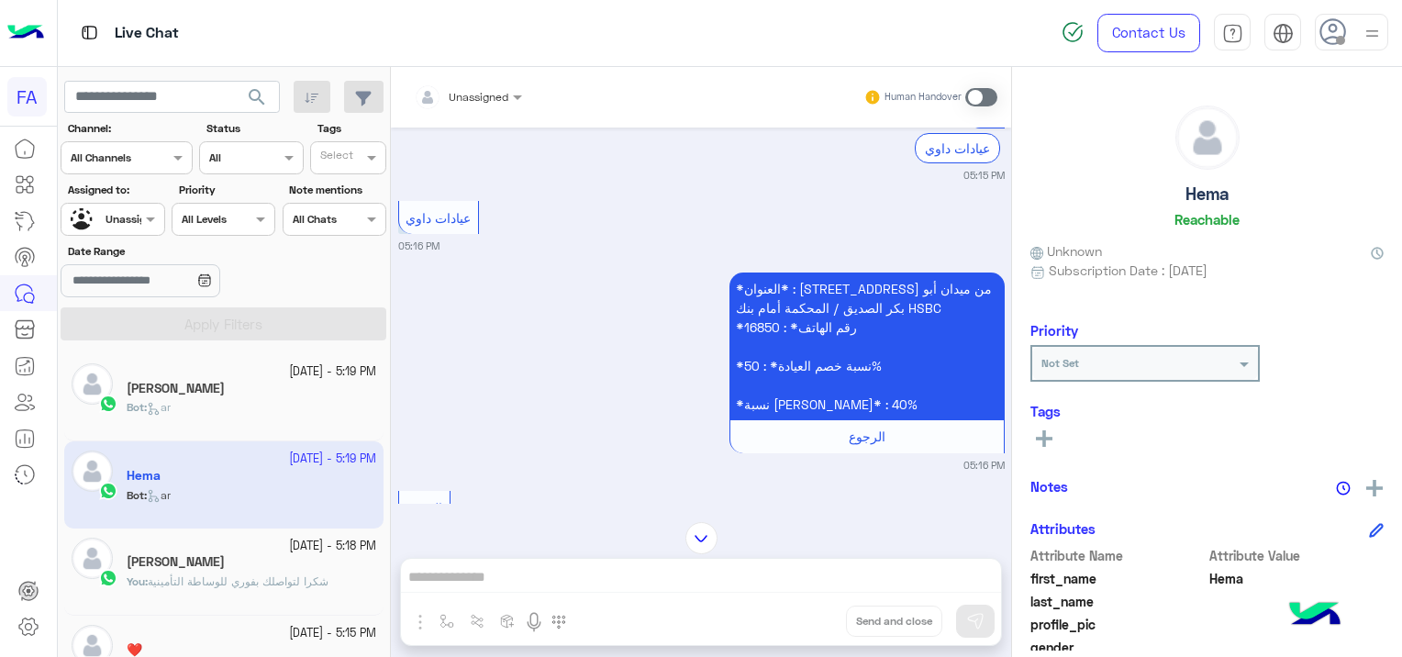
click at [297, 417] on div "Bot : ar" at bounding box center [251, 415] width 249 height 32
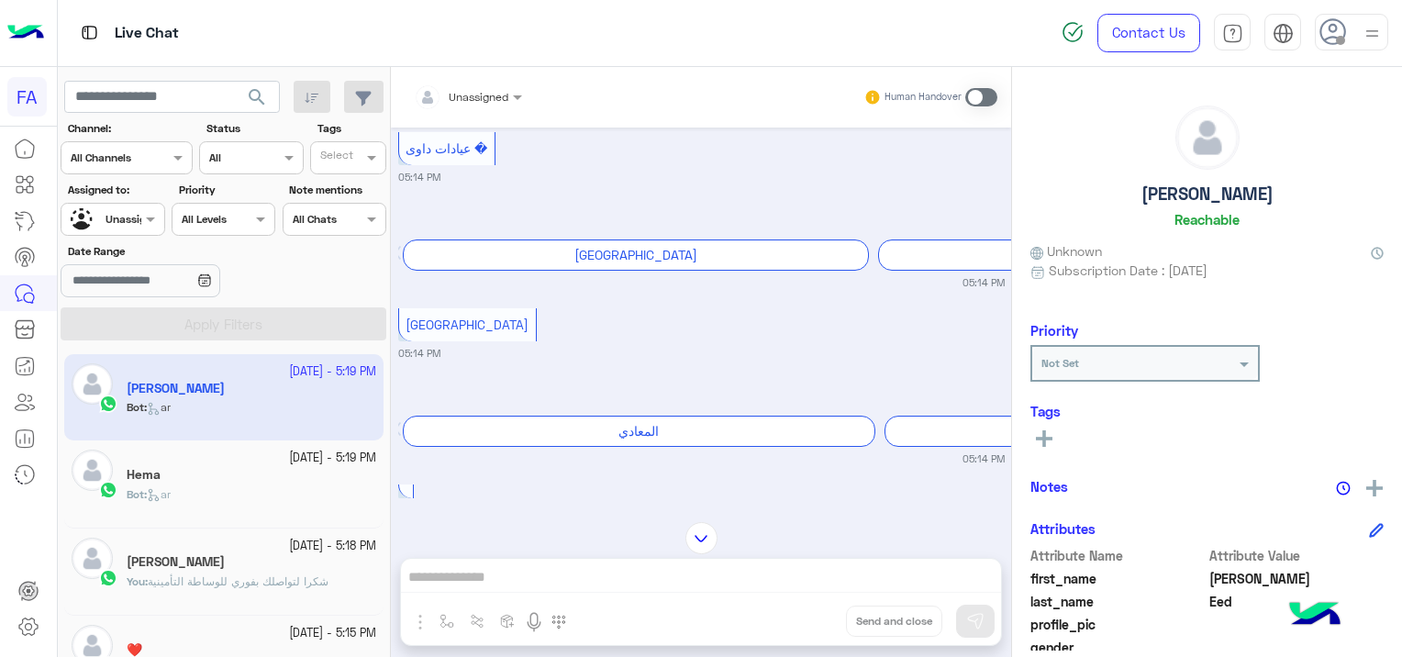
scroll to position [858, 0]
click at [194, 569] on div "[PERSON_NAME]" at bounding box center [251, 563] width 249 height 19
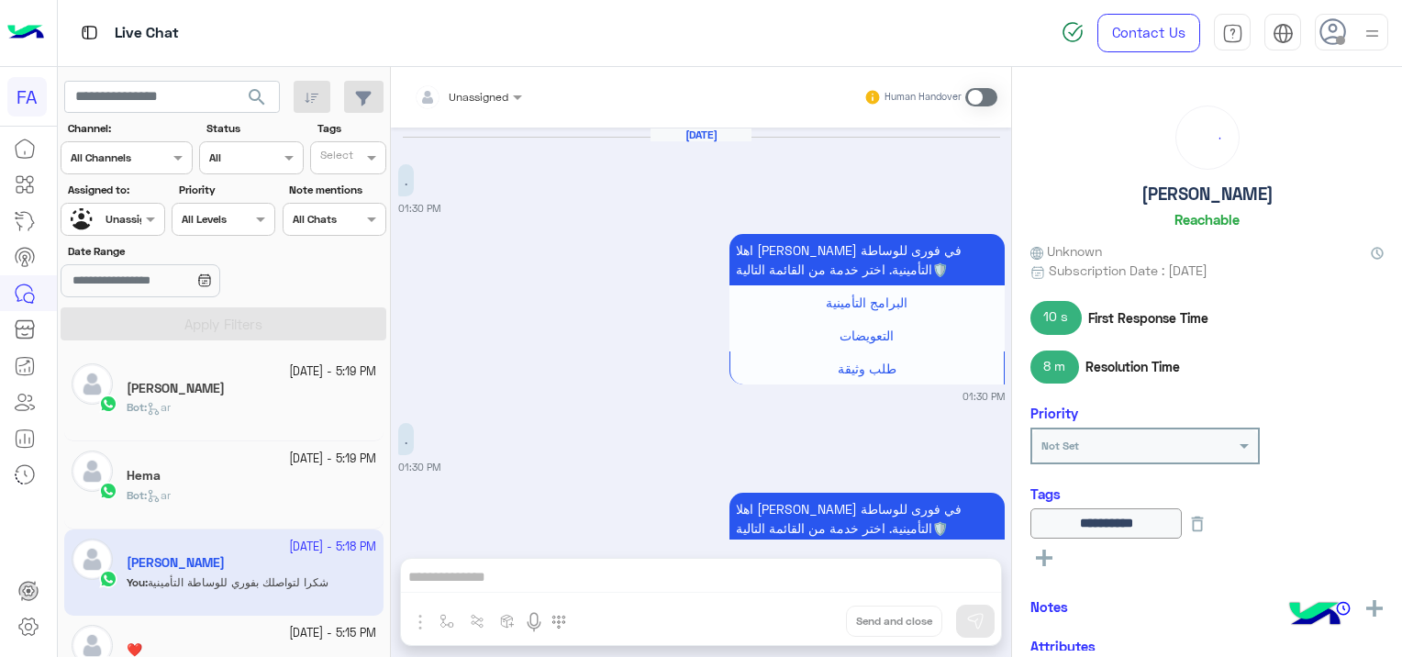
scroll to position [1393, 0]
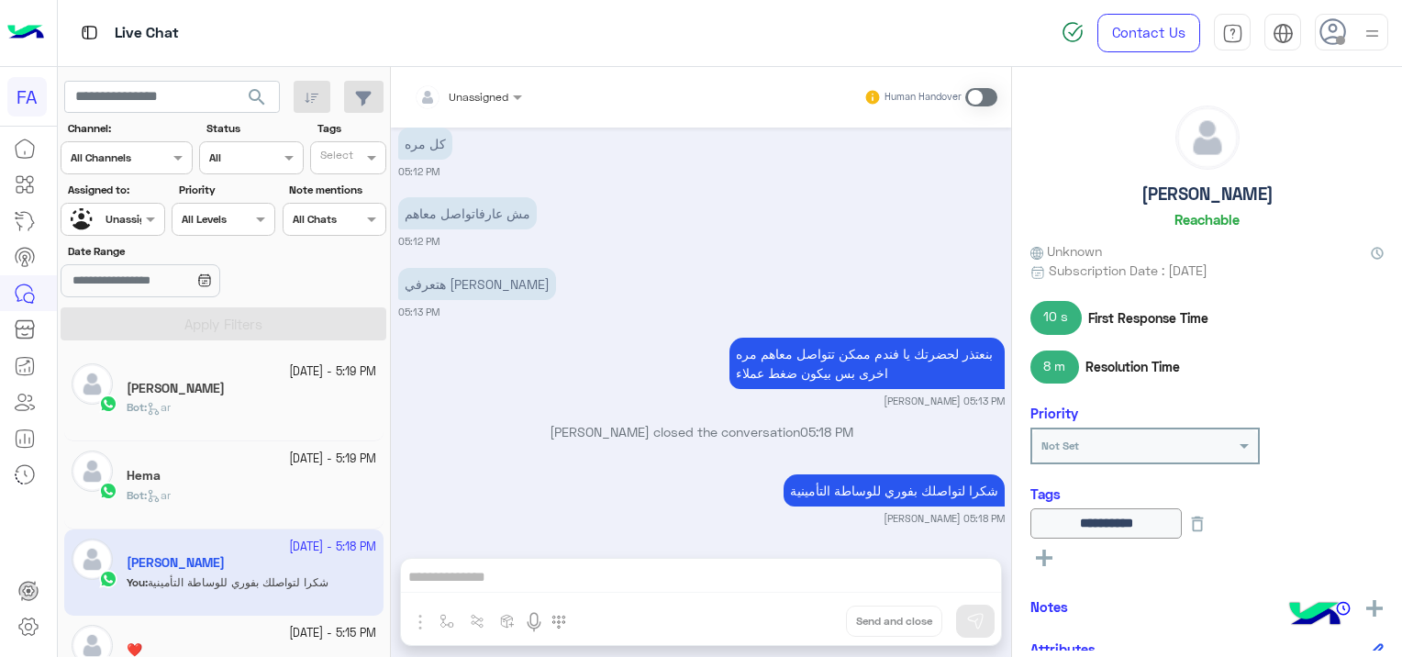
click at [216, 406] on div "Bot : ar" at bounding box center [251, 415] width 249 height 32
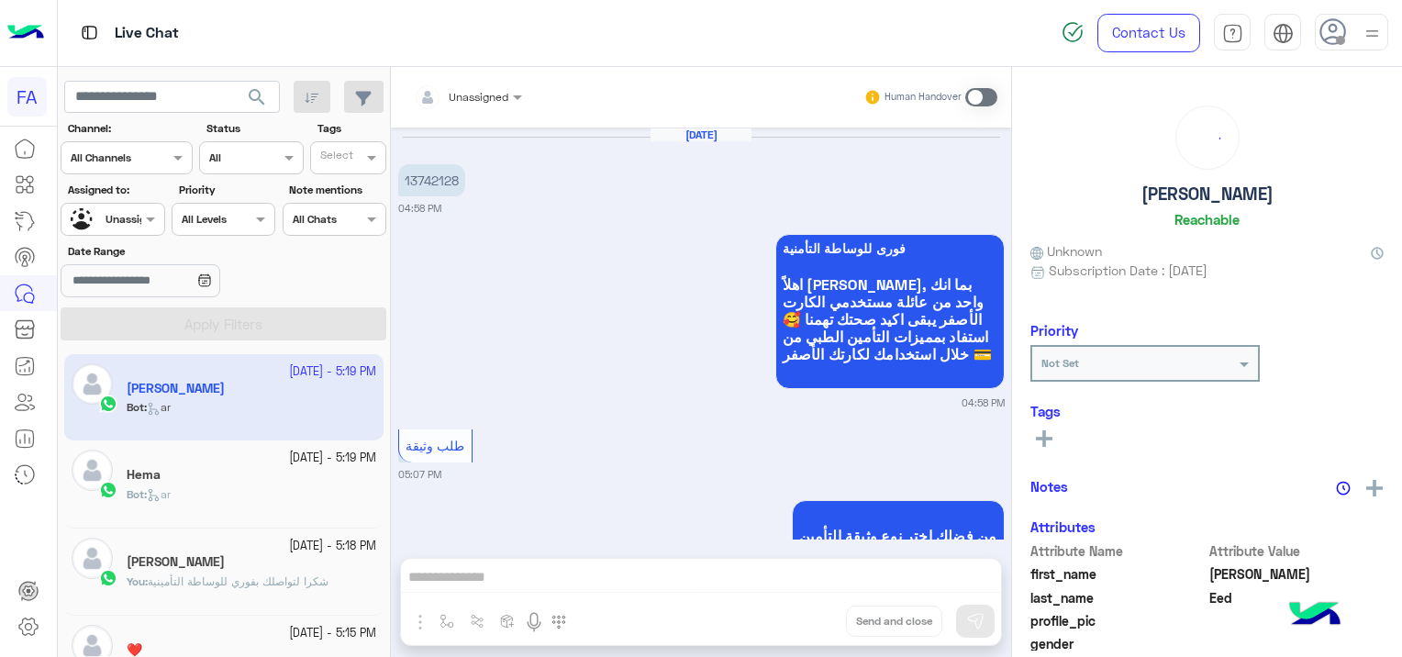
scroll to position [1683, 0]
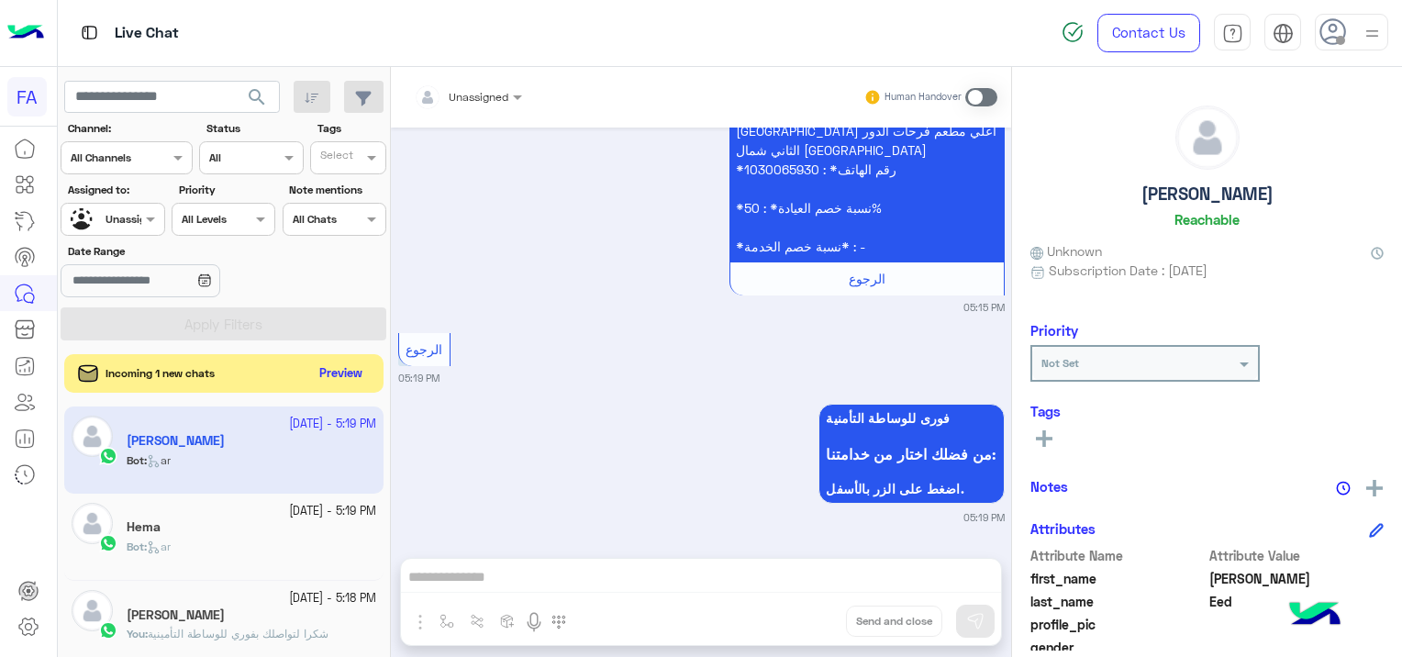
click at [329, 377] on button "Preview" at bounding box center [341, 373] width 57 height 25
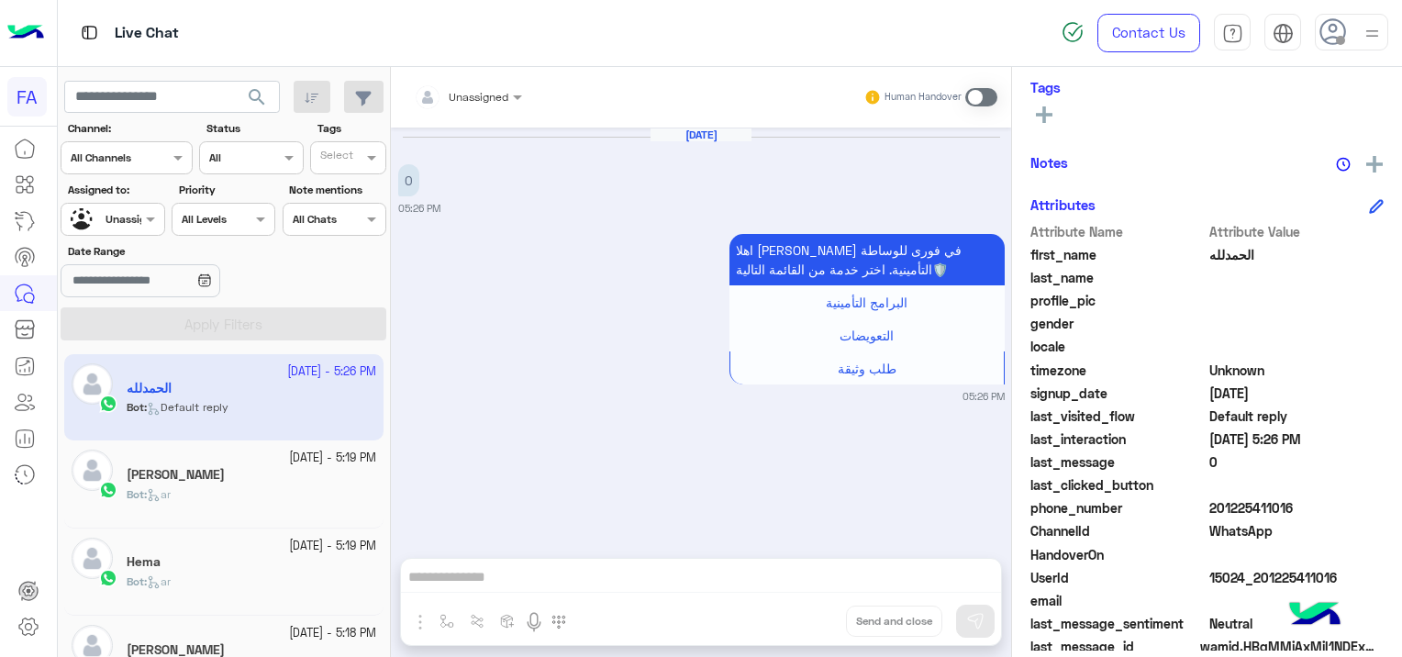
scroll to position [350, 0]
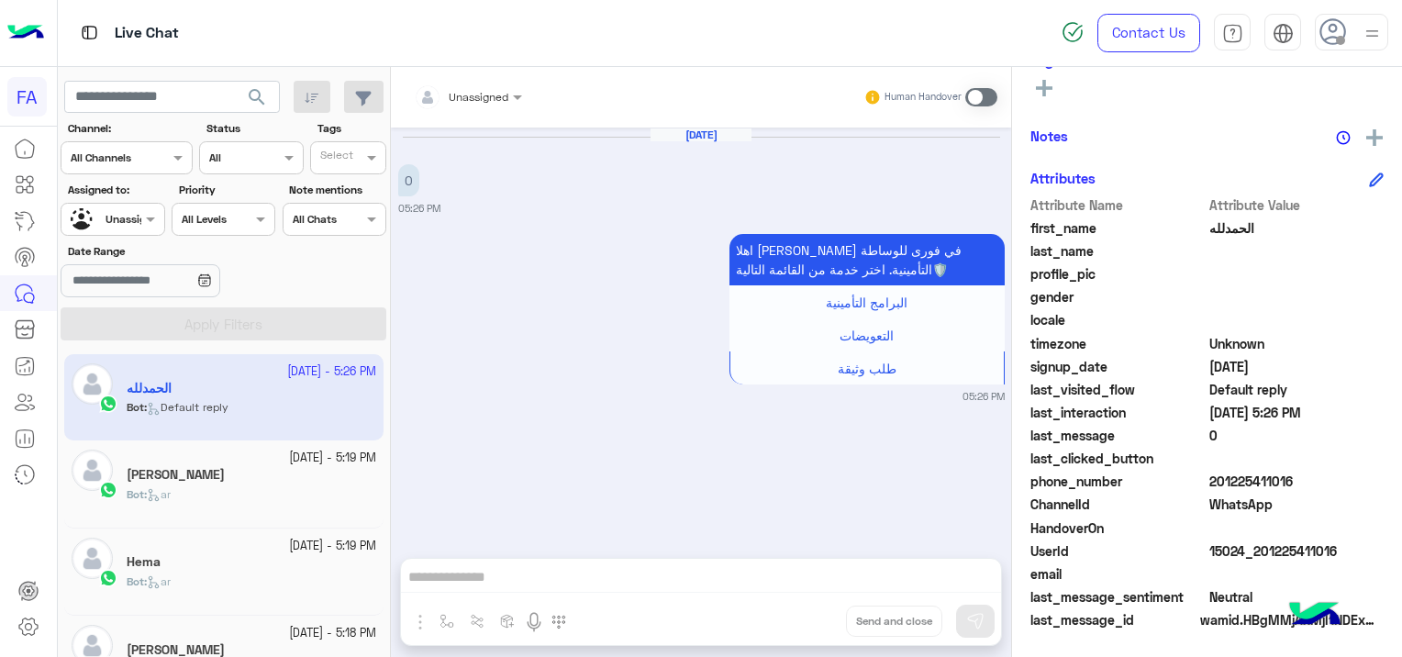
drag, startPoint x: 1336, startPoint y: 544, endPoint x: 1256, endPoint y: 546, distance: 79.8
click at [1256, 546] on span "15024_201225411016" at bounding box center [1296, 550] width 175 height 19
copy span "01225411016"
click at [1217, 180] on div "Attributes" at bounding box center [1206, 178] width 353 height 21
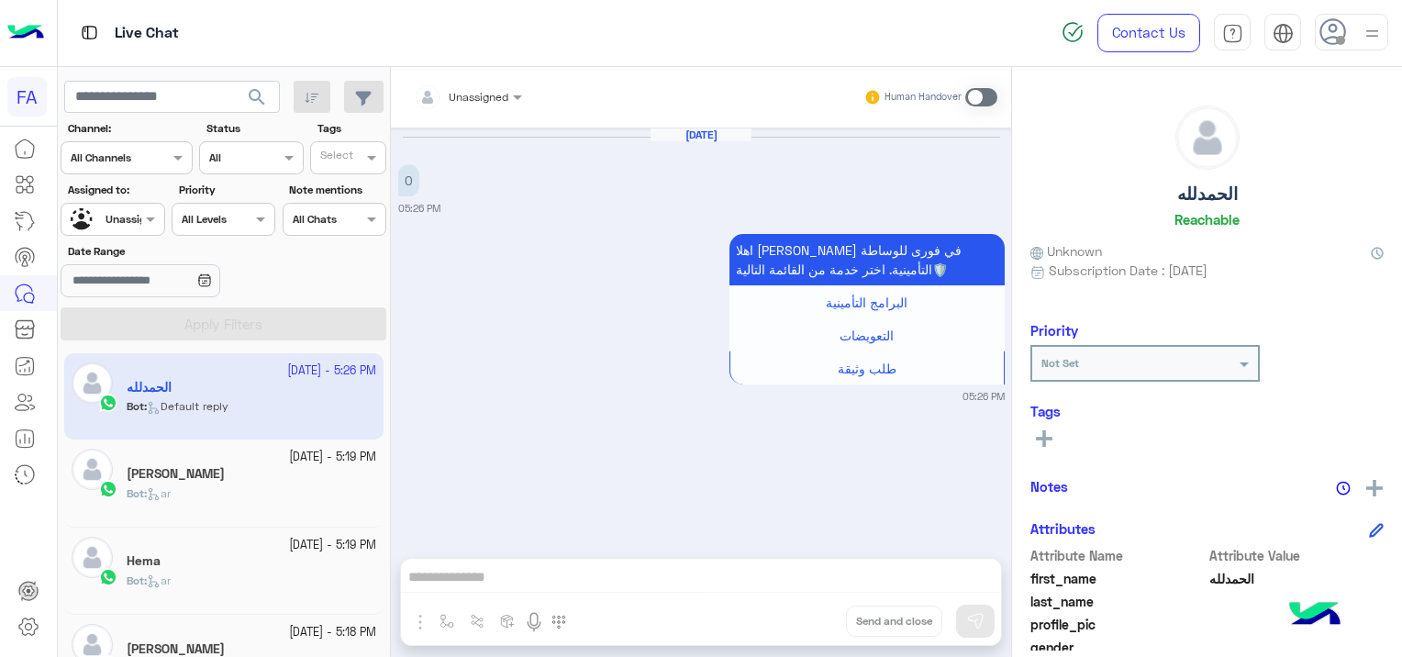
scroll to position [0, 0]
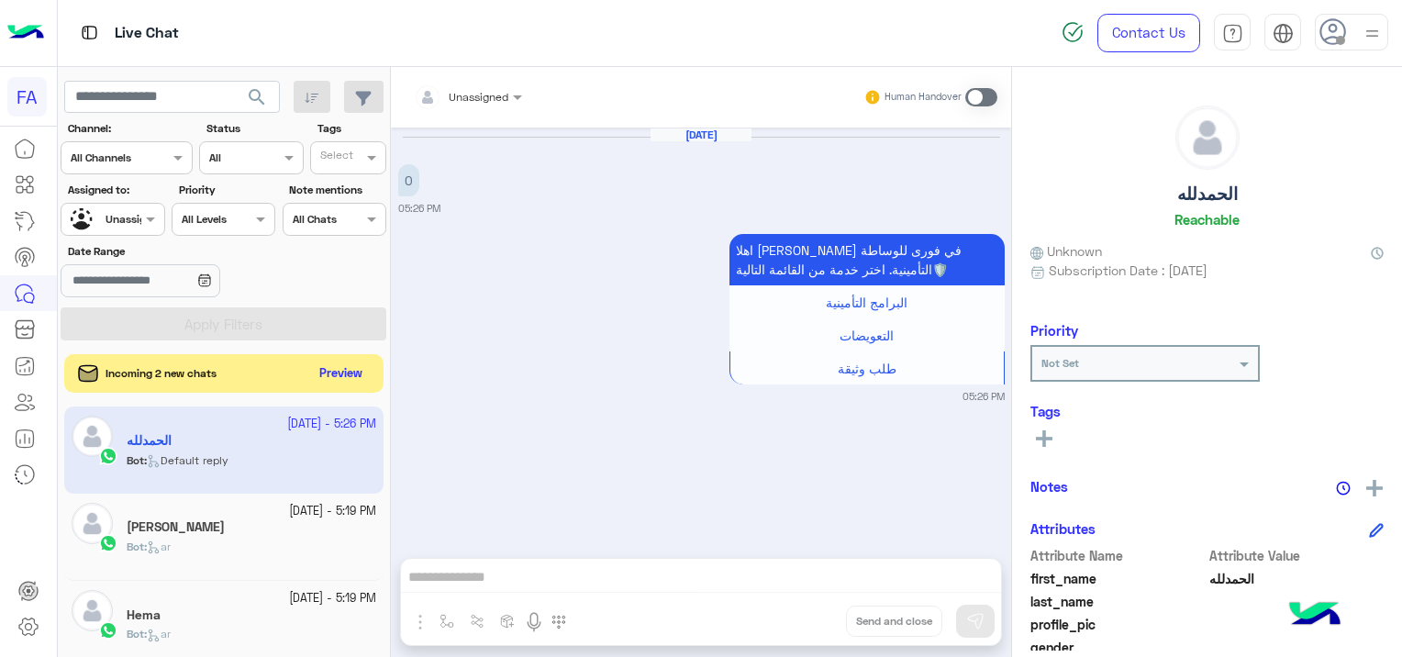
click at [352, 372] on button "Preview" at bounding box center [341, 373] width 57 height 25
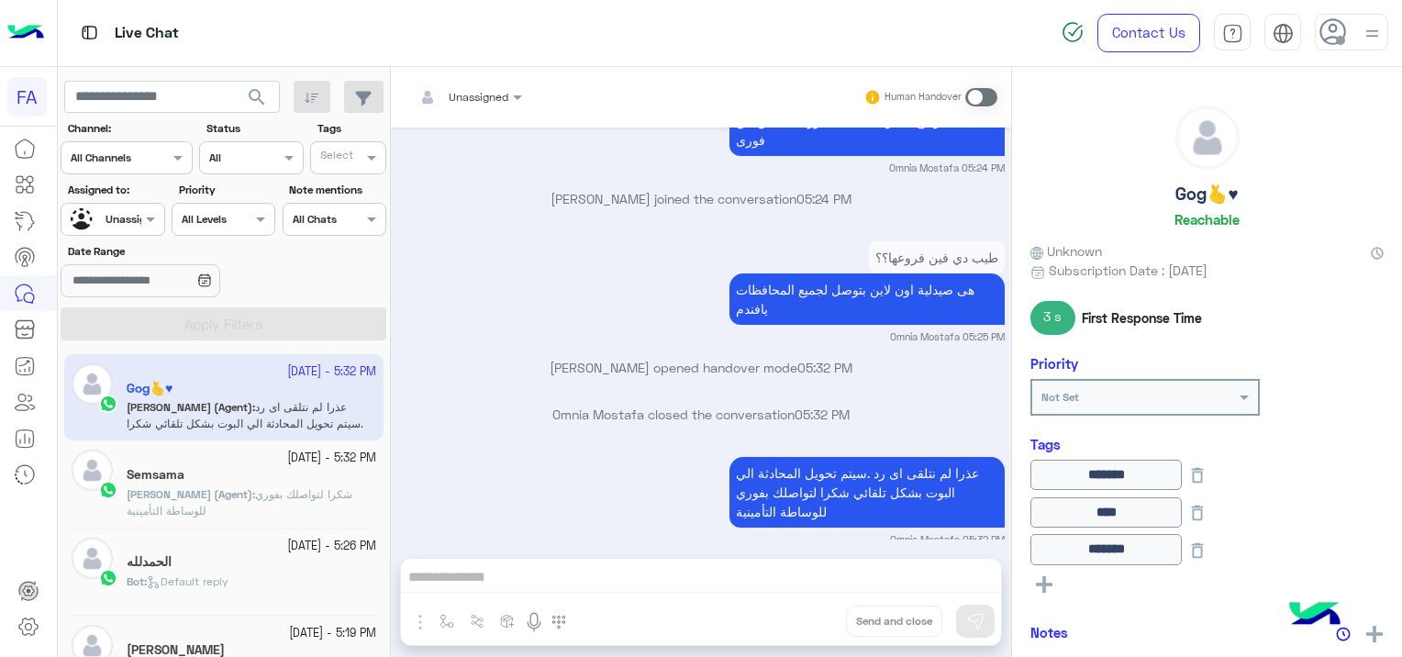
scroll to position [1333, 0]
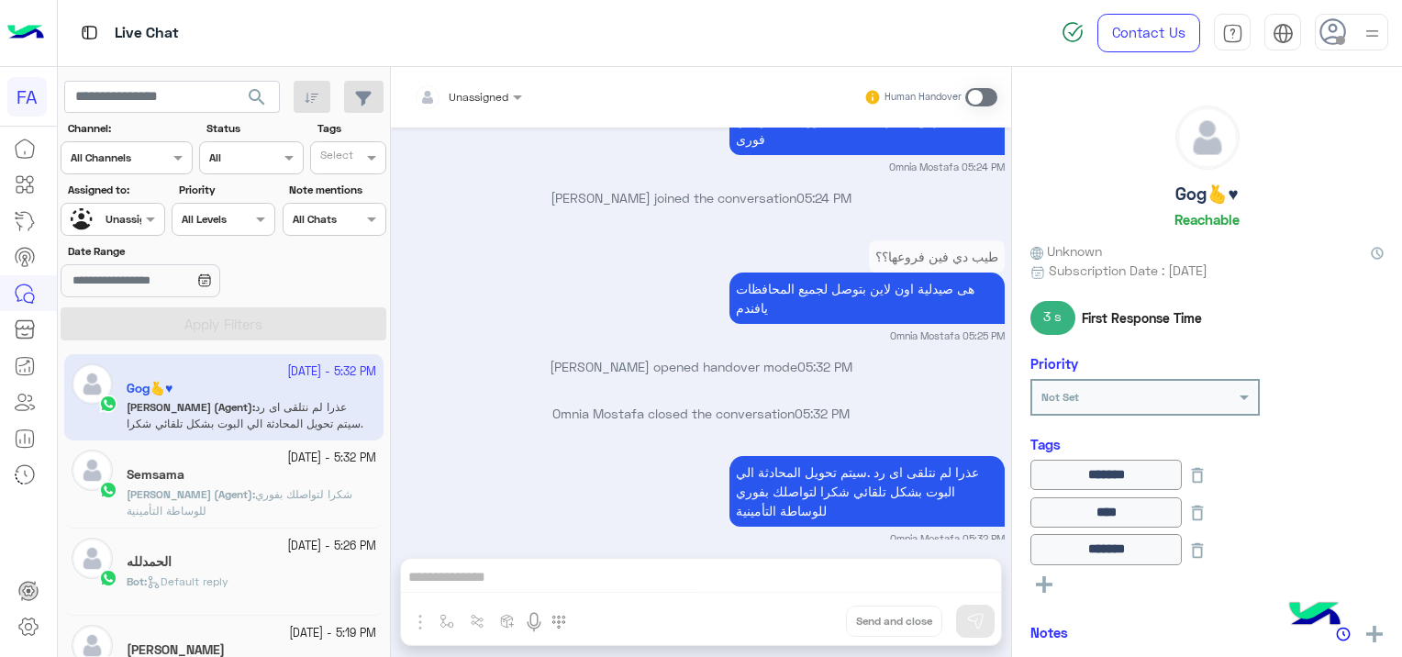
click at [284, 492] on span "شكرا لتواصلك بفوري للوساطة التأمينية" at bounding box center [240, 502] width 226 height 30
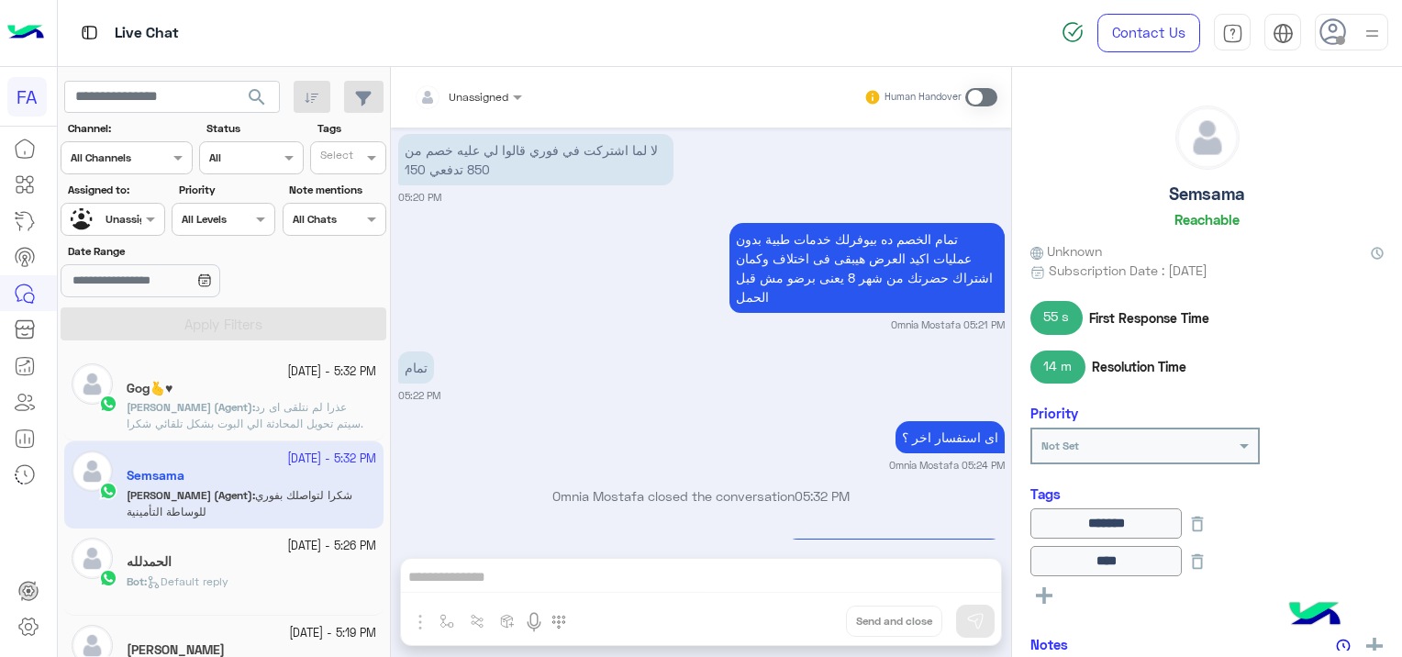
scroll to position [1368, 0]
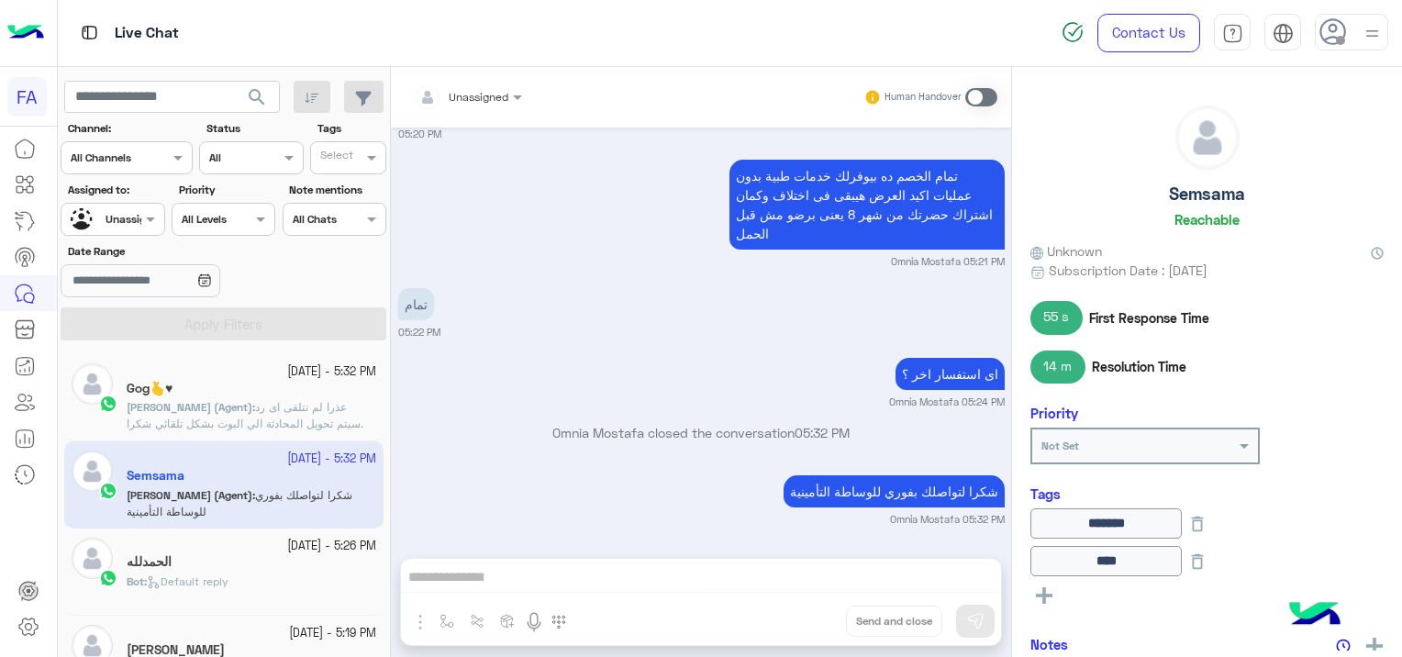
click at [283, 564] on div "الحمدلله" at bounding box center [251, 563] width 249 height 19
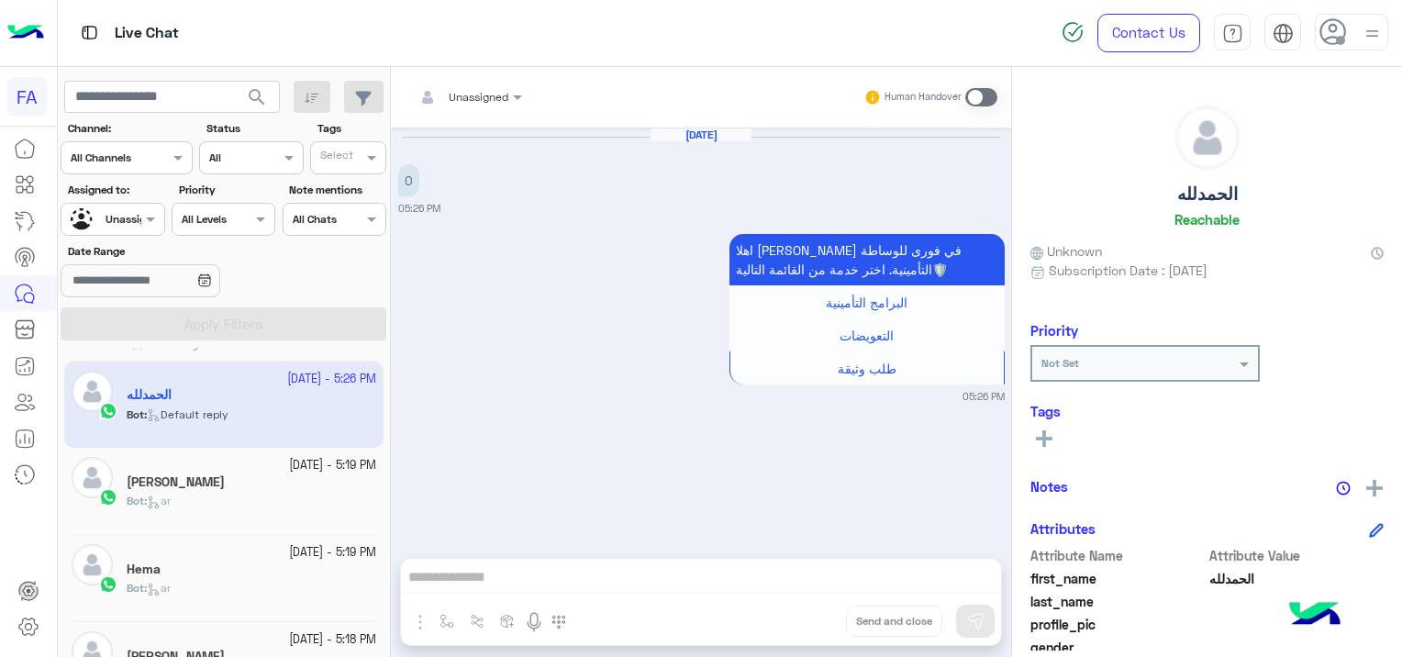
scroll to position [183, 0]
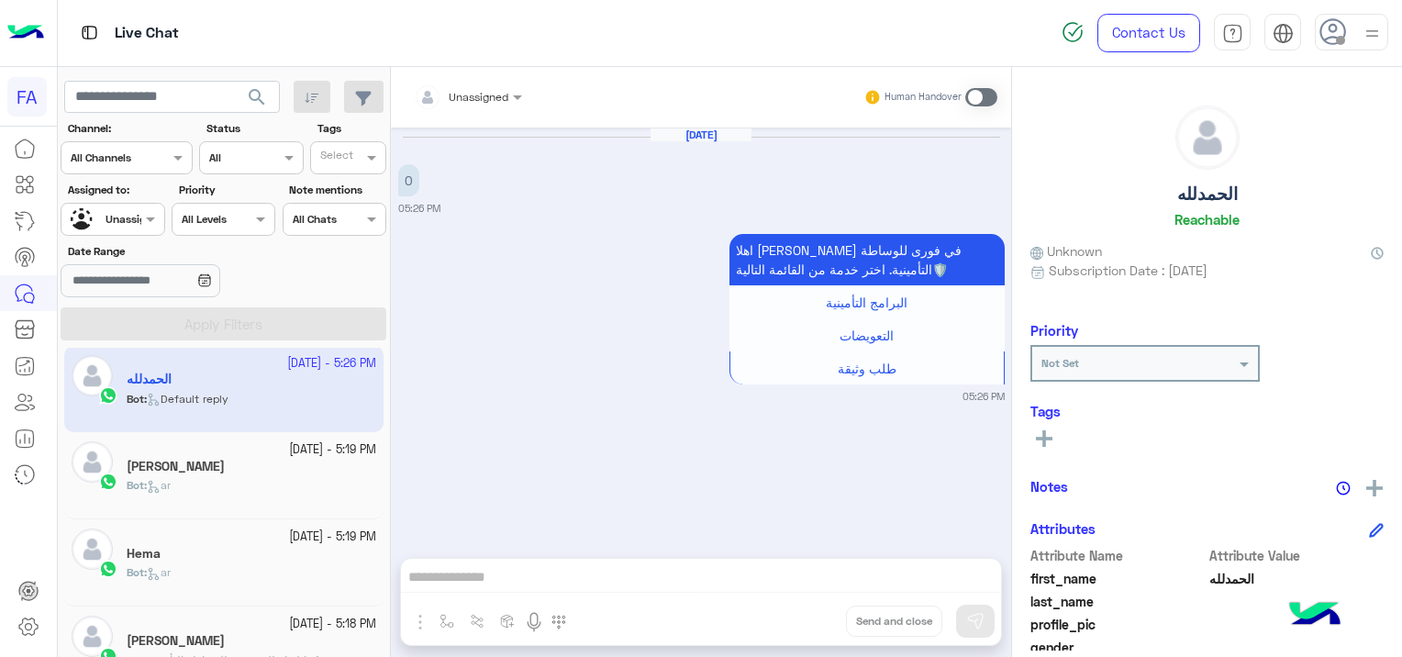
click at [171, 481] on span "ar" at bounding box center [159, 485] width 24 height 14
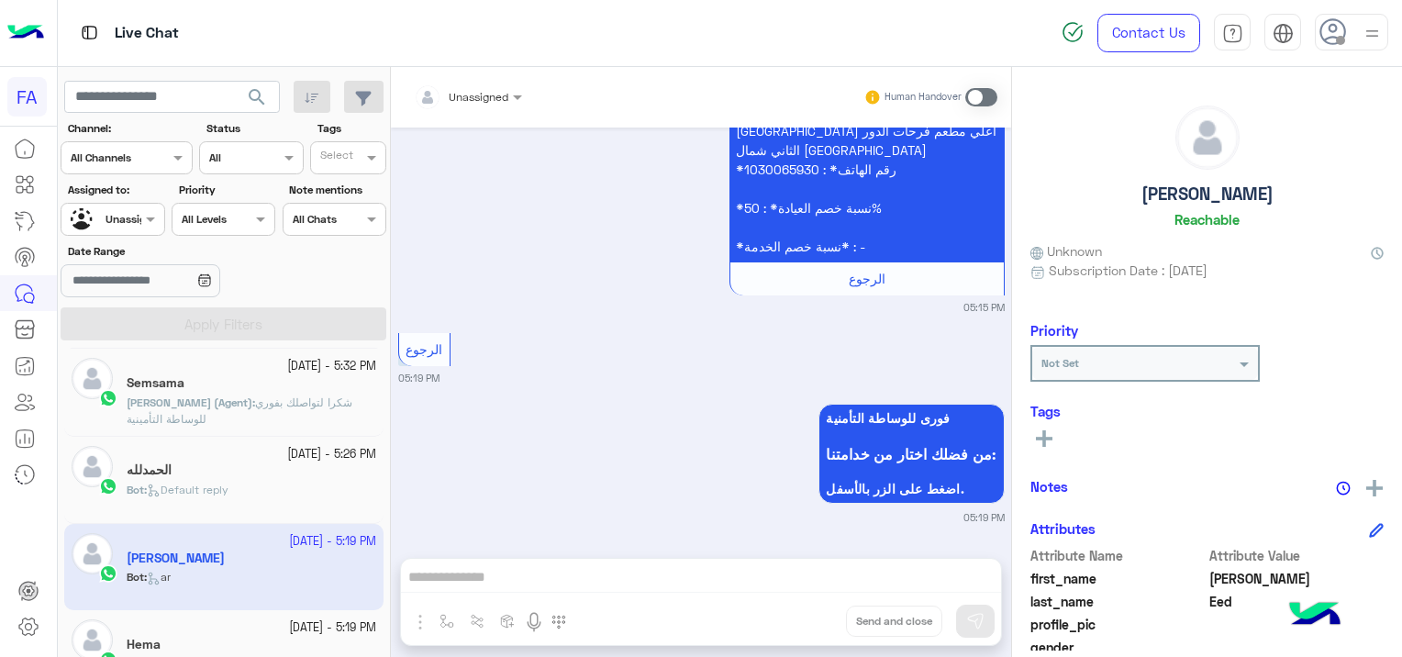
scroll to position [183, 0]
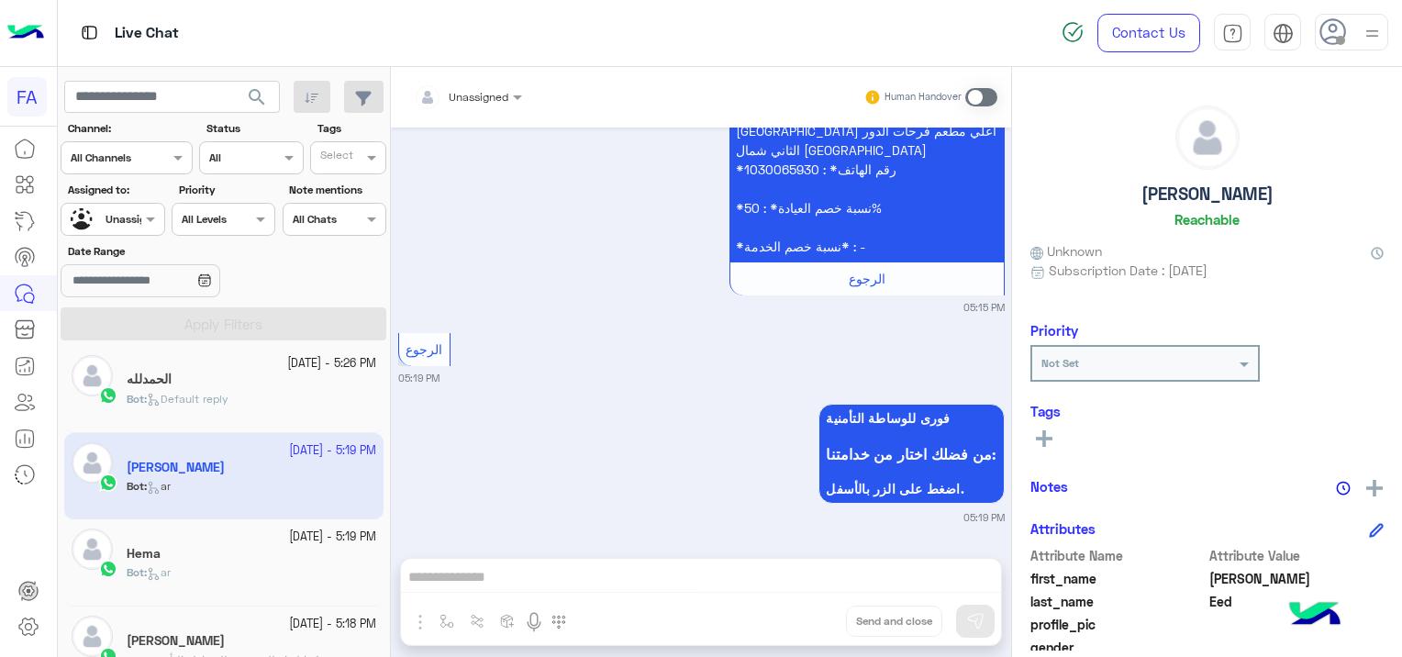
click at [172, 561] on div "Hema" at bounding box center [251, 555] width 249 height 19
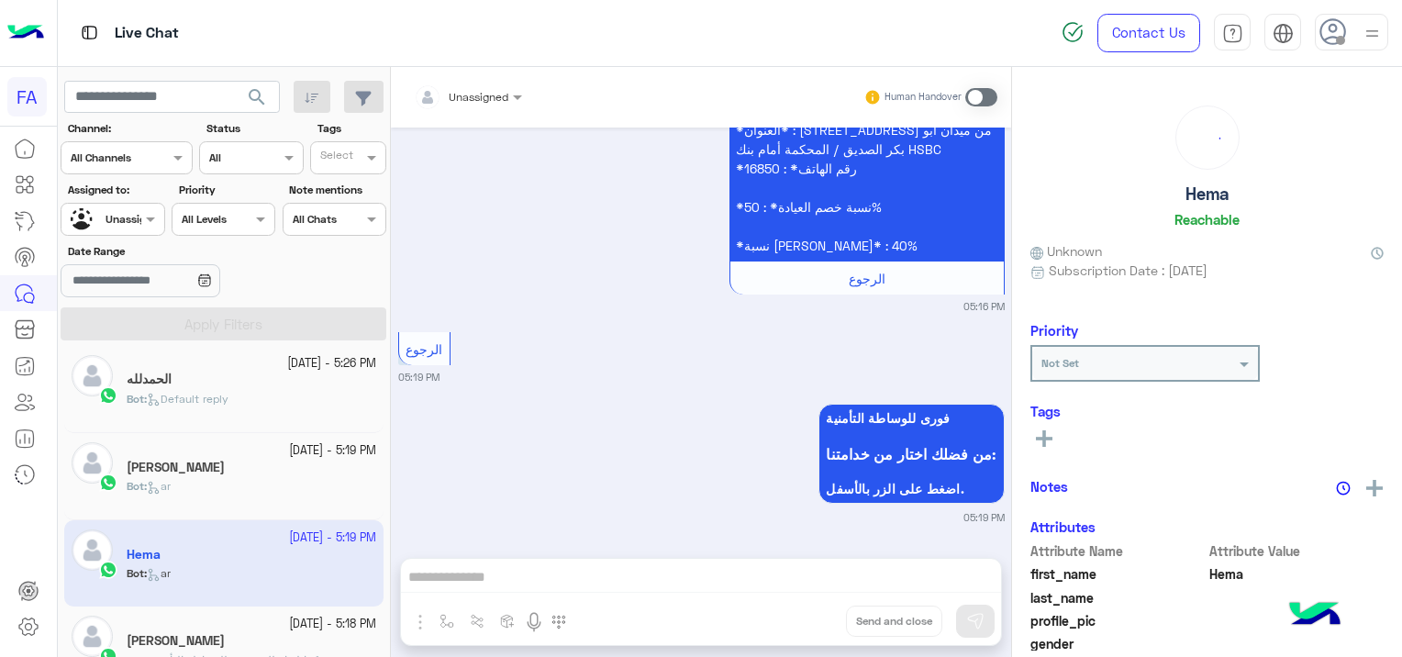
scroll to position [367, 0]
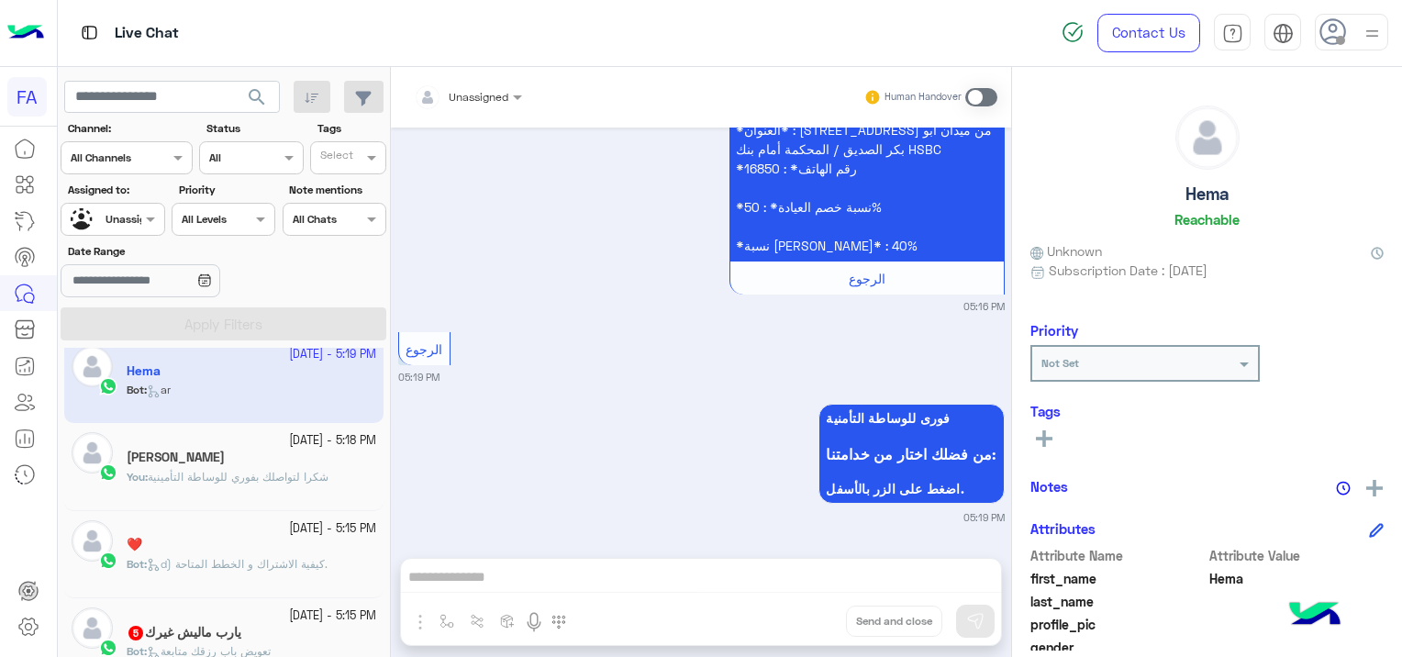
click at [254, 484] on div "You : شكرا لتواصلك بفوري للوساطة التأمينية" at bounding box center [251, 485] width 249 height 32
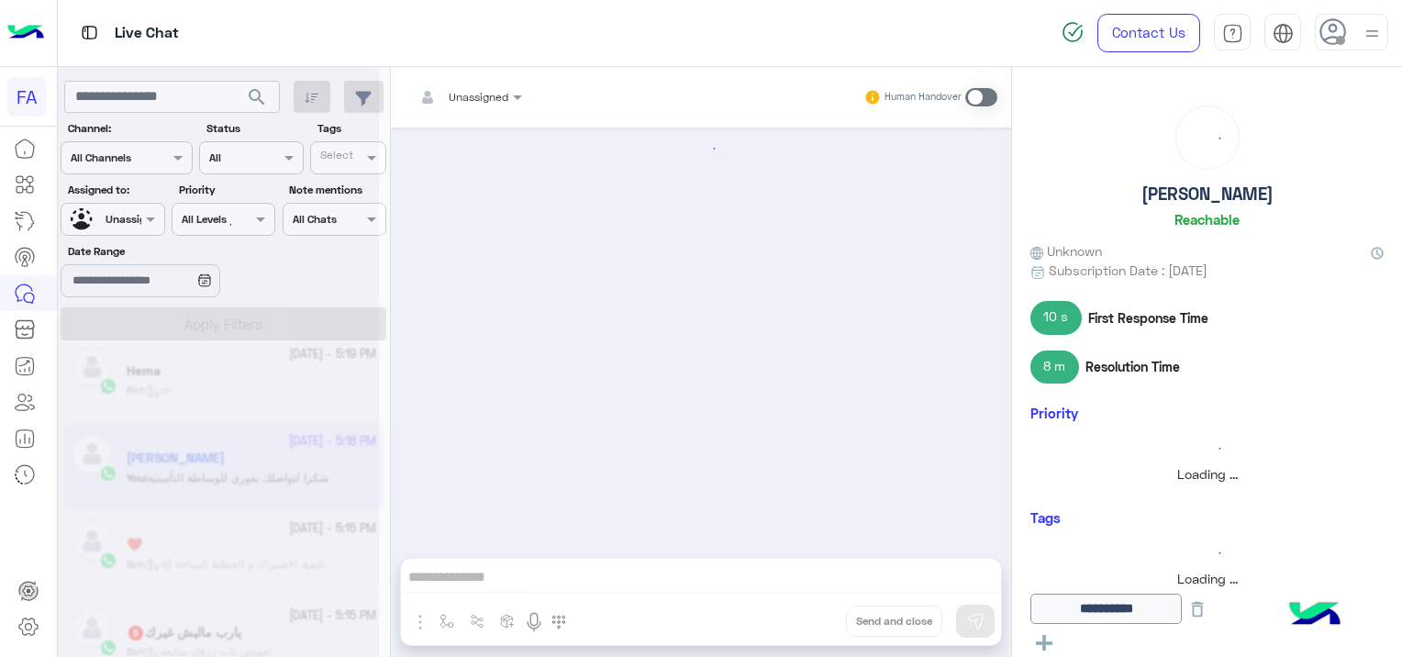
scroll to position [1393, 0]
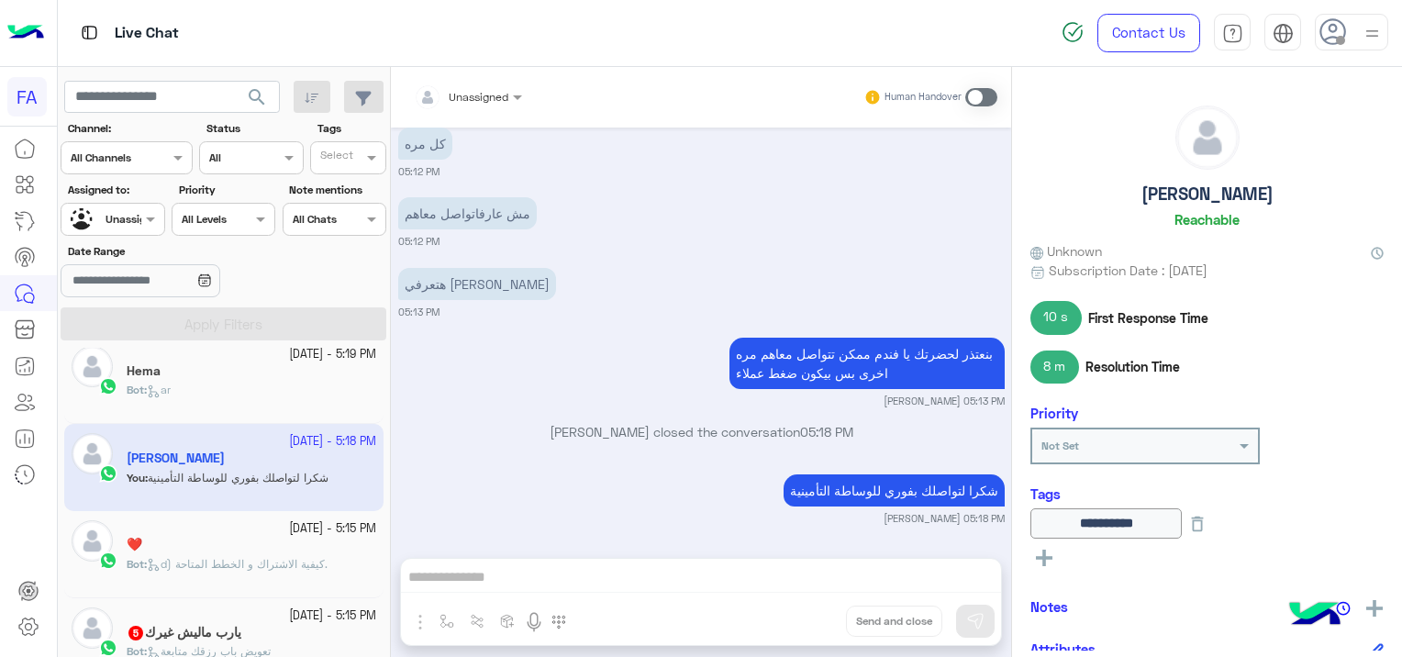
click at [194, 638] on div "يارب ماليش غيرك 5" at bounding box center [251, 634] width 249 height 19
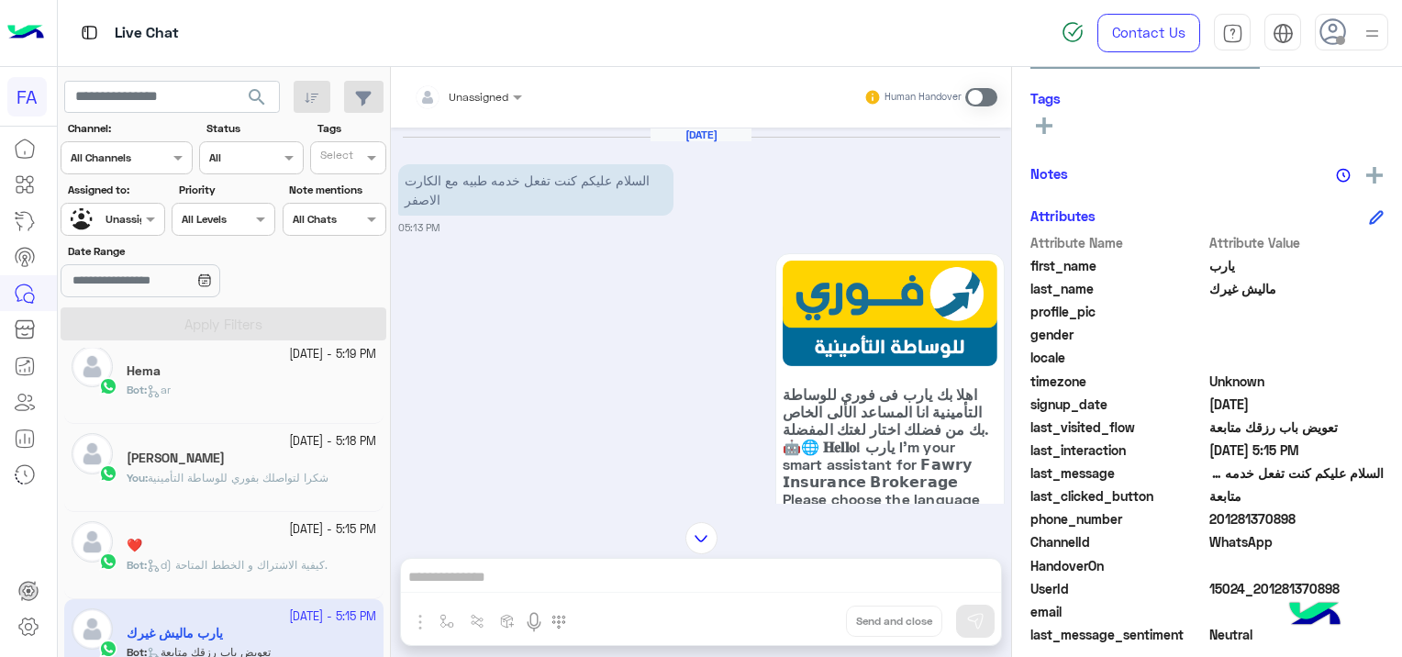
scroll to position [350, 0]
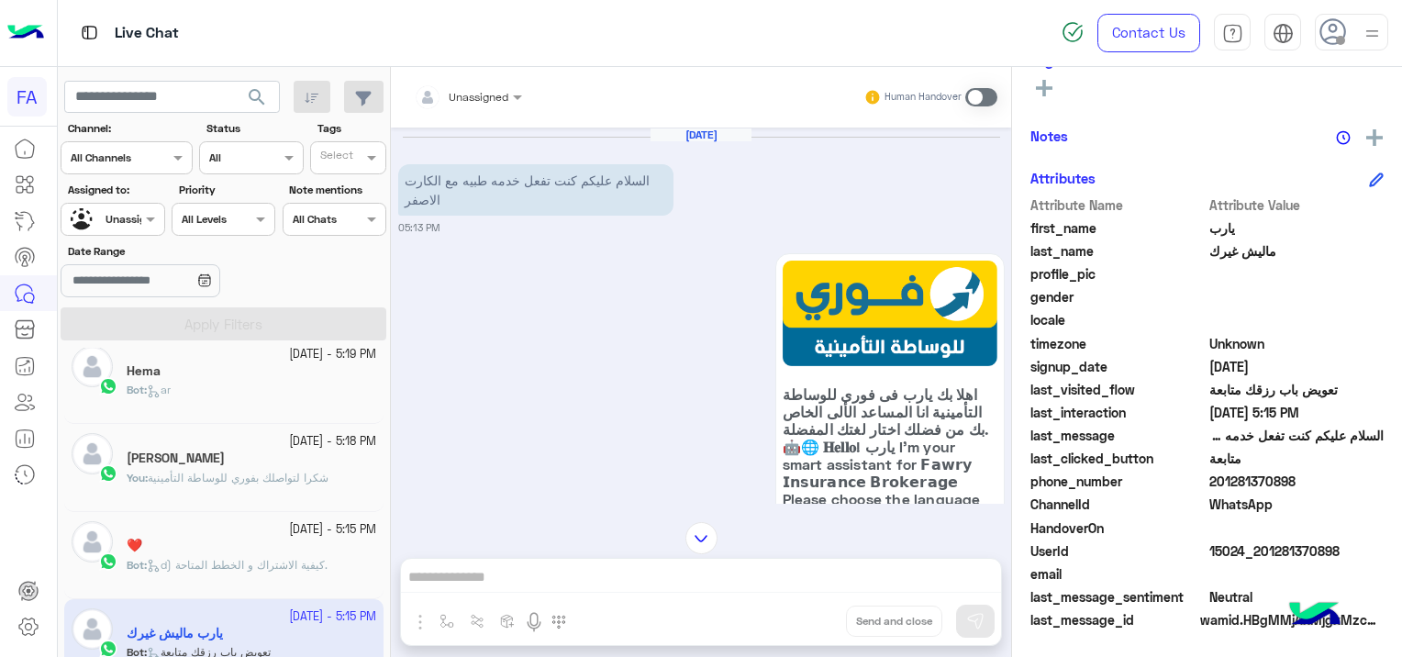
drag, startPoint x: 1343, startPoint y: 547, endPoint x: 1306, endPoint y: 553, distance: 37.2
click at [1308, 553] on span "15024_201281370898" at bounding box center [1296, 550] width 175 height 19
drag, startPoint x: 1306, startPoint y: 553, endPoint x: 1286, endPoint y: 549, distance: 20.7
click at [1286, 549] on span "15024_201281370898" at bounding box center [1296, 550] width 175 height 19
click at [1278, 544] on span "15024_201281370898" at bounding box center [1296, 550] width 175 height 19
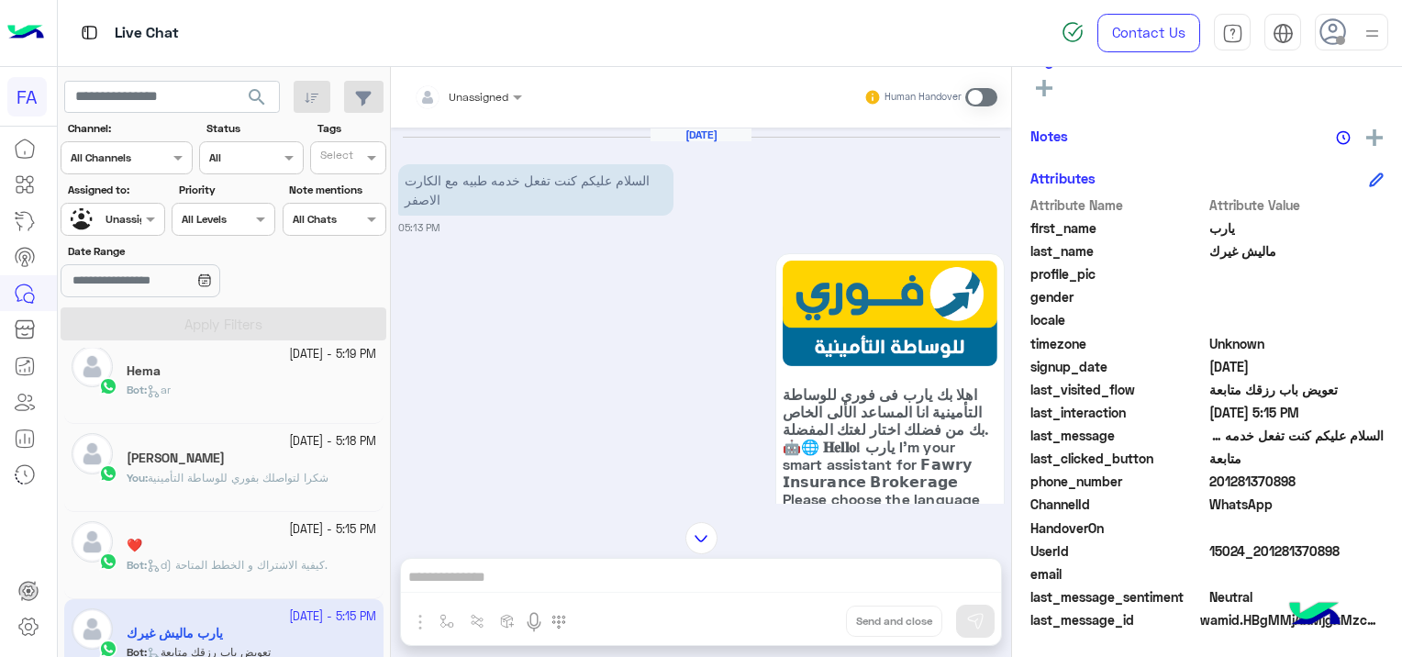
click at [1313, 582] on span at bounding box center [1296, 573] width 175 height 19
drag, startPoint x: 1345, startPoint y: 544, endPoint x: 1256, endPoint y: 542, distance: 89.0
click at [1256, 542] on span "15024_201281370898" at bounding box center [1296, 550] width 175 height 19
copy span "01281370898"
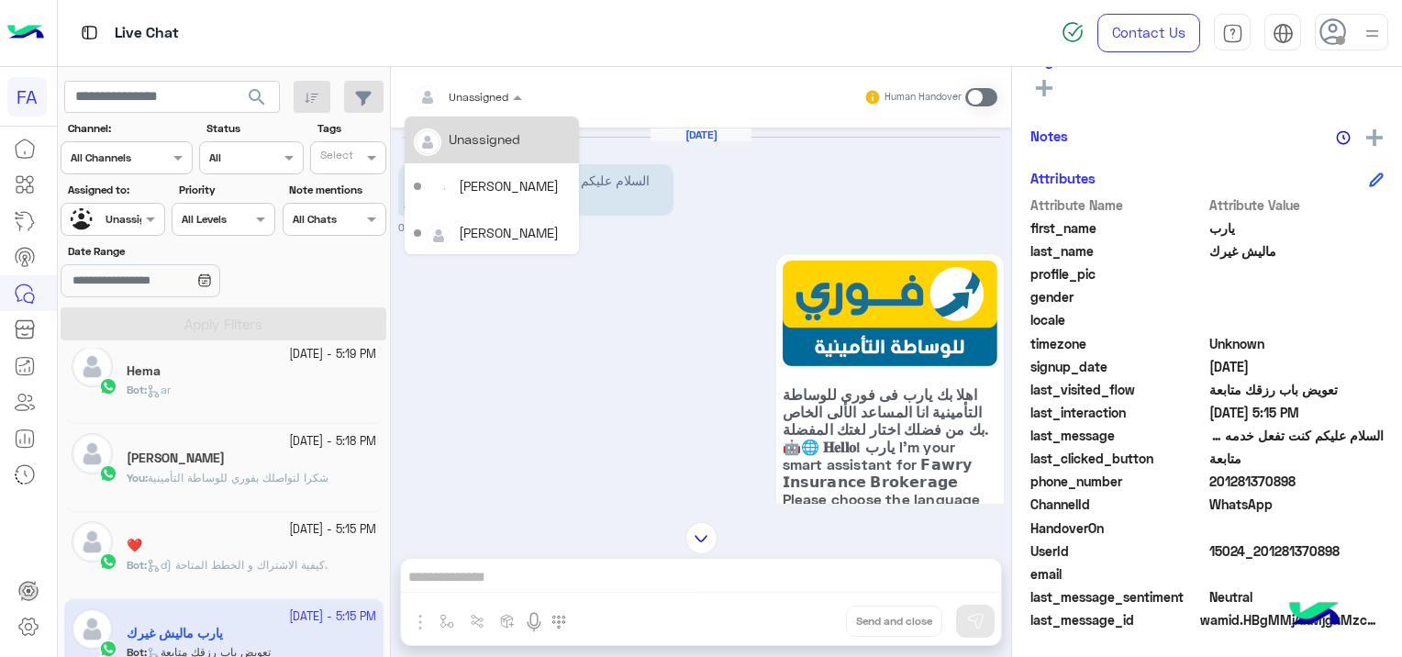
click at [471, 98] on input "text" at bounding box center [446, 94] width 64 height 17
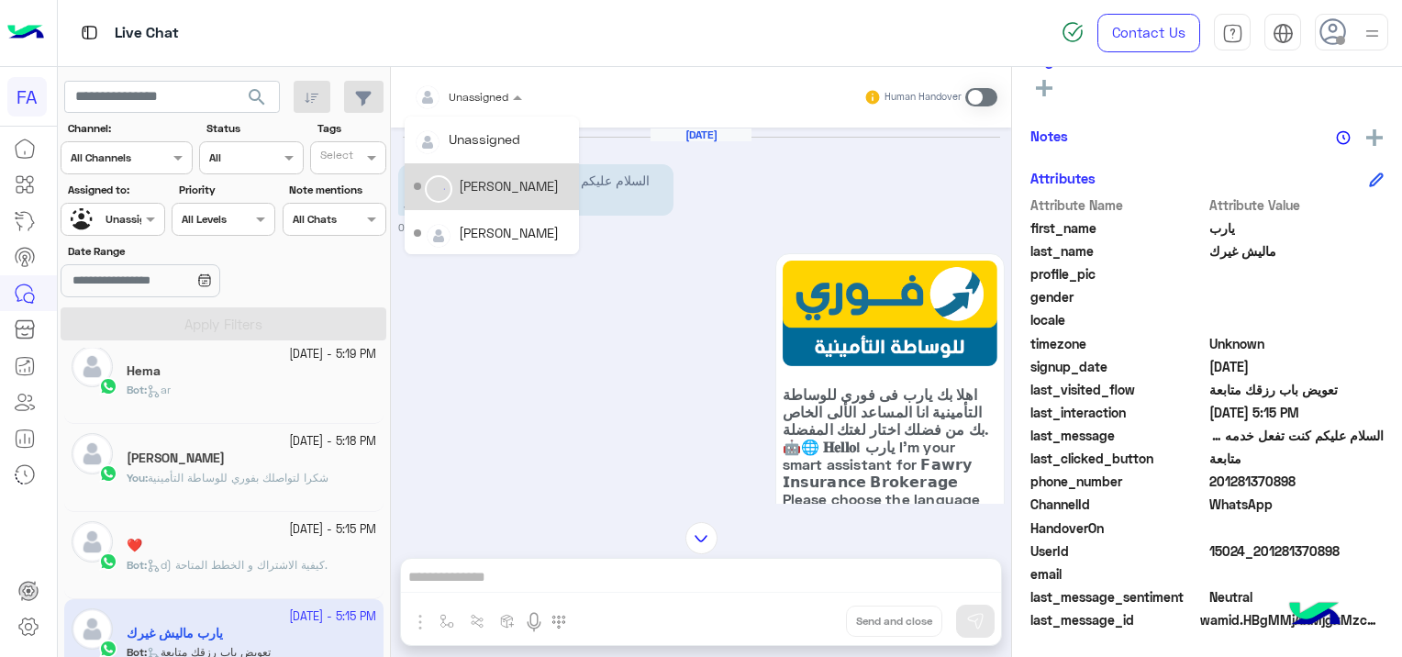
click at [510, 195] on div "[PERSON_NAME]" at bounding box center [509, 185] width 100 height 19
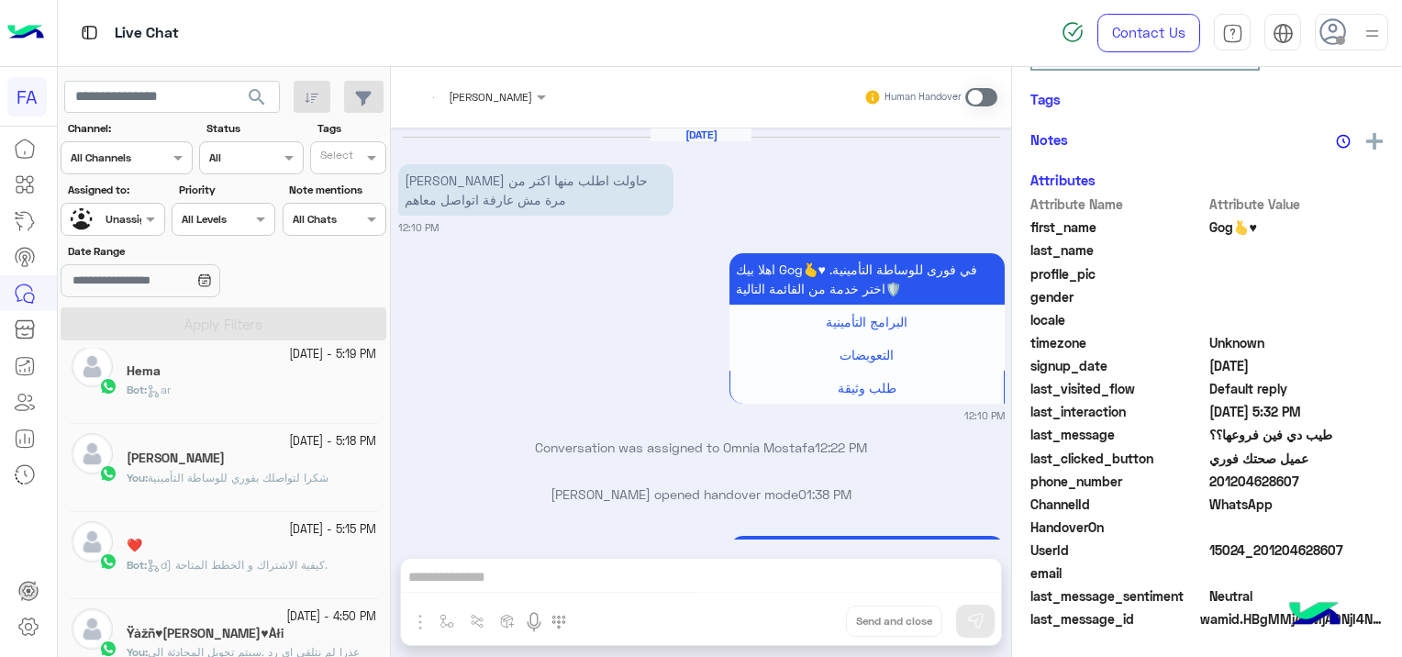
scroll to position [1333, 0]
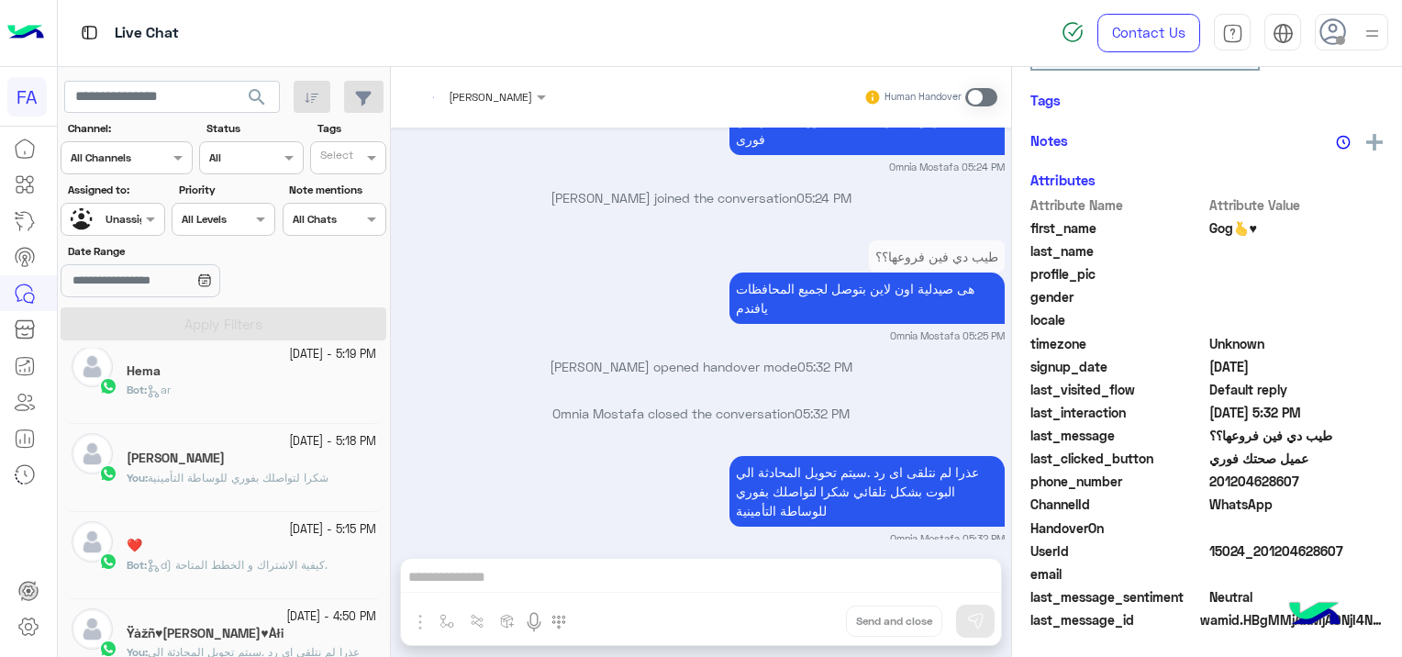
click at [99, 214] on input "text" at bounding box center [92, 217] width 42 height 17
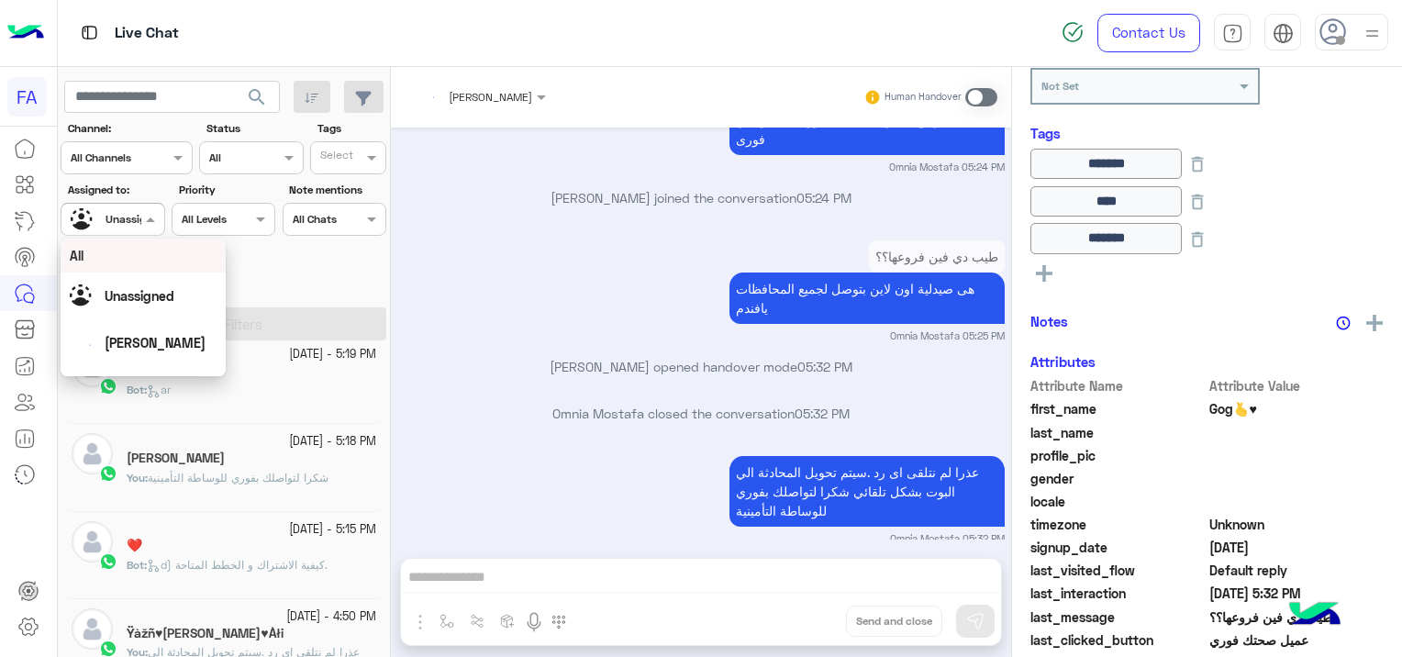
scroll to position [383, 0]
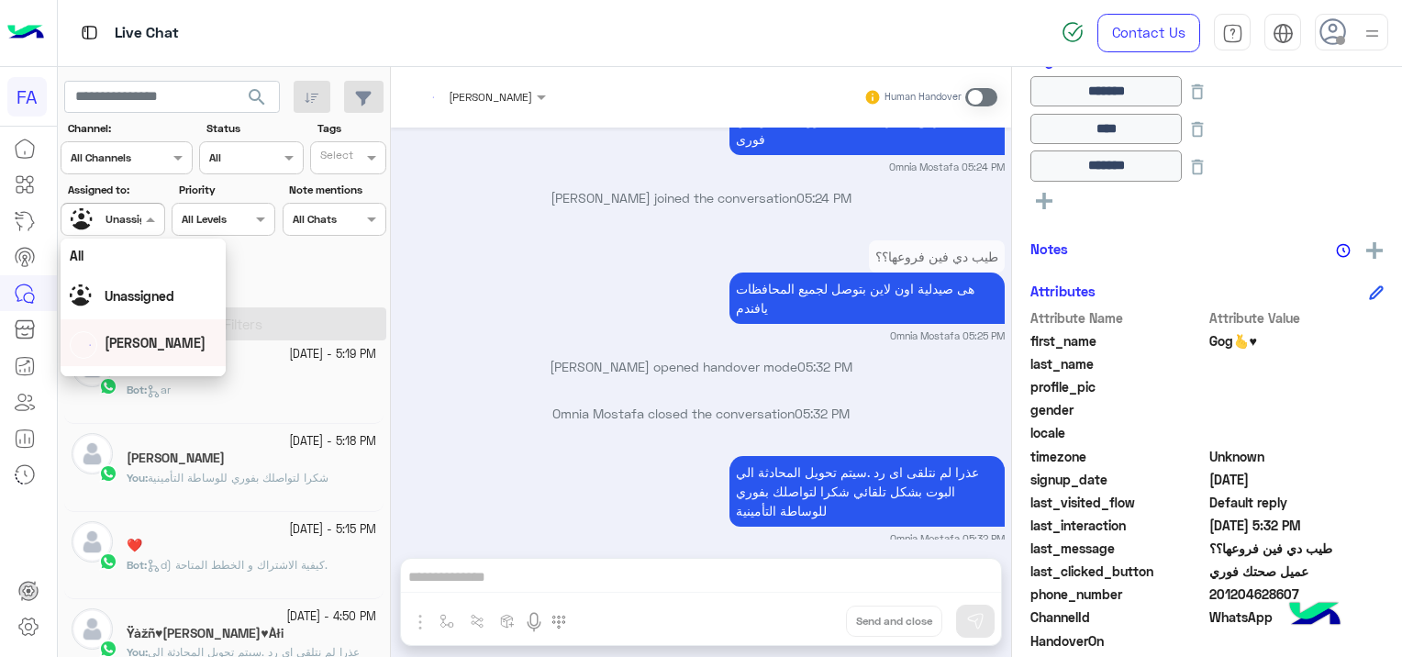
click at [158, 348] on span "[PERSON_NAME]" at bounding box center [155, 343] width 101 height 16
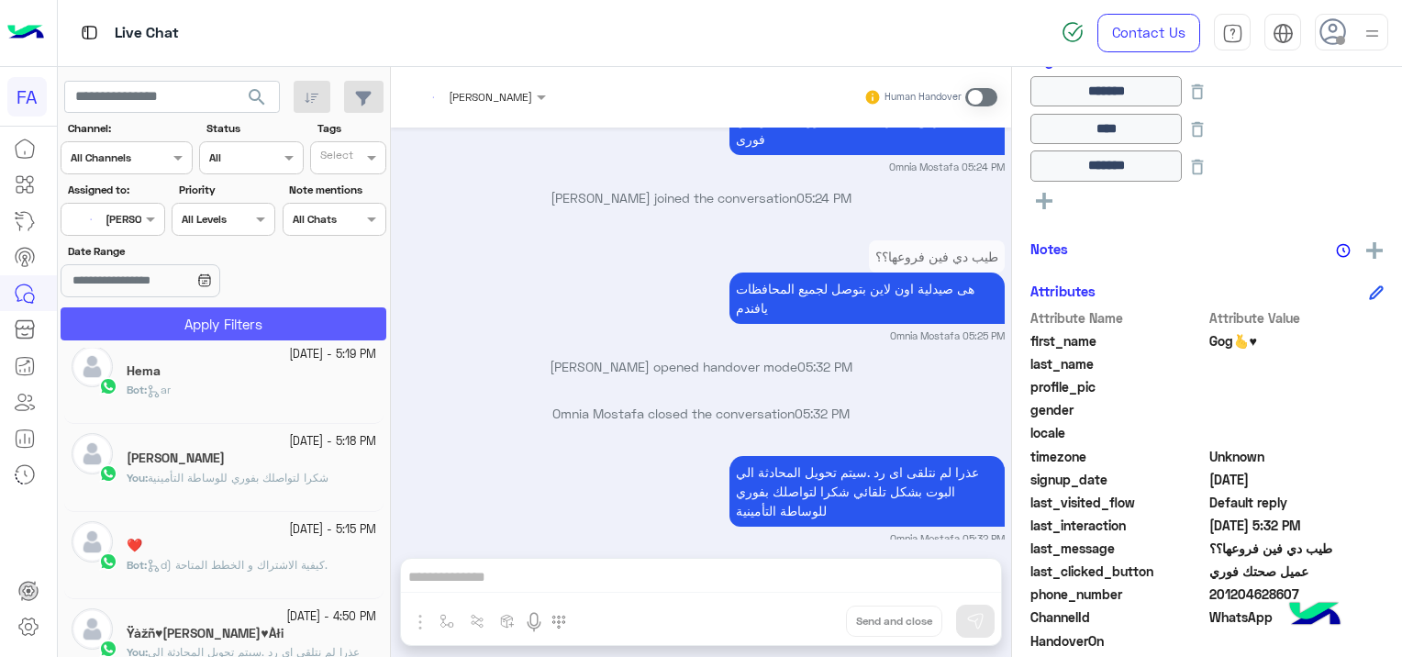
click at [242, 327] on button "Apply Filters" at bounding box center [224, 323] width 326 height 33
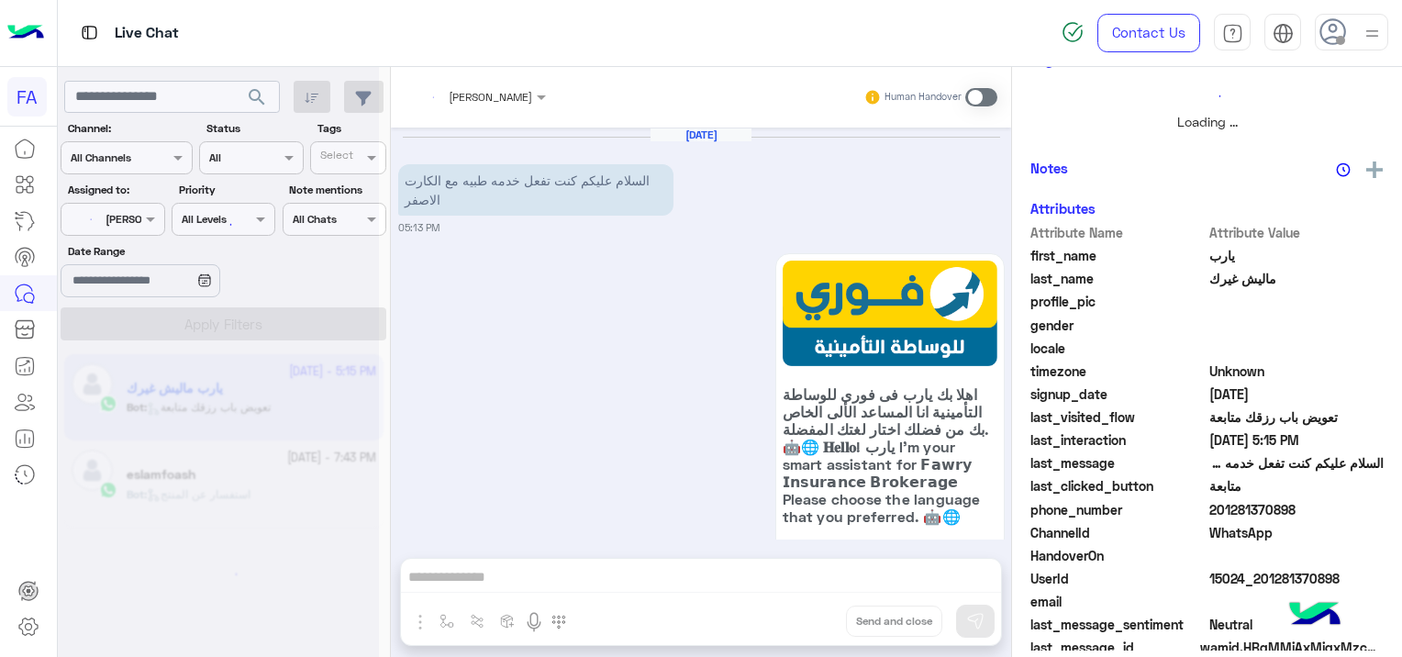
scroll to position [346, 0]
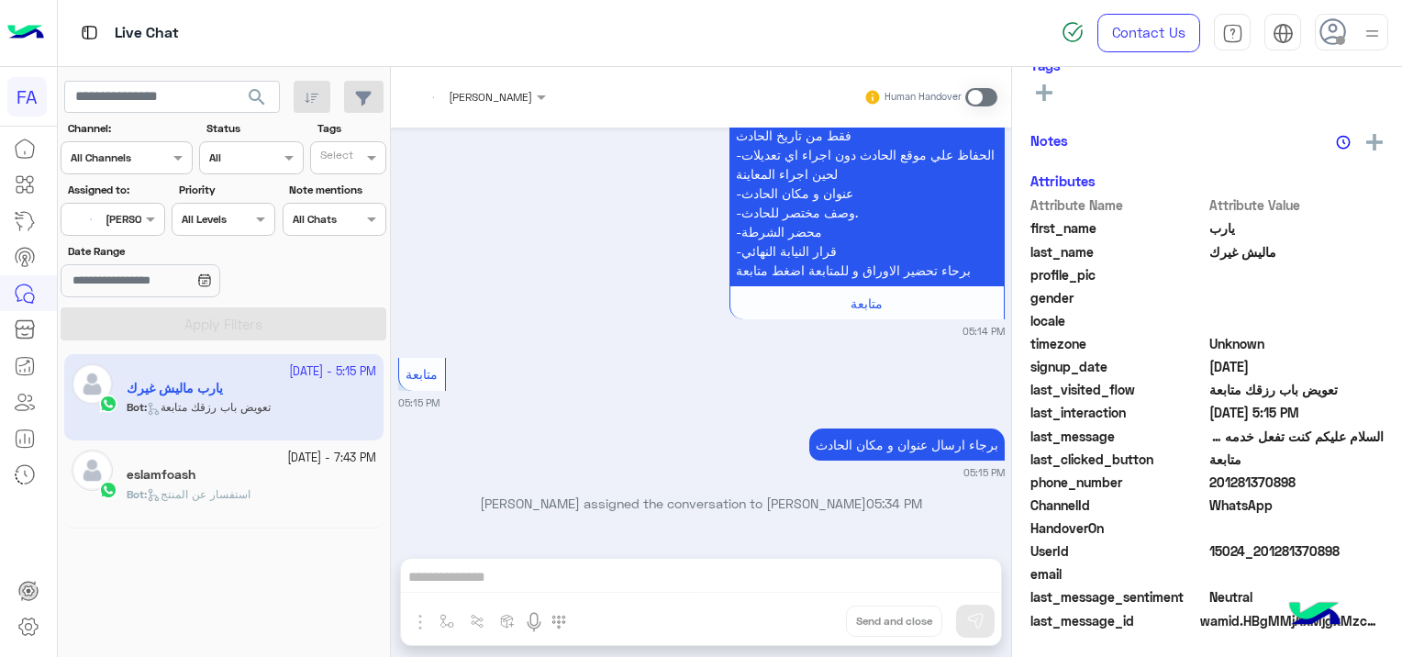
click at [494, 101] on div at bounding box center [480, 93] width 150 height 17
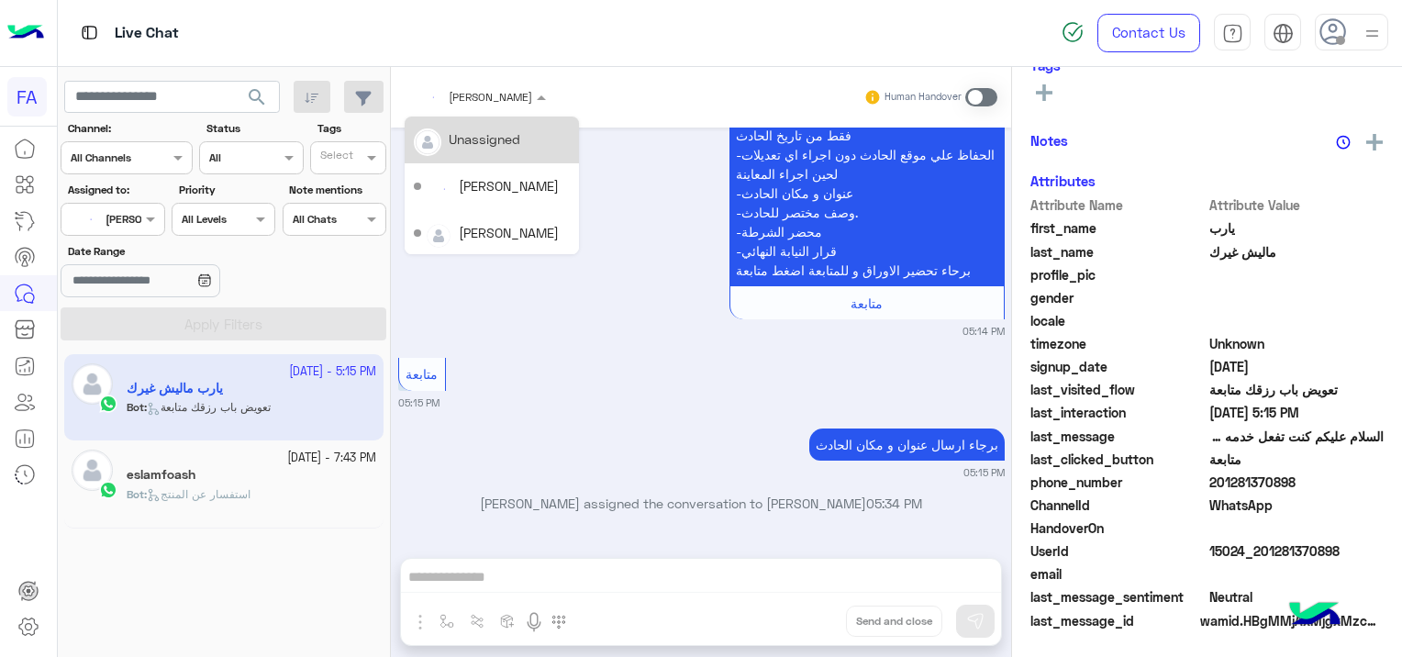
scroll to position [350, 0]
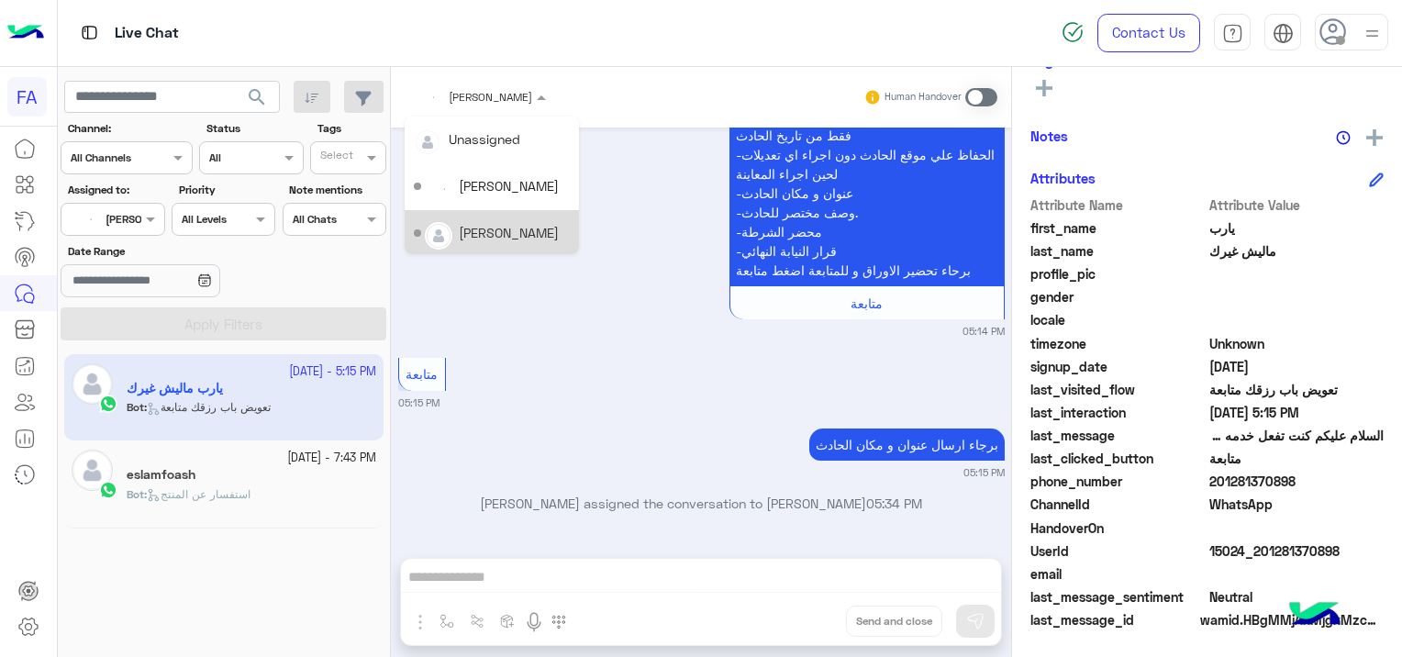
click at [506, 231] on div "[PERSON_NAME]" at bounding box center [509, 232] width 100 height 19
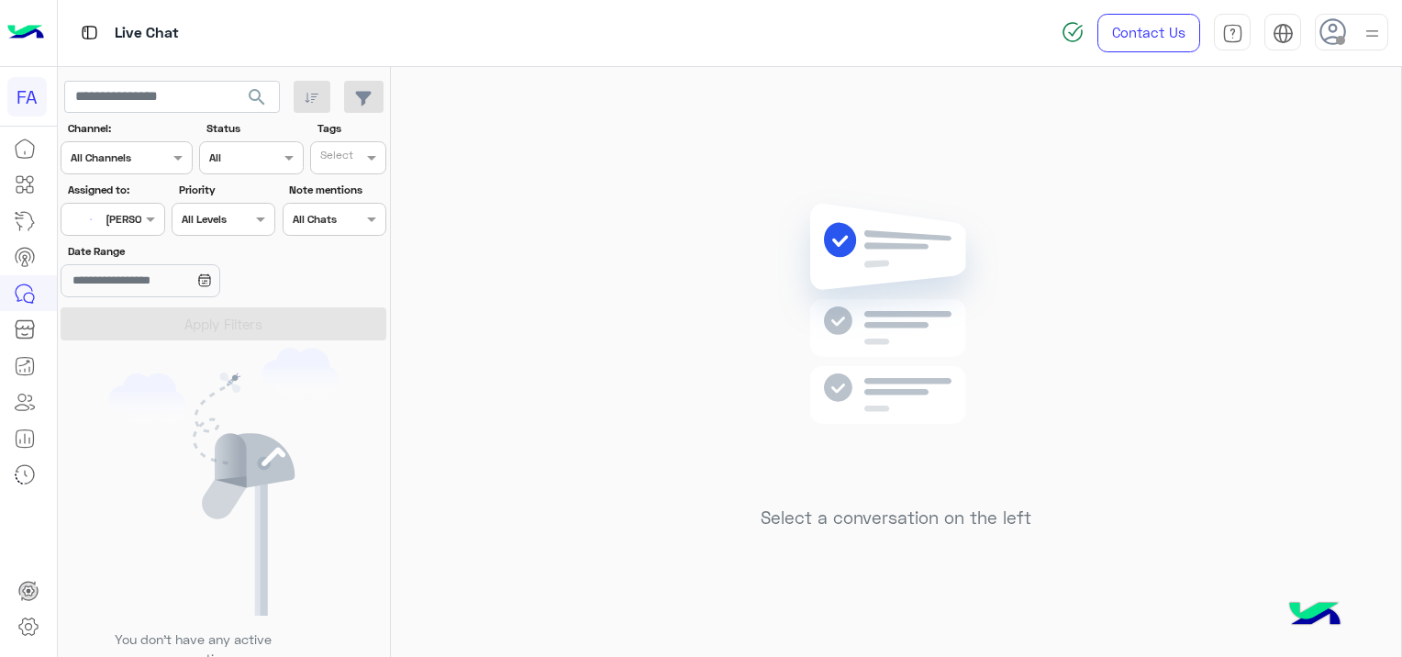
click at [127, 218] on div at bounding box center [112, 216] width 102 height 17
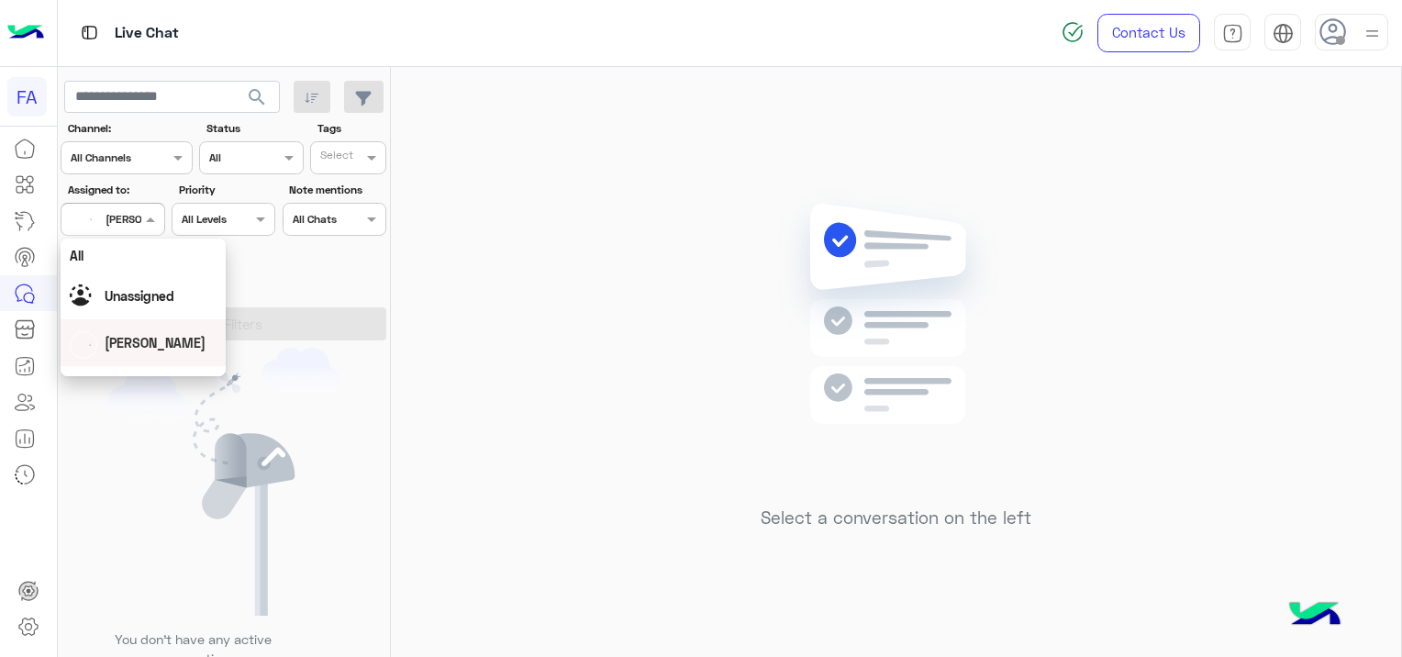
click at [169, 338] on span "[PERSON_NAME]" at bounding box center [155, 343] width 101 height 16
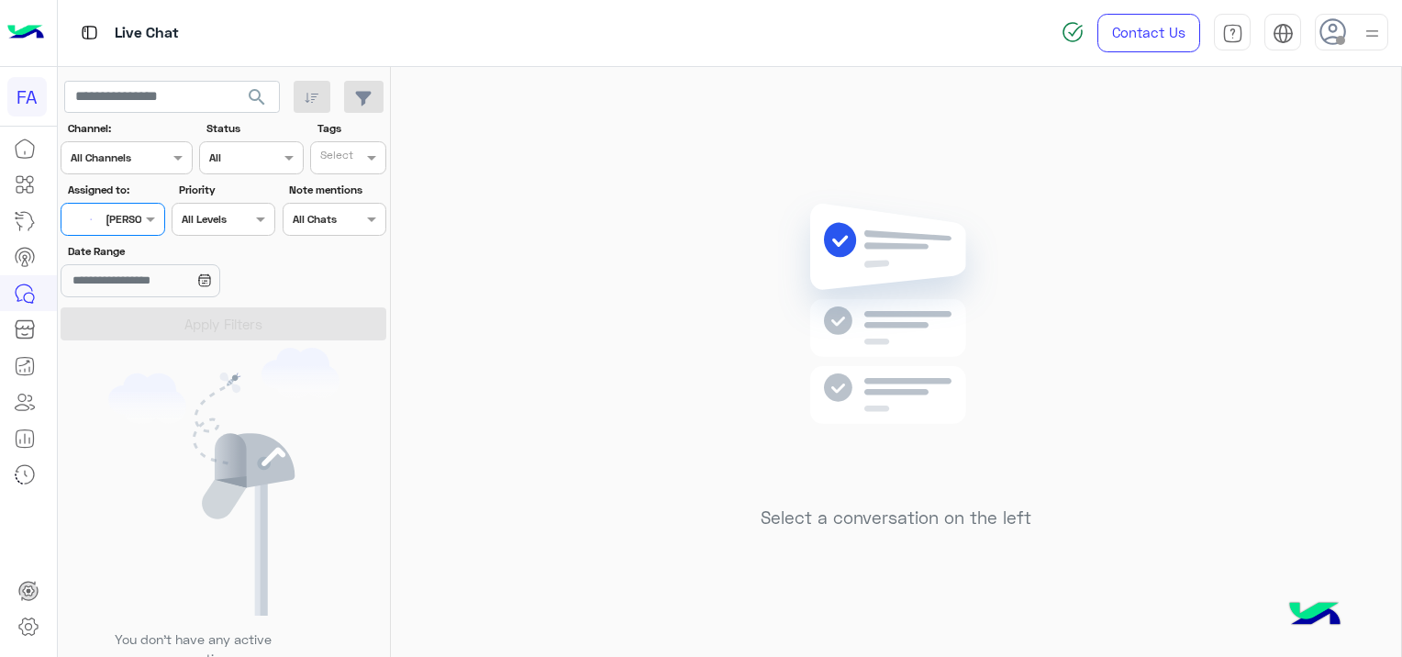
click at [261, 94] on span "search" at bounding box center [257, 97] width 22 height 22
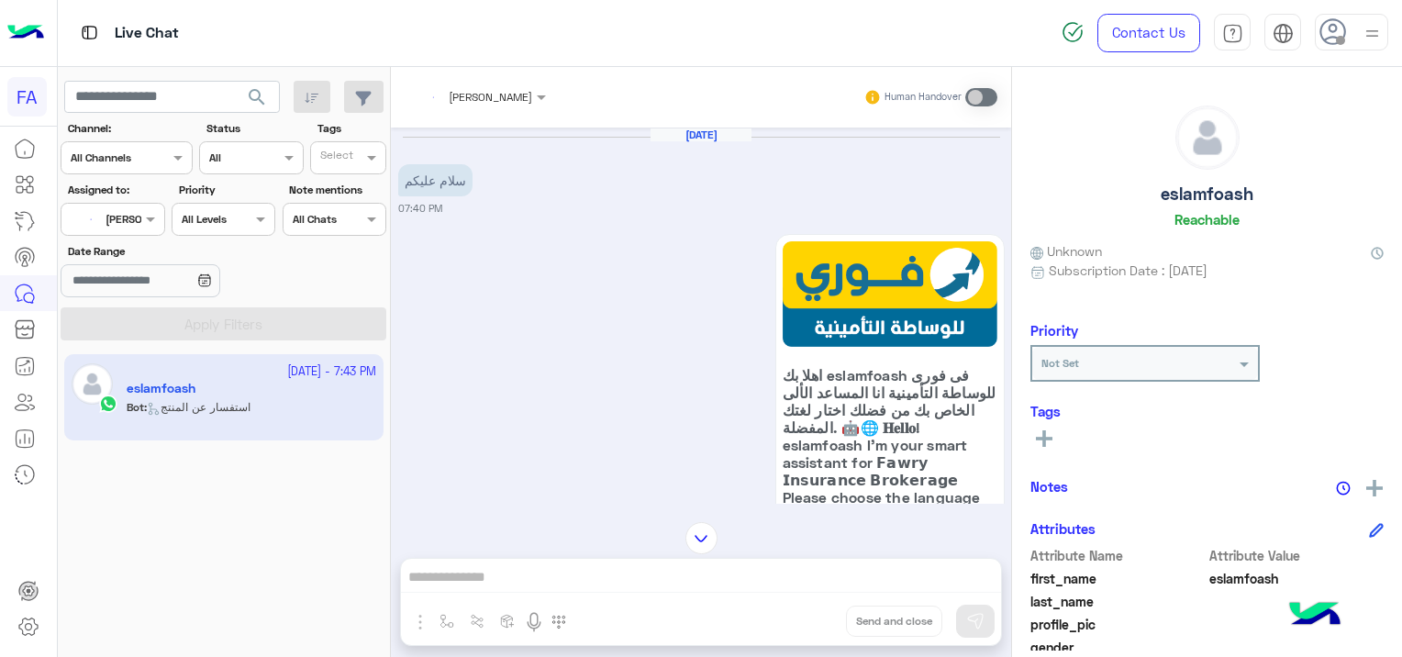
click at [473, 92] on input "text" at bounding box center [456, 94] width 85 height 17
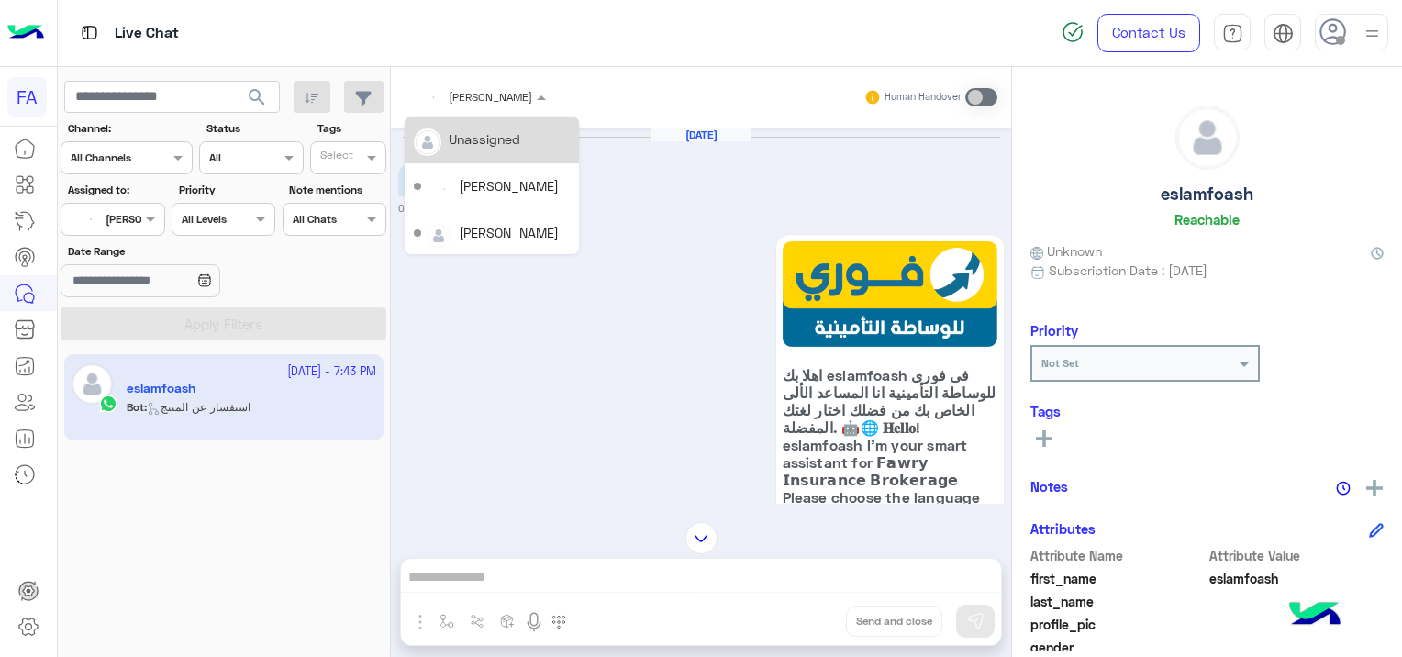
click at [507, 147] on div "Unassigned" at bounding box center [485, 138] width 72 height 19
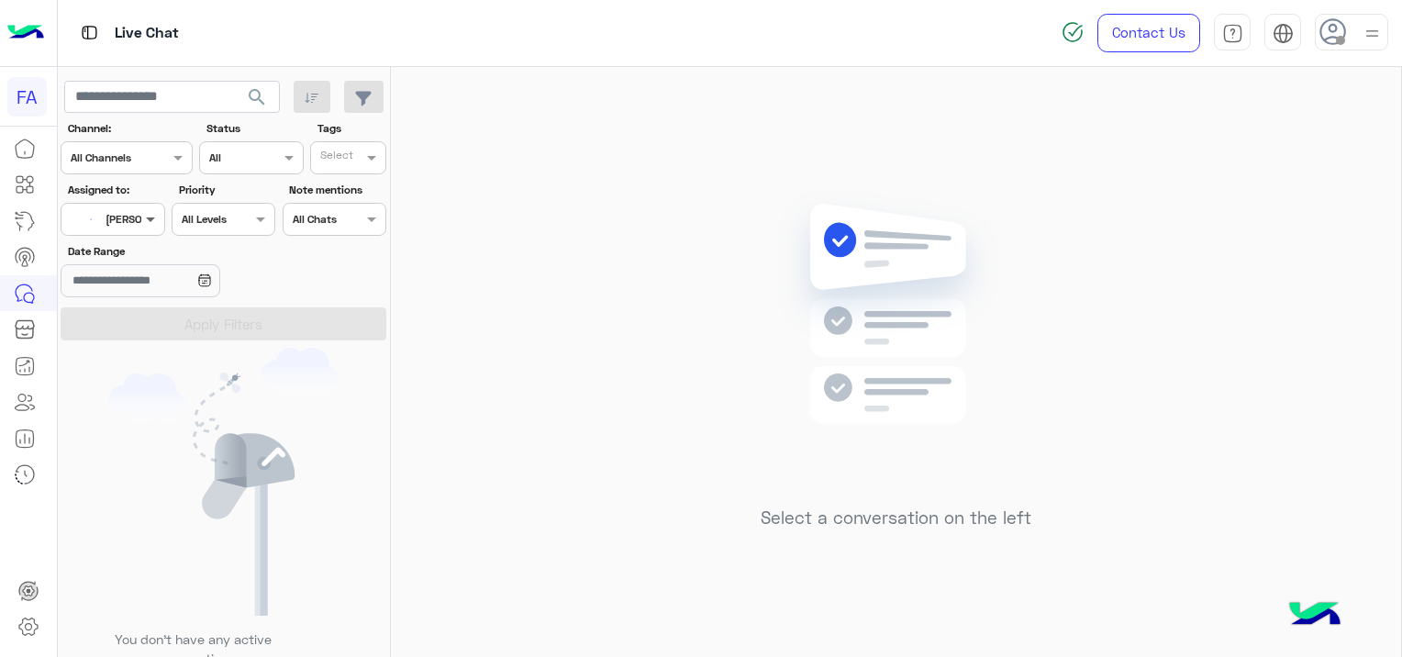
click at [143, 216] on span at bounding box center [152, 218] width 23 height 19
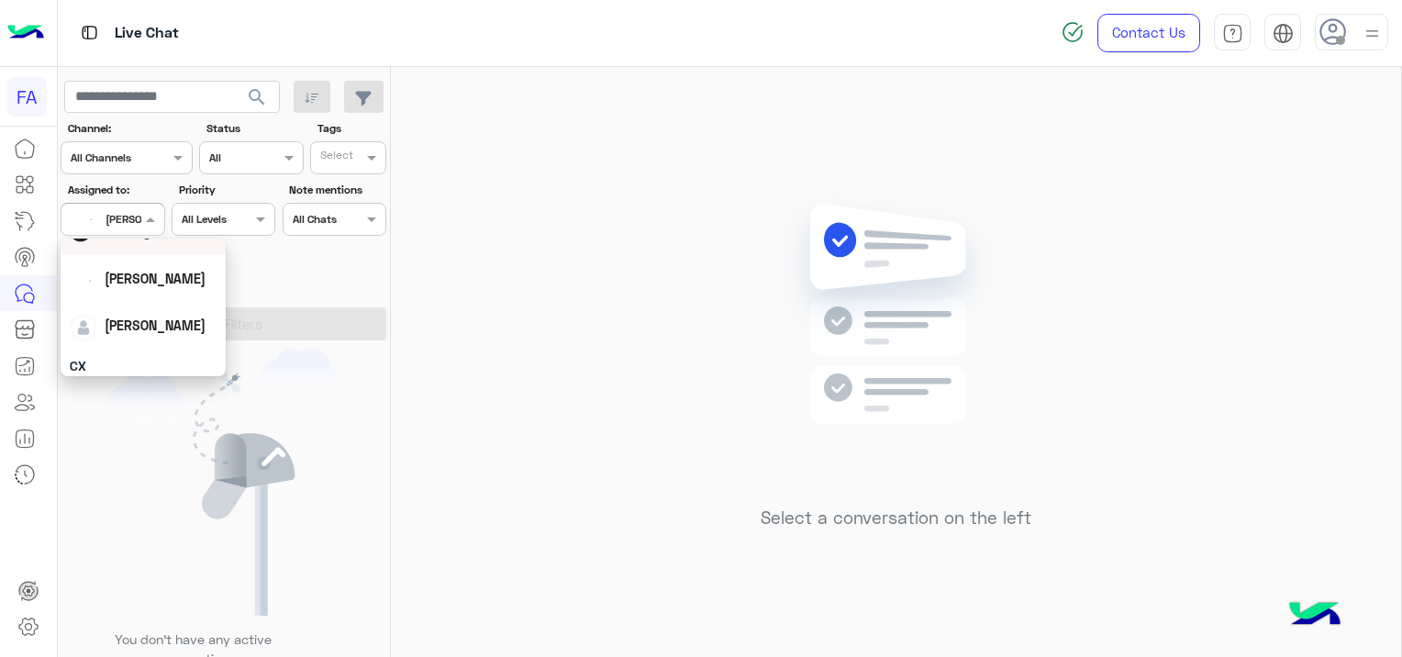
scroll to position [92, 0]
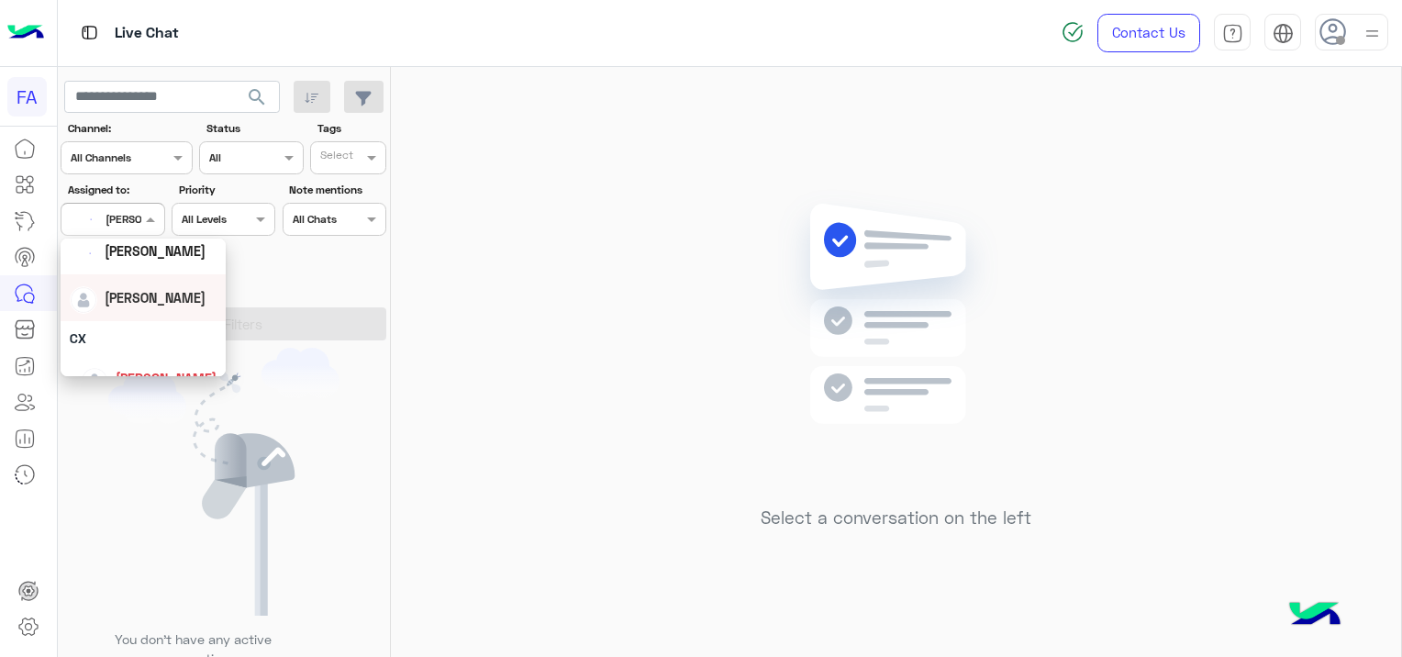
click at [165, 294] on div "[PERSON_NAME]" at bounding box center [143, 298] width 147 height 32
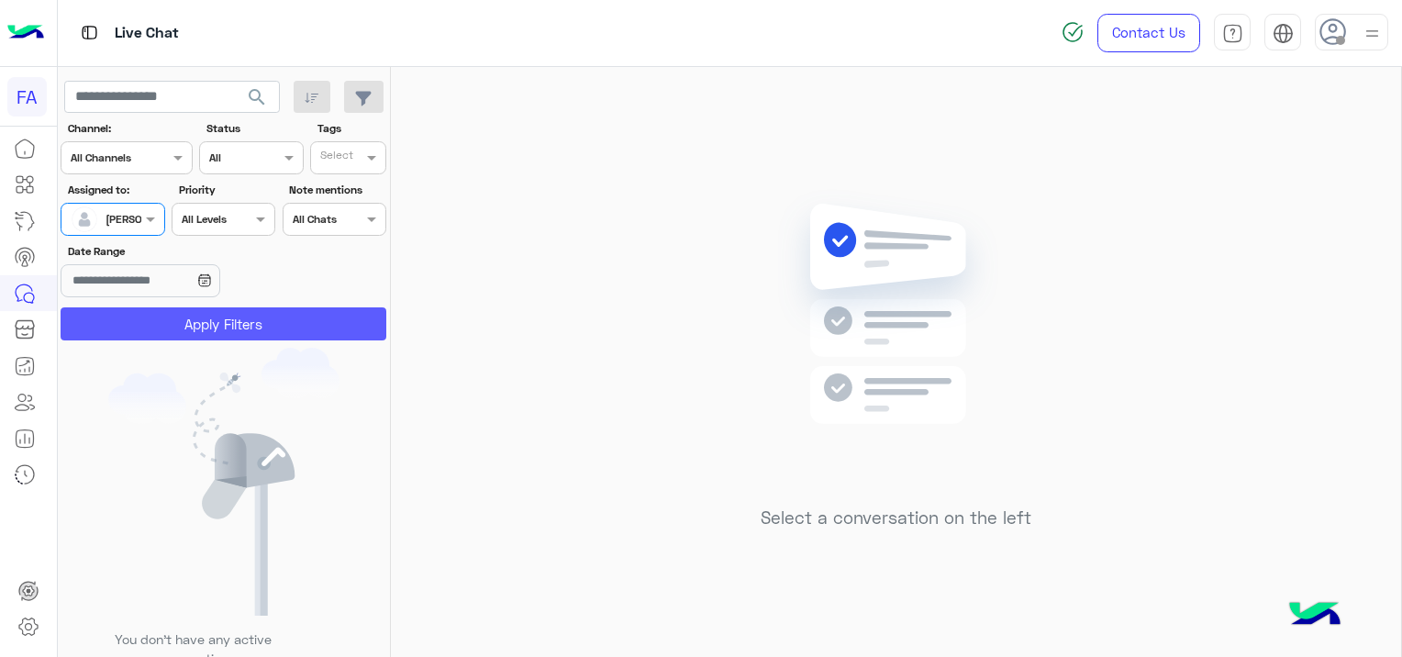
click at [235, 317] on button "Apply Filters" at bounding box center [224, 323] width 326 height 33
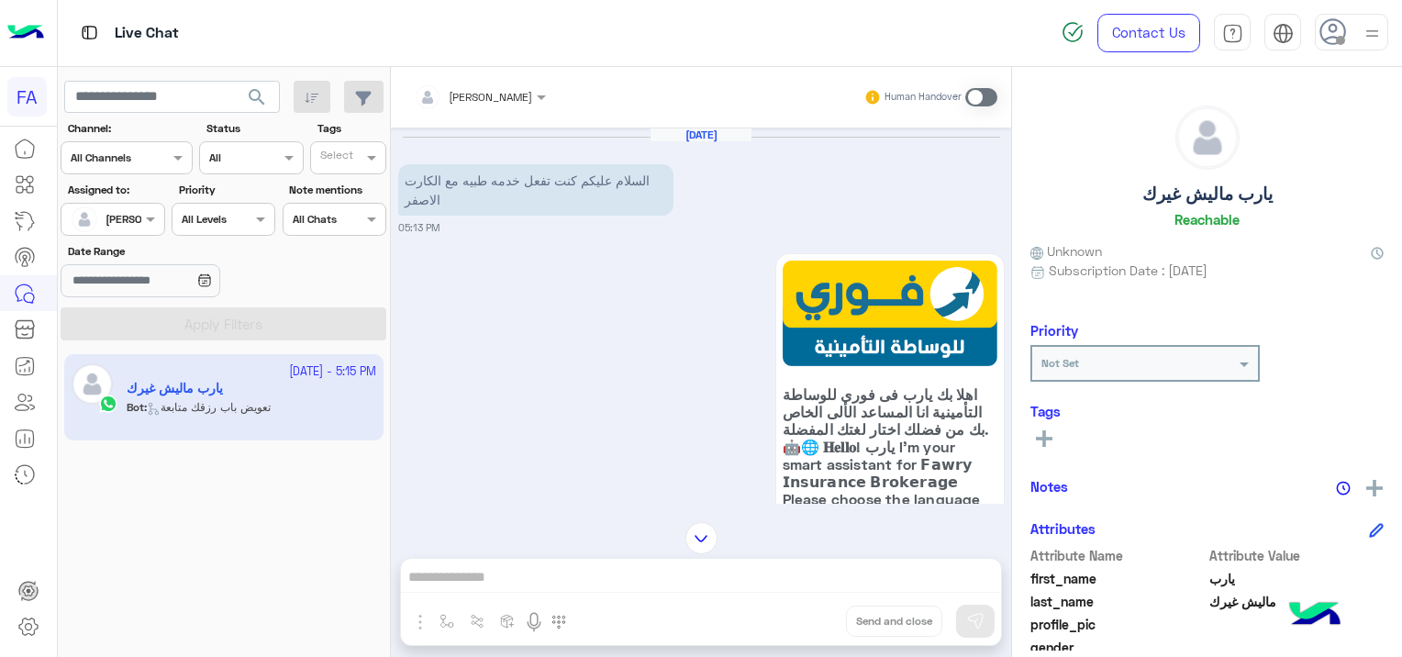
click at [976, 93] on span at bounding box center [981, 97] width 32 height 18
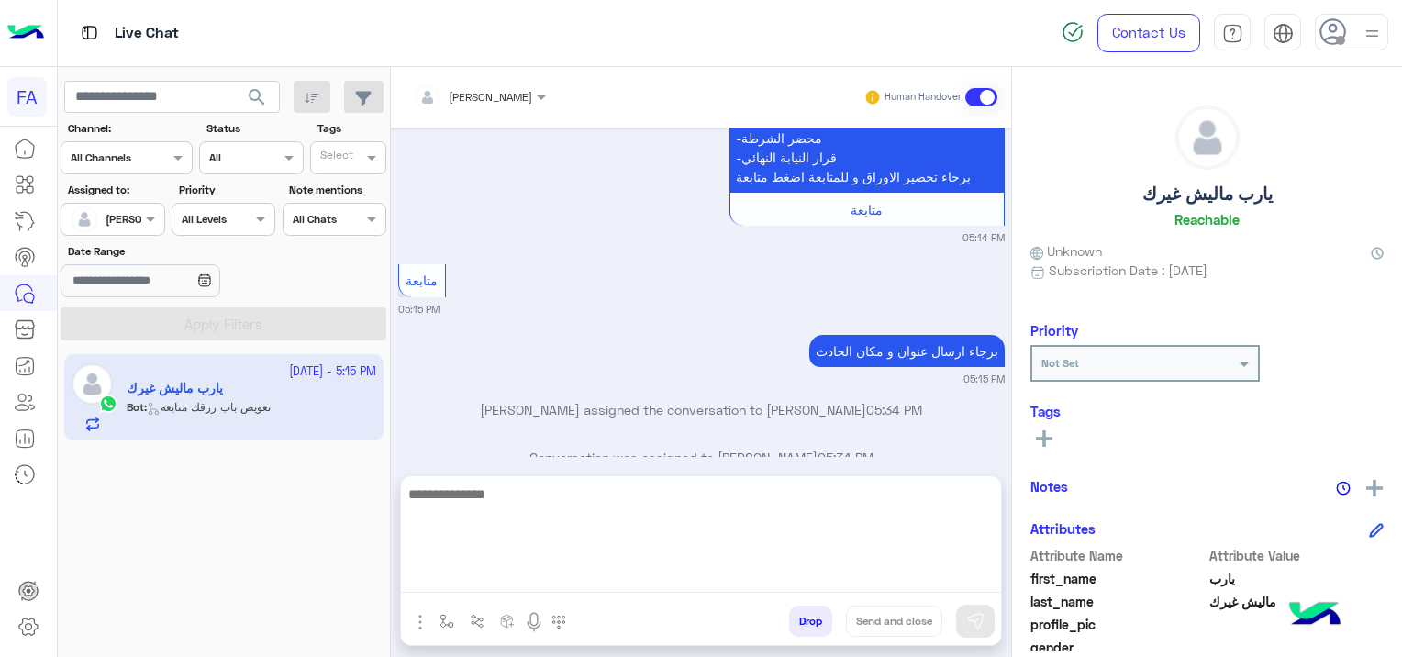
click at [555, 570] on textarea at bounding box center [701, 537] width 600 height 110
click at [505, 580] on textarea at bounding box center [701, 537] width 600 height 110
paste textarea "**********"
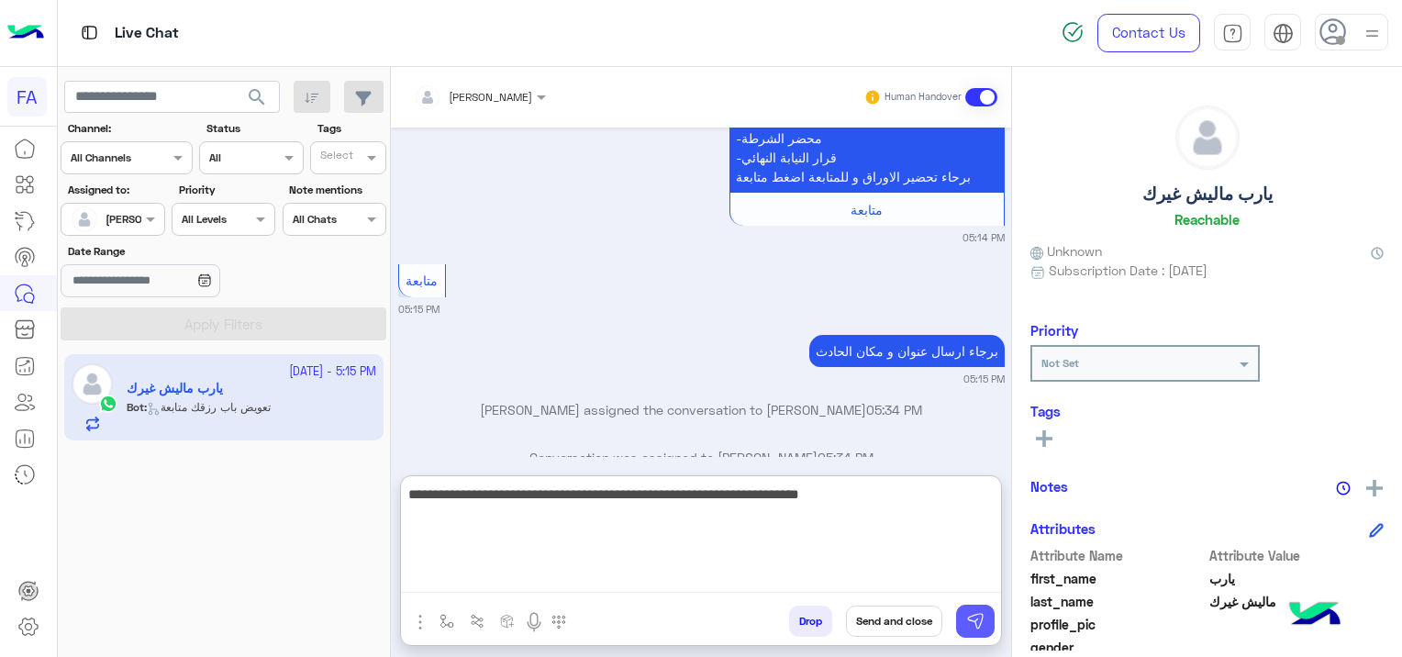
type textarea "**********"
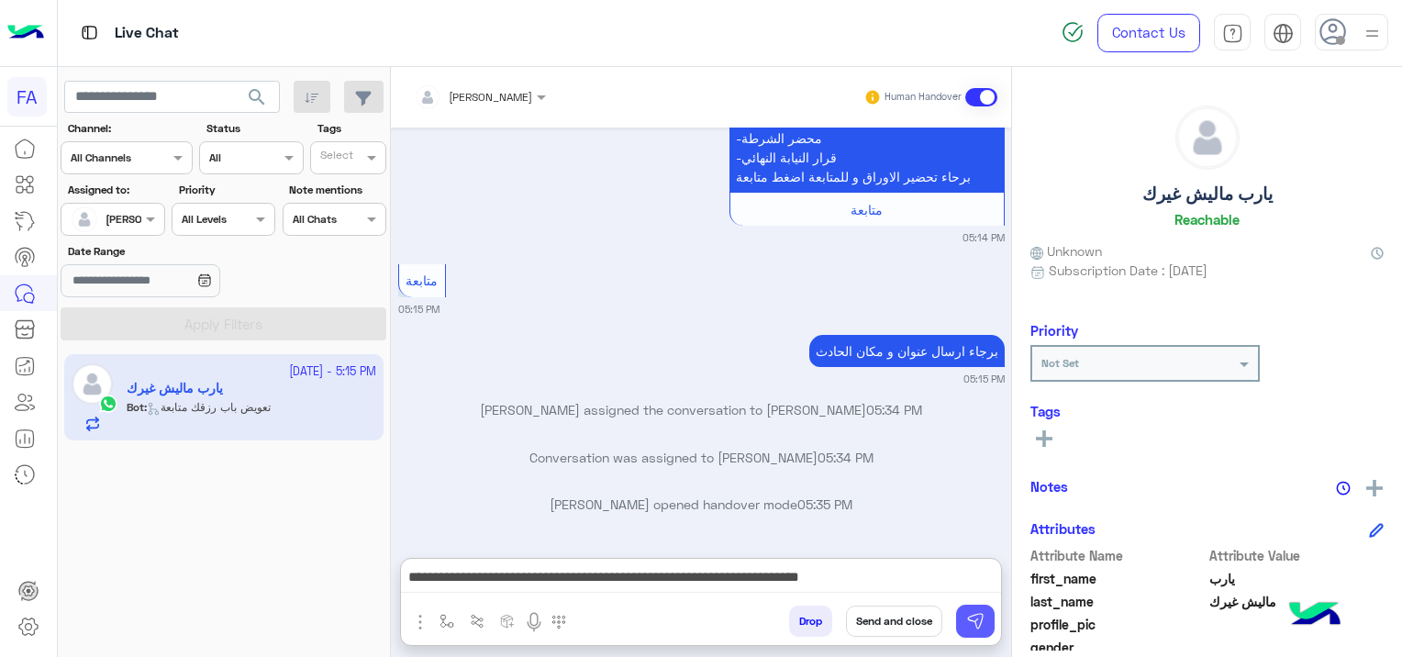
click at [983, 616] on img at bounding box center [975, 621] width 18 height 18
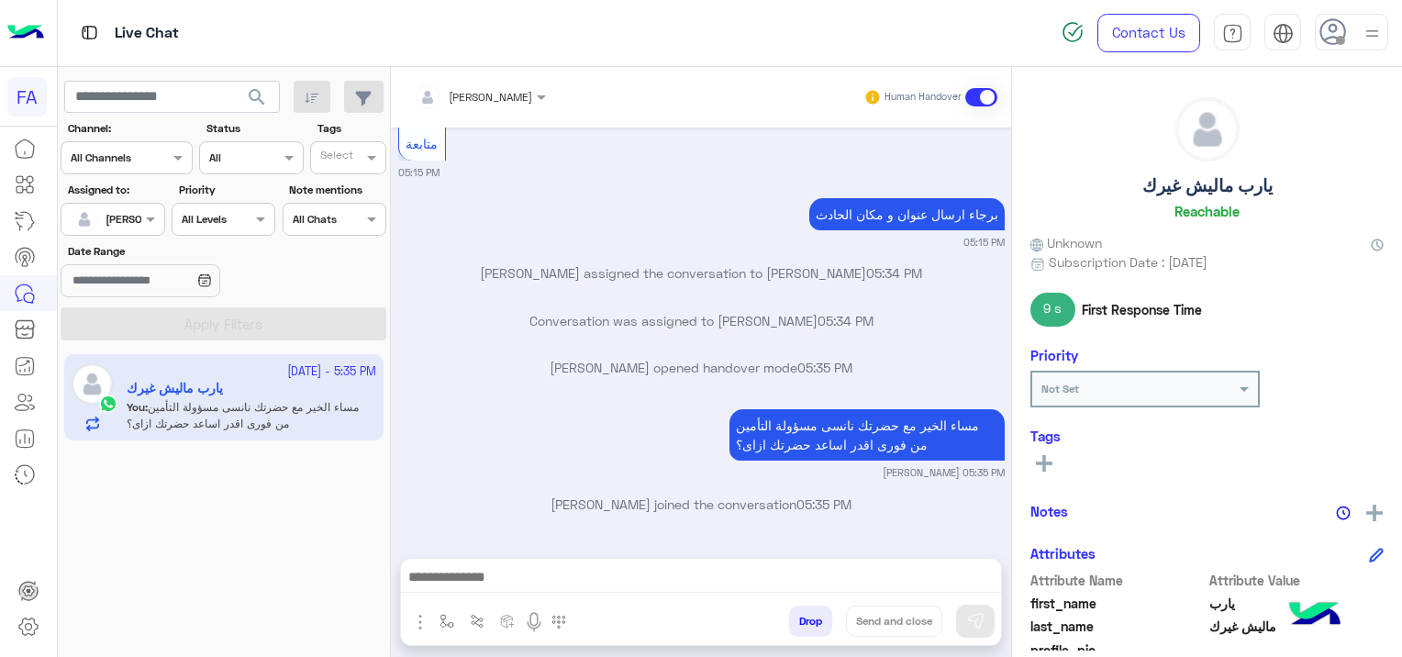
scroll to position [0, 0]
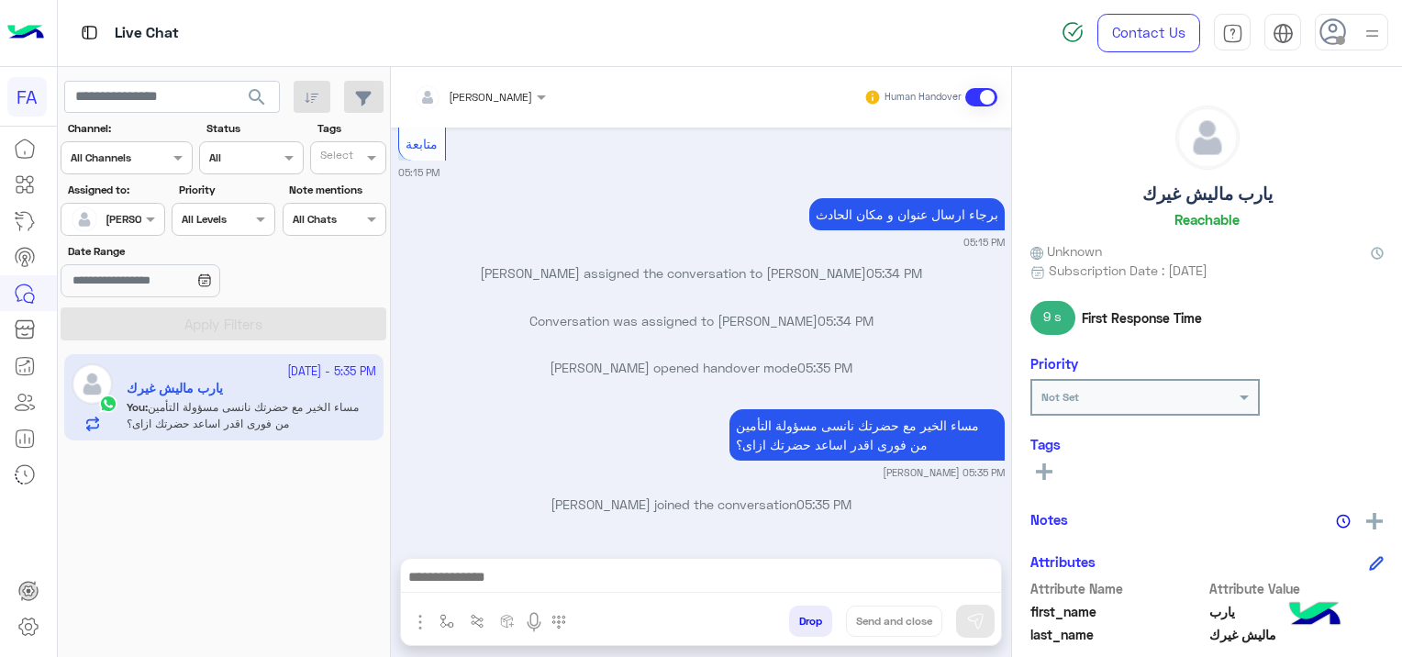
click at [553, 546] on div "[PERSON_NAME] Human Handover [DATE] السلام عليكم كنت تفعل خدمه طبيه مع الكارت ا…" at bounding box center [701, 365] width 620 height 597
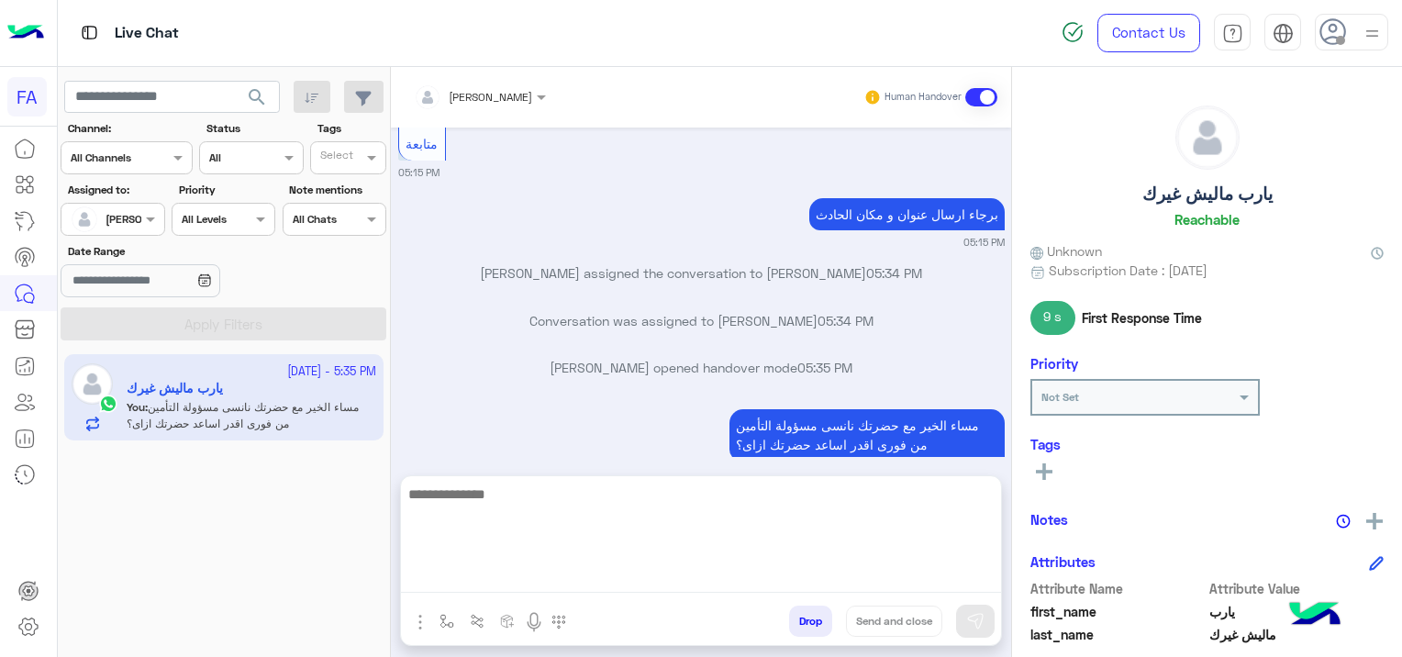
click at [543, 571] on textarea at bounding box center [701, 537] width 600 height 110
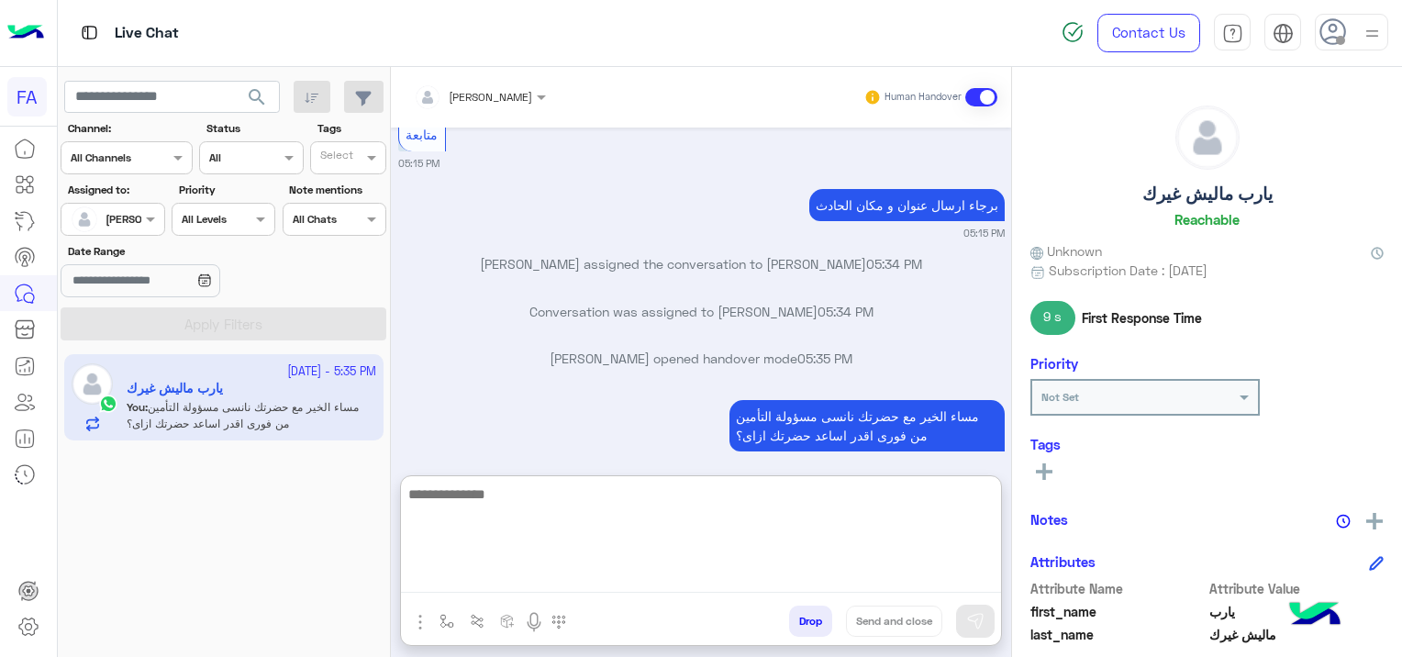
paste textarea "**********"
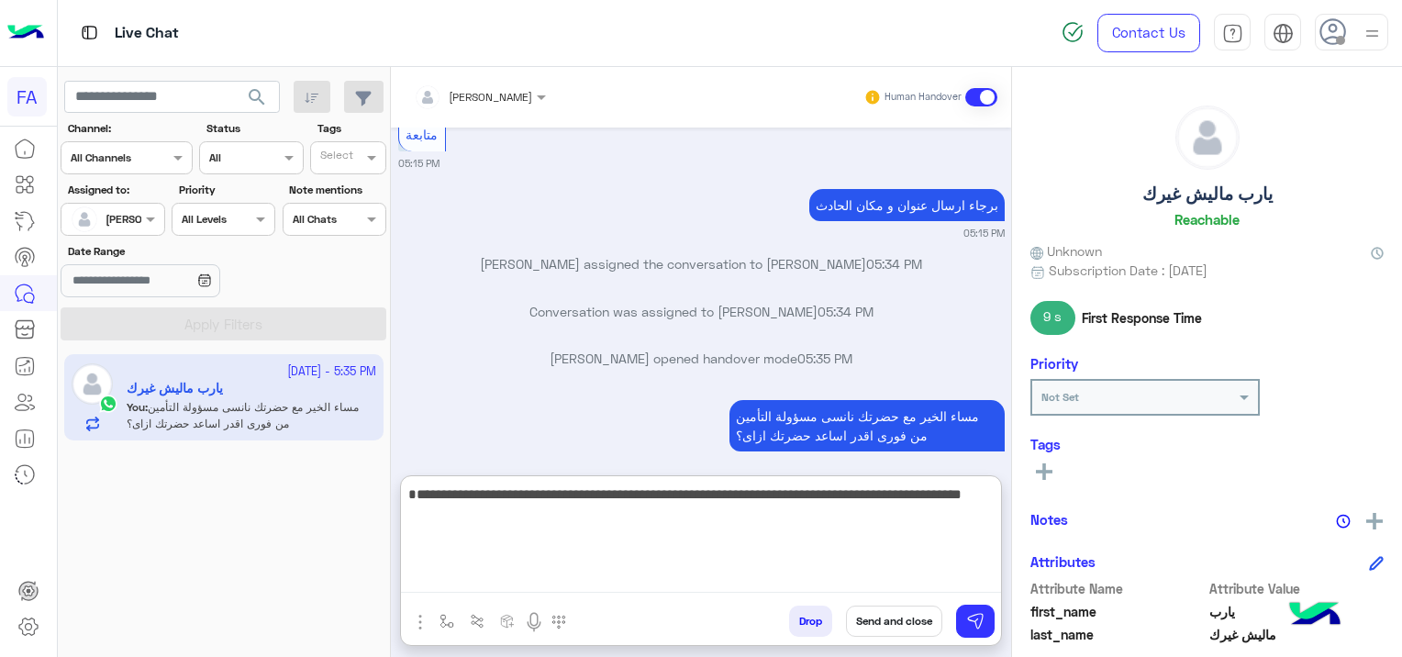
type textarea "**********"
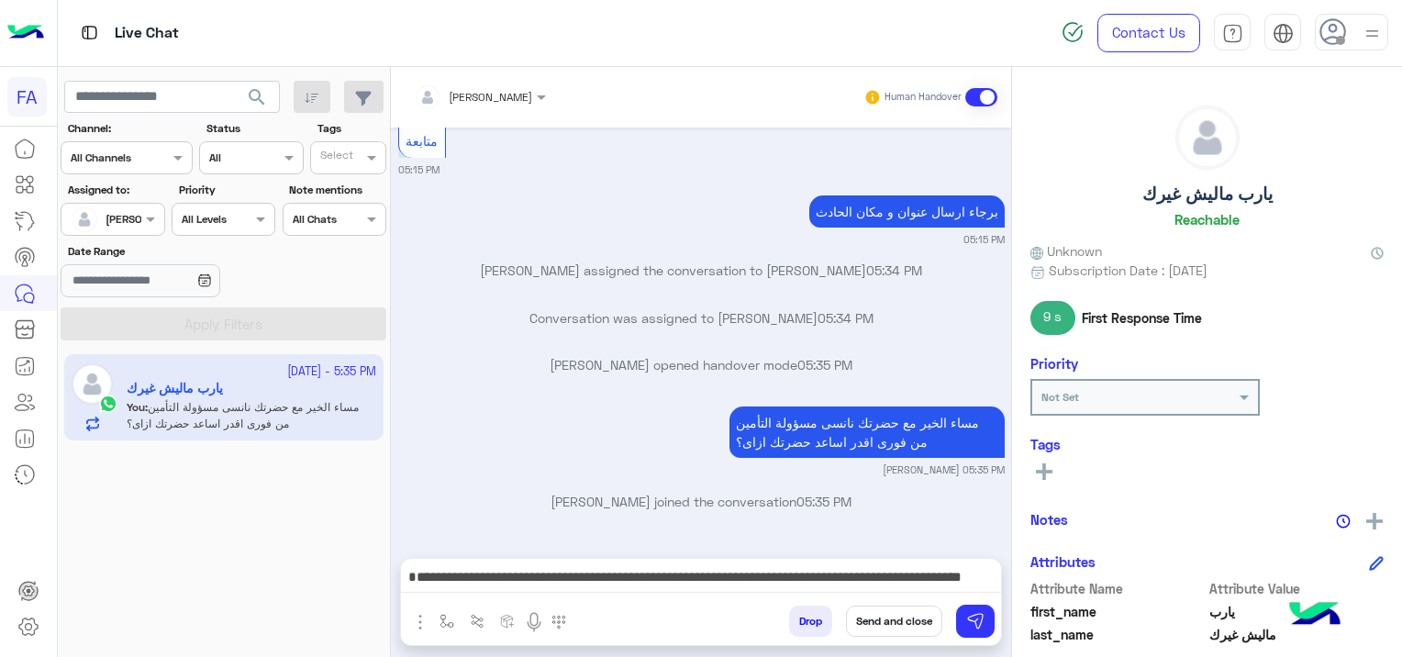
click at [1043, 467] on button at bounding box center [1044, 471] width 28 height 22
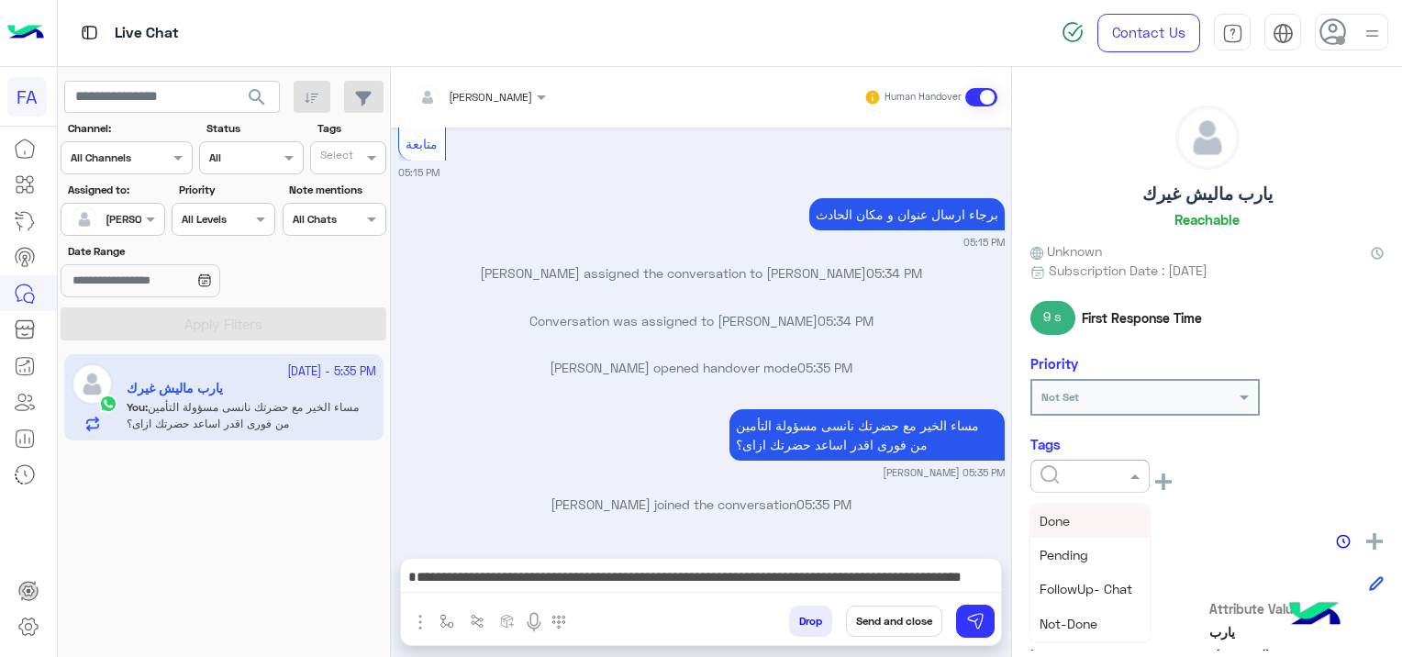
click at [1042, 470] on input "text" at bounding box center [1068, 474] width 56 height 17
click at [1080, 558] on span "Pending" at bounding box center [1063, 555] width 49 height 16
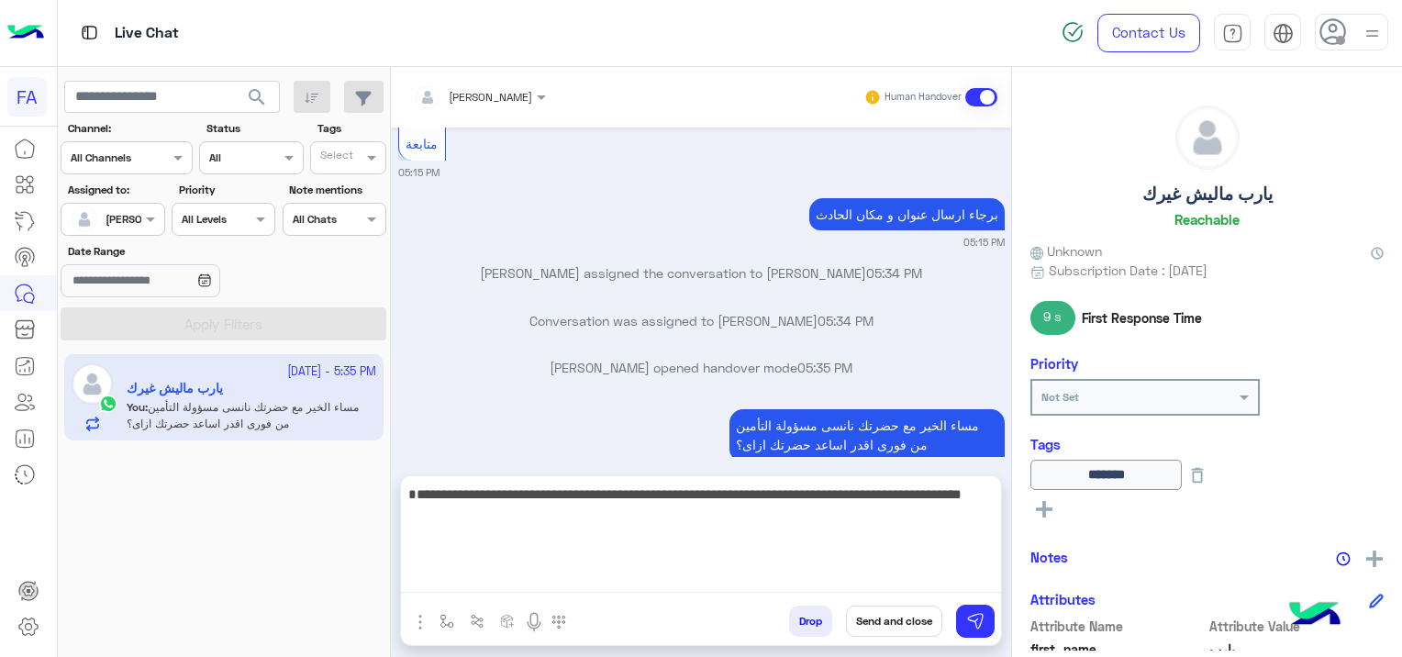
click at [710, 578] on textarea "**********" at bounding box center [701, 537] width 600 height 110
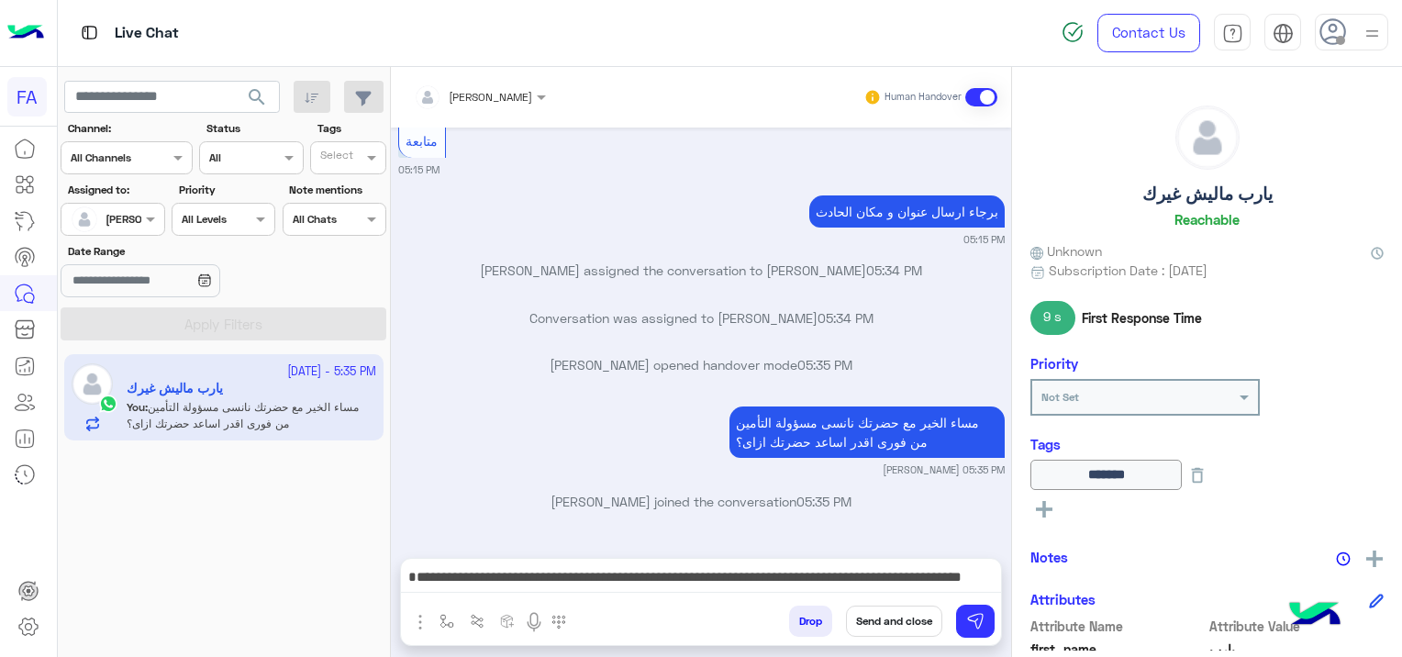
click at [838, 388] on div "[DATE] السلام عليكم كنت تفعل خدمه طبيه مع الكارت الاصفر 05:13 PM اهلا بك يارب ف…" at bounding box center [701, 333] width 620 height 412
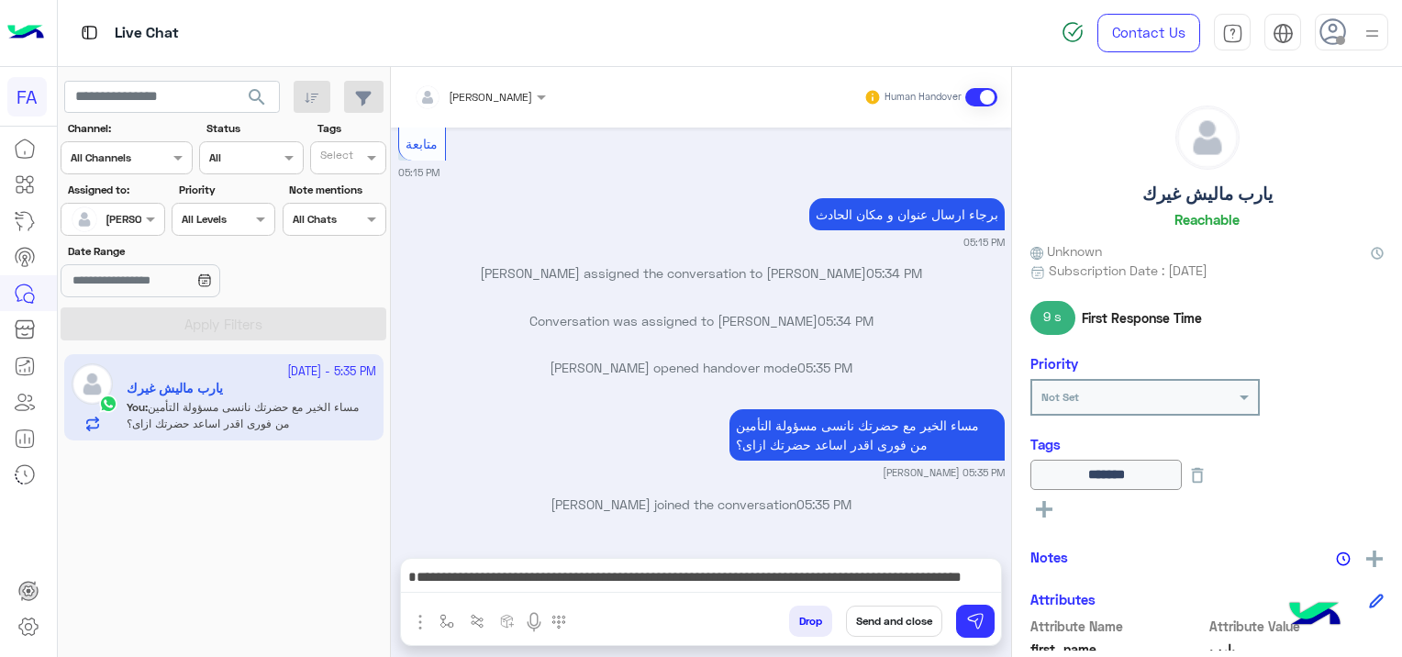
click at [571, 414] on div "[DEMOGRAPHIC_DATA] الخير مع حضرتك نانسى مسؤولة التأمين من فورى اقدر اساعد حضرتك…" at bounding box center [701, 442] width 606 height 75
click at [641, 562] on div "**********" at bounding box center [701, 582] width 600 height 46
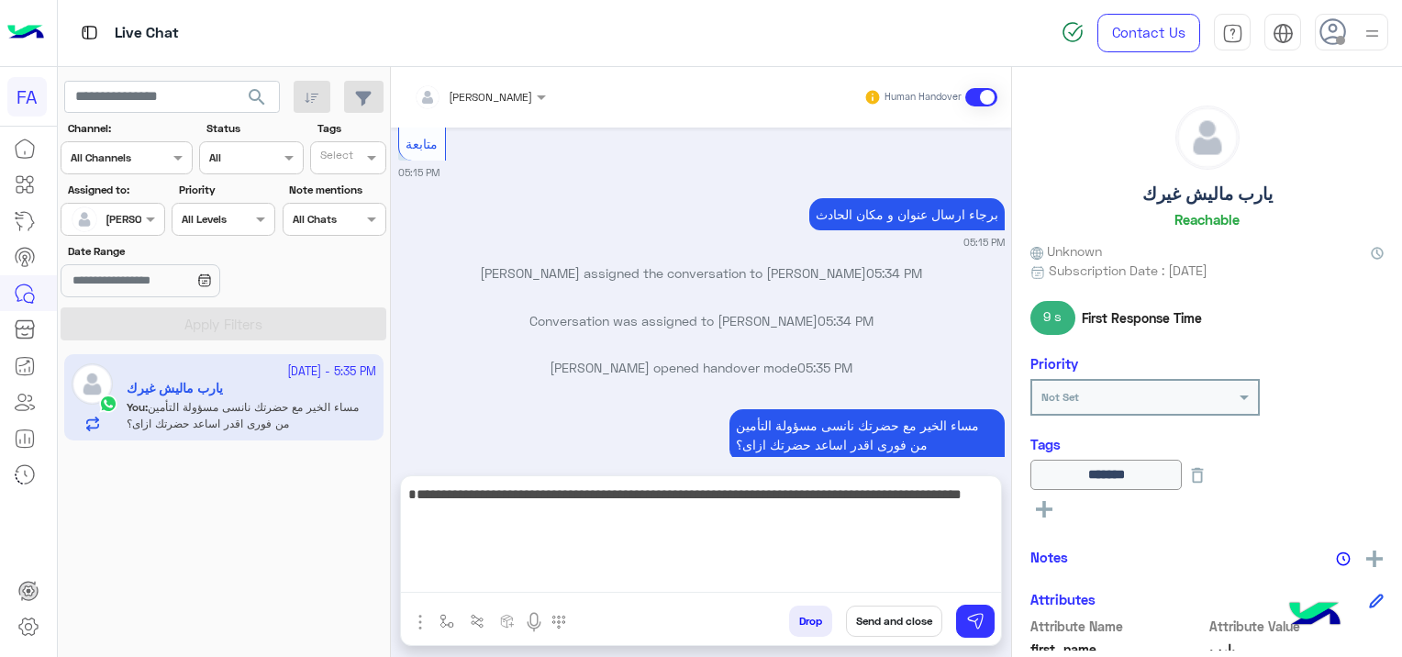
click at [666, 575] on textarea "**********" at bounding box center [701, 537] width 600 height 110
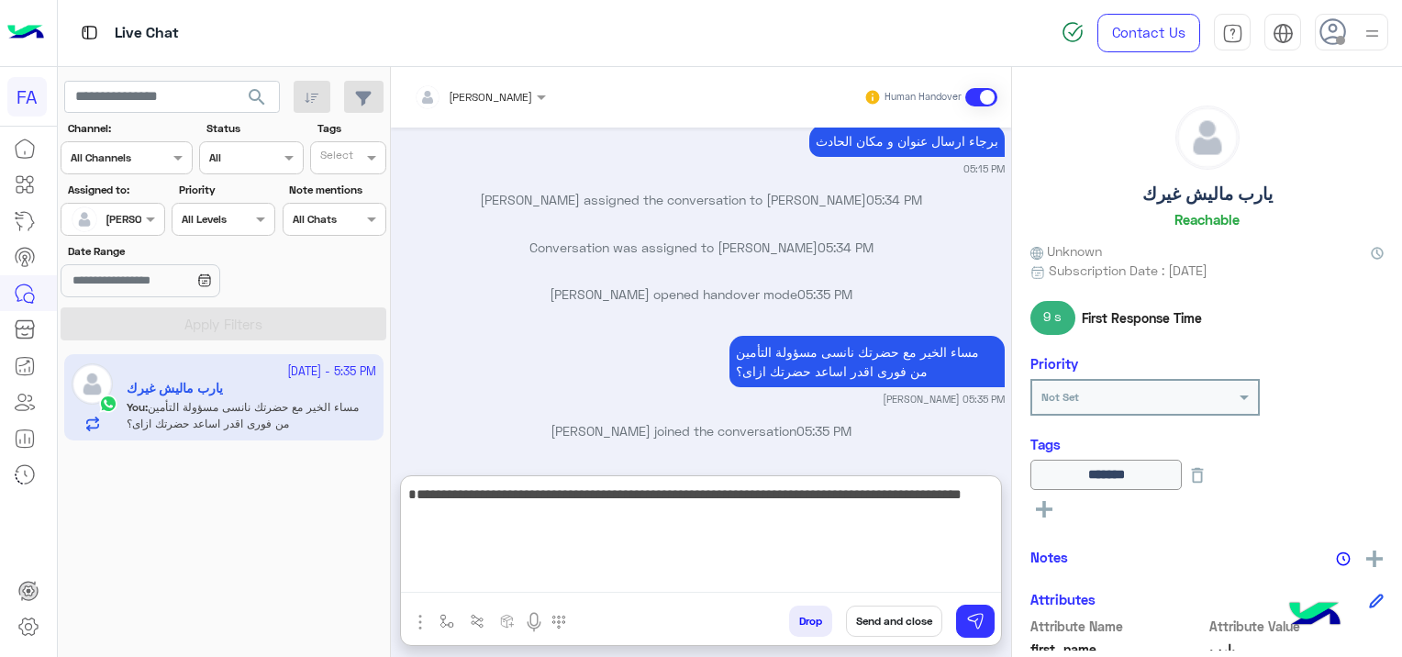
scroll to position [1354, 0]
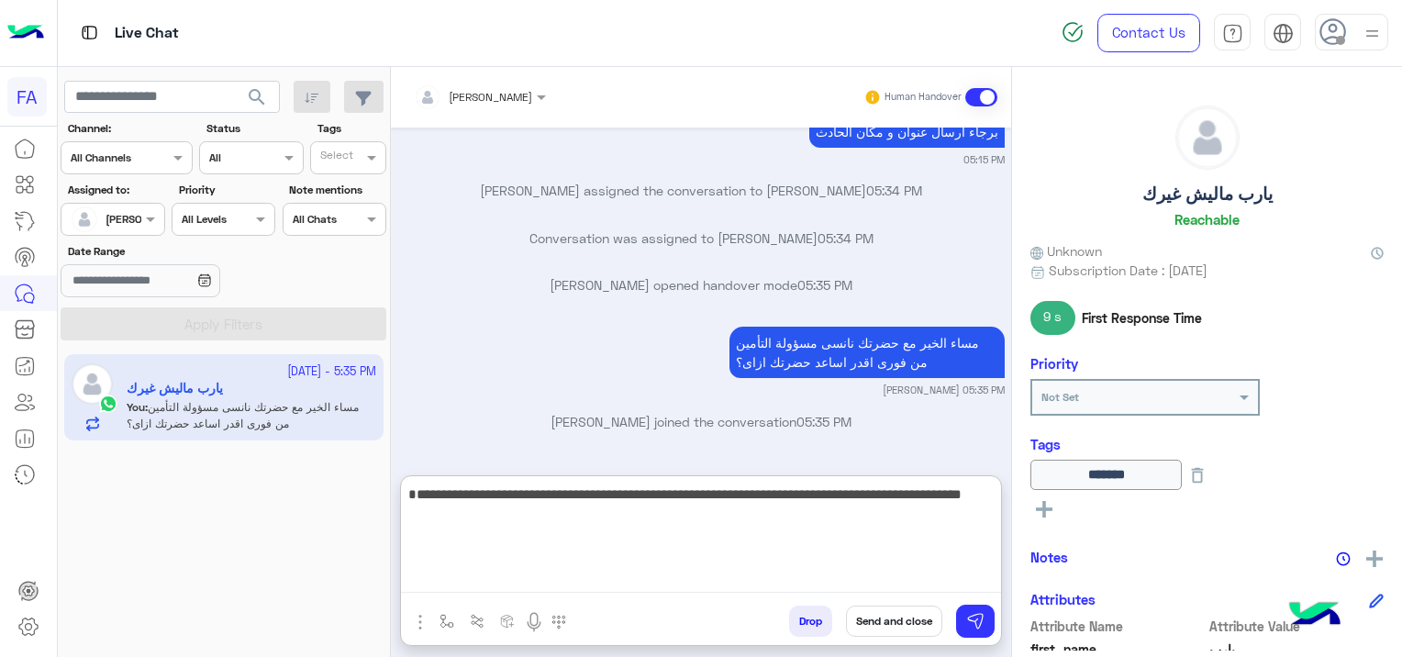
click at [846, 516] on textarea "**********" at bounding box center [701, 537] width 600 height 110
click at [846, 515] on textarea "**********" at bounding box center [701, 537] width 600 height 110
click at [848, 514] on textarea "**********" at bounding box center [701, 537] width 600 height 110
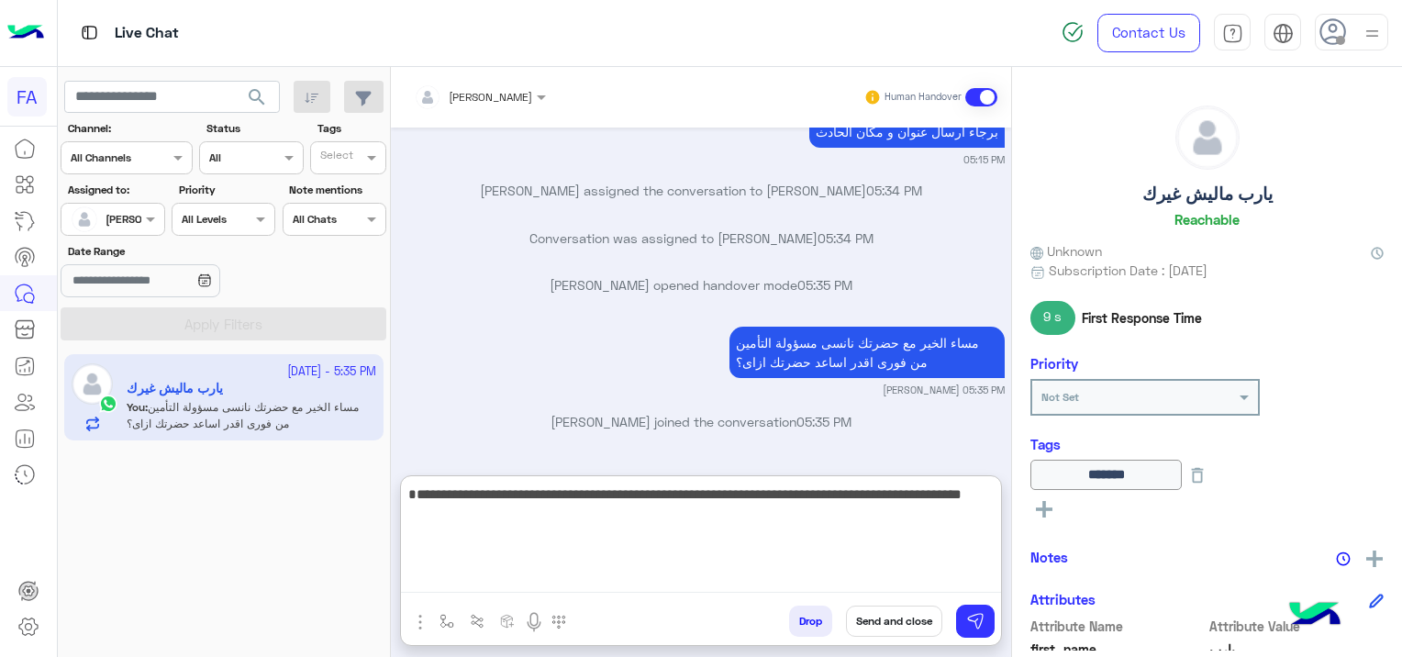
click at [848, 514] on textarea "**********" at bounding box center [701, 537] width 600 height 110
click at [715, 560] on textarea "**********" at bounding box center [701, 537] width 600 height 110
drag, startPoint x: 660, startPoint y: 545, endPoint x: 666, endPoint y: 556, distance: 12.3
click at [660, 545] on textarea "**********" at bounding box center [701, 537] width 600 height 110
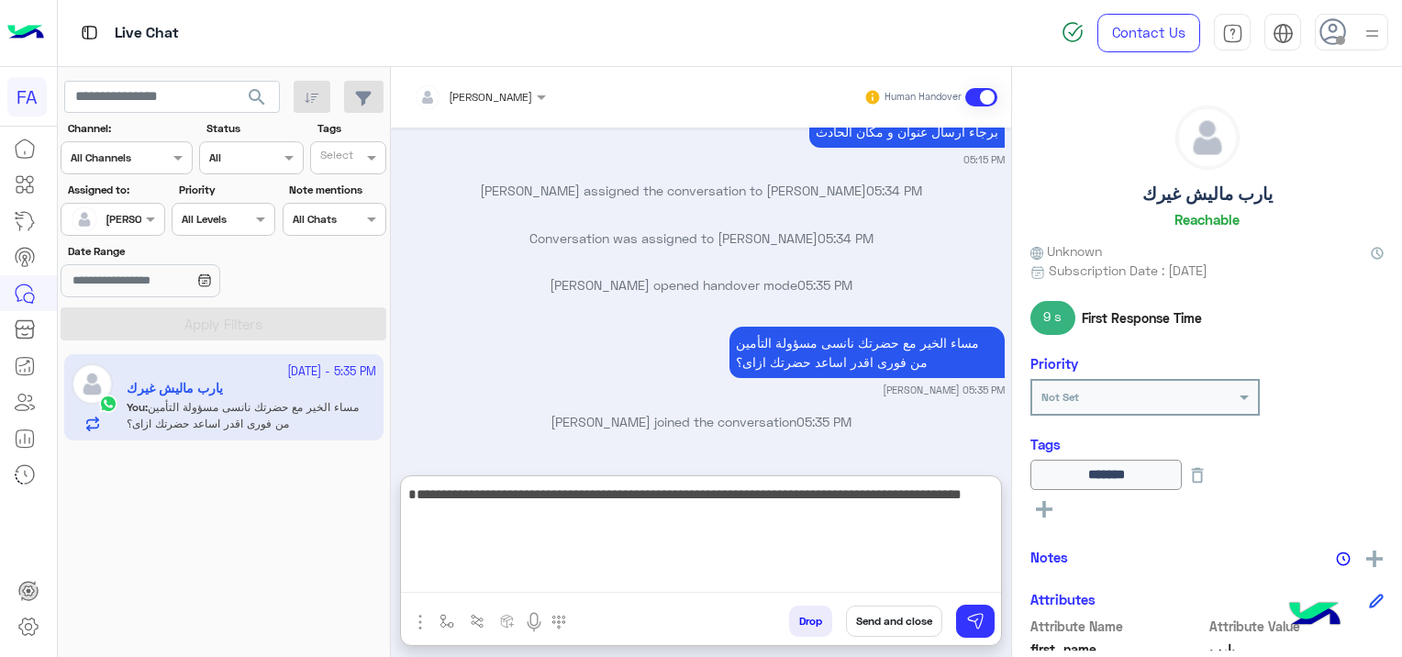
click at [895, 570] on textarea "**********" at bounding box center [701, 537] width 600 height 110
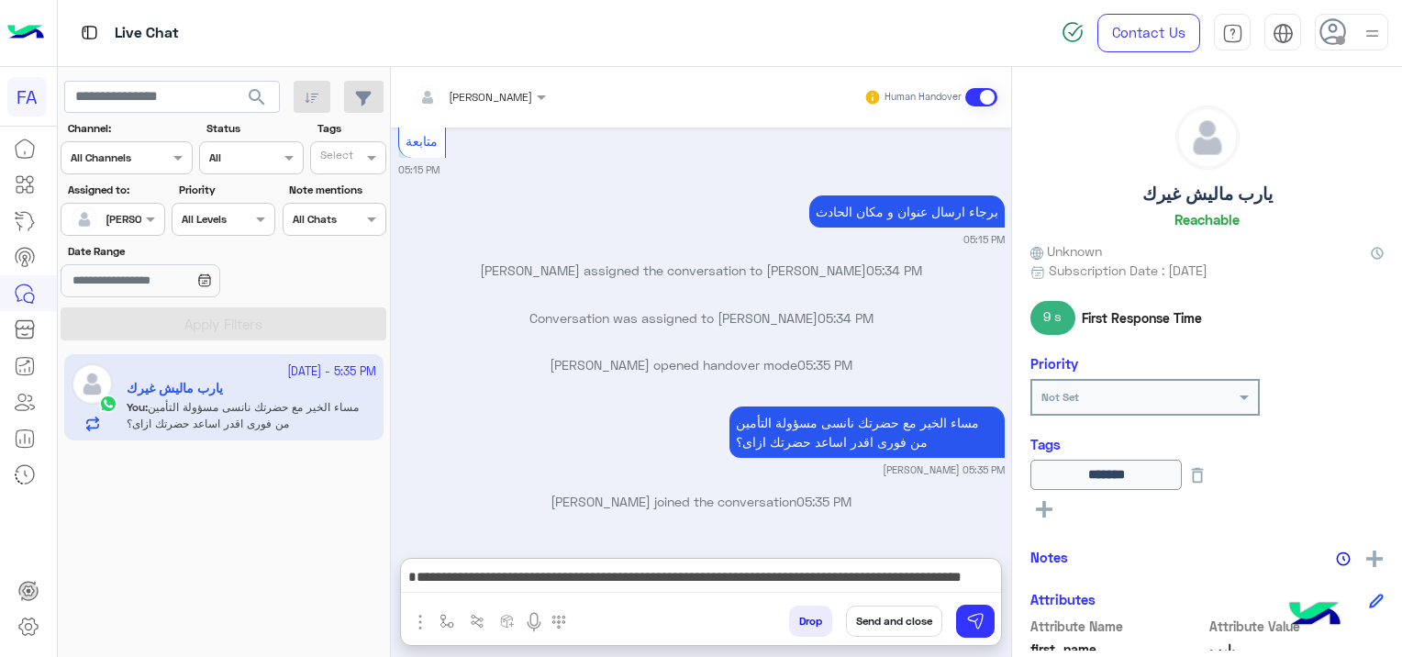
click at [906, 624] on button "Send and close" at bounding box center [894, 620] width 96 height 31
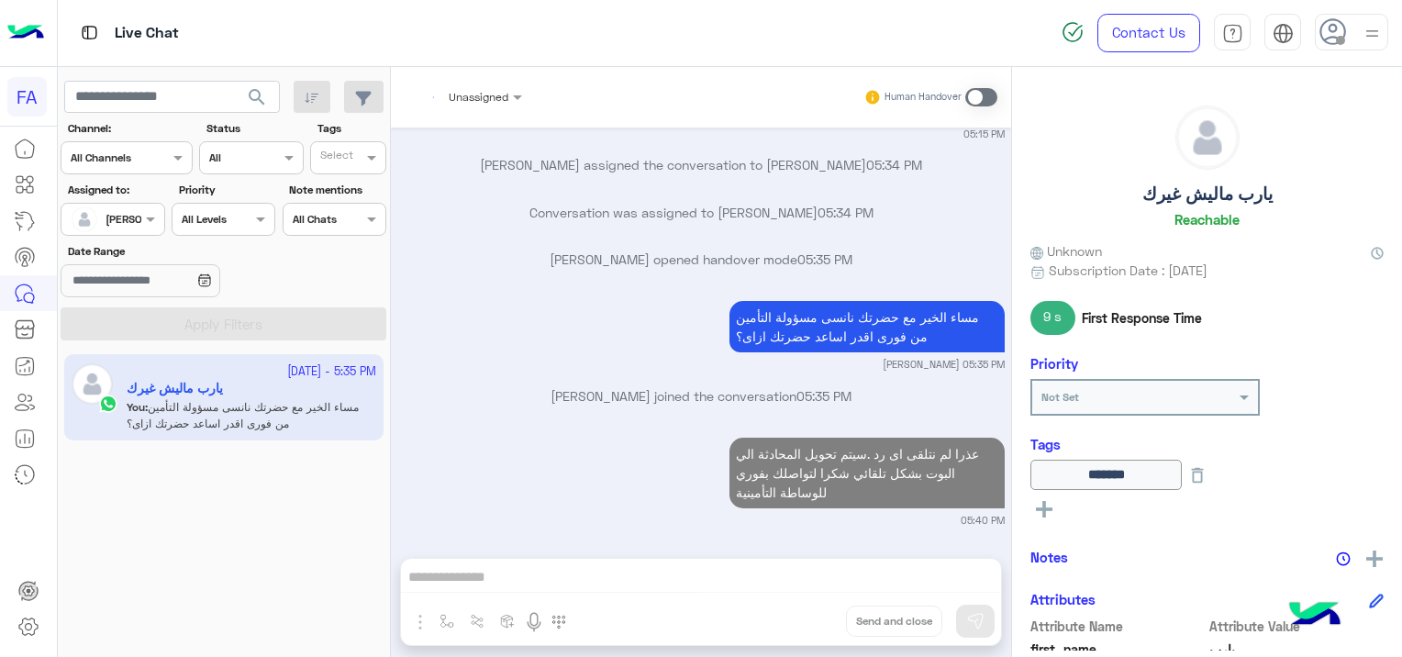
scroll to position [1427, 0]
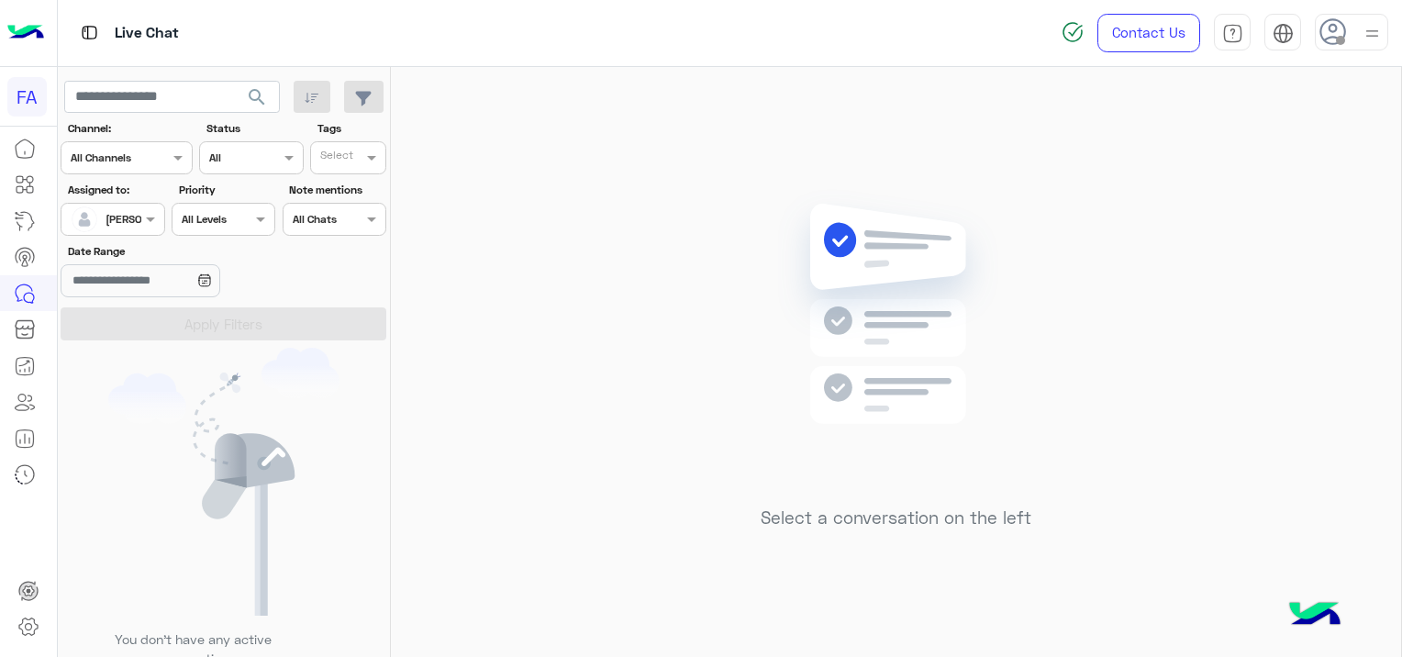
click at [262, 88] on span "search" at bounding box center [257, 97] width 22 height 22
click at [262, 89] on span "search" at bounding box center [257, 97] width 22 height 22
click at [261, 94] on span "search" at bounding box center [257, 97] width 22 height 22
click at [261, 94] on div at bounding box center [218, 335] width 321 height 657
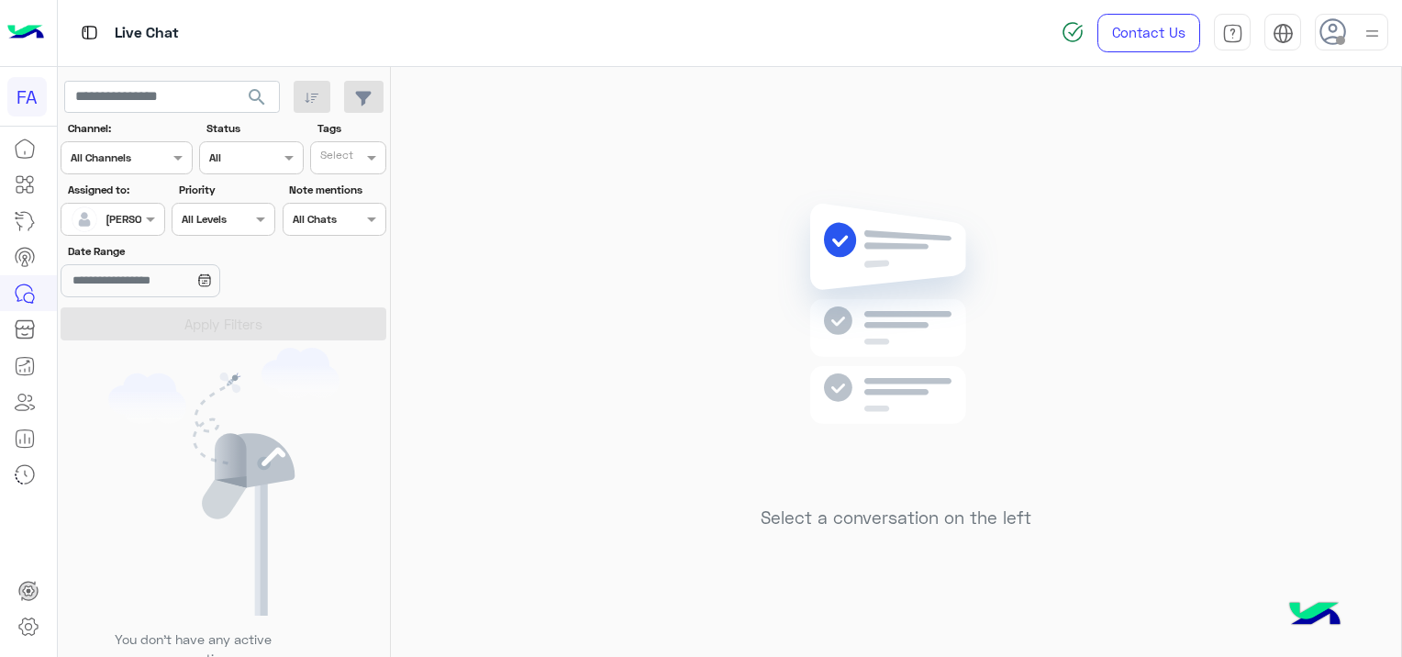
click at [261, 92] on span "search" at bounding box center [257, 97] width 22 height 22
click at [253, 101] on span "search" at bounding box center [257, 97] width 22 height 22
click at [252, 95] on span "search" at bounding box center [257, 97] width 22 height 22
click at [249, 101] on span "search" at bounding box center [257, 97] width 22 height 22
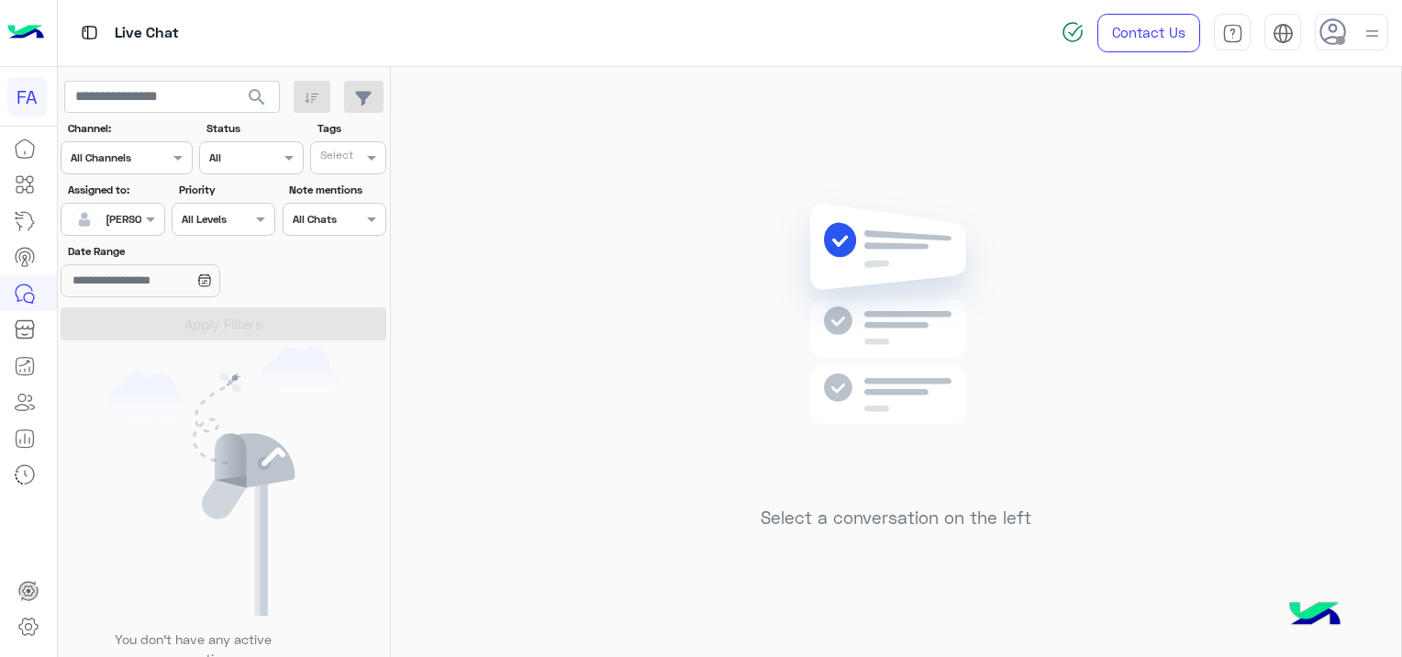
click at [261, 99] on span "search" at bounding box center [257, 97] width 22 height 22
click at [256, 90] on span "search" at bounding box center [257, 97] width 22 height 22
click at [255, 89] on span "search" at bounding box center [257, 97] width 22 height 22
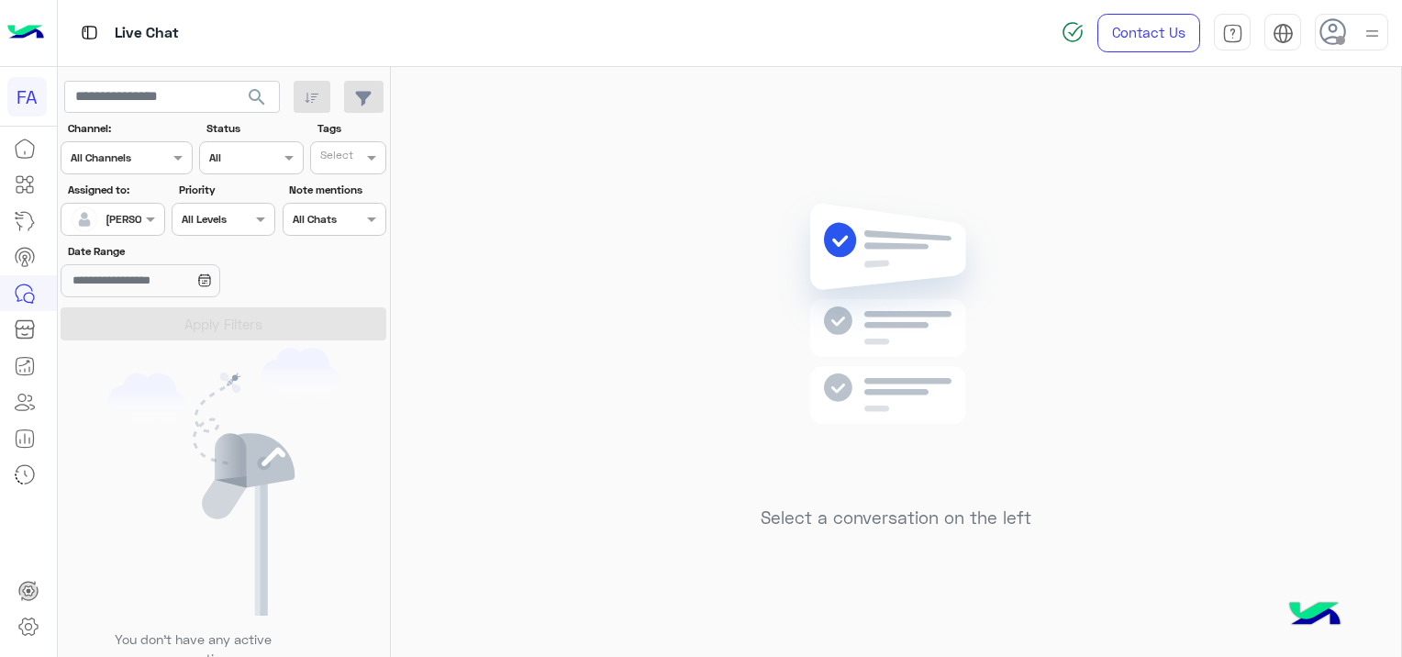
click at [257, 88] on span "search" at bounding box center [257, 97] width 22 height 22
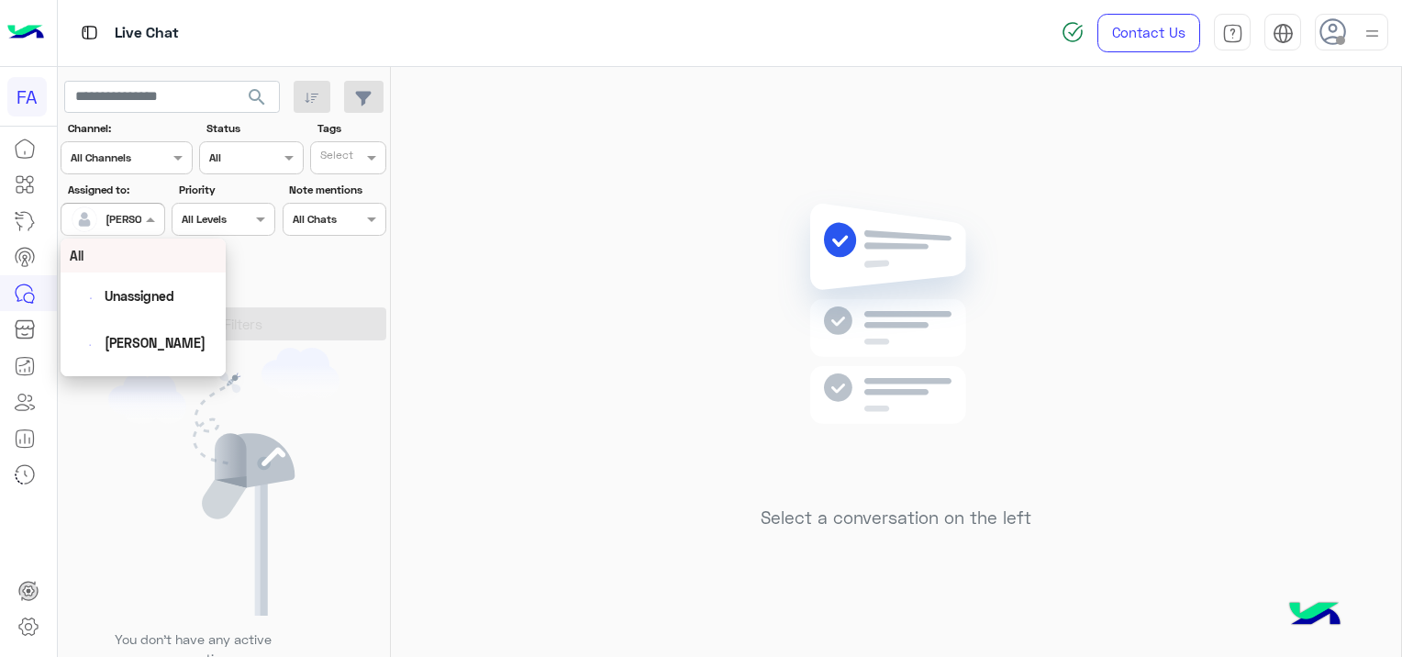
click at [137, 213] on div at bounding box center [112, 216] width 102 height 17
click at [166, 294] on span "Unassigned" at bounding box center [140, 296] width 70 height 16
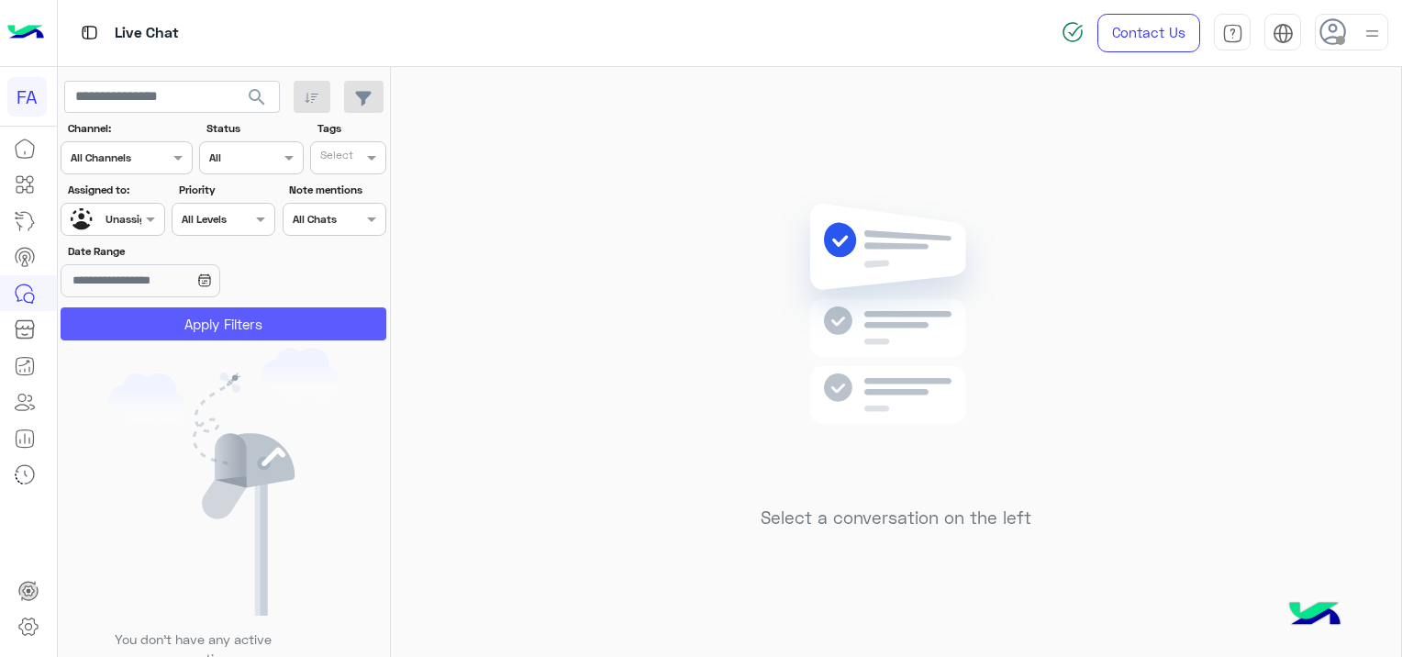
click at [245, 318] on button "Apply Filters" at bounding box center [224, 323] width 326 height 33
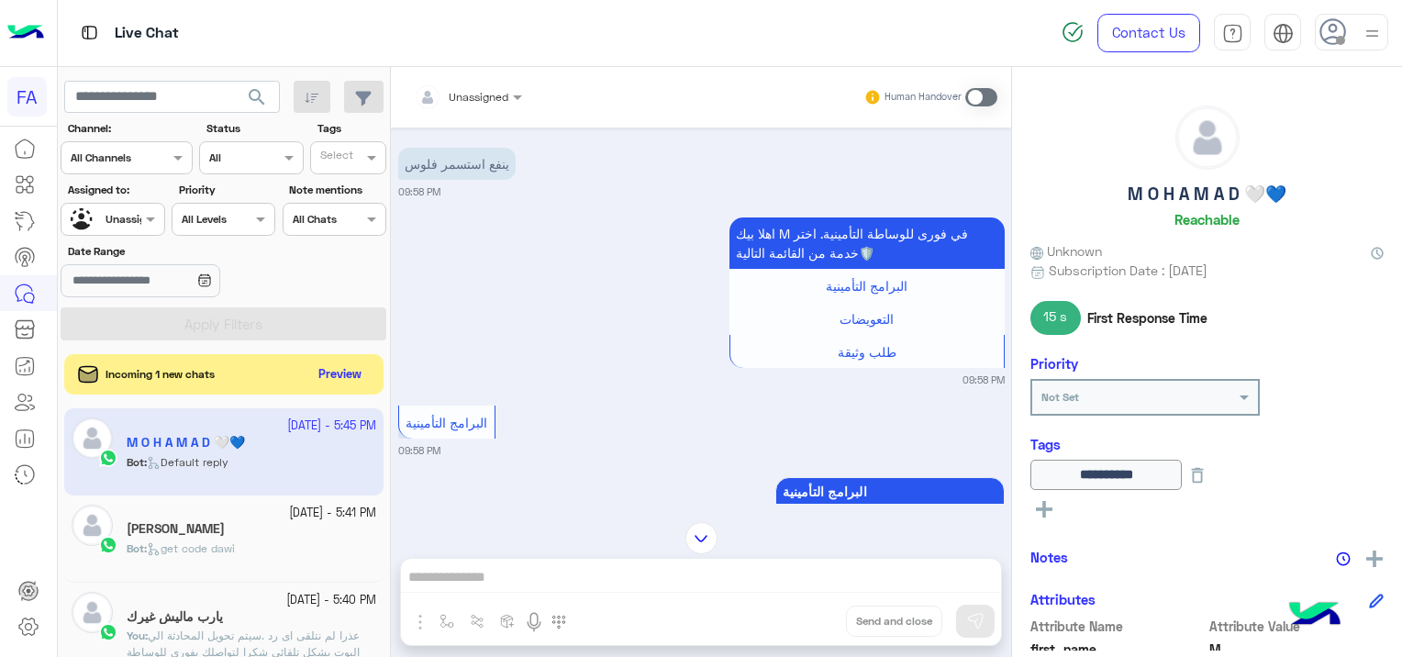
scroll to position [777, 0]
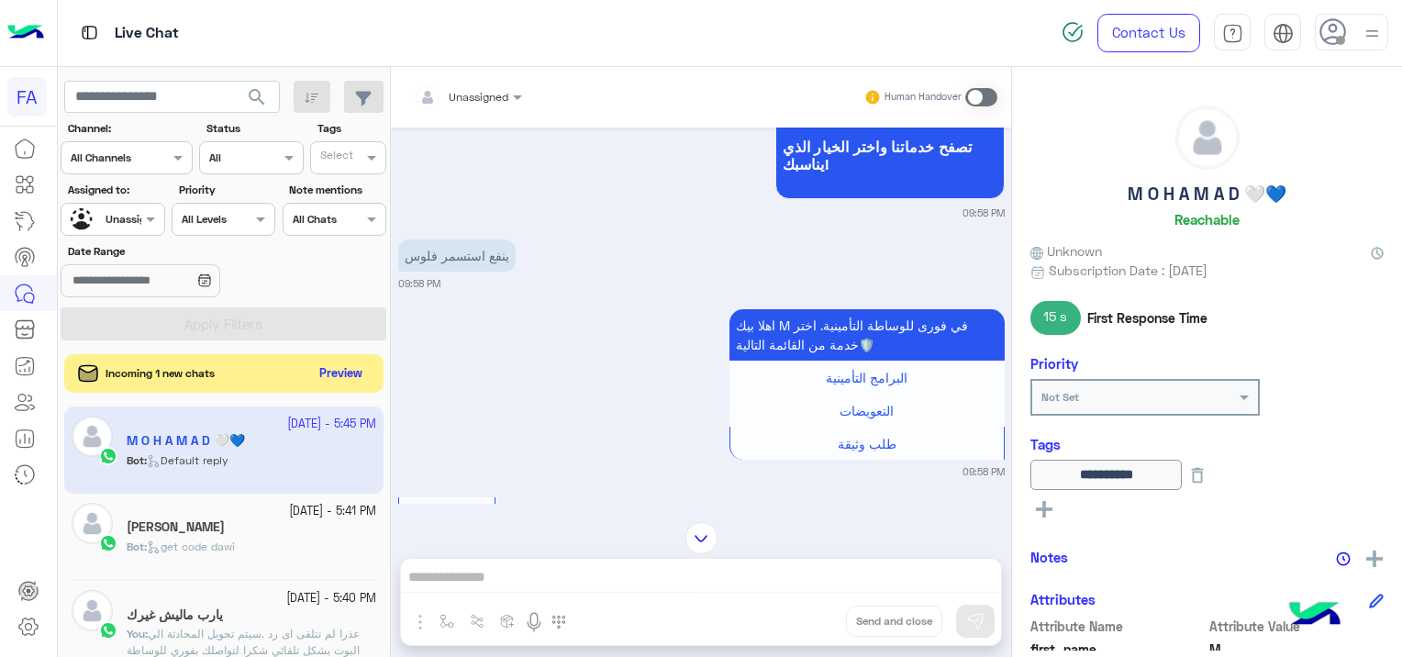
click at [344, 361] on button "Preview" at bounding box center [341, 373] width 57 height 25
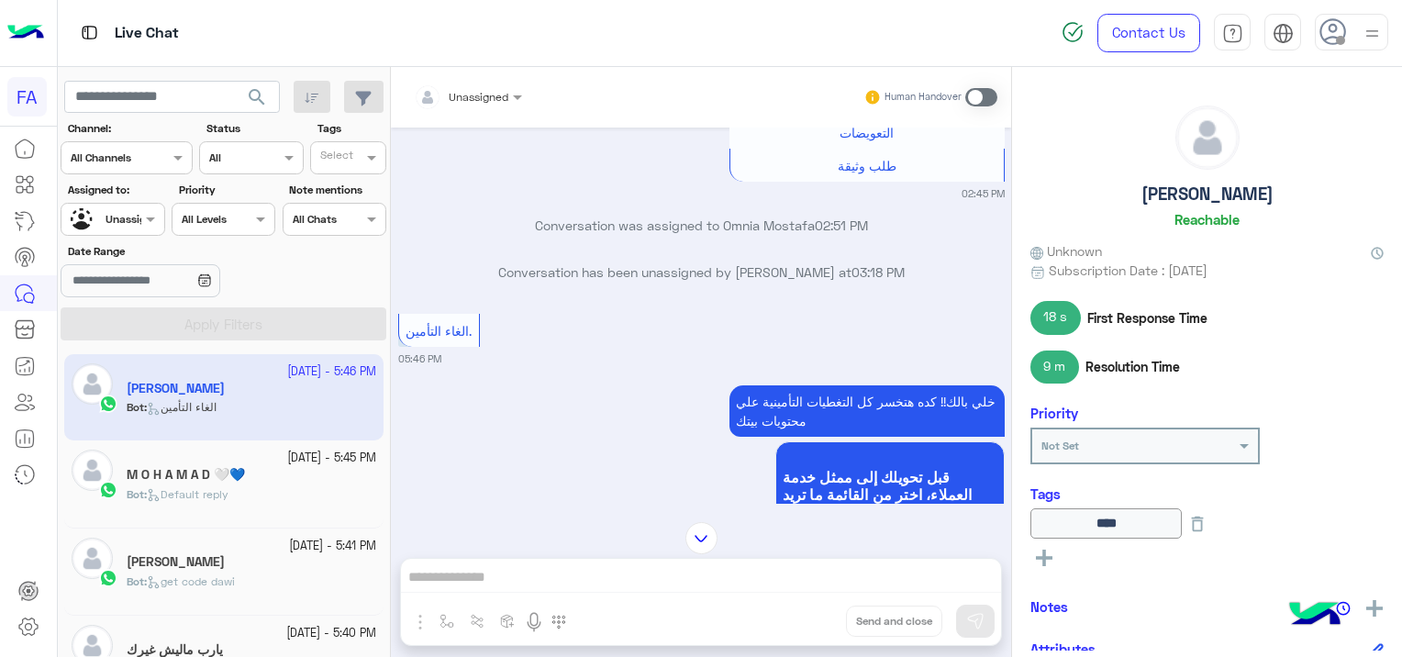
scroll to position [1691, 0]
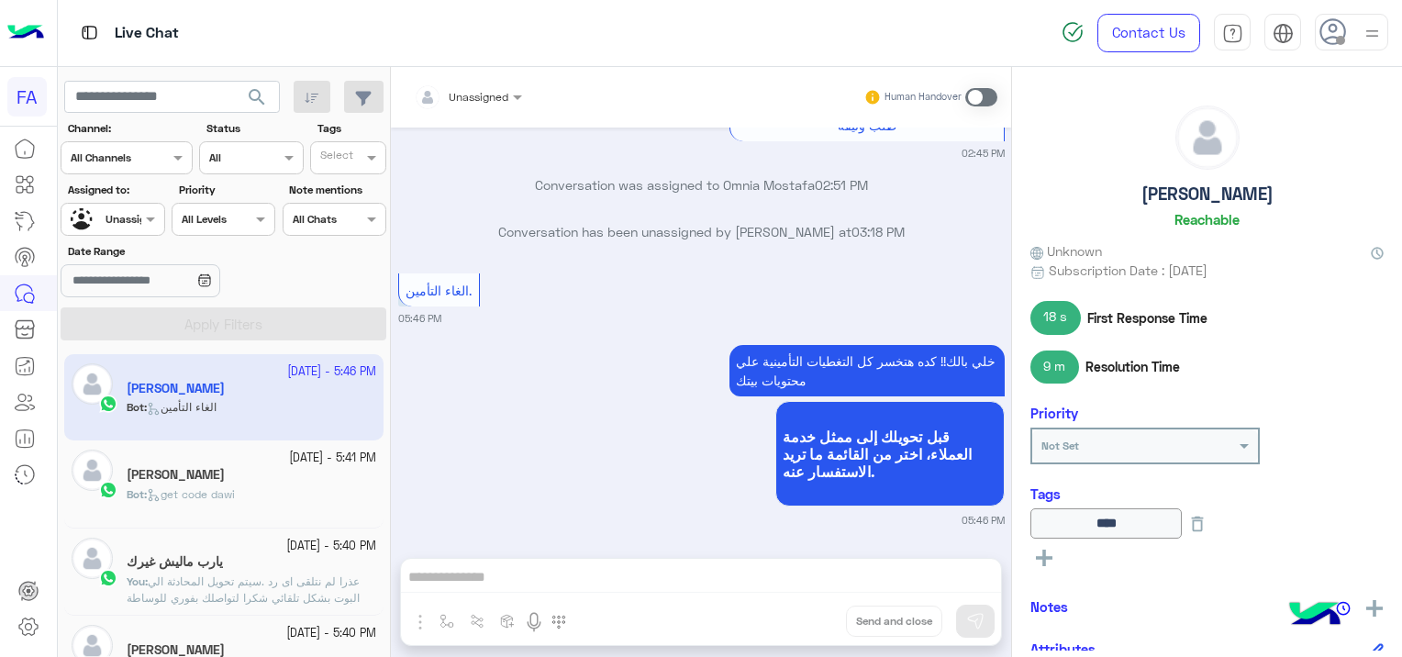
click at [266, 478] on div "[PERSON_NAME]" at bounding box center [251, 476] width 249 height 19
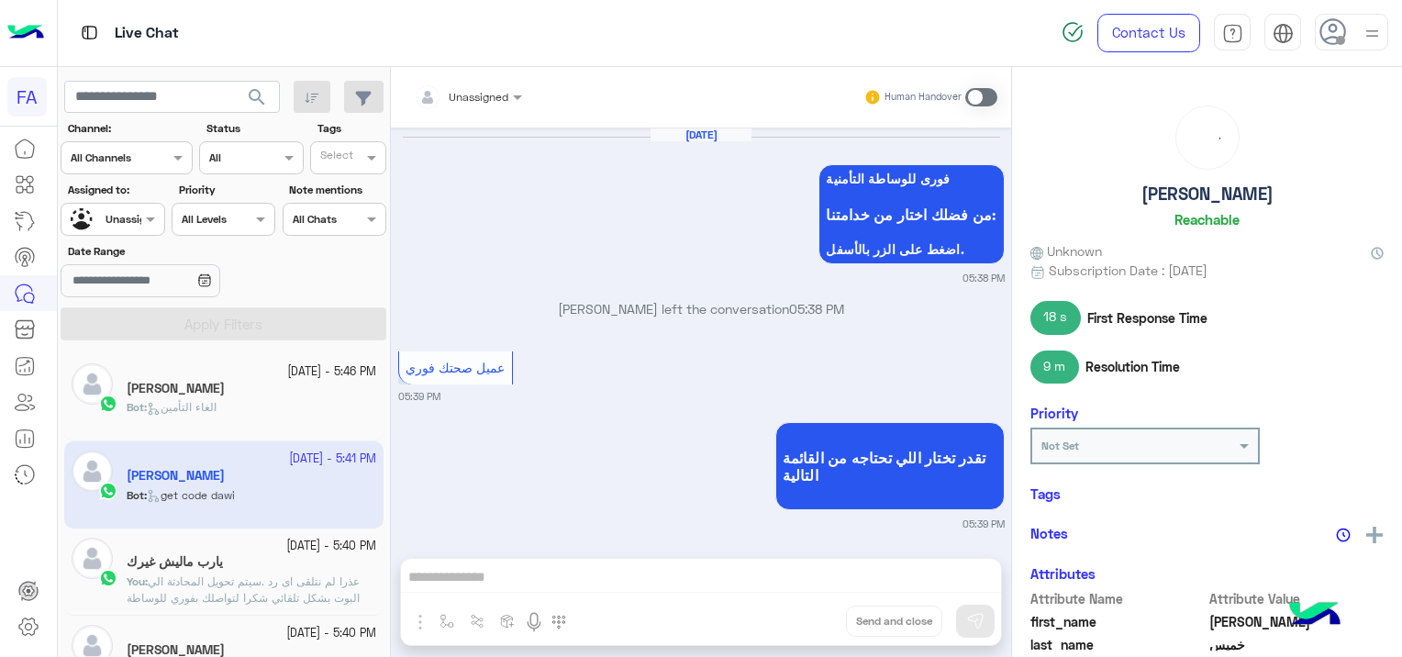
scroll to position [1546, 0]
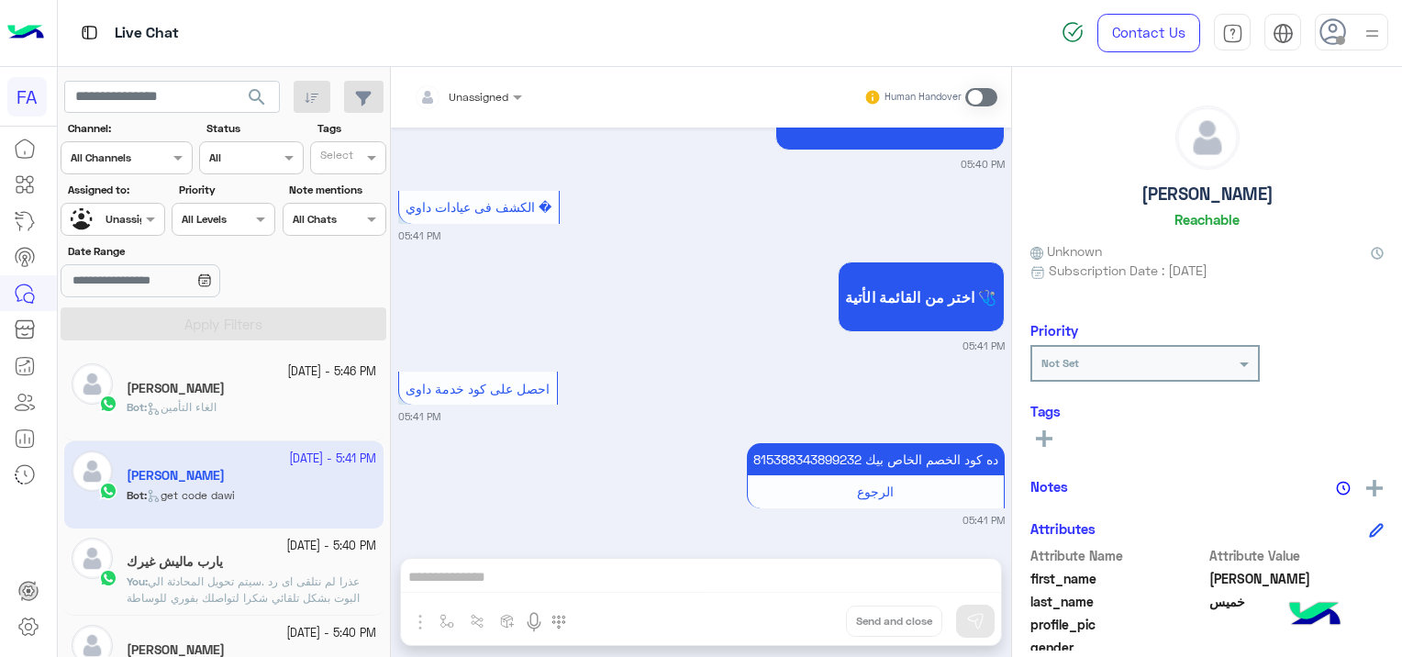
drag, startPoint x: 697, startPoint y: 490, endPoint x: 671, endPoint y: 490, distance: 25.7
click at [695, 490] on div "815388343899232 ده كود الخصم الخاص بيك الرجوع 05:41 PM" at bounding box center [701, 482] width 606 height 89
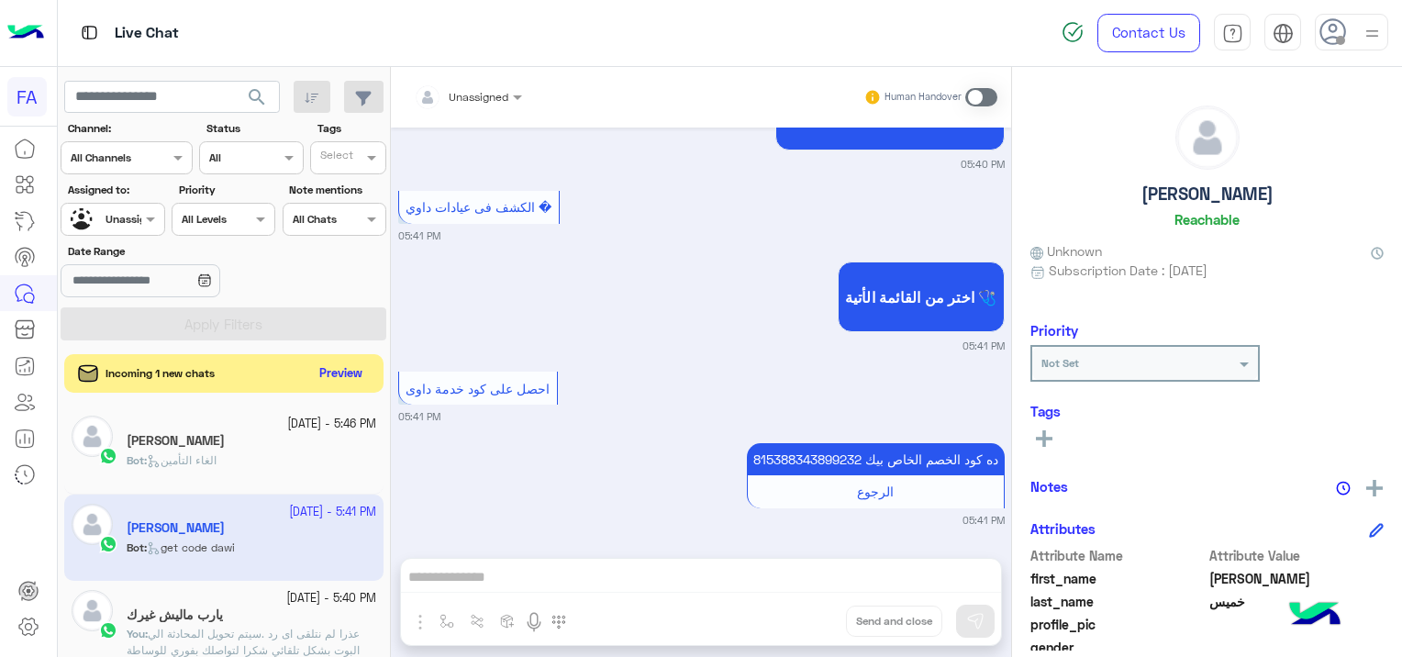
click at [335, 374] on button "Preview" at bounding box center [341, 373] width 57 height 25
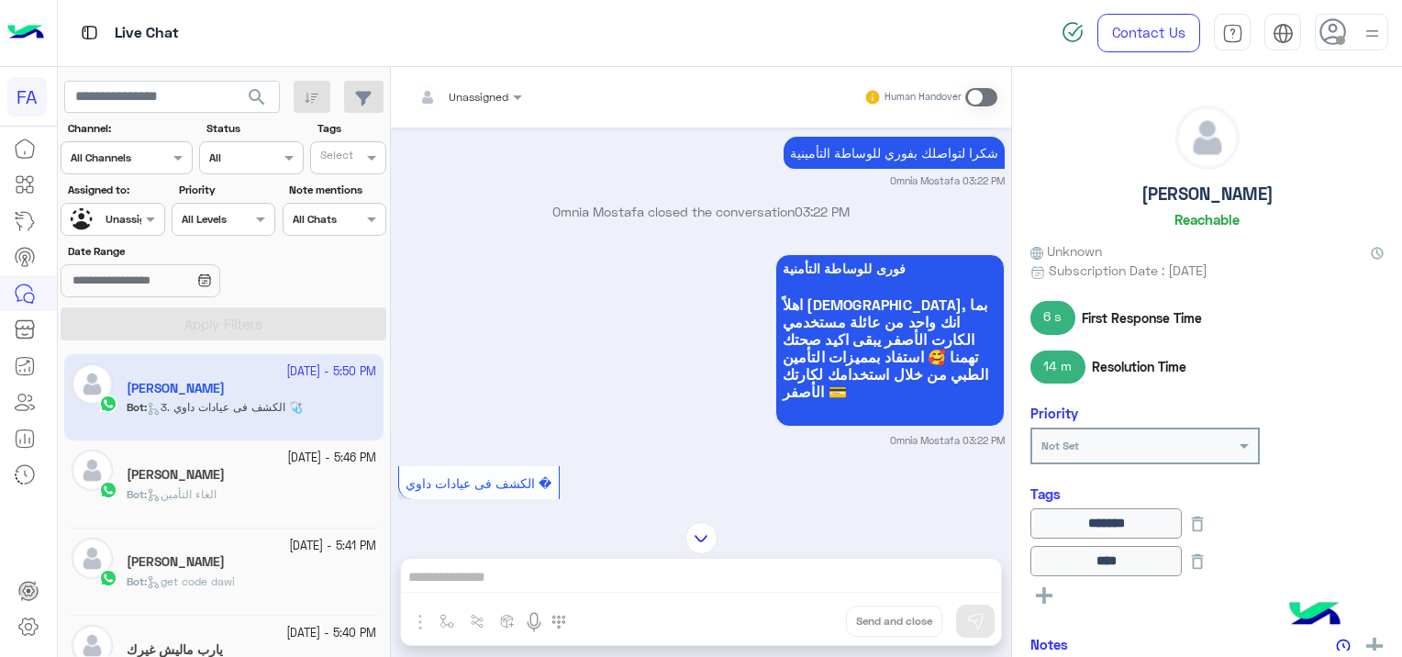
scroll to position [3539, 0]
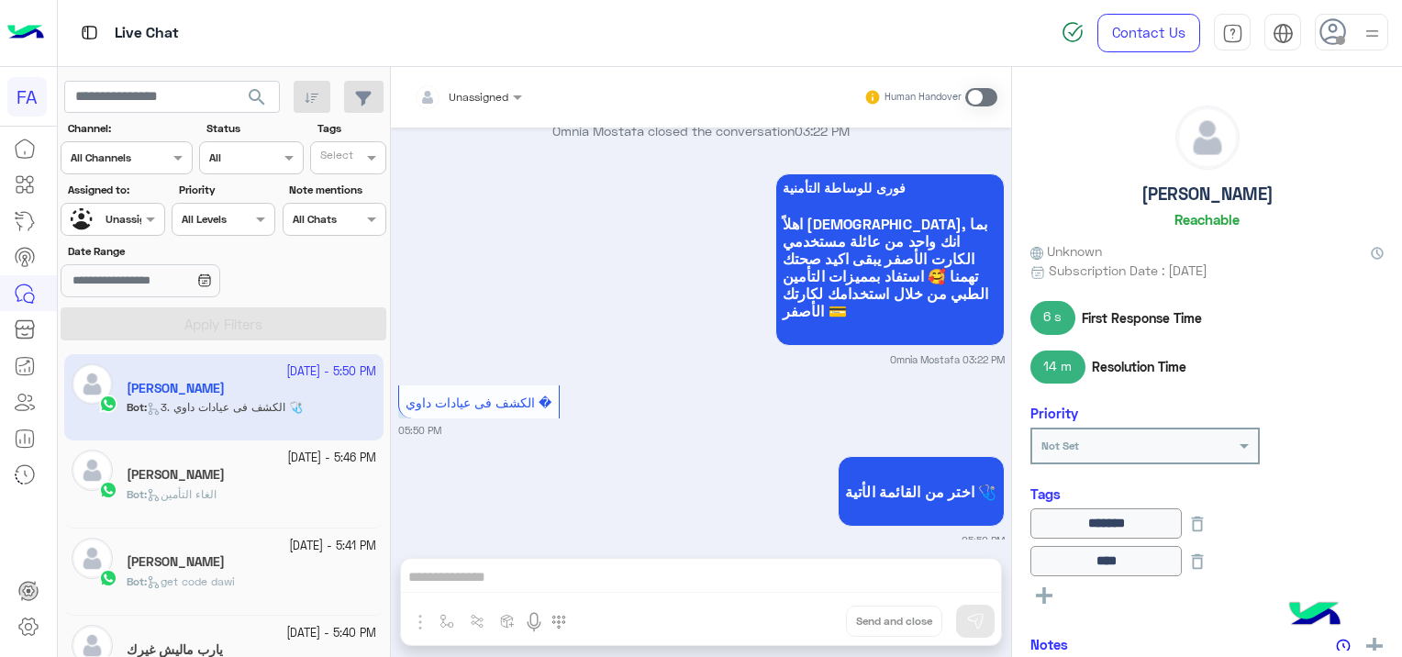
click at [195, 473] on div "[PERSON_NAME]" at bounding box center [251, 476] width 249 height 19
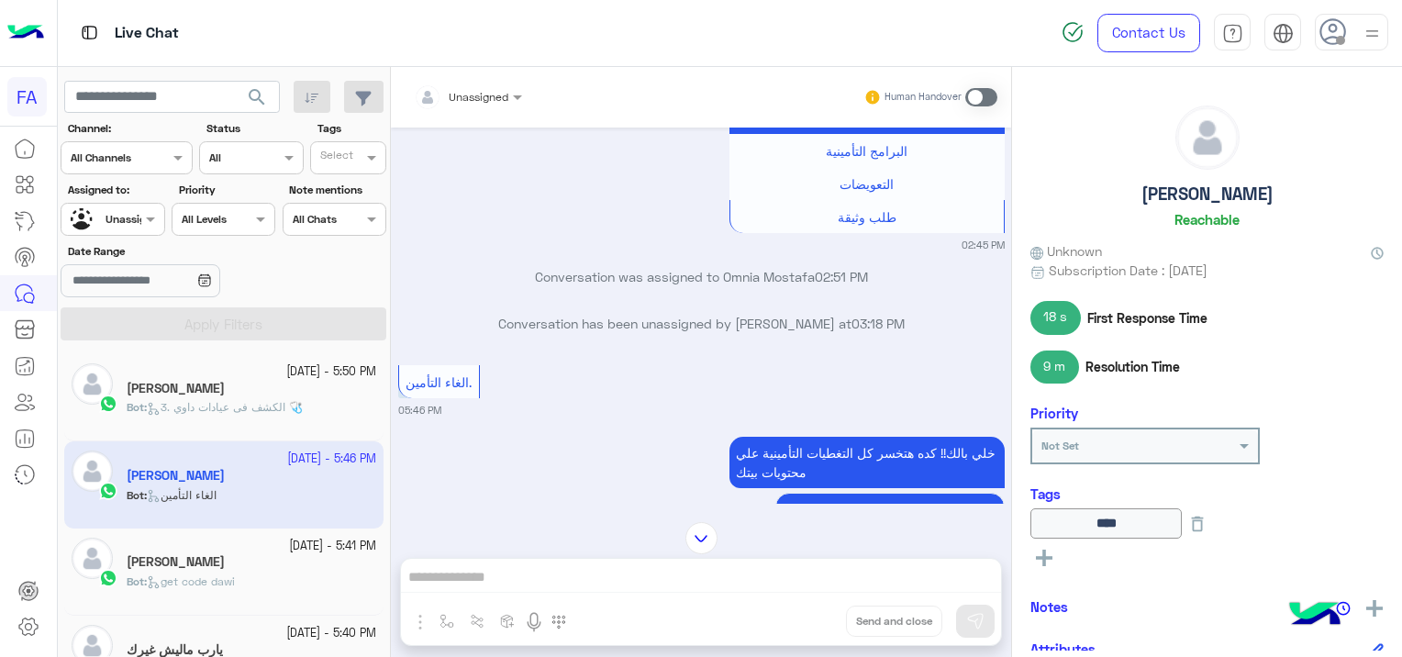
scroll to position [1691, 0]
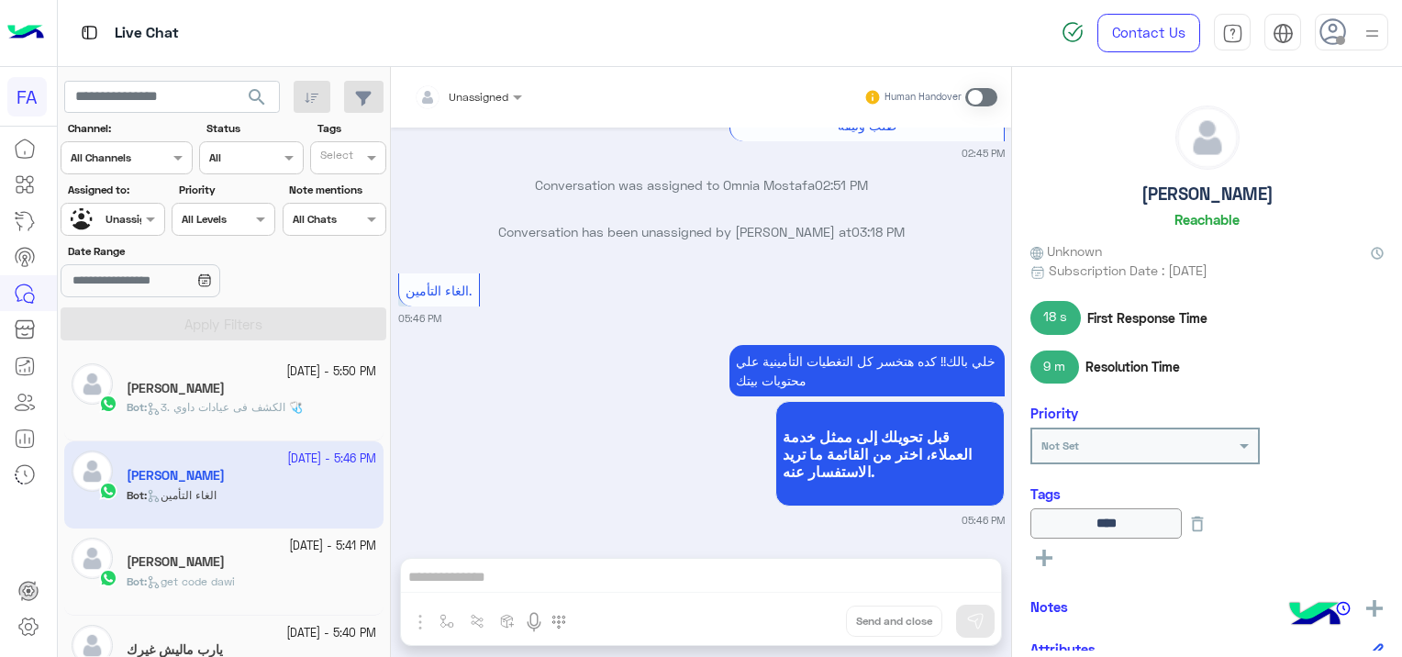
click at [275, 393] on div "[PERSON_NAME]" at bounding box center [251, 390] width 249 height 19
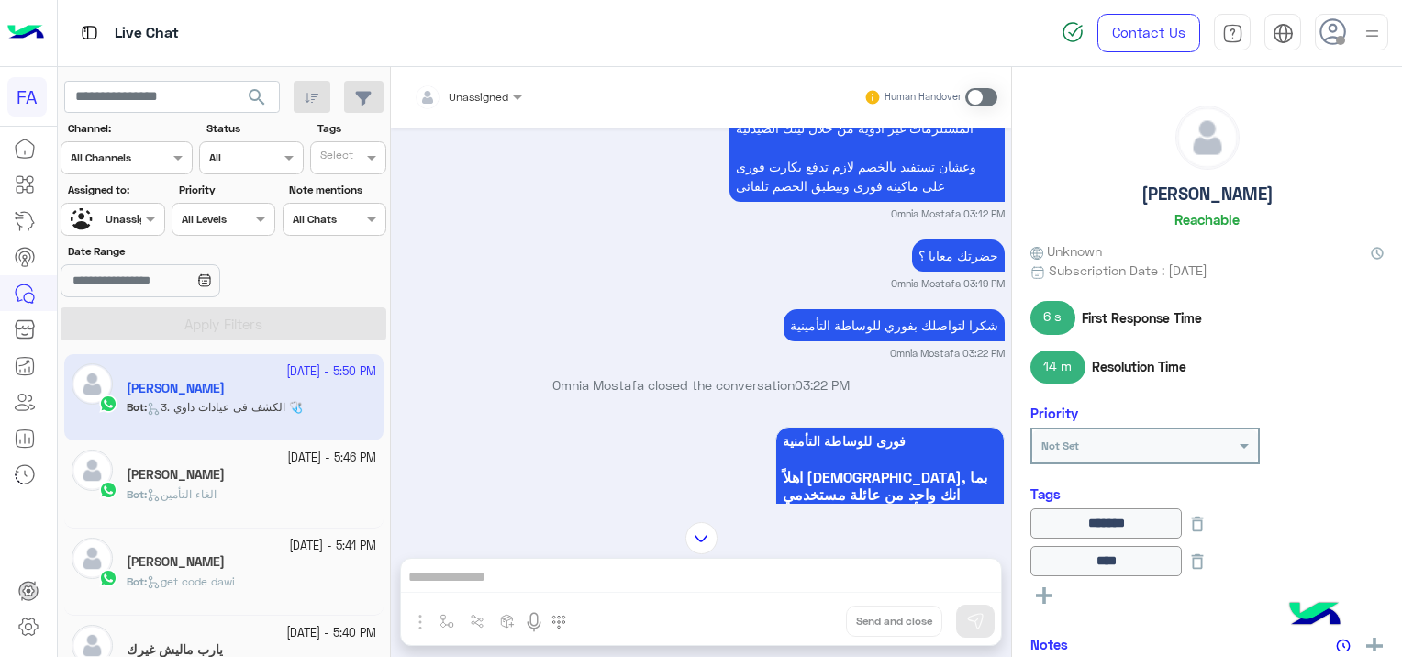
scroll to position [1691, 0]
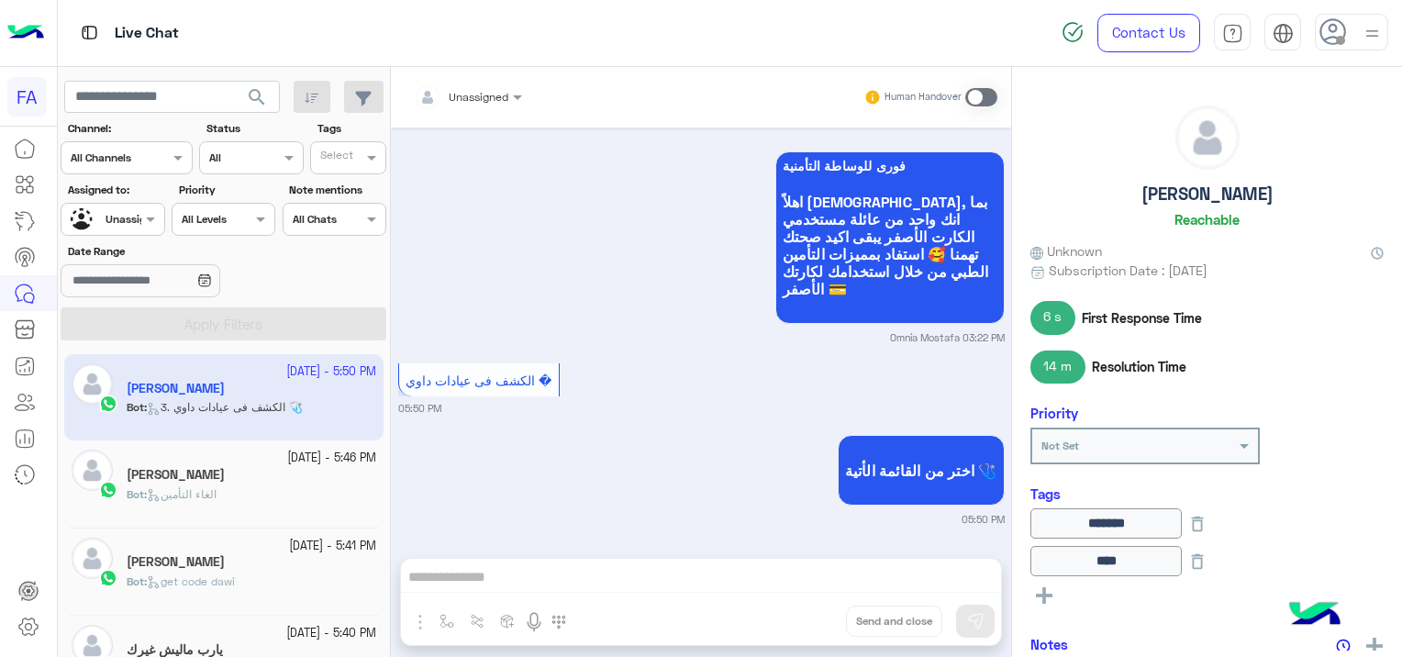
click at [248, 582] on div "Bot : get code dawi" at bounding box center [251, 589] width 249 height 32
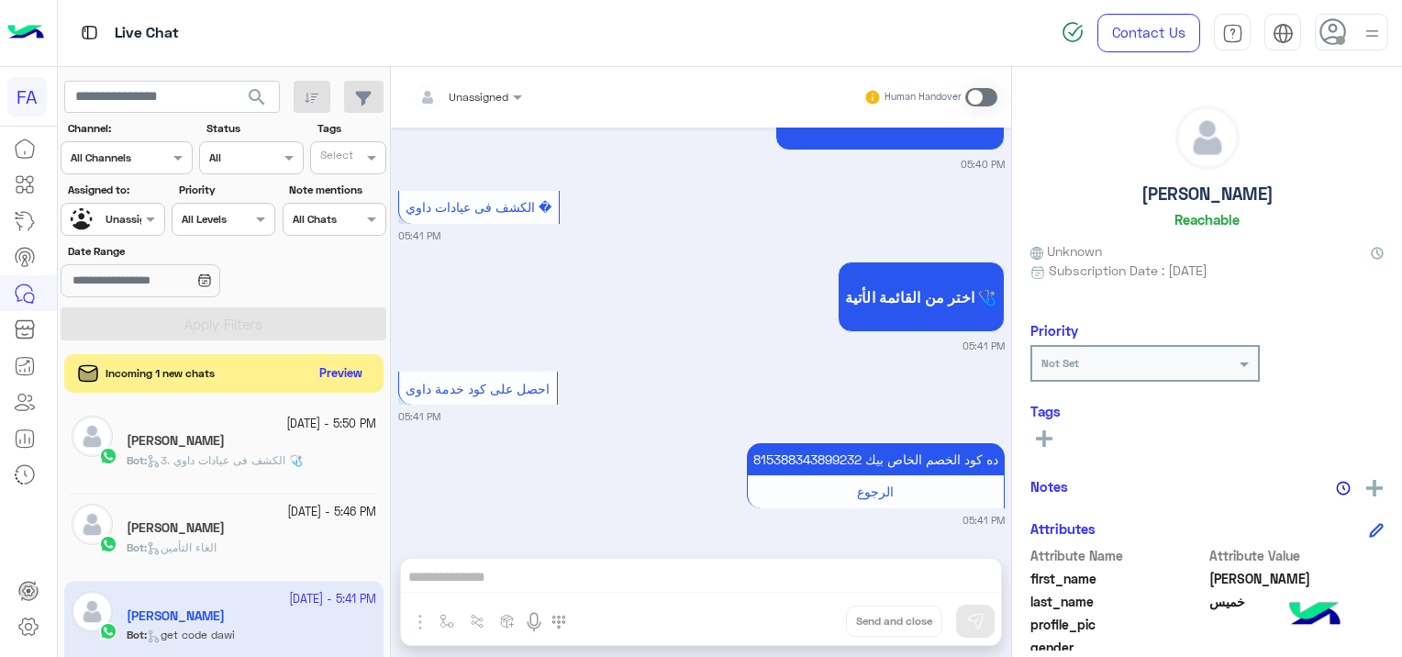
click at [356, 367] on button "Preview" at bounding box center [341, 373] width 57 height 25
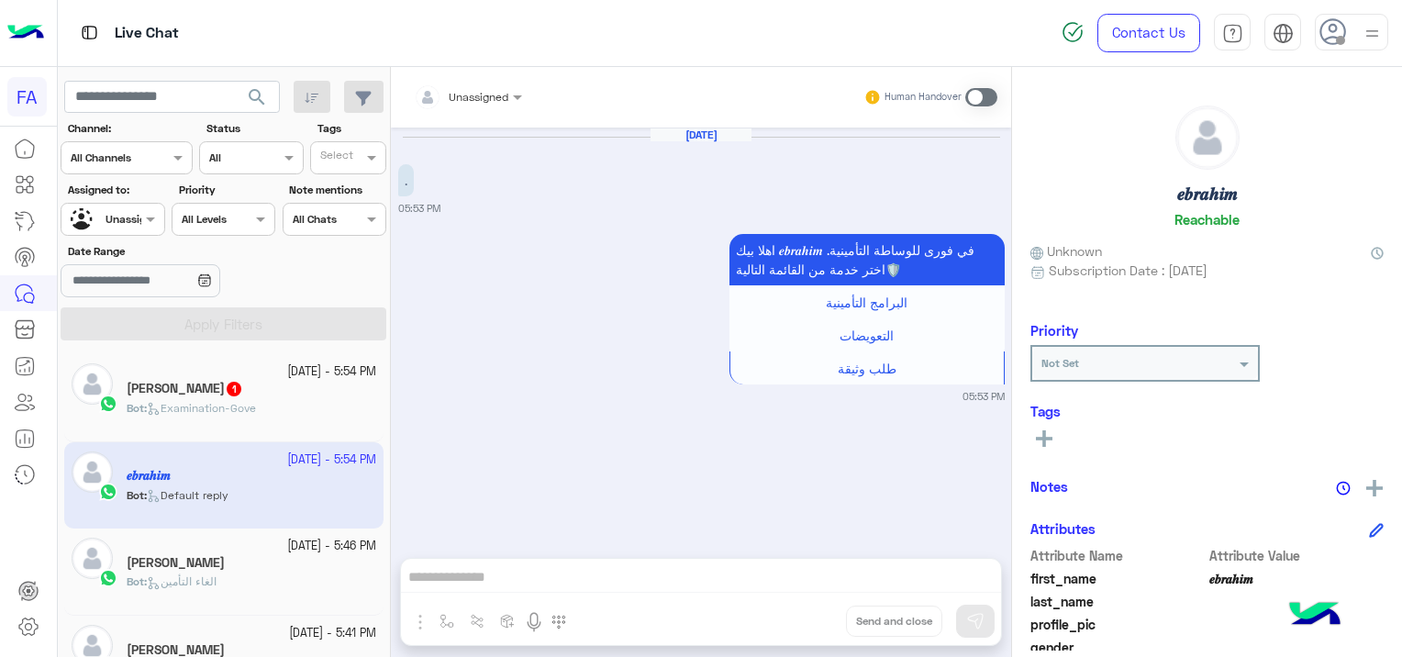
click at [211, 418] on div "Bot : Examination-[PERSON_NAME]" at bounding box center [251, 416] width 249 height 32
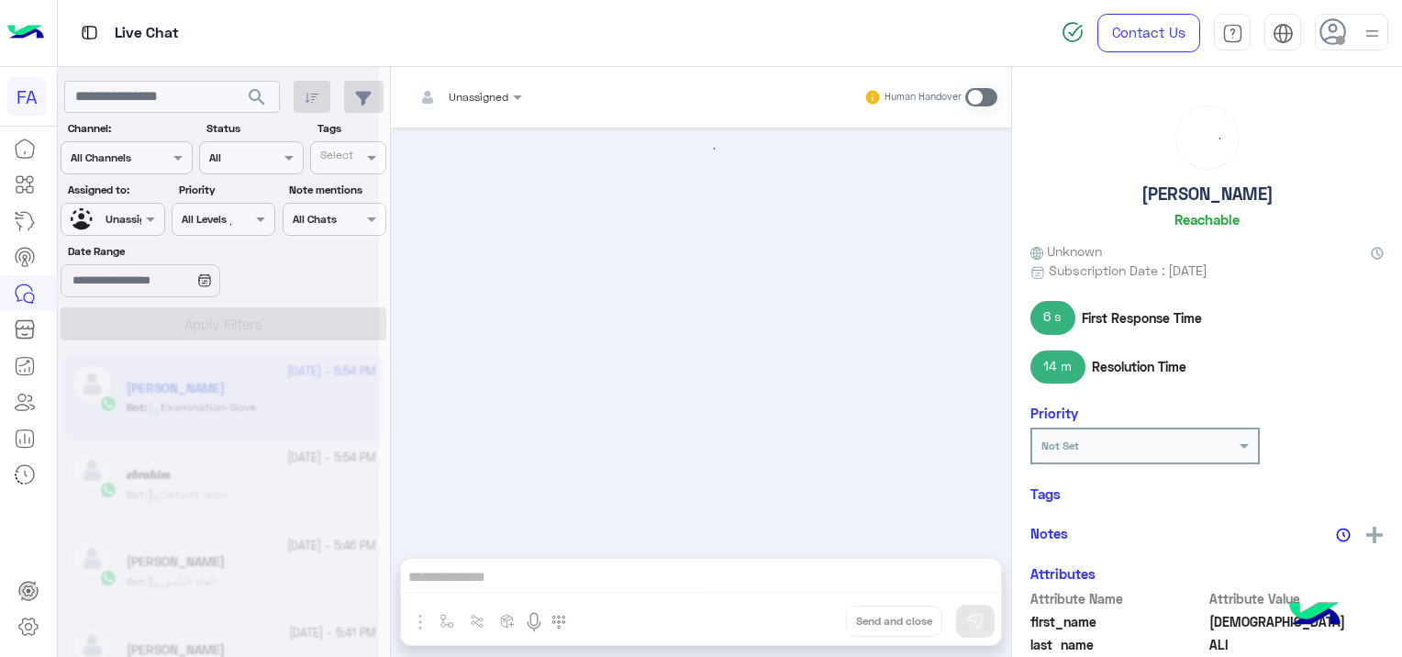
scroll to position [1917, 0]
